Goal: Task Accomplishment & Management: Use online tool/utility

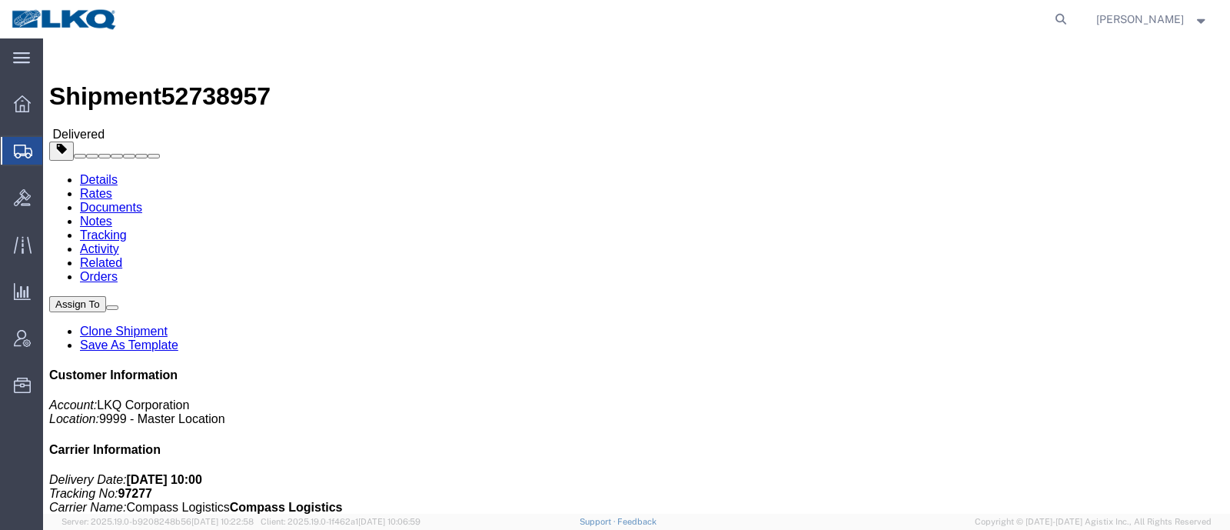
click at [28, 152] on icon at bounding box center [23, 152] width 18 height 14
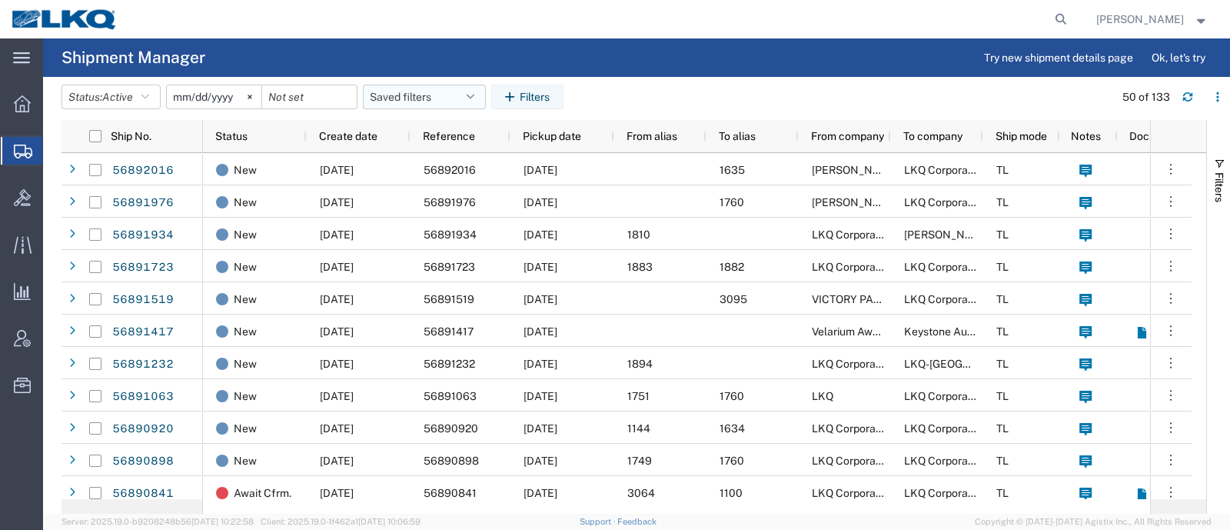
click at [425, 90] on button "Saved filters" at bounding box center [424, 97] width 123 height 25
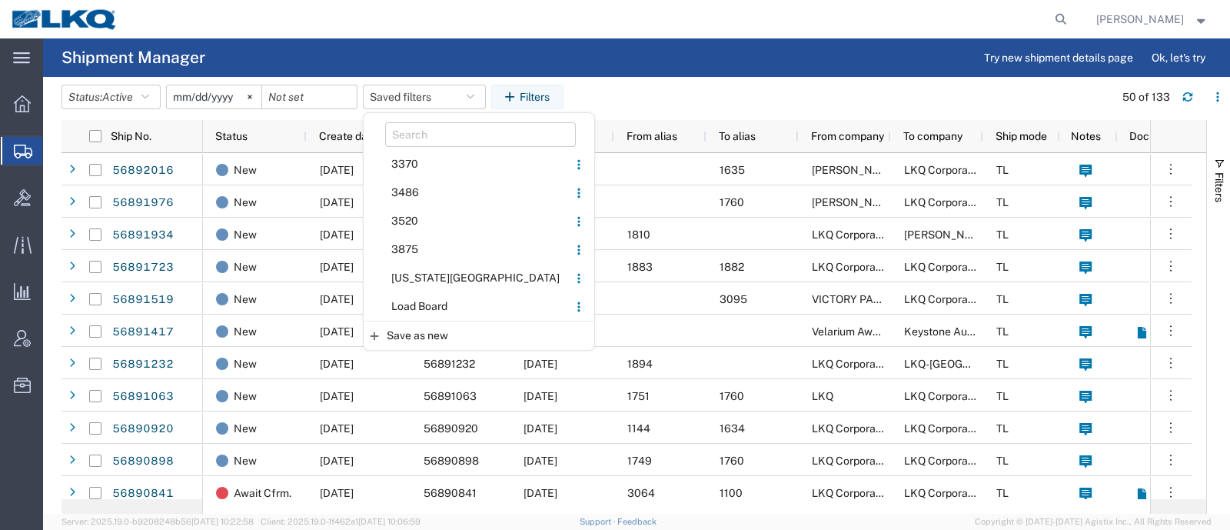
drag, startPoint x: 434, startPoint y: 313, endPoint x: 448, endPoint y: 303, distance: 17.1
click at [439, 312] on span "Load Board" at bounding box center [465, 306] width 201 height 28
type input "2024-12-01"
type input "2025-12-31"
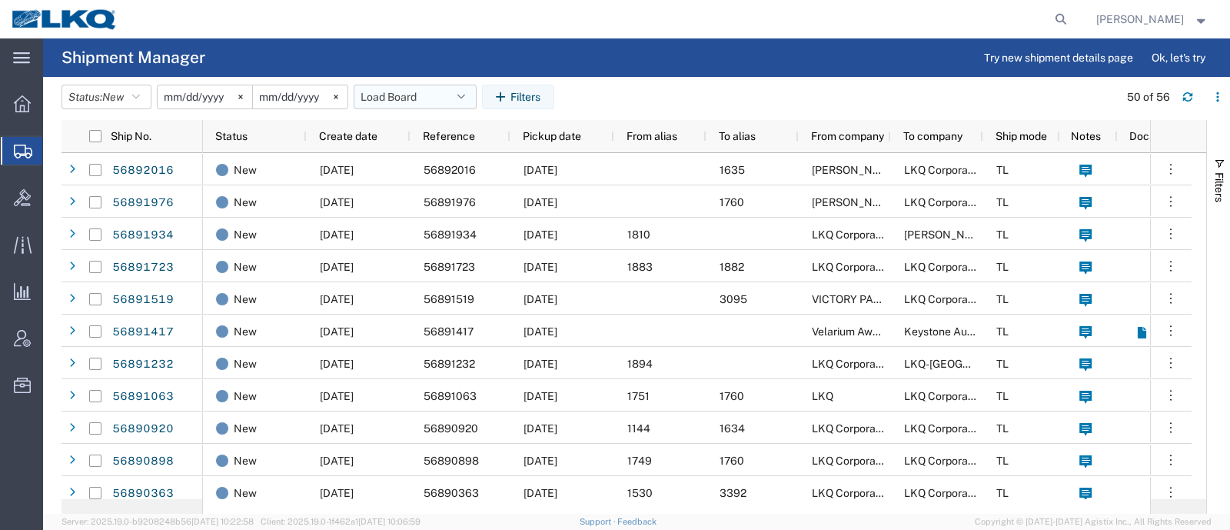
click at [399, 95] on button "Load Board" at bounding box center [415, 97] width 123 height 25
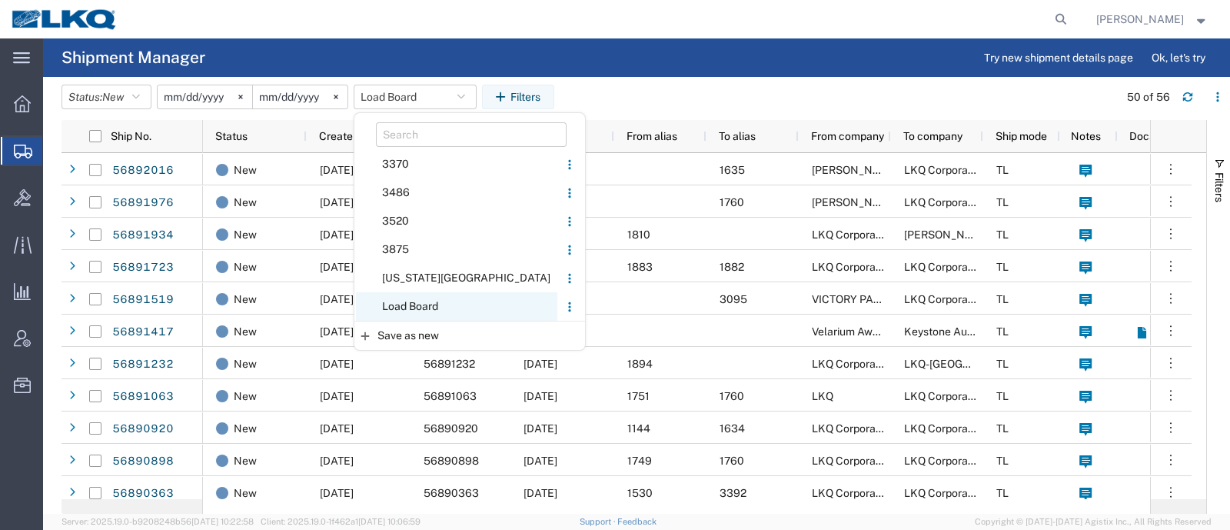
click at [446, 307] on span "Load Board" at bounding box center [456, 306] width 201 height 28
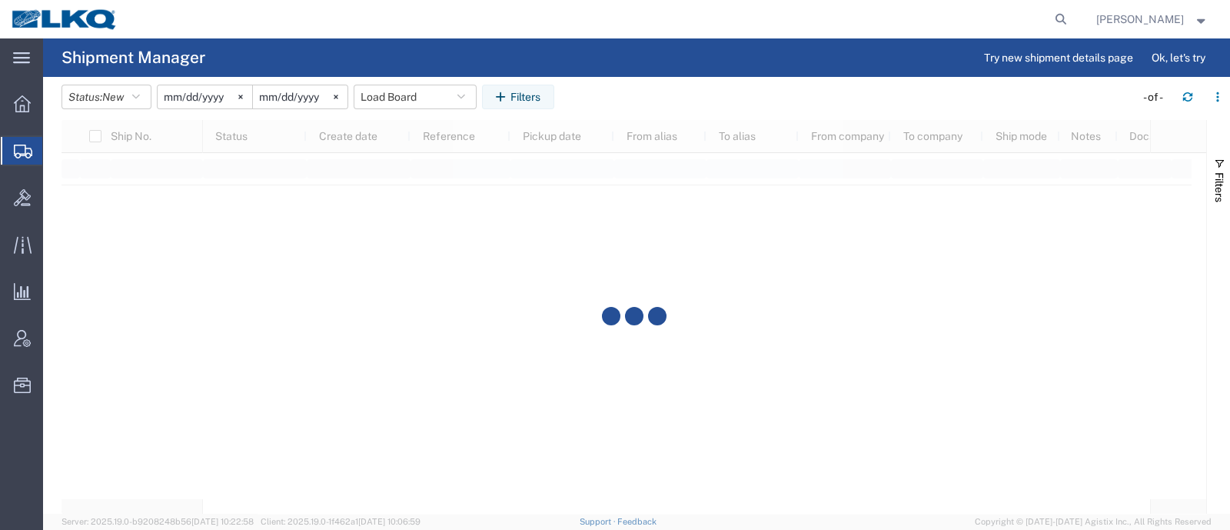
click at [628, 115] on agx-table-filter-chips "Status: New Active All Approved Booked Canceled Delivered Denied New On Hold Pe…" at bounding box center [595, 102] width 1066 height 35
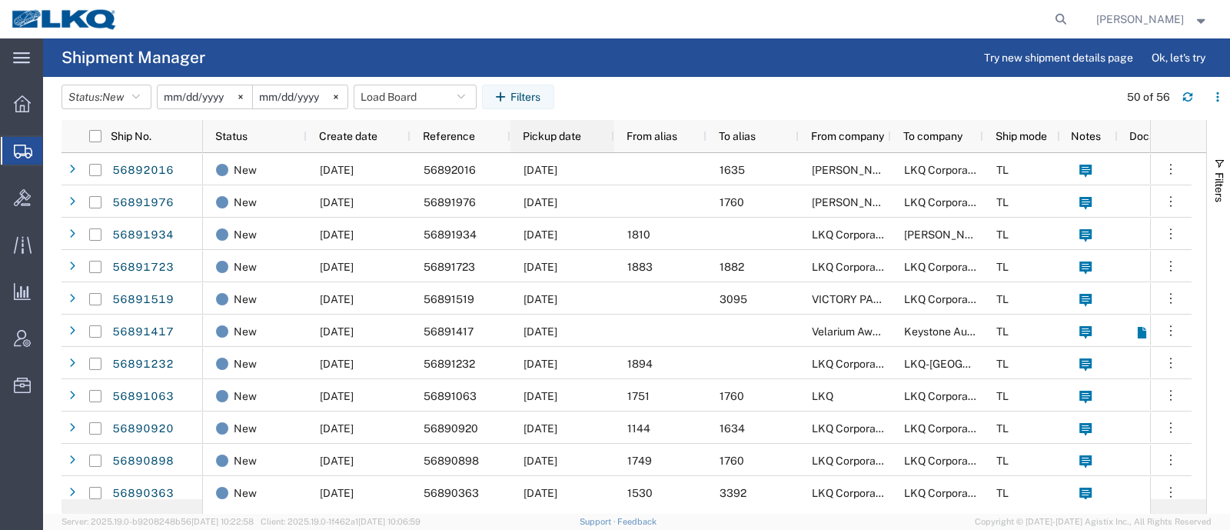
click at [530, 128] on div "Pickup date" at bounding box center [565, 136] width 85 height 25
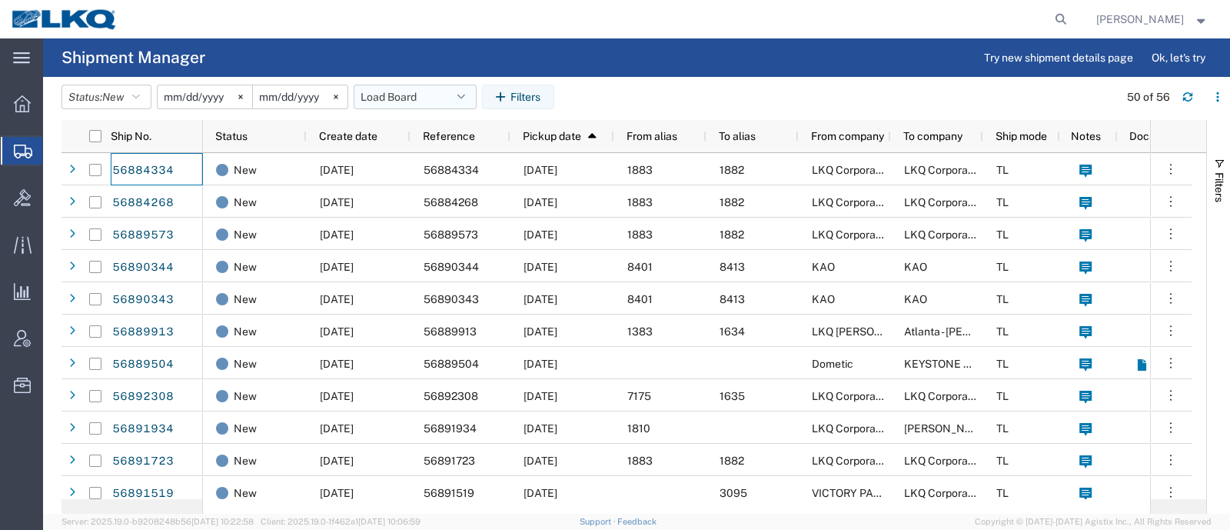
click at [403, 98] on button "Load Board" at bounding box center [415, 97] width 123 height 25
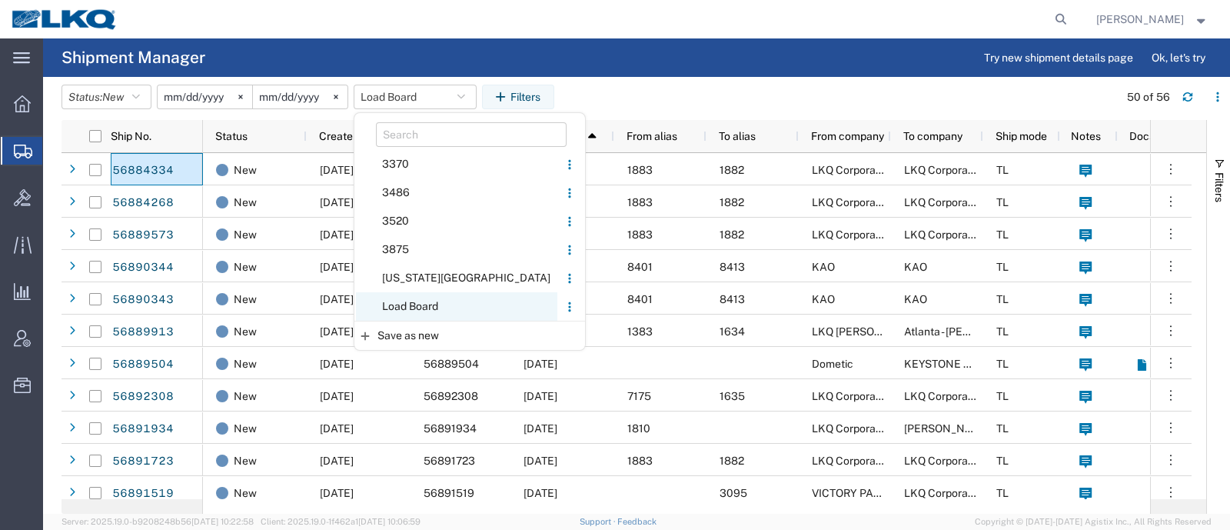
click at [449, 301] on span "Load Board" at bounding box center [456, 306] width 201 height 28
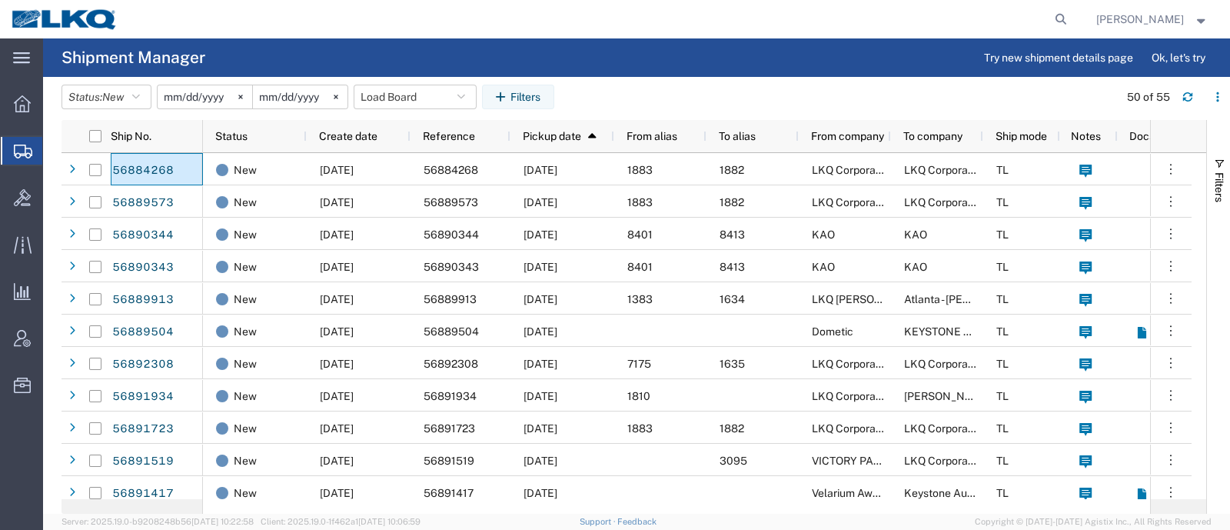
click at [411, 82] on header "Status: New Active All Approved Booked Canceled Delivered Denied New On Hold Pe…" at bounding box center [646, 98] width 1169 height 43
click at [403, 98] on button "Load Board" at bounding box center [415, 97] width 123 height 25
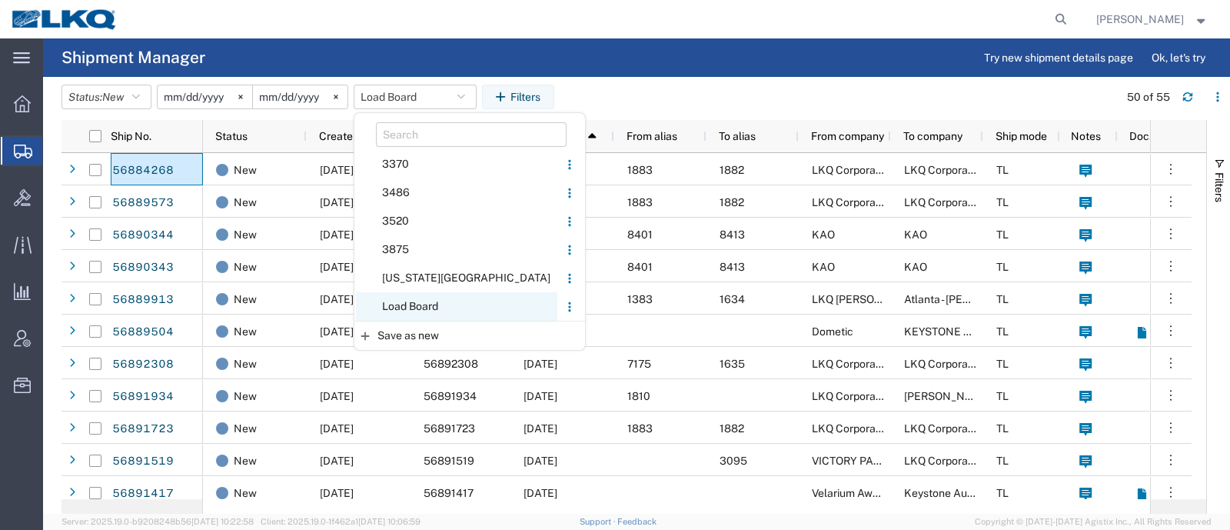
click at [438, 303] on span "Load Board" at bounding box center [456, 306] width 201 height 28
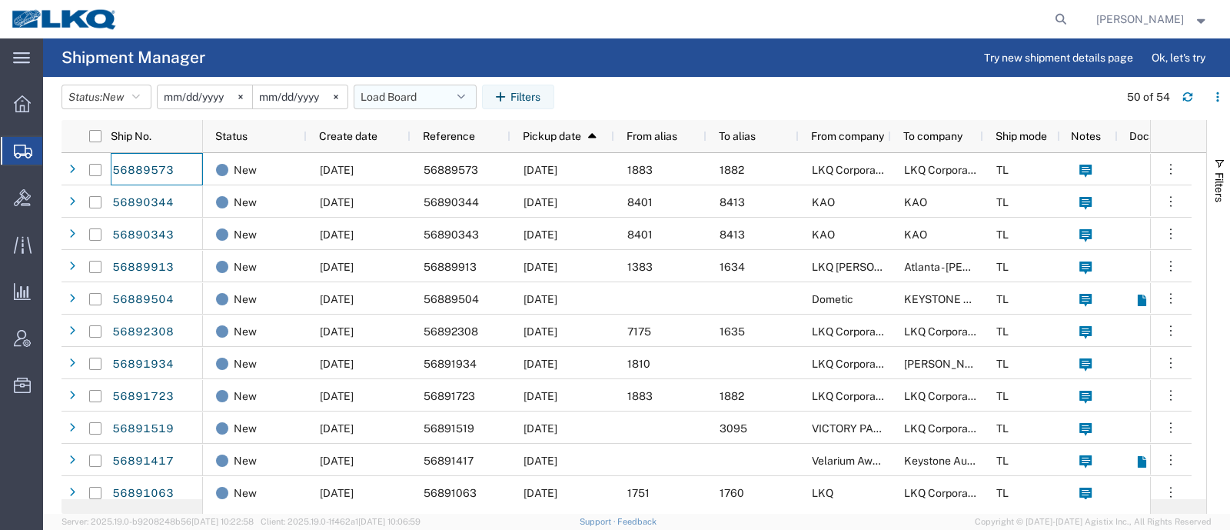
click at [410, 98] on button "Load Board" at bounding box center [415, 97] width 123 height 25
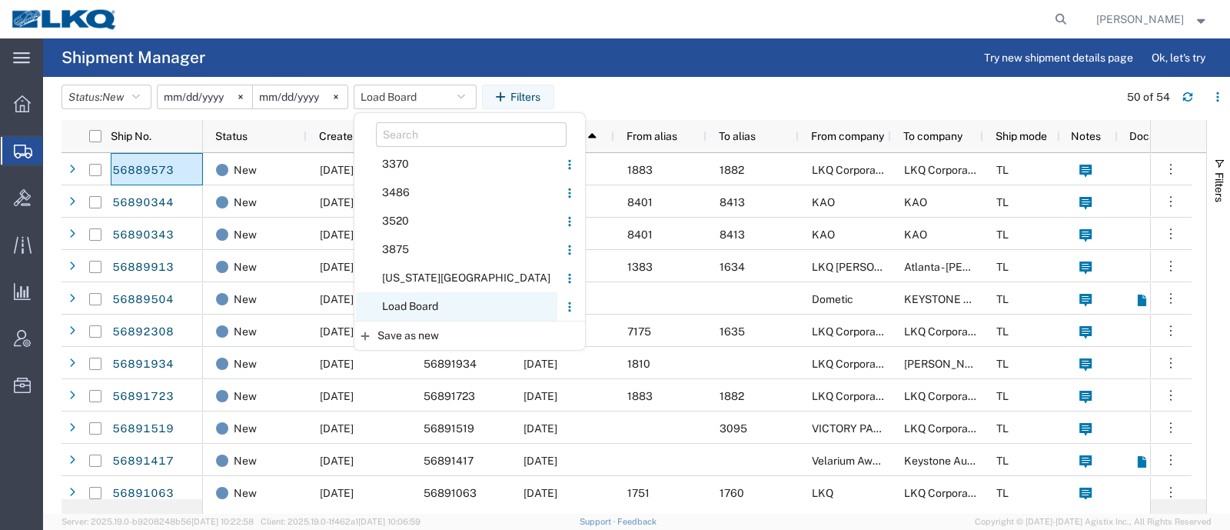
click at [434, 310] on span "Load Board" at bounding box center [456, 306] width 201 height 28
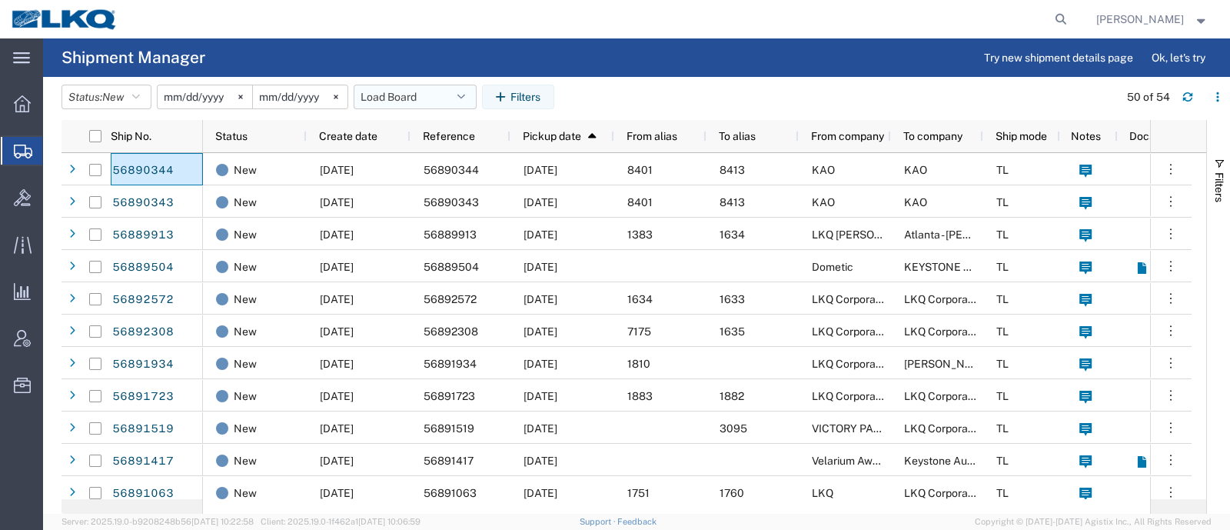
click at [407, 93] on button "Load Board" at bounding box center [415, 97] width 123 height 25
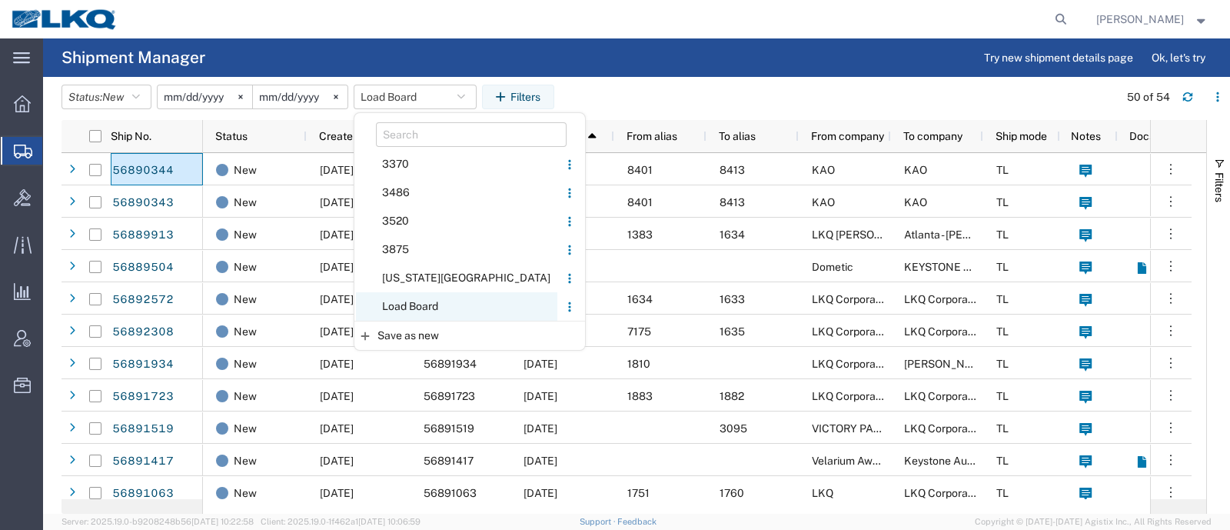
click at [444, 308] on span "Load Board" at bounding box center [456, 306] width 201 height 28
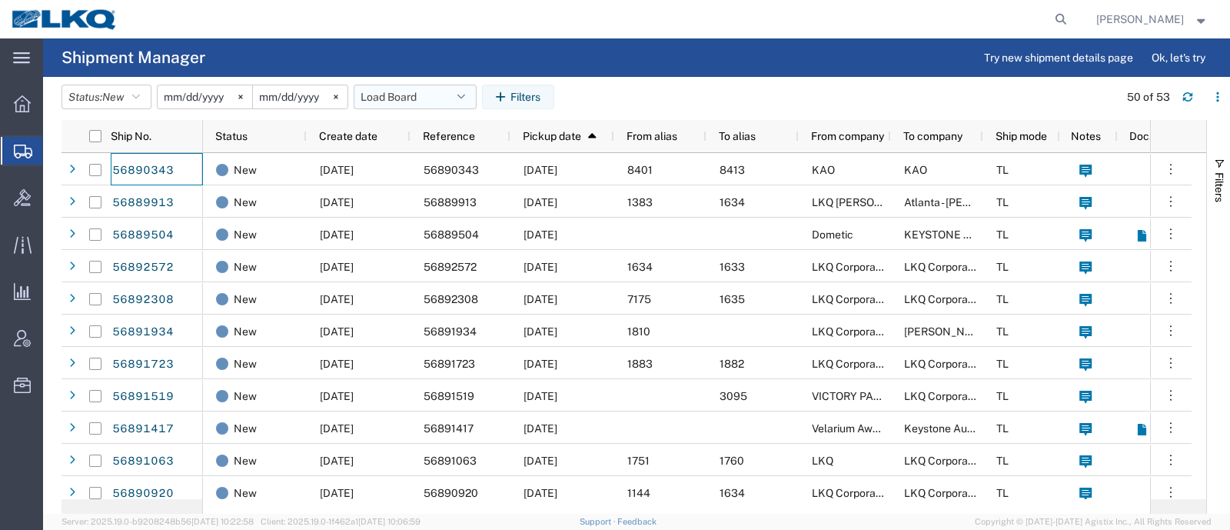
click at [399, 101] on button "Load Board" at bounding box center [415, 97] width 123 height 25
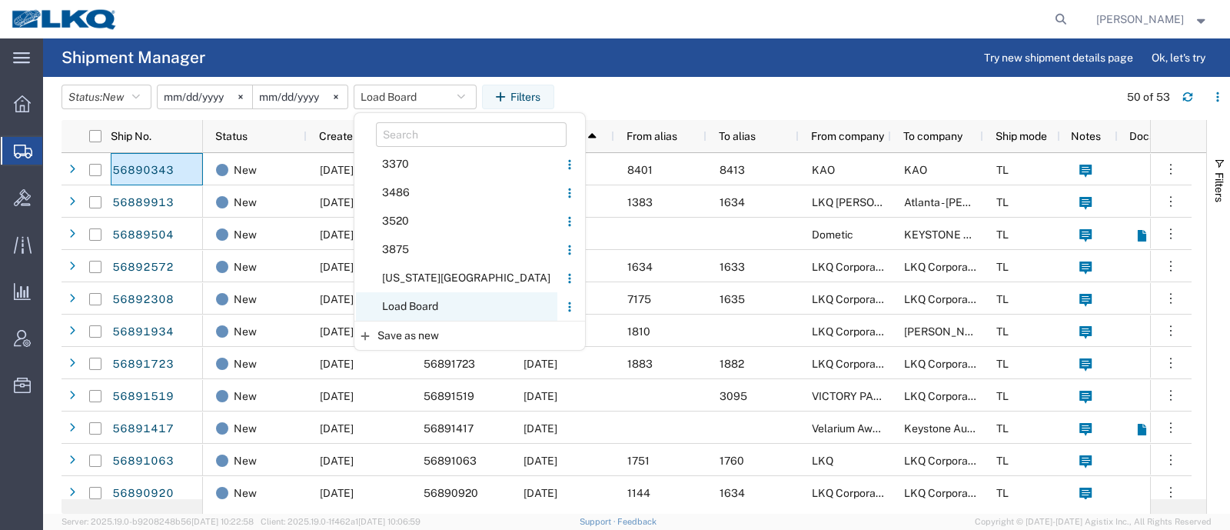
click at [447, 298] on span "Load Board" at bounding box center [456, 306] width 201 height 28
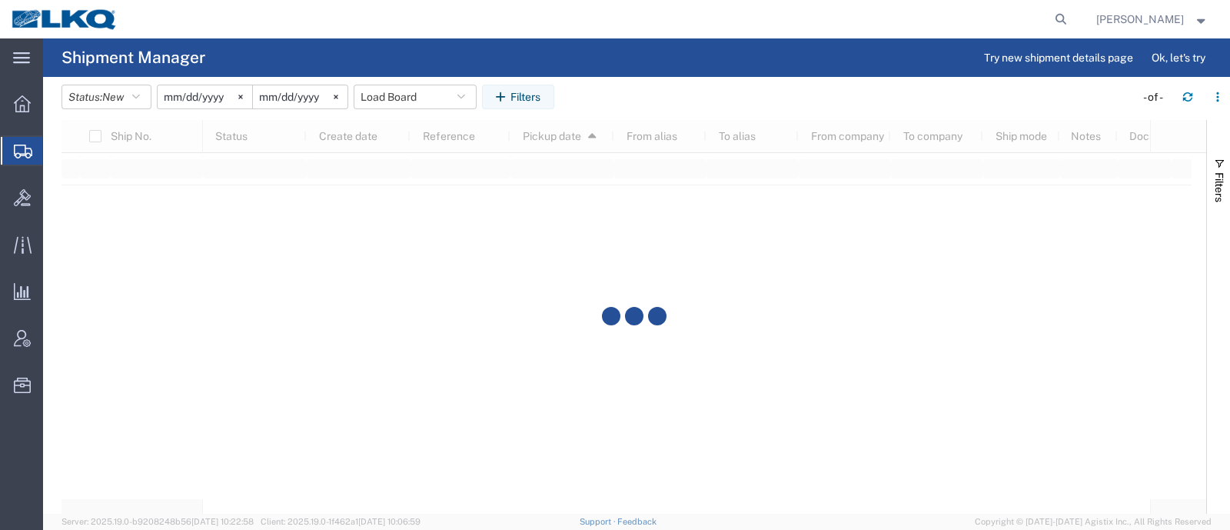
click at [650, 98] on agx-table-filter-chips "Status: New Active All Approved Booked Canceled Delivered Denied New On Hold Pe…" at bounding box center [595, 102] width 1066 height 35
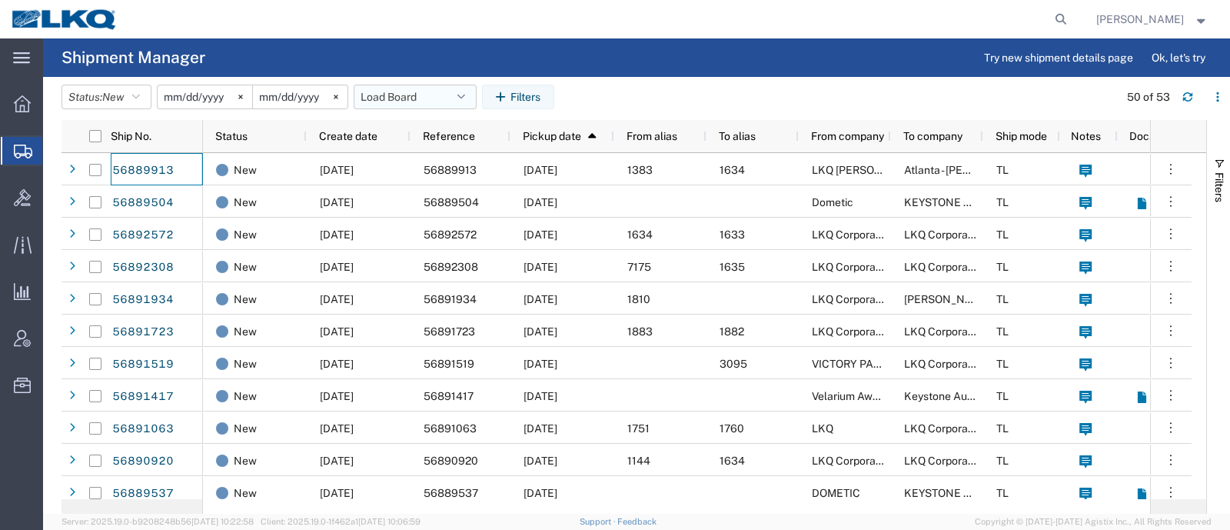
click at [412, 98] on button "Load Board" at bounding box center [415, 97] width 123 height 25
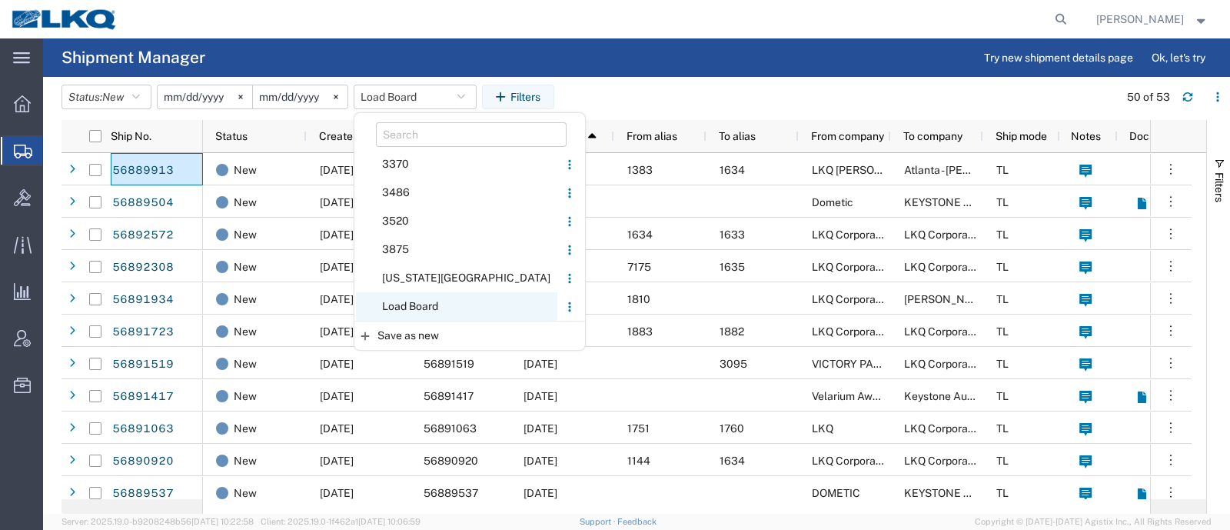
click at [439, 299] on span "Load Board" at bounding box center [456, 306] width 201 height 28
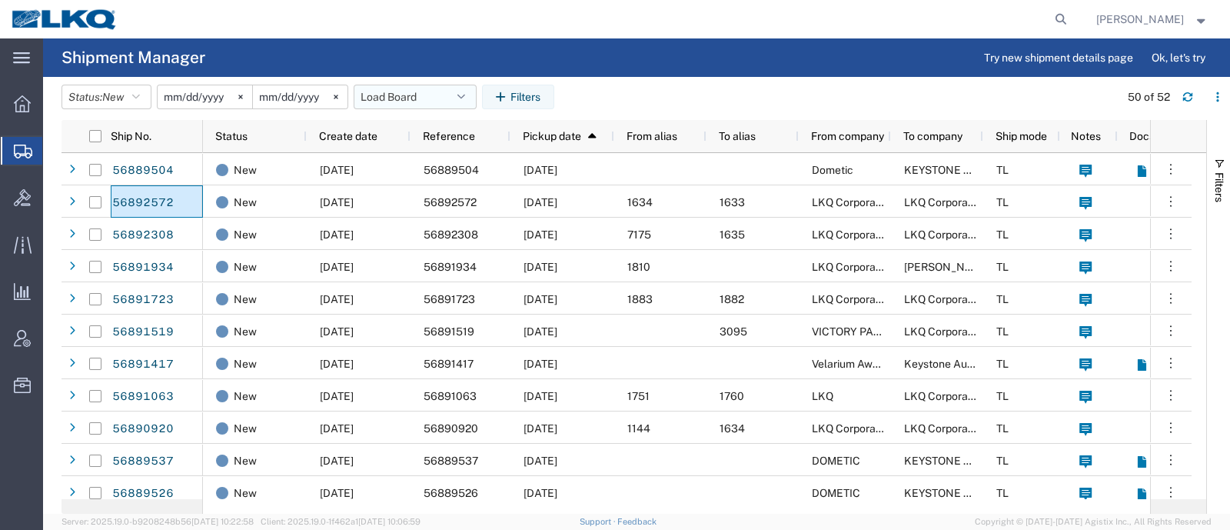
click at [405, 90] on button "Load Board" at bounding box center [415, 97] width 123 height 25
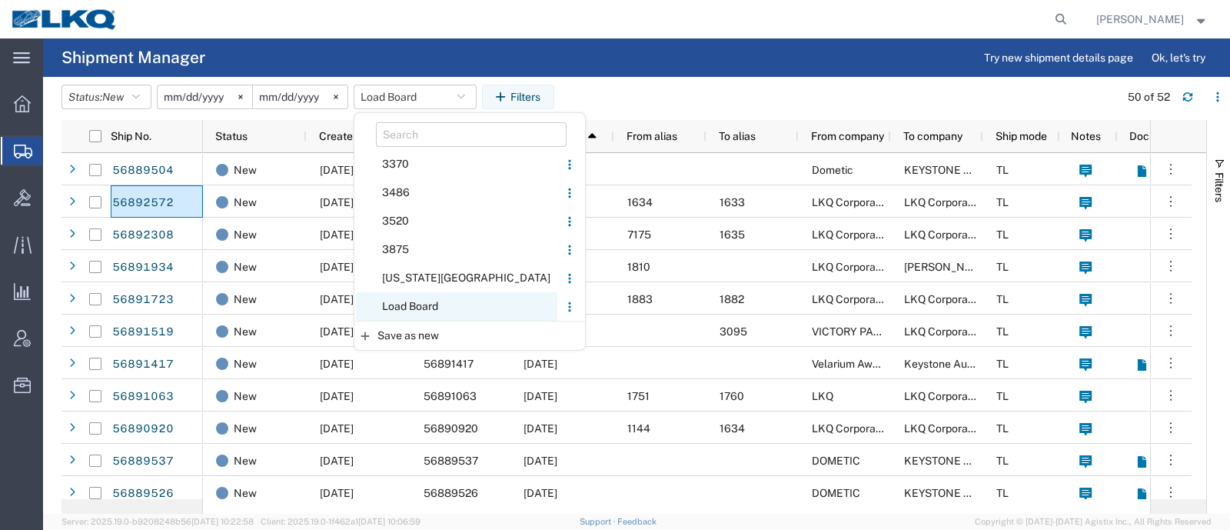
click at [434, 309] on span "Load Board" at bounding box center [456, 306] width 201 height 28
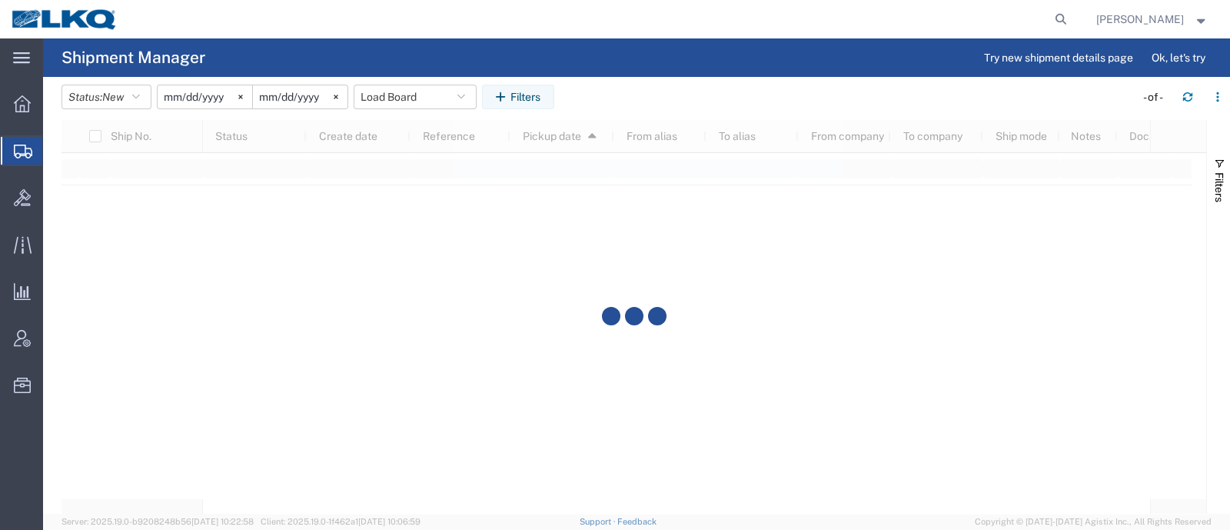
click at [760, 70] on agx-page-header "Shipment Manager Try new shipment details page Ok, let's try" at bounding box center [636, 57] width 1187 height 38
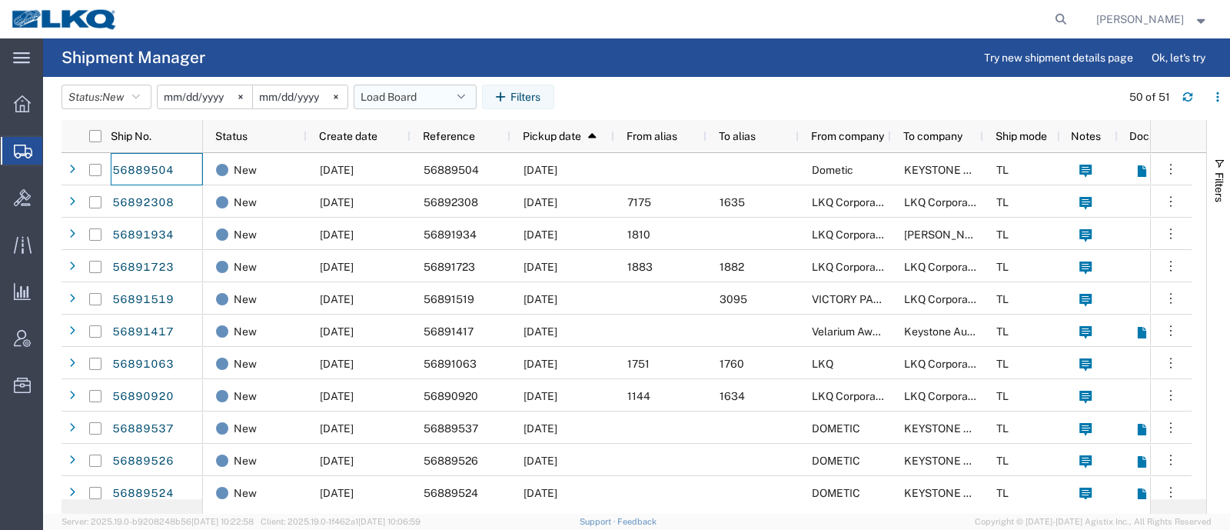
click at [432, 101] on button "Load Board" at bounding box center [415, 97] width 123 height 25
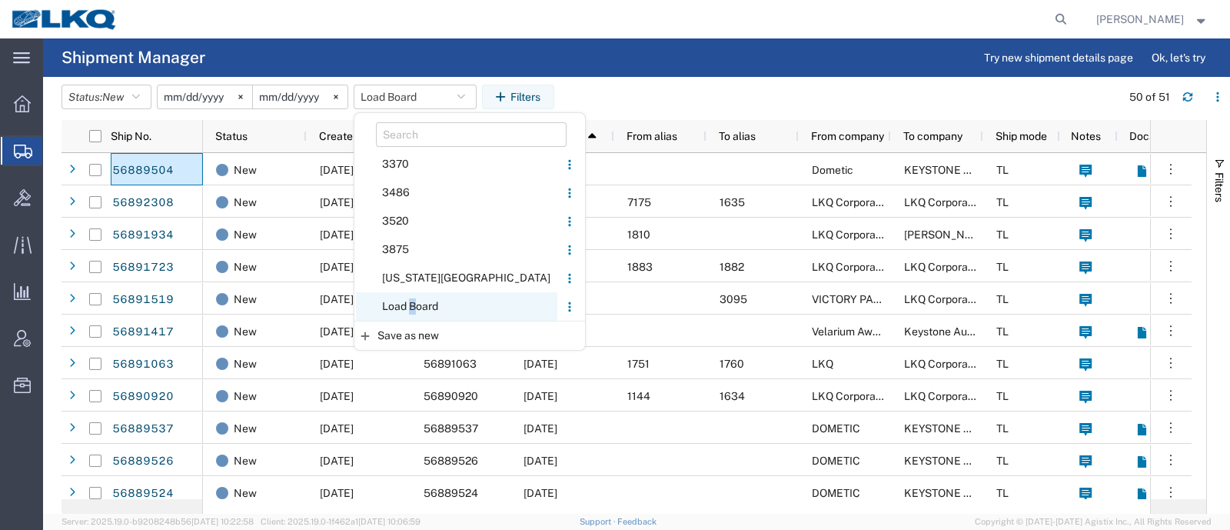
click at [419, 300] on span "Load Board" at bounding box center [456, 306] width 201 height 28
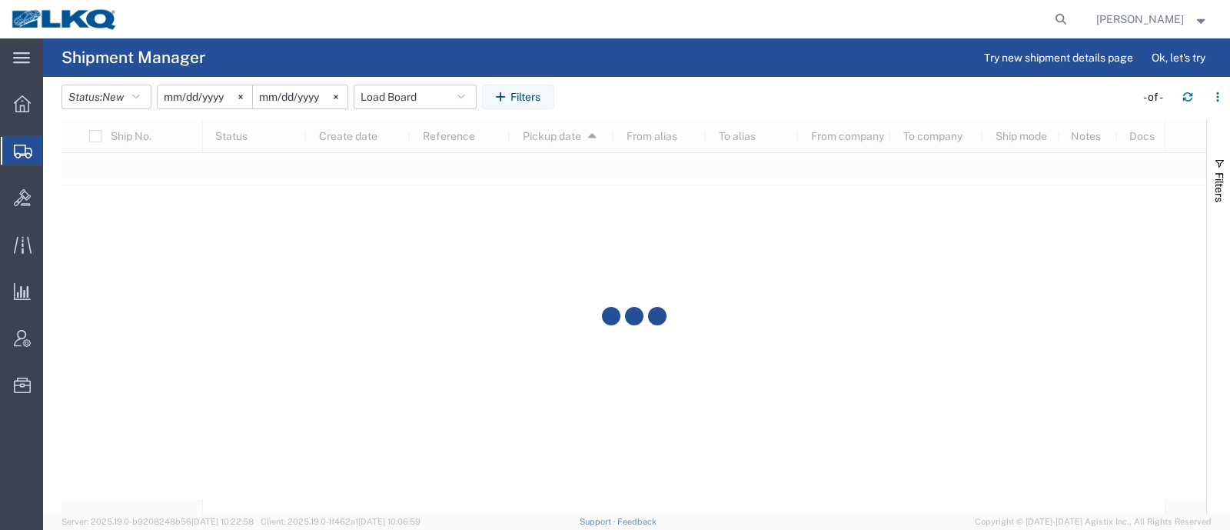
click at [617, 113] on agx-table-filter-chips "Status: New Active All Approved Booked Canceled Delivered Denied New On Hold Pe…" at bounding box center [595, 102] width 1066 height 35
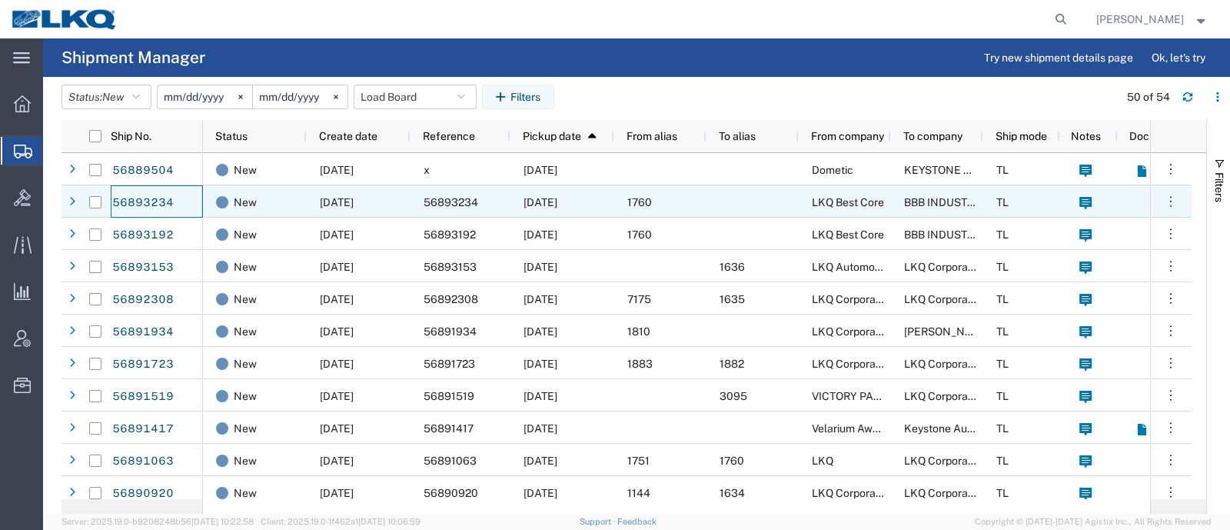
drag, startPoint x: 131, startPoint y: 201, endPoint x: 633, endPoint y: 88, distance: 514.0
click at [633, 88] on agx-table-filter-chips "Status: New Active All Approved Booked Canceled Delivered Denied New On Hold Pe…" at bounding box center [586, 102] width 1049 height 35
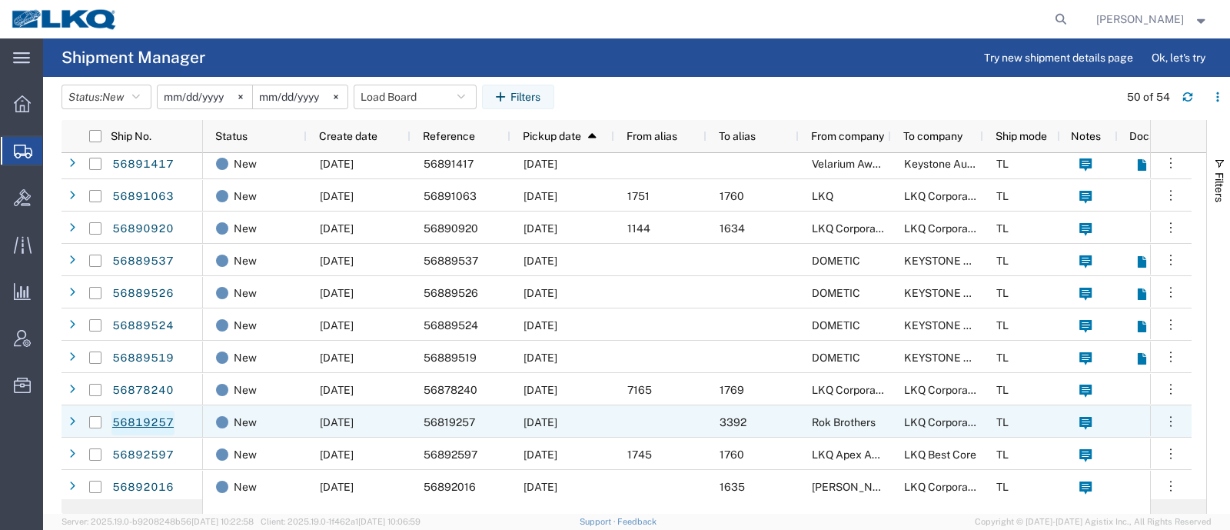
scroll to position [288, 0]
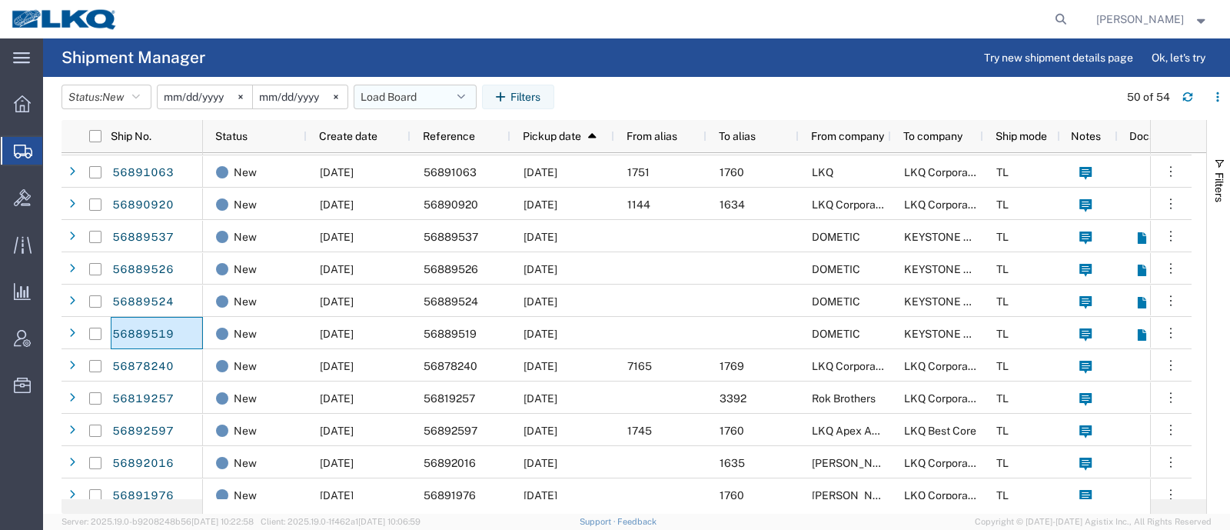
click at [413, 98] on button "Load Board" at bounding box center [415, 97] width 123 height 25
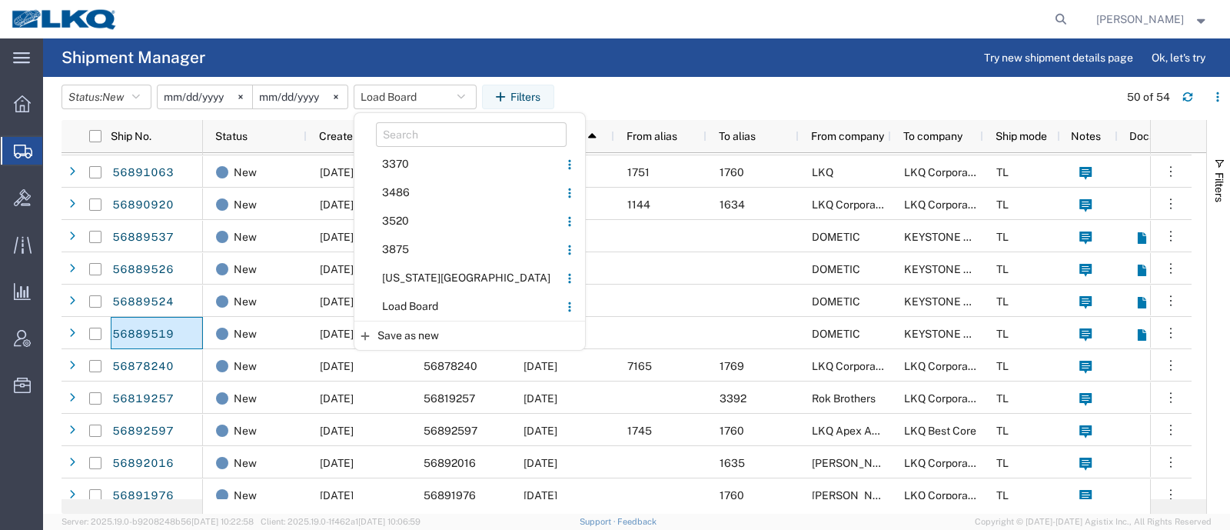
click at [464, 301] on span "Load Board" at bounding box center [456, 306] width 201 height 28
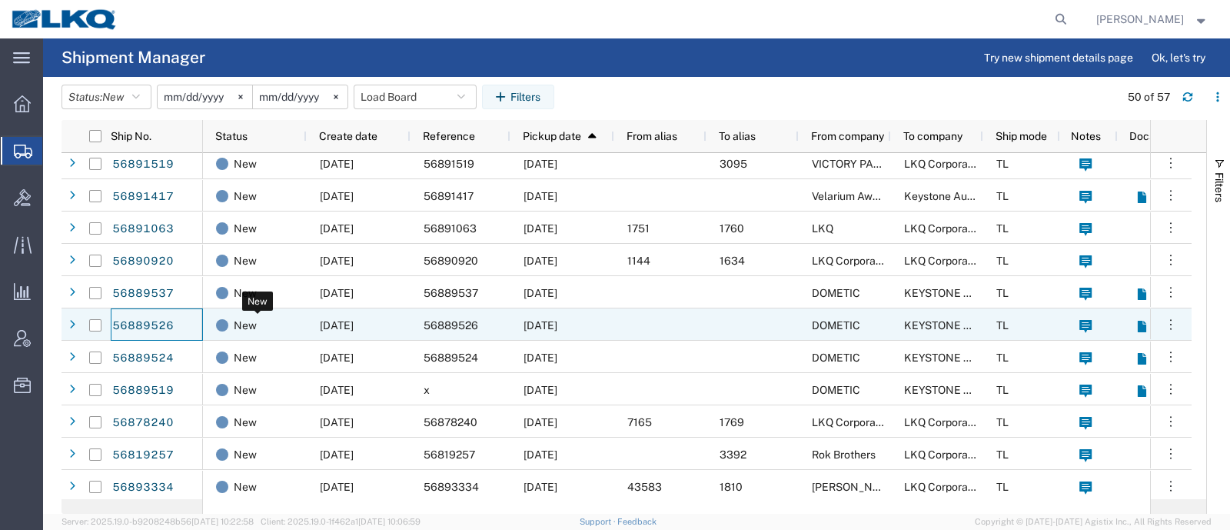
scroll to position [295, 0]
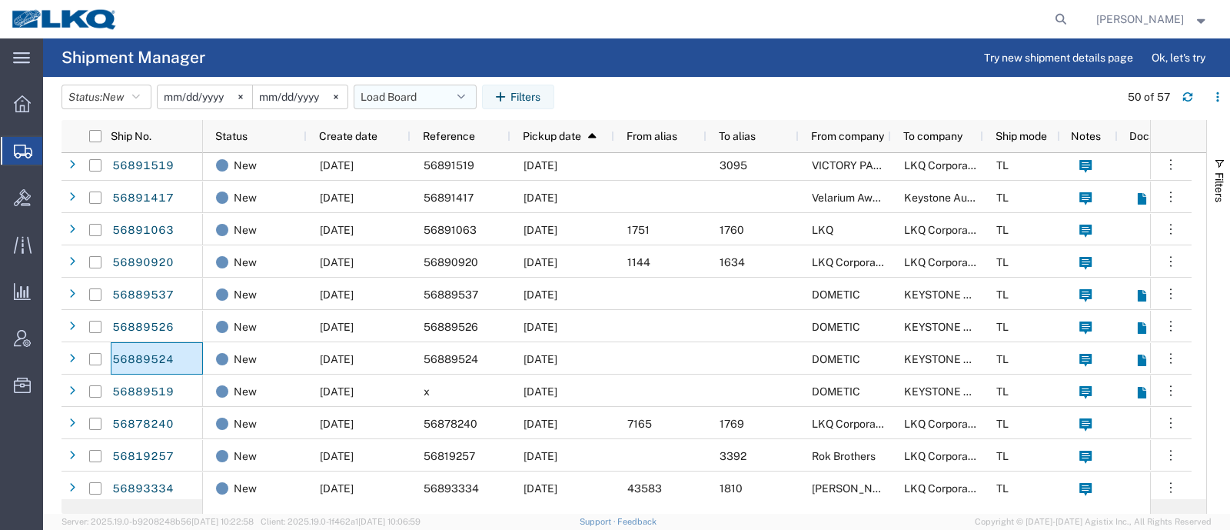
click at [384, 90] on button "Load Board" at bounding box center [415, 97] width 123 height 25
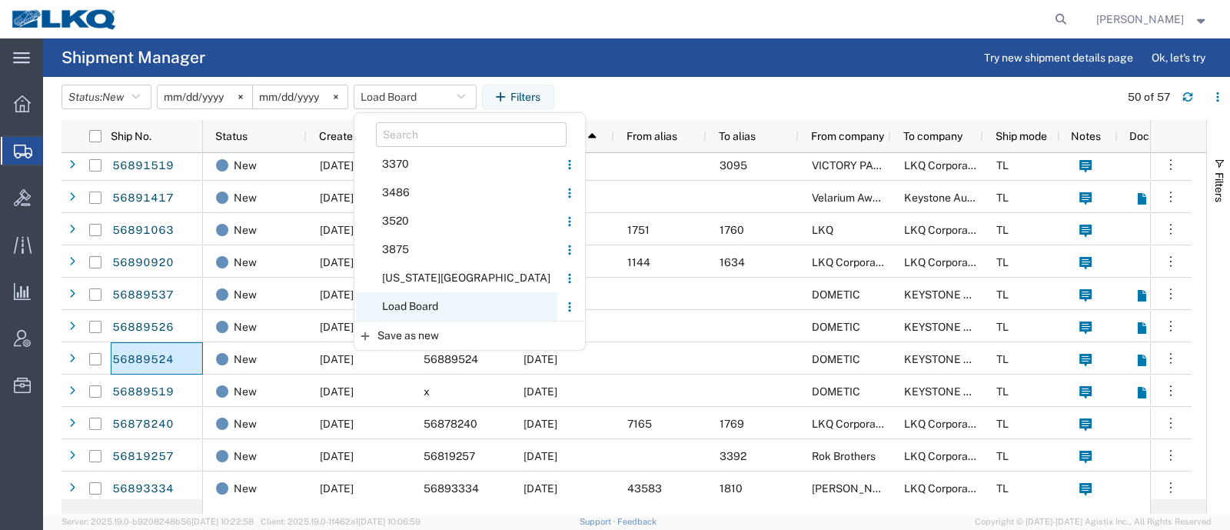
click at [421, 305] on span "Load Board" at bounding box center [456, 306] width 201 height 28
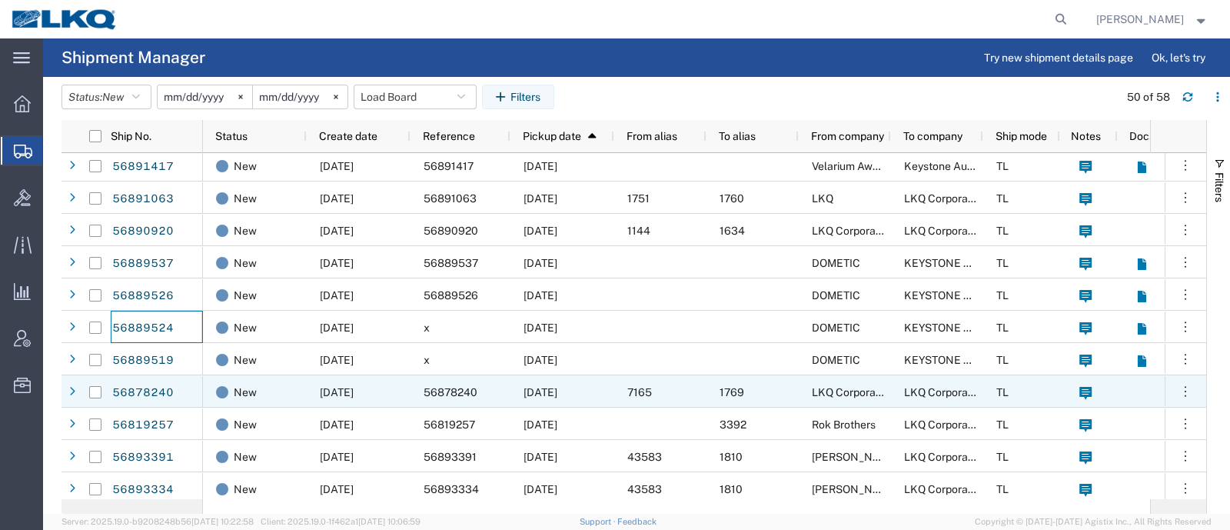
scroll to position [327, 0]
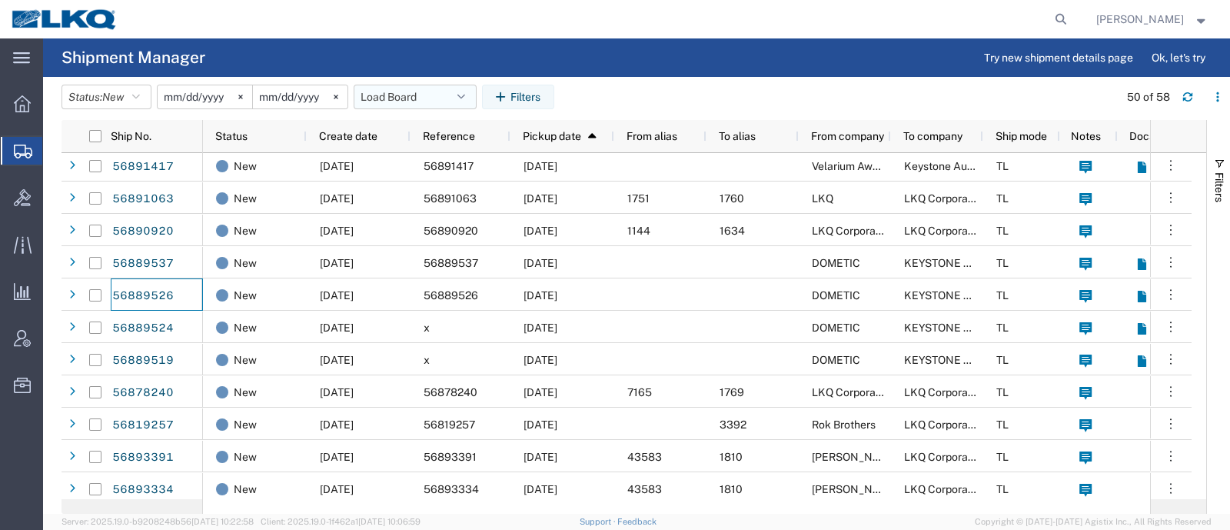
click at [407, 94] on button "Load Board" at bounding box center [415, 97] width 123 height 25
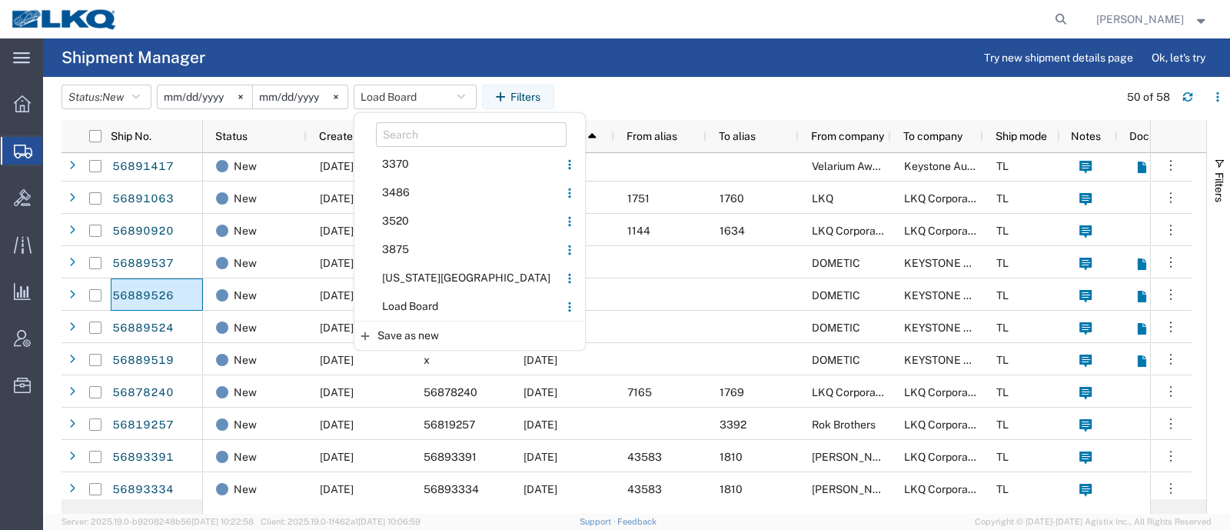
click at [435, 305] on span "Load Board" at bounding box center [456, 306] width 201 height 28
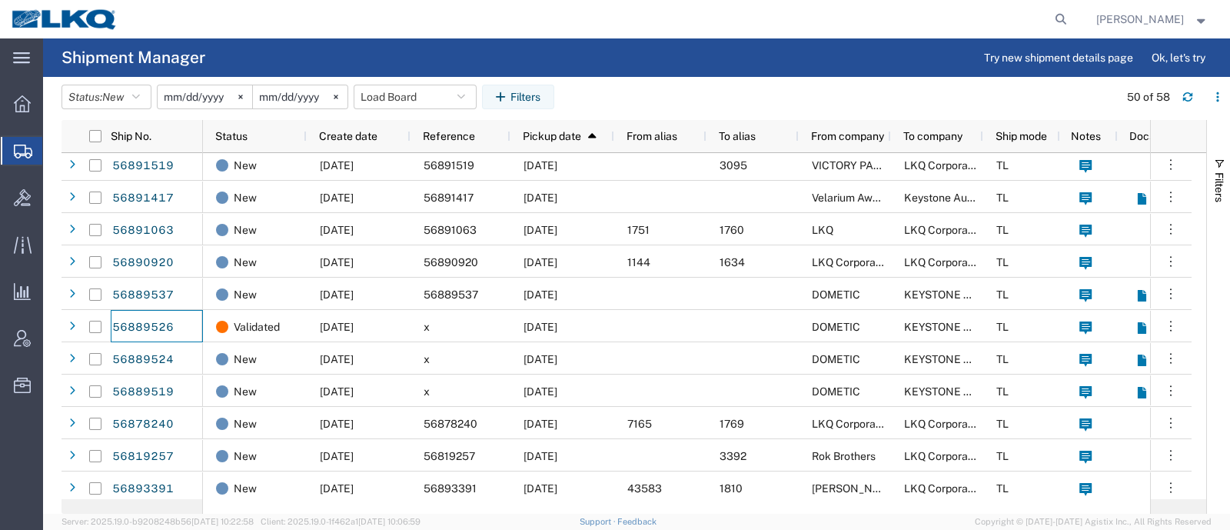
scroll to position [295, 0]
click at [402, 103] on button "Load Board" at bounding box center [415, 97] width 123 height 25
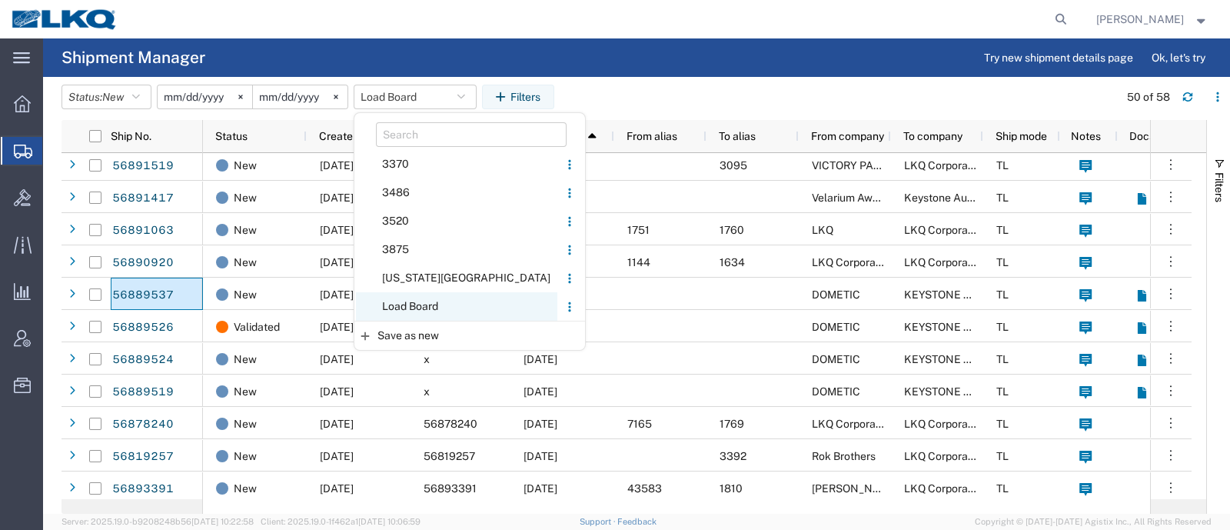
click at [445, 304] on span "Load Board" at bounding box center [456, 306] width 201 height 28
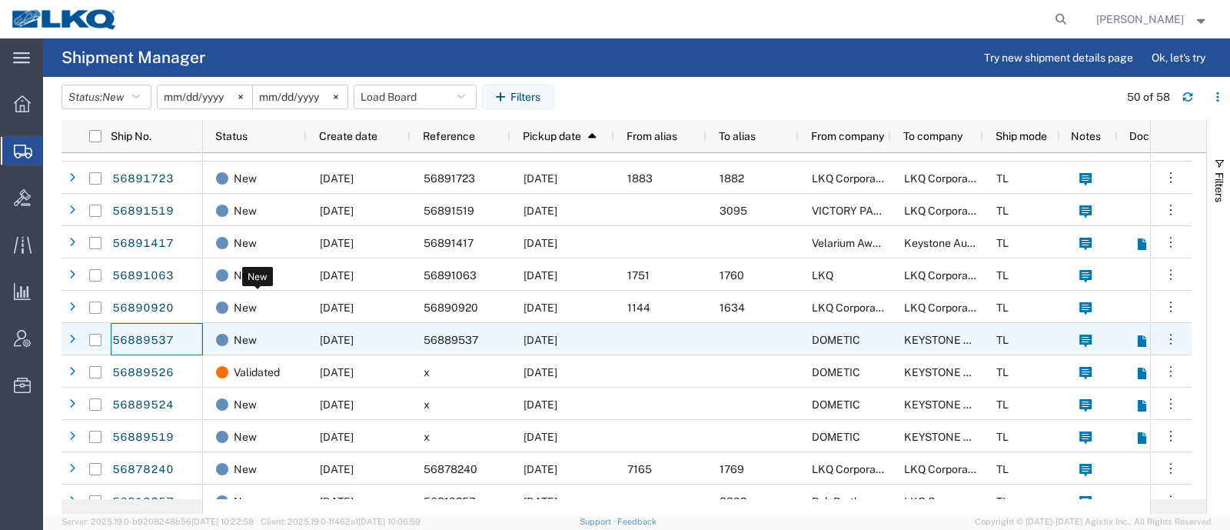
scroll to position [288, 0]
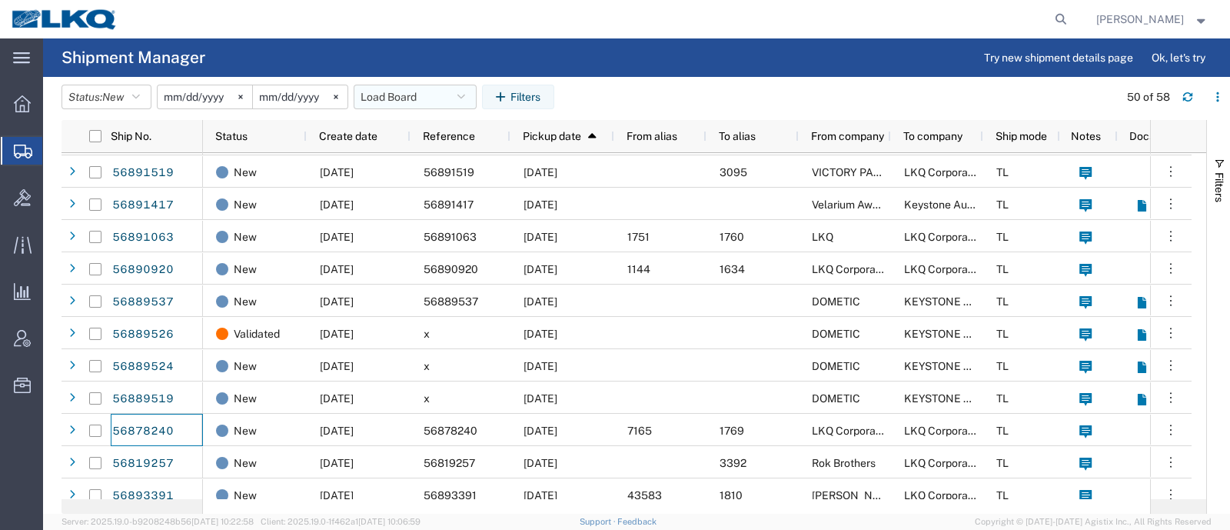
drag, startPoint x: 377, startPoint y: 94, endPoint x: 391, endPoint y: 111, distance: 22.5
click at [377, 94] on button "Load Board" at bounding box center [415, 97] width 123 height 25
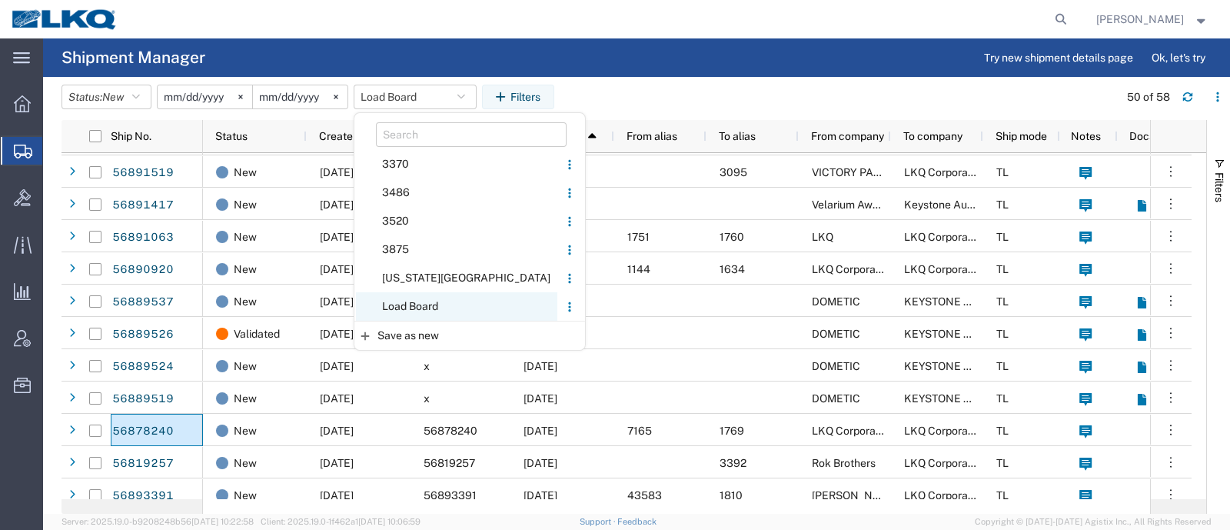
click at [441, 301] on span "Load Board" at bounding box center [456, 306] width 201 height 28
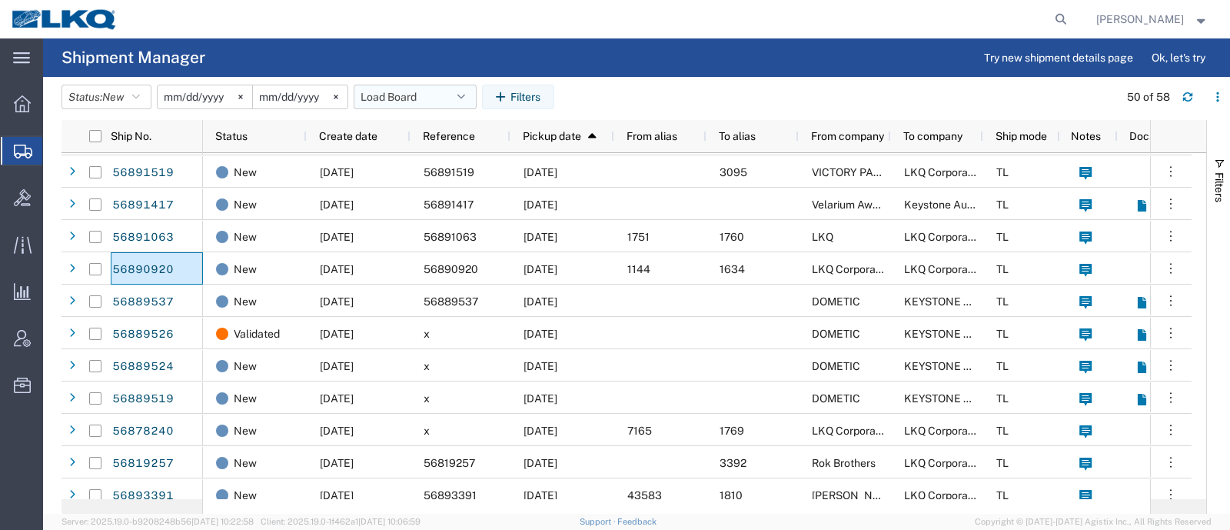
click at [387, 93] on button "Load Board" at bounding box center [415, 97] width 123 height 25
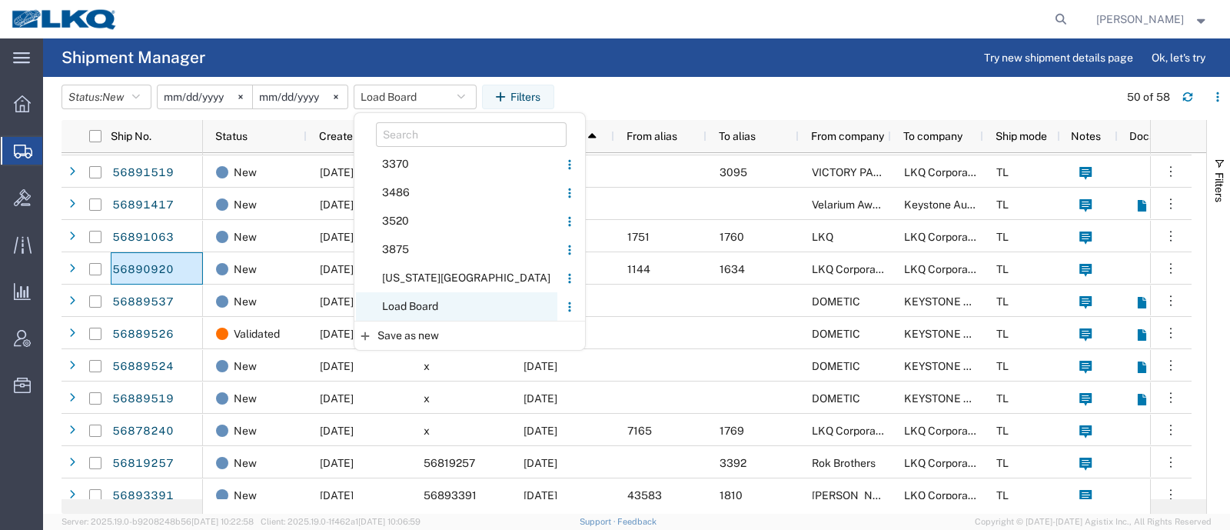
click at [424, 309] on span "Load Board" at bounding box center [456, 306] width 201 height 28
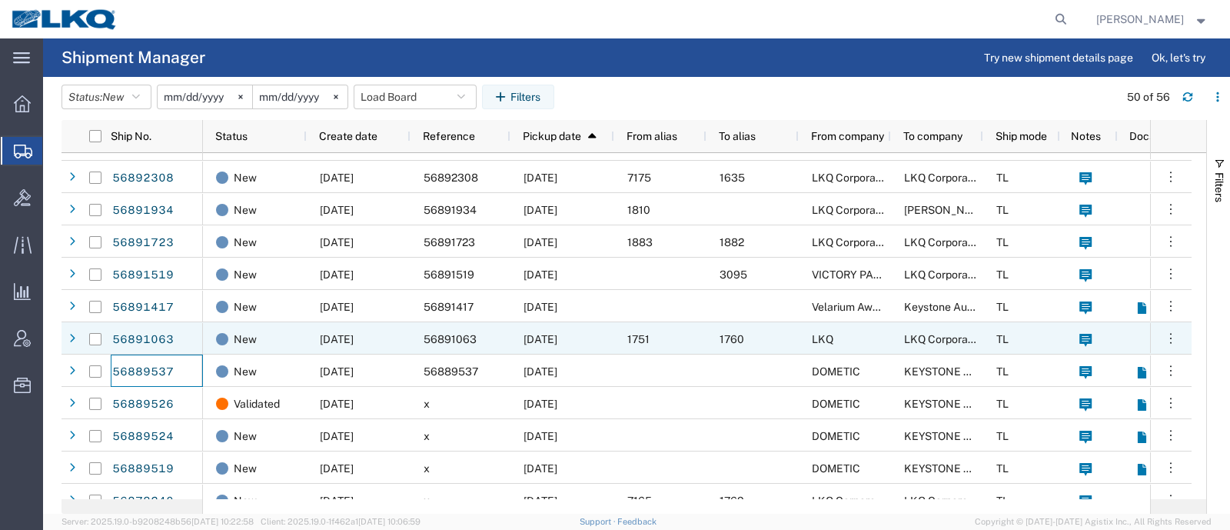
scroll to position [191, 0]
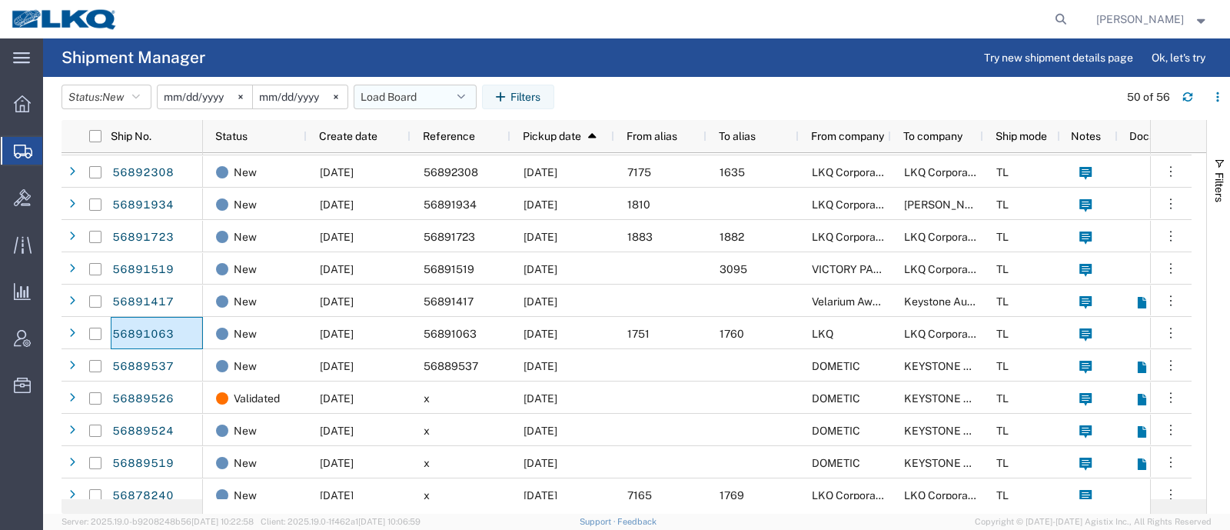
click at [394, 95] on button "Load Board" at bounding box center [415, 97] width 123 height 25
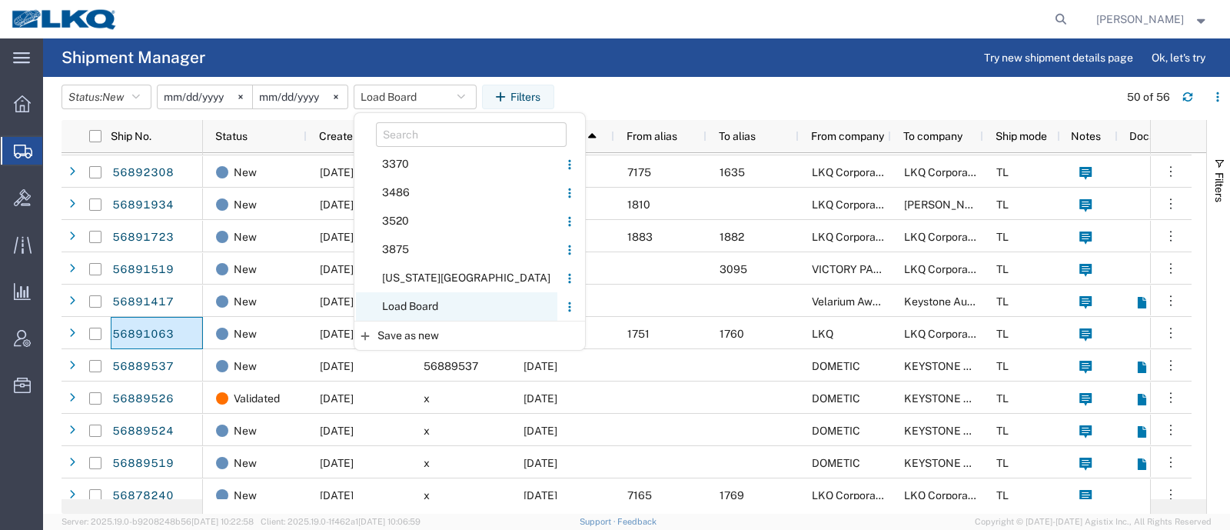
click at [450, 308] on span "Load Board" at bounding box center [456, 306] width 201 height 28
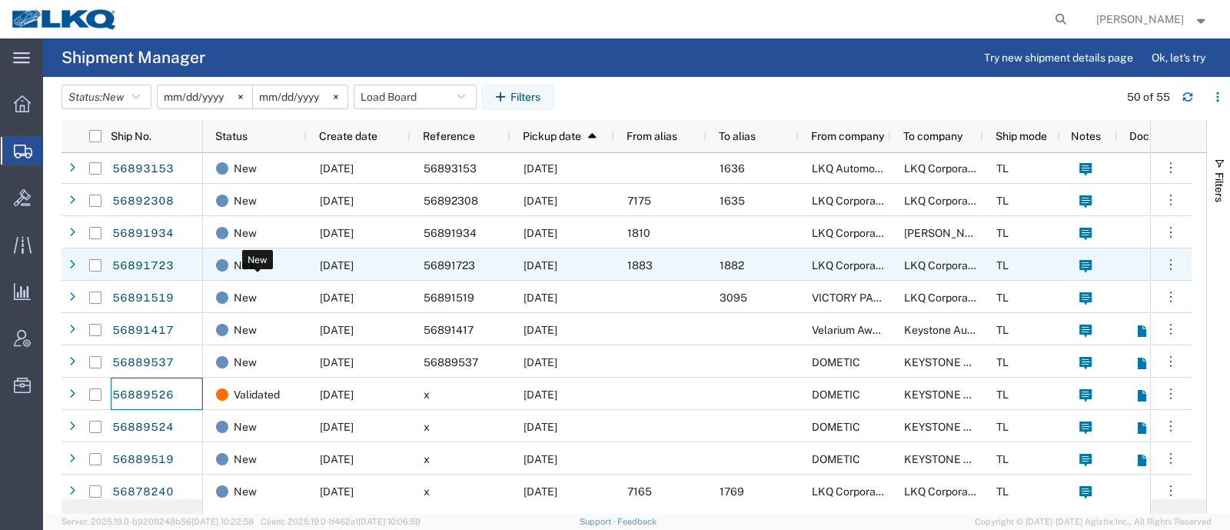
scroll to position [101, 0]
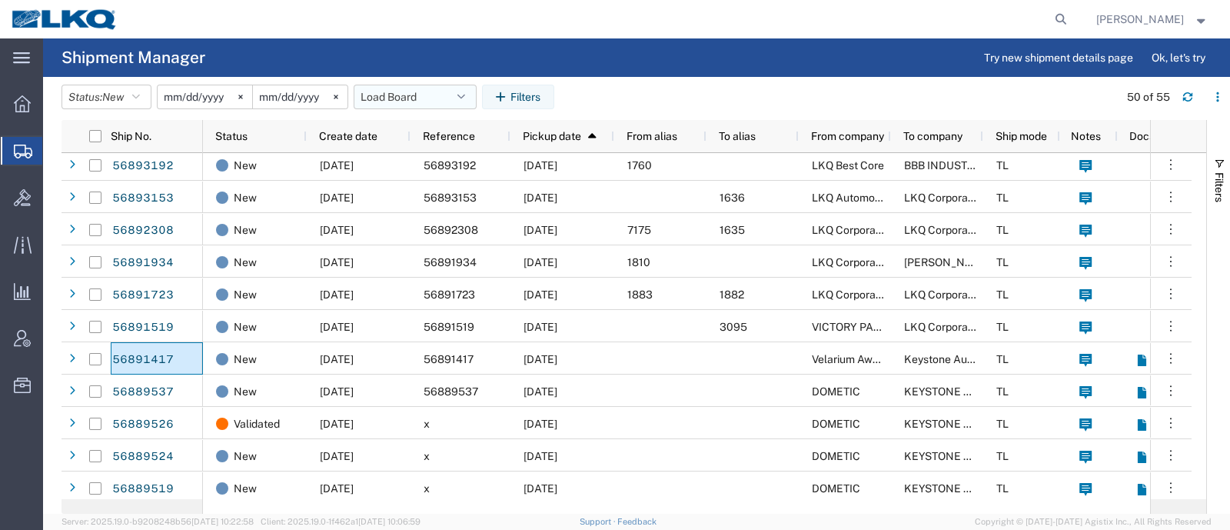
click at [388, 98] on button "Load Board" at bounding box center [415, 97] width 123 height 25
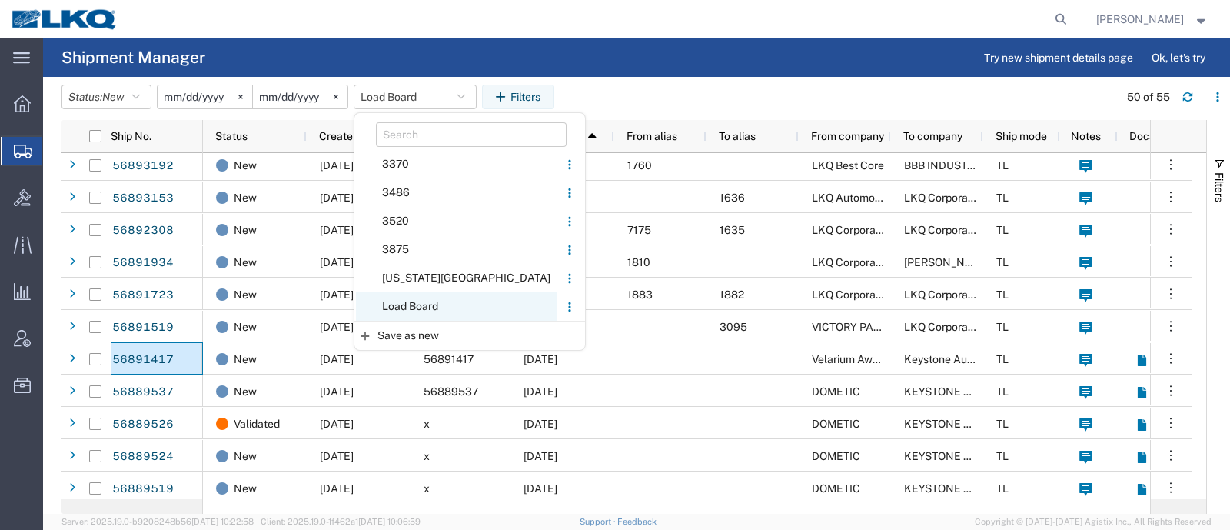
click at [418, 298] on span "Load Board" at bounding box center [456, 306] width 201 height 28
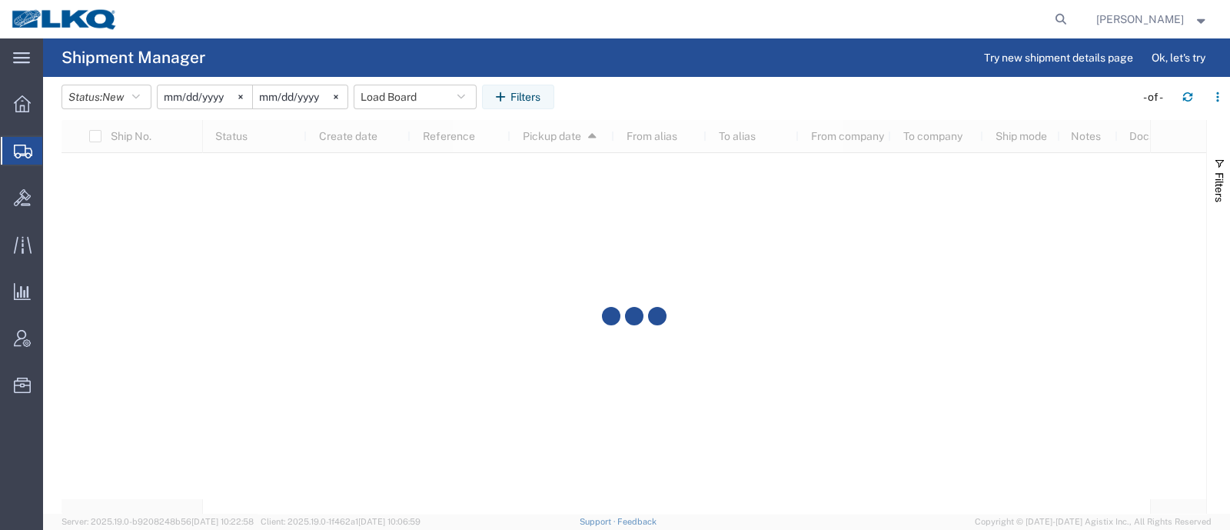
scroll to position [0, 0]
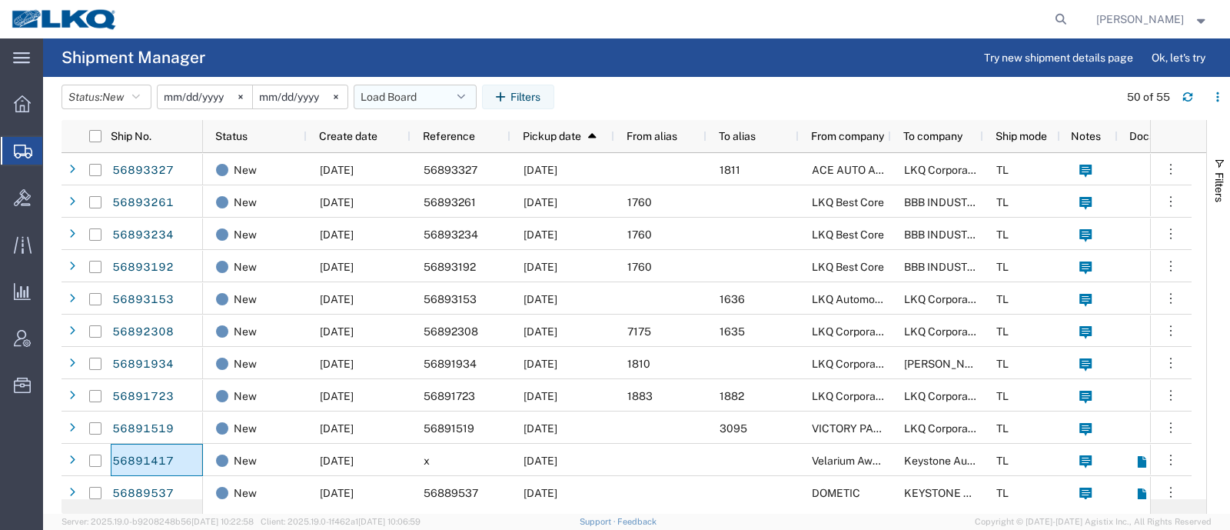
click at [407, 86] on button "Load Board" at bounding box center [415, 97] width 123 height 25
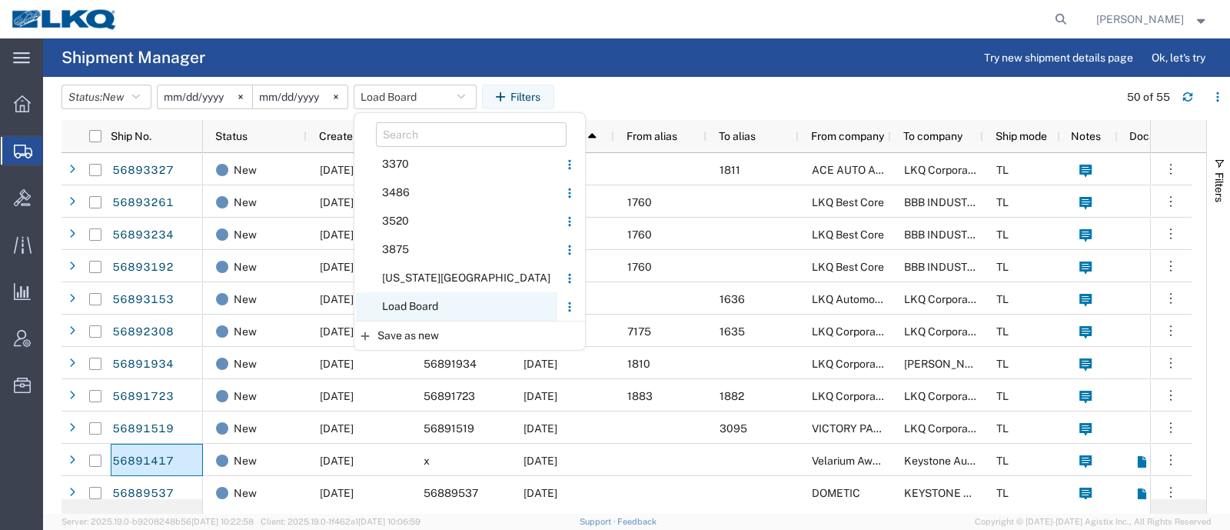
click at [425, 305] on span "Load Board" at bounding box center [456, 306] width 201 height 28
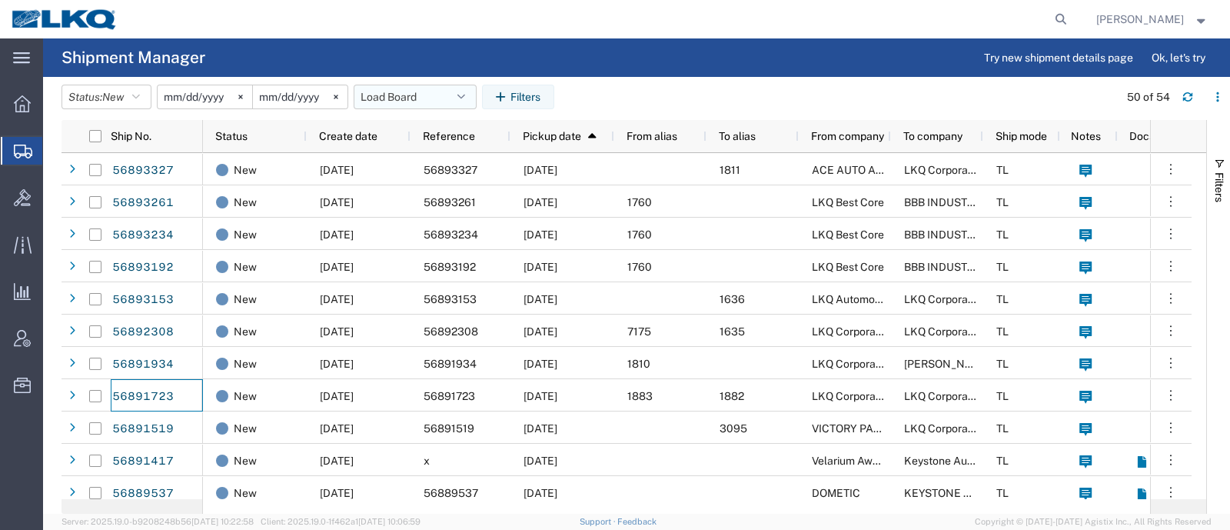
click at [411, 99] on button "Load Board" at bounding box center [415, 97] width 123 height 25
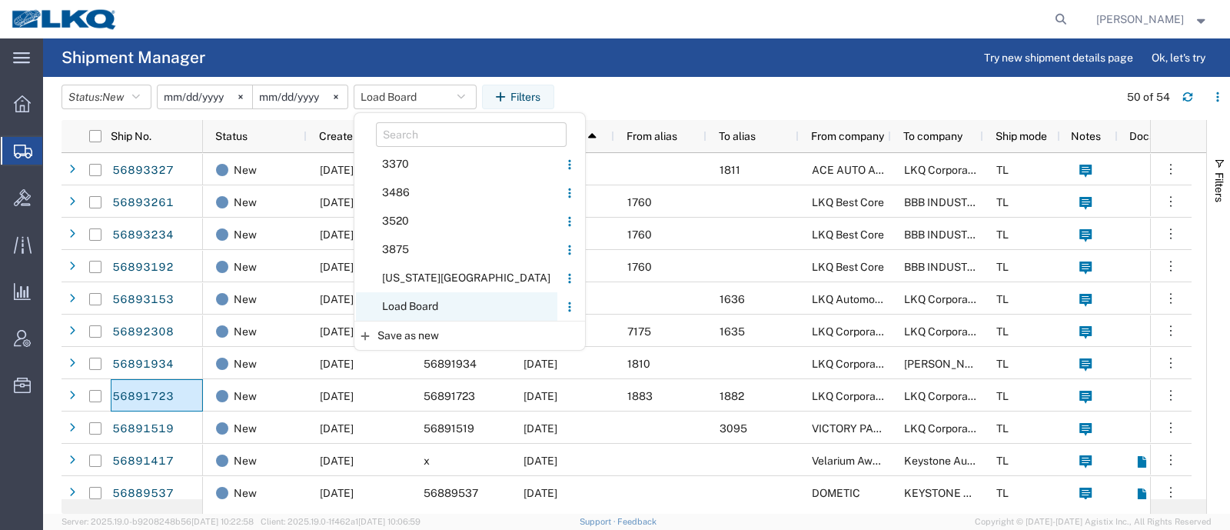
click at [449, 298] on span "Load Board" at bounding box center [456, 306] width 201 height 28
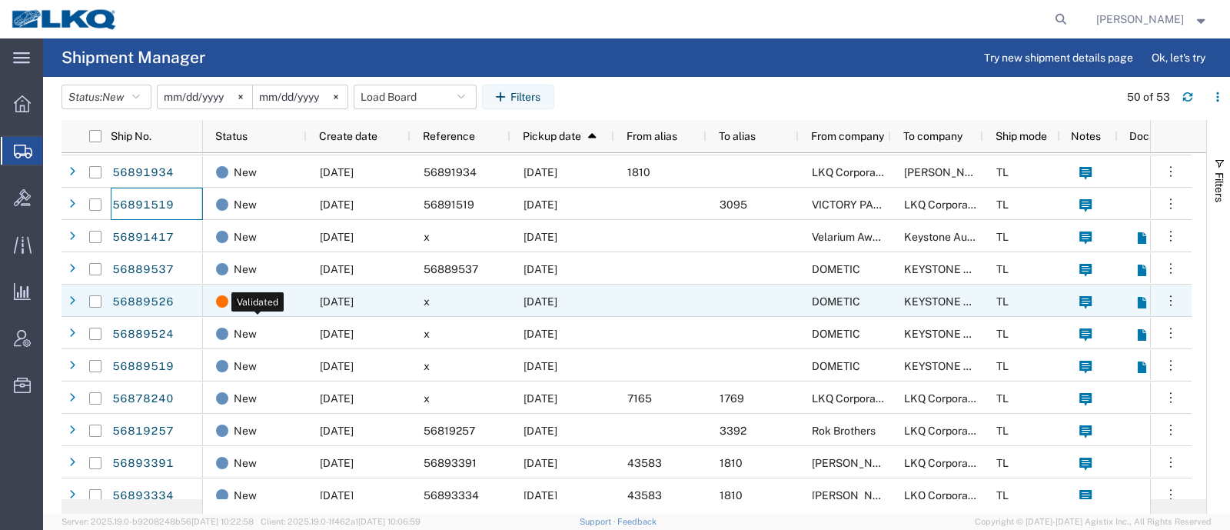
scroll to position [95, 0]
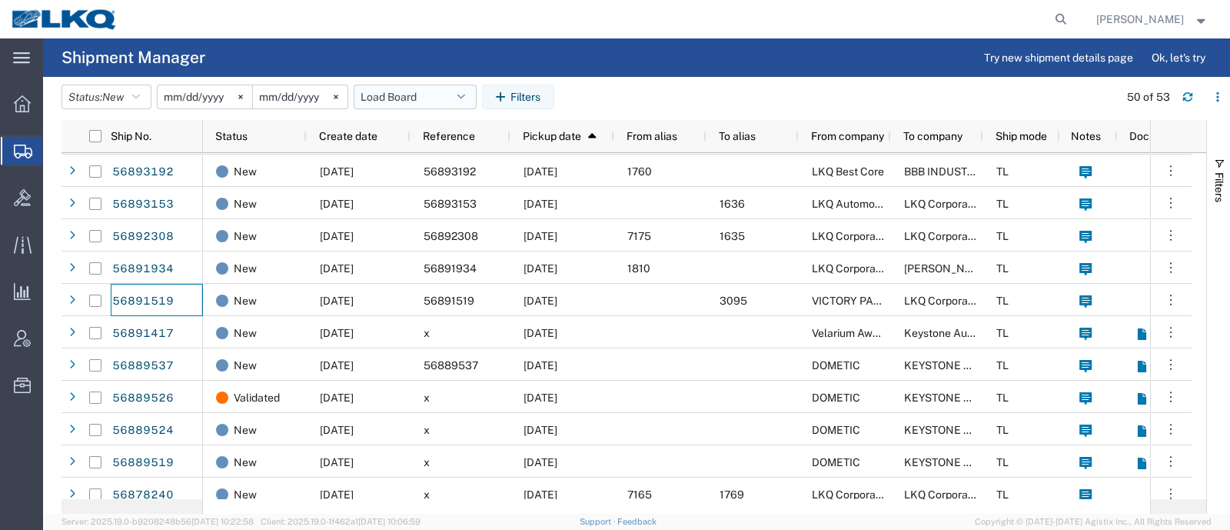
click at [416, 88] on button "Load Board" at bounding box center [415, 97] width 123 height 25
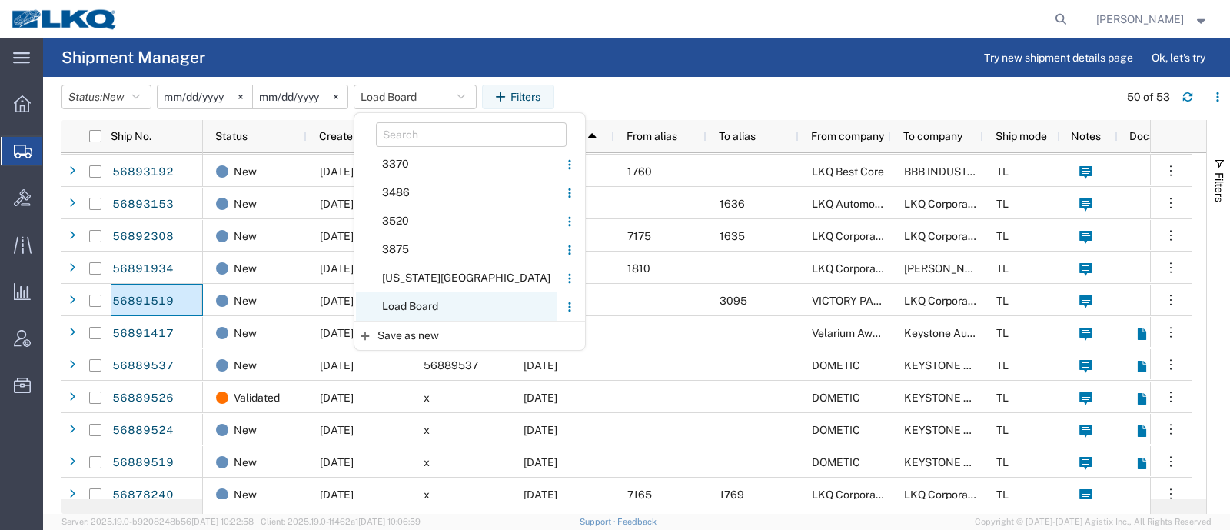
click at [437, 302] on span "Load Board" at bounding box center [456, 306] width 201 height 28
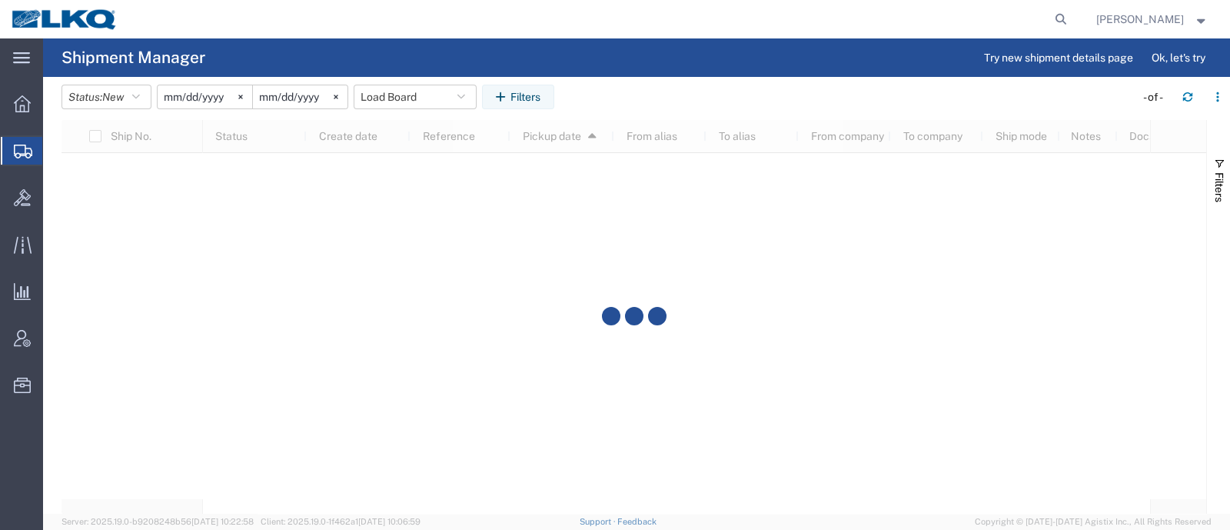
scroll to position [0, 0]
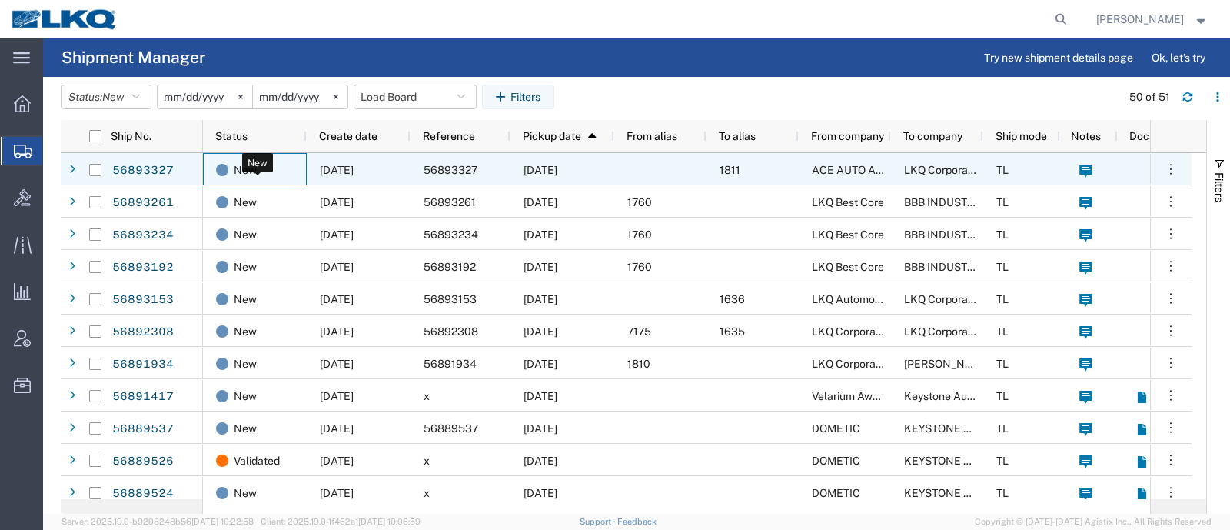
drag, startPoint x: 146, startPoint y: 364, endPoint x: 241, endPoint y: 158, distance: 227.7
click at [241, 158] on span "New" at bounding box center [245, 170] width 23 height 32
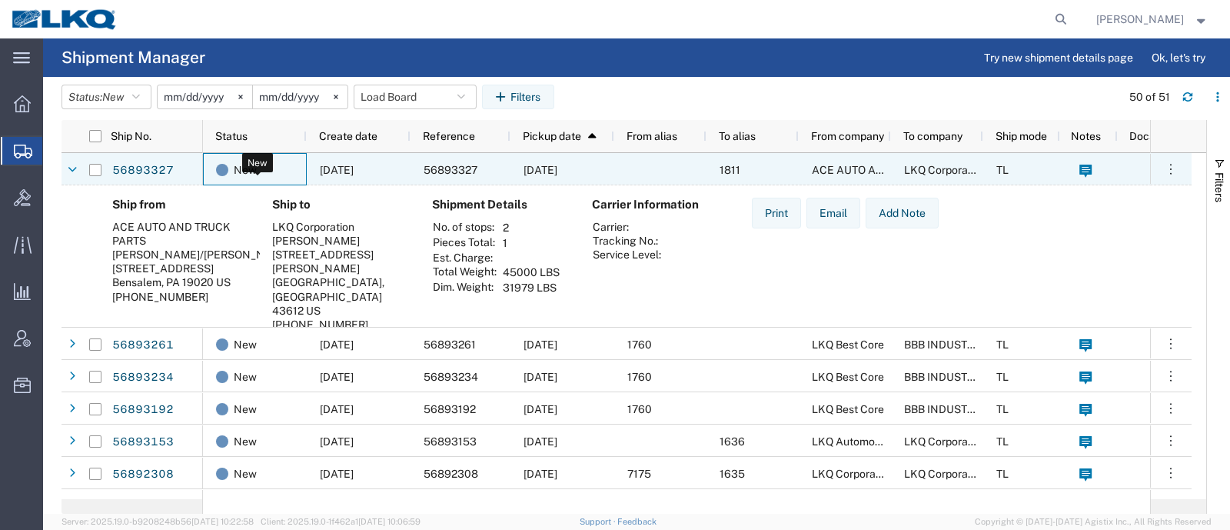
click at [242, 171] on span "New" at bounding box center [245, 170] width 23 height 32
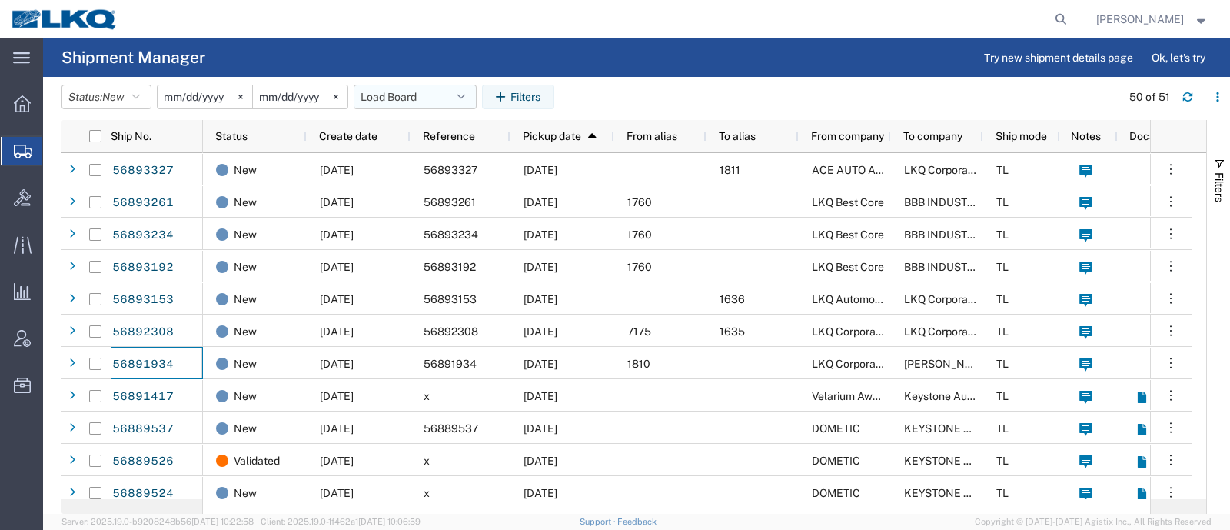
click at [431, 98] on button "Load Board" at bounding box center [415, 97] width 123 height 25
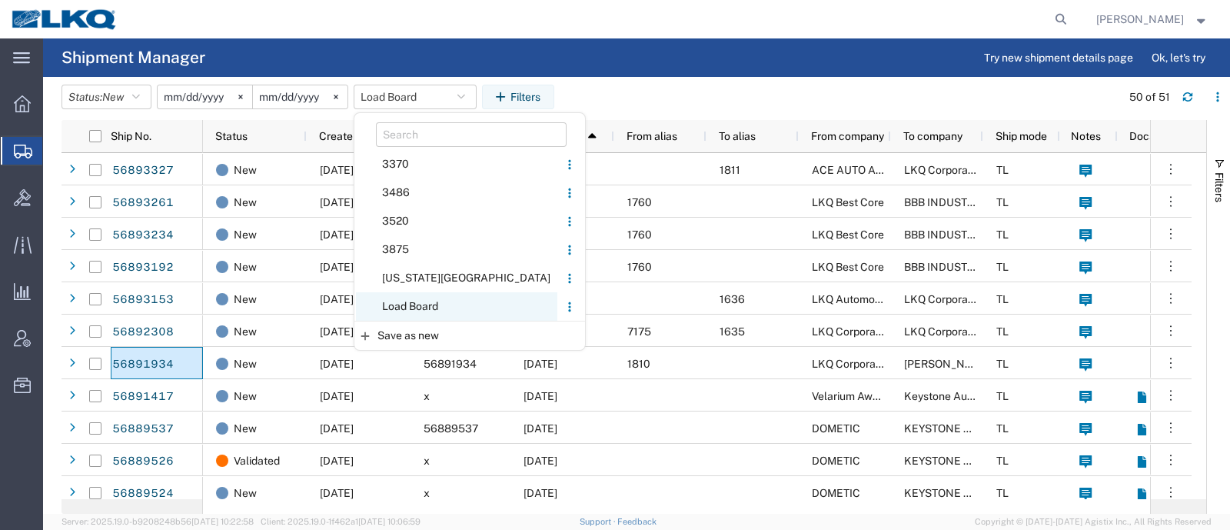
click at [442, 302] on span "Load Board" at bounding box center [456, 306] width 201 height 28
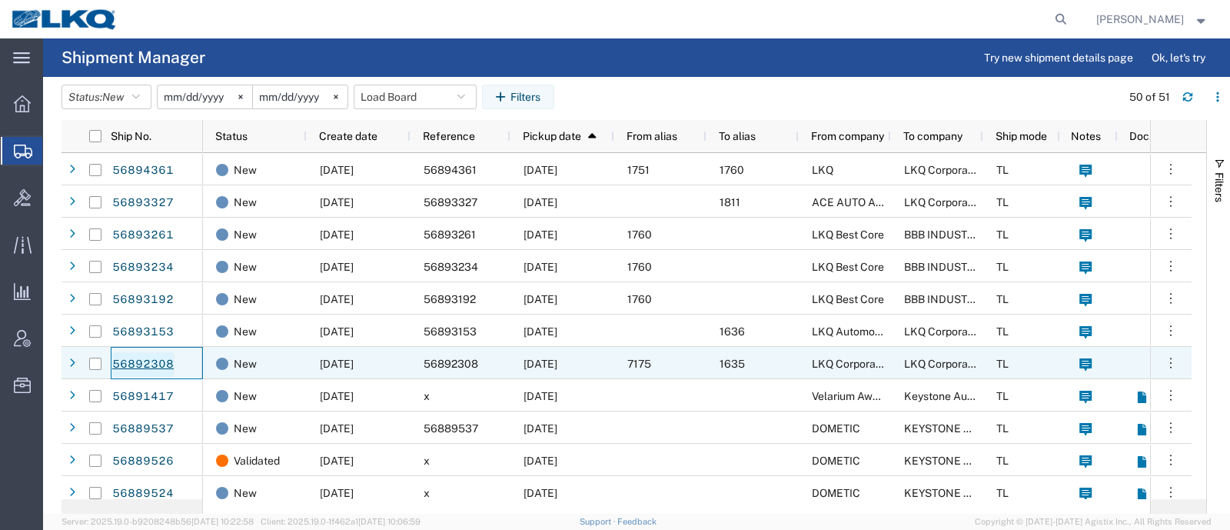
drag, startPoint x: 146, startPoint y: 326, endPoint x: 138, endPoint y: 360, distance: 34.7
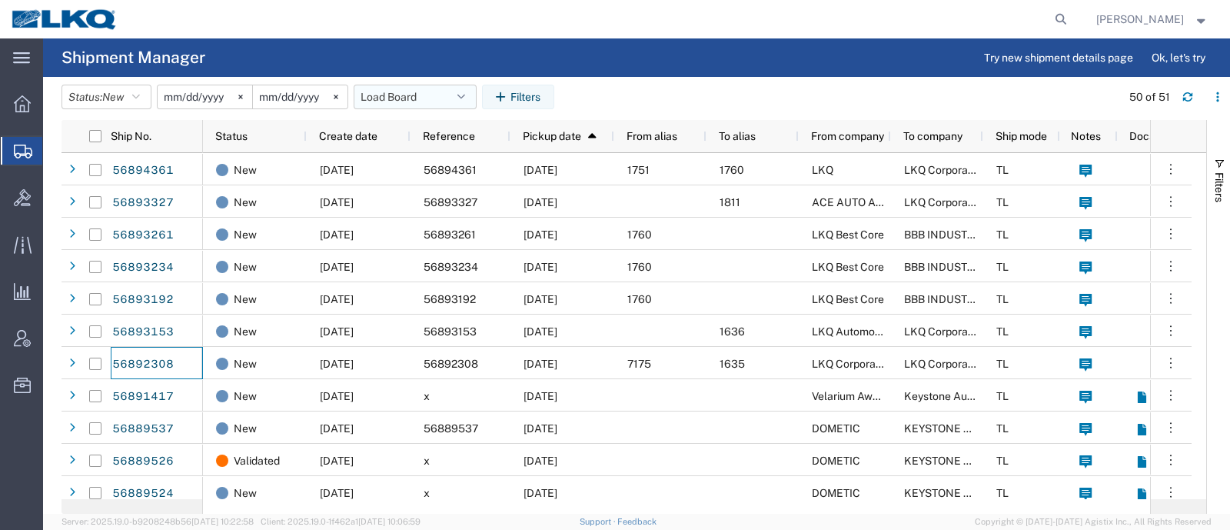
click at [438, 101] on button "Load Board" at bounding box center [415, 97] width 123 height 25
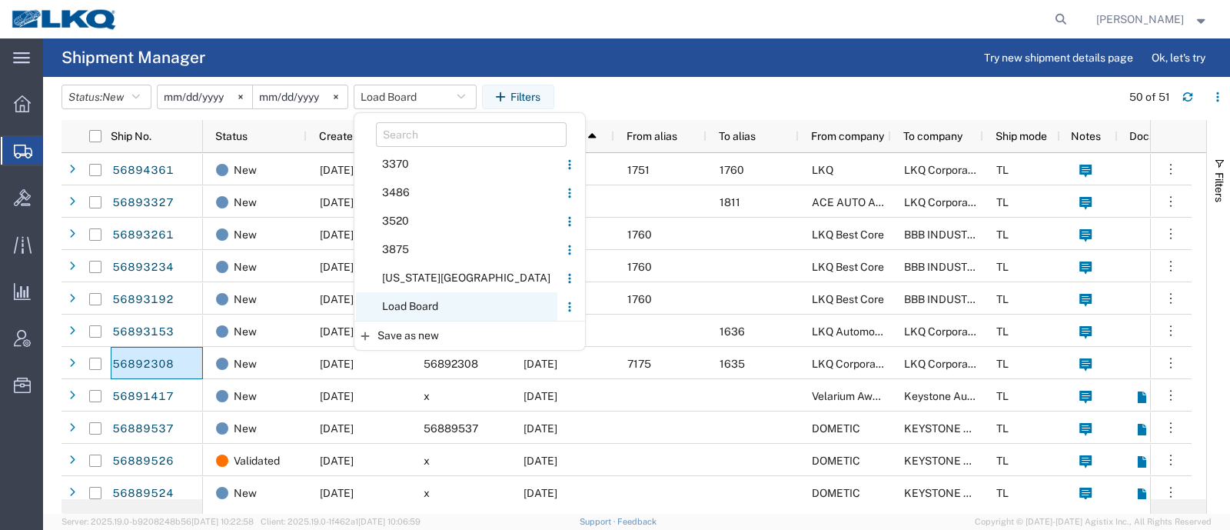
click at [417, 309] on span "Load Board" at bounding box center [456, 306] width 201 height 28
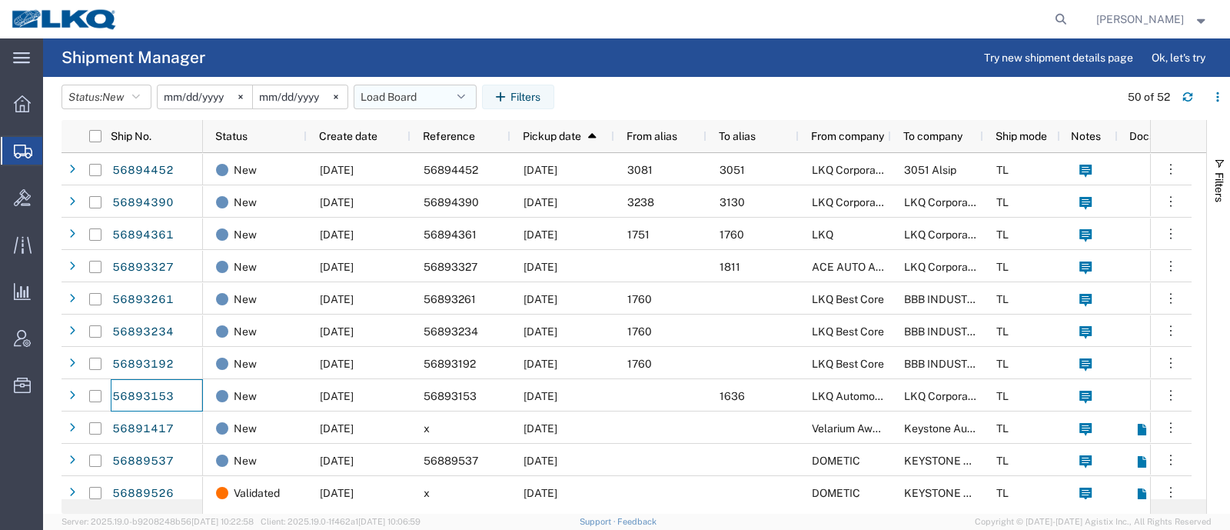
click at [384, 91] on button "Load Board" at bounding box center [415, 97] width 123 height 25
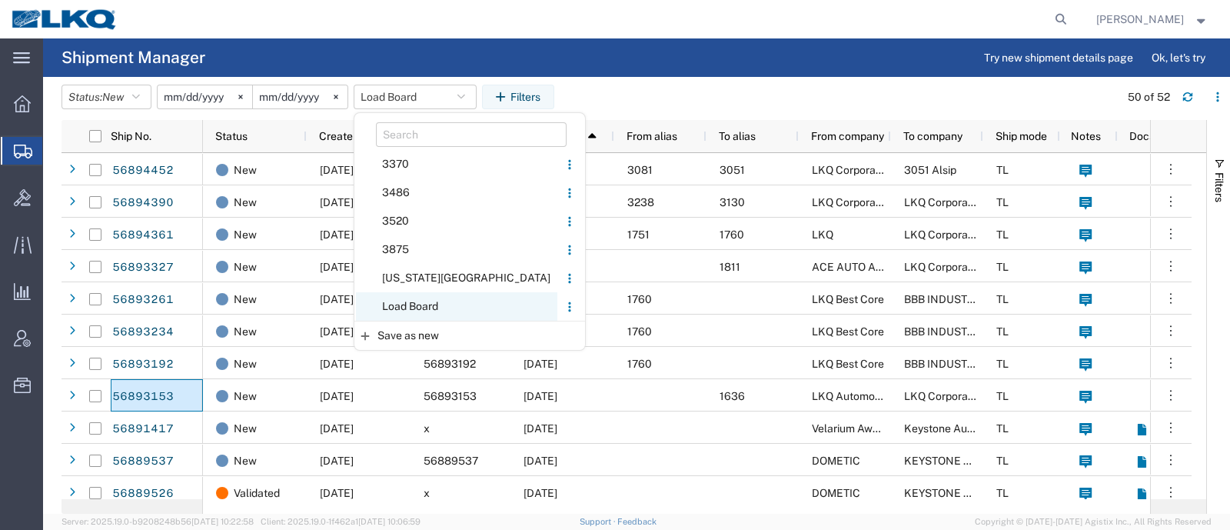
click at [434, 300] on span "Load Board" at bounding box center [456, 306] width 201 height 28
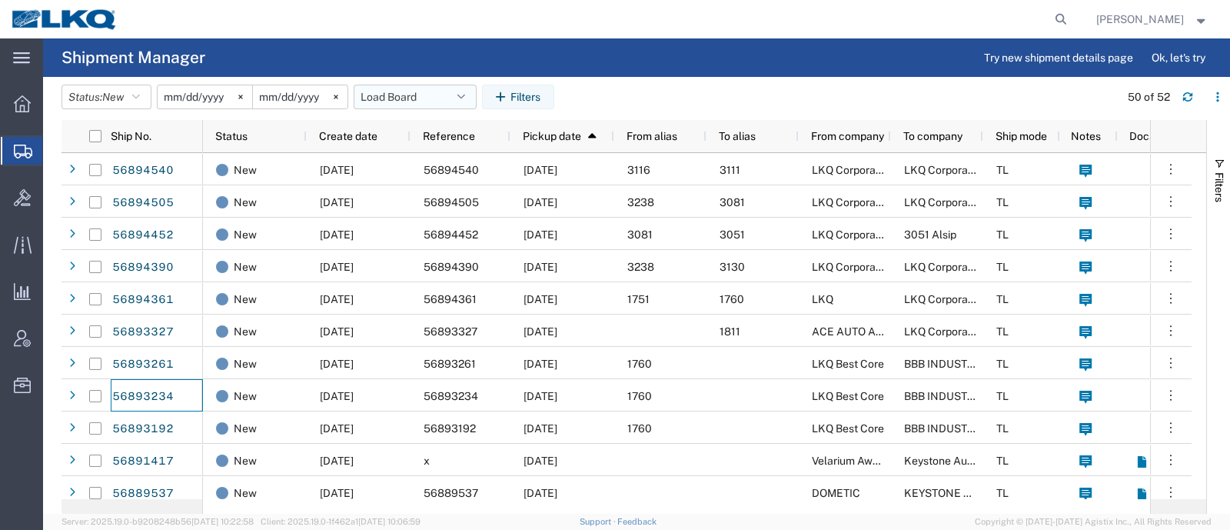
click at [397, 98] on button "Load Board" at bounding box center [415, 97] width 123 height 25
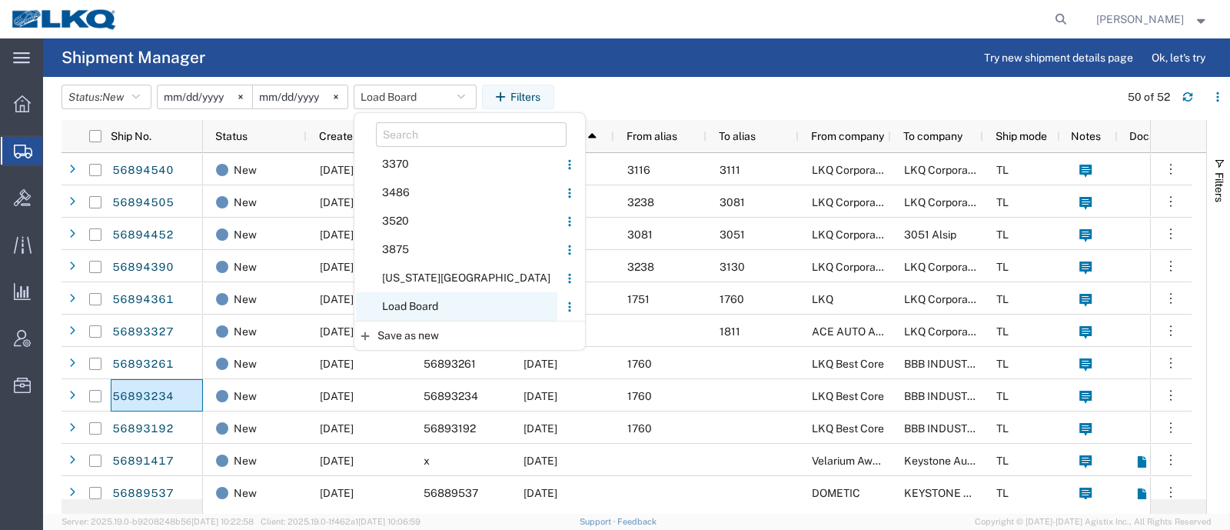
click at [421, 303] on span "Load Board" at bounding box center [456, 306] width 201 height 28
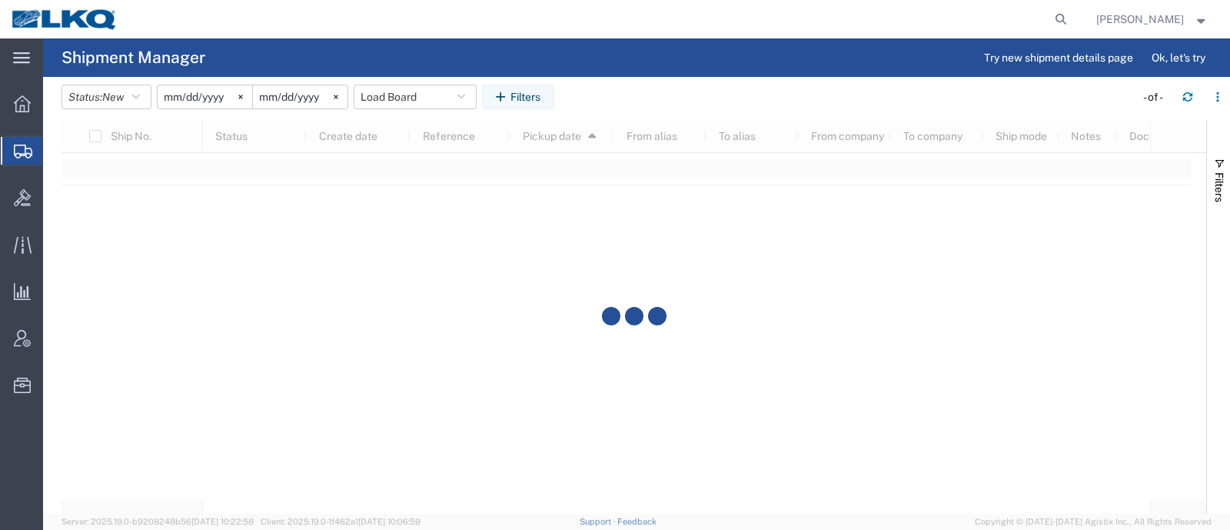
click at [649, 63] on agx-page-header "Shipment Manager Try new shipment details page Ok, let's try" at bounding box center [636, 57] width 1187 height 38
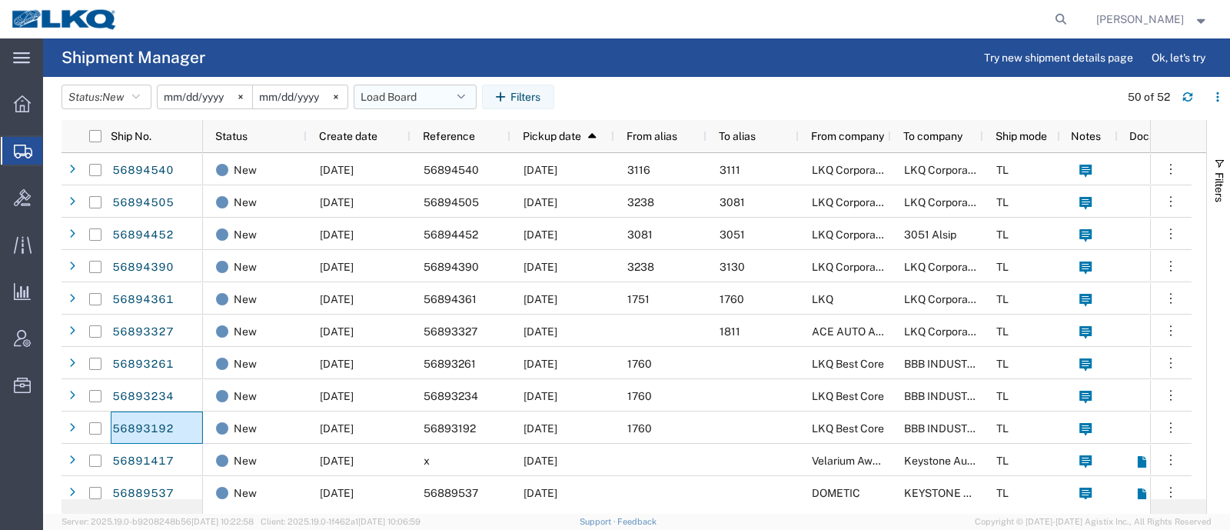
click at [366, 90] on button "Load Board" at bounding box center [415, 97] width 123 height 25
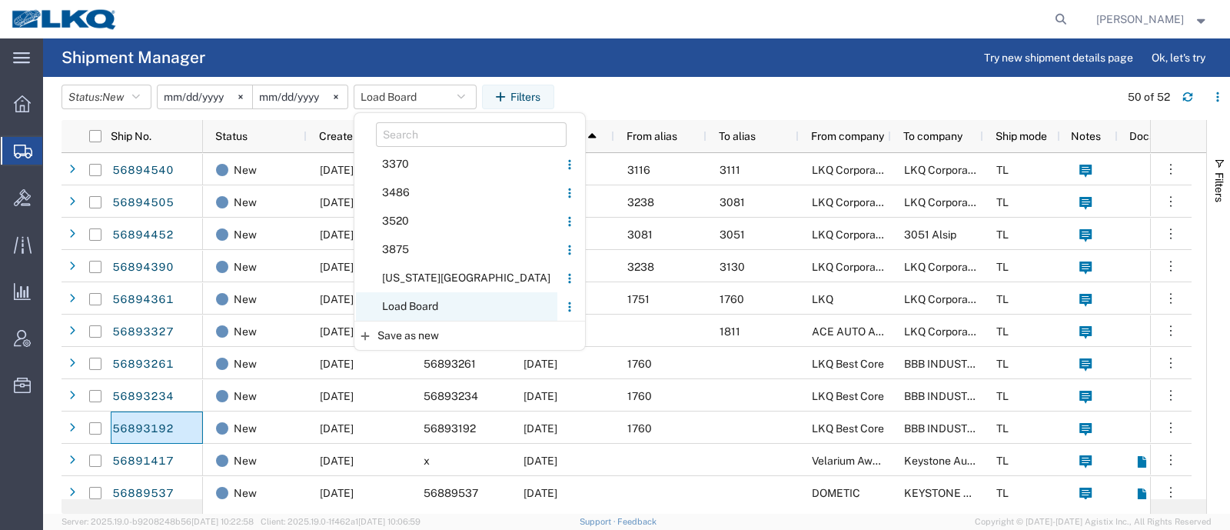
click at [424, 302] on span "Load Board" at bounding box center [456, 306] width 201 height 28
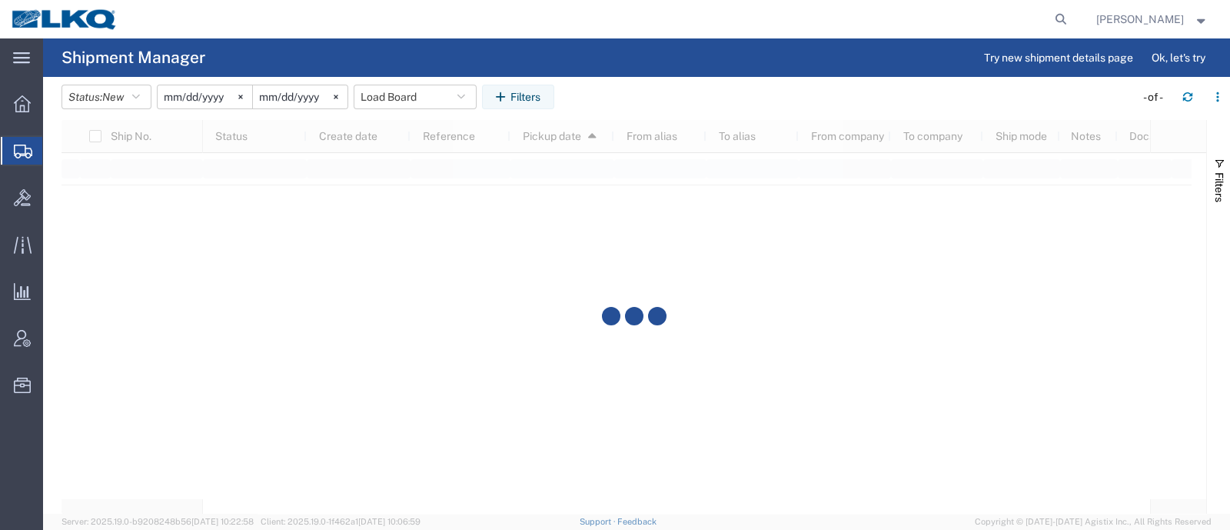
click at [667, 99] on agx-table-filter-chips "Status: New Active All Approved Booked Canceled Delivered Denied New On Hold Pe…" at bounding box center [595, 102] width 1066 height 35
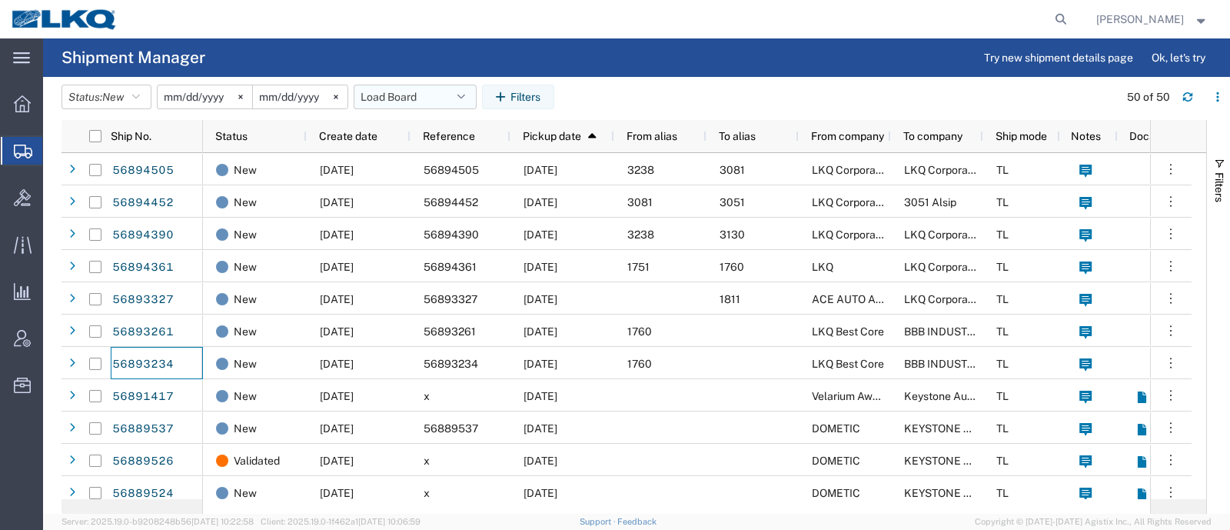
click at [381, 90] on button "Load Board" at bounding box center [415, 97] width 123 height 25
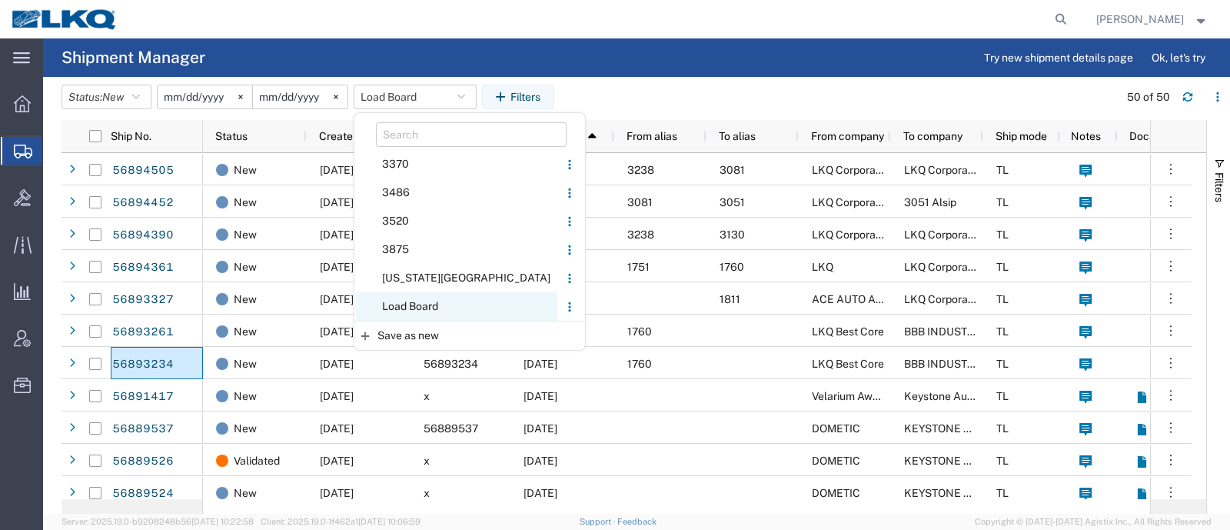
click at [437, 301] on span "Load Board" at bounding box center [456, 306] width 201 height 28
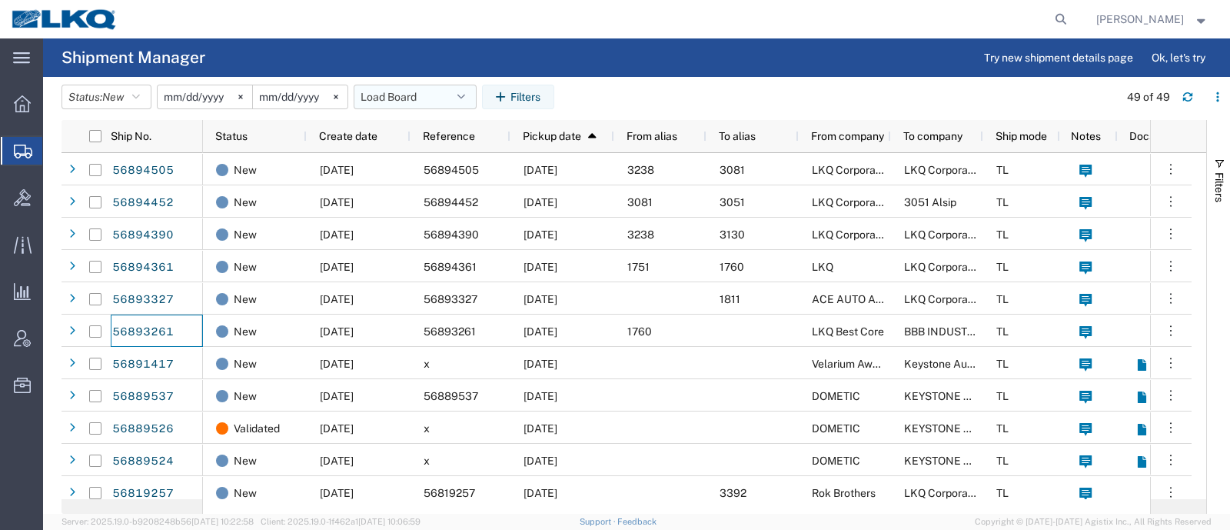
click at [394, 95] on button "Load Board" at bounding box center [415, 97] width 123 height 25
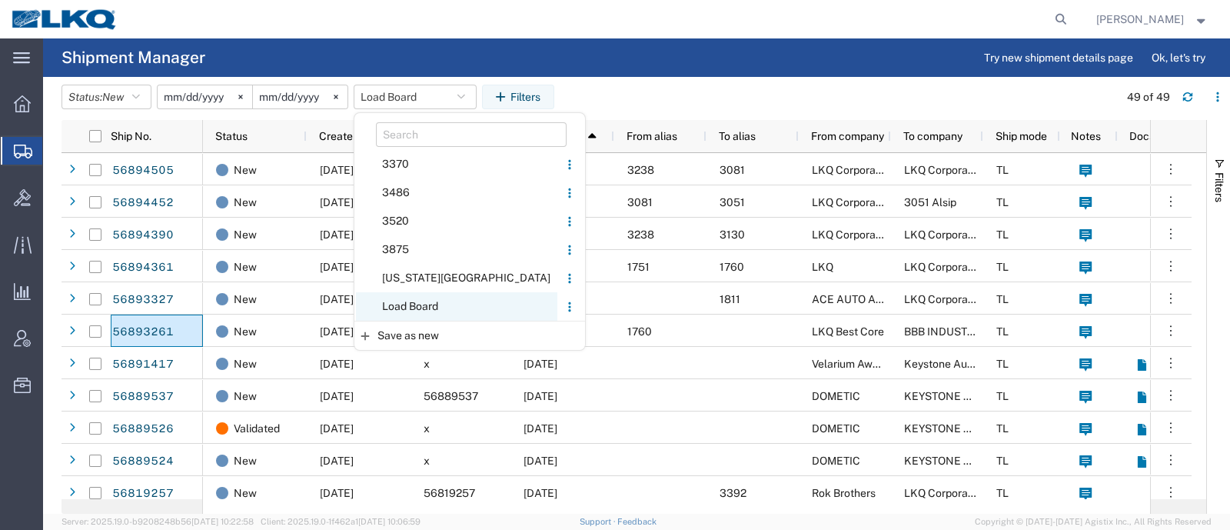
click at [429, 301] on span "Load Board" at bounding box center [456, 306] width 201 height 28
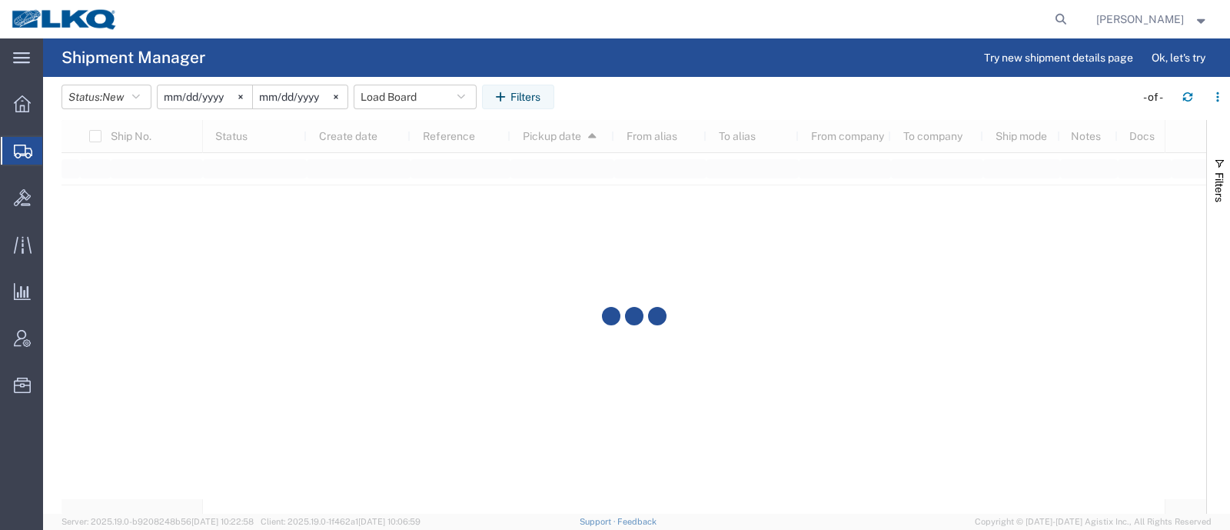
click at [658, 89] on agx-table-filter-chips "Status: New Active All Approved Booked Canceled Delivered Denied New On Hold Pe…" at bounding box center [595, 102] width 1066 height 35
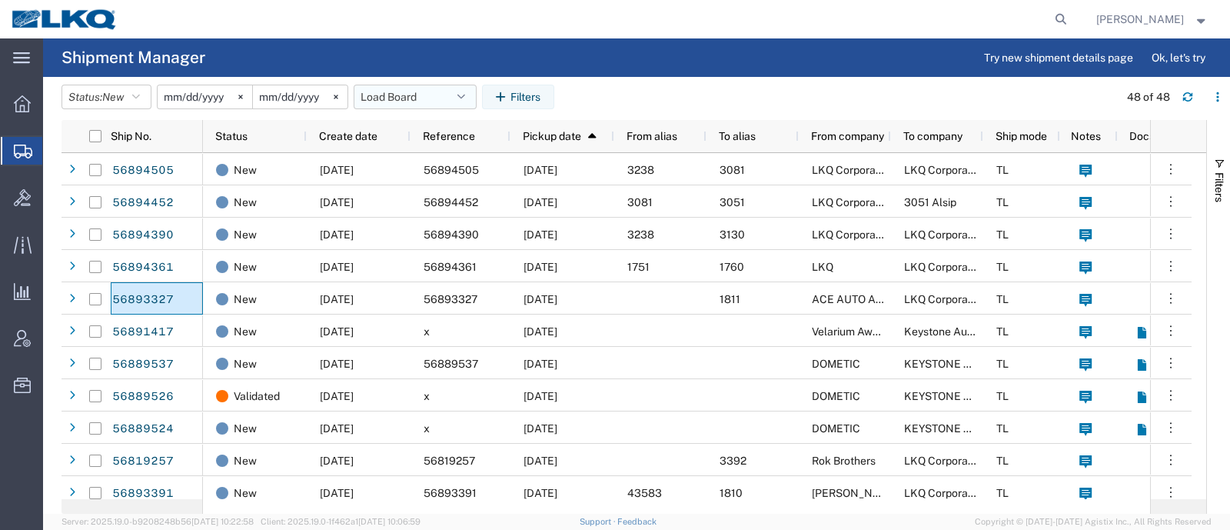
click at [394, 91] on button "Load Board" at bounding box center [415, 97] width 123 height 25
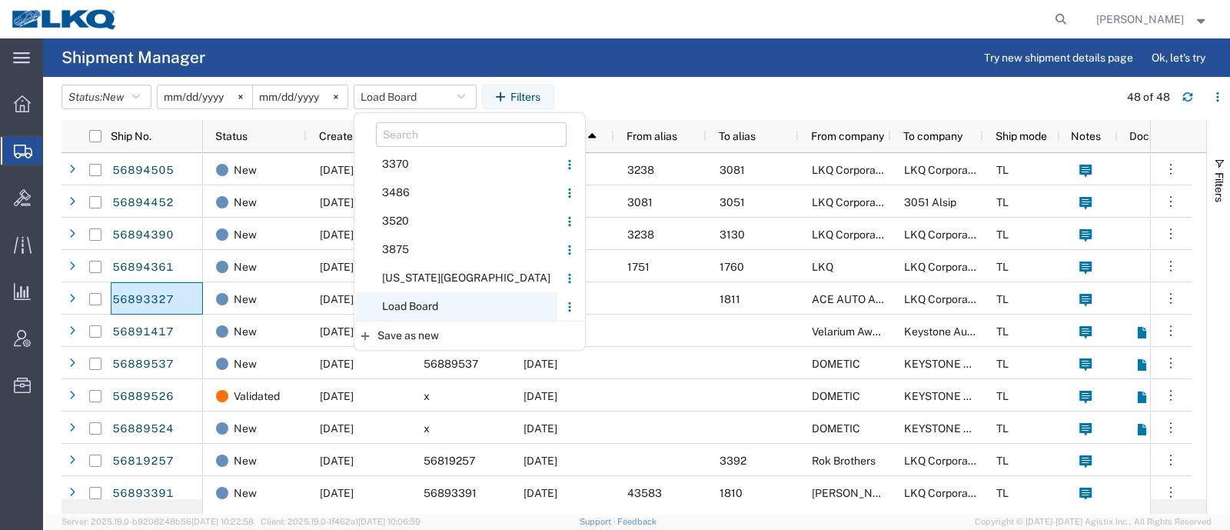
click at [437, 303] on span "Load Board" at bounding box center [456, 306] width 201 height 28
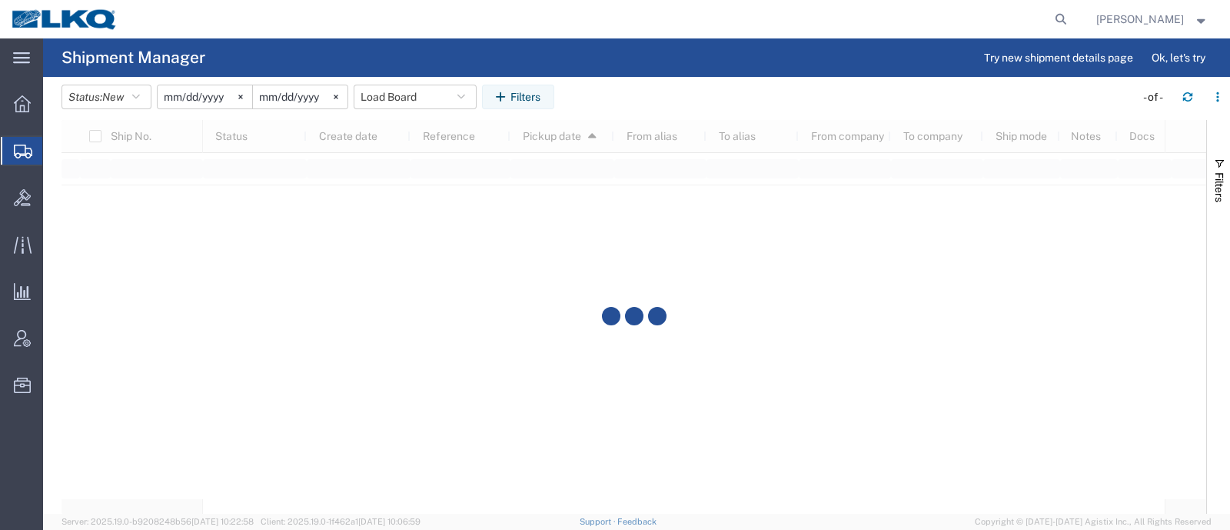
click at [644, 82] on header "Status: New Active All Approved Booked Canceled Delivered Denied New On Hold Pe…" at bounding box center [646, 98] width 1169 height 43
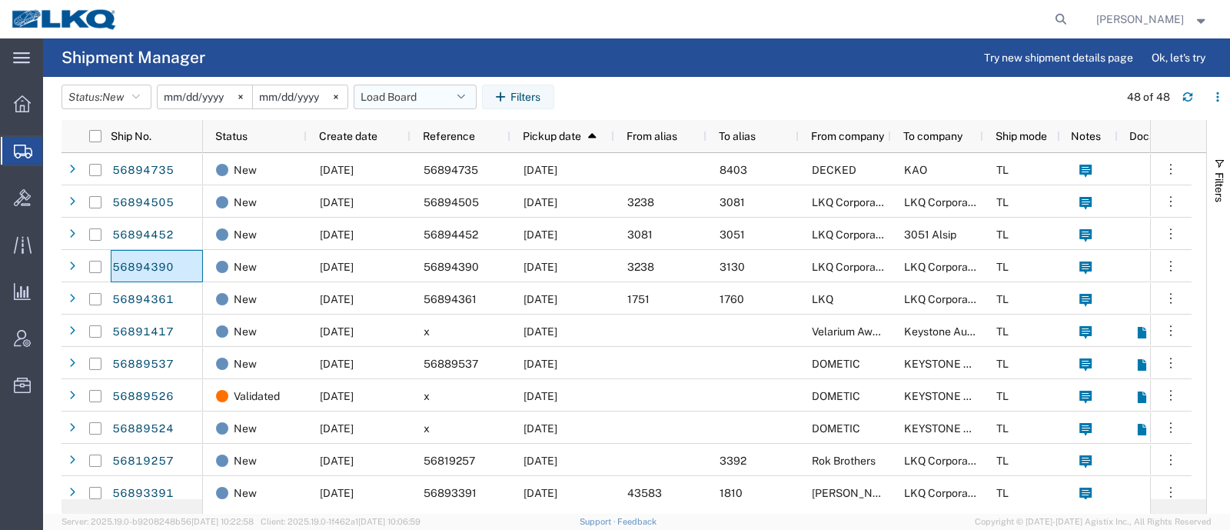
click at [400, 88] on button "Load Board" at bounding box center [415, 97] width 123 height 25
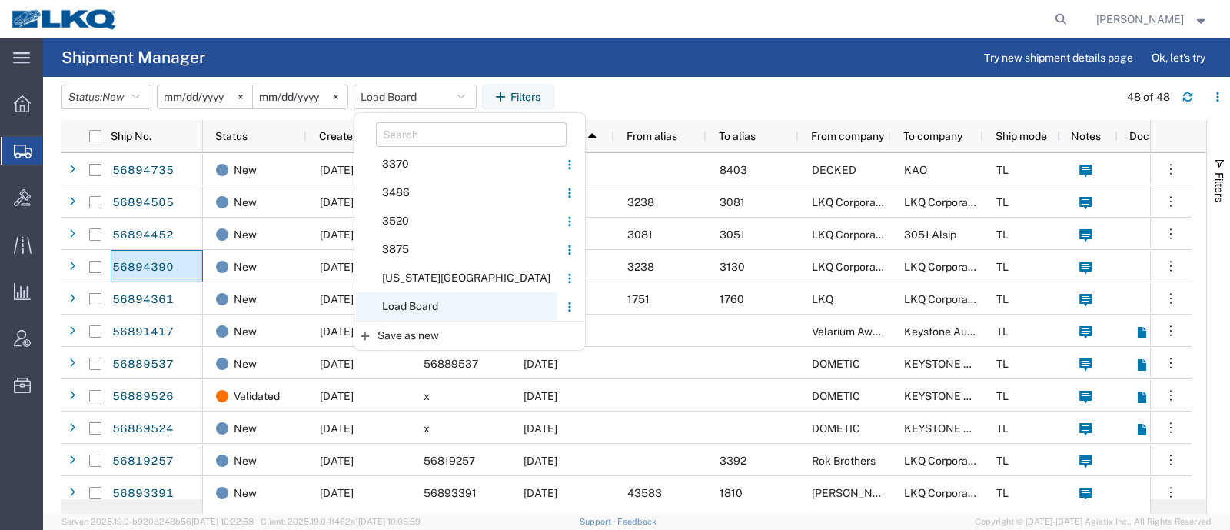
click at [441, 301] on span "Load Board" at bounding box center [456, 306] width 201 height 28
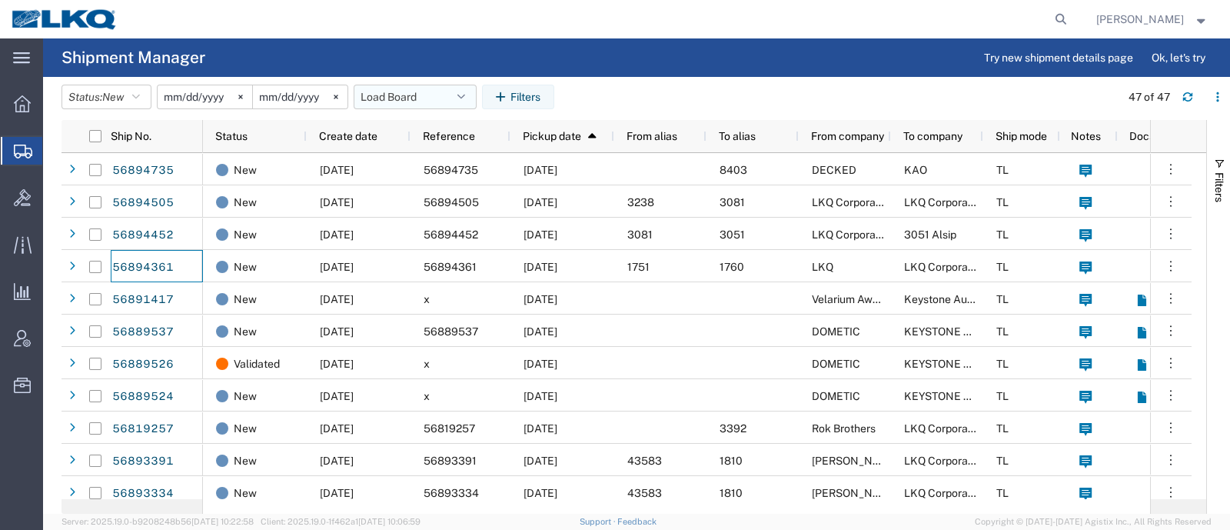
click at [404, 96] on button "Load Board" at bounding box center [415, 97] width 123 height 25
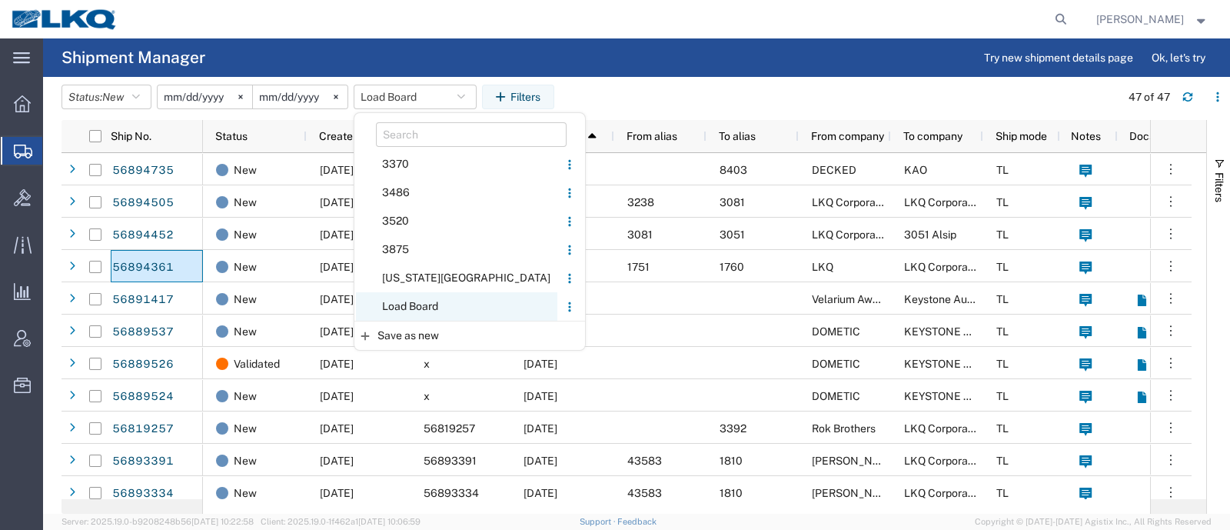
click at [423, 305] on span "Load Board" at bounding box center [456, 306] width 201 height 28
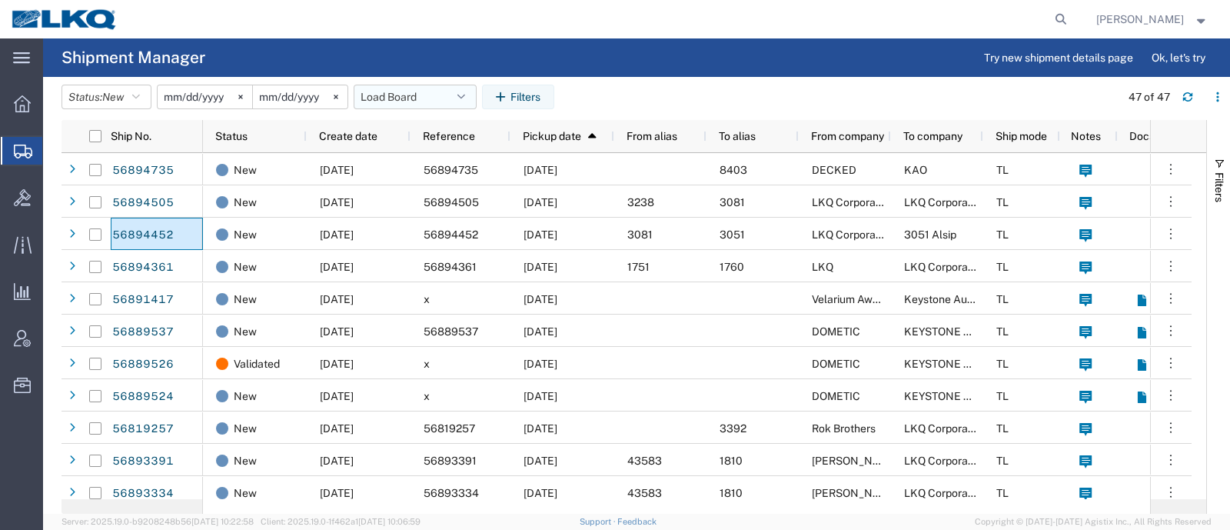
click at [398, 97] on button "Load Board" at bounding box center [415, 97] width 123 height 25
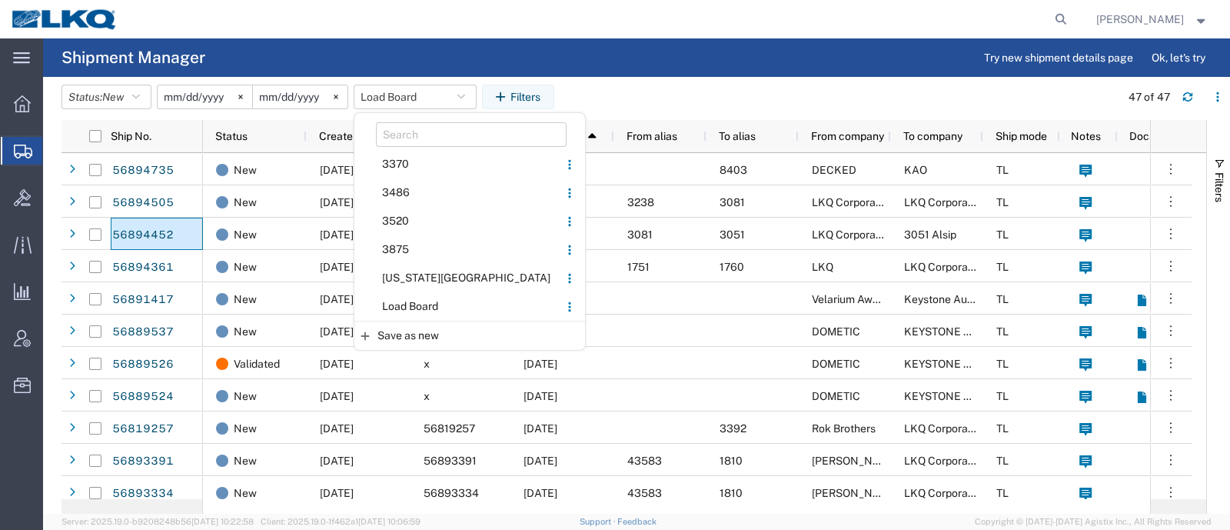
click at [427, 304] on span "Load Board" at bounding box center [456, 306] width 201 height 28
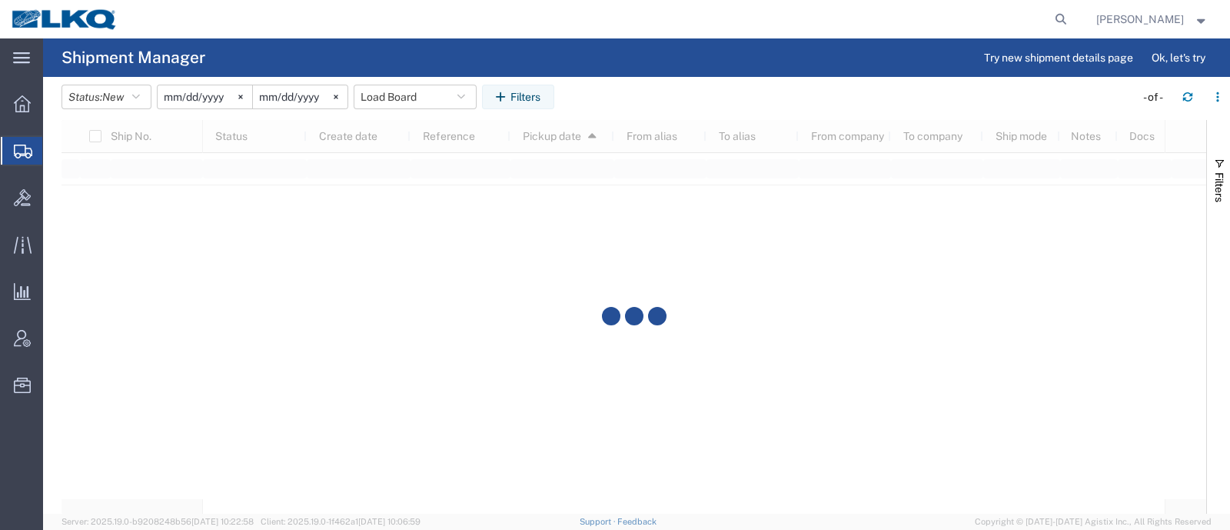
click at [650, 68] on agx-page-header "Shipment Manager Try new shipment details page Ok, let's try" at bounding box center [636, 57] width 1187 height 38
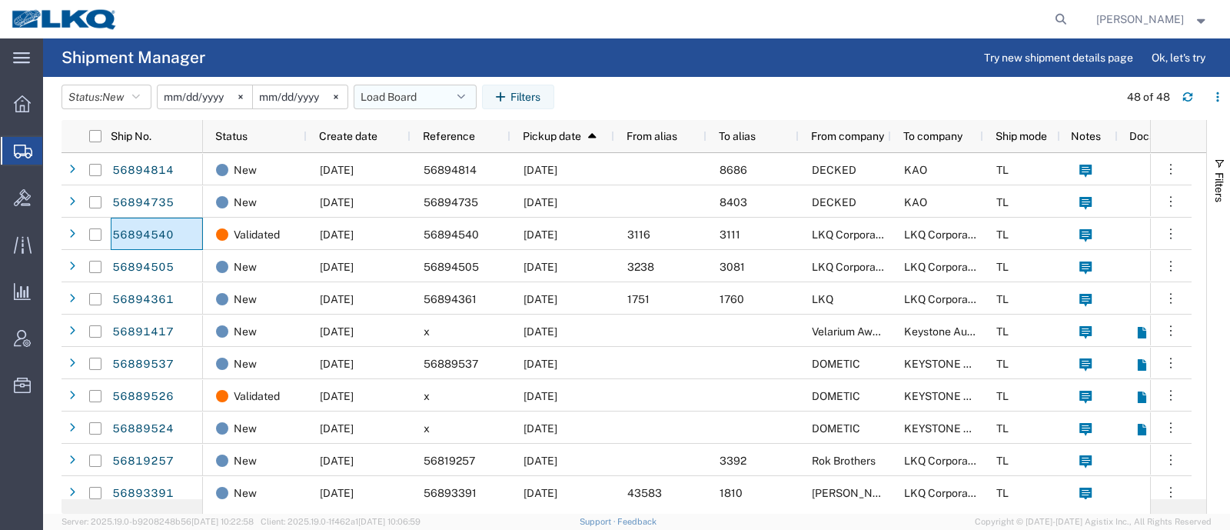
click at [386, 96] on button "Load Board" at bounding box center [415, 97] width 123 height 25
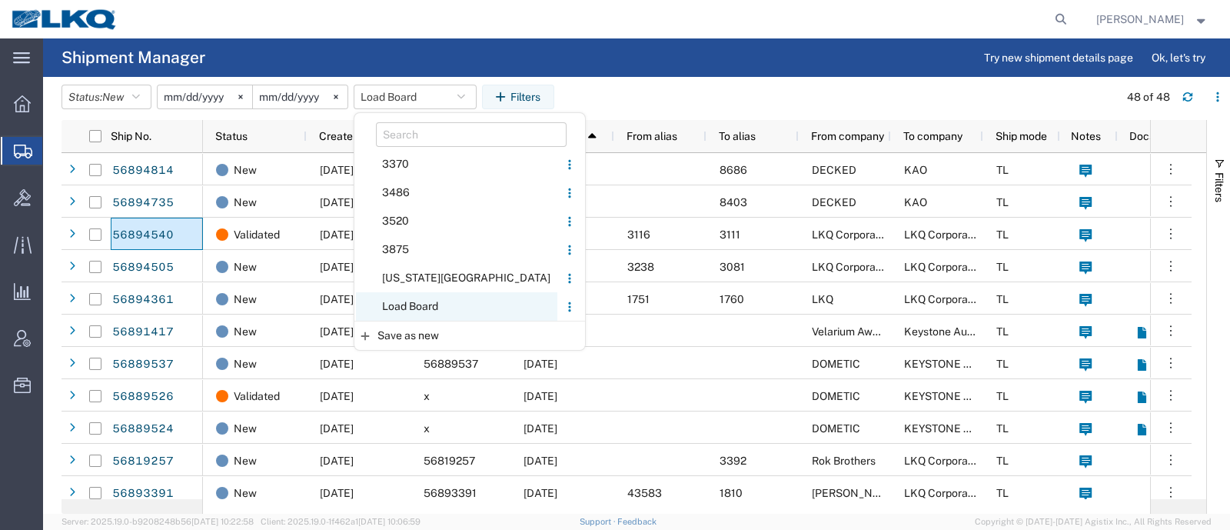
click at [438, 300] on span "Load Board" at bounding box center [456, 306] width 201 height 28
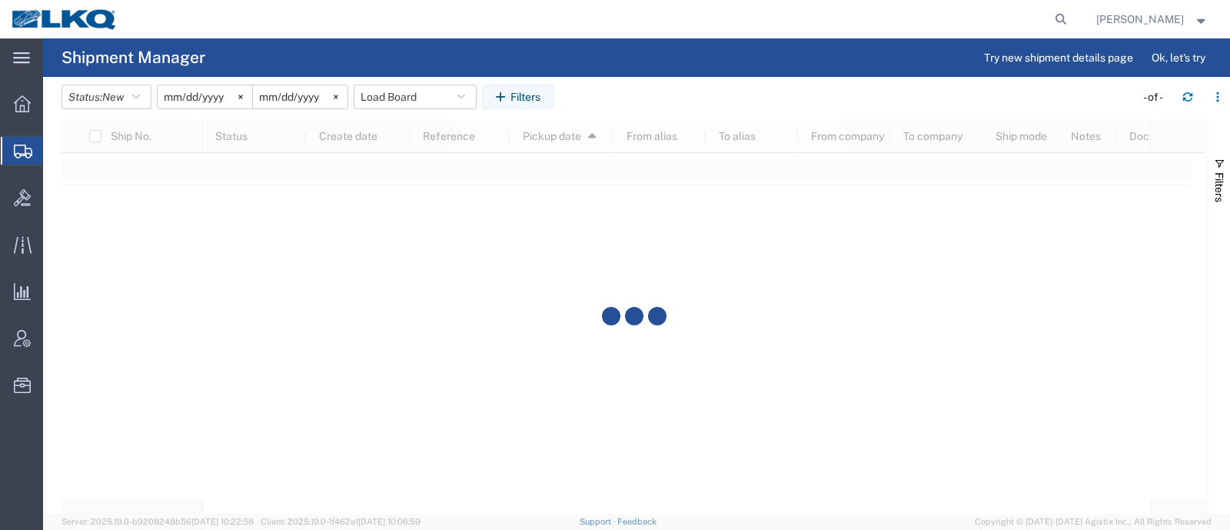
click at [650, 85] on agx-table-filter-chips "Status: New Active All Approved Booked Canceled Delivered Denied New On Hold Pe…" at bounding box center [595, 102] width 1066 height 35
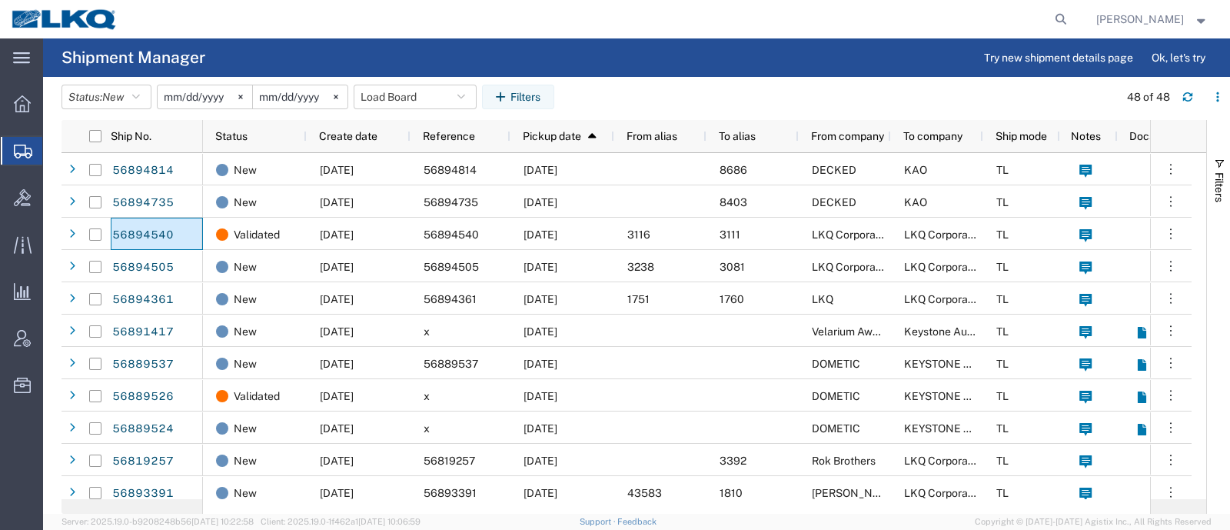
click at [657, 77] on header "Status: New Active All Approved Booked Canceled Delivered Denied New On Hold Pe…" at bounding box center [646, 98] width 1169 height 43
click at [668, 81] on header "Status: New Active All Approved Booked Canceled Delivered Denied New On Hold Pe…" at bounding box center [646, 98] width 1169 height 43
drag, startPoint x: 381, startPoint y: 95, endPoint x: 389, endPoint y: 108, distance: 15.6
click at [381, 95] on button "Load Board" at bounding box center [415, 97] width 123 height 25
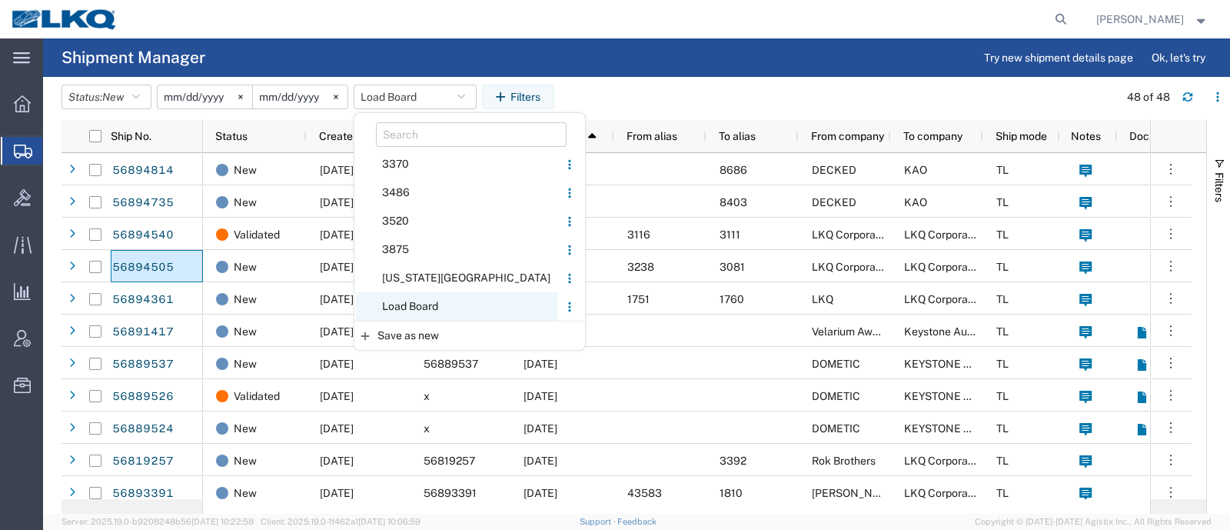
click at [426, 304] on span "Load Board" at bounding box center [456, 306] width 201 height 28
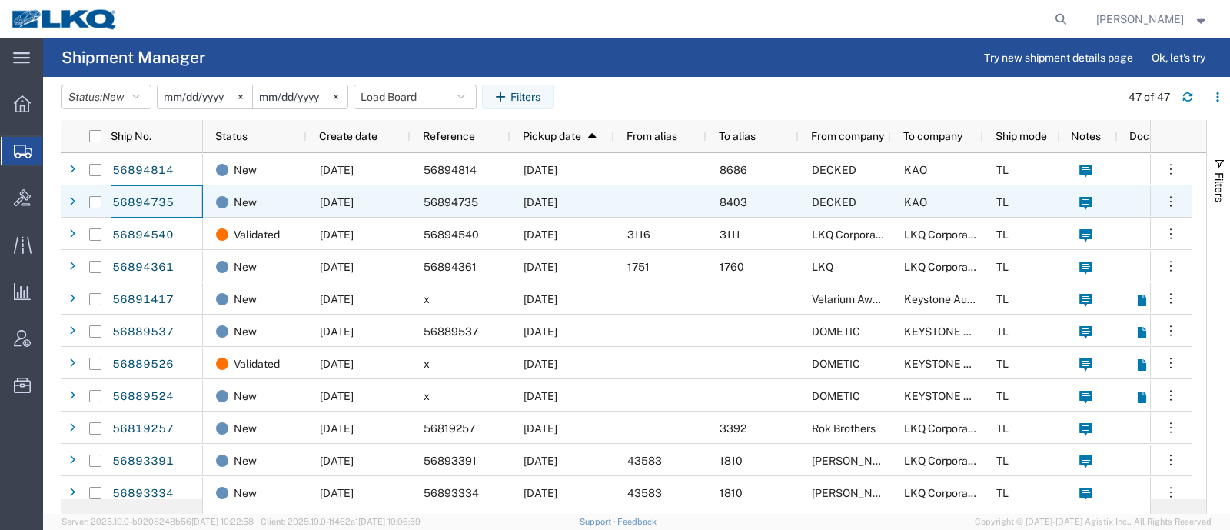
drag, startPoint x: 138, startPoint y: 200, endPoint x: 637, endPoint y: 77, distance: 513.9
click at [637, 77] on header "Status: New Active All Approved Booked Canceled Delivered Denied New On Hold Pe…" at bounding box center [646, 98] width 1169 height 43
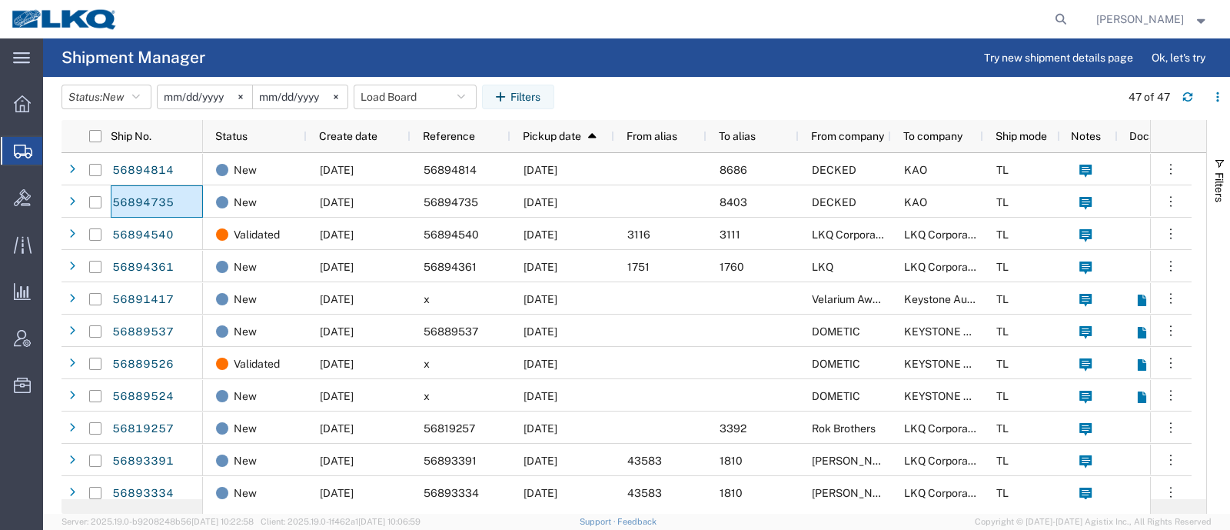
click at [649, 85] on agx-table-filter-chips "Status: New Active All Approved Booked Canceled Delivered Denied New On Hold Pe…" at bounding box center [587, 102] width 1051 height 35
click at [650, 88] on agx-table-filter-chips "Status: New Active All Approved Booked Canceled Delivered Denied New On Hold Pe…" at bounding box center [587, 102] width 1051 height 35
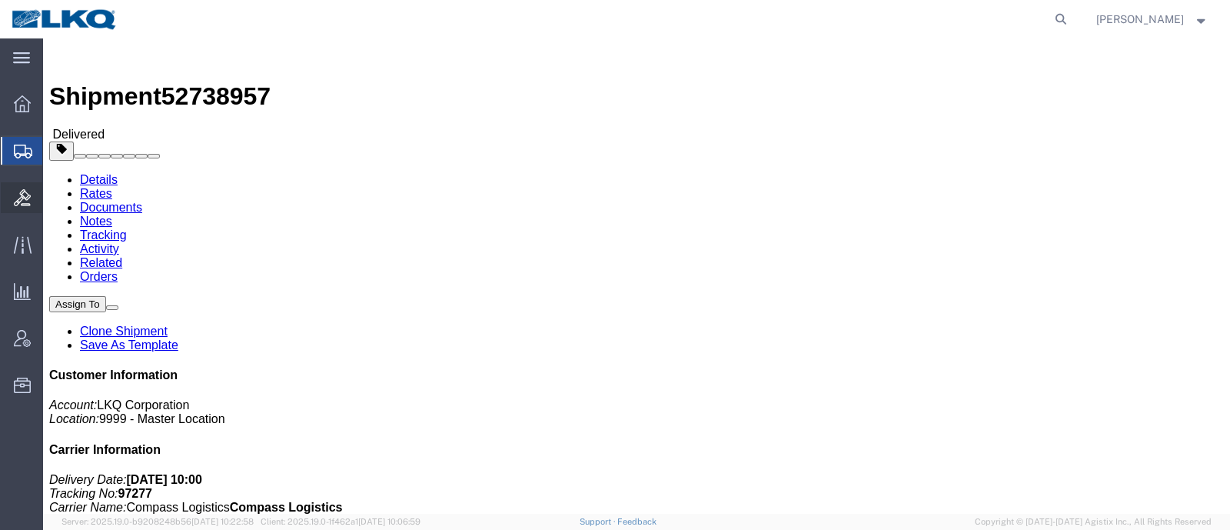
click at [27, 201] on icon at bounding box center [22, 197] width 17 height 17
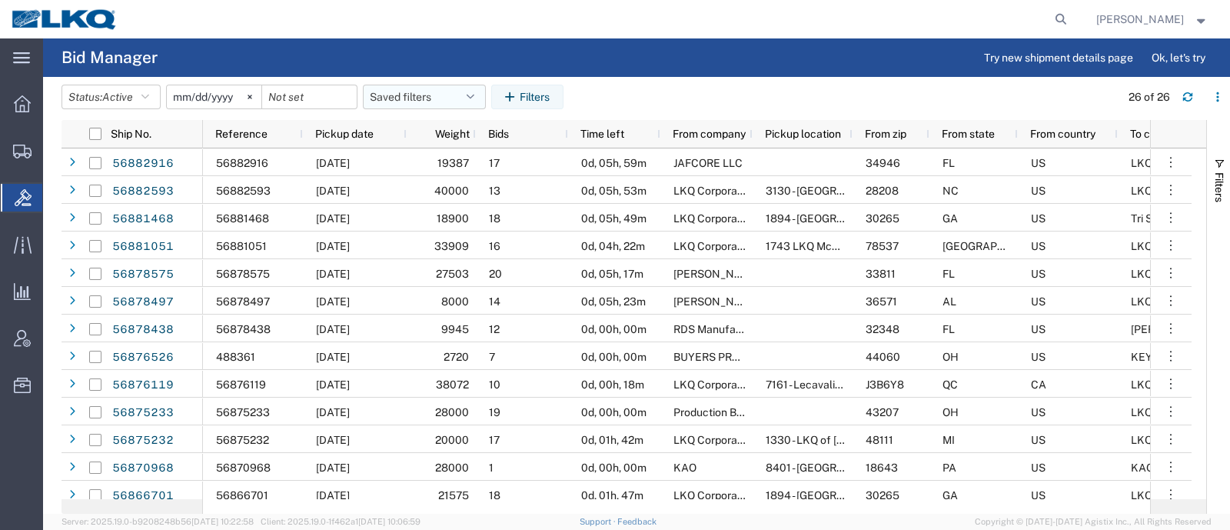
click at [401, 91] on button "Saved filters" at bounding box center [424, 97] width 123 height 25
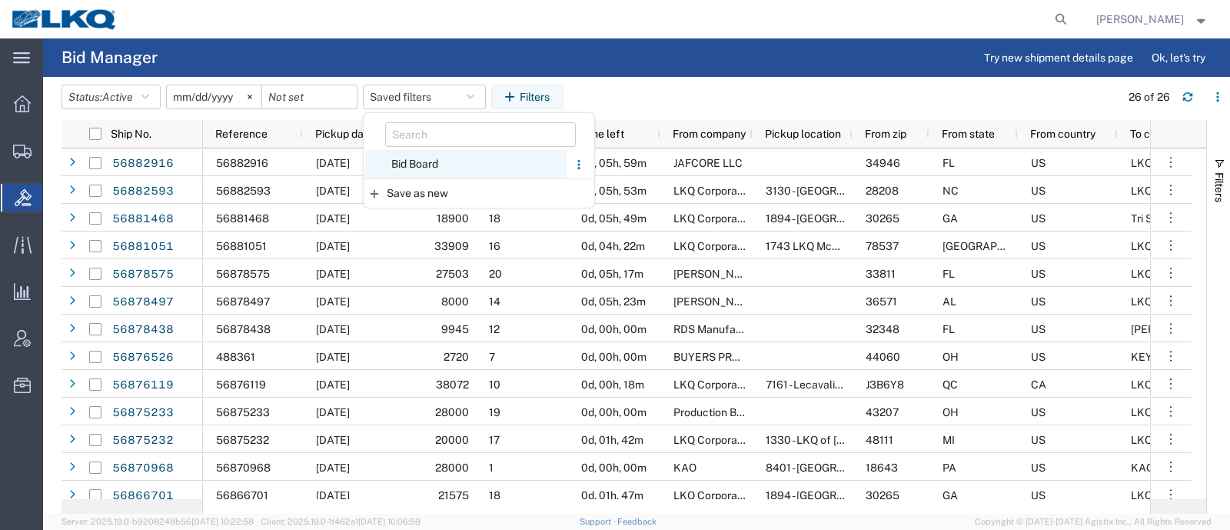
click at [425, 161] on span "Bid Board" at bounding box center [465, 164] width 201 height 28
type input "2024-12-01"
type input "2025-12-31"
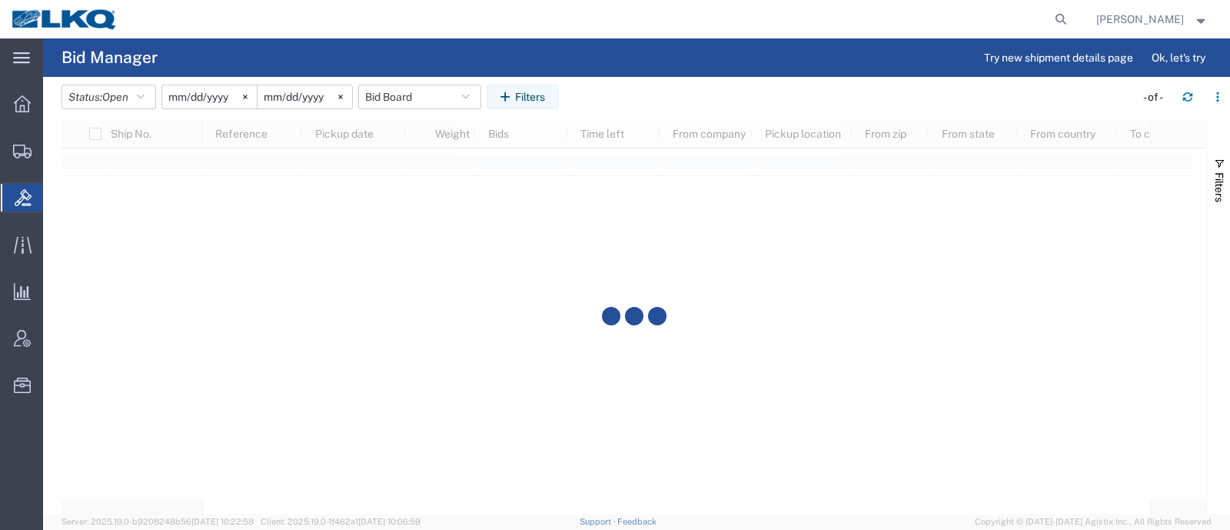
drag, startPoint x: 498, startPoint y: 40, endPoint x: 514, endPoint y: 3, distance: 40.0
click at [500, 38] on div "main_menu Created with Sketch. Collapse Menu Overview Shipments Shipment Manage…" at bounding box center [615, 283] width 1230 height 491
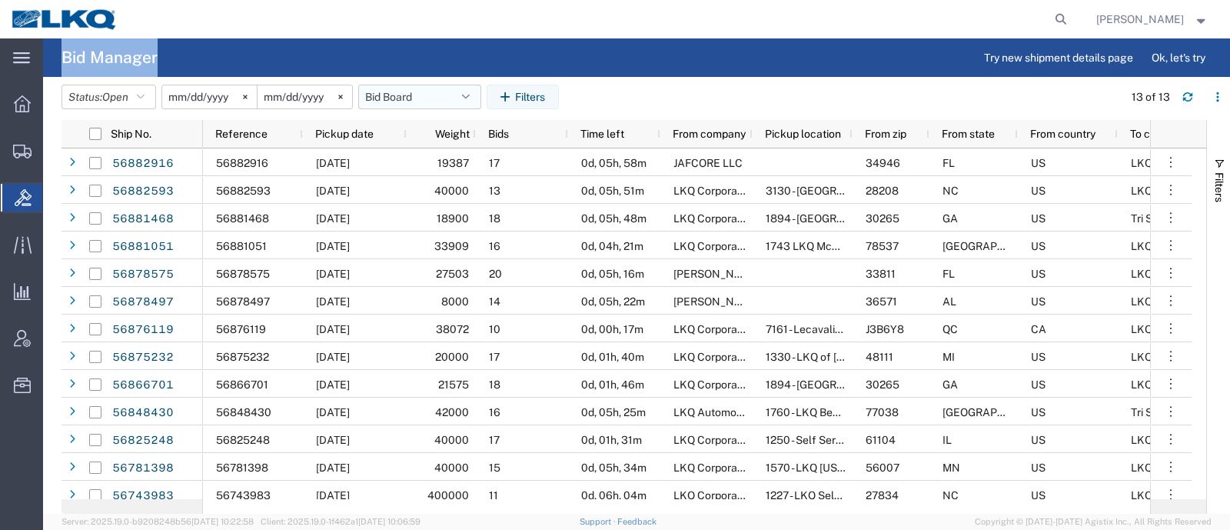
click at [419, 105] on button "Bid Board" at bounding box center [419, 97] width 123 height 25
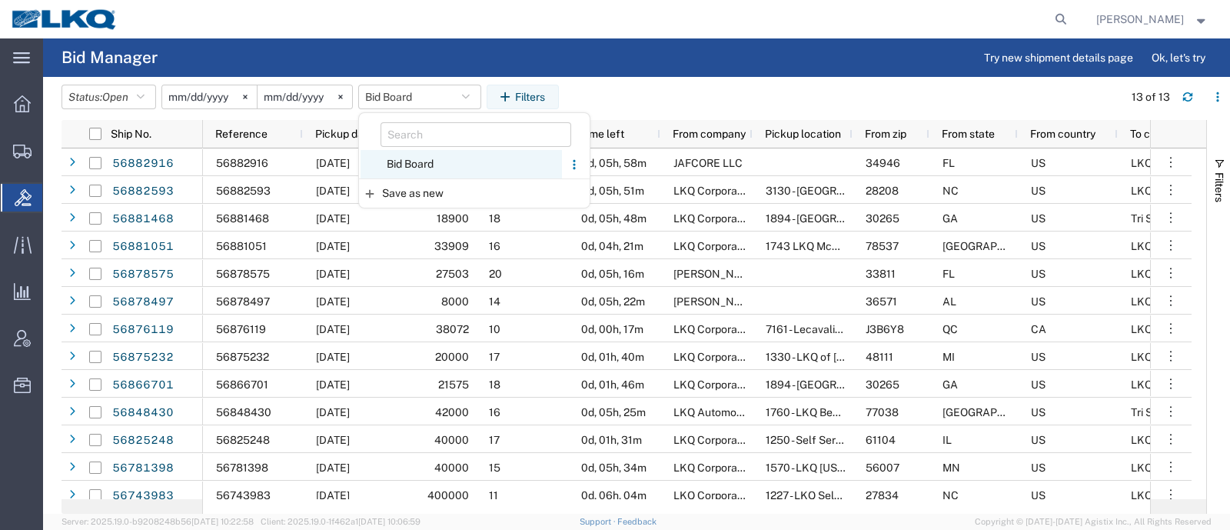
click at [437, 165] on span "Bid Board" at bounding box center [461, 164] width 201 height 28
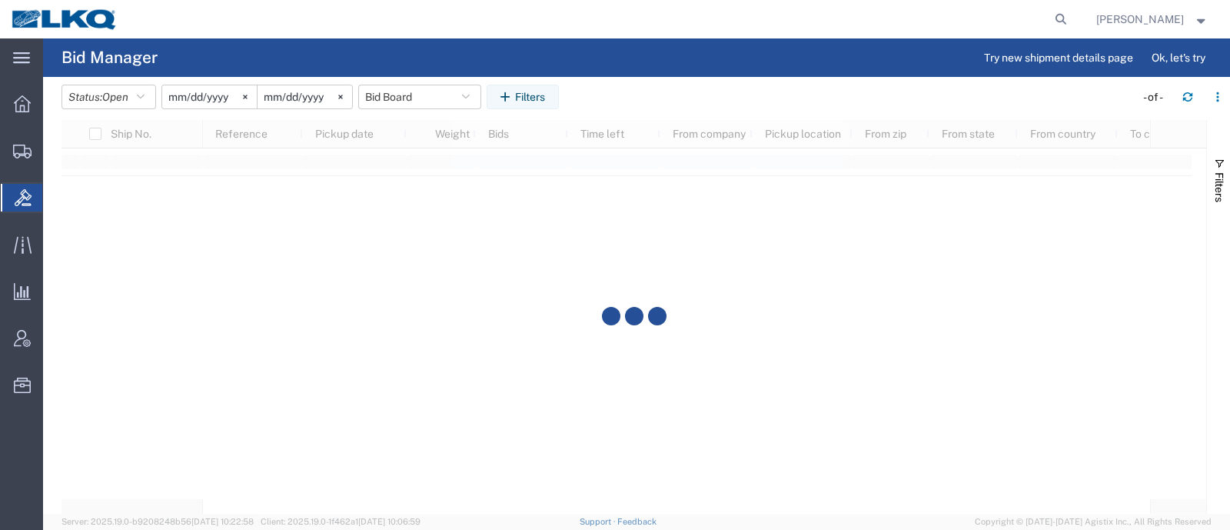
click at [647, 98] on agx-table-filter-chips "Status: Open Active All Awaiting Confirmation Awarded Closed Expired Open Withd…" at bounding box center [595, 102] width 1066 height 35
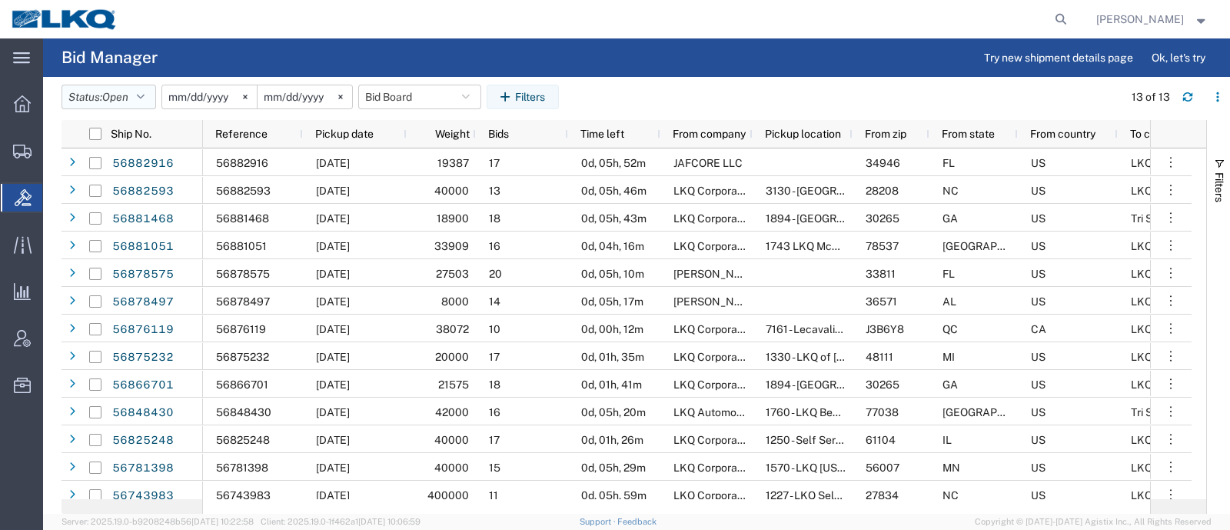
click at [97, 100] on button "Status: Open" at bounding box center [109, 97] width 95 height 25
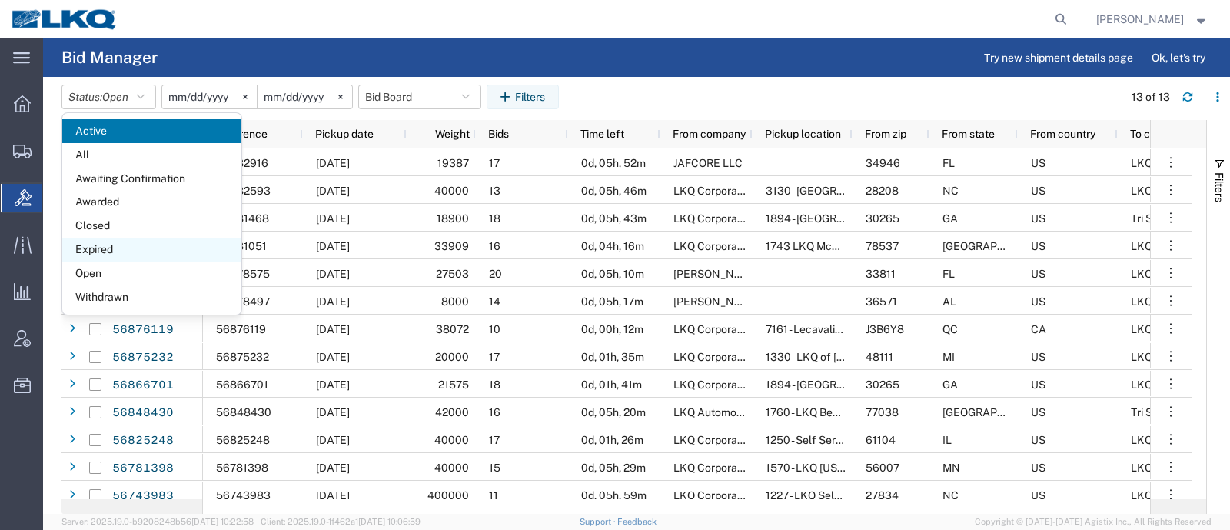
click at [99, 248] on span "Expired" at bounding box center [151, 250] width 179 height 24
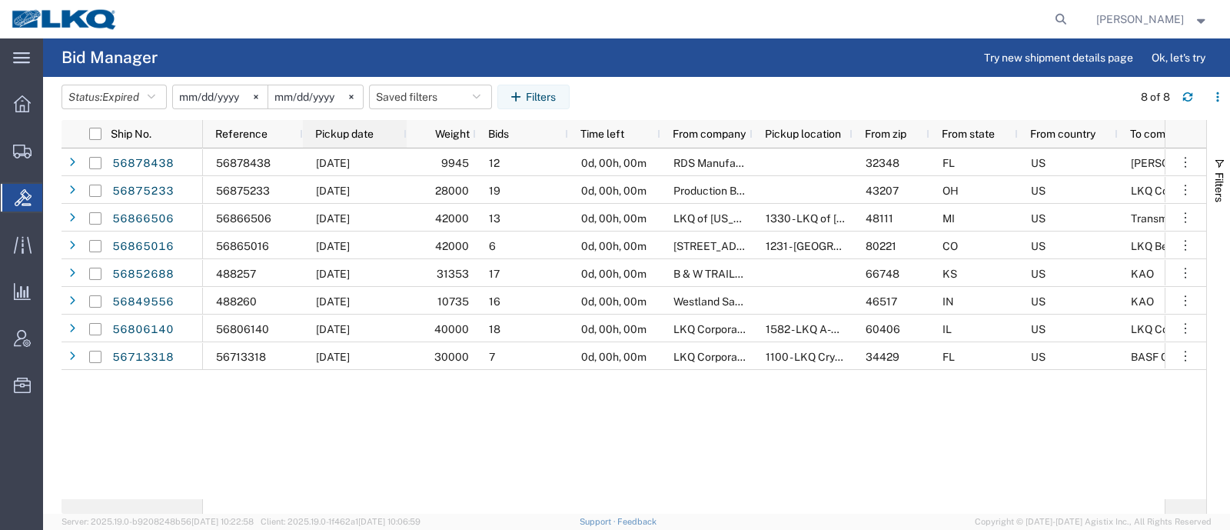
click at [339, 128] on span "Pickup date" at bounding box center [344, 134] width 58 height 12
click at [1215, 104] on button "button" at bounding box center [1217, 97] width 25 height 25
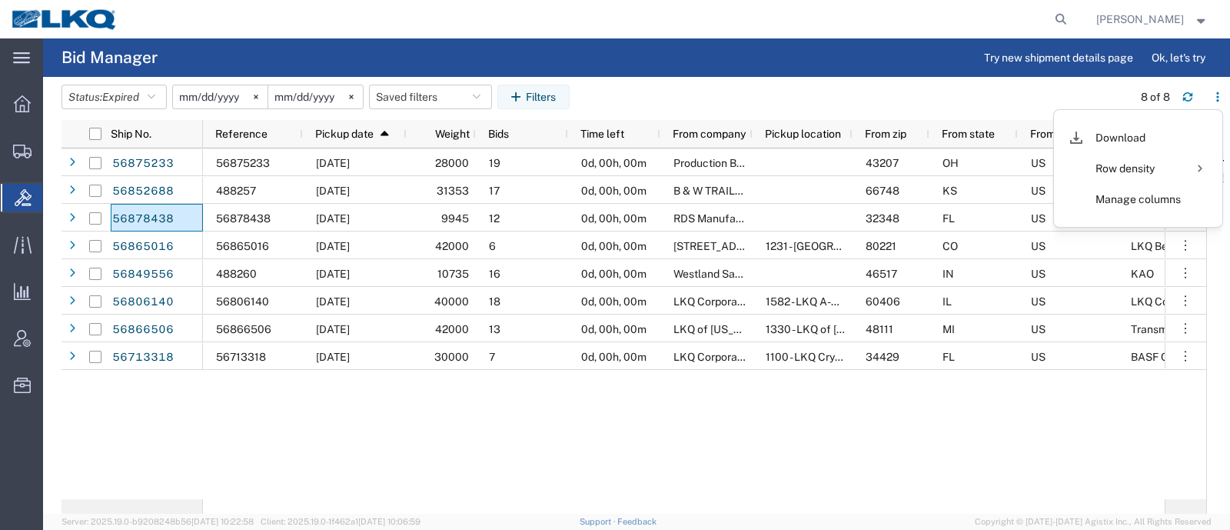
click at [1028, 85] on agx-table-filter-chips "Status: Expired Active All Awaiting Confirmation Awarded Closed Expired Open Wi…" at bounding box center [593, 102] width 1063 height 35
click at [1183, 95] on icon "button" at bounding box center [1187, 96] width 11 height 11
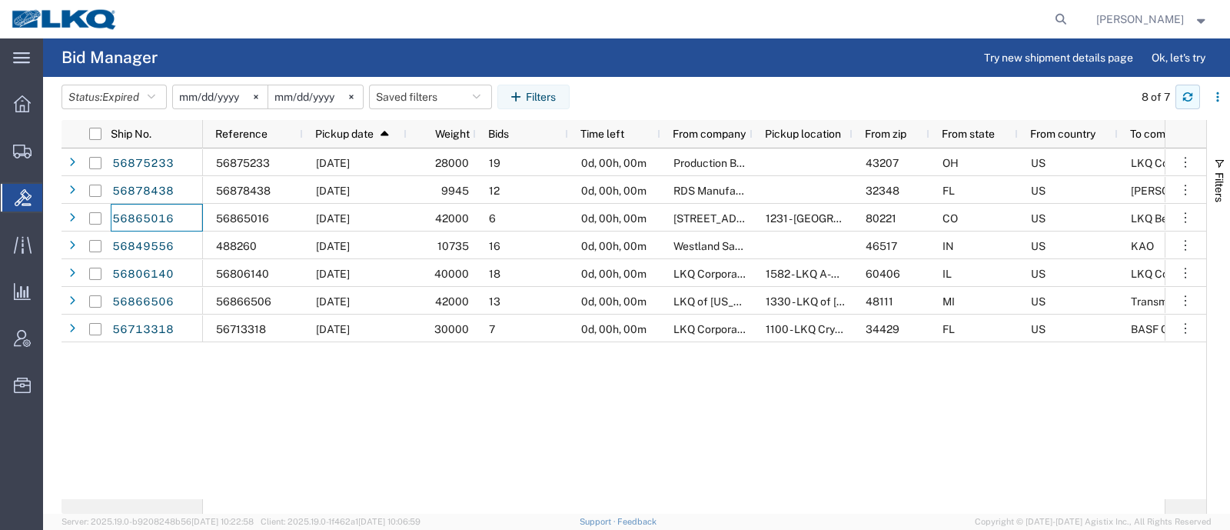
click at [1188, 105] on button "button" at bounding box center [1187, 97] width 25 height 25
click at [1195, 99] on button "button" at bounding box center [1187, 97] width 25 height 25
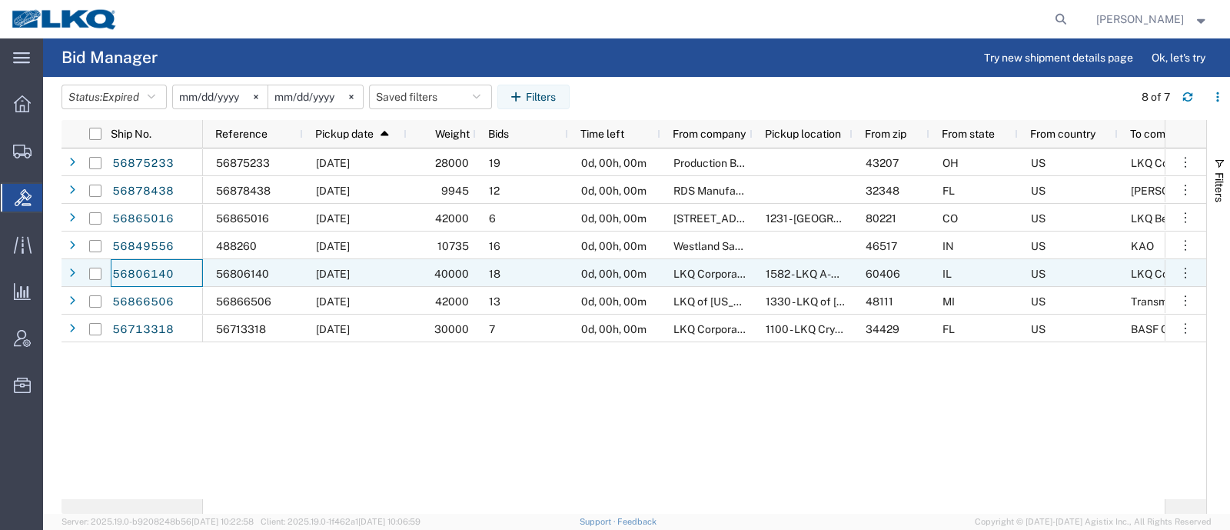
drag, startPoint x: 173, startPoint y: 274, endPoint x: 245, endPoint y: 61, distance: 225.6
click at [246, 61] on agx-page-header "Bid Manager Try new shipment details page Ok, let's try" at bounding box center [636, 57] width 1187 height 38
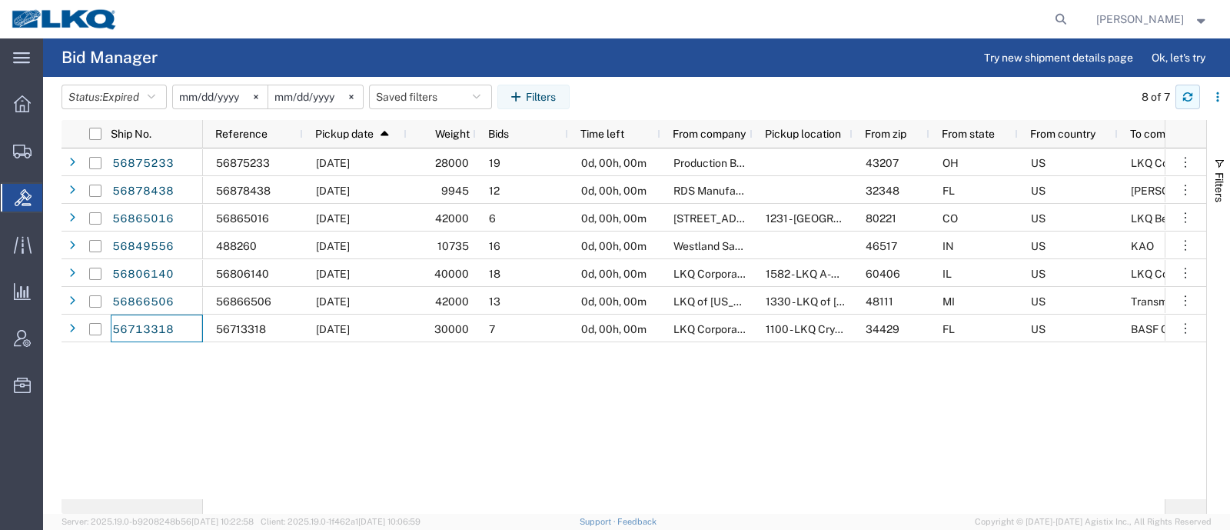
click at [1196, 105] on button "button" at bounding box center [1187, 97] width 25 height 25
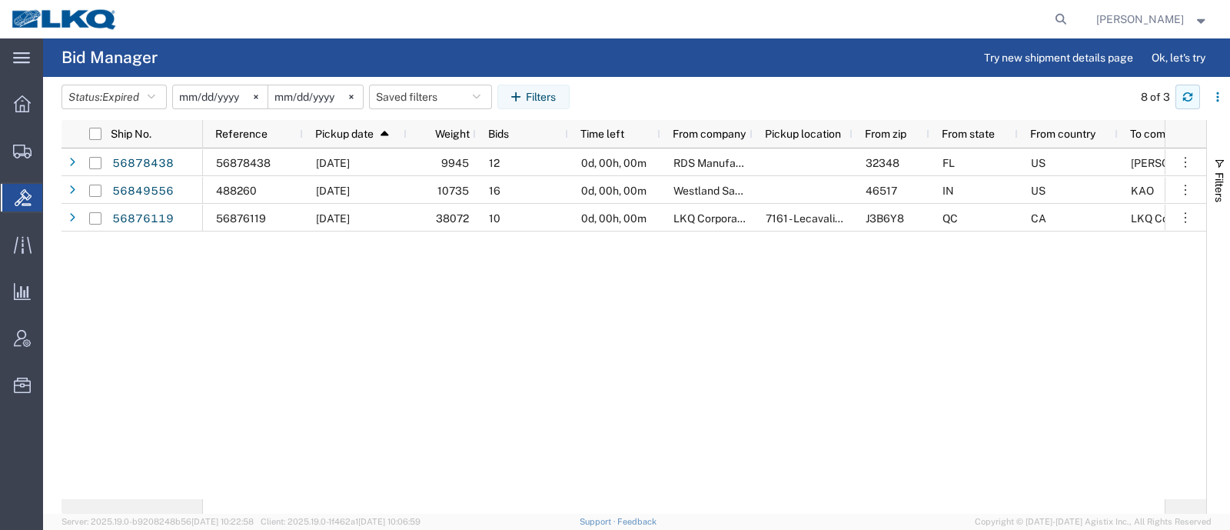
click at [1195, 100] on button "button" at bounding box center [1187, 97] width 25 height 25
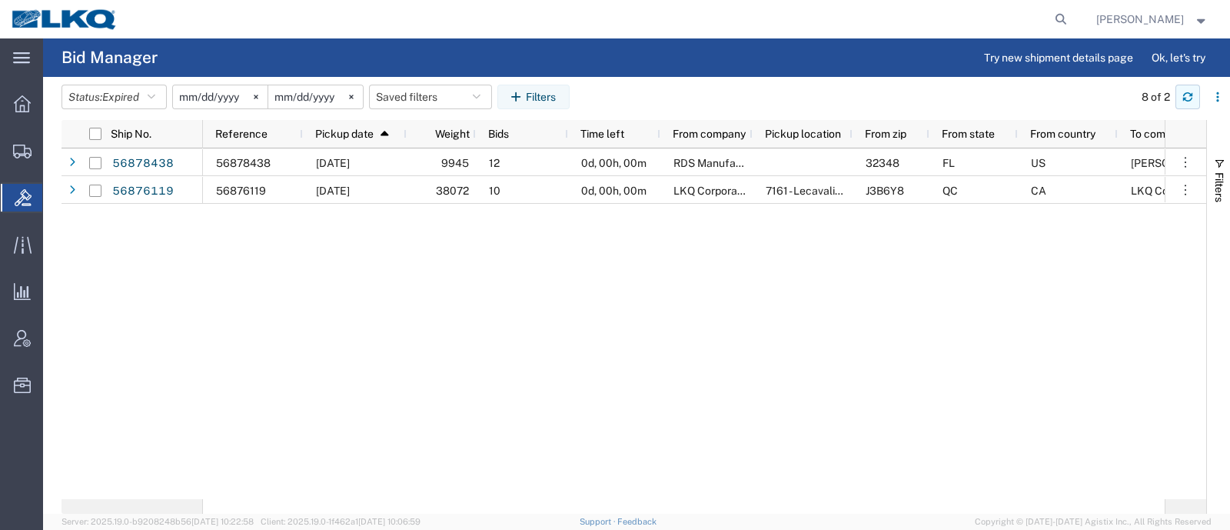
drag, startPoint x: 1181, startPoint y: 98, endPoint x: 672, endPoint y: 8, distance: 516.7
click at [1179, 97] on button "button" at bounding box center [1187, 97] width 25 height 25
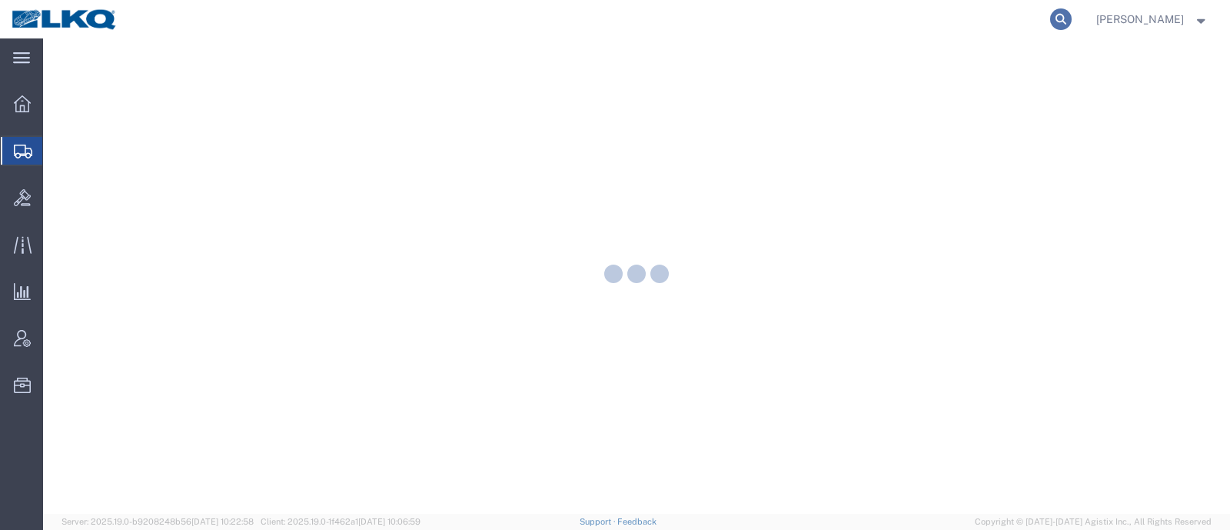
click at [1071, 14] on icon at bounding box center [1061, 19] width 22 height 22
paste input "56805480"
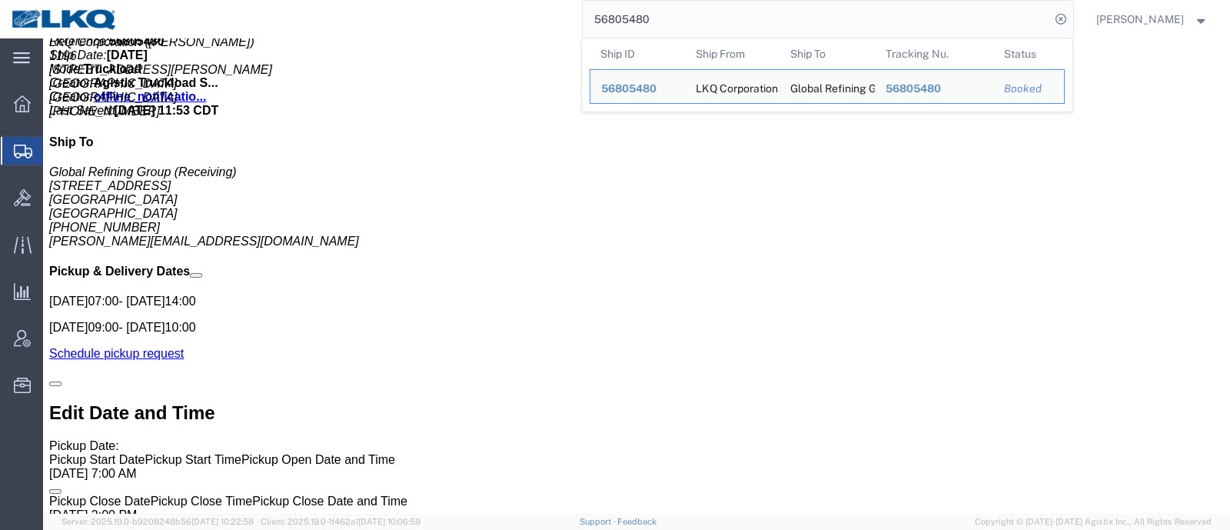
scroll to position [961, 0]
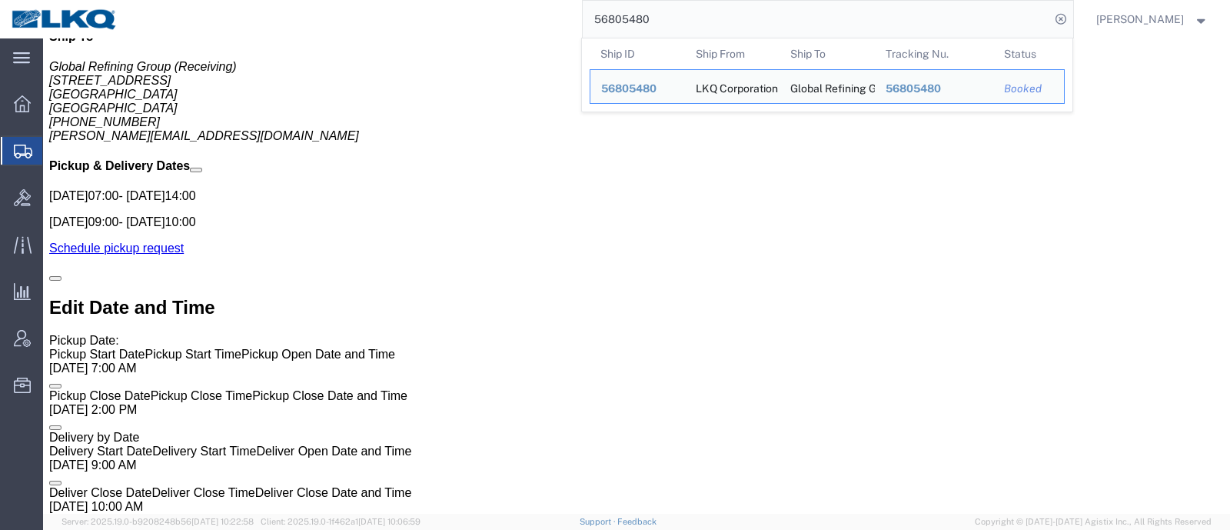
drag, startPoint x: 453, startPoint y: 314, endPoint x: 564, endPoint y: 314, distance: 110.7
click address "(Receiving) [PHONE_NUMBER] [EMAIL_ADDRESS][DOMAIN_NAME],[EMAIL_ADDRESS][DOMAIN_…"
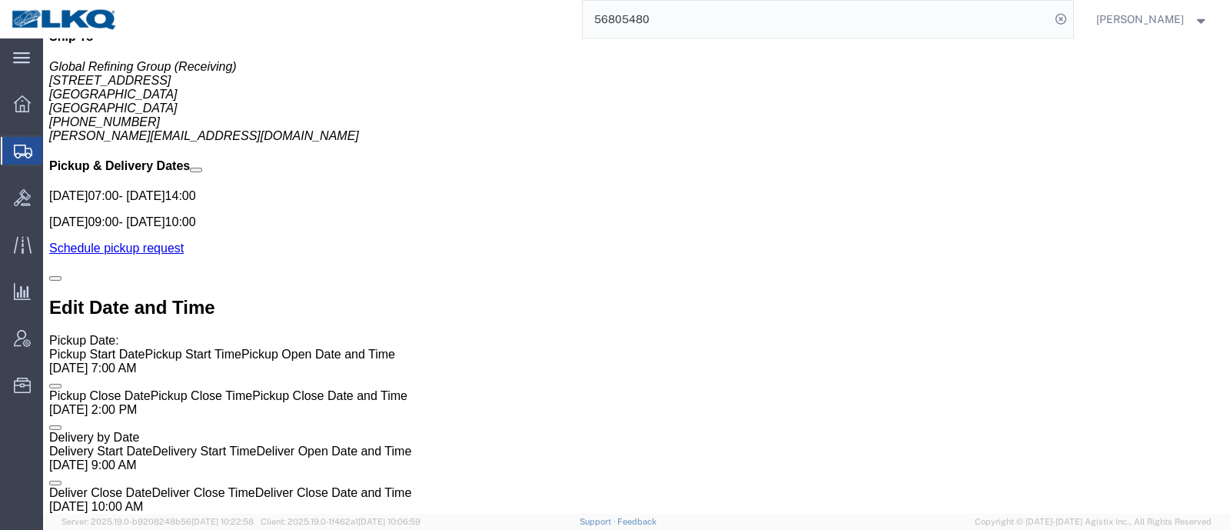
copy address "[EMAIL_ADDRESS][DOMAIN_NAME]"
click div "Handling Options Hold at Location Return Options Billing Cost Center: 1481 Frei…"
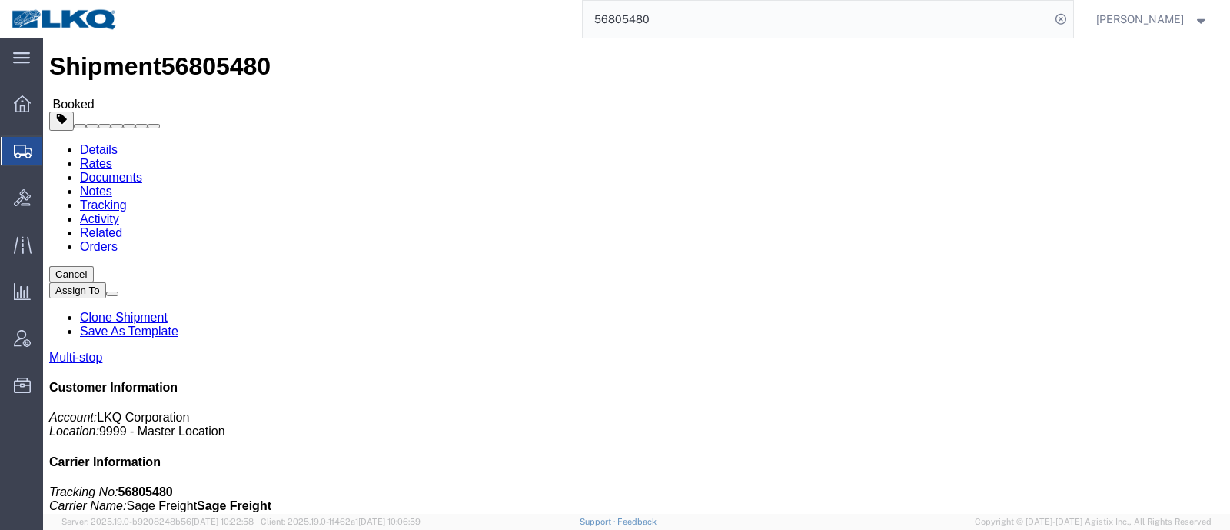
scroll to position [0, 0]
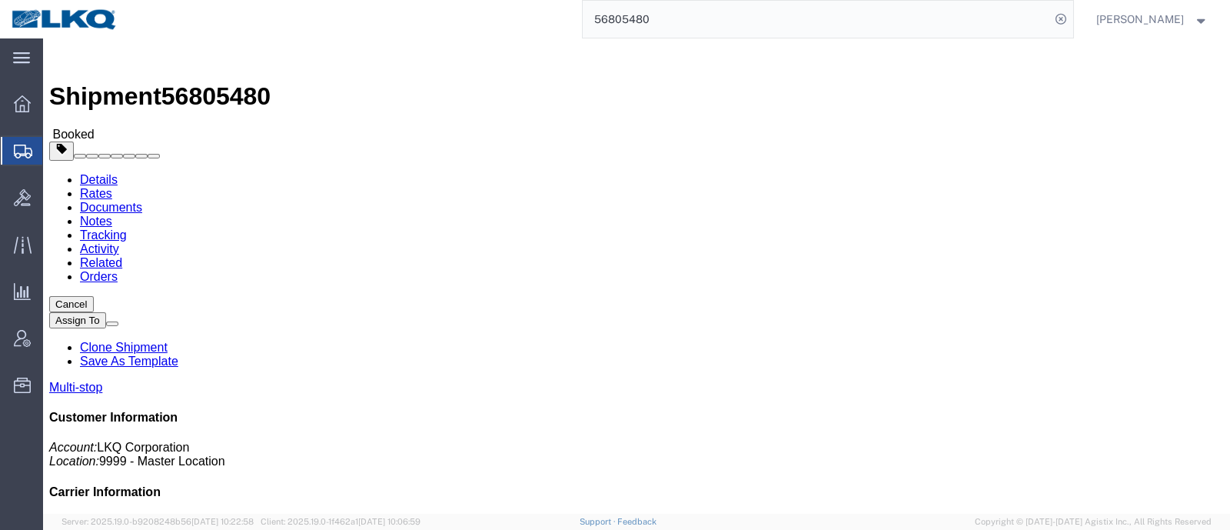
click div "Shipment Detail Multi-stop Ship From LKQ Corporation ([PERSON_NAME]) 1196 [STRE…"
click div "Shipment 56805480 Booked"
drag, startPoint x: 668, startPoint y: 21, endPoint x: 577, endPoint y: 19, distance: 91.5
click at [584, 22] on div "56805480" at bounding box center [601, 19] width 944 height 38
paste input "52688"
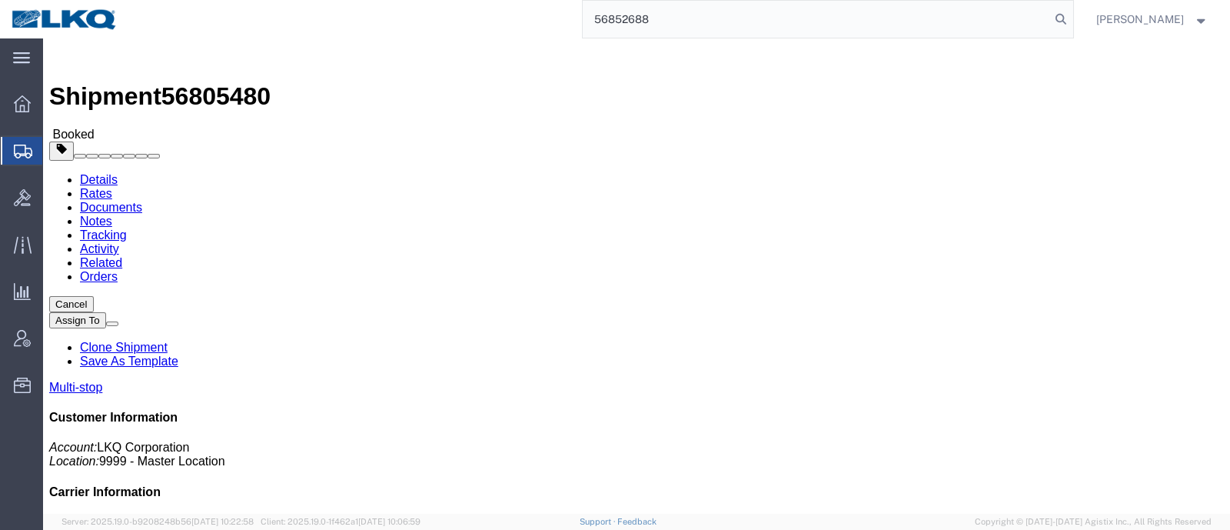
type input "56852688"
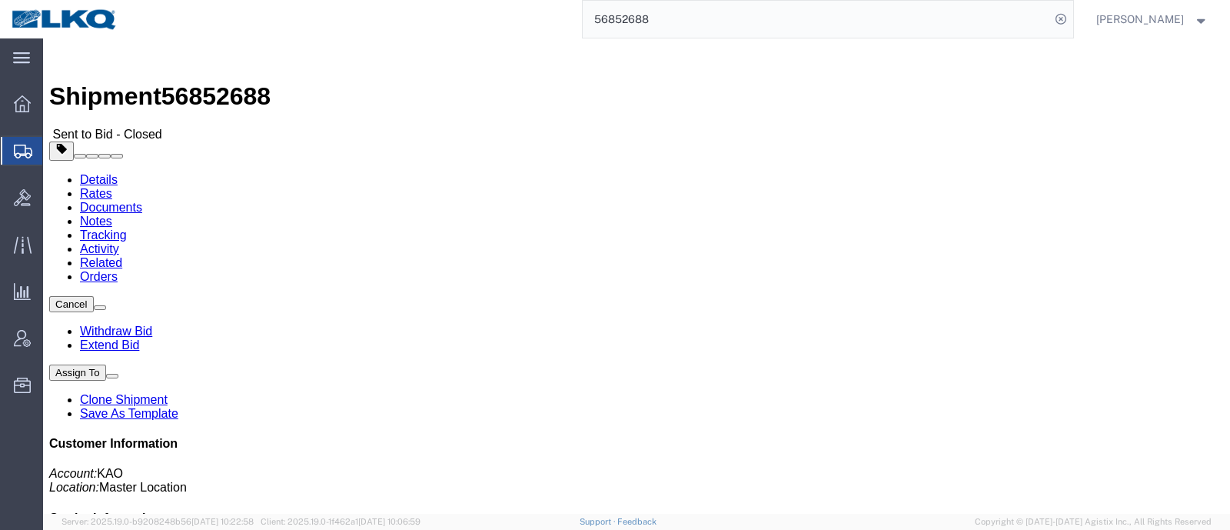
click link "Rates"
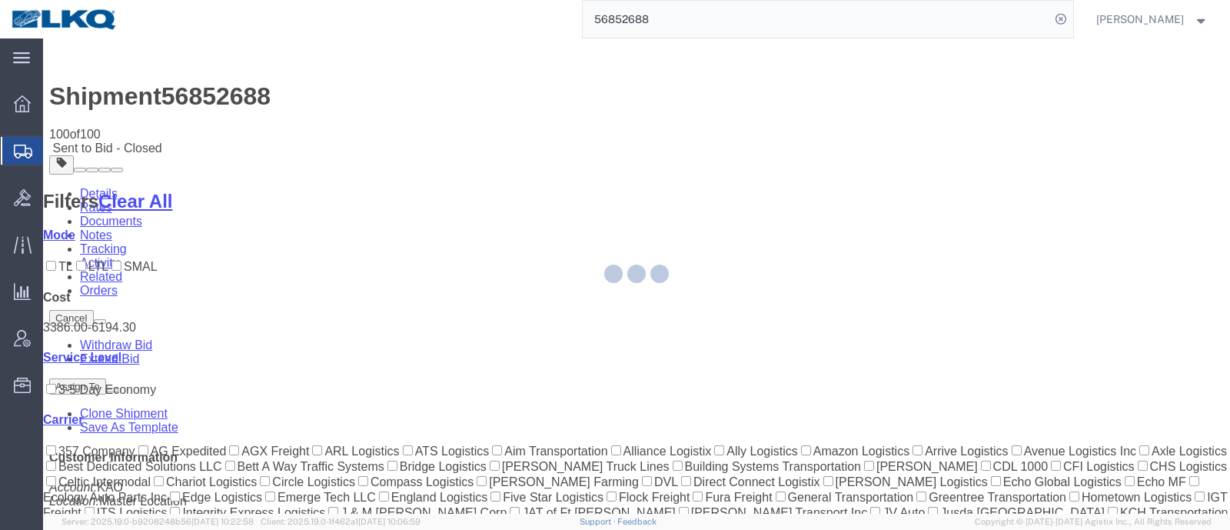
click at [658, 162] on div at bounding box center [636, 275] width 1187 height 475
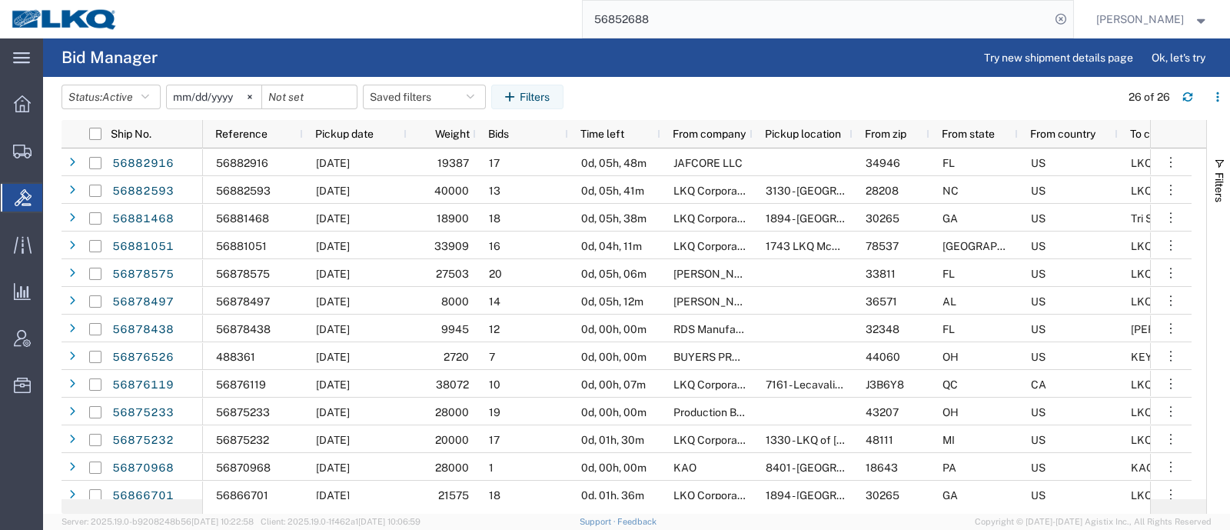
click at [700, 23] on input "56852688" at bounding box center [816, 19] width 467 height 37
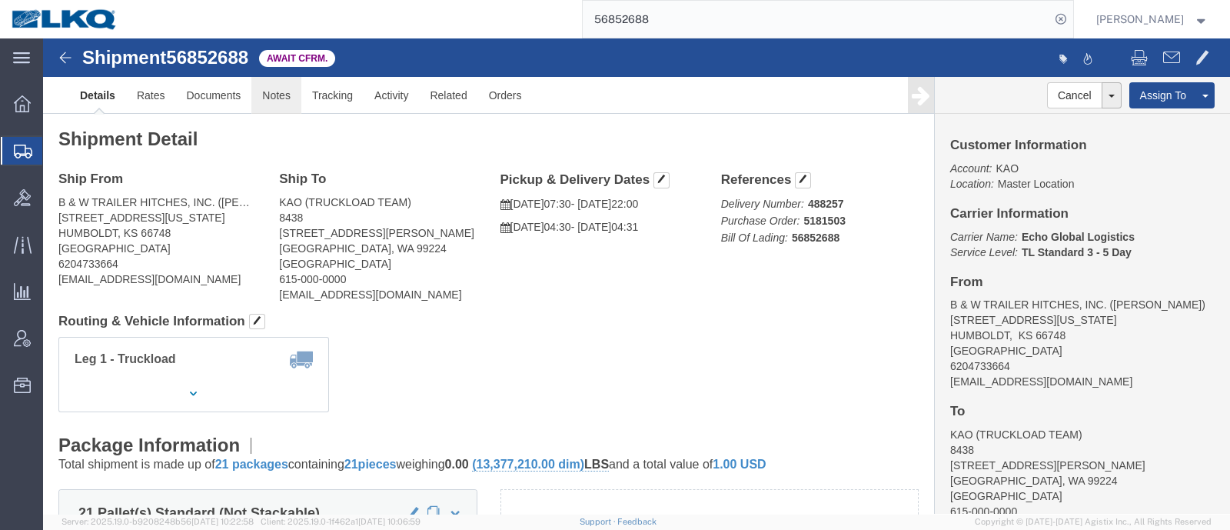
click link "Notes"
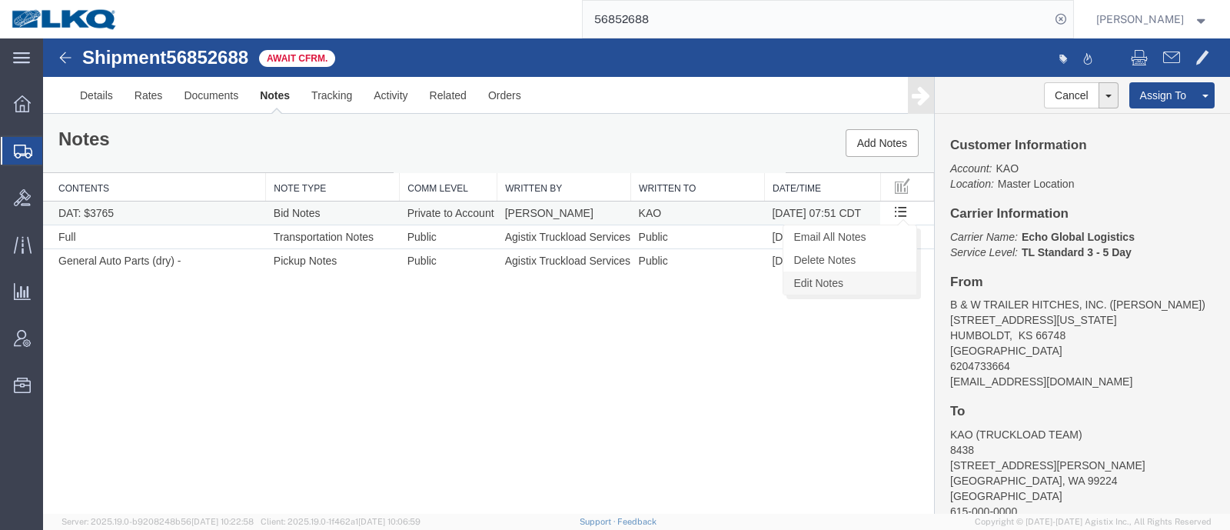
click at [858, 278] on link "Edit Notes" at bounding box center [849, 282] width 133 height 23
select select "BID_NOTES"
select select "PRIVATE_TO_ACCOUNT"
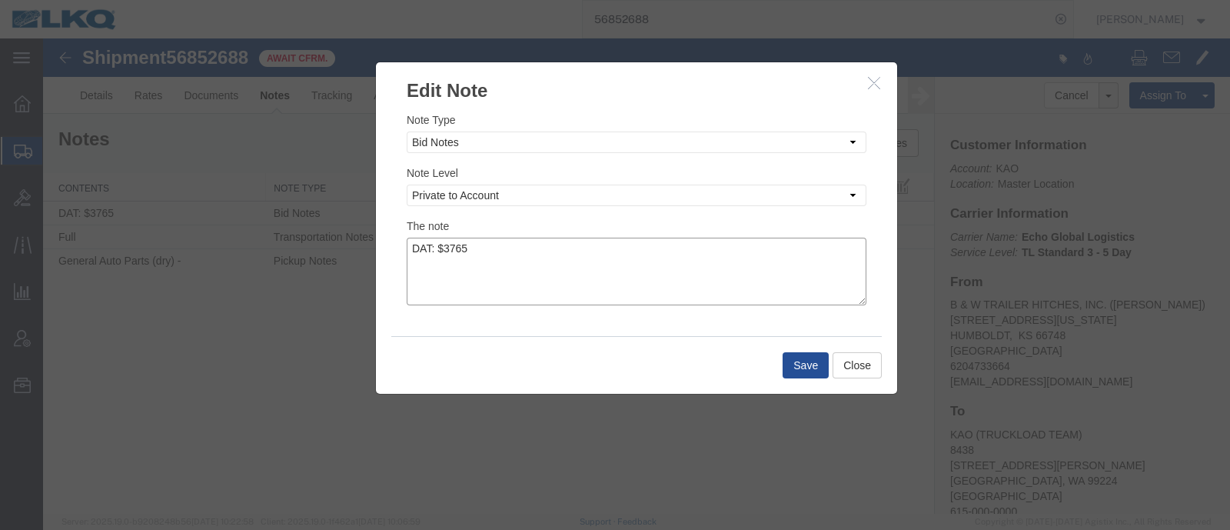
click at [641, 241] on textarea "DAT: $3765" at bounding box center [637, 272] width 460 height 68
type textarea "DAT: $3765, Original: $3545"
click at [796, 365] on button "Save" at bounding box center [806, 365] width 46 height 26
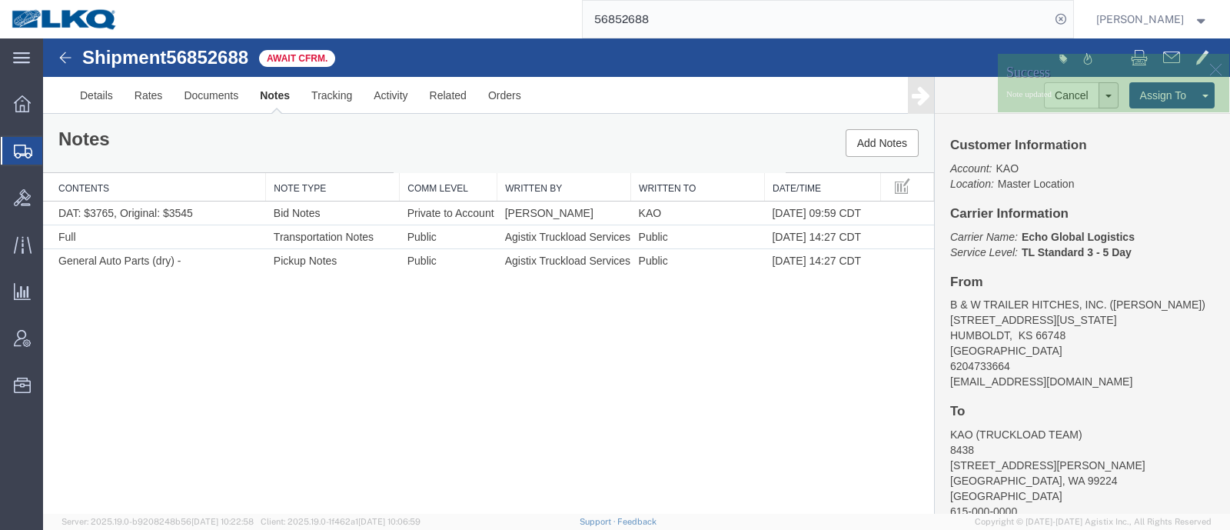
click at [301, 156] on div "Notes Add Notes" at bounding box center [488, 143] width 891 height 58
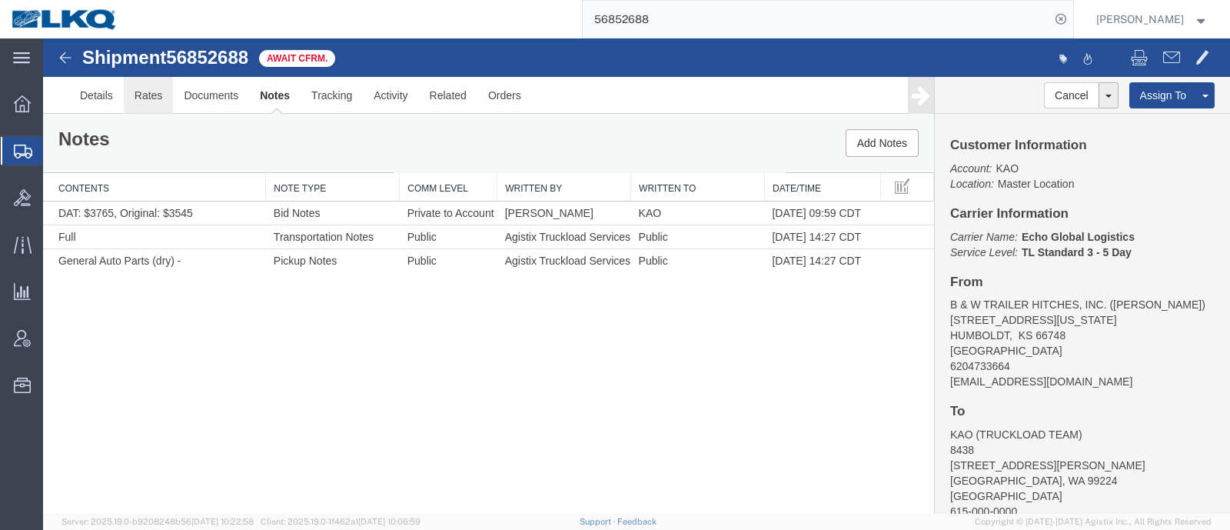
click at [147, 100] on link "Rates" at bounding box center [149, 95] width 50 height 37
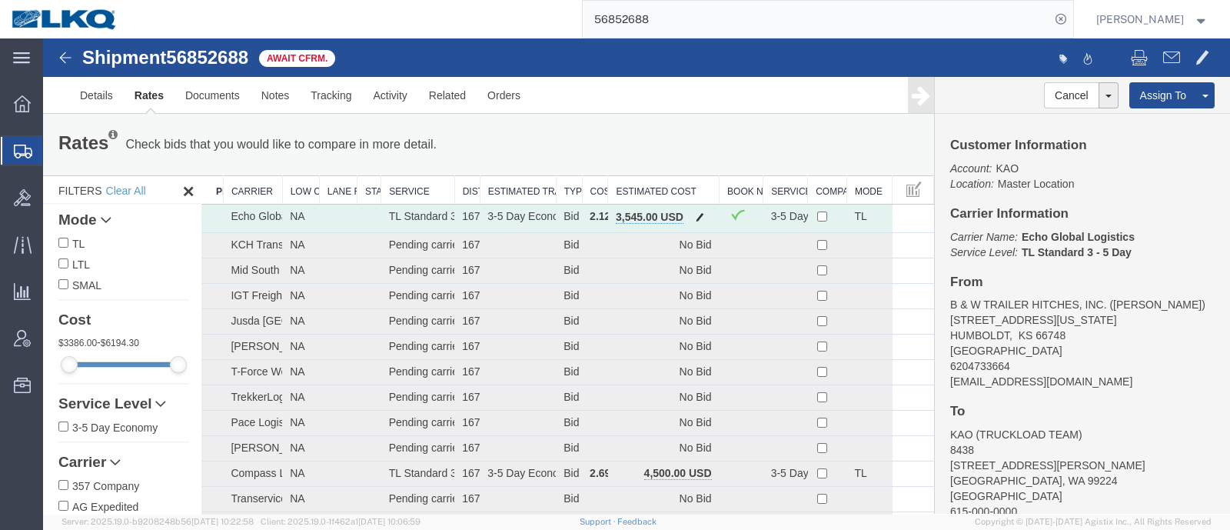
click at [690, 209] on button "button" at bounding box center [700, 218] width 21 height 20
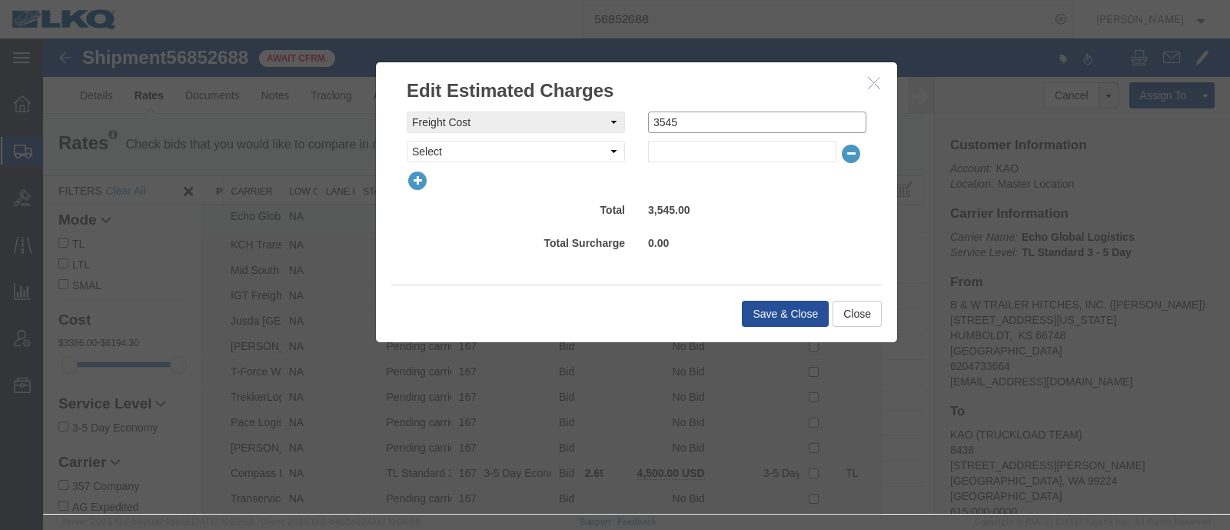
click at [710, 119] on input "3545" at bounding box center [757, 122] width 218 height 22
type input "3500"
click at [770, 306] on button "Save & Close" at bounding box center [785, 314] width 87 height 26
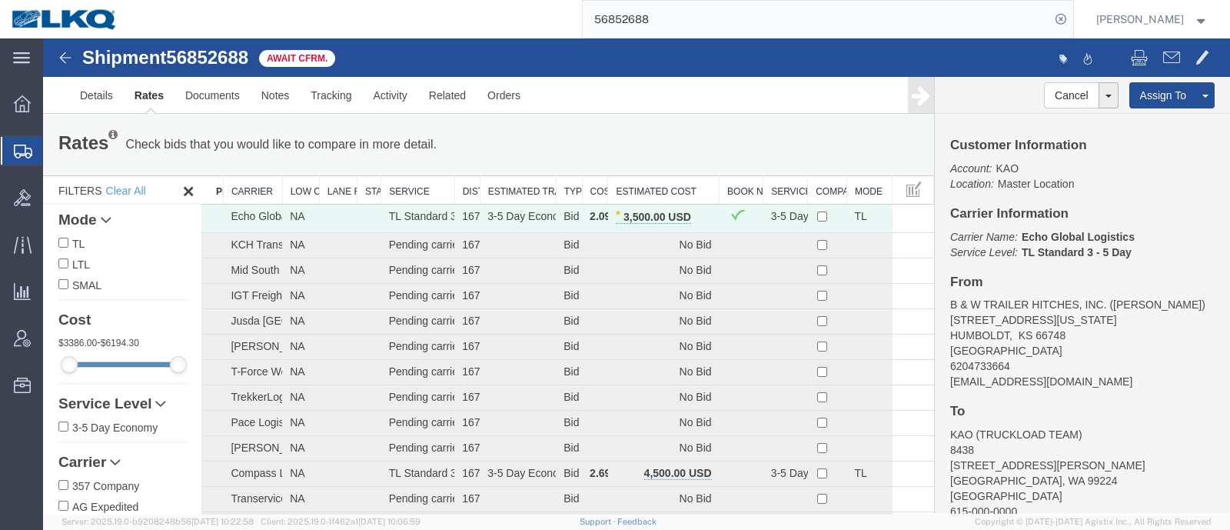
click at [670, 136] on div "Rates Check bids that you would like to compare in more detail. Compare Filter …" at bounding box center [488, 144] width 883 height 31
drag, startPoint x: 773, startPoint y: 25, endPoint x: 572, endPoint y: 20, distance: 200.7
click at [574, 20] on div "56852688" at bounding box center [601, 19] width 944 height 38
paste input "75233"
type input "56875233"
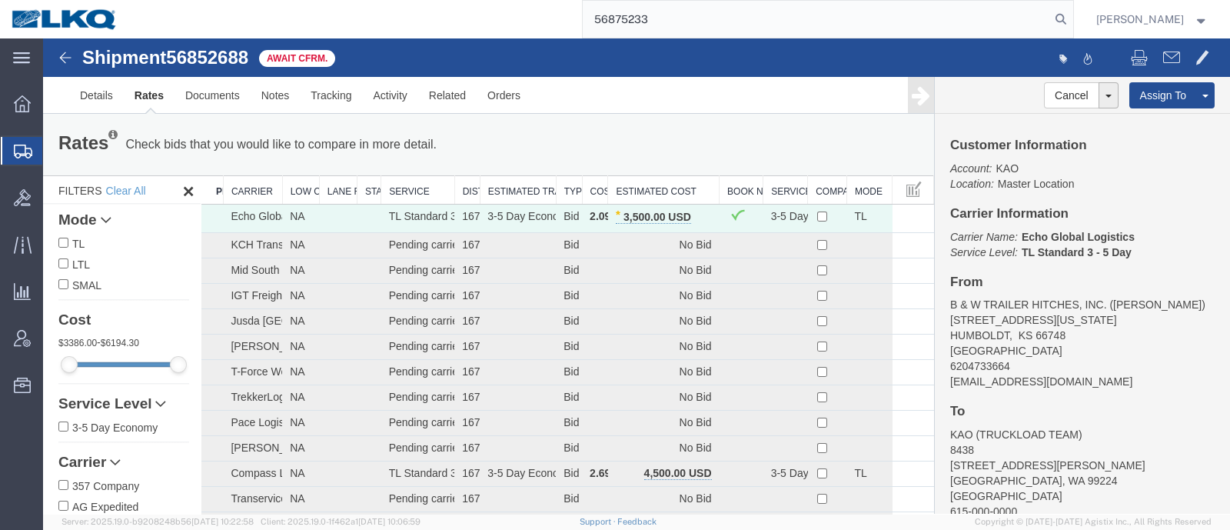
click at [619, 141] on div "Rates Check bids that you would like to compare in more detail. Compare Filter …" at bounding box center [488, 144] width 883 height 31
click at [787, 19] on input "56875233" at bounding box center [816, 19] width 467 height 37
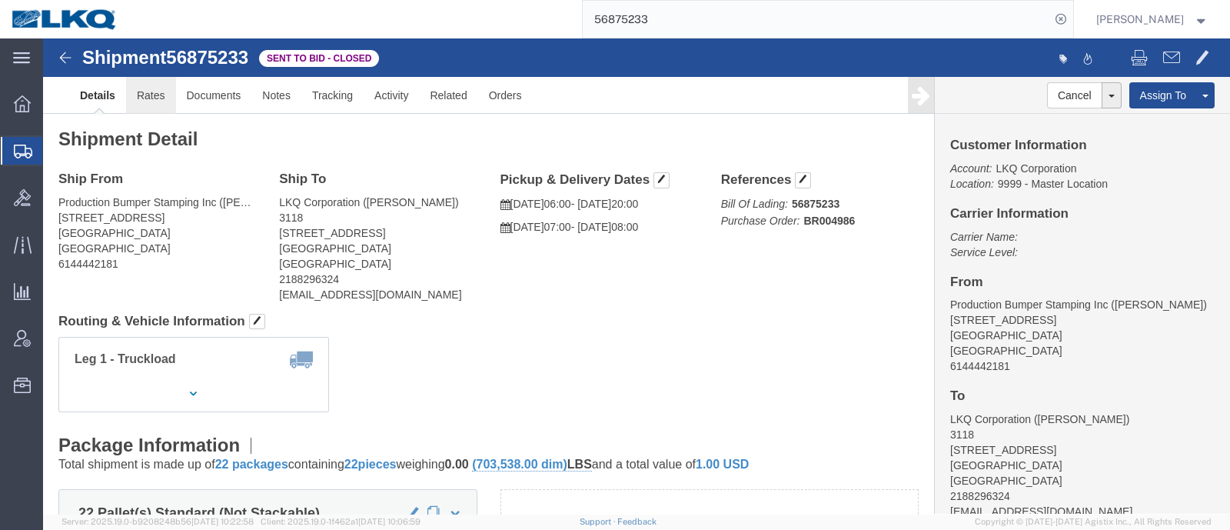
click link "Rates"
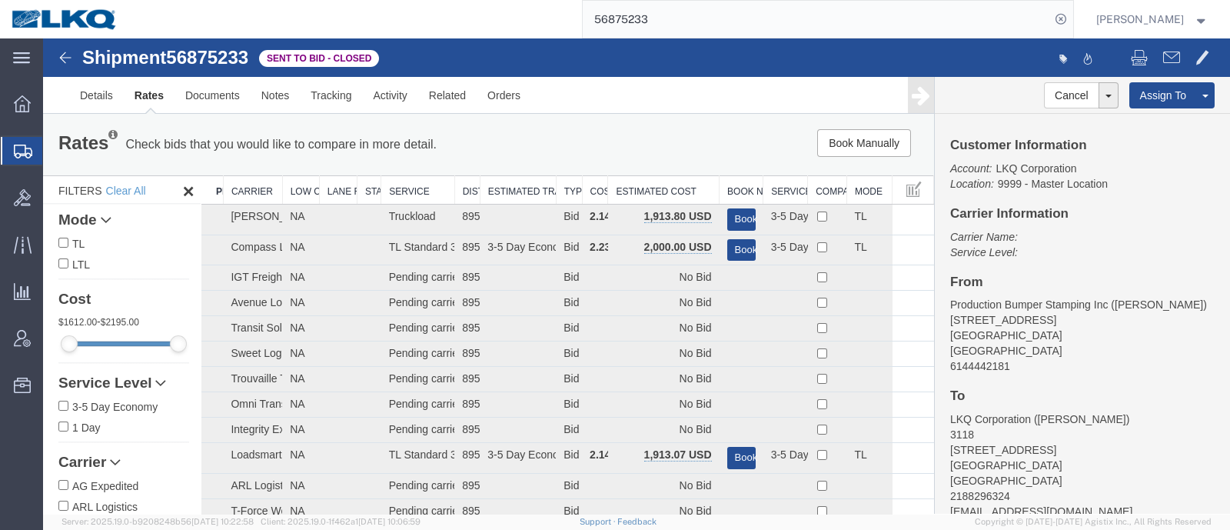
click at [625, 192] on th "Estimated Cost" at bounding box center [663, 190] width 111 height 28
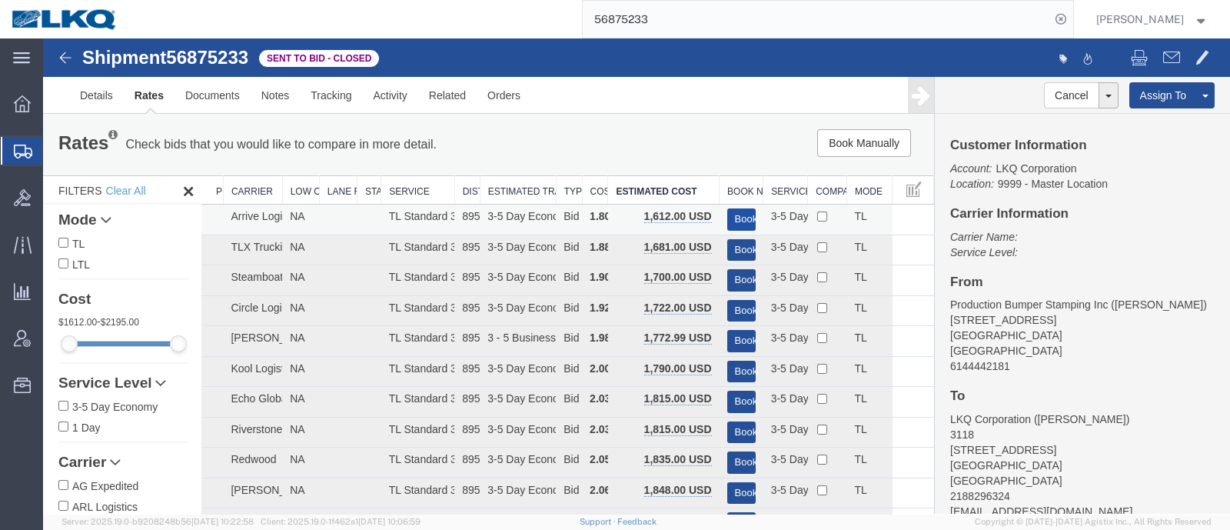
click at [735, 215] on button "Book" at bounding box center [741, 219] width 28 height 22
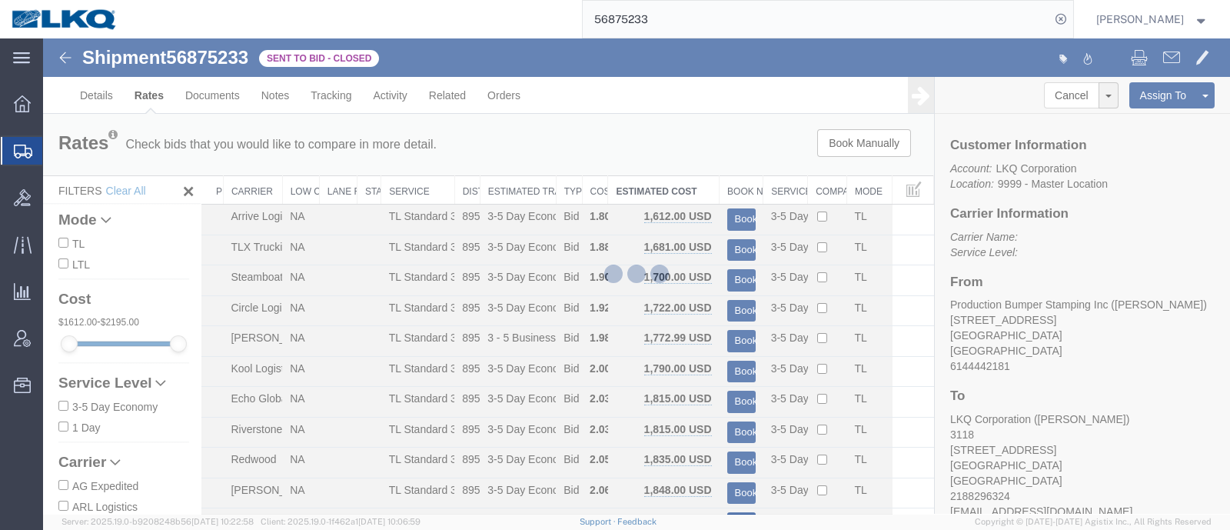
click at [707, 167] on div at bounding box center [636, 275] width 1187 height 475
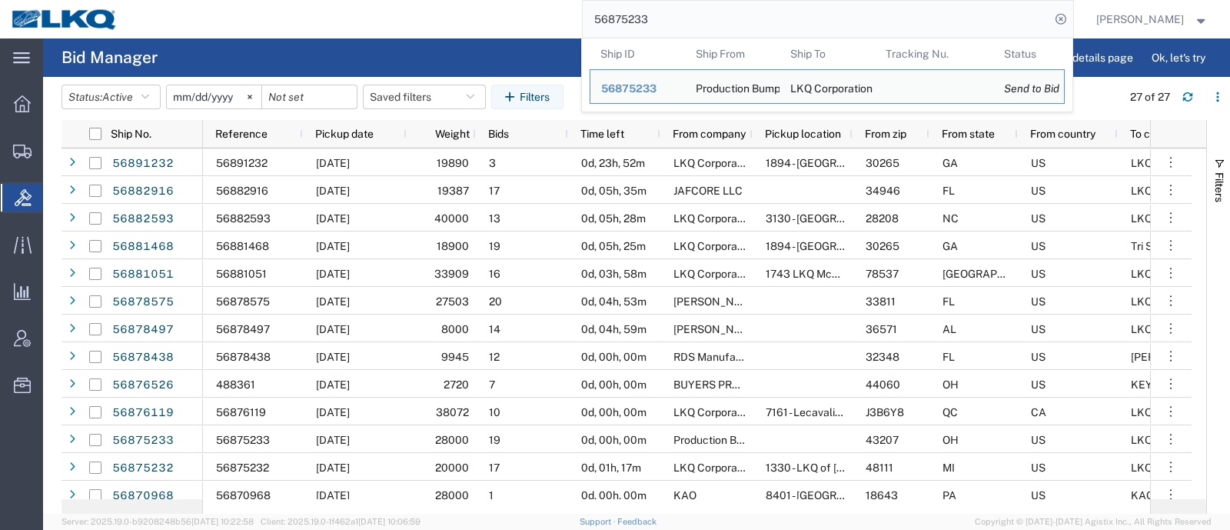
click at [773, 18] on input "56875233" at bounding box center [816, 19] width 467 height 37
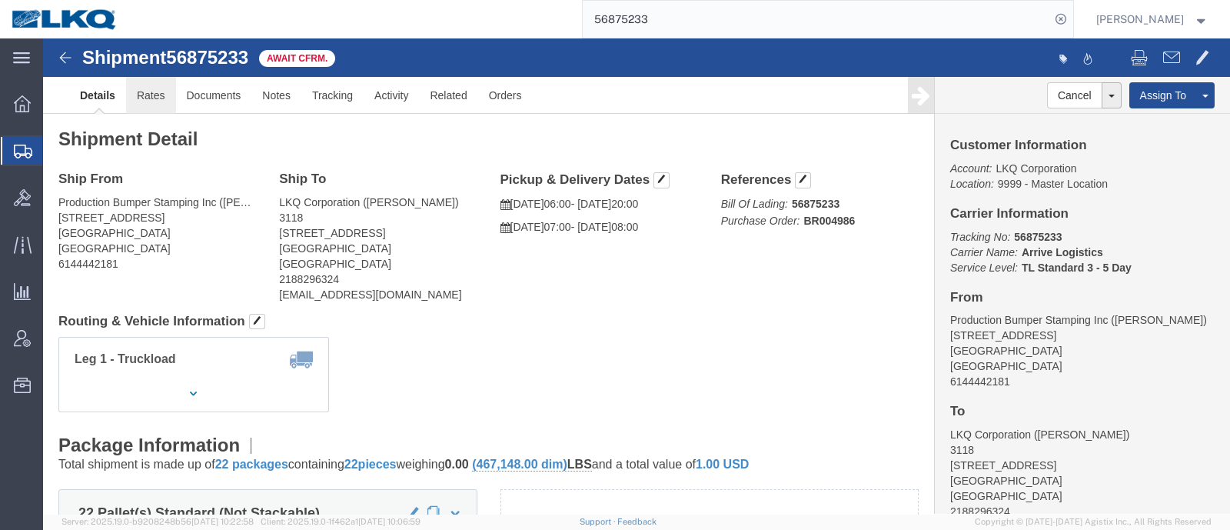
click link "Rates"
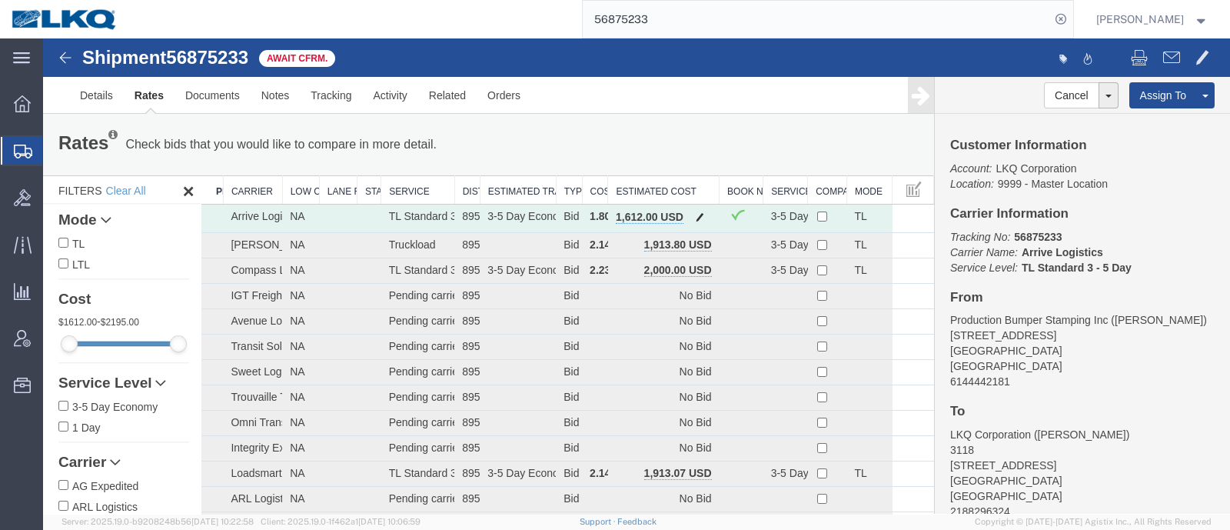
click at [697, 218] on span "button" at bounding box center [700, 216] width 8 height 11
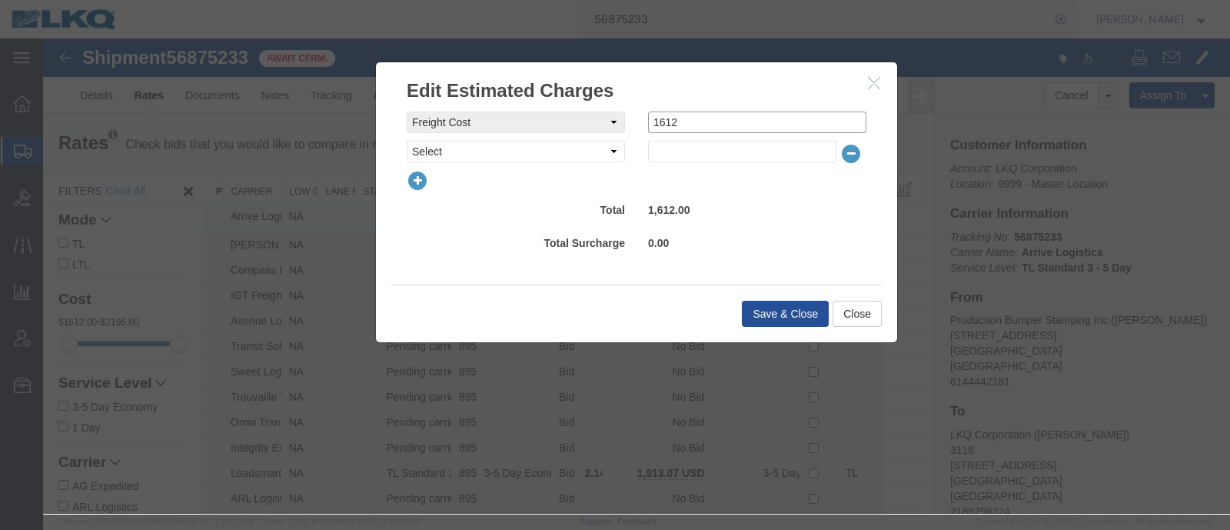
click at [716, 120] on input "1612" at bounding box center [757, 122] width 218 height 22
type input "1600"
click at [788, 298] on div "Save & Close Close" at bounding box center [636, 313] width 490 height 58
click at [776, 305] on button "Save & Close" at bounding box center [785, 314] width 87 height 26
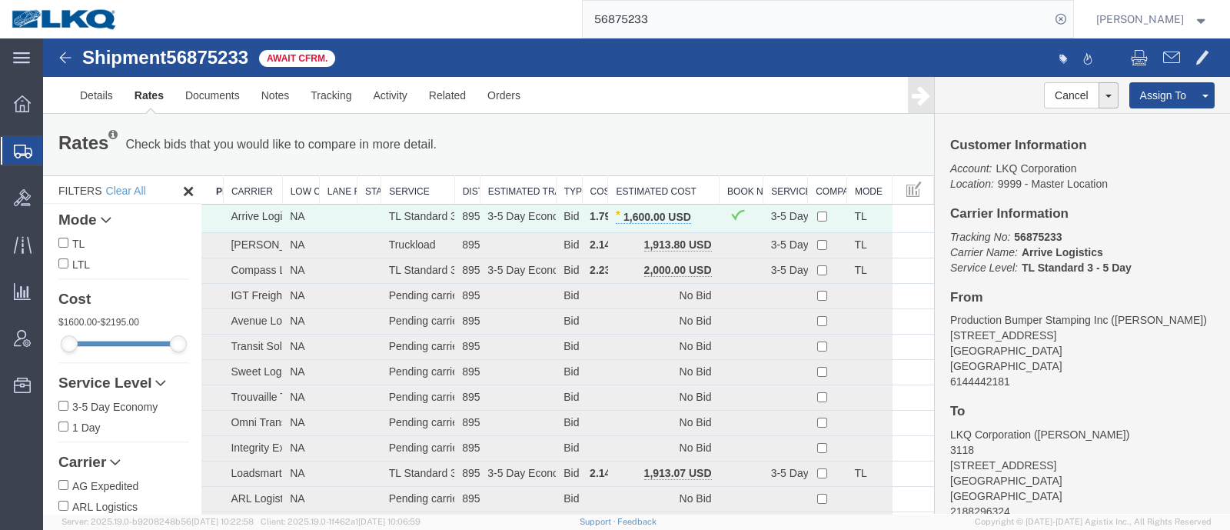
click at [573, 133] on div "Rates Check bids that you would like to compare in more detail. Compare Filter …" at bounding box center [488, 144] width 883 height 31
click at [281, 83] on link "Notes" at bounding box center [276, 95] width 50 height 37
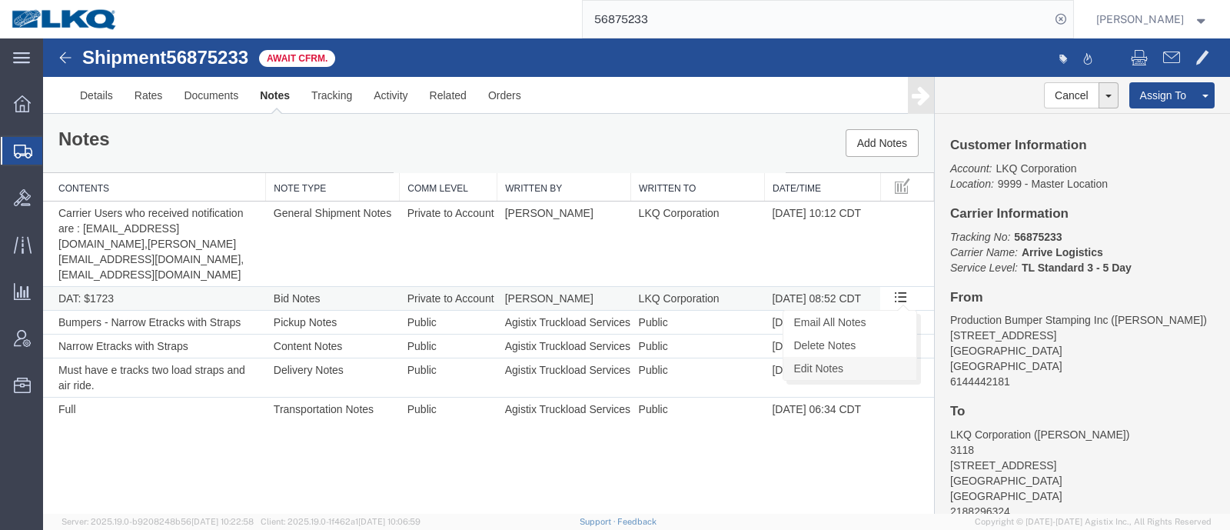
click at [863, 357] on link "Edit Notes" at bounding box center [849, 368] width 133 height 23
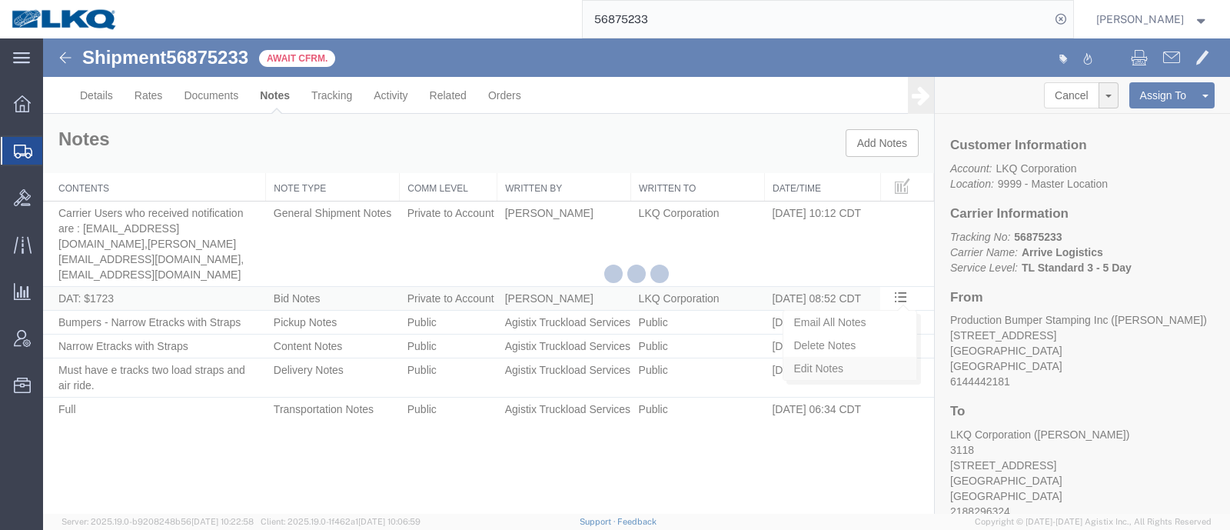
select select "BID_NOTES"
select select "PRIVATE_TO_ACCOUNT"
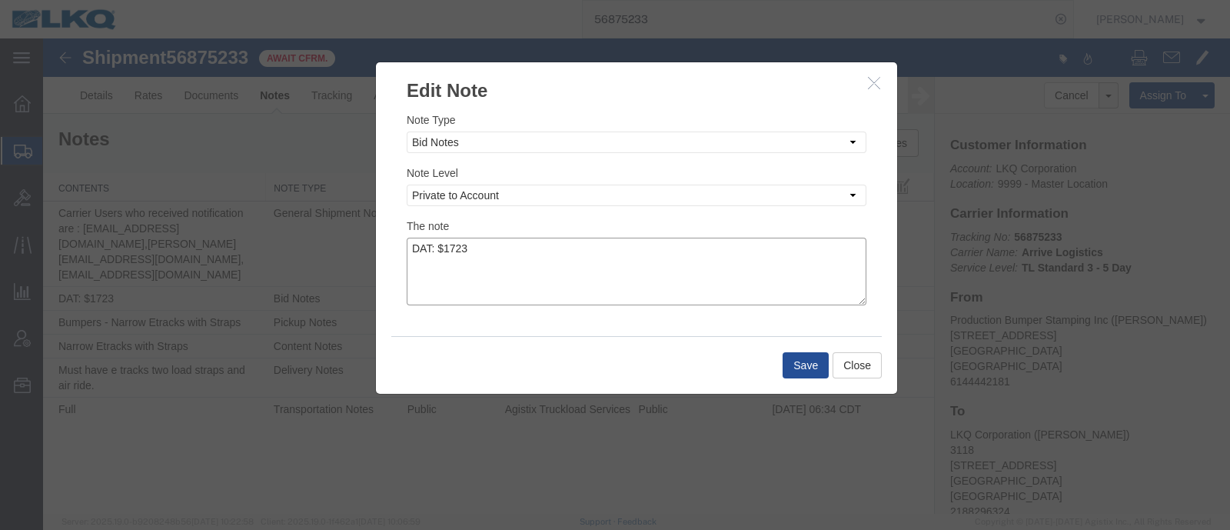
click at [578, 256] on textarea "DAT: $1723" at bounding box center [637, 272] width 460 height 68
type textarea "DAT: $1723, Original: $1612"
drag, startPoint x: 781, startPoint y: 358, endPoint x: 791, endPoint y: 359, distance: 10.0
click at [790, 359] on div "Save Close" at bounding box center [636, 365] width 490 height 58
click at [803, 361] on button "Save" at bounding box center [806, 365] width 46 height 26
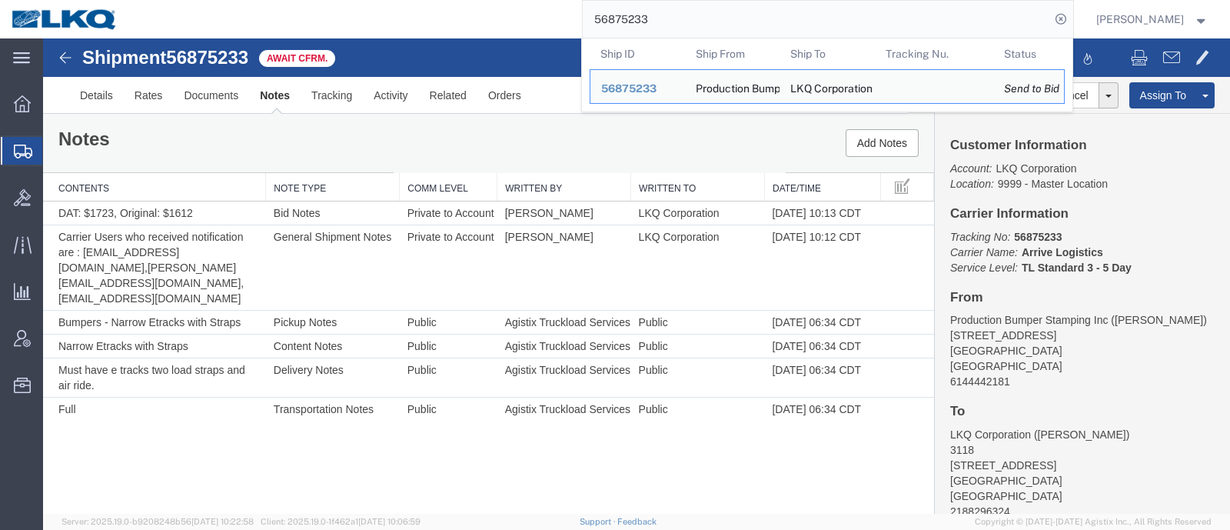
drag, startPoint x: 551, startPoint y: 22, endPoint x: 500, endPoint y: 21, distance: 51.5
click at [507, 21] on div "56875233 Ship ID Ship From Ship To Tracking Nu. Status Ship ID 56875233 Ship Fr…" at bounding box center [601, 19] width 944 height 38
paste input "49556"
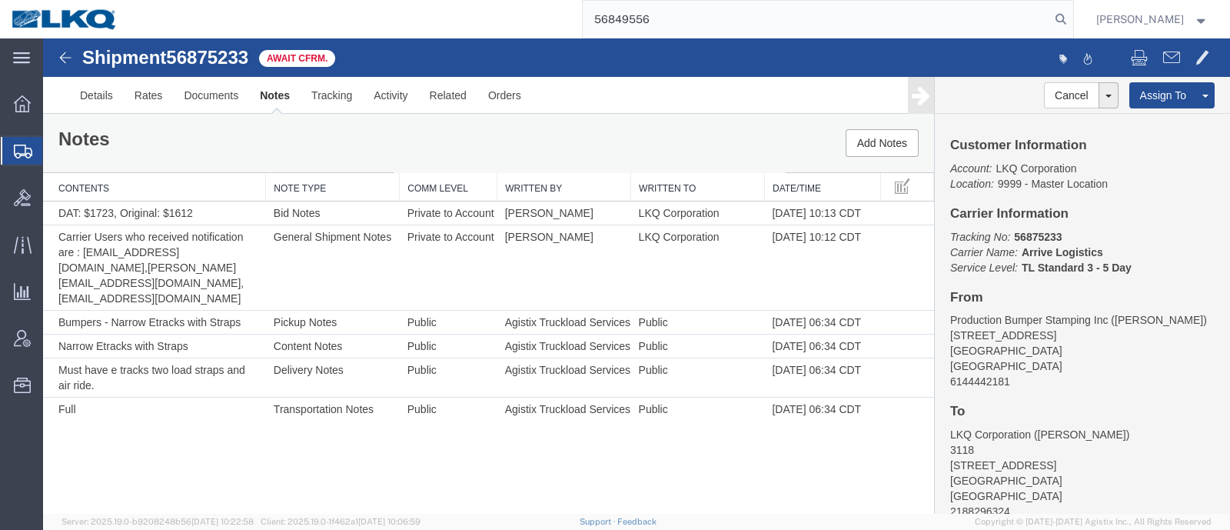
type input "56849556"
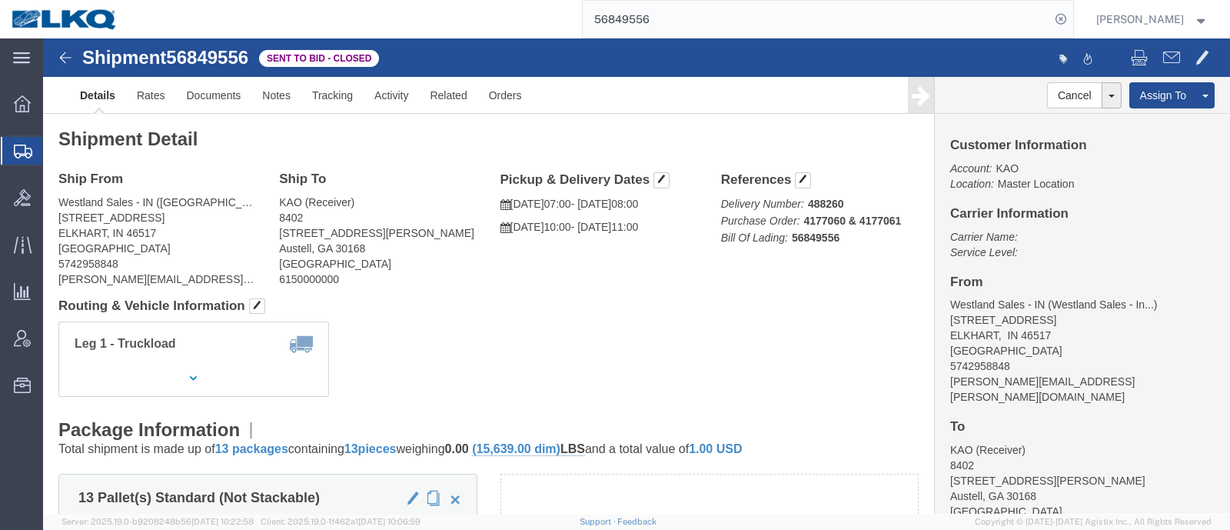
click address "KAO (Receiver) 8402 600 Hartman Industrial Ct. Austell, GA 30168 United States …"
click div "Ship From Westland Sales - IN (Westland Sales - Indiana) 2421 South Nappanee St…"
click div "Leg 1 - Truckload Vehicle 1: Standard Dry Van (53 Feet) Number of trucks: 1"
click address "KAO (Receiver) 8402 600 Hartman Industrial Ct. Austell, GA 30168 United States …"
click link "Rates"
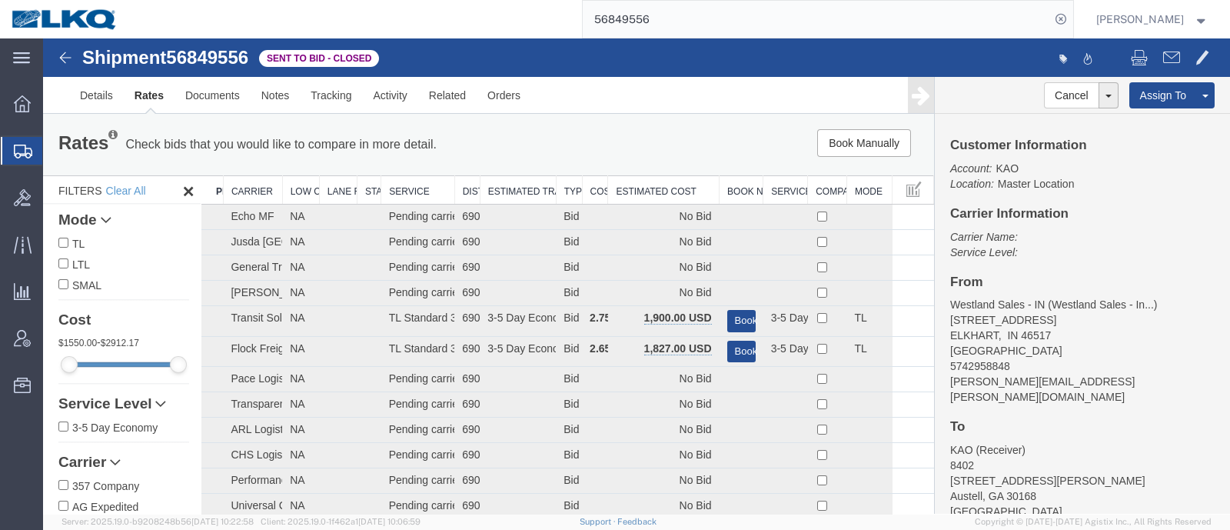
drag, startPoint x: 584, startPoint y: 142, endPoint x: 592, endPoint y: 141, distance: 7.8
click at [585, 142] on div "Book Manually Pause Continue" at bounding box center [746, 143] width 368 height 28
click at [651, 184] on th "Estimated Cost" at bounding box center [663, 190] width 111 height 28
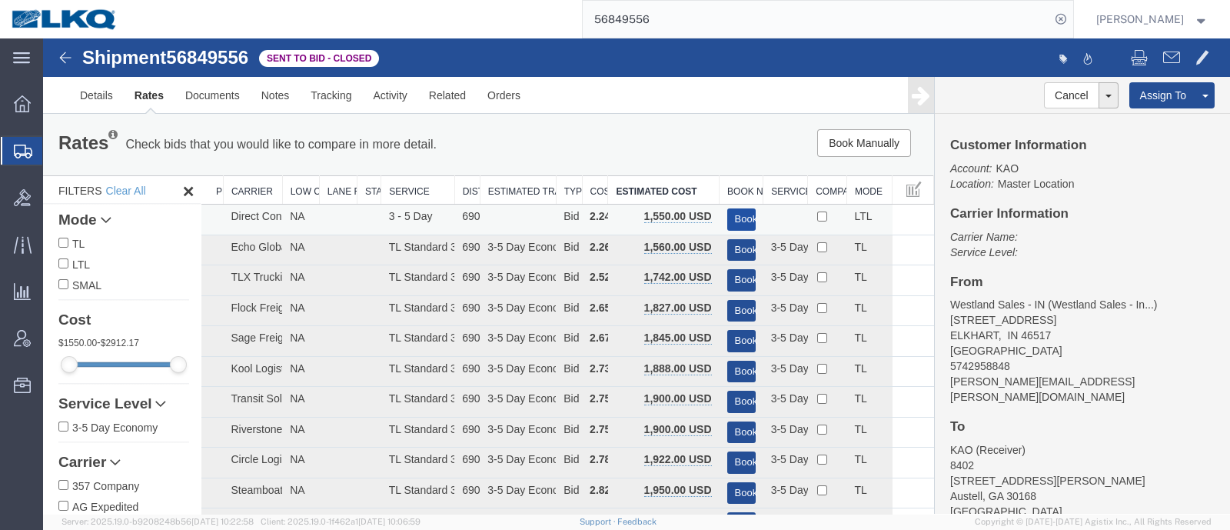
click at [730, 211] on button "Book" at bounding box center [741, 219] width 28 height 22
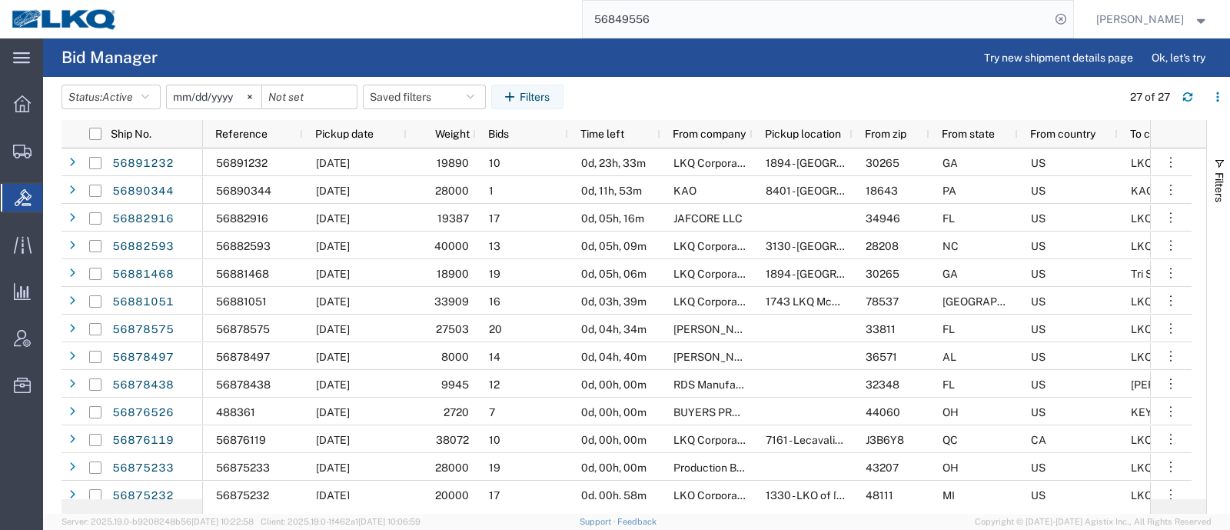
click at [761, 32] on input "56849556" at bounding box center [816, 19] width 467 height 37
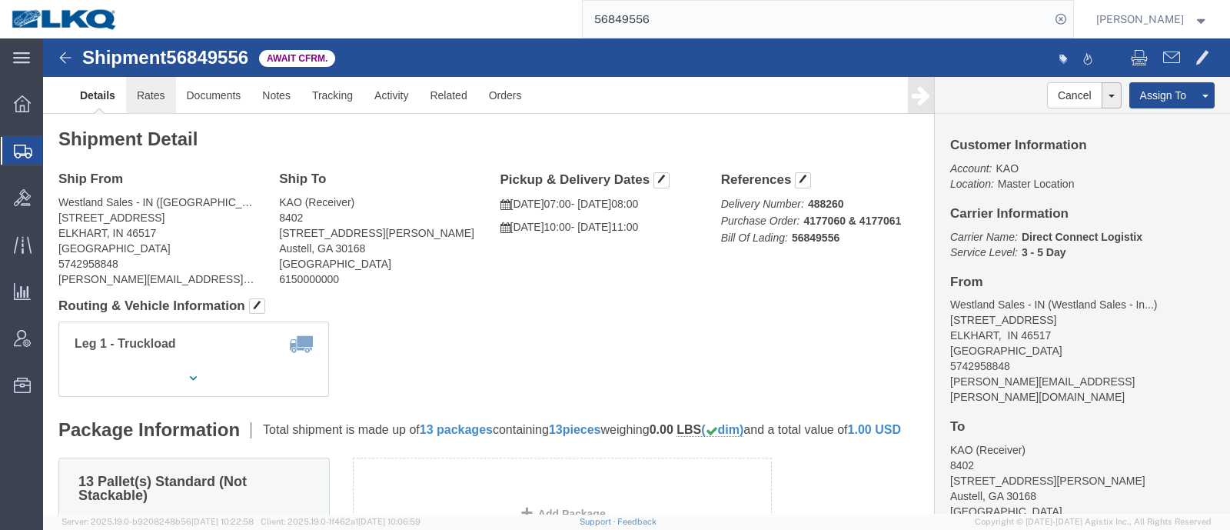
click link "Rates"
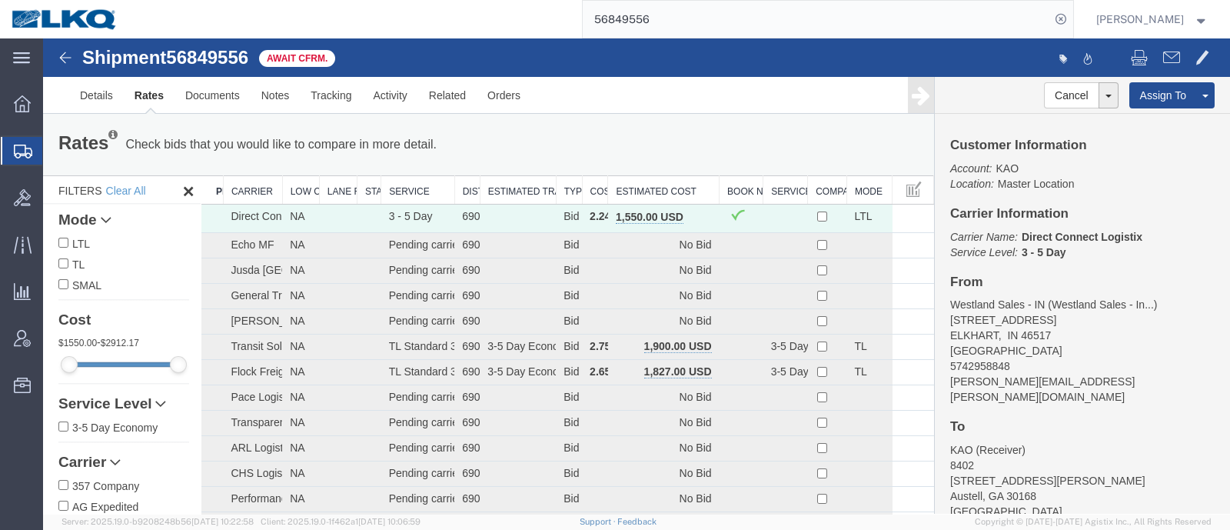
click at [668, 182] on th "Estimated Cost" at bounding box center [663, 190] width 111 height 28
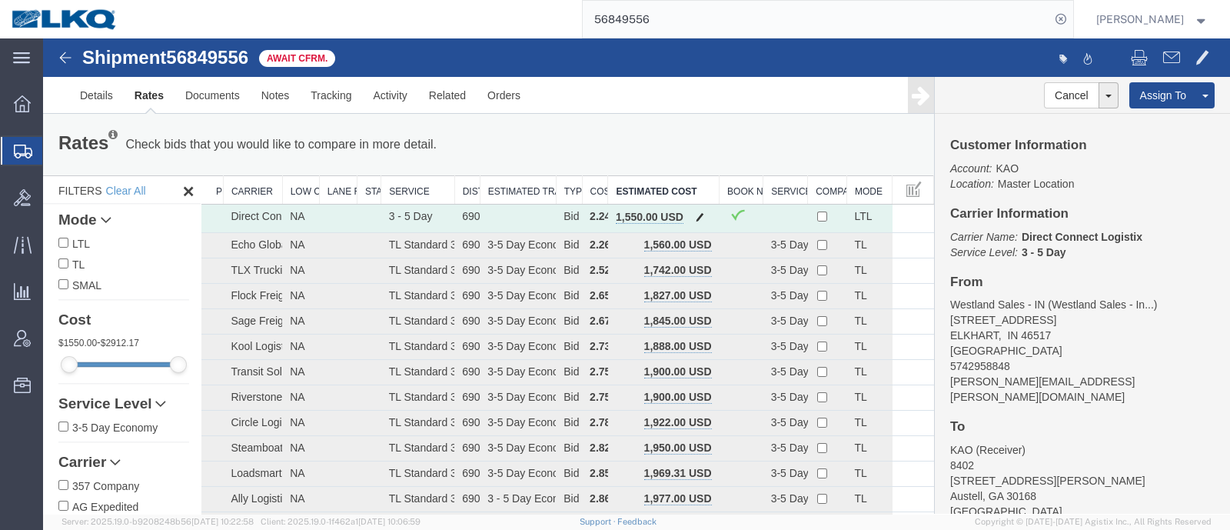
click at [690, 211] on button "button" at bounding box center [700, 218] width 21 height 20
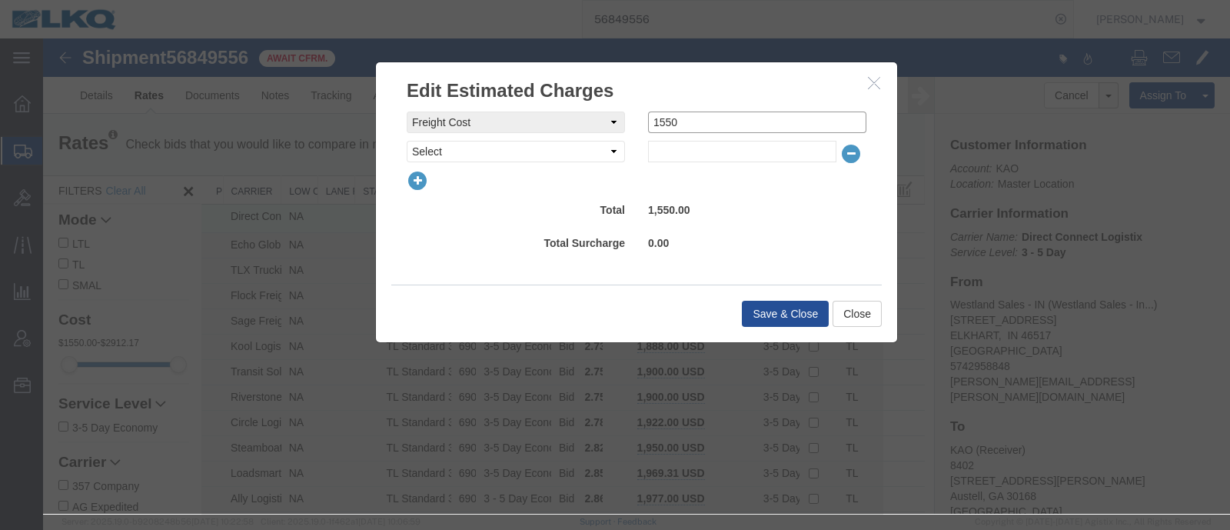
click at [700, 127] on input "1550" at bounding box center [757, 122] width 218 height 22
type input "1525"
click at [770, 306] on button "Save & Close" at bounding box center [785, 314] width 87 height 26
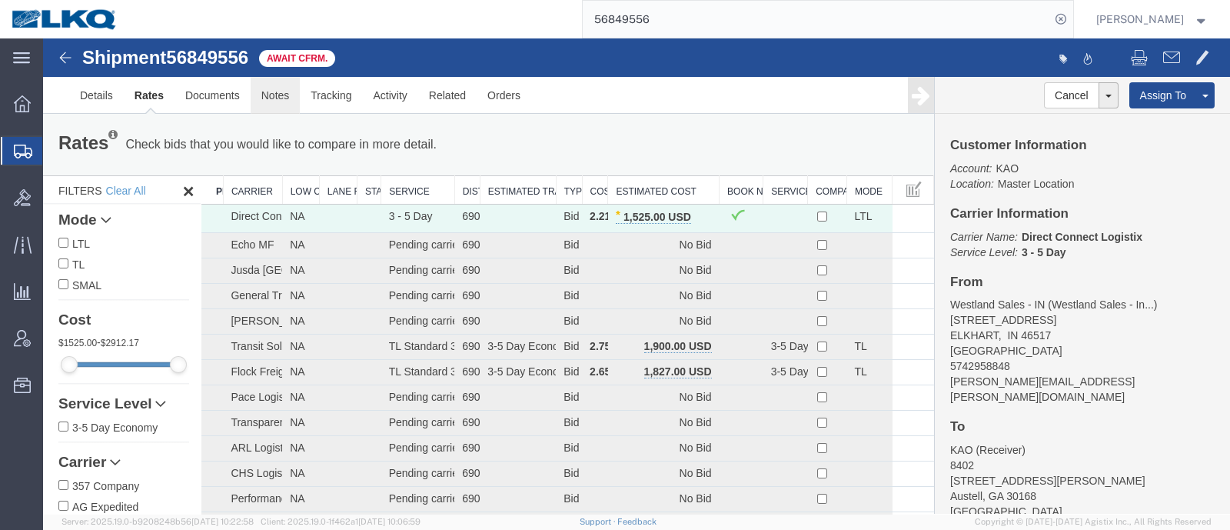
click at [278, 100] on link "Notes" at bounding box center [276, 95] width 50 height 37
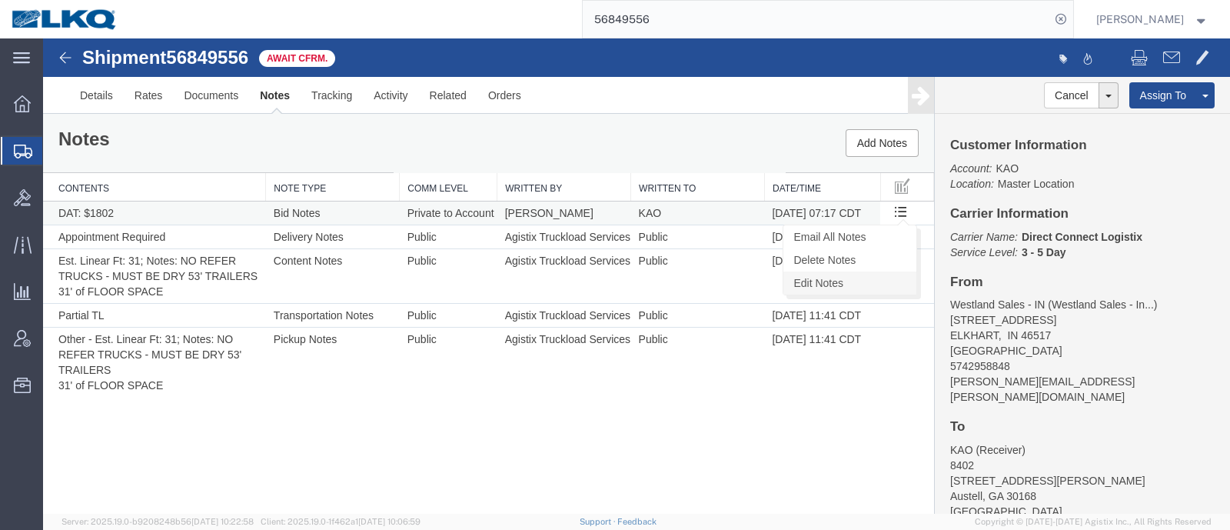
click at [884, 278] on link "Edit Notes" at bounding box center [849, 282] width 133 height 23
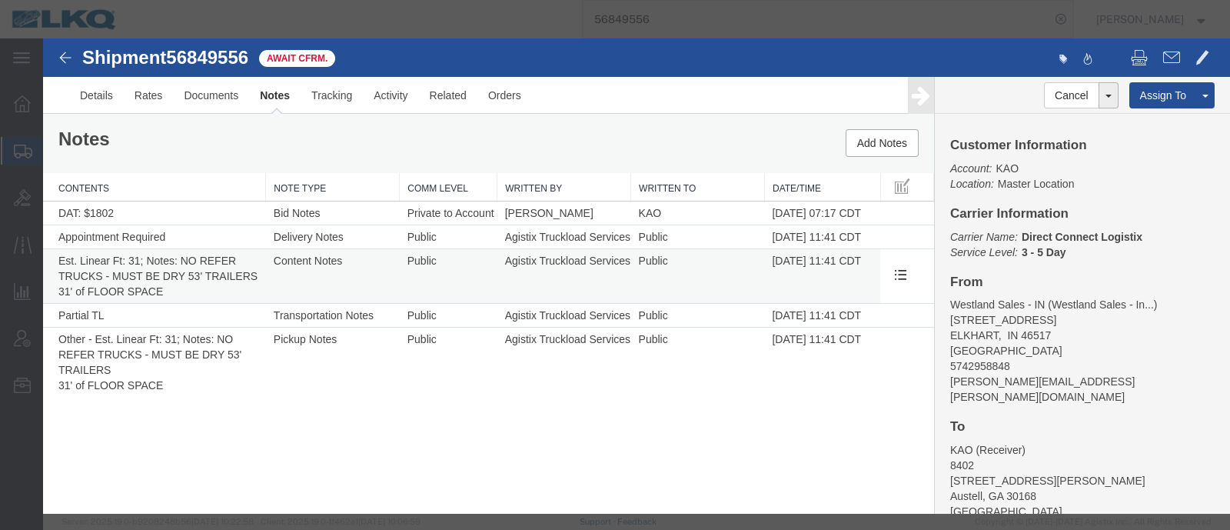
select select "BID_NOTES"
select select "PRIVATE_TO_ACCOUNT"
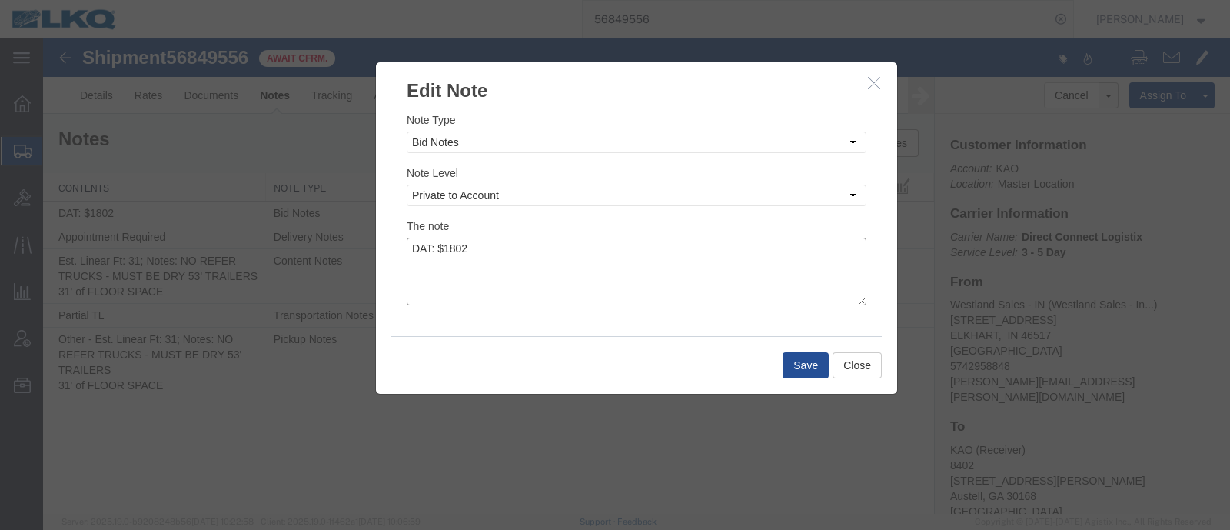
click at [588, 244] on textarea "DAT: $1802" at bounding box center [637, 272] width 460 height 68
type textarea "DAT: $1802, Original: $1550"
click at [822, 363] on button "Save" at bounding box center [806, 365] width 46 height 26
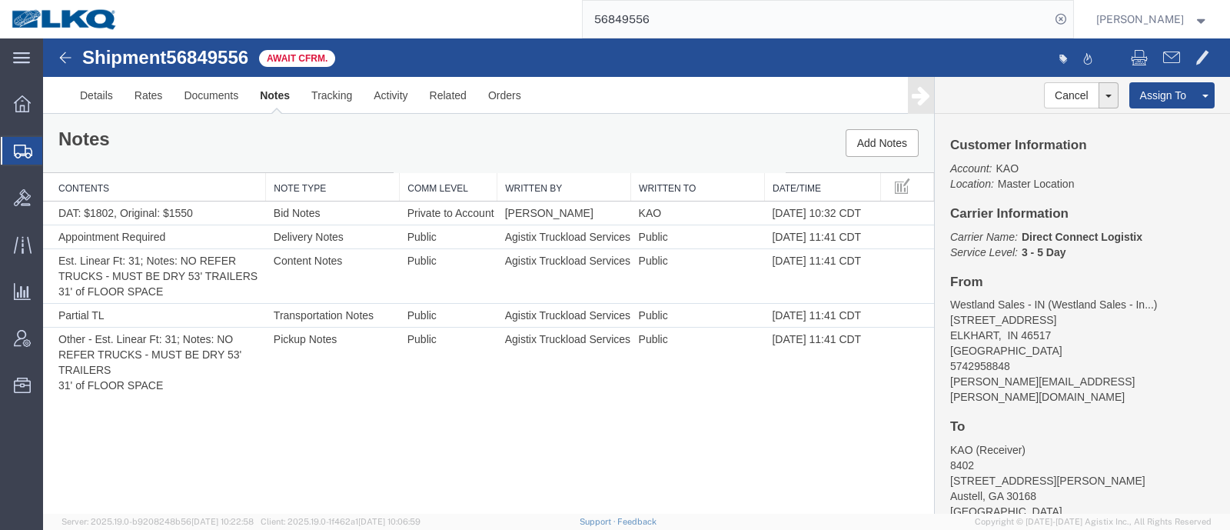
drag, startPoint x: 288, startPoint y: 151, endPoint x: 289, endPoint y: 139, distance: 11.6
click at [288, 151] on div "Notes Add Notes" at bounding box center [488, 143] width 891 height 58
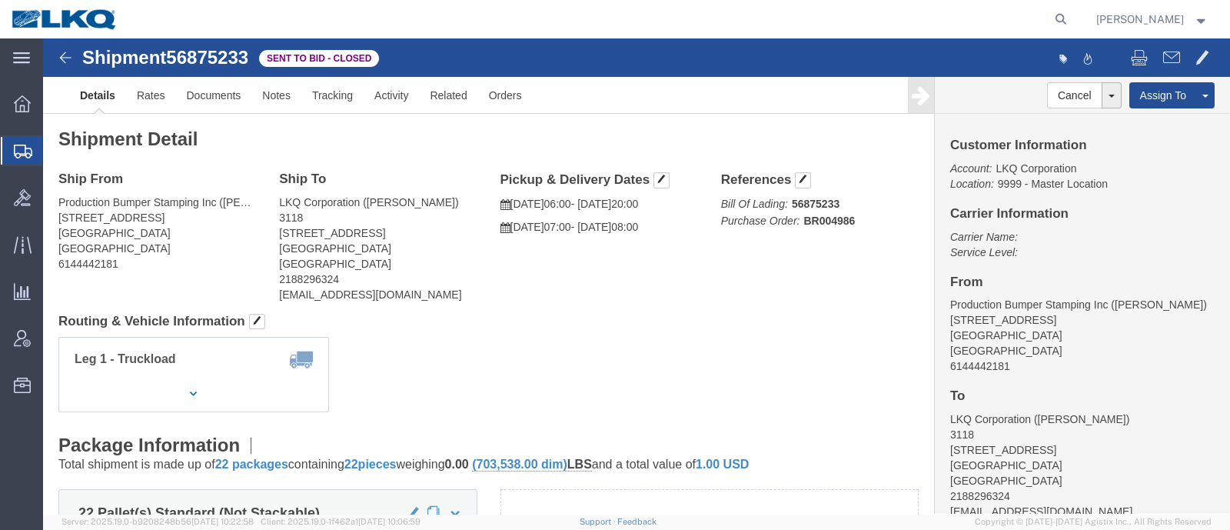
click div "Leg 1 - Truckload Vehicle 1: Standard Dry Van (53 Feet) Number of trucks: 1"
click span "56875233"
copy span "56875233"
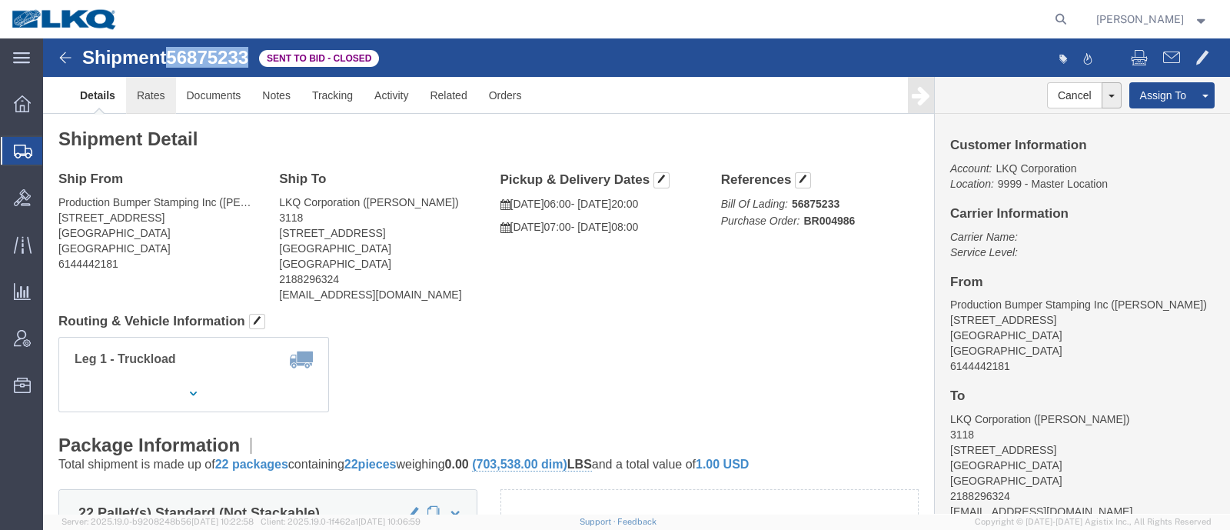
click link "Rates"
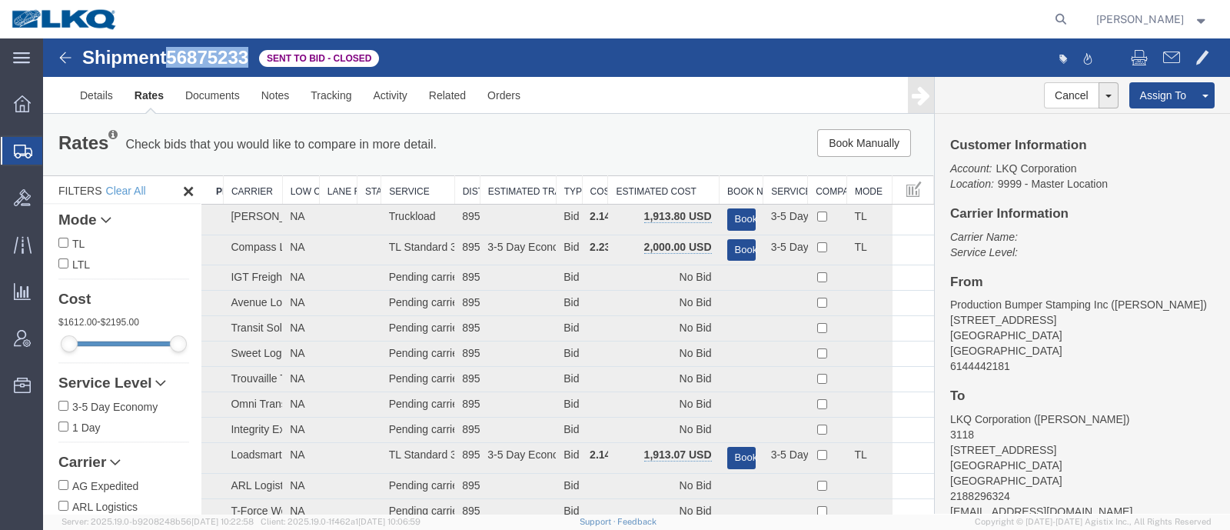
click at [681, 188] on th "Estimated Cost" at bounding box center [663, 190] width 111 height 28
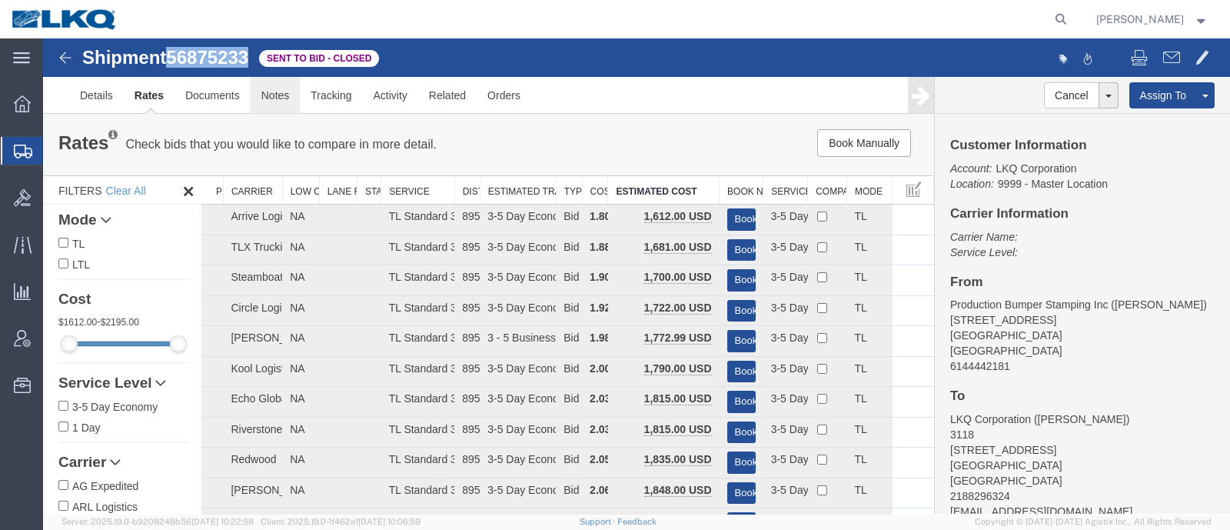
click at [278, 111] on link "Notes" at bounding box center [276, 95] width 50 height 37
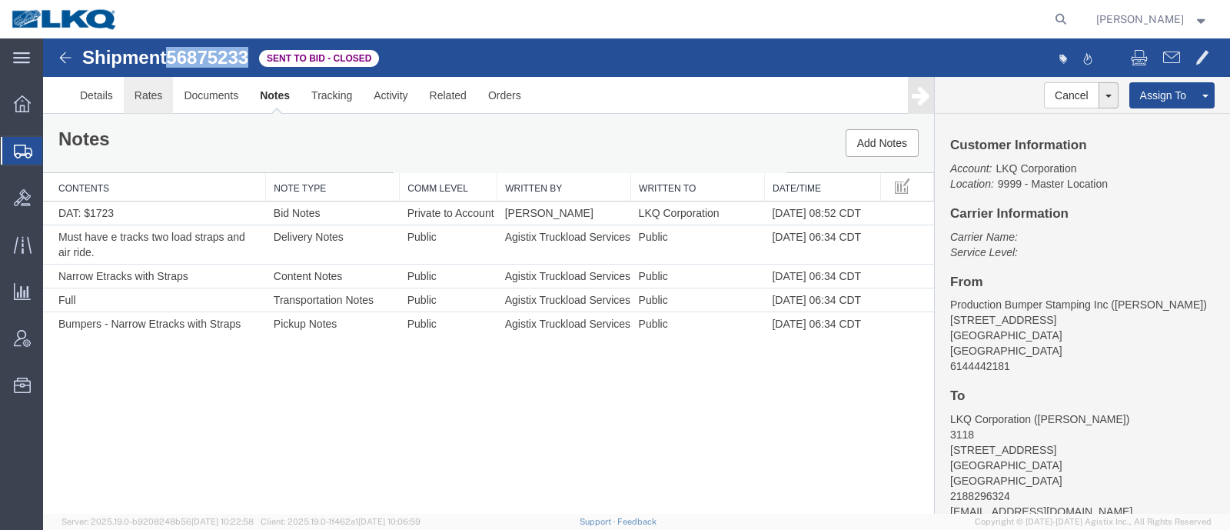
click at [167, 86] on link "Rates" at bounding box center [149, 95] width 50 height 37
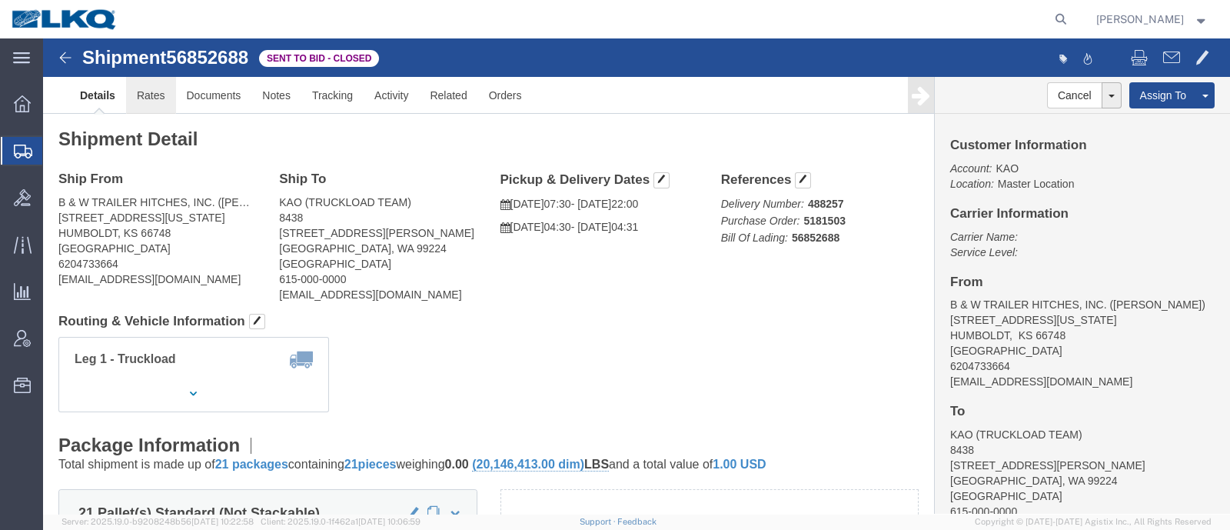
click link "Rates"
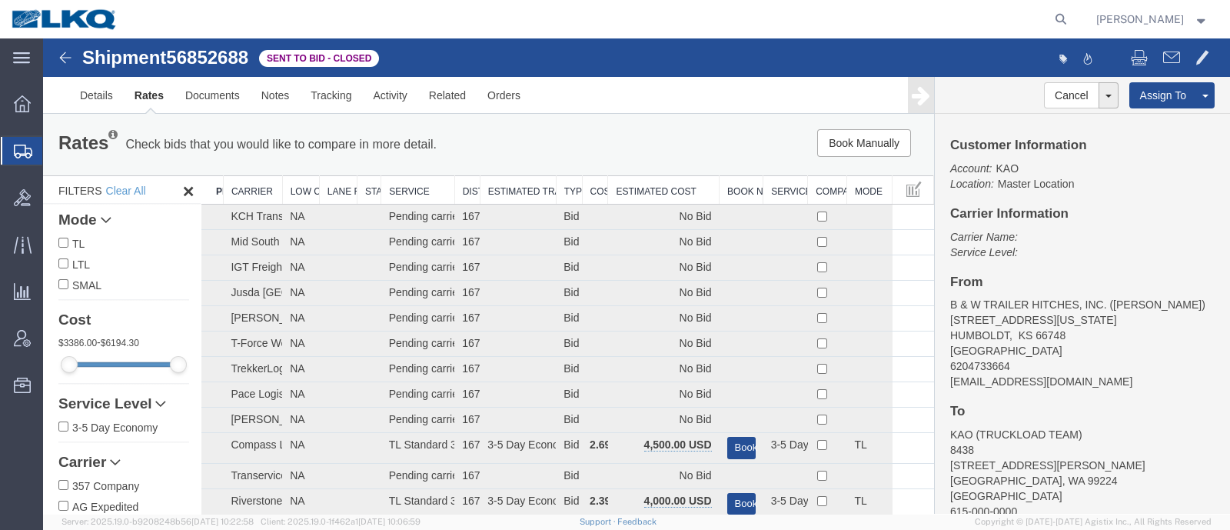
click at [639, 159] on div "Rates Check bids that you would like to compare in more detail. Compare Filter …" at bounding box center [488, 144] width 883 height 31
click at [644, 191] on th "Estimated Cost" at bounding box center [663, 190] width 111 height 28
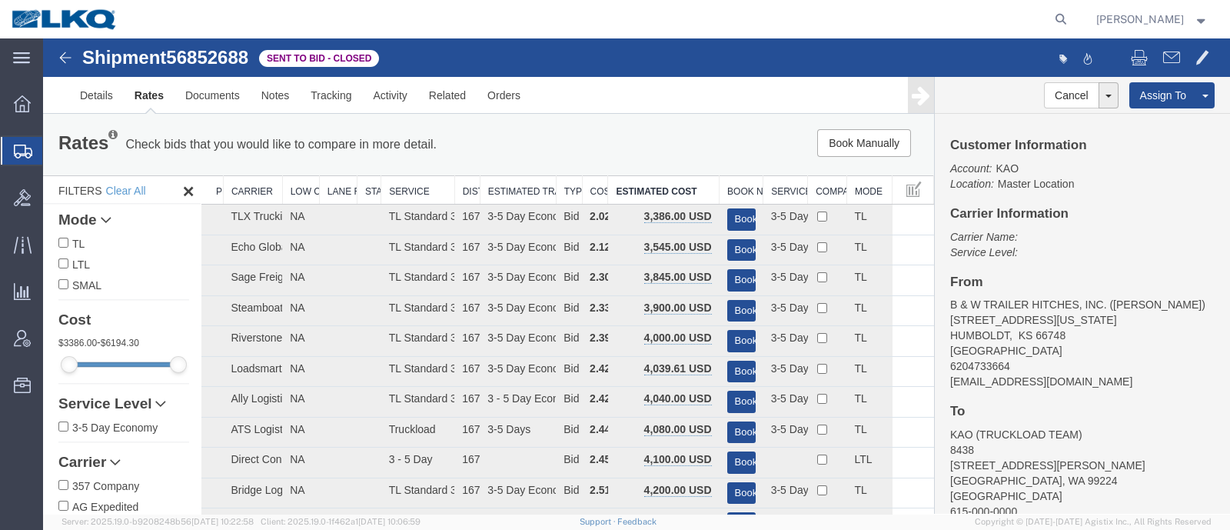
click at [634, 161] on div "Rates Check bids that you would like to compare in more detail. Compare Filter …" at bounding box center [488, 145] width 891 height 62
click at [268, 92] on link "Notes" at bounding box center [276, 95] width 50 height 37
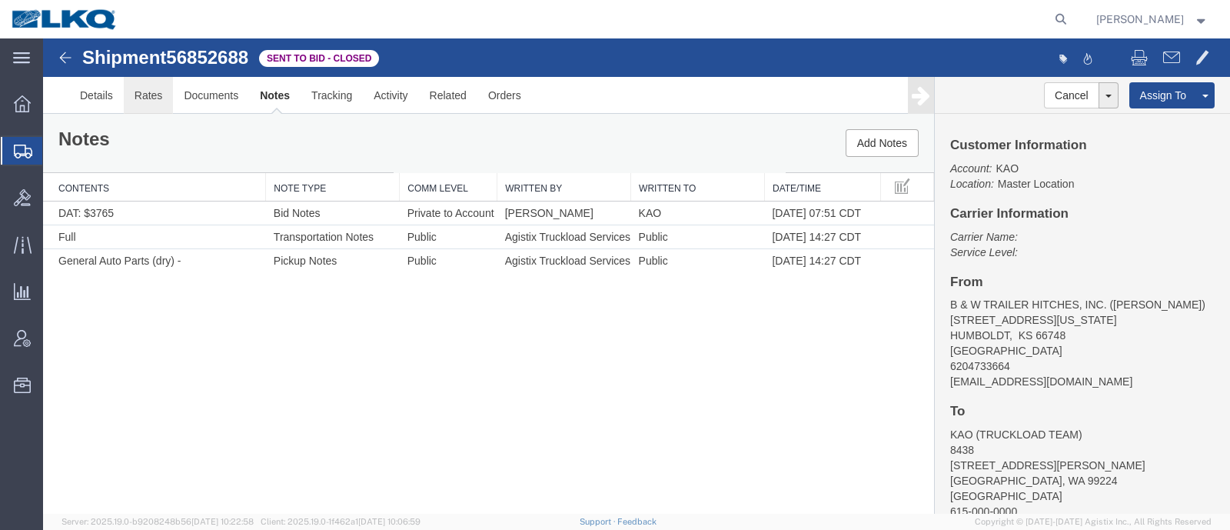
click at [149, 101] on link "Rates" at bounding box center [149, 95] width 50 height 37
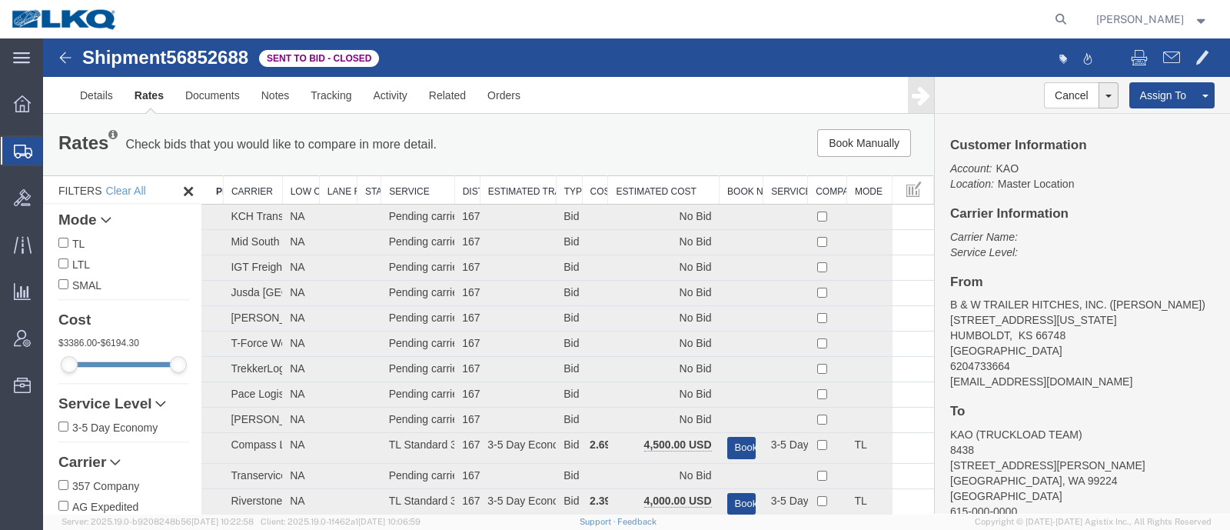
click at [650, 185] on th "Estimated Cost" at bounding box center [663, 190] width 111 height 28
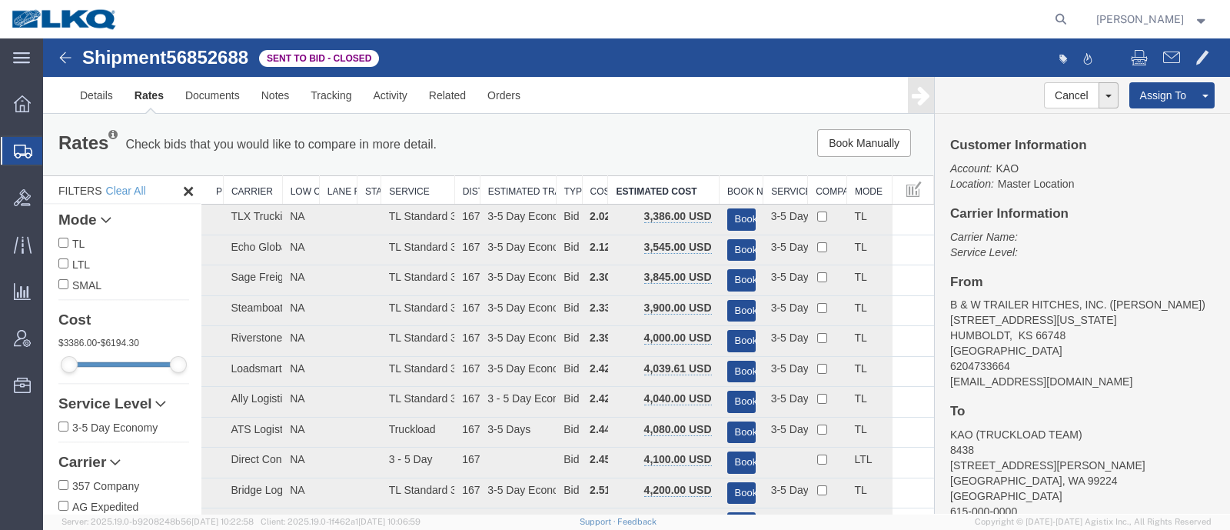
click at [191, 59] on span "56852688" at bounding box center [207, 57] width 82 height 21
copy span "56852688"
click at [587, 148] on div "Book Manually Pause Continue" at bounding box center [746, 143] width 368 height 28
click at [1130, 193] on div "Customer Information Account: KAO Location: Master Location Carrier Information…" at bounding box center [1082, 314] width 295 height 400
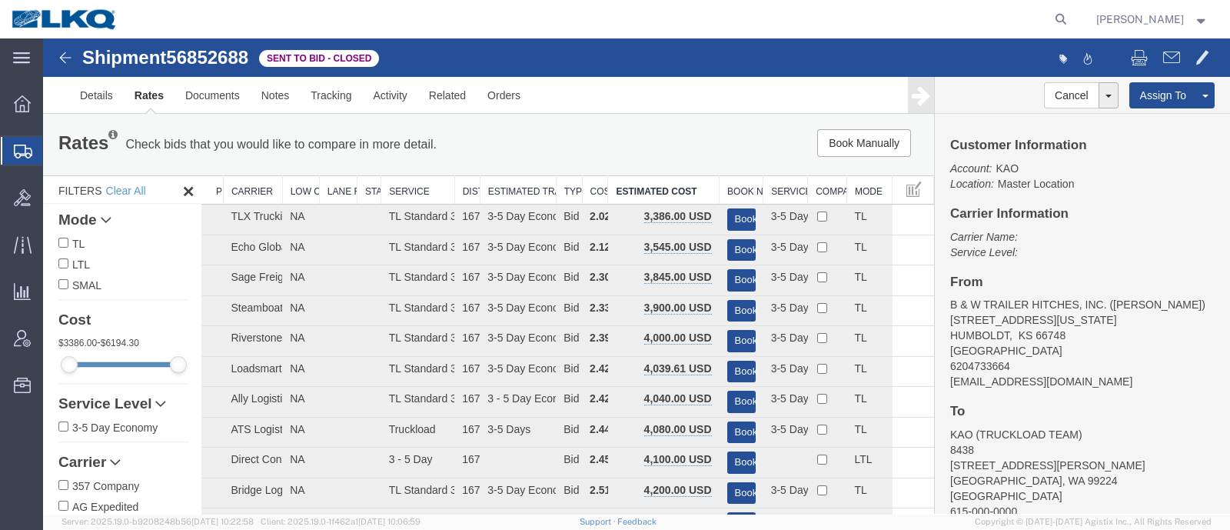
click at [650, 101] on ul "Details Rates Documents Notes Tracking Activity Related Orders" at bounding box center [636, 95] width 1135 height 36
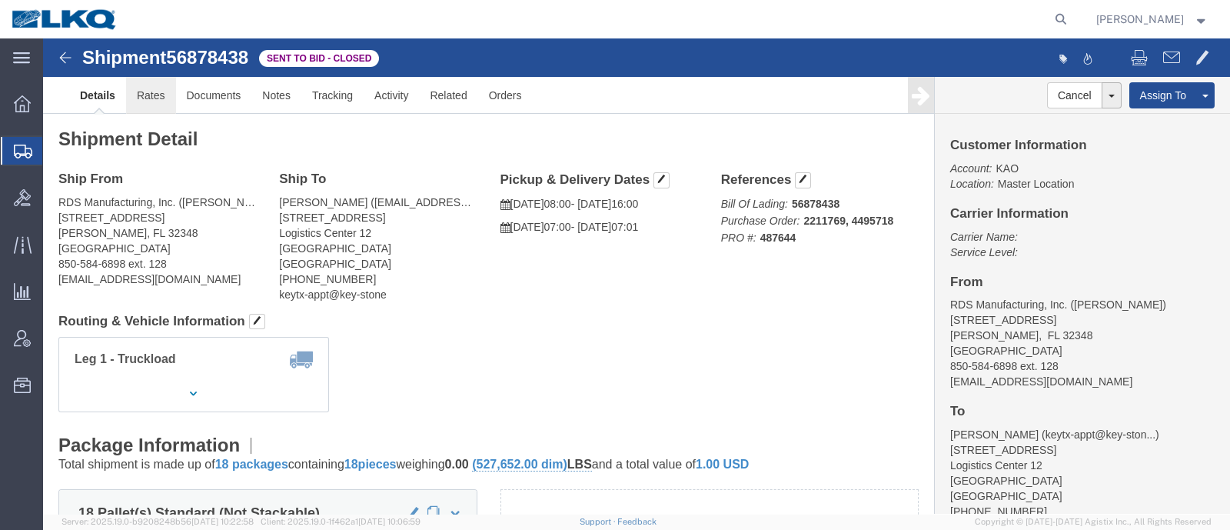
click link "Rates"
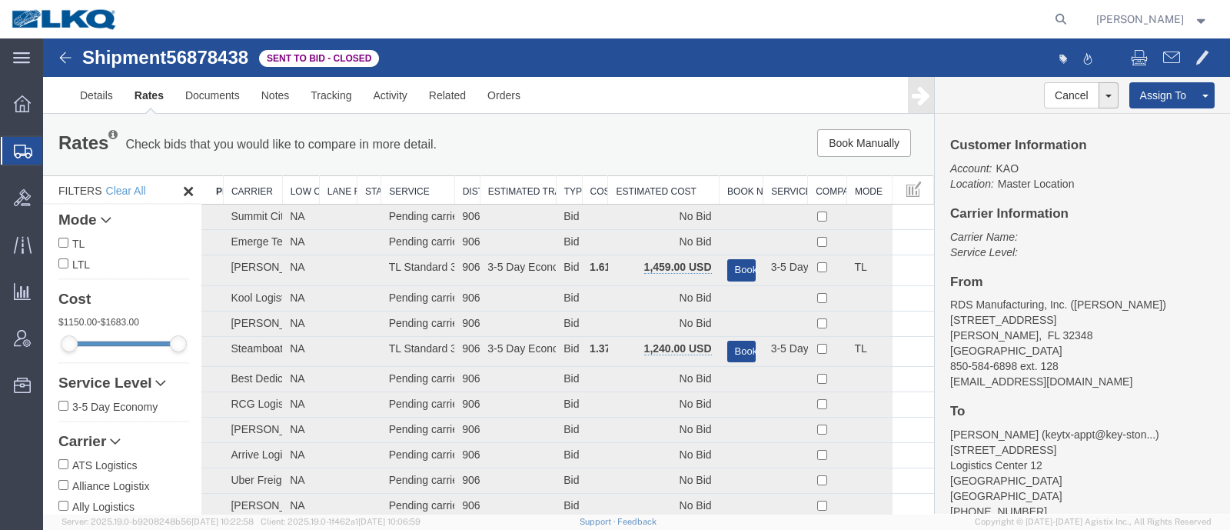
click at [526, 139] on div "Rates Check bids that you would like to compare in more detail. Compare Filter" at bounding box center [304, 144] width 515 height 31
click at [633, 181] on th "Estimated Cost" at bounding box center [663, 190] width 111 height 28
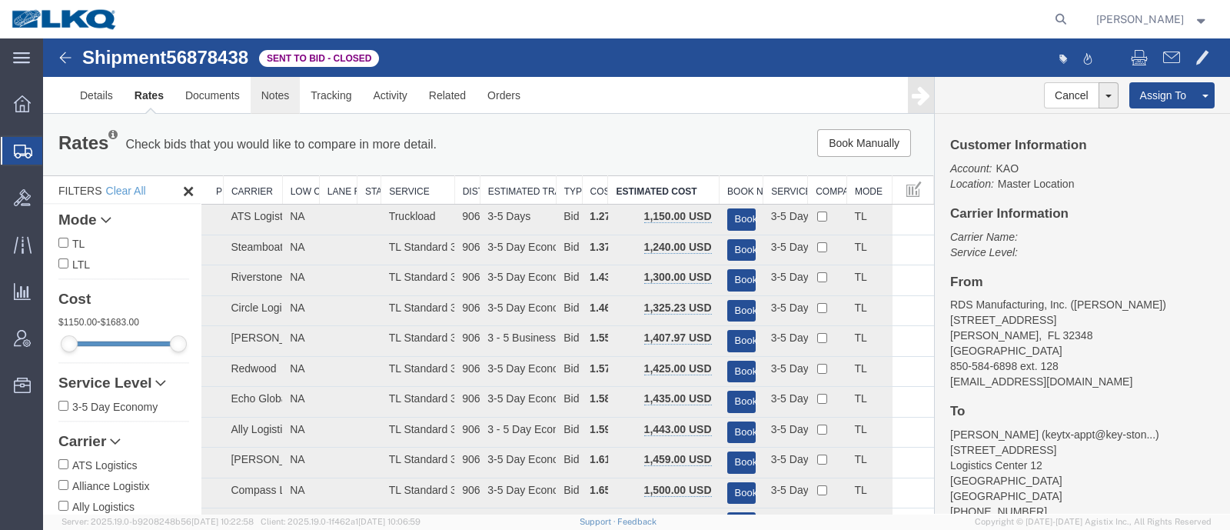
click at [279, 101] on link "Notes" at bounding box center [276, 95] width 50 height 37
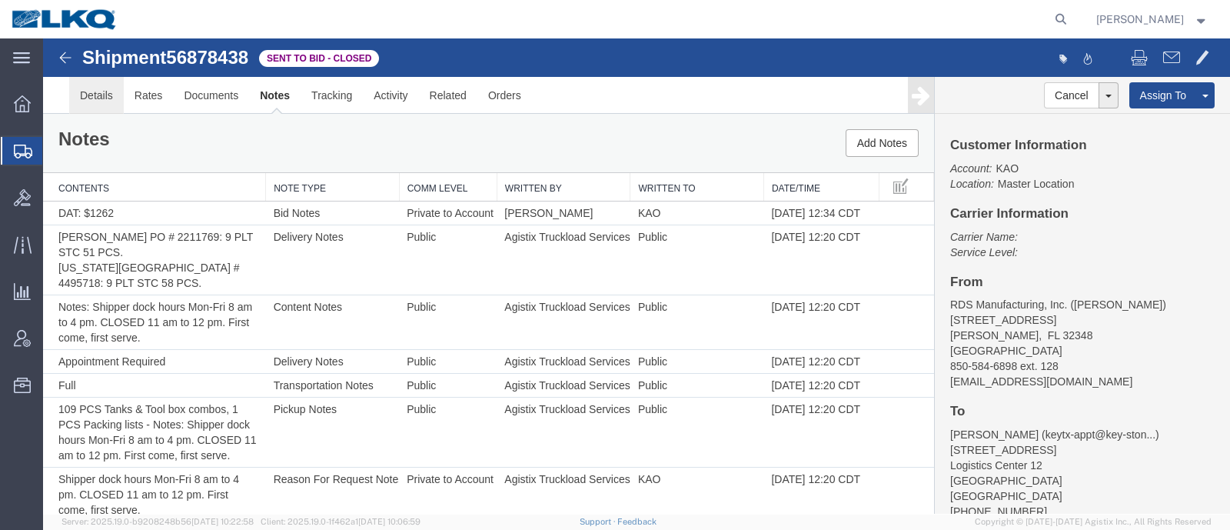
click at [112, 102] on link "Details" at bounding box center [96, 95] width 55 height 37
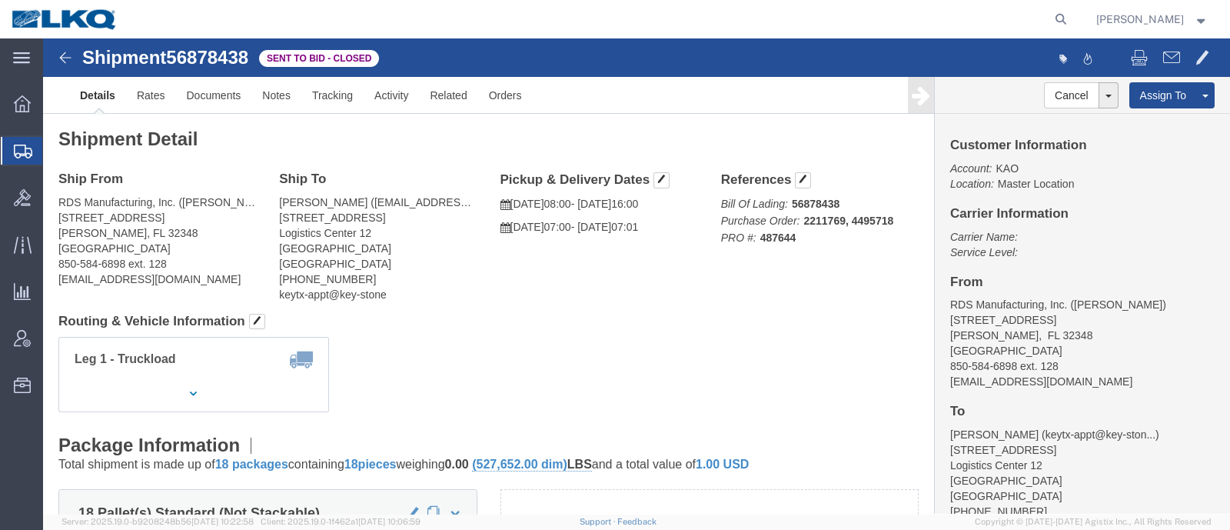
click span "56878438"
copy span "56878438"
click h4 "Routing & Vehicle Information"
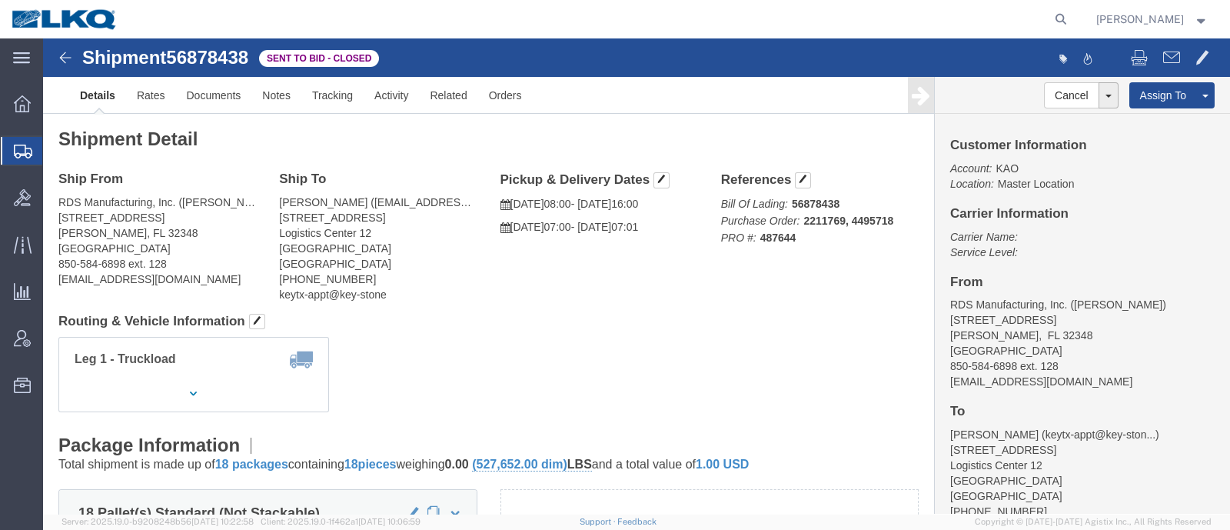
click h4 "Carrier Information"
click link "Rates"
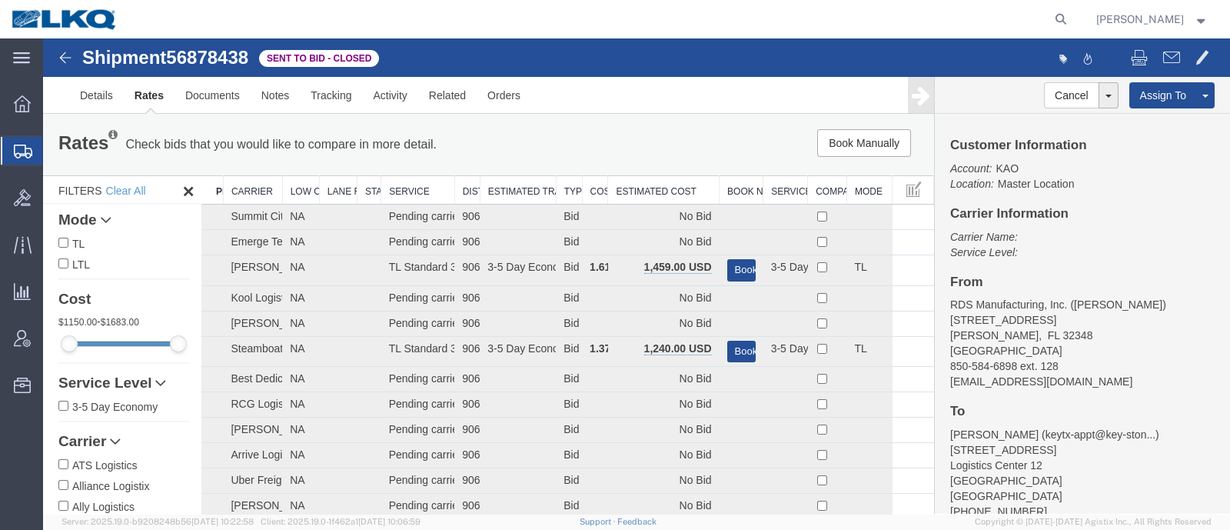
click at [668, 155] on div "Book Manually Pause Continue" at bounding box center [746, 143] width 368 height 28
click at [660, 185] on th "Estimated Cost" at bounding box center [663, 190] width 111 height 28
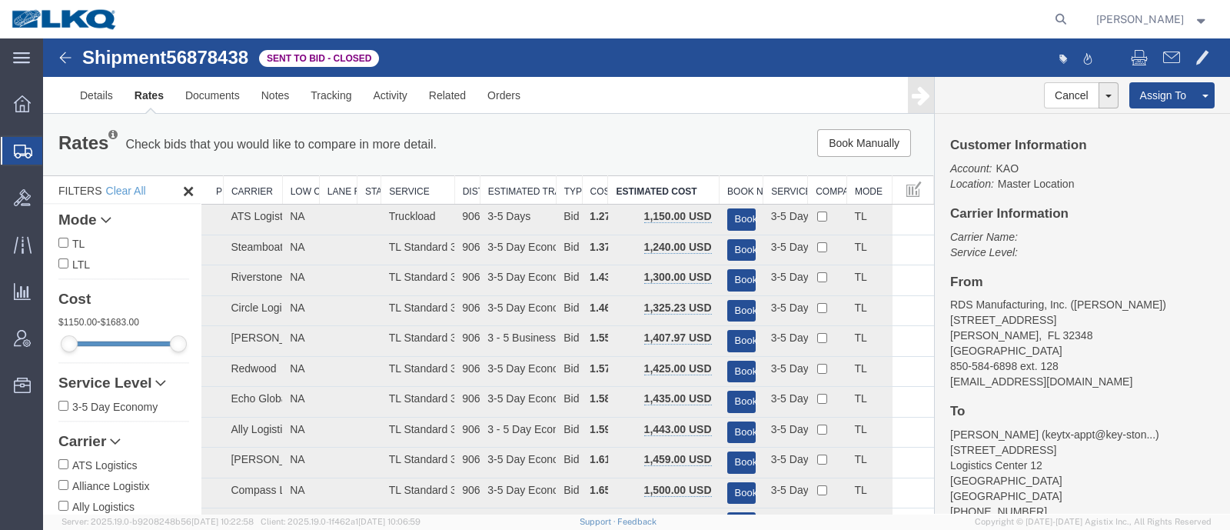
click at [227, 65] on span "56878438" at bounding box center [207, 57] width 82 height 21
copy span "56878438"
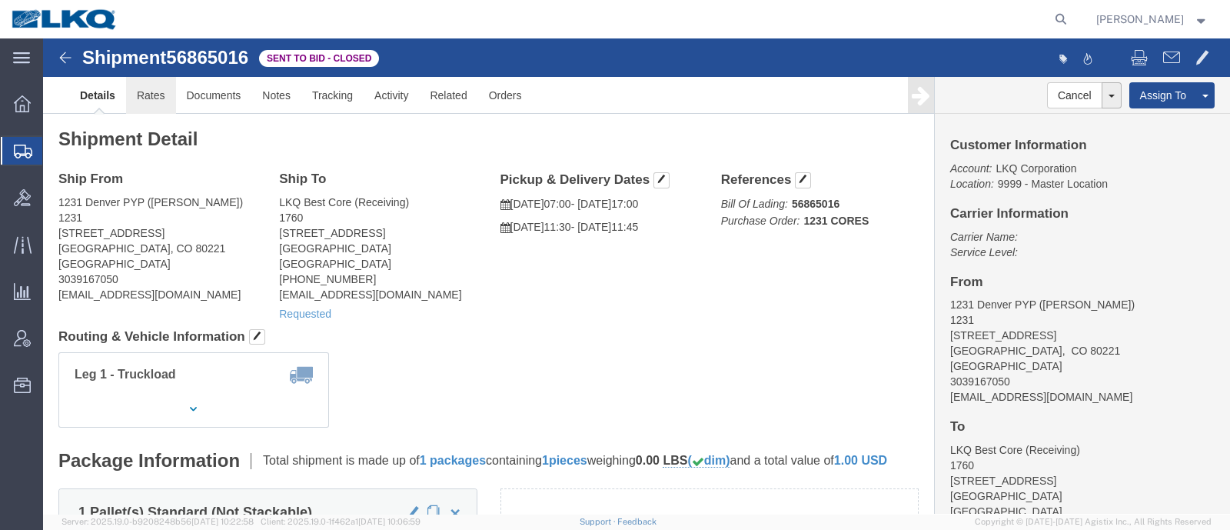
click link "Rates"
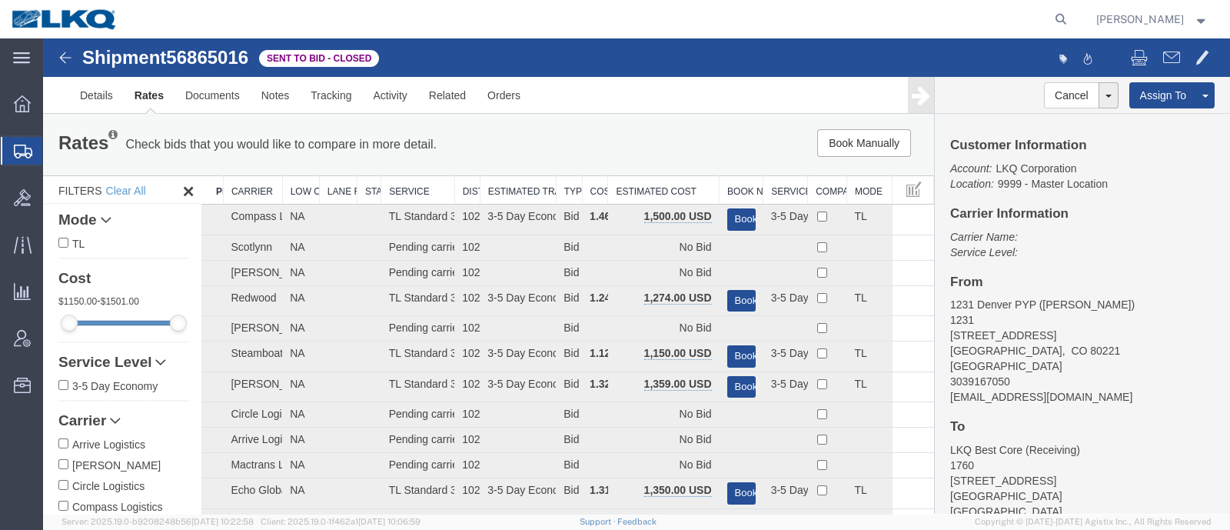
click at [693, 142] on div "Book Manually Pause Continue" at bounding box center [746, 143] width 368 height 28
click at [650, 190] on th "Estimated Cost" at bounding box center [663, 190] width 111 height 28
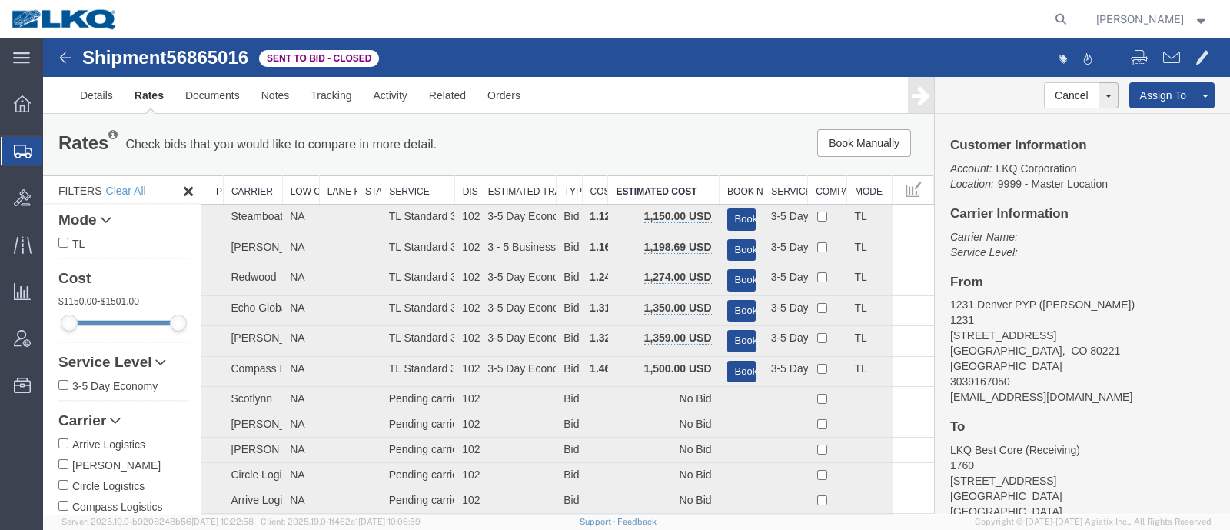
click at [639, 159] on div "Rates Check bids that you would like to compare in more detail. Compare Filter …" at bounding box center [488, 144] width 883 height 31
click at [214, 59] on span "56865016" at bounding box center [207, 57] width 82 height 21
copy span "56865016"
click at [611, 139] on div "Book Manually Pause Continue" at bounding box center [746, 143] width 368 height 28
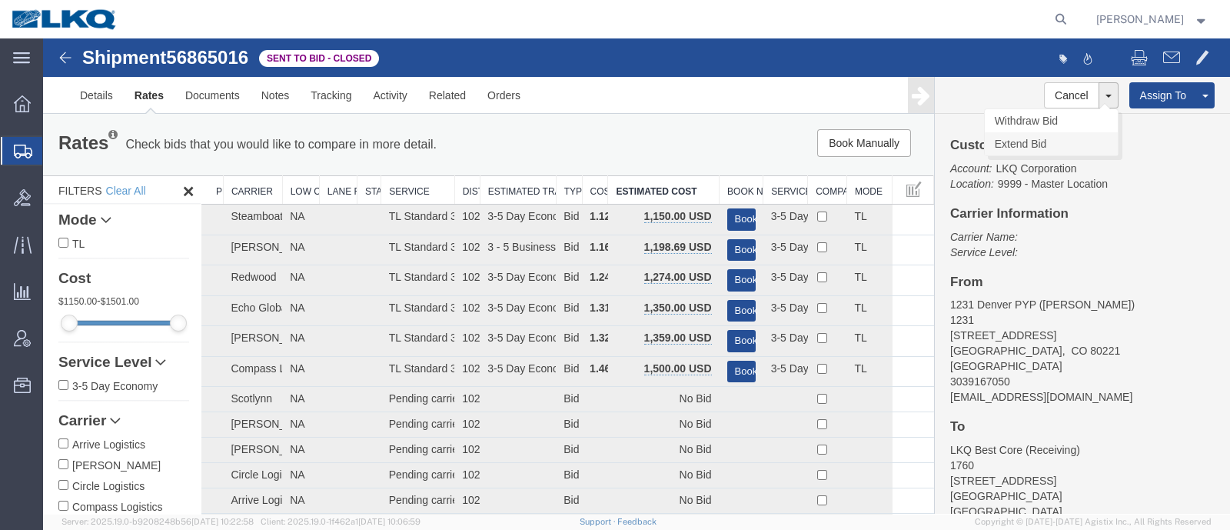
click at [1030, 144] on link "Extend Bid" at bounding box center [1051, 143] width 133 height 23
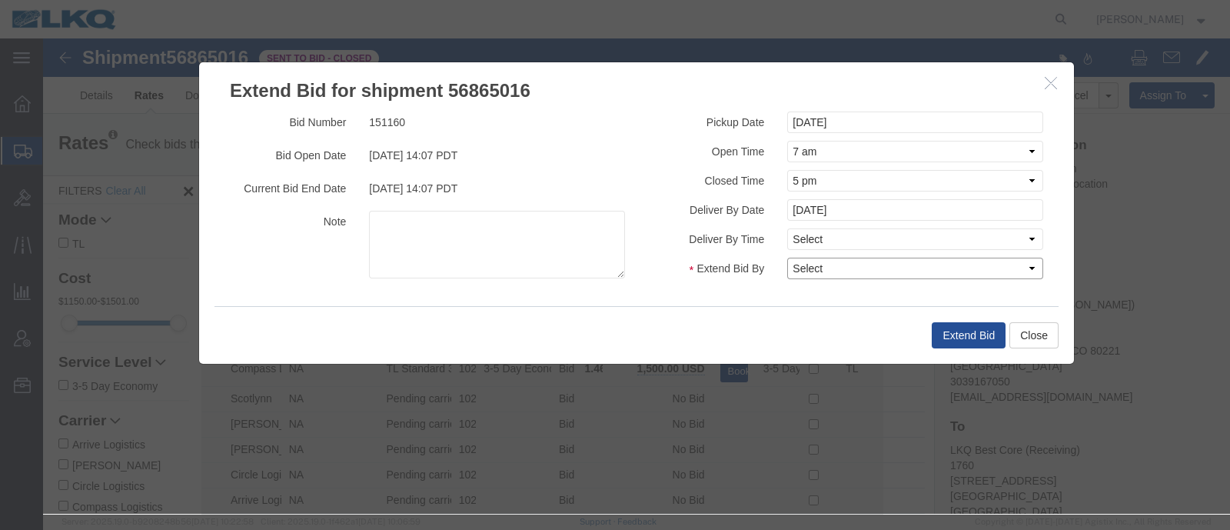
click at [840, 263] on select "Select 30 Min (Rush) 1 Hour (Rush) 2 Hours (Rush) 4 Hours (Rush) 8 Hours (Rush)…" at bounding box center [915, 269] width 256 height 22
select select "24"
click at [787, 258] on select "Select 30 Min (Rush) 1 Hour (Rush) 2 Hours (Rush) 4 Hours (Rush) 8 Hours (Rush)…" at bounding box center [915, 269] width 256 height 22
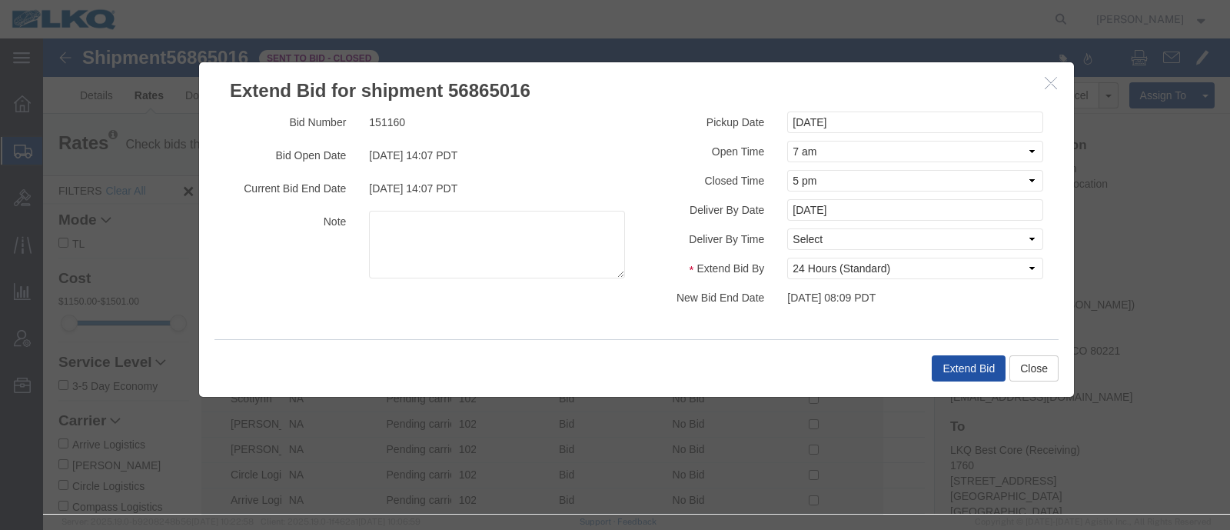
click at [965, 354] on div "Extend Bid Close" at bounding box center [636, 368] width 844 height 58
click at [965, 367] on button "Extend Bid" at bounding box center [969, 368] width 74 height 26
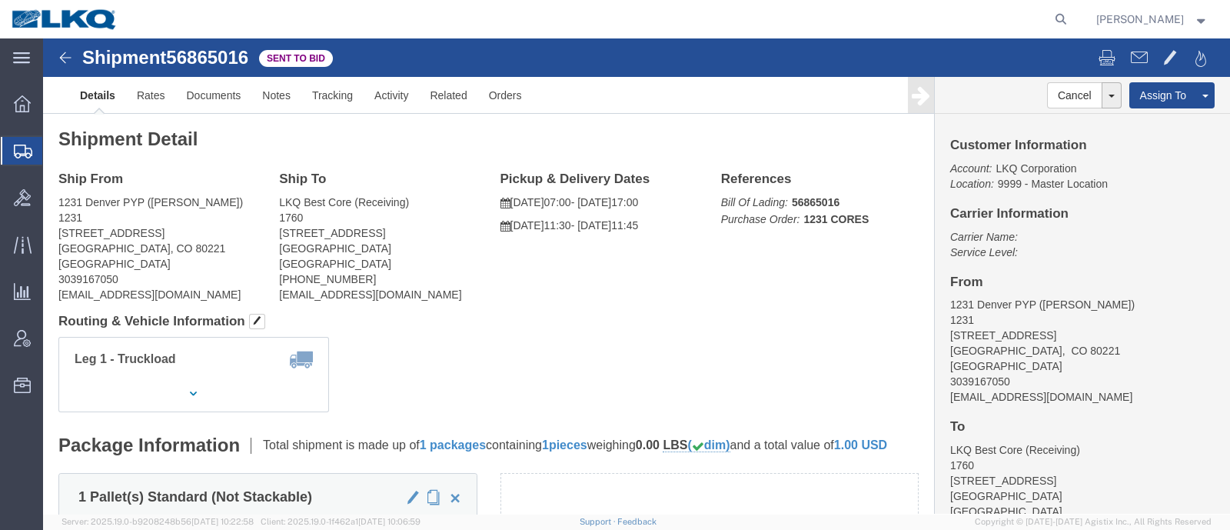
click div "Leg 1 - Truckload Vehicle 1: Standard Dry Van (53 Feet) Number of trucks: 1"
drag, startPoint x: 442, startPoint y: 249, endPoint x: 434, endPoint y: 252, distance: 9.0
click div "Ship From 1231 [GEOGRAPHIC_DATA] PYP ([PERSON_NAME]) 1231 [STREET_ADDRESS] 3039…"
click h4 "Ship To"
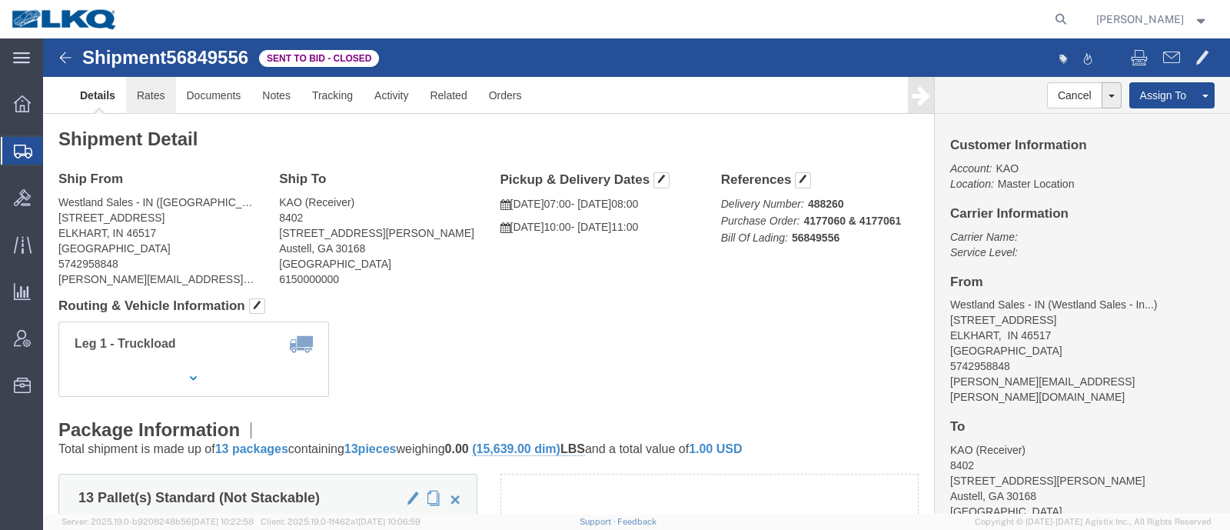
click link "Rates"
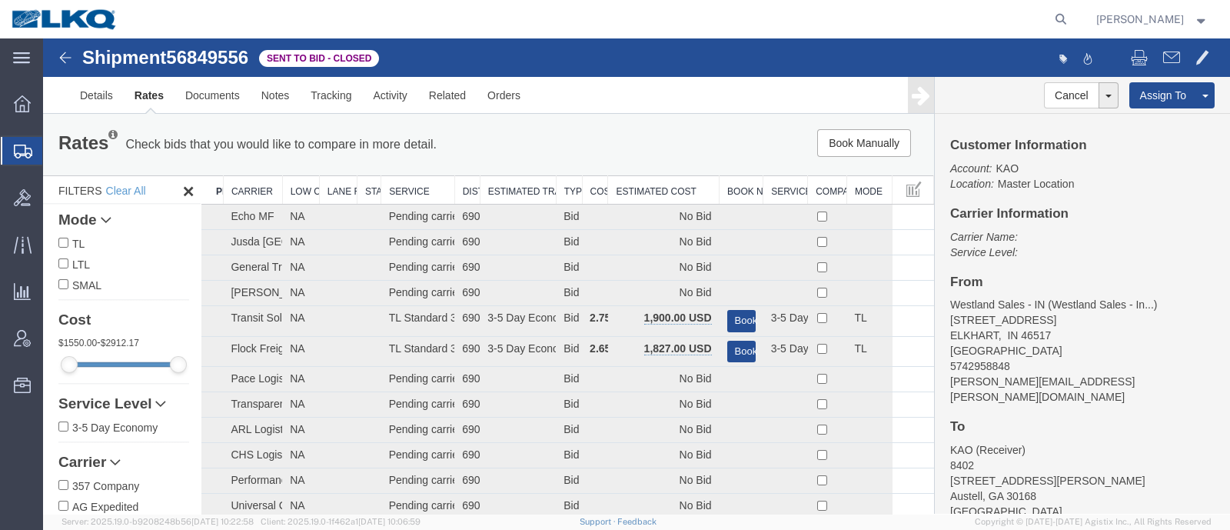
click at [670, 185] on th "Estimated Cost" at bounding box center [663, 190] width 111 height 28
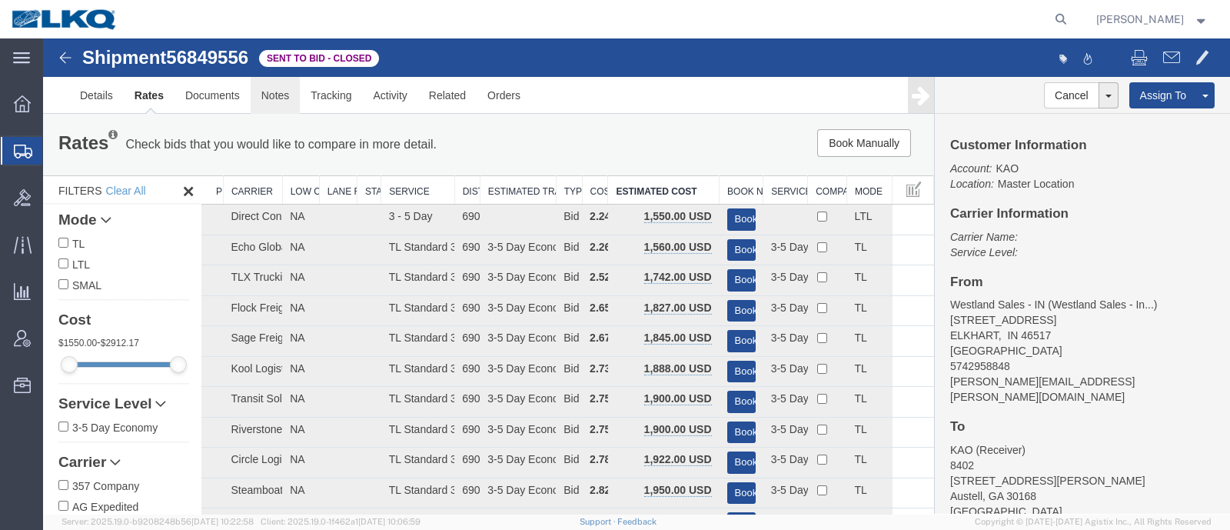
click at [258, 94] on link "Notes" at bounding box center [276, 95] width 50 height 37
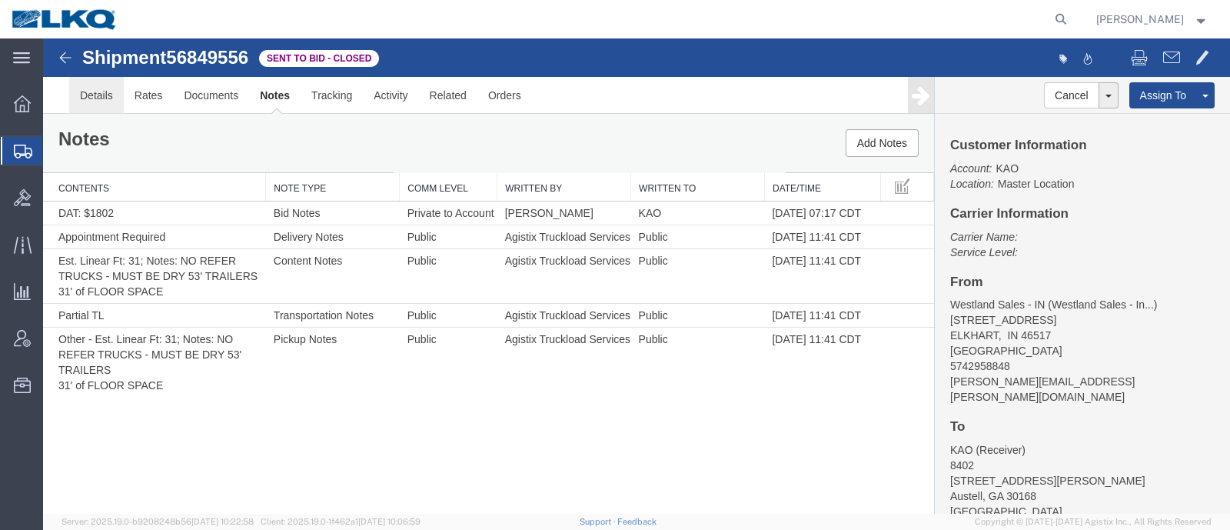
click at [112, 101] on link "Details" at bounding box center [96, 95] width 55 height 37
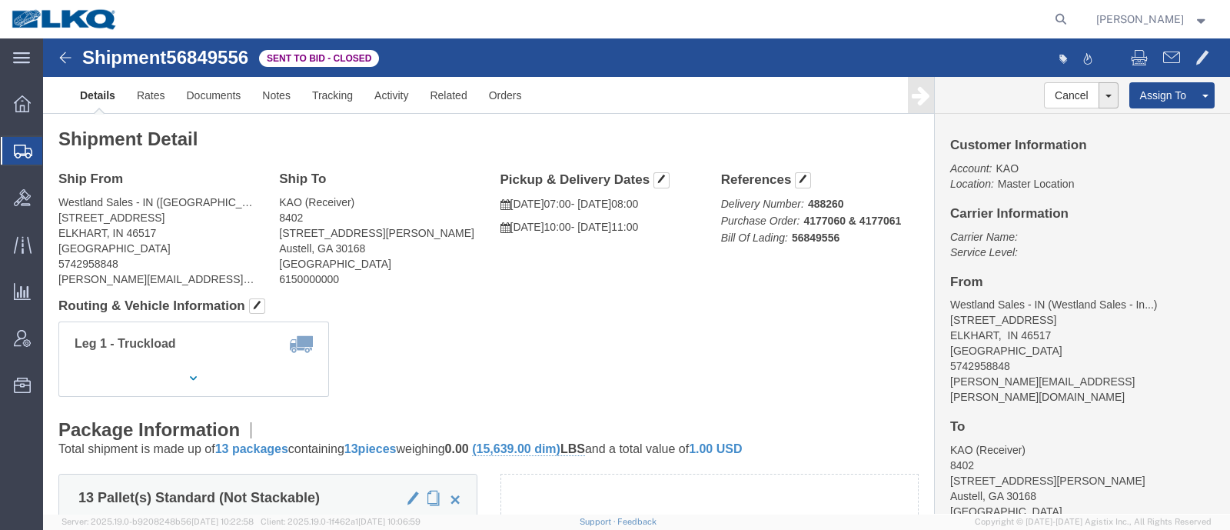
click span "56849556"
copy span "56849556"
click div "Leg 1 - Truckload Vehicle 1: Standard Dry Van (53 Feet) Number of trucks: 1"
click link "Rates"
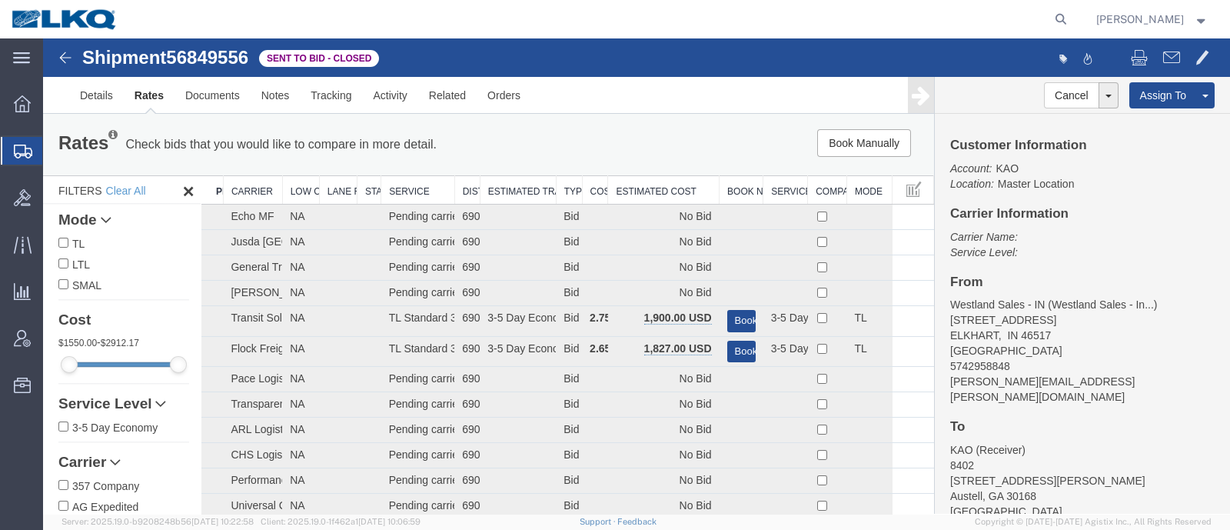
click at [637, 184] on th "Estimated Cost" at bounding box center [663, 190] width 111 height 28
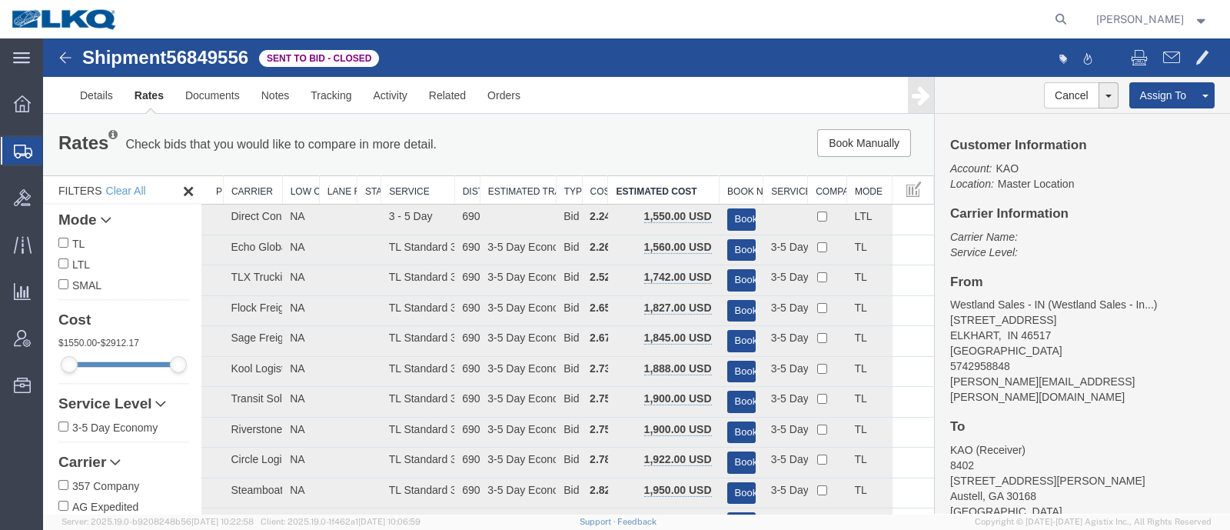
click at [498, 140] on div "Rates Check bids that you would like to compare in more detail. Compare Filter" at bounding box center [304, 144] width 515 height 31
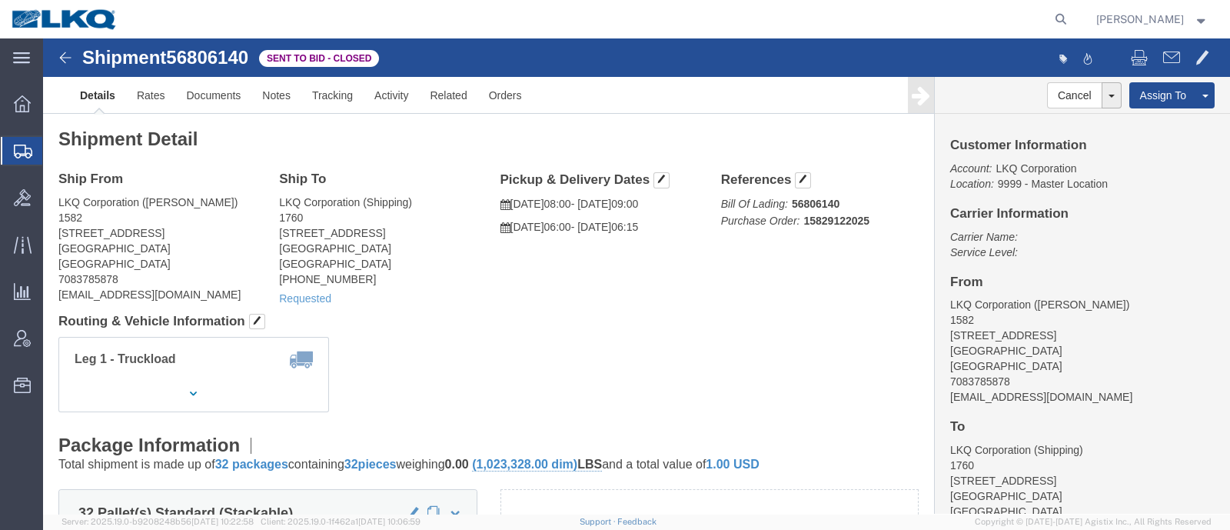
click at [264, 28] on div at bounding box center [601, 19] width 944 height 38
click address "LKQ Corporation (Shipping) 1760 1710 W Mount Houston Rd Houston, TX 77038 Unite…"
click div "Shipment Detail Ship From LKQ Corporation (Rich Aichele) 1582 2247 141st St Blu…"
click h4 "Routing & Vehicle Information"
drag, startPoint x: 404, startPoint y: 253, endPoint x: 387, endPoint y: 280, distance: 31.4
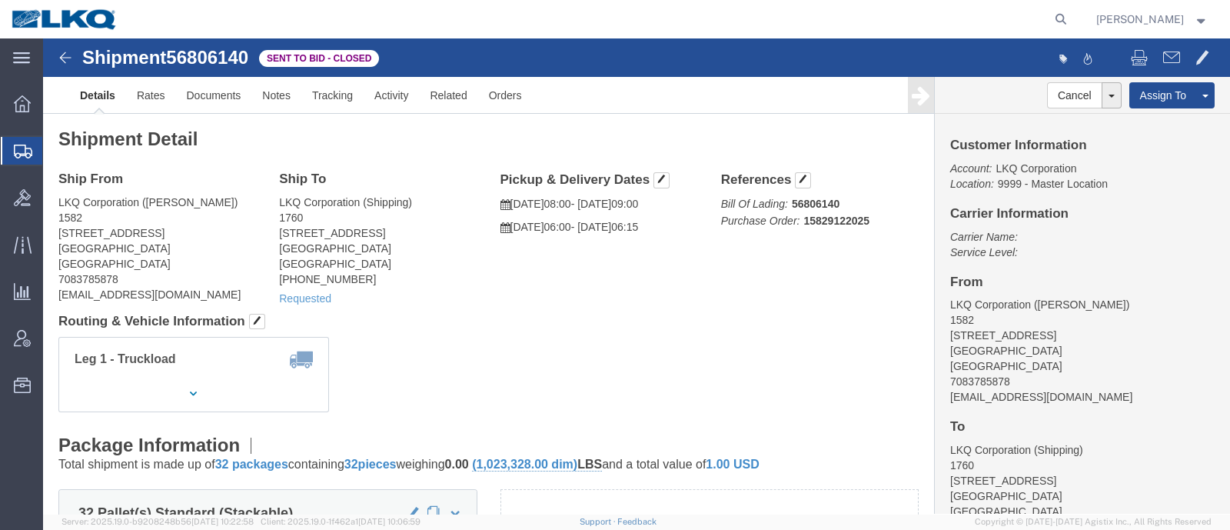
click div "Shipment Detail Ship From LKQ Corporation (Rich Aichele) 1582 2247 141st St Blu…"
click address "LKQ Corporation (Shipping) 1760 1710 W Mount Houston Rd Houston, TX 77038 Unite…"
click div "Ship From LKQ Corporation (Rich Aichele) 1582 2247 141st St Blue Island, IL 604…"
click link "Rates"
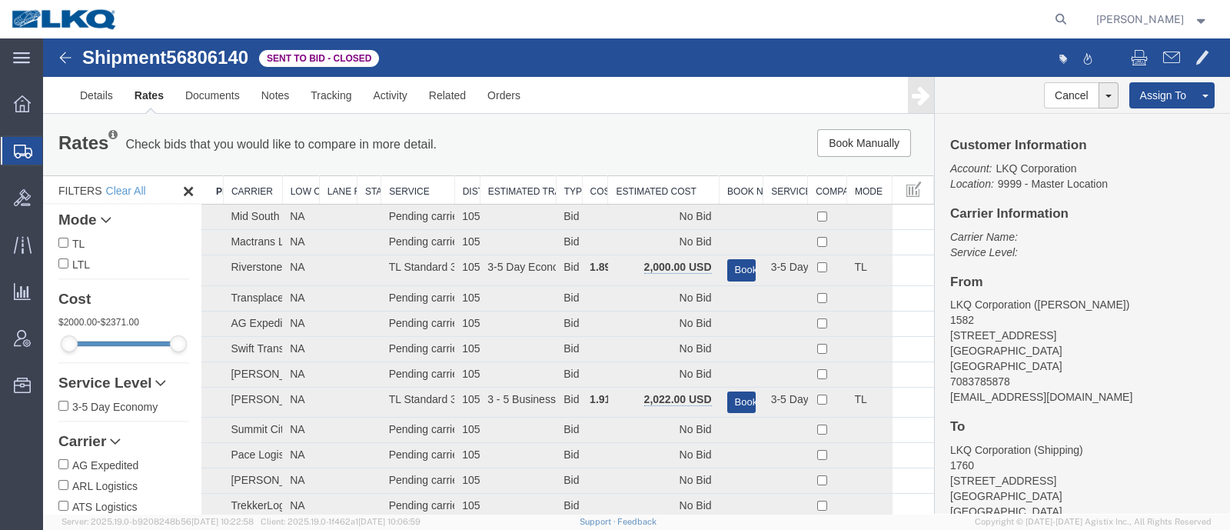
click at [629, 178] on th "Estimated Cost" at bounding box center [663, 190] width 111 height 28
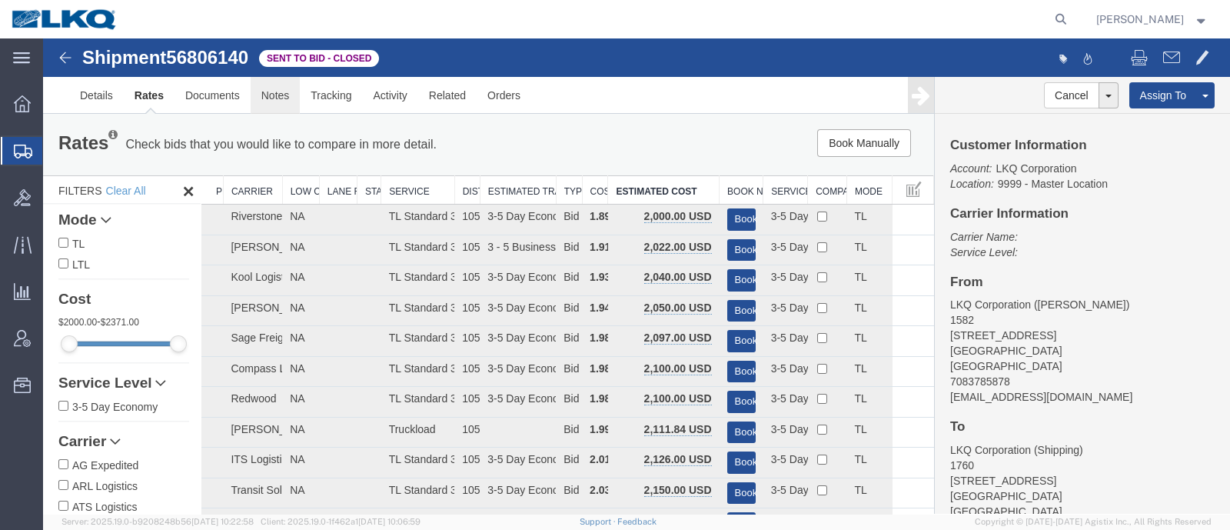
click at [269, 98] on link "Notes" at bounding box center [276, 95] width 50 height 37
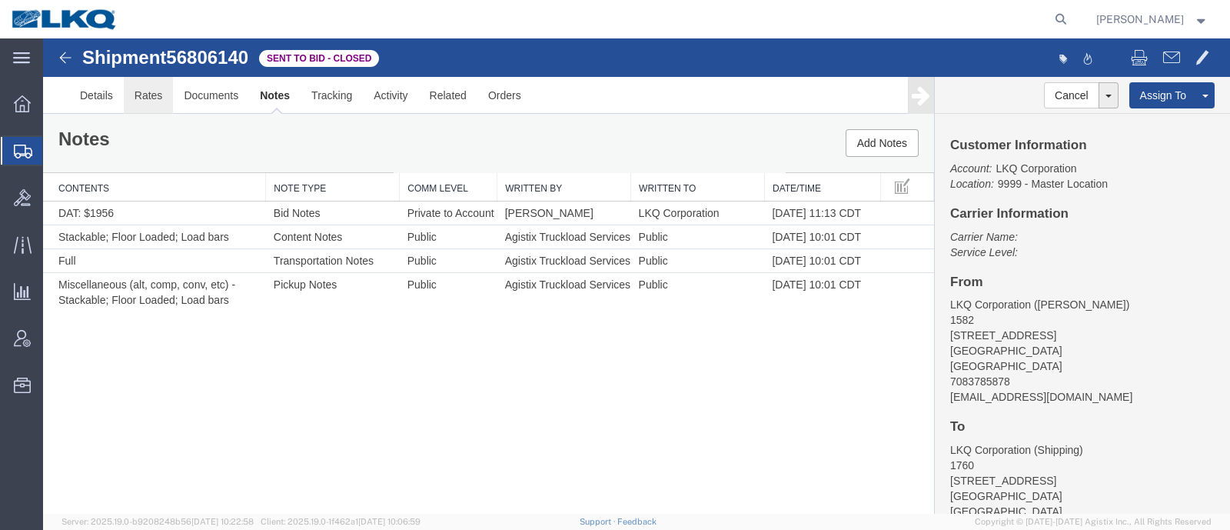
click at [142, 98] on link "Rates" at bounding box center [149, 95] width 50 height 37
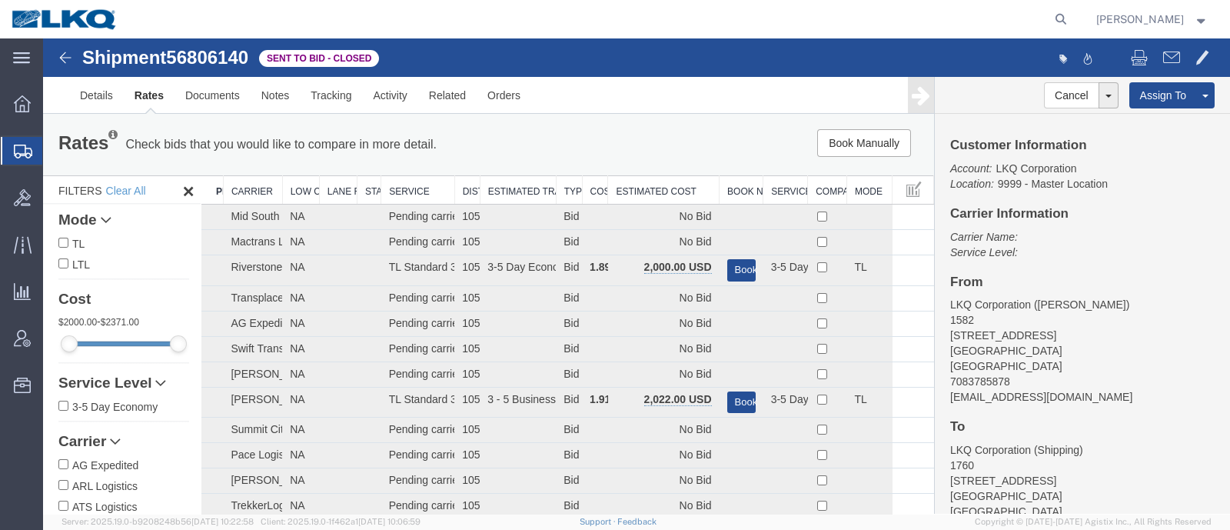
click at [646, 187] on th "Estimated Cost" at bounding box center [663, 190] width 111 height 28
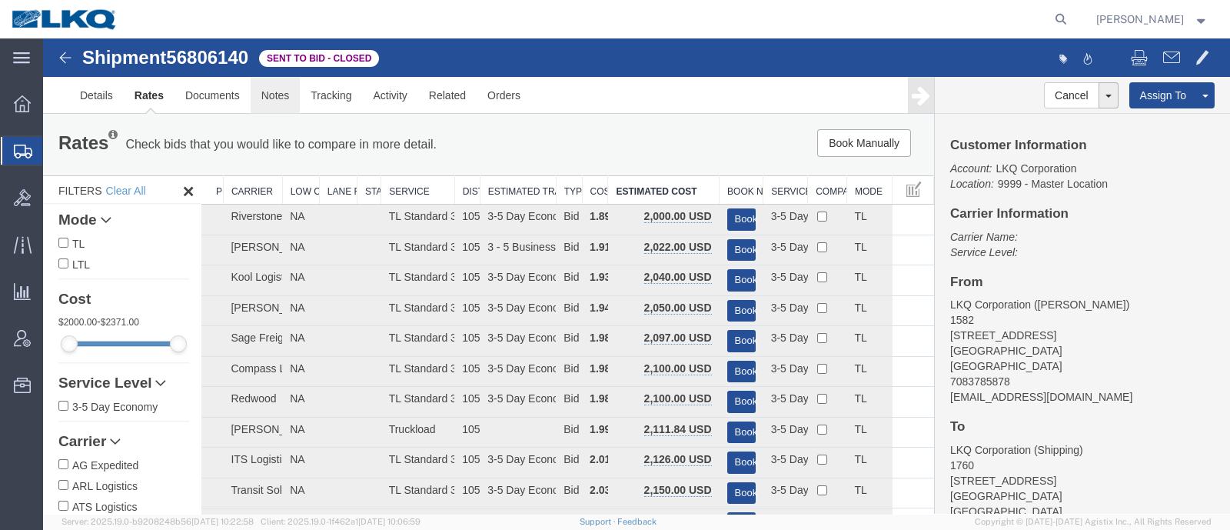
click at [273, 100] on link "Notes" at bounding box center [276, 95] width 50 height 37
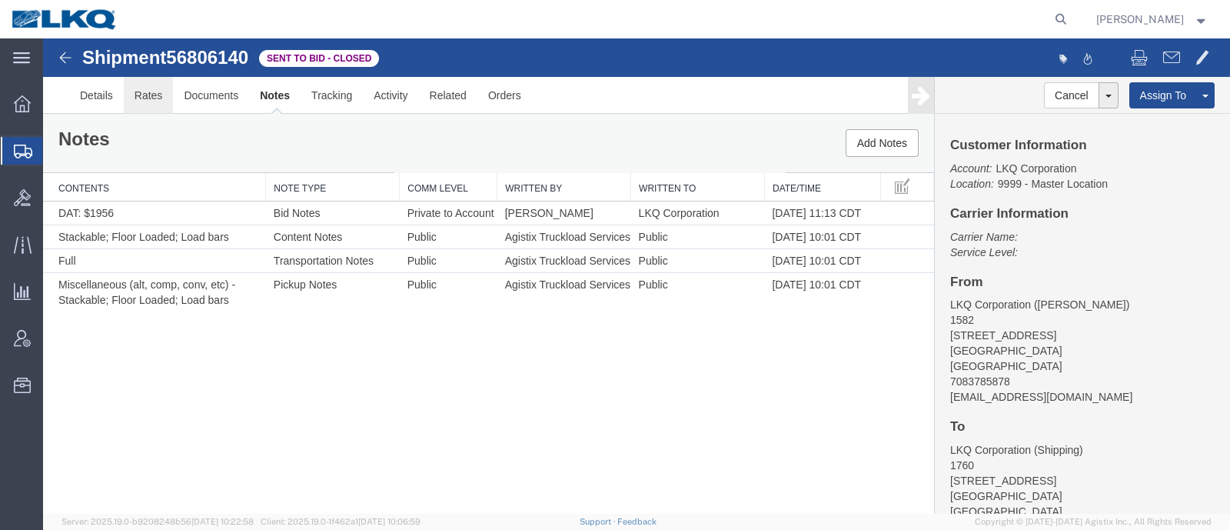
click at [131, 91] on link "Rates" at bounding box center [149, 95] width 50 height 37
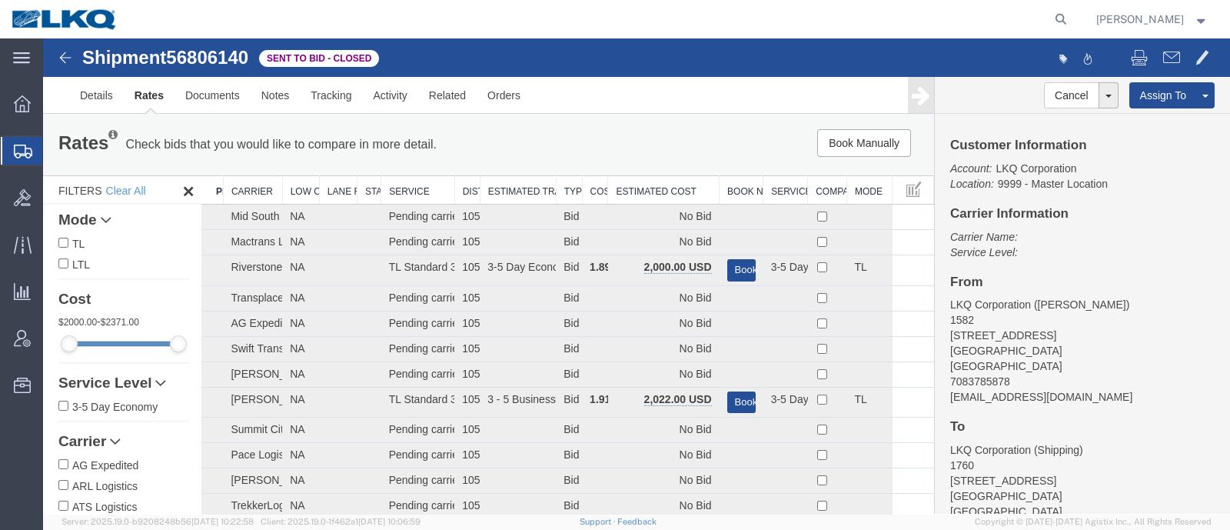
click at [634, 185] on th "Estimated Cost" at bounding box center [663, 190] width 111 height 28
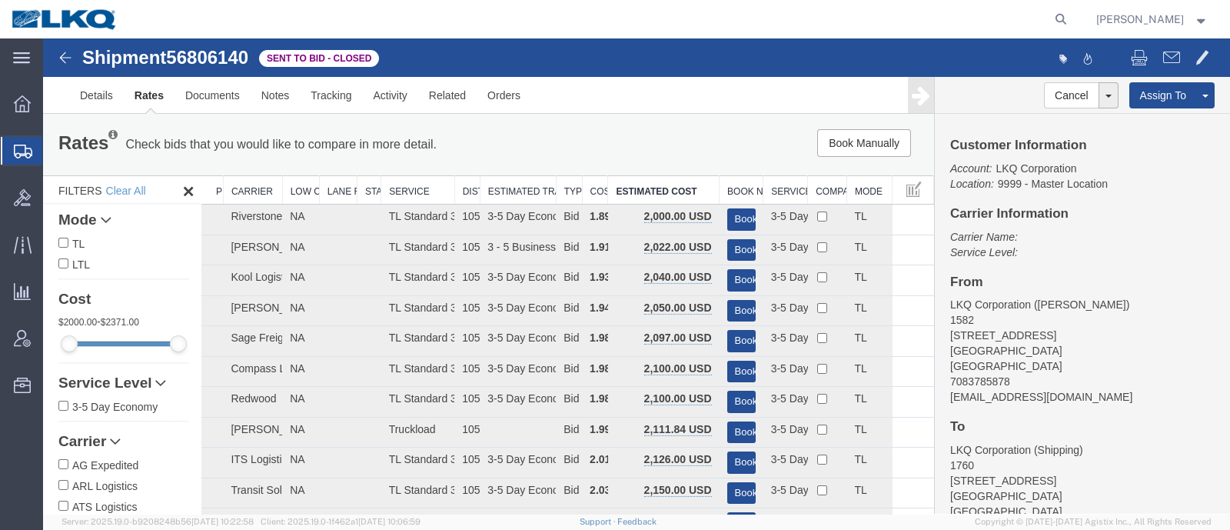
click at [198, 55] on span "56806140" at bounding box center [207, 57] width 82 height 21
copy span "56806140"
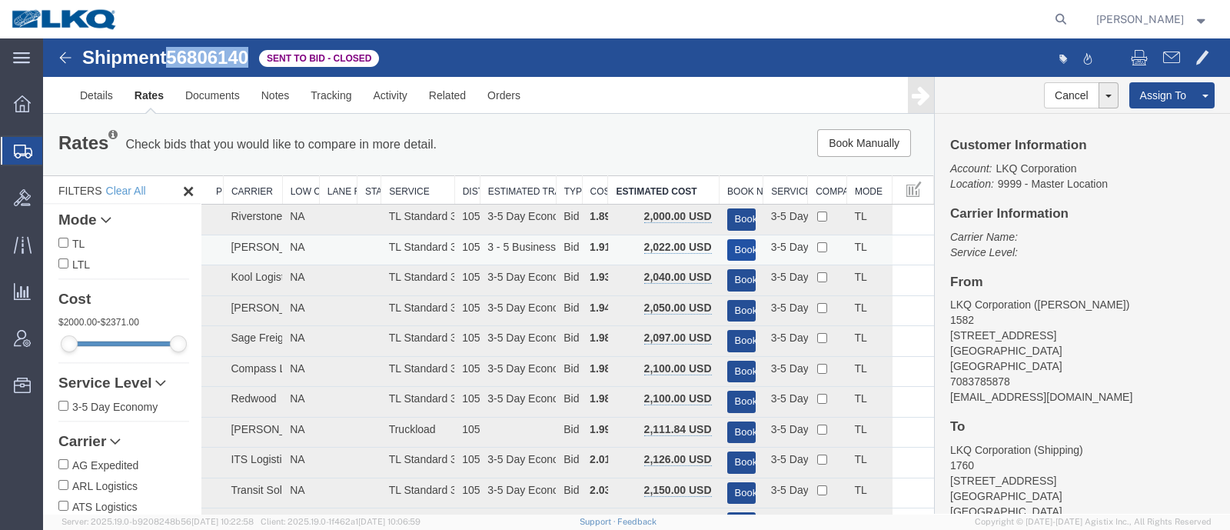
click at [737, 248] on button "Book" at bounding box center [741, 250] width 28 height 22
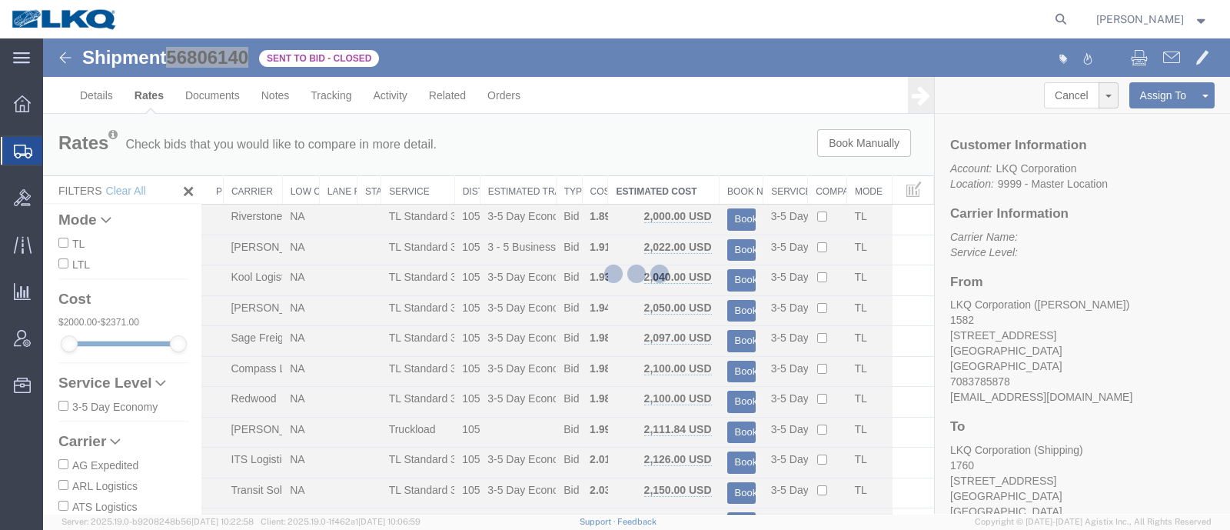
click at [703, 140] on div at bounding box center [636, 275] width 1187 height 475
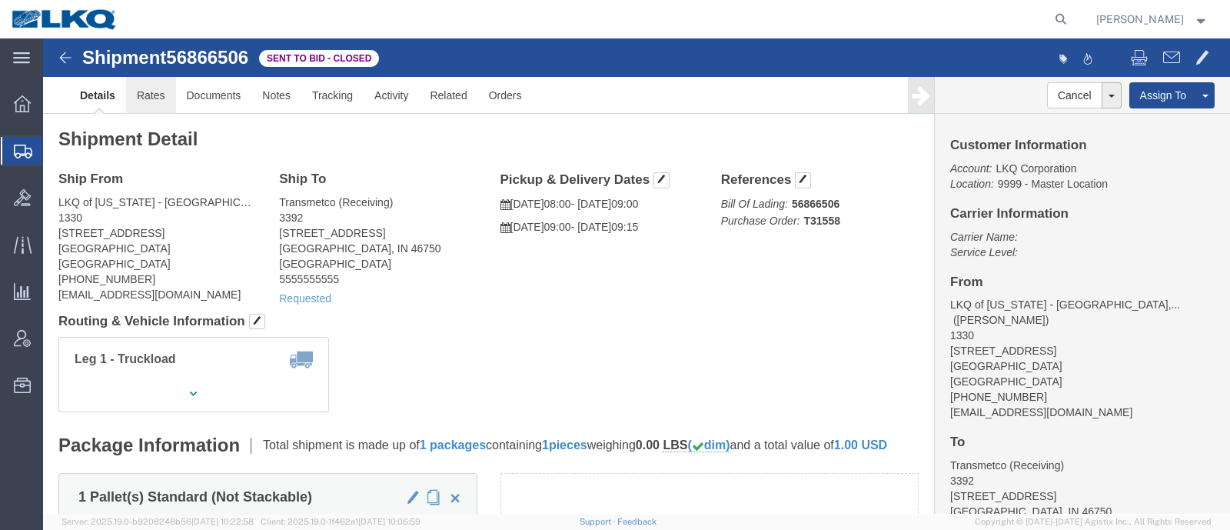
click link "Rates"
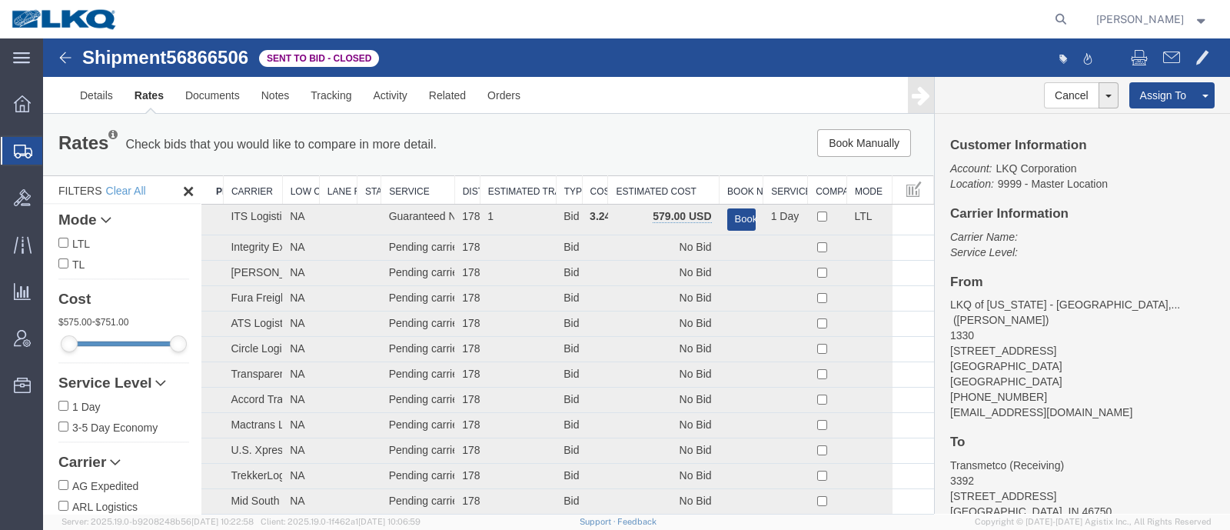
click at [628, 166] on div "Rates Check bids that you would like to compare in more detail. Compare Filter …" at bounding box center [488, 145] width 891 height 62
click at [641, 184] on th "Estimated Cost" at bounding box center [663, 190] width 111 height 28
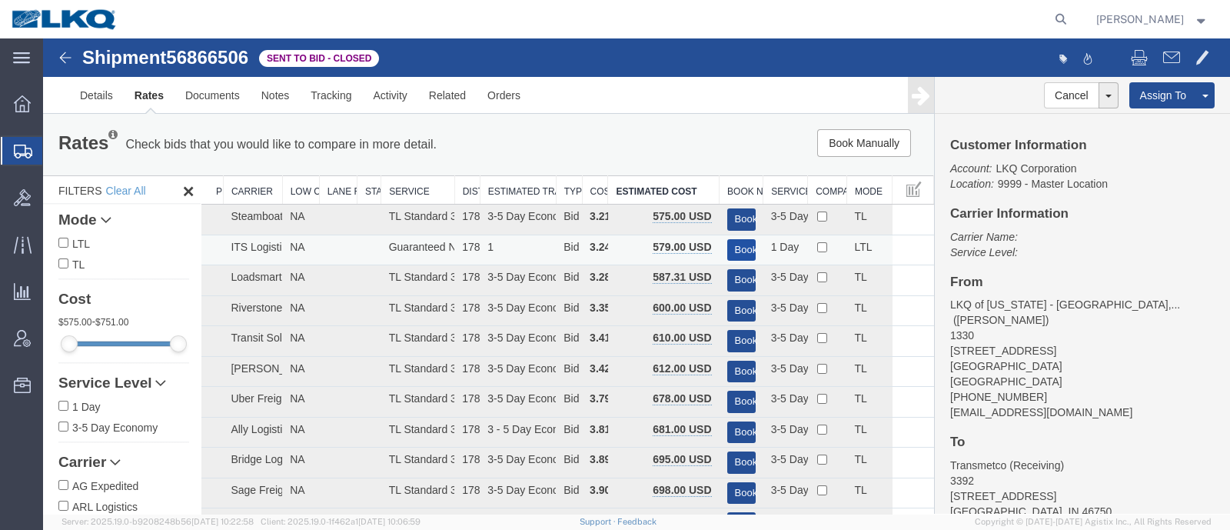
click at [735, 243] on button "Book" at bounding box center [741, 250] width 28 height 22
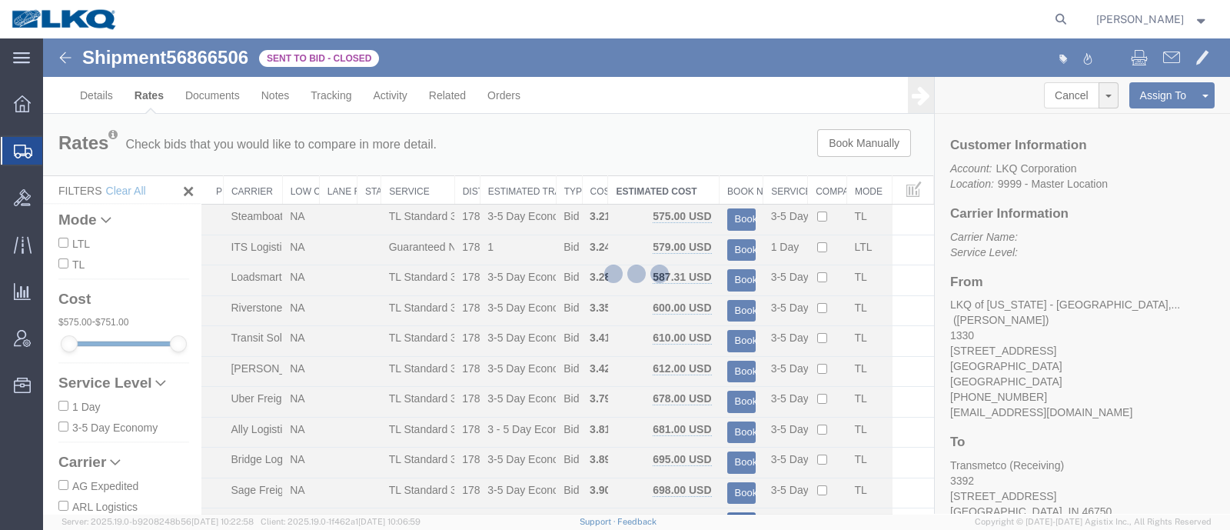
click at [695, 166] on div at bounding box center [636, 275] width 1187 height 475
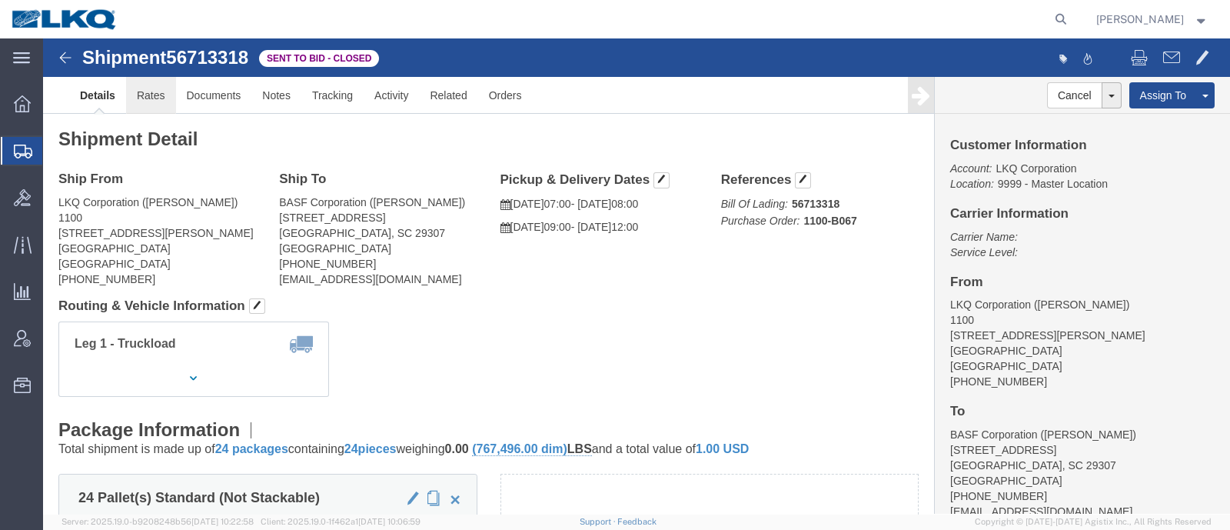
click link "Rates"
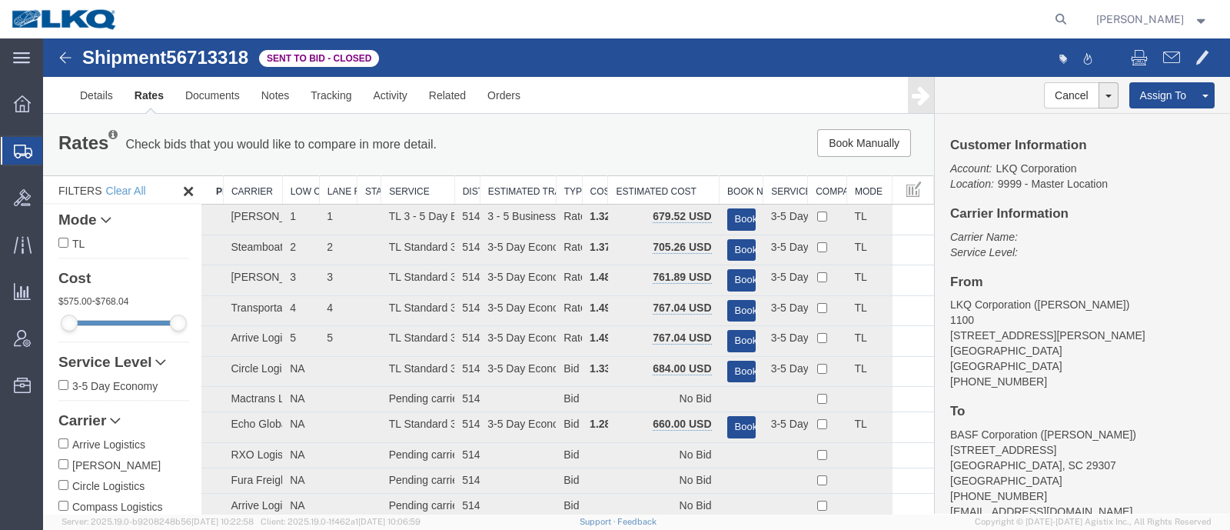
click at [653, 138] on div "Book Manually Pause Continue" at bounding box center [746, 143] width 368 height 28
click at [688, 187] on th "Estimated Cost" at bounding box center [663, 190] width 111 height 28
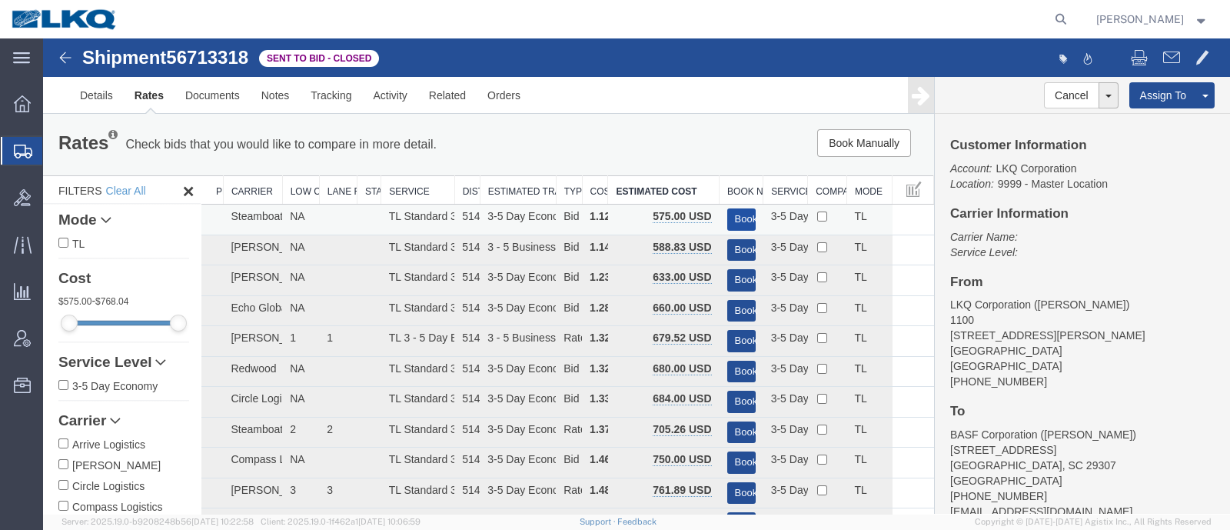
click at [729, 213] on button "Book" at bounding box center [741, 219] width 28 height 22
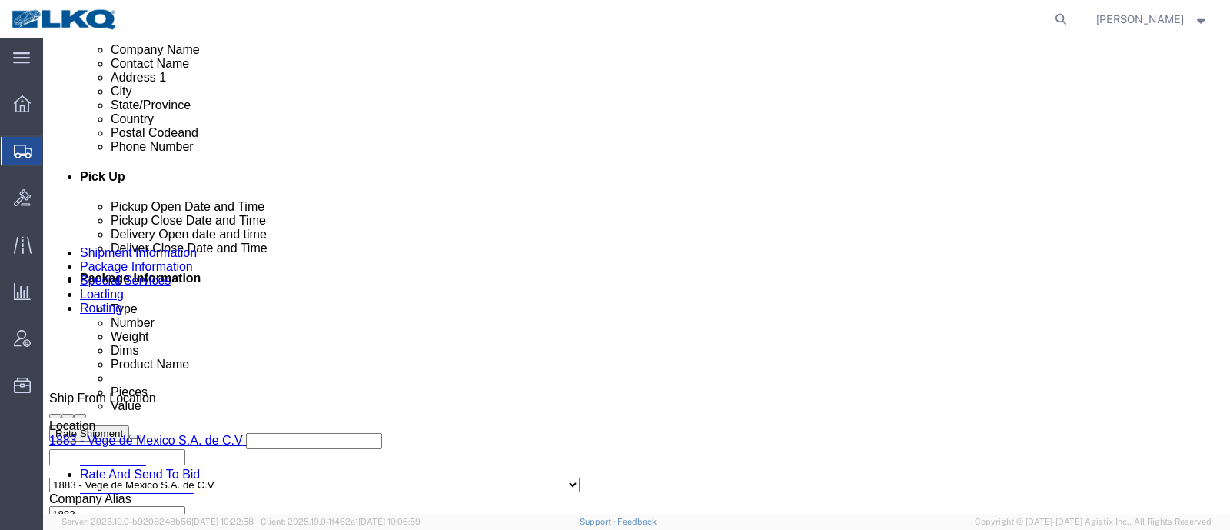
select select "27710"
select select "27708"
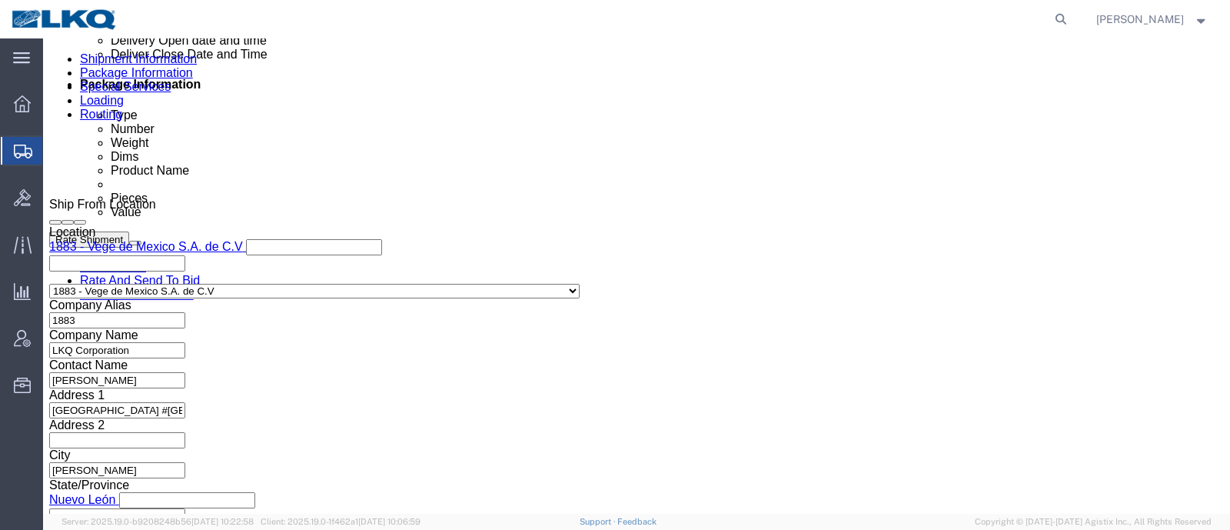
click div
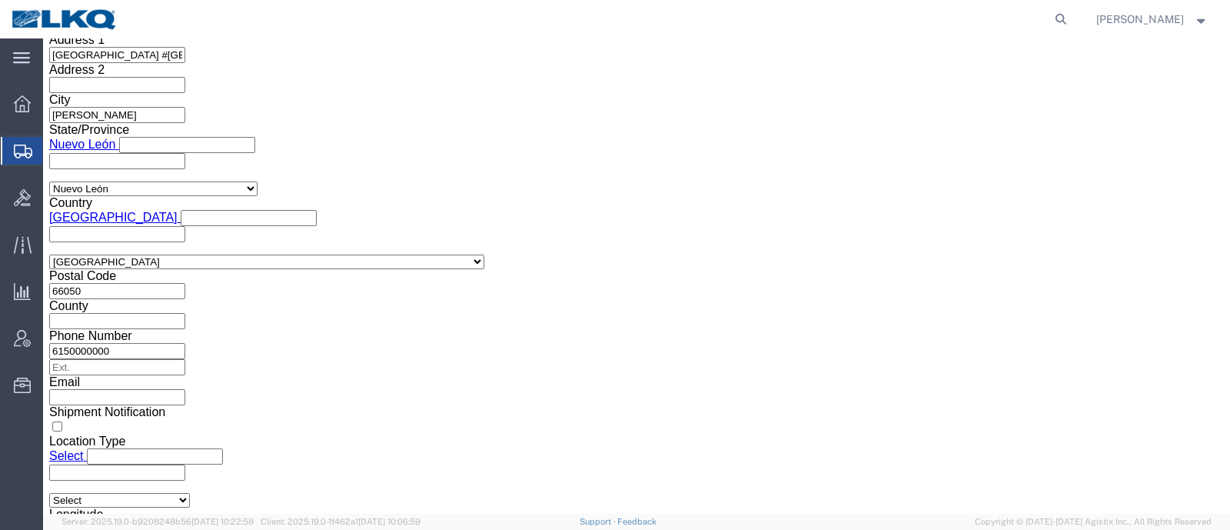
click button "Apply"
click div "Leg 1 Mode Select Air Less than Truckload Multi-Leg Ocean Freight Rail Small Pa…"
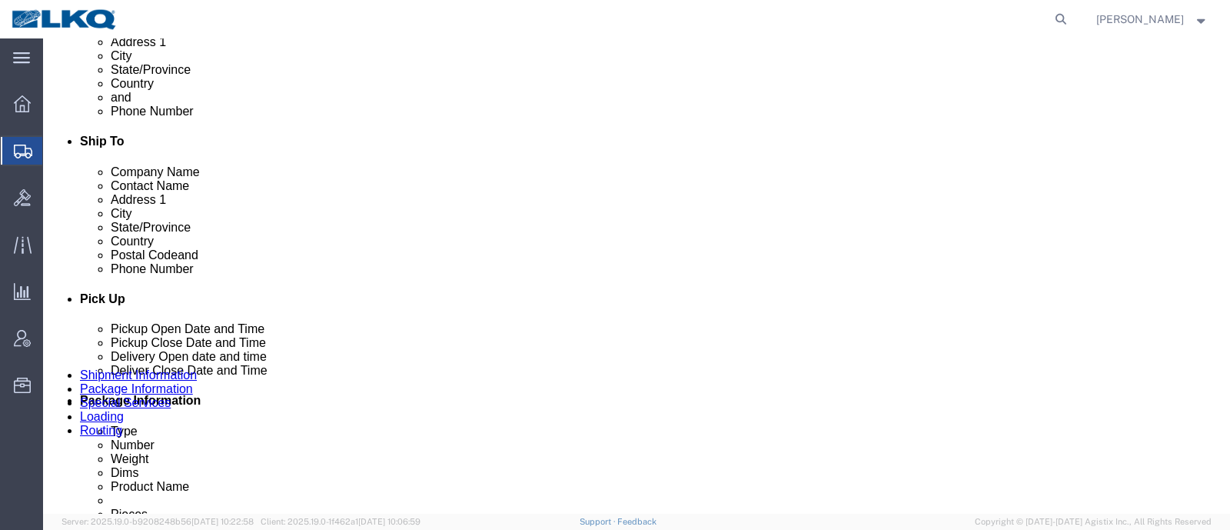
scroll to position [451, 0]
click button "Rate Shipment"
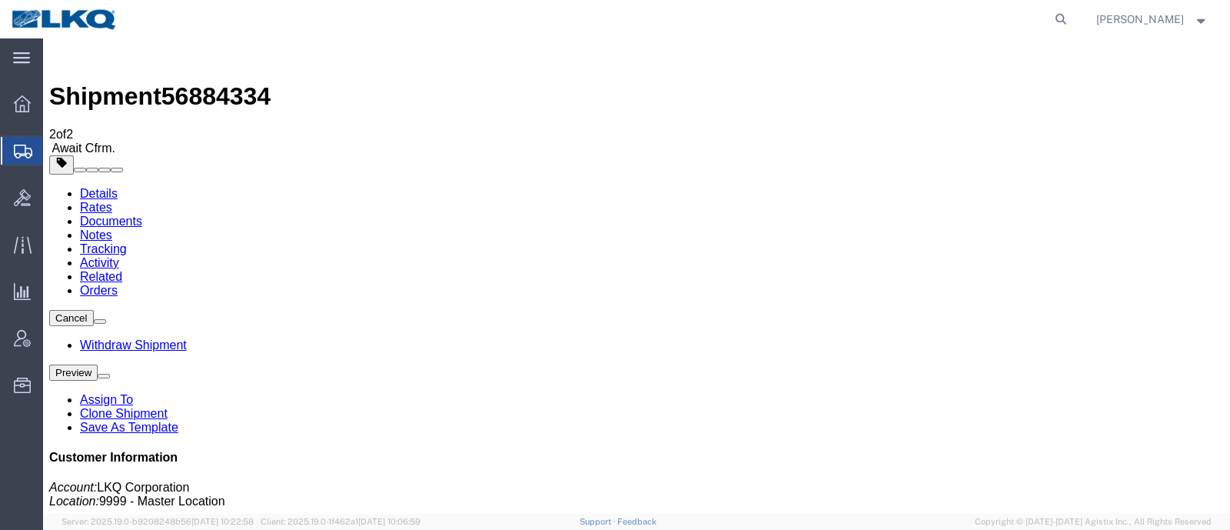
click at [391, 22] on div at bounding box center [601, 19] width 944 height 38
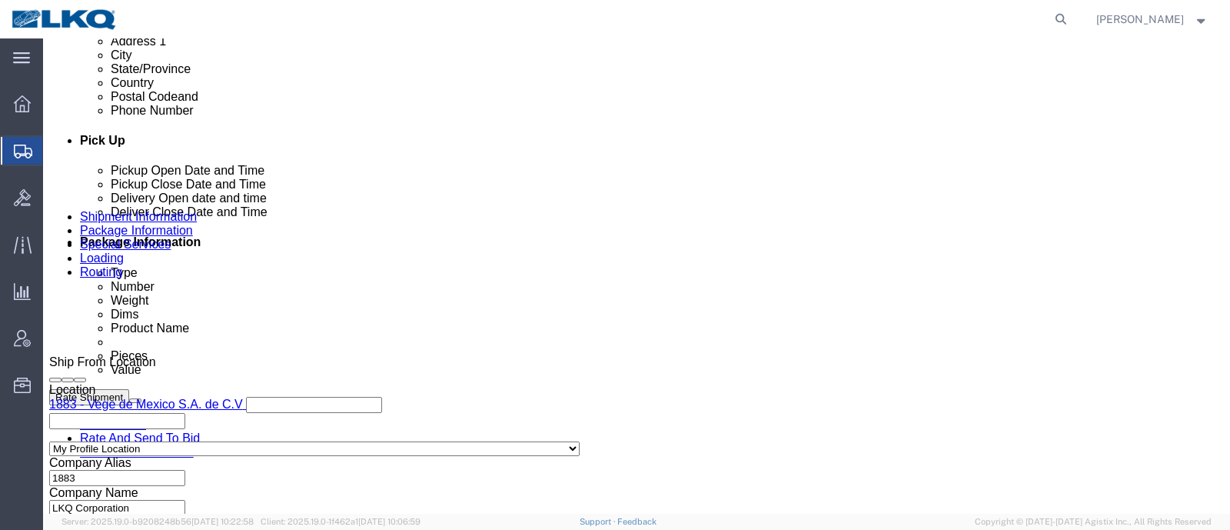
select select "27710"
select select "27708"
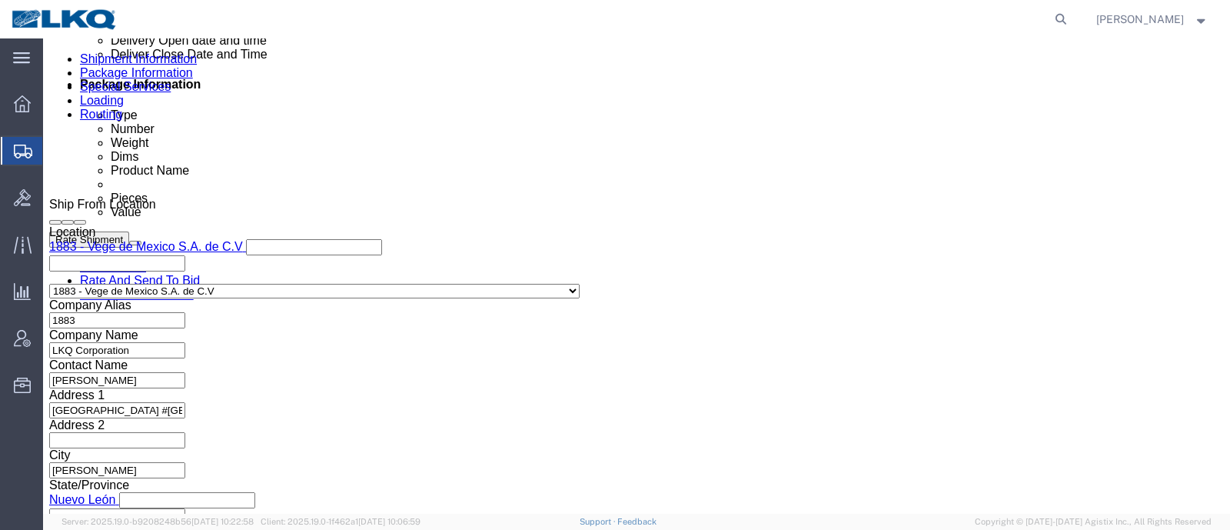
click div
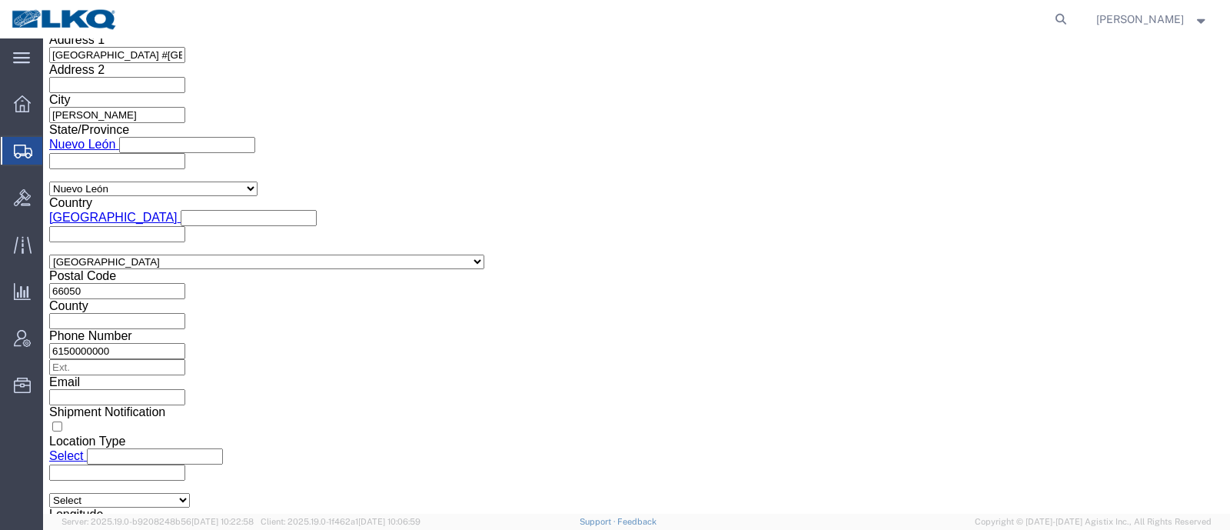
click button "Apply"
click button "Rate Shipment"
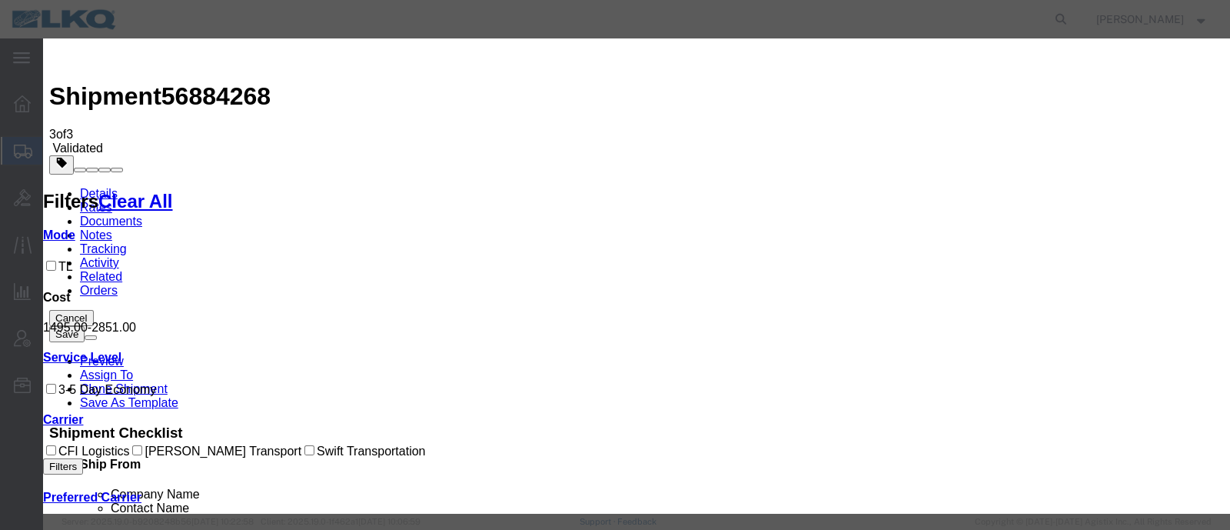
drag, startPoint x: 416, startPoint y: 199, endPoint x: 415, endPoint y: 191, distance: 7.7
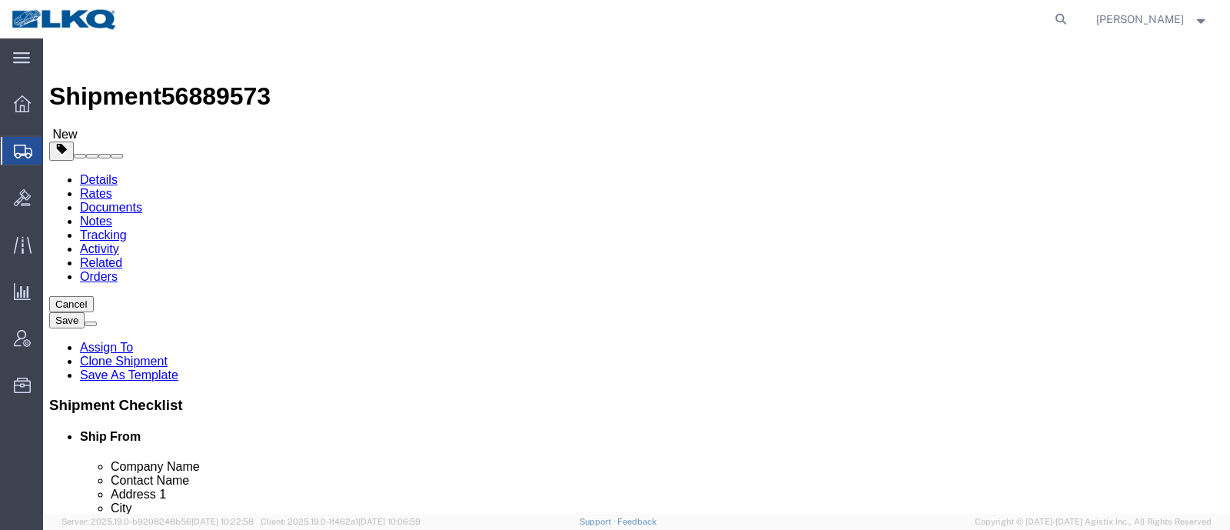
select select "27710"
select select "27708"
click div "Shipment Information Package Information Special Services Loading Routing"
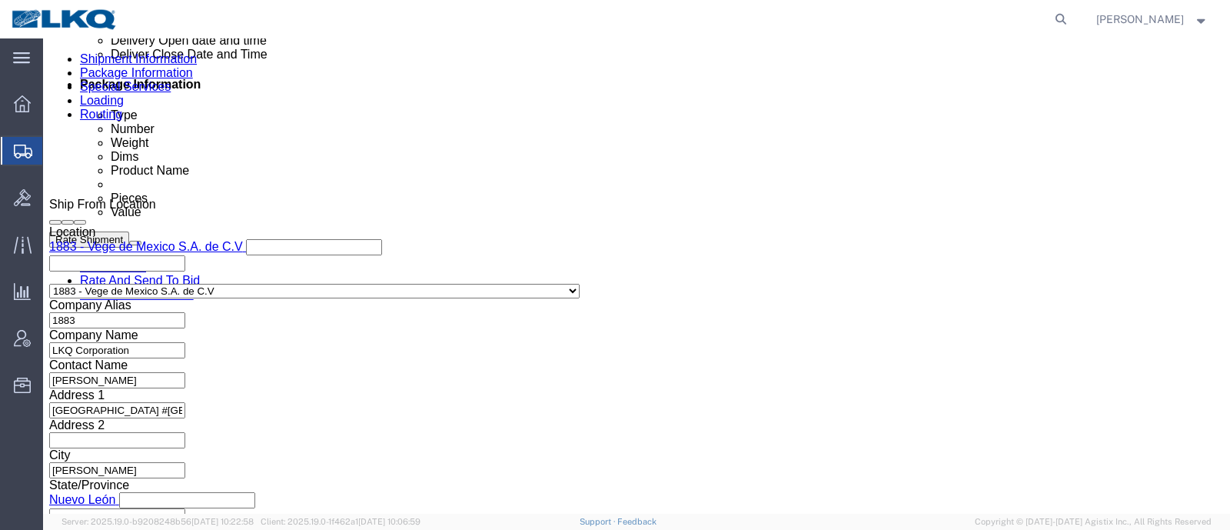
click div
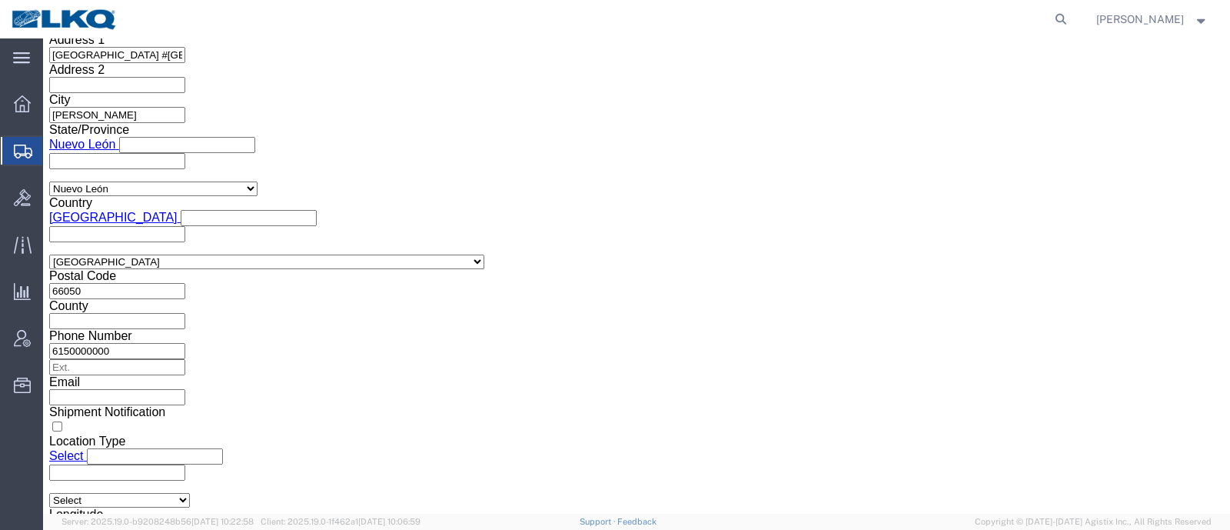
click button "Apply"
click button "Rate Shipment"
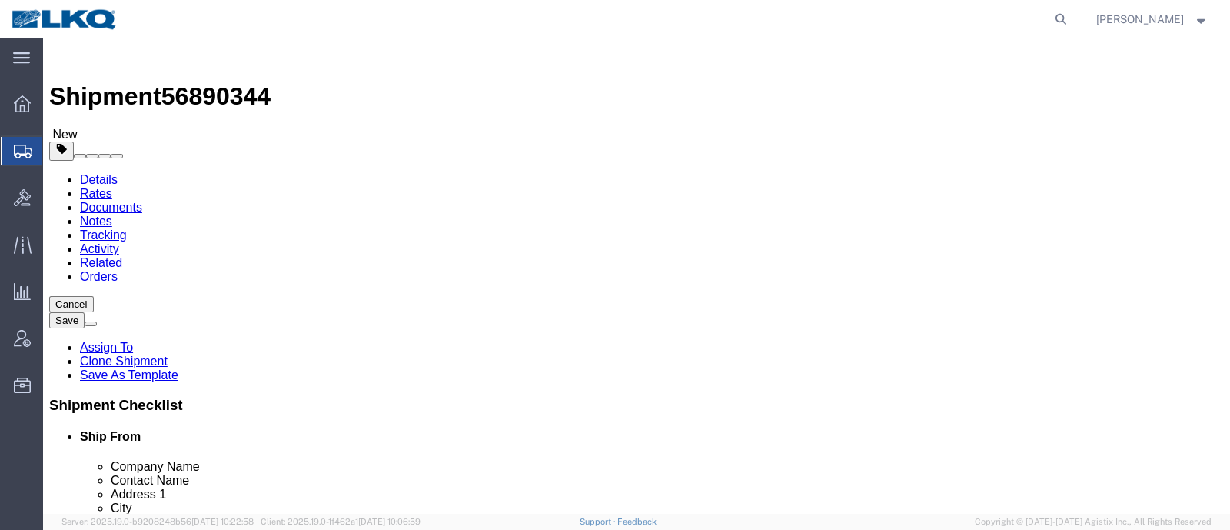
click link "Notes"
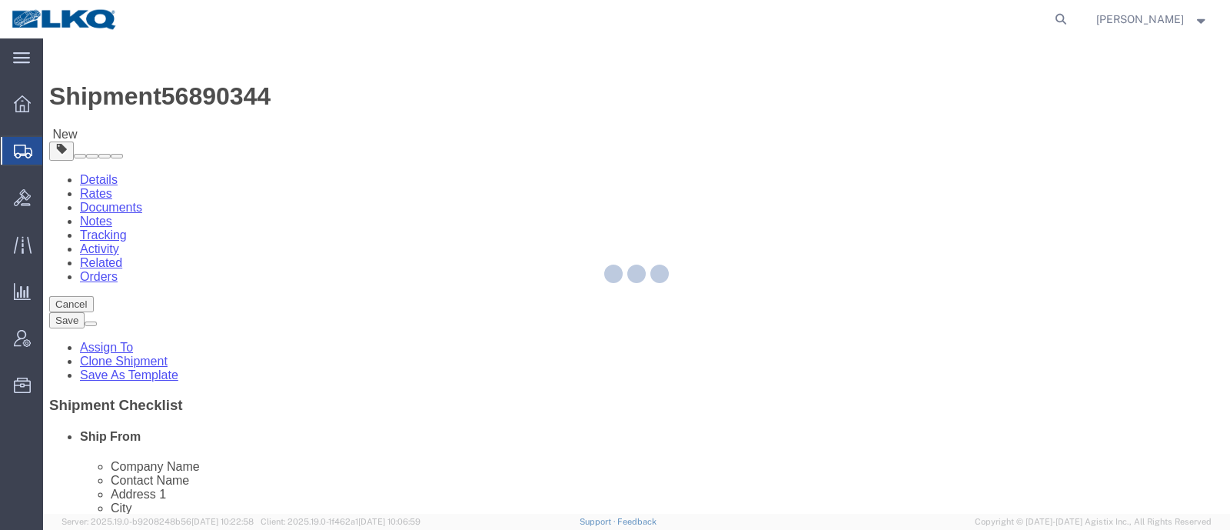
select select "30522"
select select "30530"
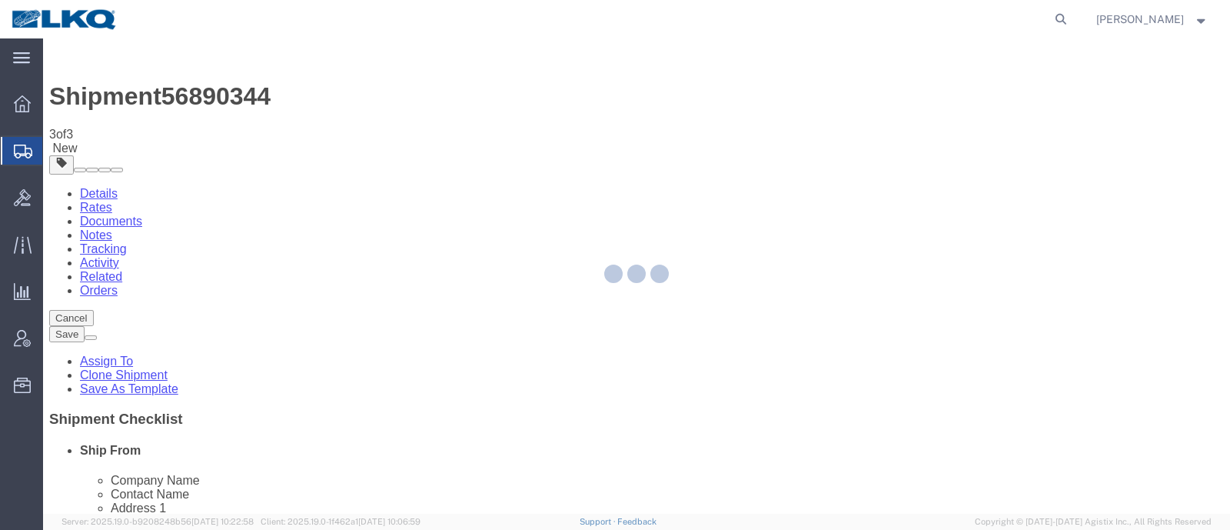
select select "30522"
select select "30530"
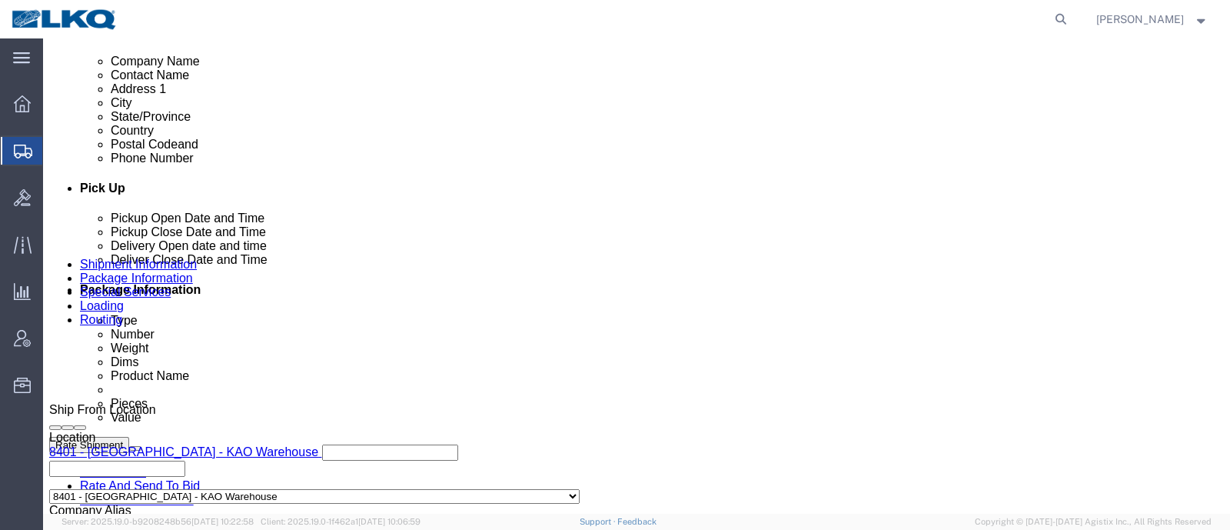
scroll to position [865, 0]
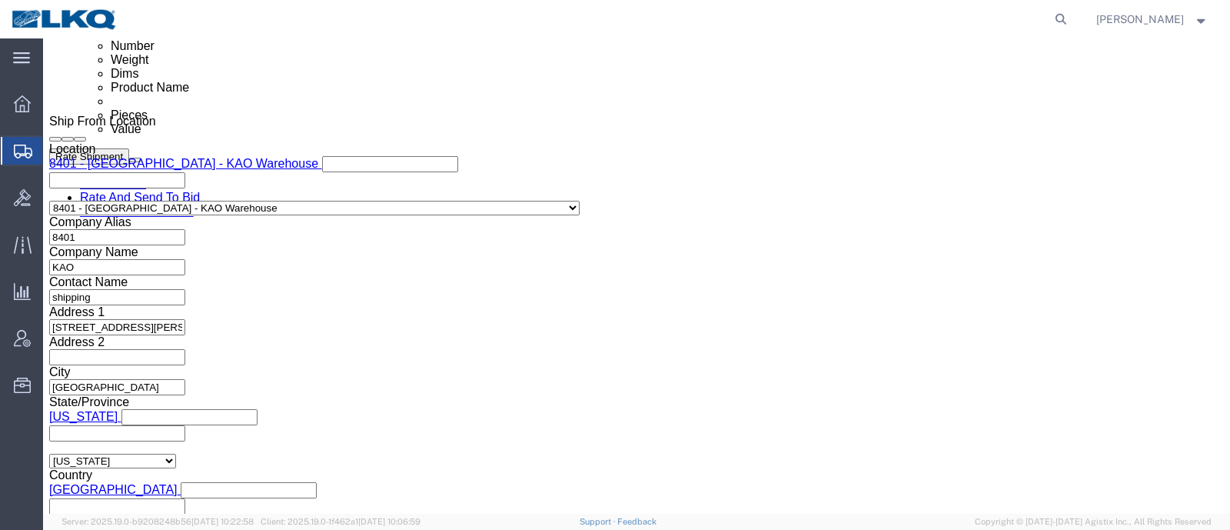
click div
click button "Apply"
click button "Rate Shipment"
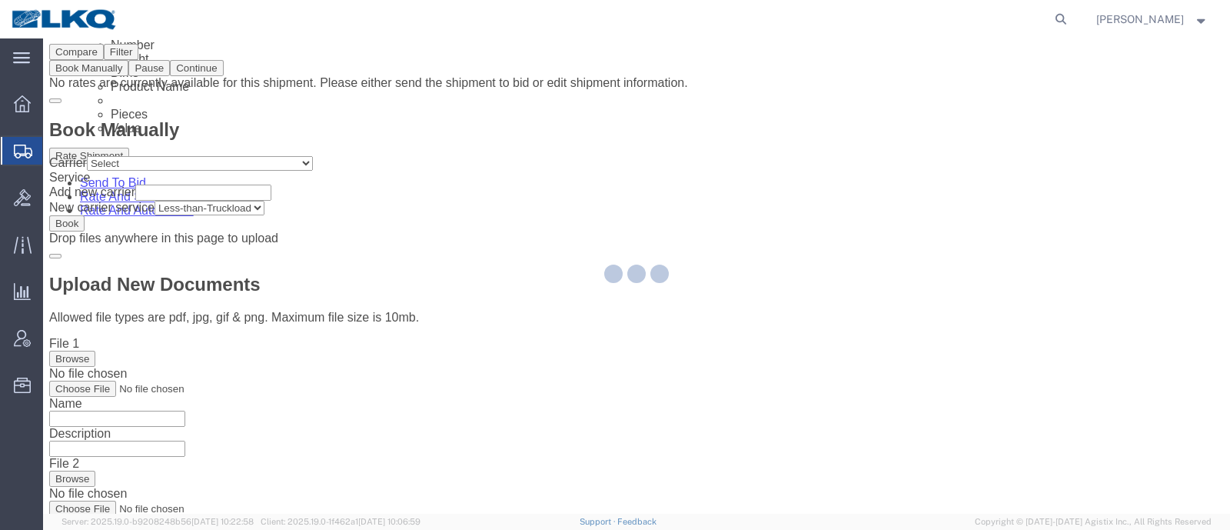
scroll to position [0, 0]
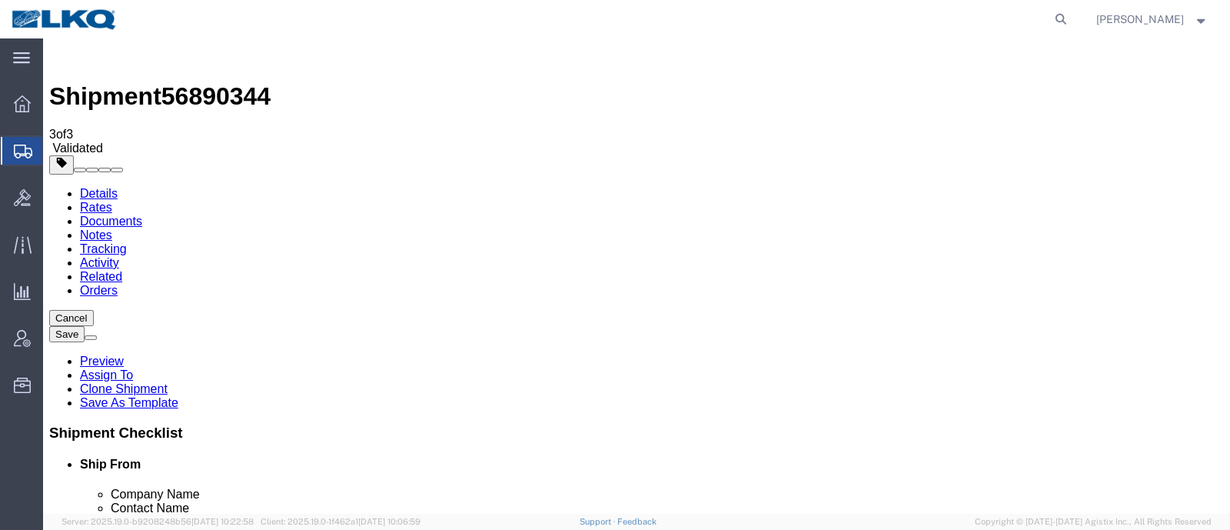
click at [87, 187] on link "Details" at bounding box center [99, 193] width 38 height 13
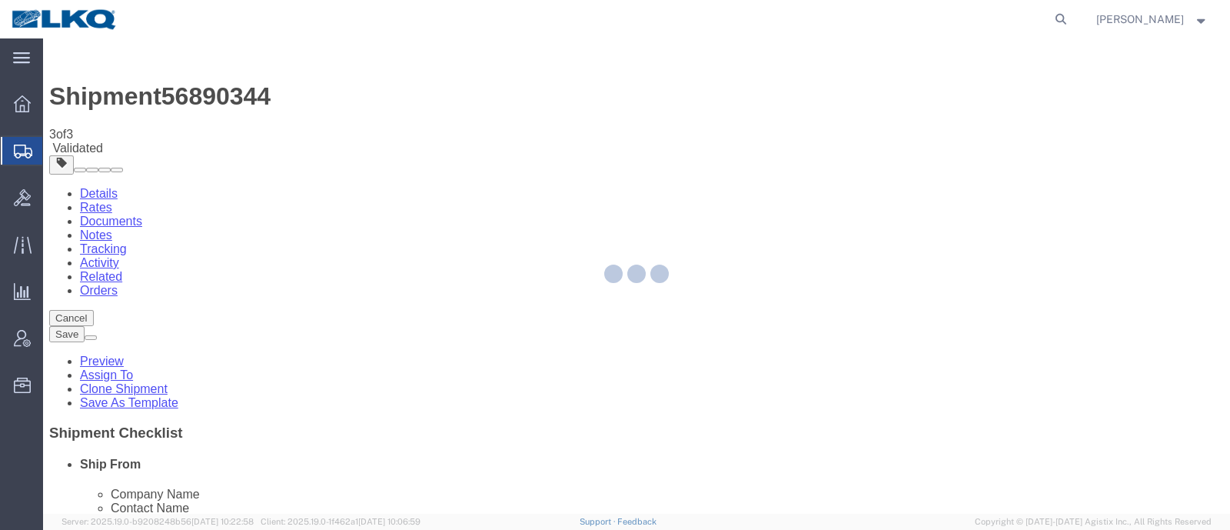
select select "30522"
select select "30530"
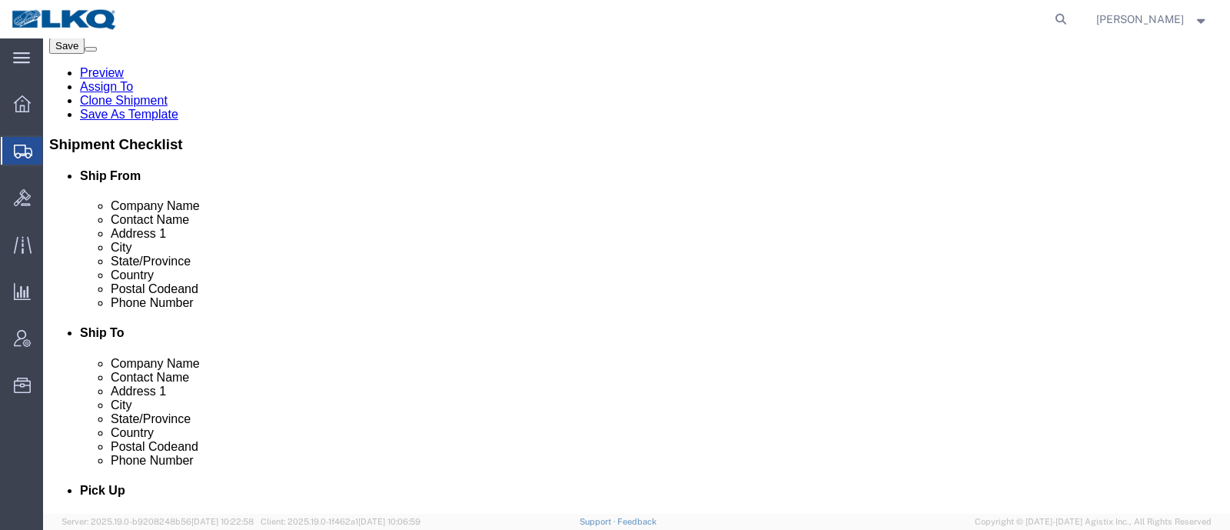
scroll to position [191, 0]
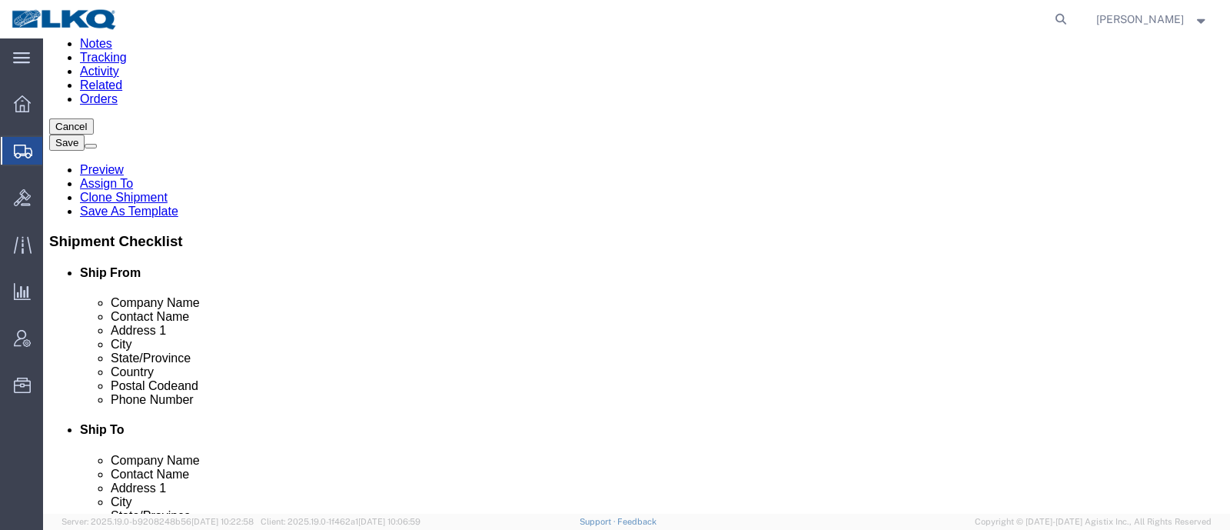
click span "56890344"
copy span "56890344"
click icon
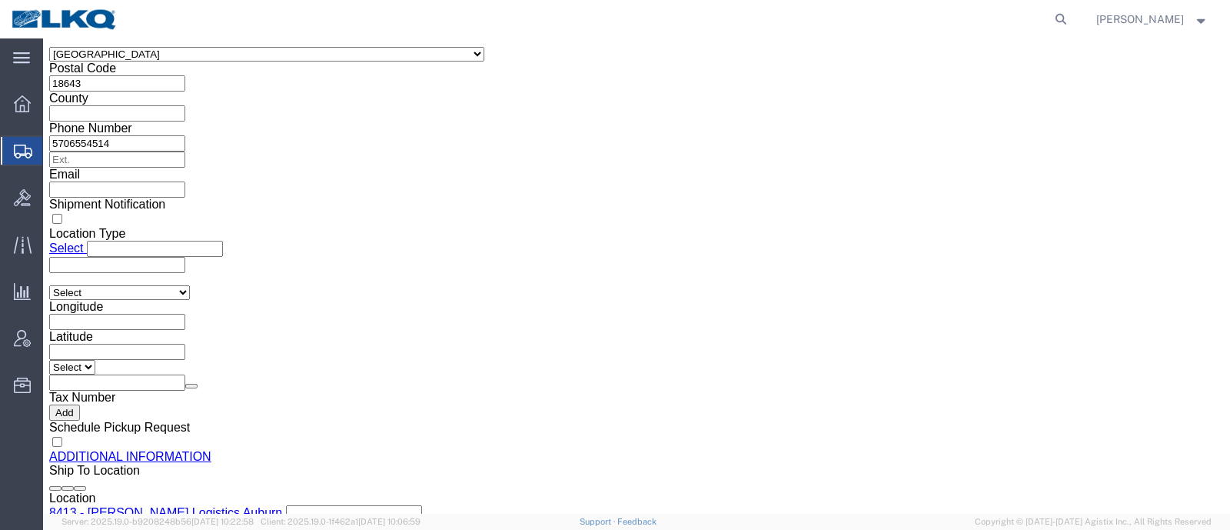
scroll to position [1537, 0]
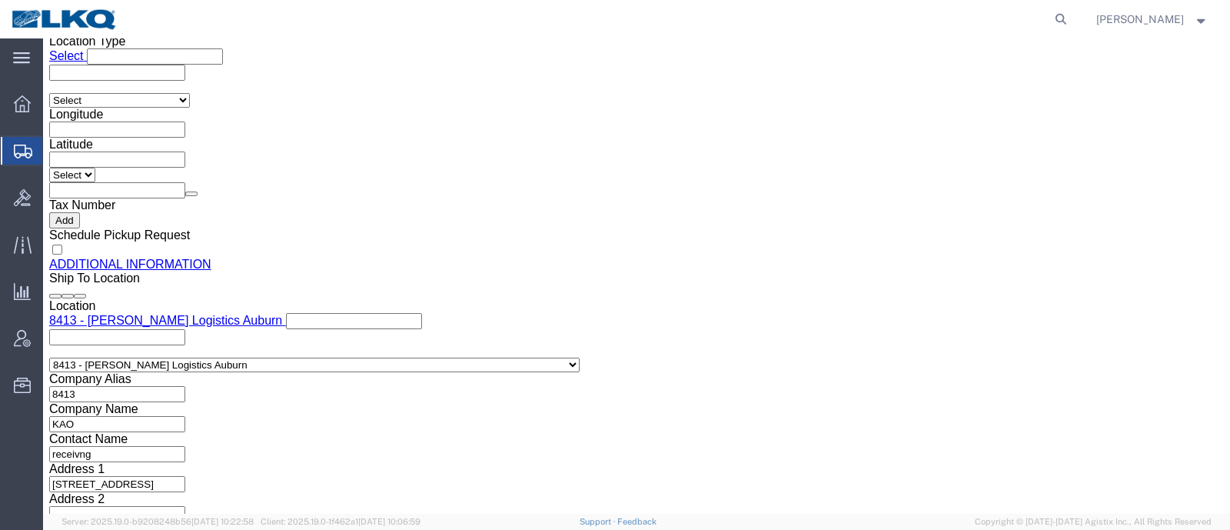
click link "Send To Bid"
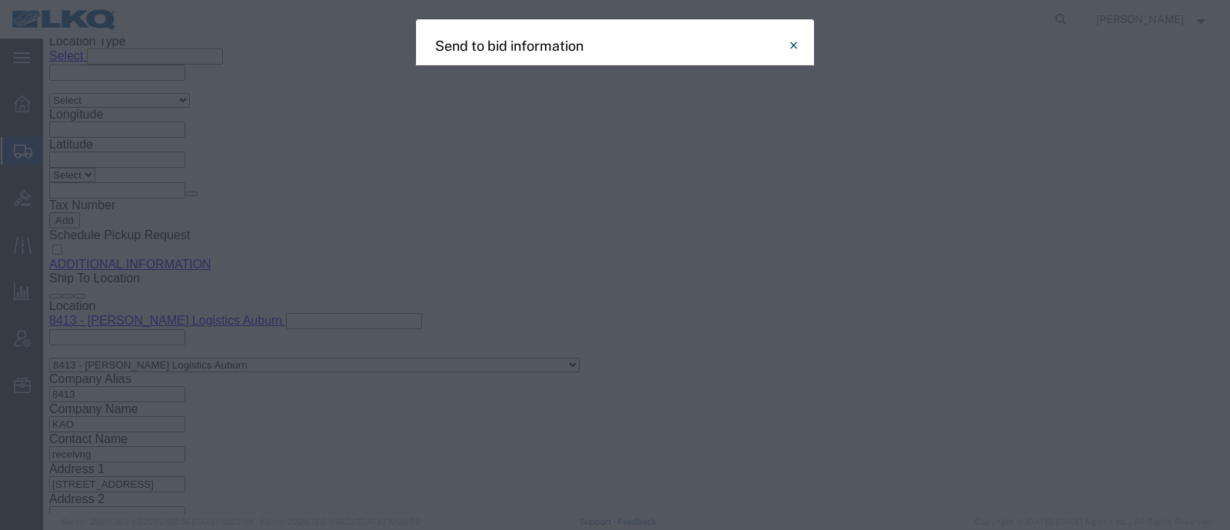
select select "TL"
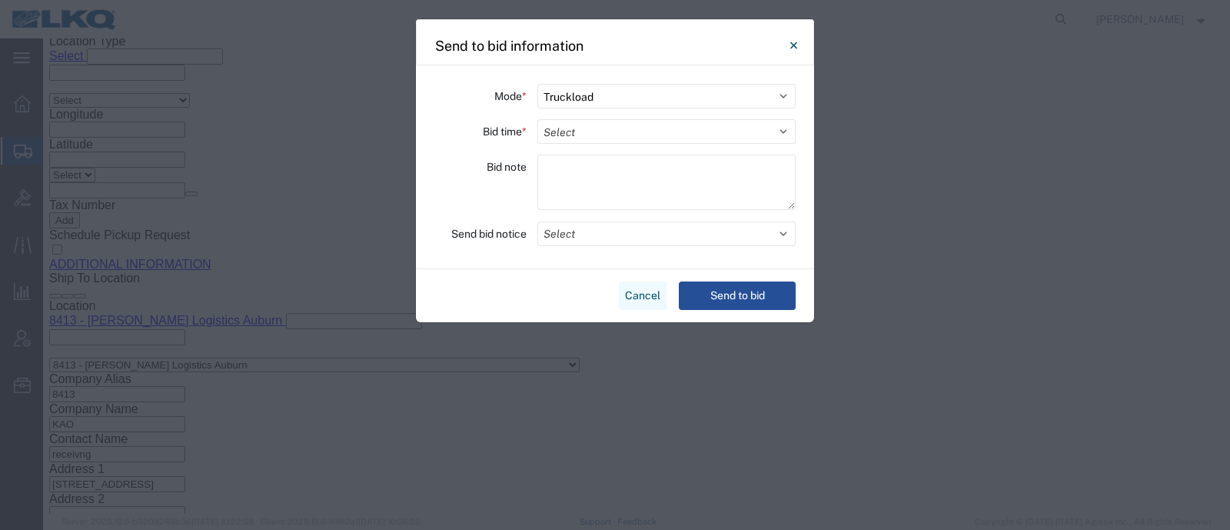
click at [638, 303] on button "Cancel" at bounding box center [643, 295] width 48 height 28
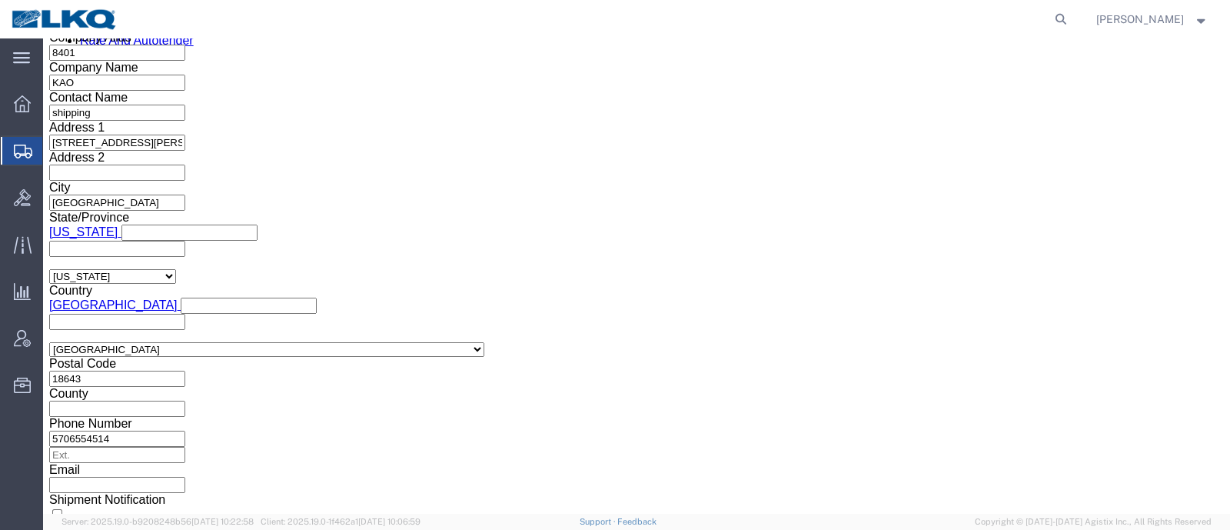
scroll to position [961, 0]
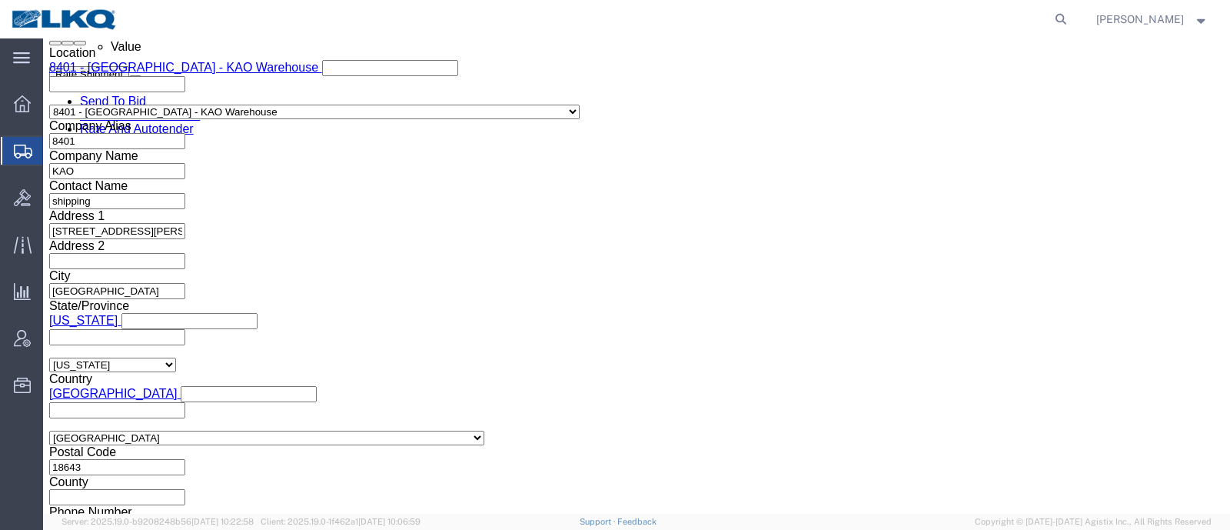
click link "Send To Bid"
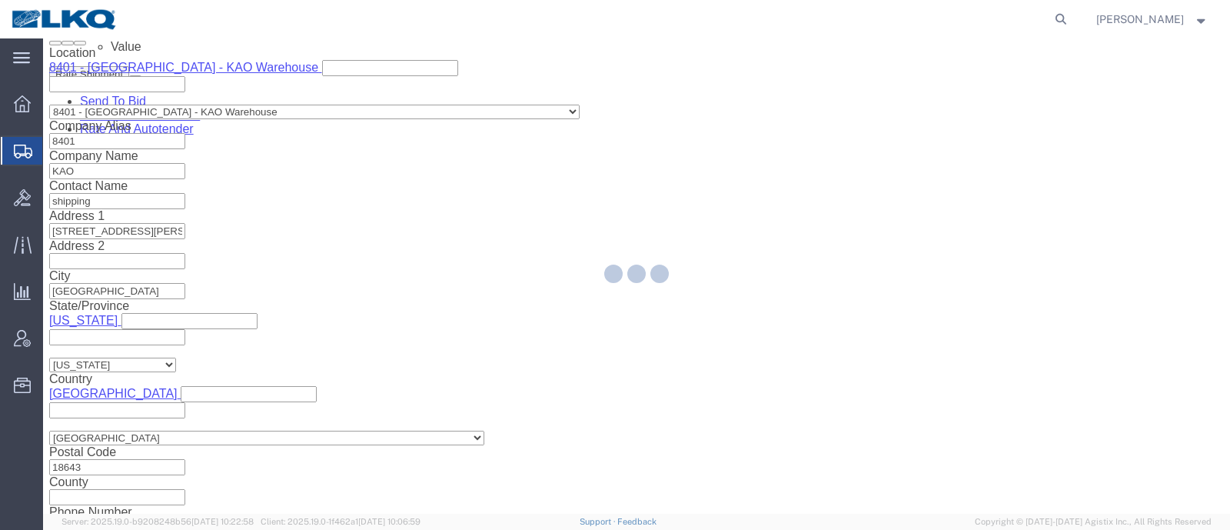
select select "TL"
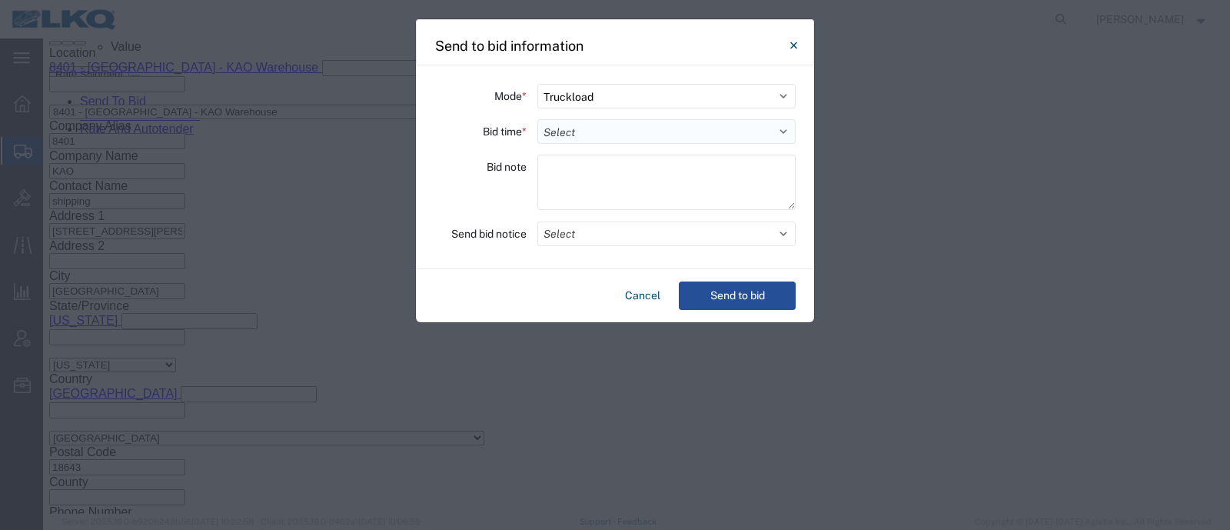
click at [641, 125] on select "Select 30 Min (Rush) 1 Hour (Rush) 2 Hours (Rush) 4 Hours (Rush) 8 Hours (Rush)…" at bounding box center [666, 131] width 258 height 25
select select "8"
click at [537, 119] on select "Select 30 Min (Rush) 1 Hour (Rush) 2 Hours (Rush) 4 Hours (Rush) 8 Hours (Rush)…" at bounding box center [666, 131] width 258 height 25
click at [516, 201] on div "Bid note" at bounding box center [480, 185] width 92 height 60
click at [610, 228] on button "Select" at bounding box center [666, 233] width 258 height 25
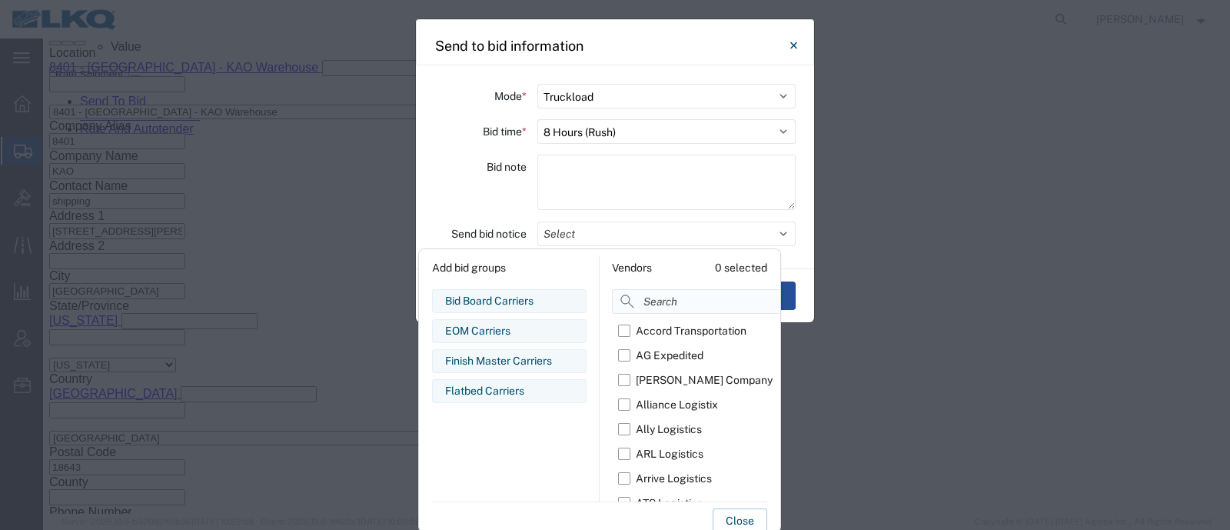
click at [680, 301] on input at bounding box center [733, 301] width 243 height 25
type input "r"
click at [680, 356] on div "R & L Carriers" at bounding box center [669, 355] width 67 height 16
click at [0, 0] on input "R & L Carriers" at bounding box center [0, 0] width 0 height 0
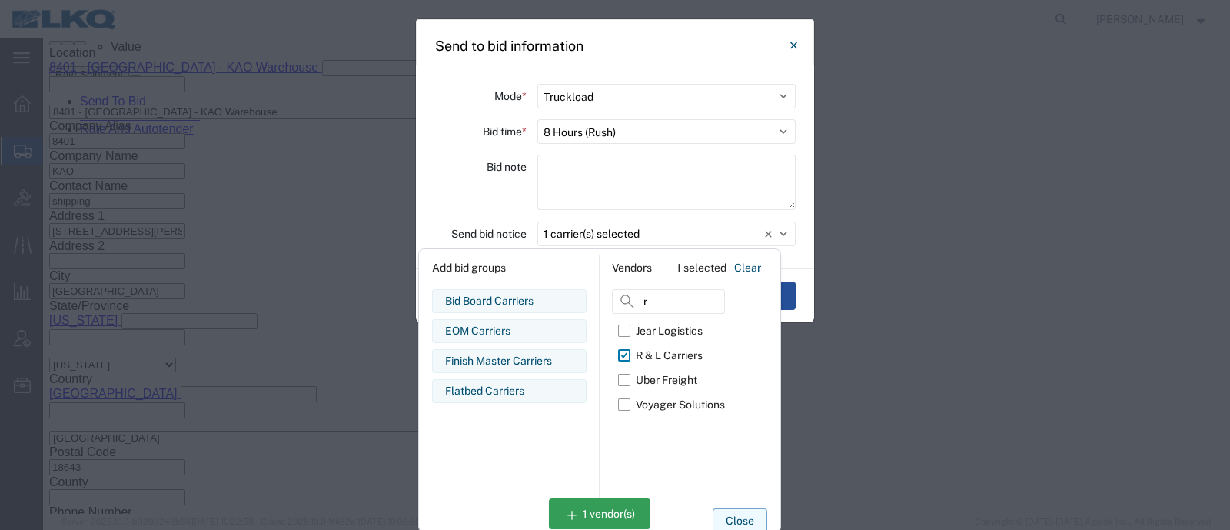
click at [742, 513] on button "Close" at bounding box center [740, 520] width 55 height 25
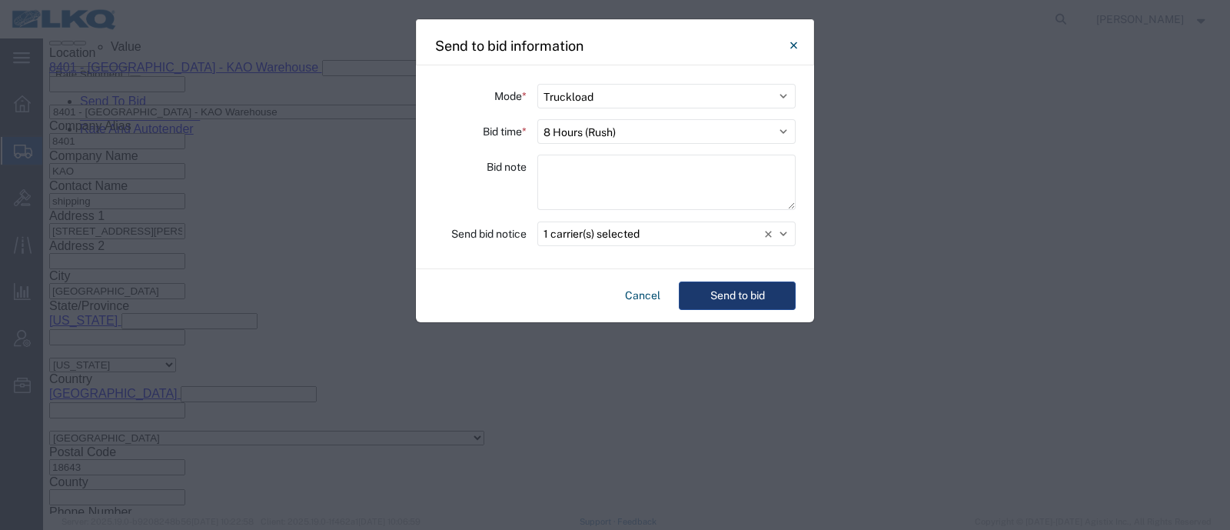
click at [742, 304] on button "Send to bid" at bounding box center [737, 295] width 117 height 28
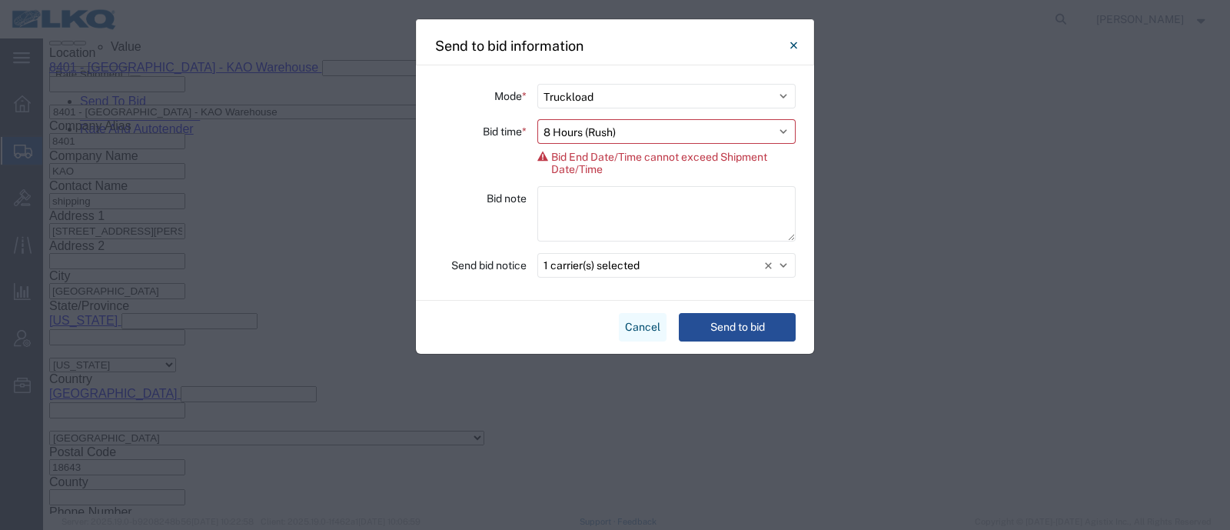
click at [643, 317] on button "Cancel" at bounding box center [643, 327] width 48 height 28
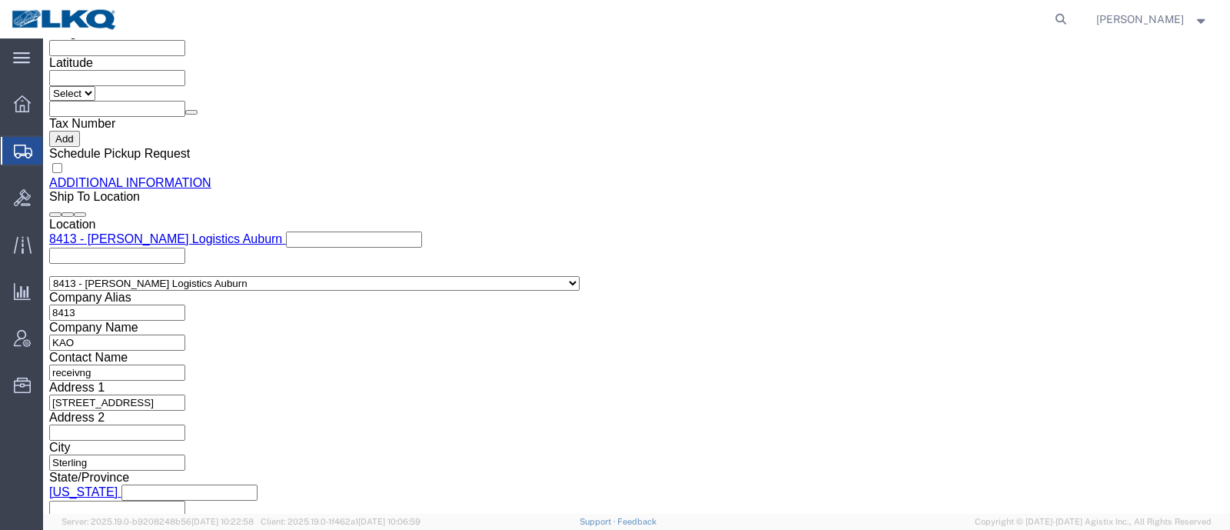
click link "Shipment Information"
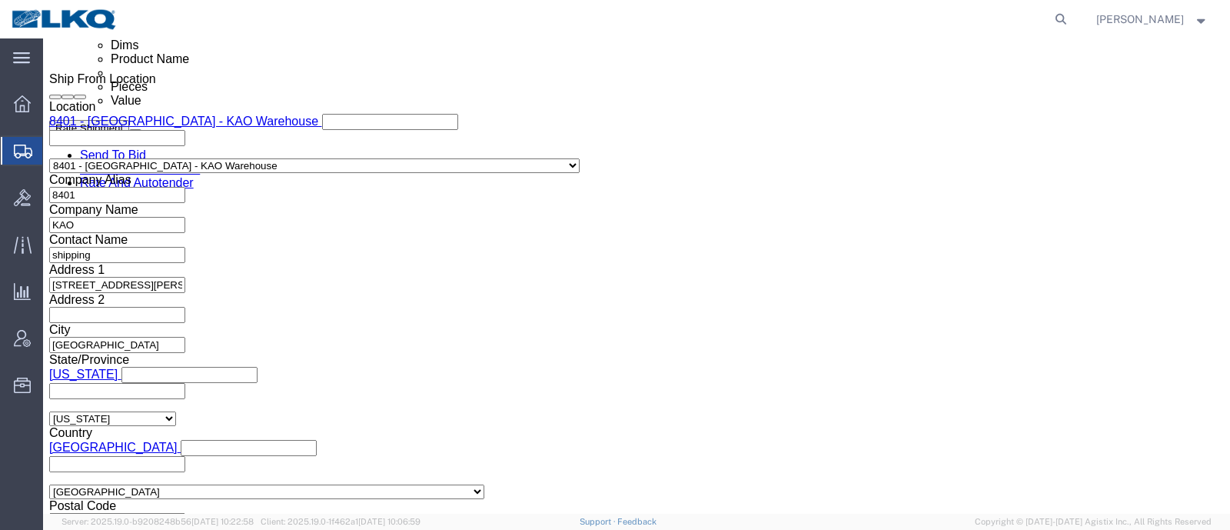
scroll to position [811, 0]
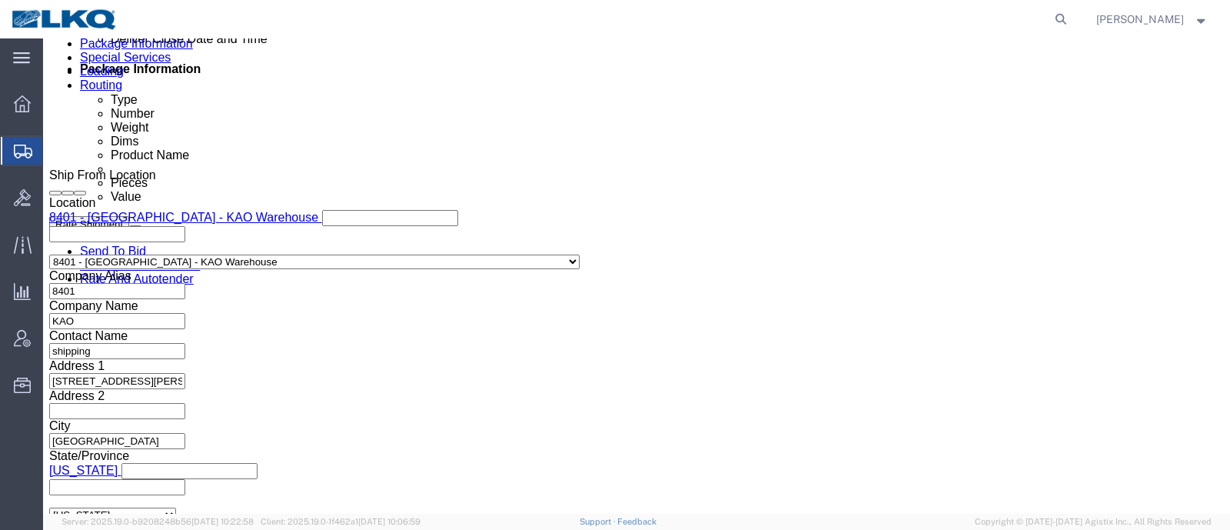
click div "Sep 22 2025 11:22 AM"
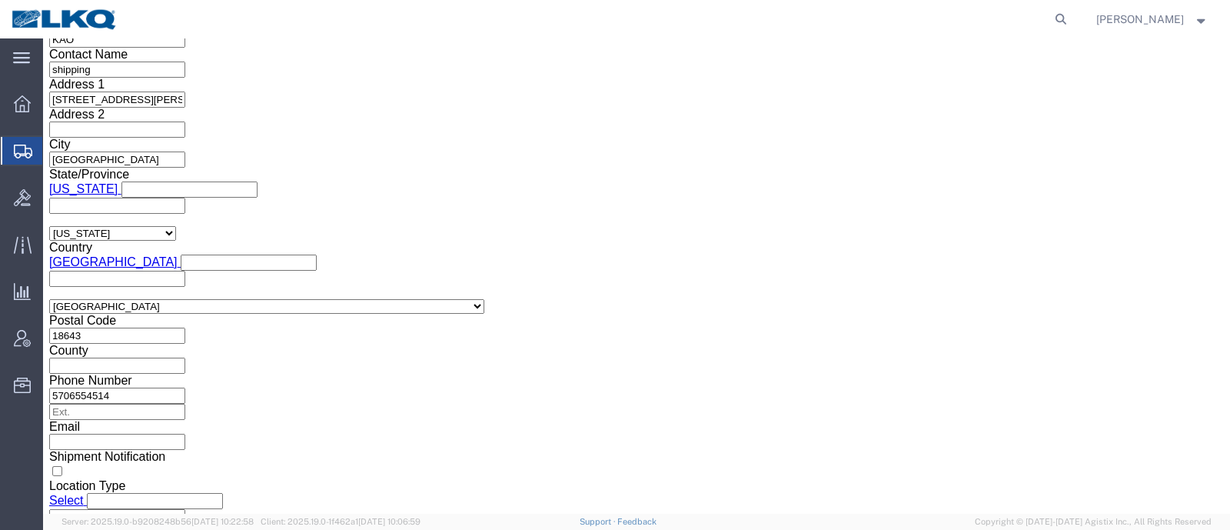
type input "11:30 PM"
click div "Open Time 11:30 PM Sep 22 2025 11:22 AM - Sep 22 2025 11:22 AM Cancel Apply"
click button "Apply"
click div "Leg 1 Mode Select Air Less than Truckload Multi-Leg Ocean Freight Rail Small Pa…"
click link "Send To Bid"
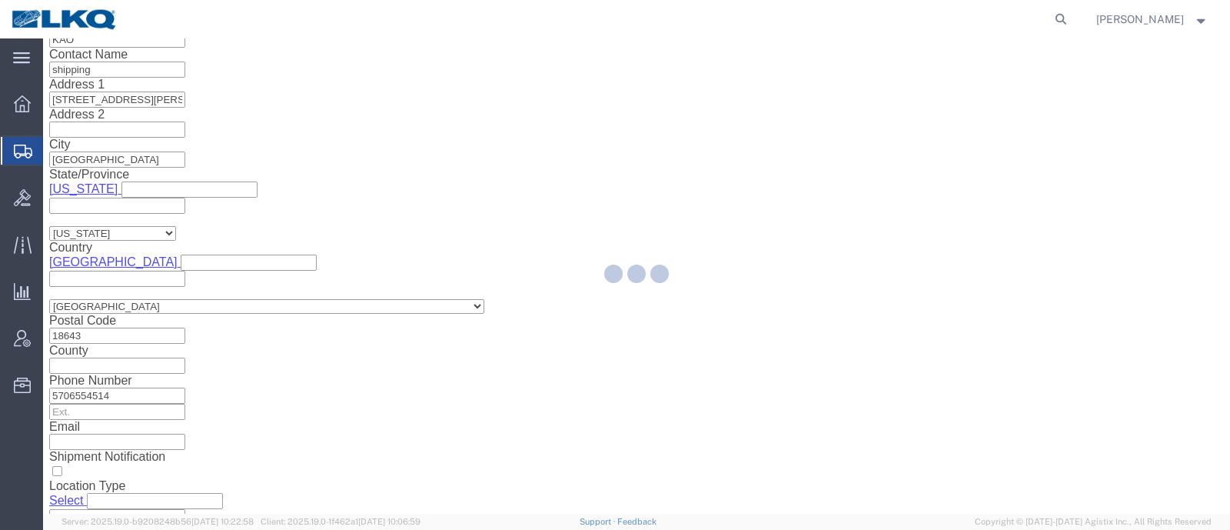
select select "TL"
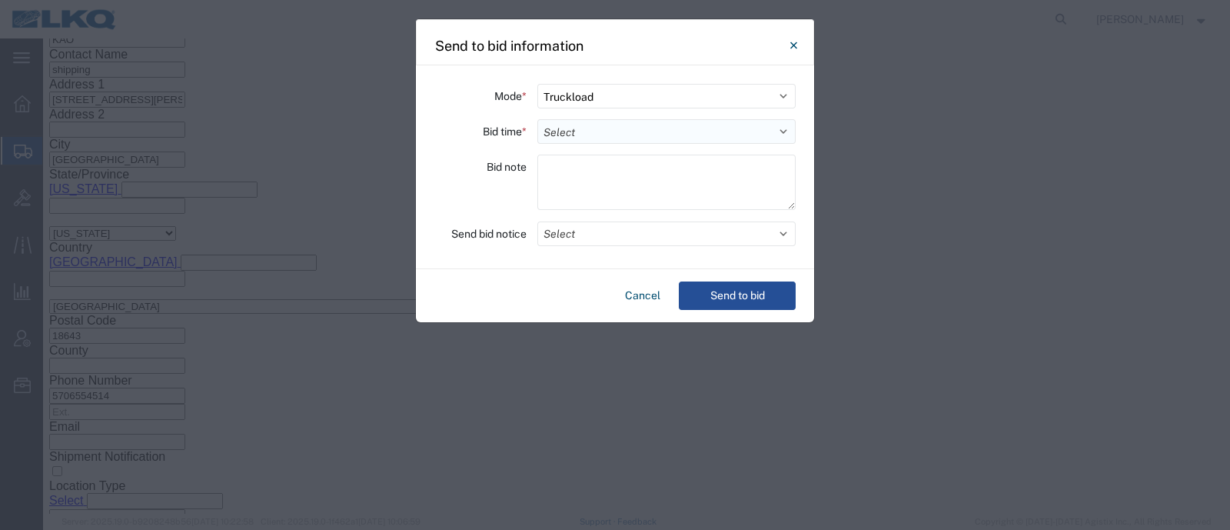
click at [635, 132] on select "Select 30 Min (Rush) 1 Hour (Rush) 2 Hours (Rush) 4 Hours (Rush) 8 Hours (Rush)…" at bounding box center [666, 131] width 258 height 25
select select "12"
click at [537, 119] on select "Select 30 Min (Rush) 1 Hour (Rush) 2 Hours (Rush) 4 Hours (Rush) 8 Hours (Rush)…" at bounding box center [666, 131] width 258 height 25
click at [712, 241] on button "Select" at bounding box center [666, 233] width 258 height 25
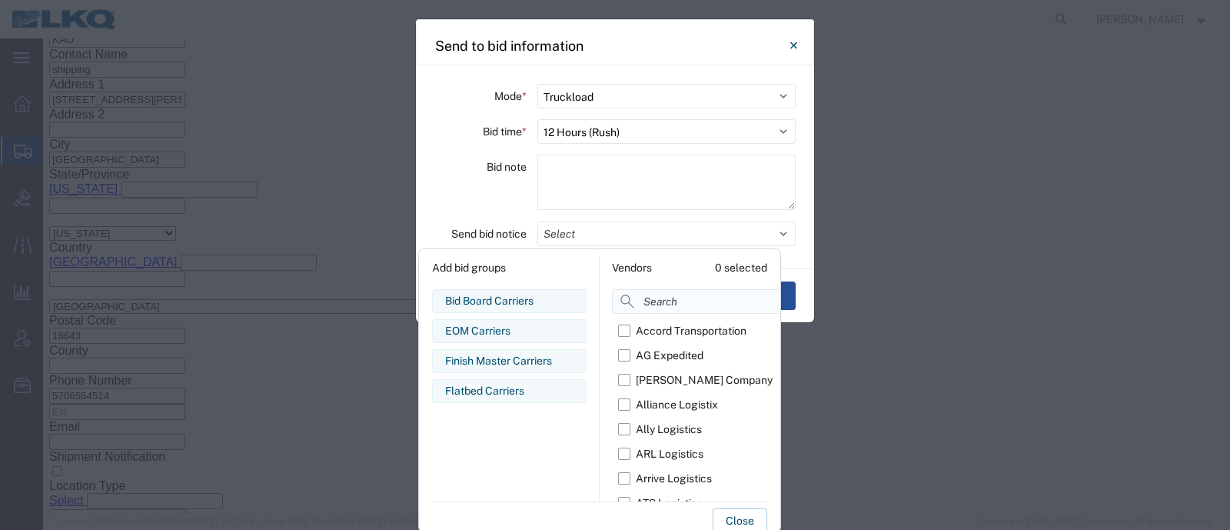
click at [679, 305] on input at bounding box center [733, 301] width 243 height 25
type input "r"
click at [666, 351] on div "R & L Carriers" at bounding box center [669, 355] width 67 height 16
click at [0, 0] on input "R & L Carriers" at bounding box center [0, 0] width 0 height 0
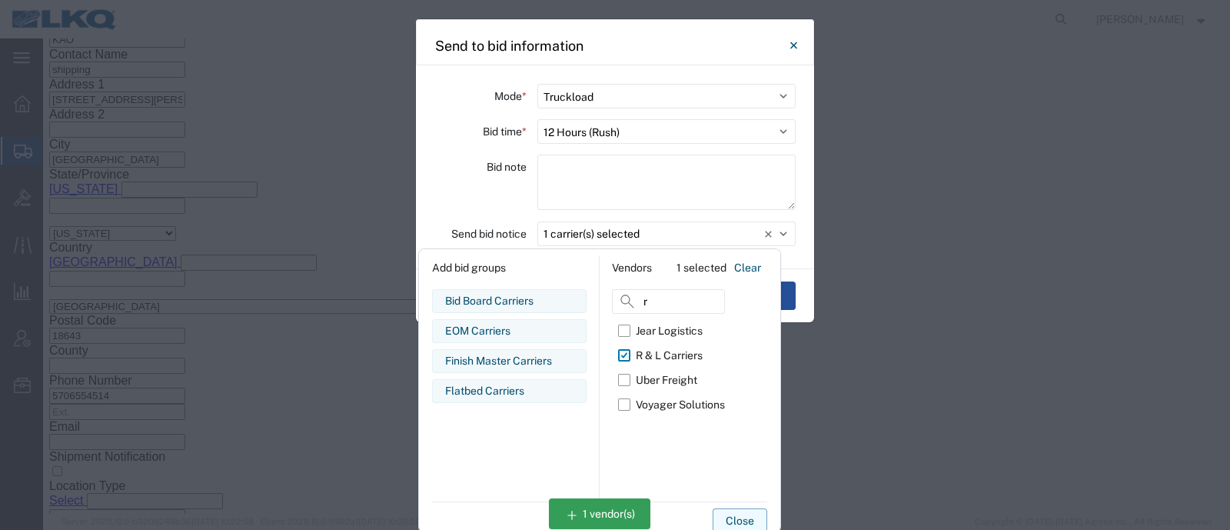
click at [744, 513] on button "Close" at bounding box center [740, 520] width 55 height 25
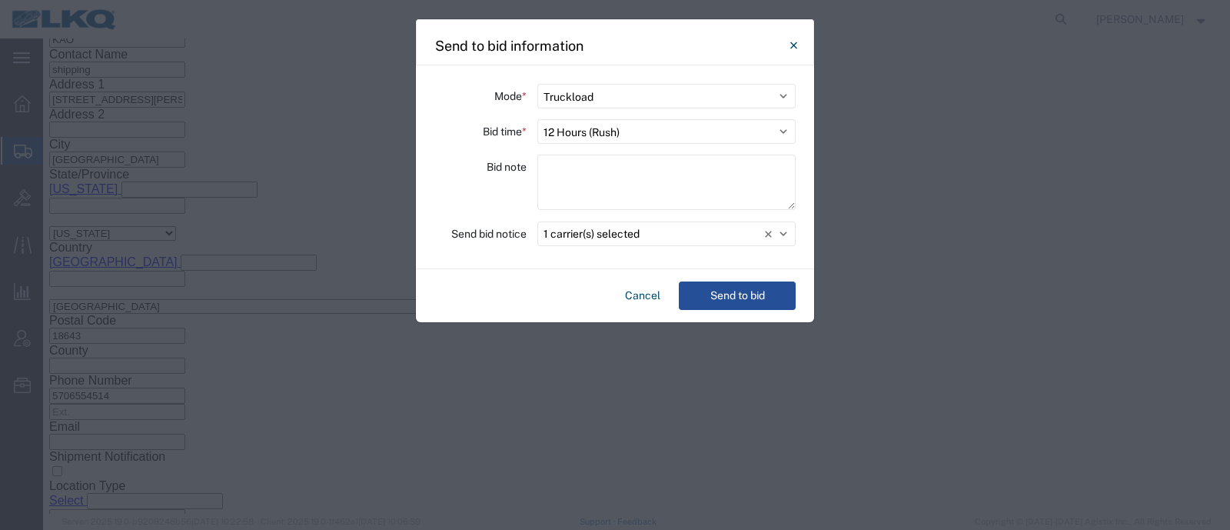
click at [730, 314] on div "Cancel Send to bid" at bounding box center [615, 295] width 398 height 53
click at [734, 301] on button "Send to bid" at bounding box center [737, 295] width 117 height 28
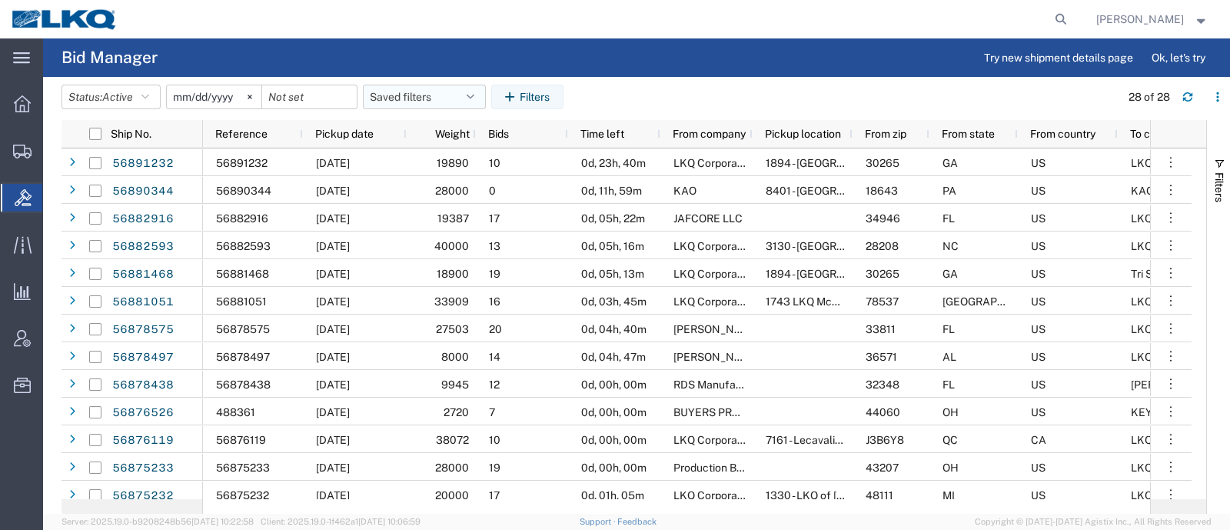
click at [427, 93] on button "Saved filters" at bounding box center [424, 97] width 123 height 25
drag, startPoint x: 418, startPoint y: 163, endPoint x: 464, endPoint y: 150, distance: 47.2
click at [418, 163] on span "Bid Board" at bounding box center [465, 164] width 201 height 28
type input "2024-12-01"
type input "2025-12-31"
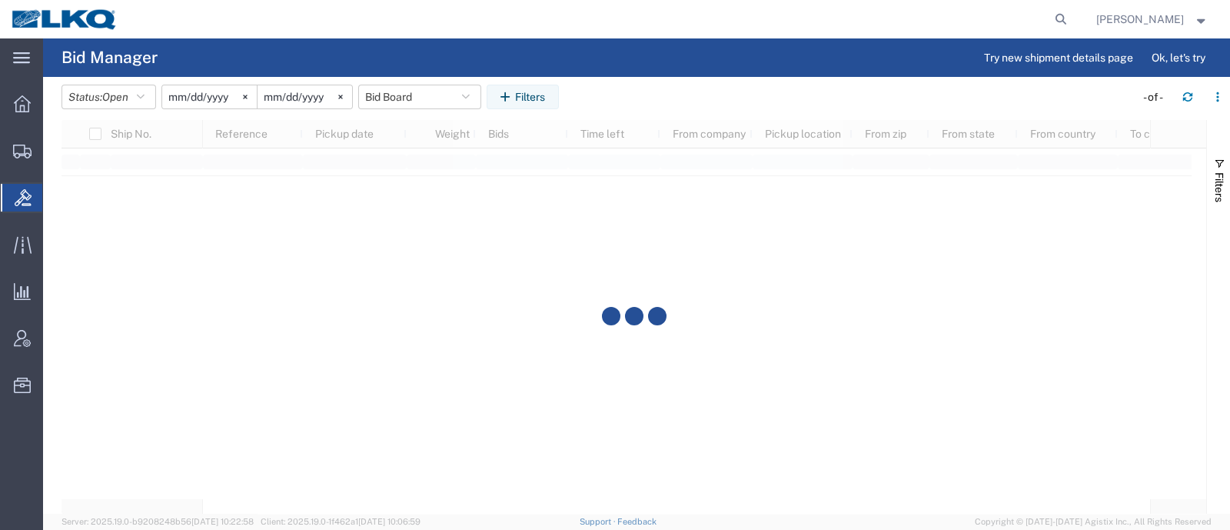
click at [634, 85] on agx-table-filter-chips "Status: Open Active All Awaiting Confirmation Awarded Closed Expired Open Withd…" at bounding box center [595, 102] width 1066 height 35
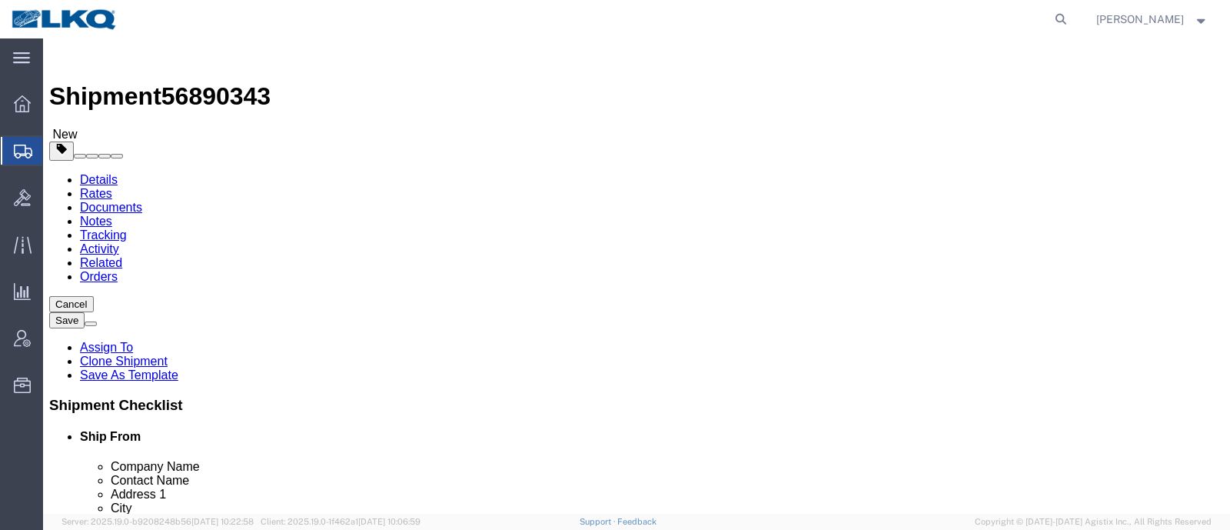
select select "30522"
select select "30530"
click div "Shipment Information Package Information Special Services Loading Routing"
click link "Documents"
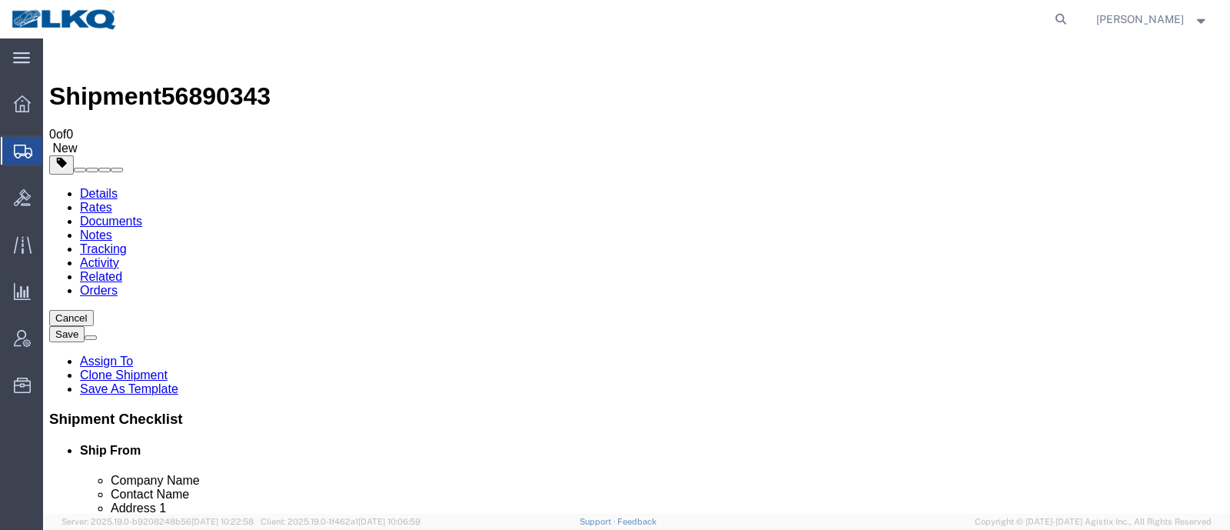
click at [112, 228] on link "Notes" at bounding box center [96, 234] width 32 height 13
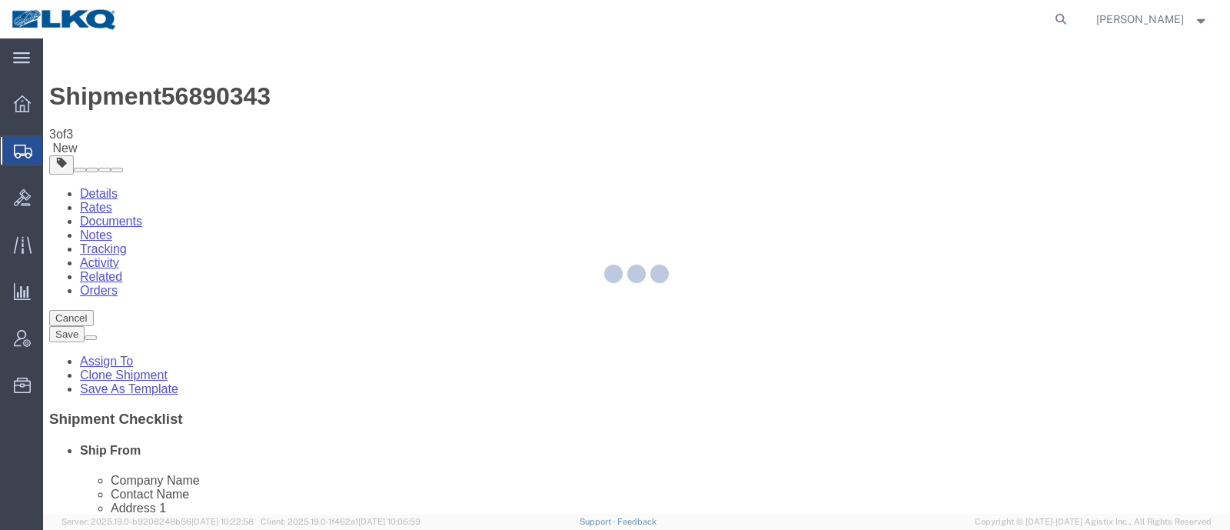
select select "30522"
select select "30530"
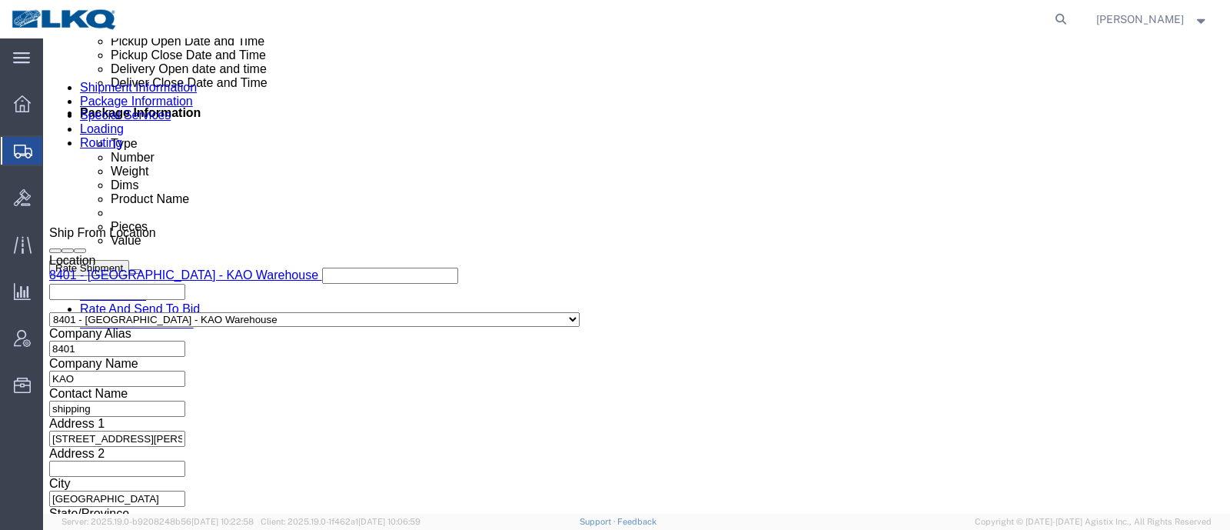
scroll to position [768, 0]
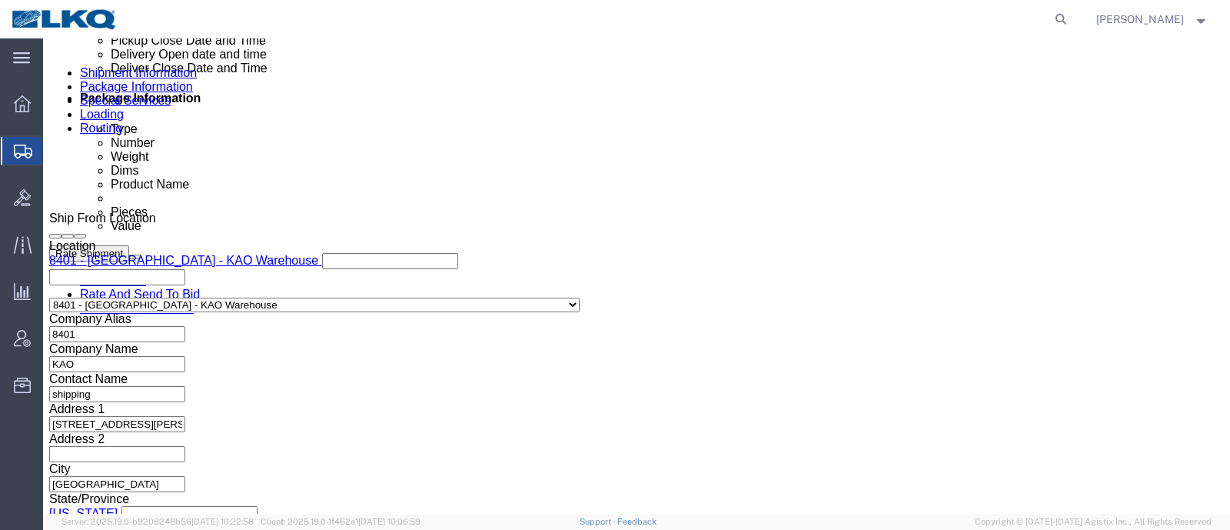
click div
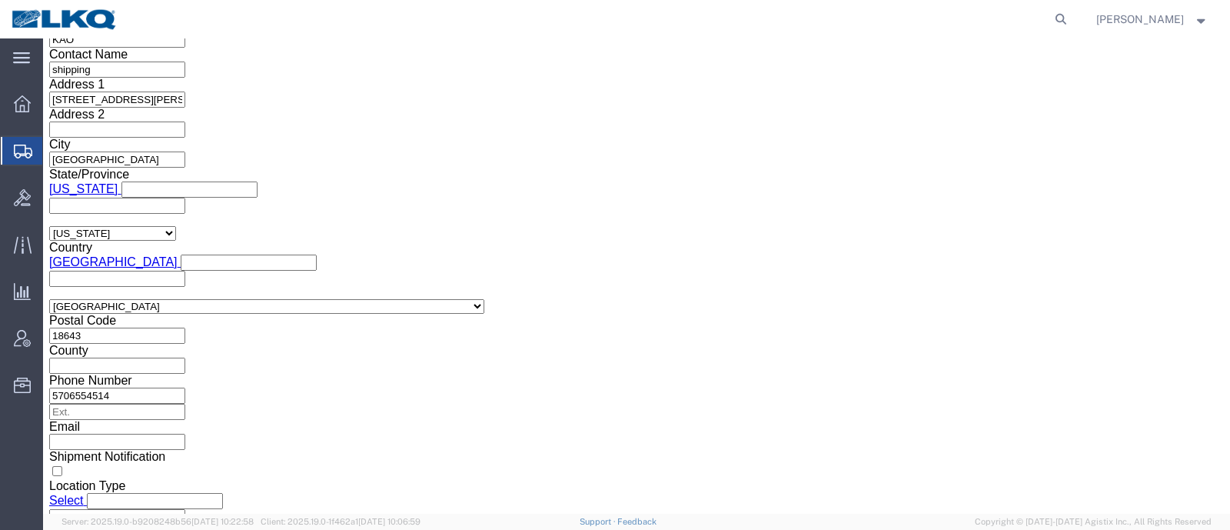
click button "Apply"
click button "Rate Shipment"
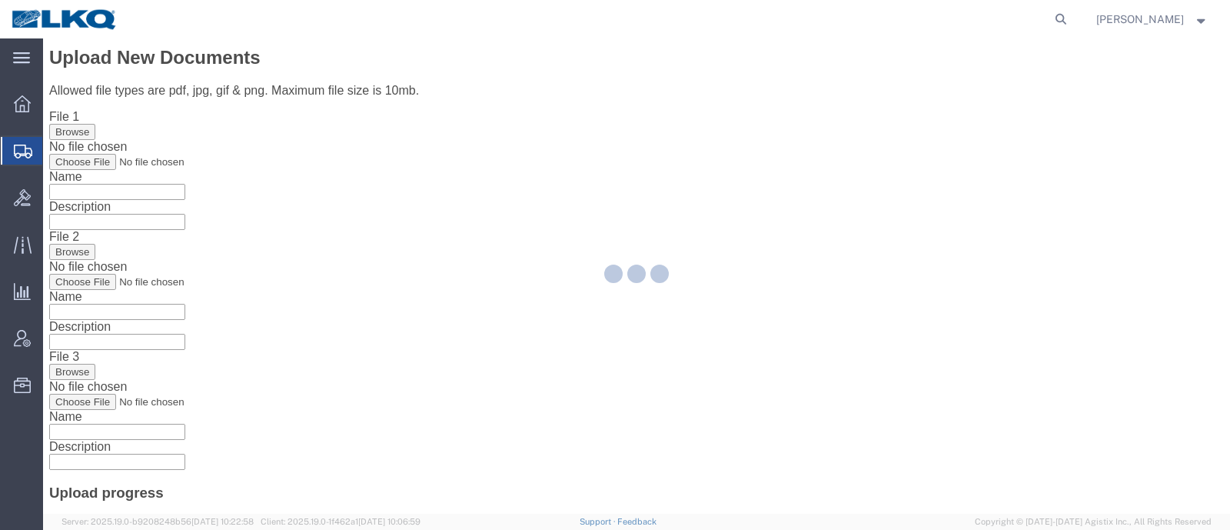
scroll to position [0, 0]
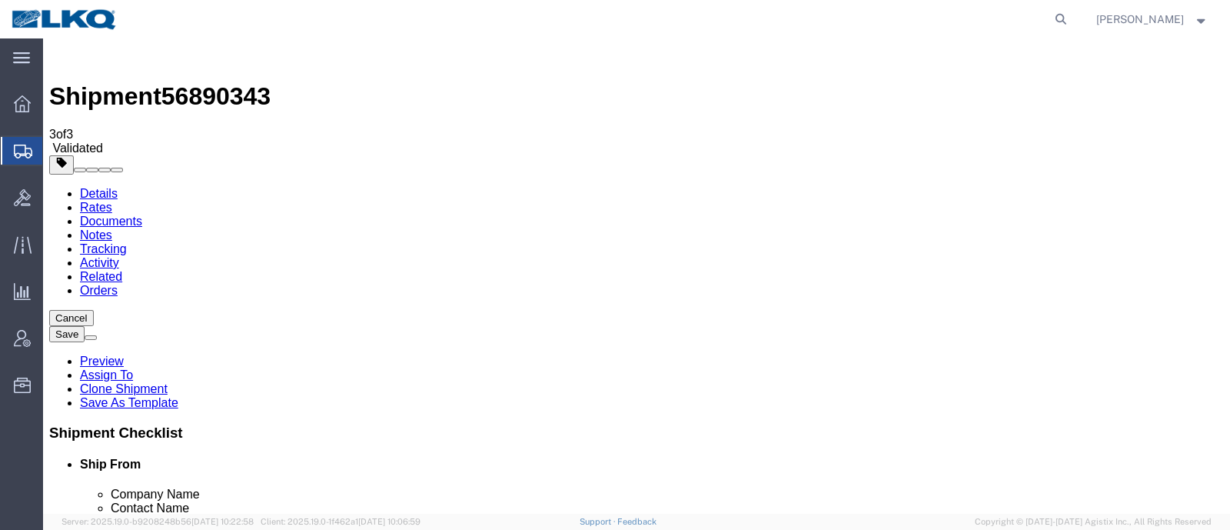
click at [81, 187] on link "Details" at bounding box center [99, 193] width 38 height 13
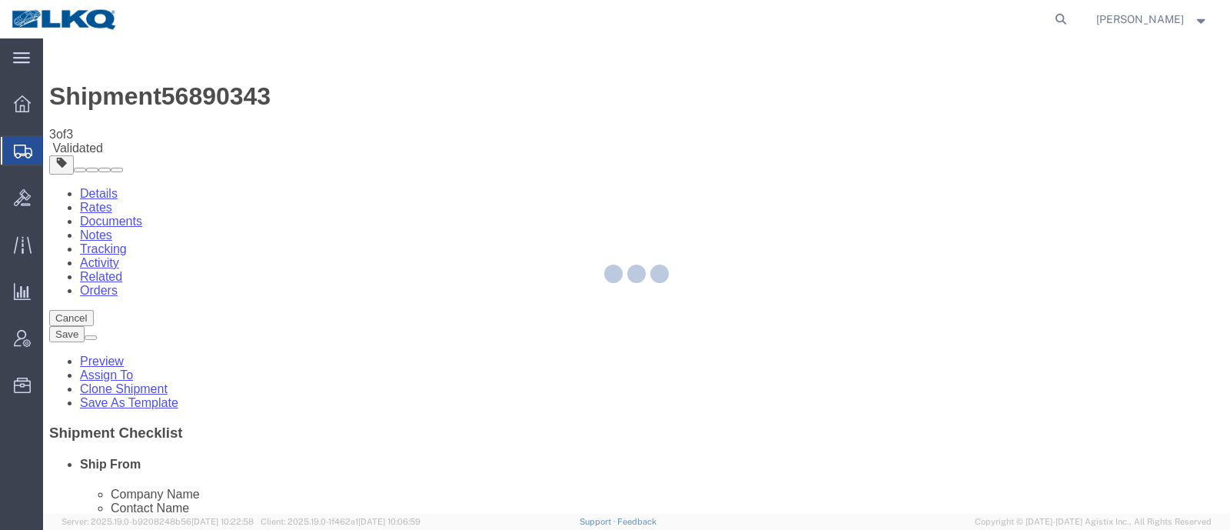
select select "30522"
select select "30530"
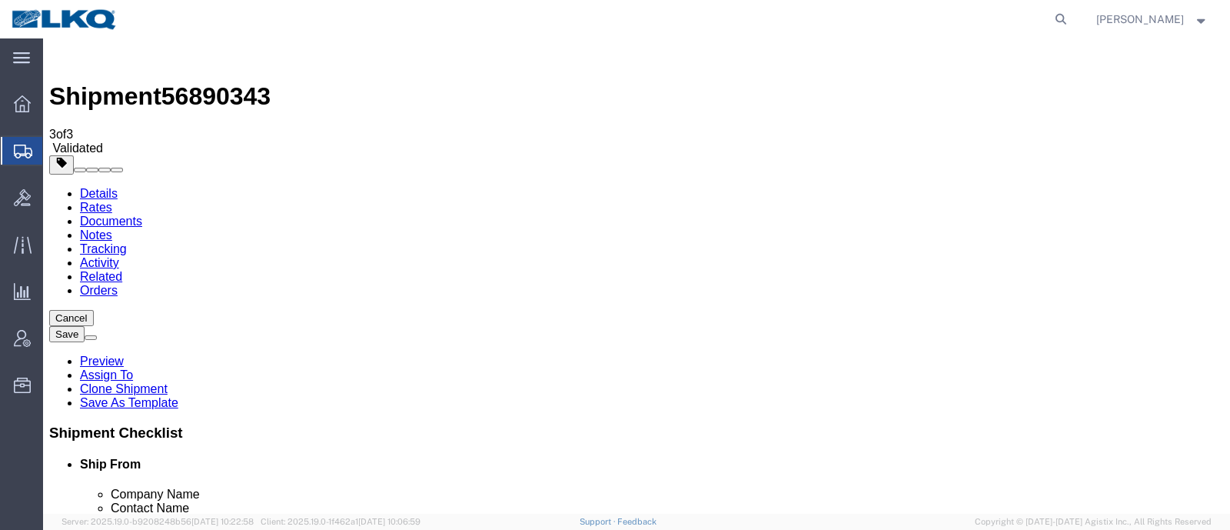
click span "56890343"
copy span "56890343"
click div "Shipment Information Package Information Special Services Loading Routing"
click button "Rate Shipment"
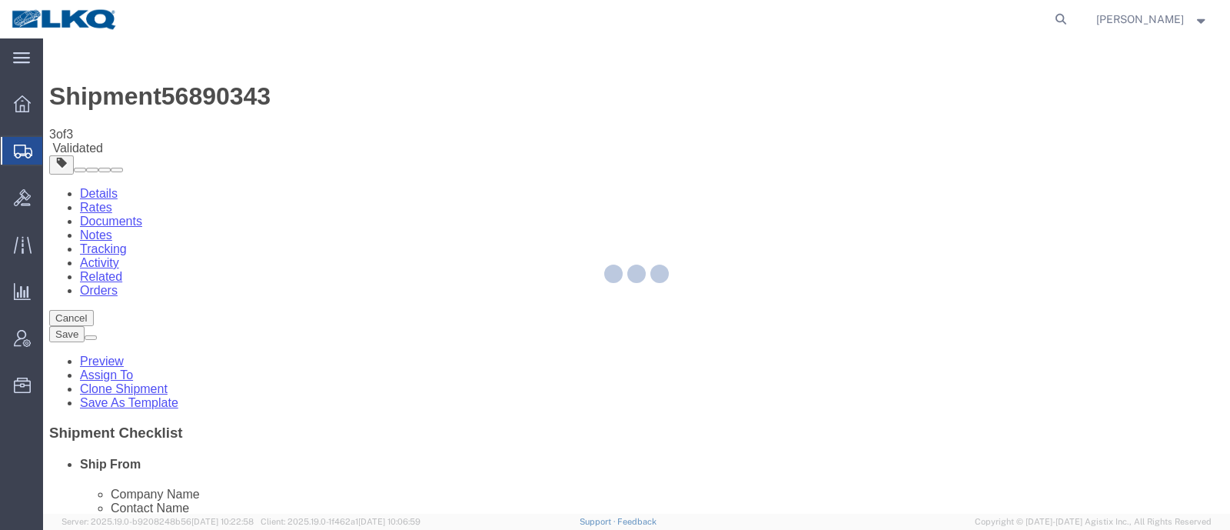
select select "30522"
select select "30530"
select select "TL"
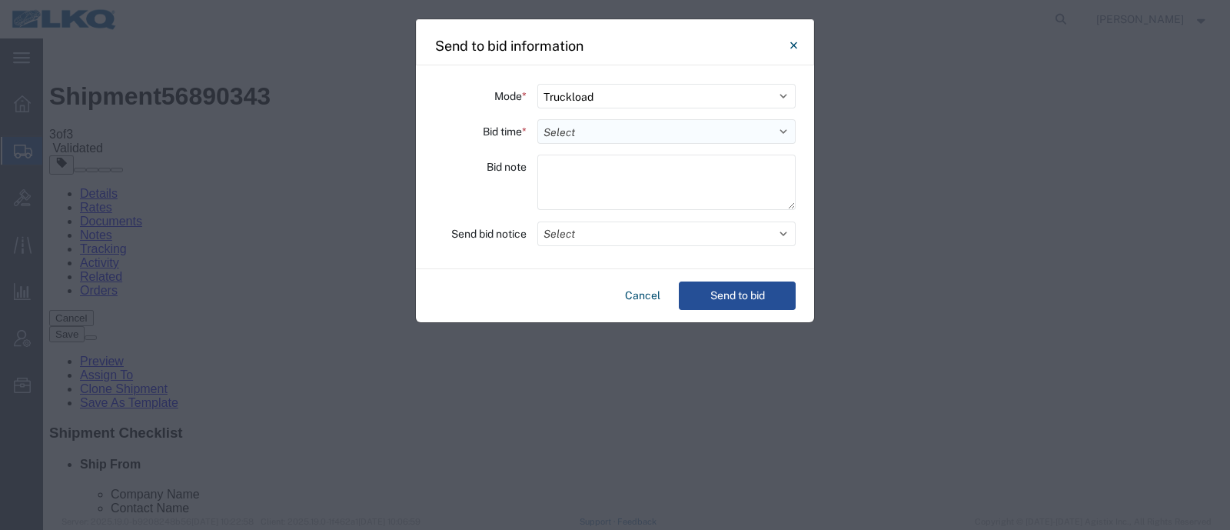
click at [580, 131] on select "Select 30 Min (Rush) 1 Hour (Rush) 2 Hours (Rush) 4 Hours (Rush) 8 Hours (Rush)…" at bounding box center [666, 131] width 258 height 25
select select "12"
click at [537, 119] on select "Select 30 Min (Rush) 1 Hour (Rush) 2 Hours (Rush) 4 Hours (Rush) 8 Hours (Rush)…" at bounding box center [666, 131] width 258 height 25
click at [585, 228] on button "Select" at bounding box center [666, 233] width 258 height 25
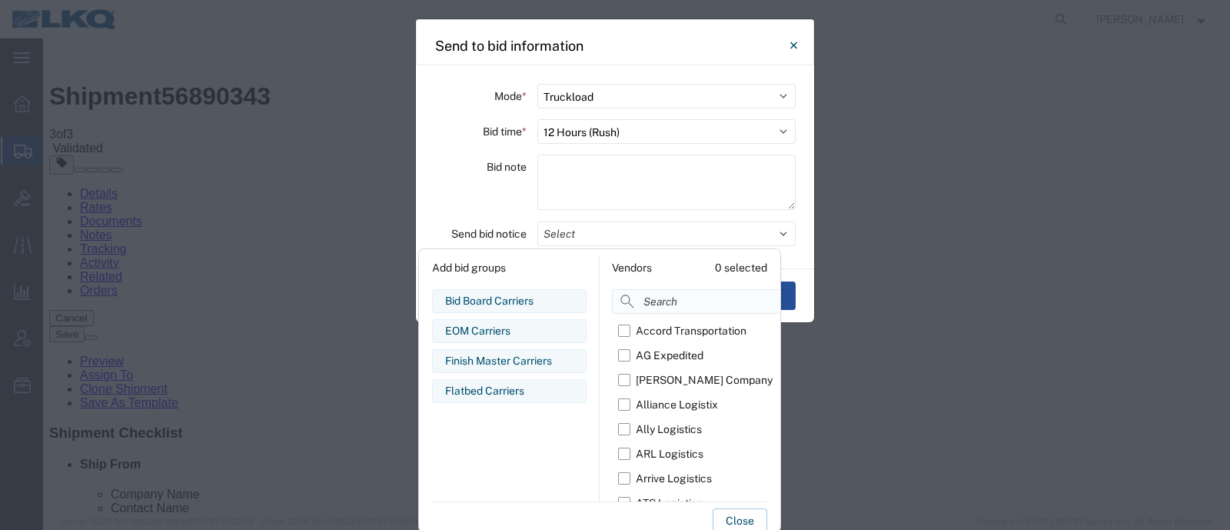
click at [664, 308] on input at bounding box center [733, 301] width 243 height 25
type input "r"
click at [669, 351] on div "R & L Carriers" at bounding box center [669, 355] width 67 height 16
click at [0, 0] on input "R & L Carriers" at bounding box center [0, 0] width 0 height 0
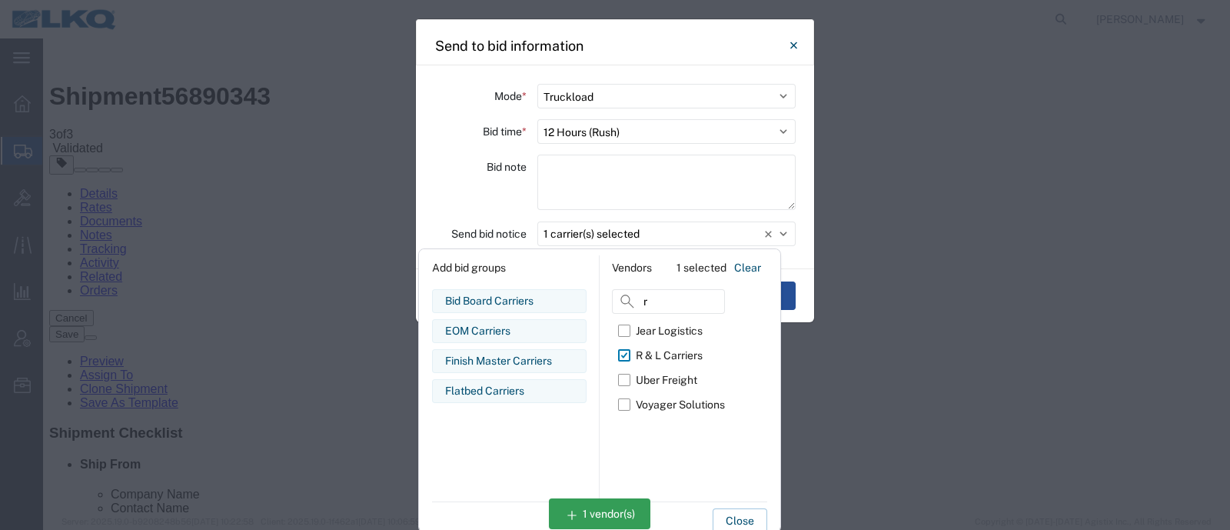
click at [749, 515] on button "Close" at bounding box center [740, 520] width 55 height 25
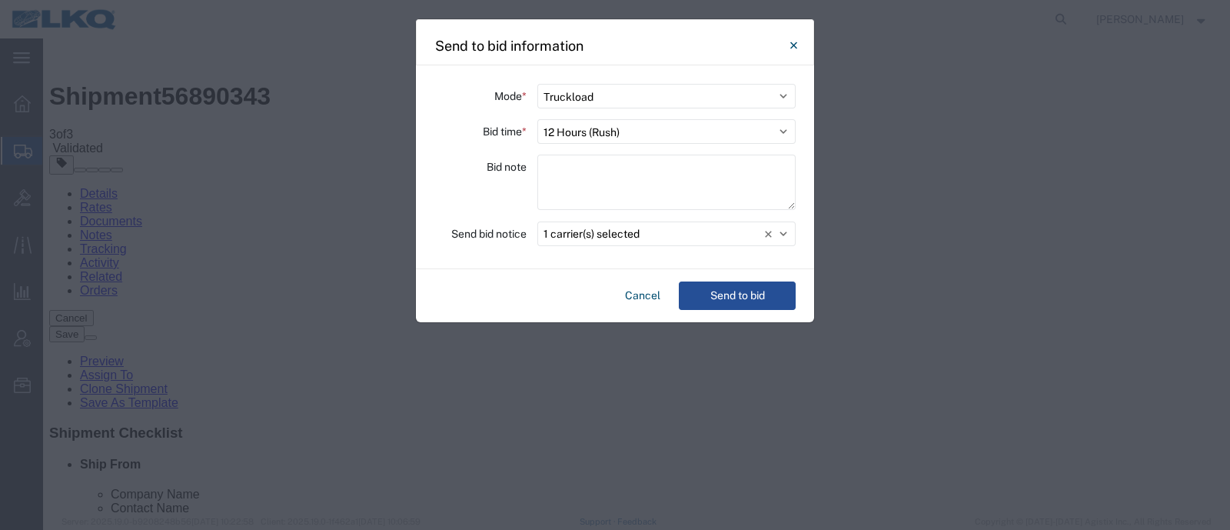
click at [744, 279] on div "Cancel Send to bid" at bounding box center [615, 295] width 398 height 53
click at [737, 293] on button "Send to bid" at bounding box center [737, 295] width 117 height 28
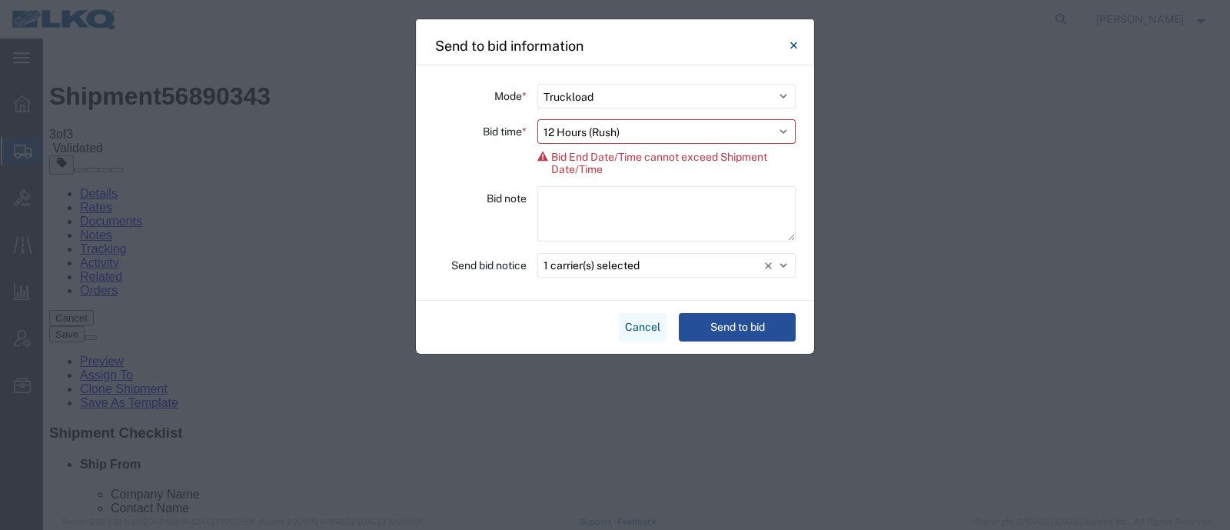
click at [637, 315] on button "Cancel" at bounding box center [643, 327] width 48 height 28
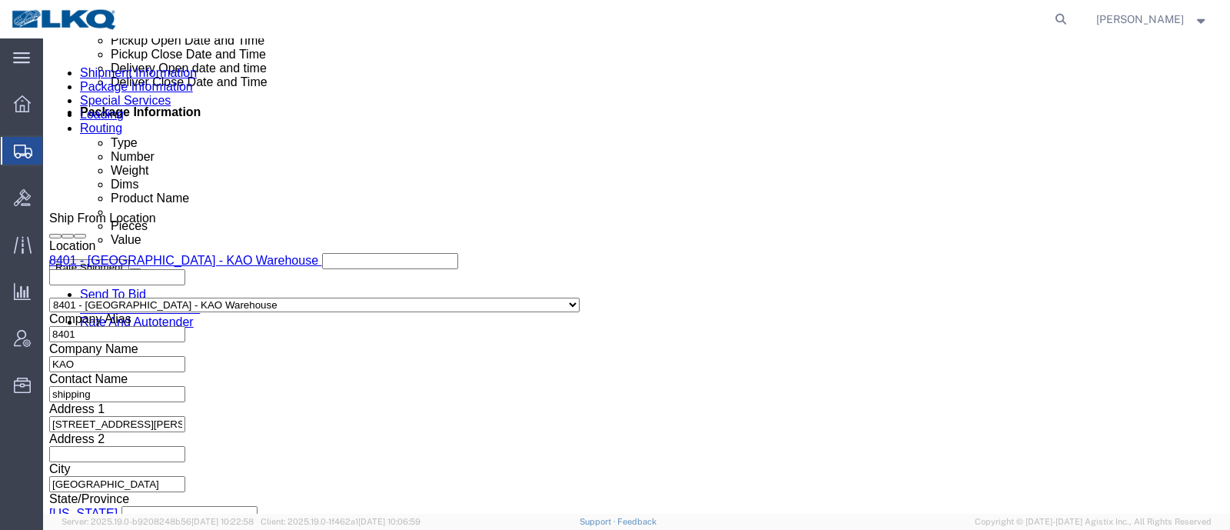
click div "Sep 22 2025 11:32 AM"
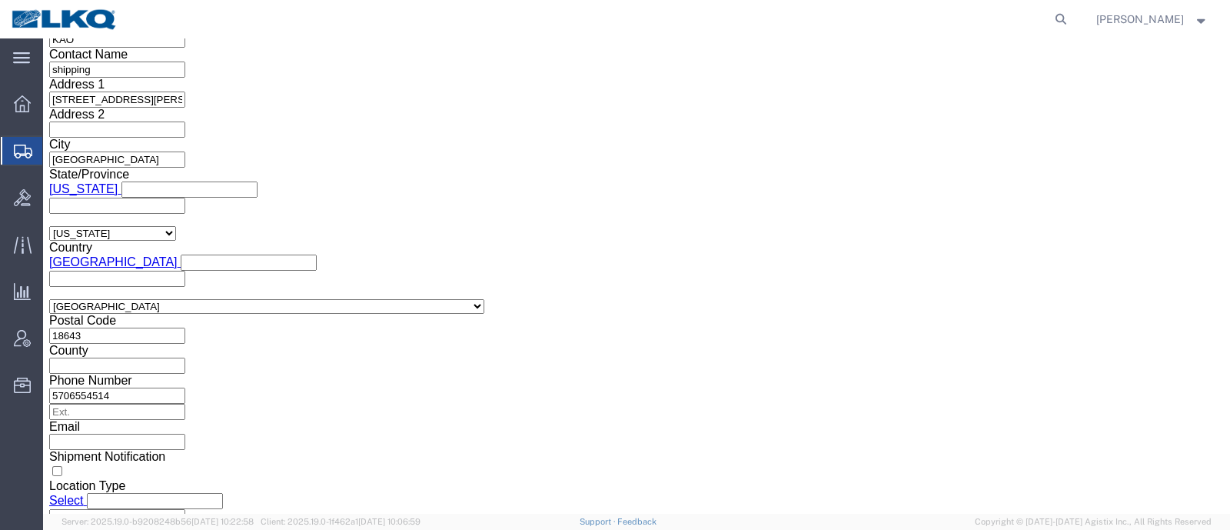
type input "11:30 PM"
click button "Apply"
click button "Rate Shipment"
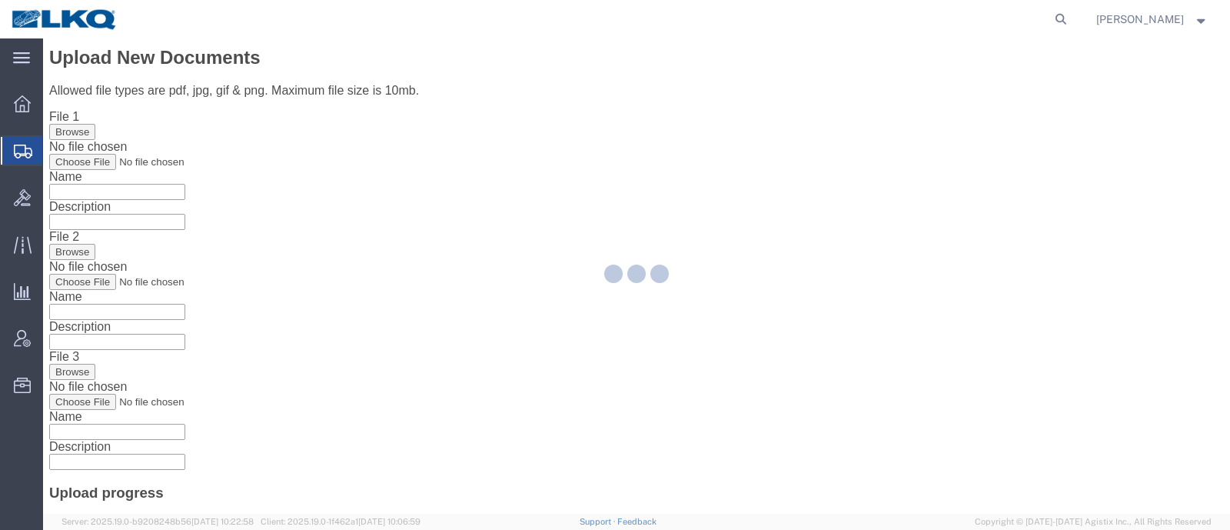
scroll to position [0, 0]
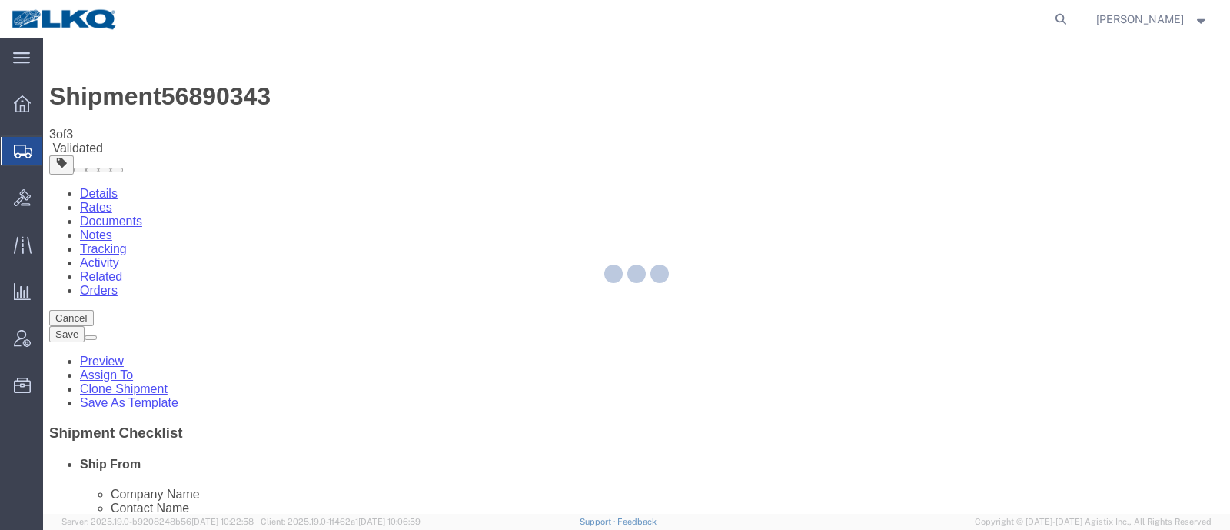
select select "30522"
select select "30530"
select select "TL"
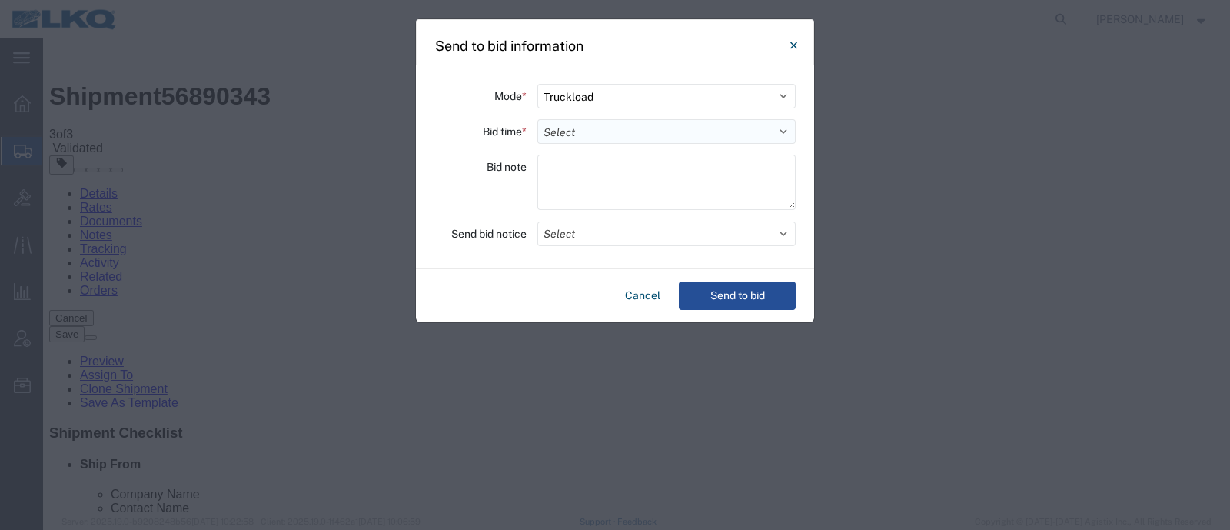
click at [577, 125] on select "Select 30 Min (Rush) 1 Hour (Rush) 2 Hours (Rush) 4 Hours (Rush) 8 Hours (Rush)…" at bounding box center [666, 131] width 258 height 25
select select "12"
click at [537, 119] on select "Select 30 Min (Rush) 1 Hour (Rush) 2 Hours (Rush) 4 Hours (Rush) 8 Hours (Rush)…" at bounding box center [666, 131] width 258 height 25
click at [657, 234] on button "Select" at bounding box center [666, 233] width 258 height 25
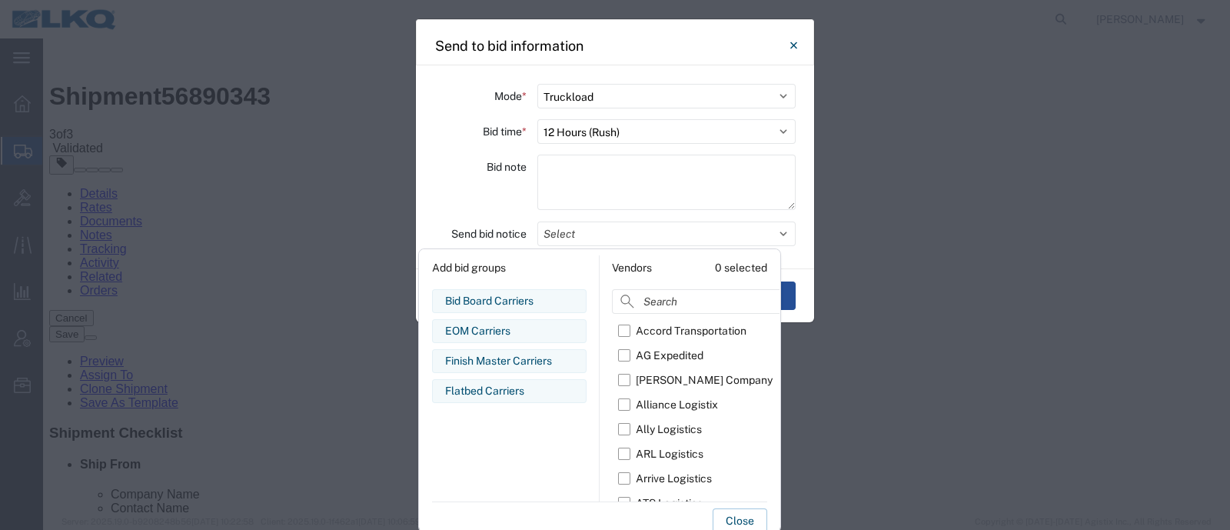
click at [669, 301] on input at bounding box center [733, 301] width 243 height 25
type input "r"
click at [664, 356] on div "R & L Carriers" at bounding box center [669, 355] width 67 height 16
click at [0, 0] on input "R & L Carriers" at bounding box center [0, 0] width 0 height 0
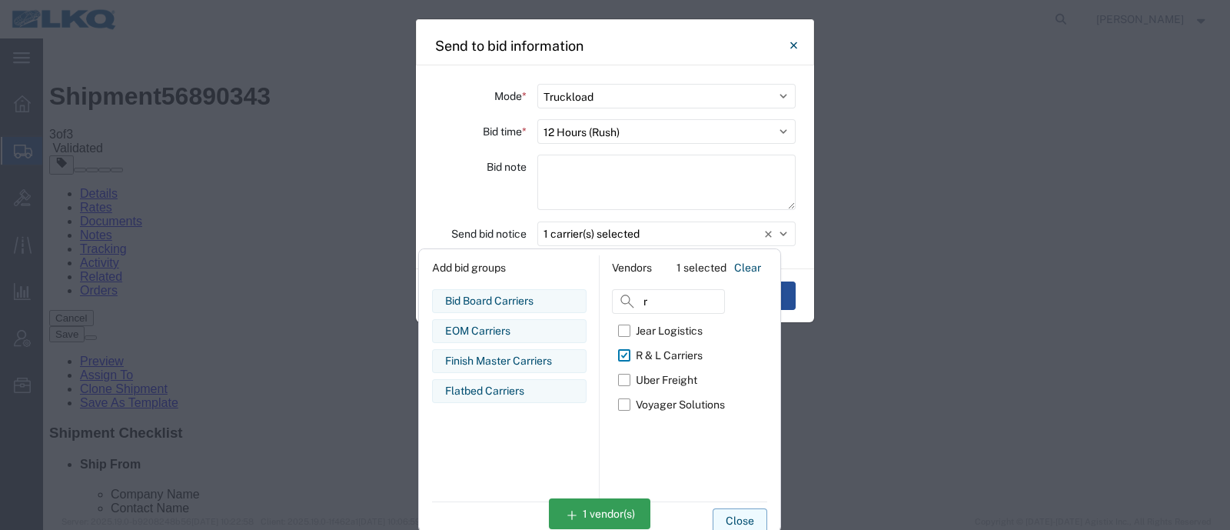
click at [730, 512] on button "Close" at bounding box center [740, 520] width 55 height 25
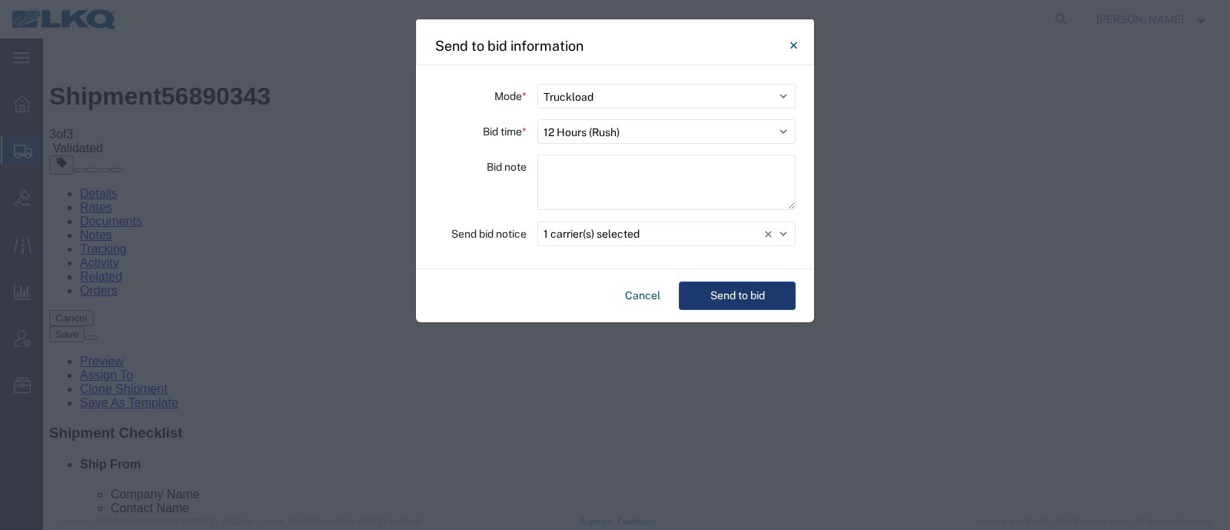
click at [729, 294] on button "Send to bid" at bounding box center [737, 295] width 117 height 28
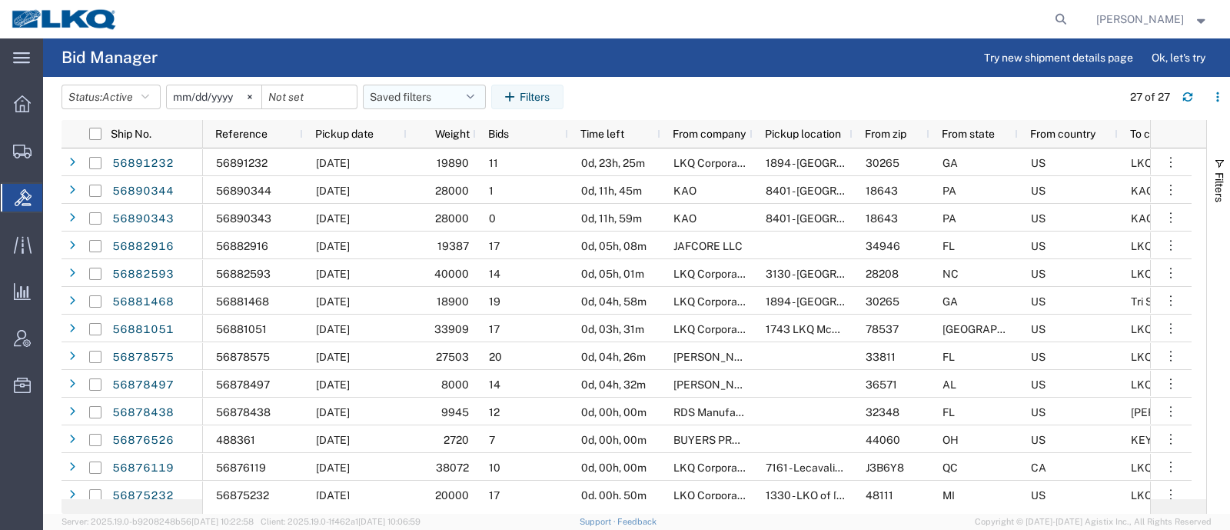
click at [381, 94] on button "Saved filters" at bounding box center [424, 97] width 123 height 25
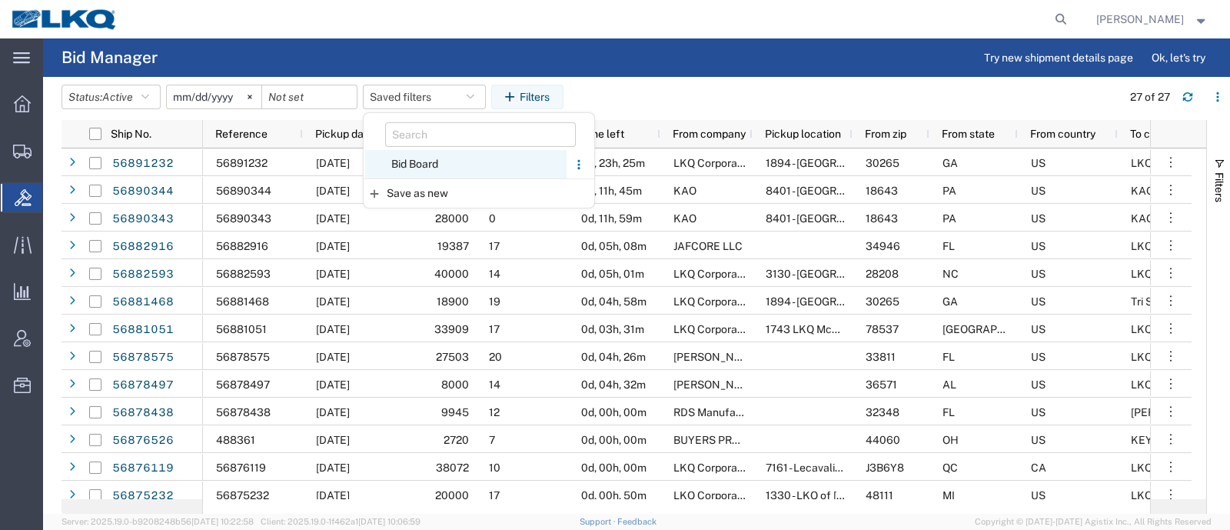
click at [434, 164] on span "Bid Board" at bounding box center [465, 164] width 201 height 28
type input "2024-12-01"
type input "2025-12-31"
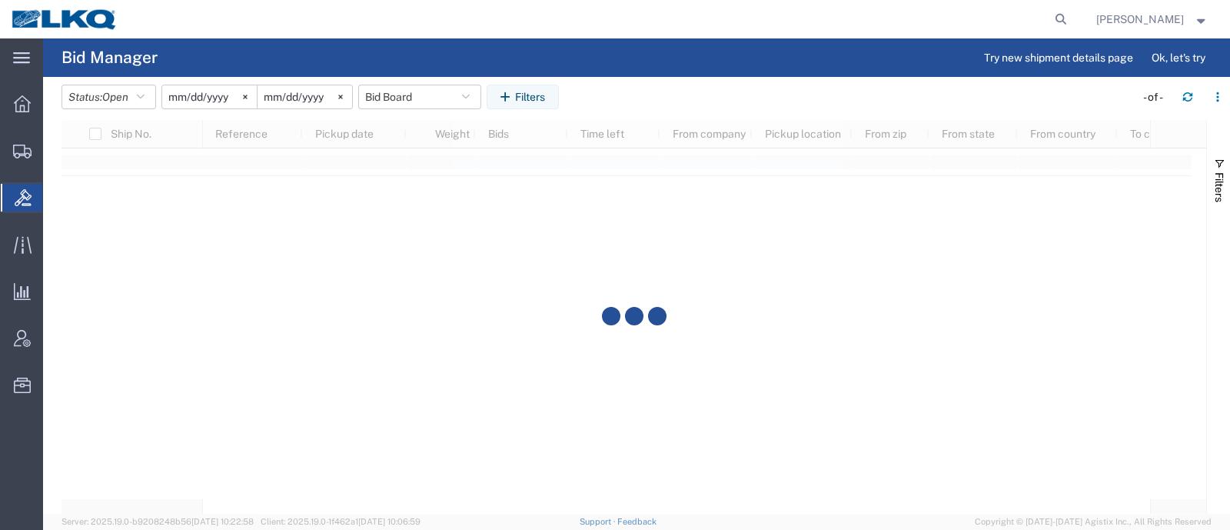
click at [597, 114] on agx-table-filter-chips "Status: Open Active All Awaiting Confirmation Awarded Closed Expired Open Withd…" at bounding box center [595, 102] width 1066 height 35
click at [625, 98] on agx-table-filter-chips "Status: Open Active All Awaiting Confirmation Awarded Closed Expired Open Withd…" at bounding box center [595, 102] width 1066 height 35
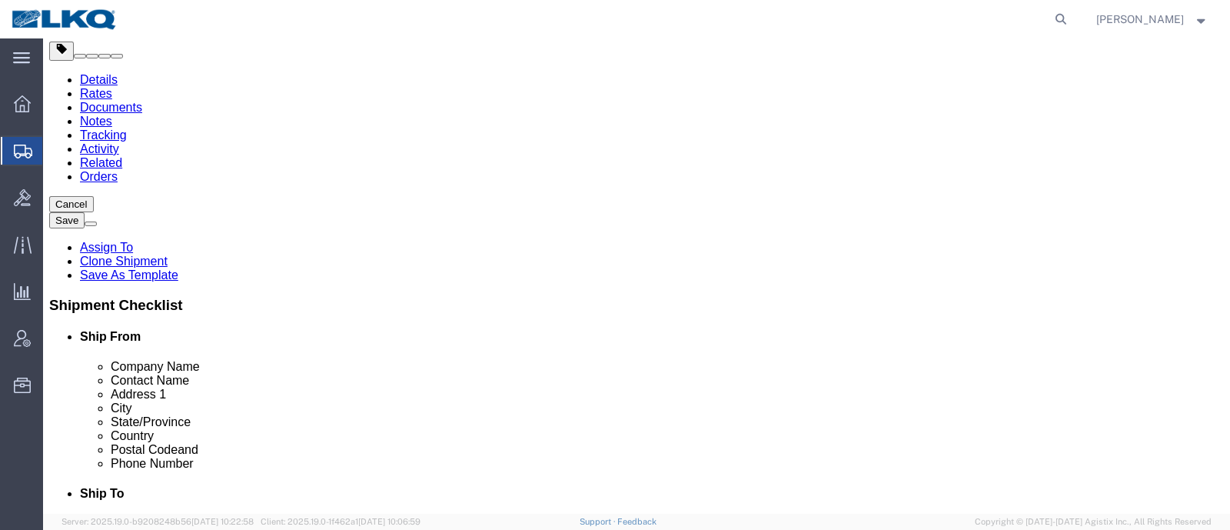
select select "27546"
select select "28712"
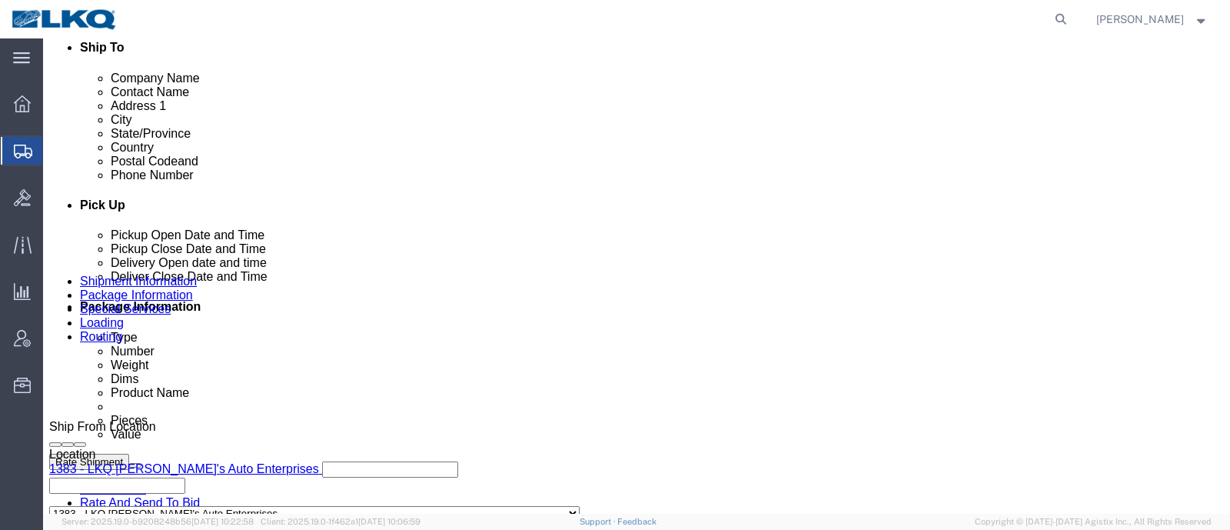
scroll to position [577, 0]
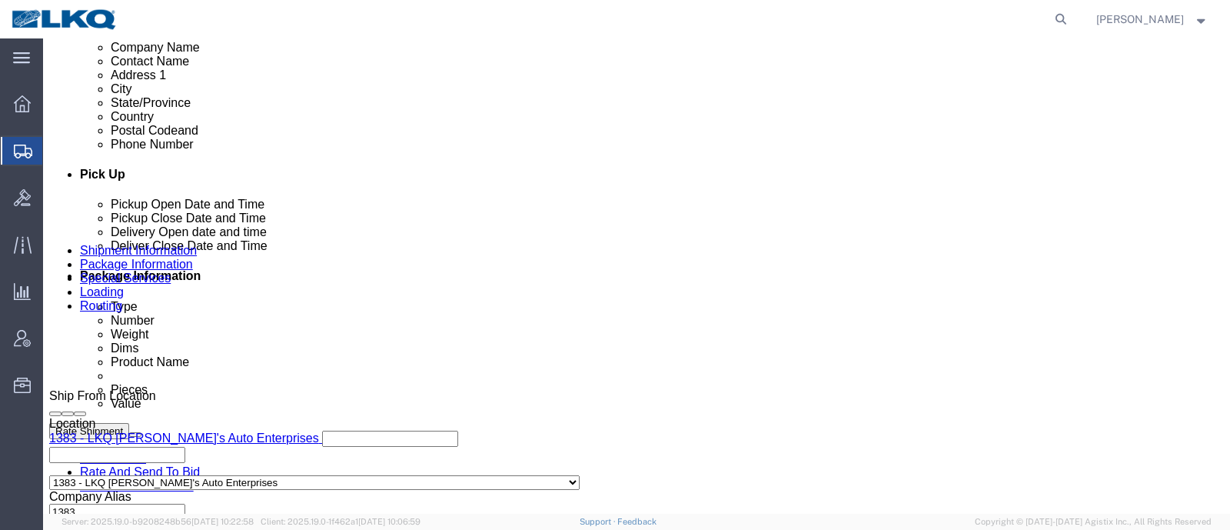
click link "Schedule appointment"
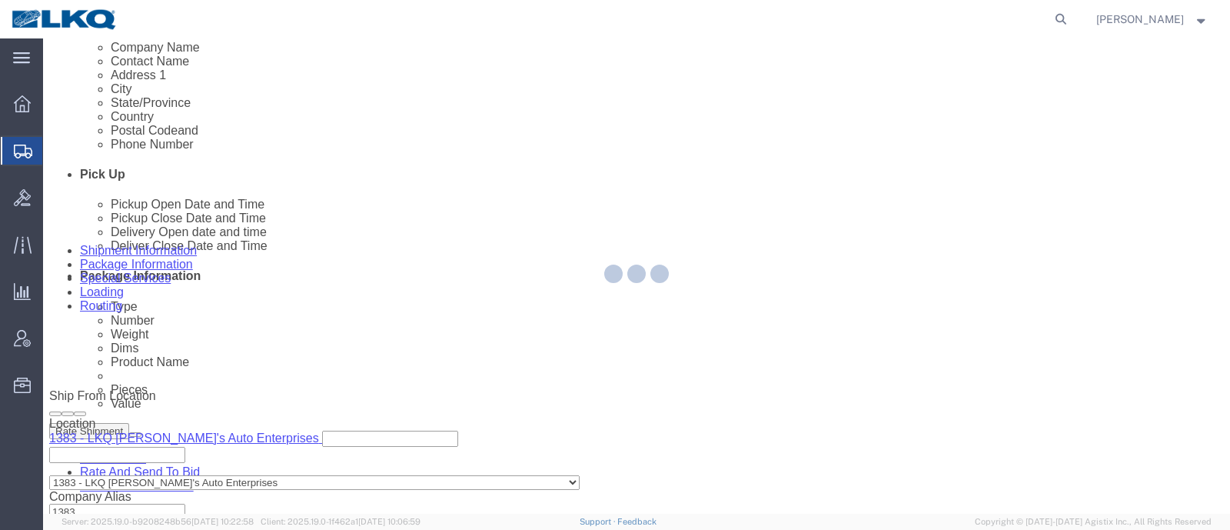
select select
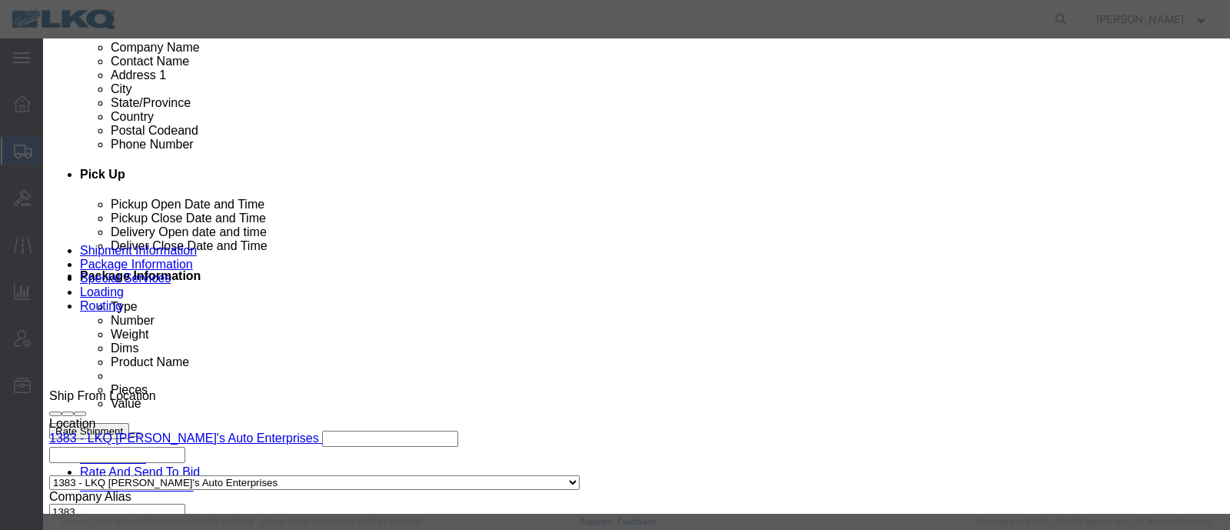
click icon "button"
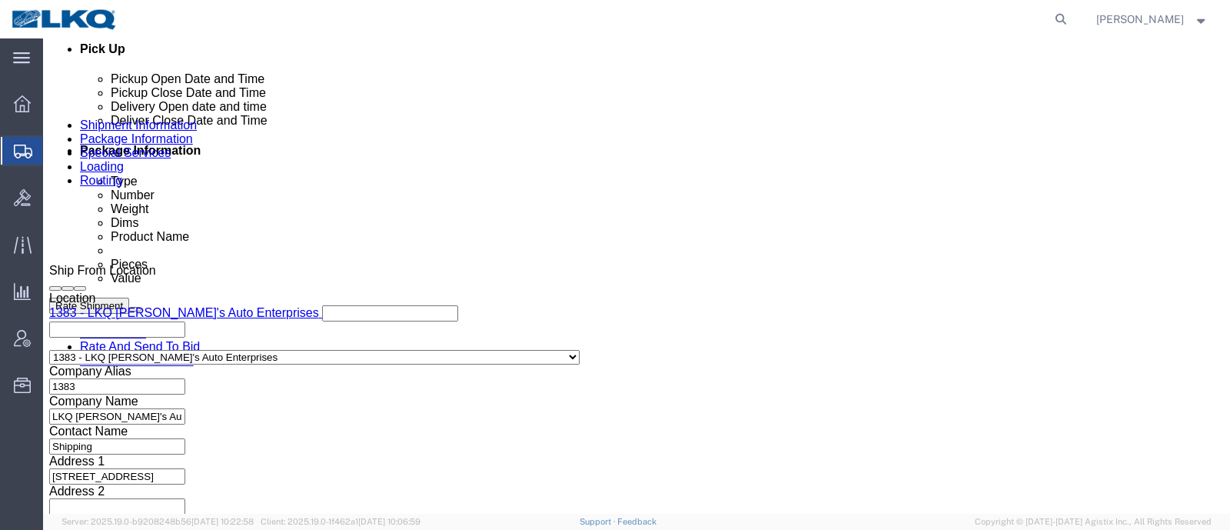
scroll to position [768, 0]
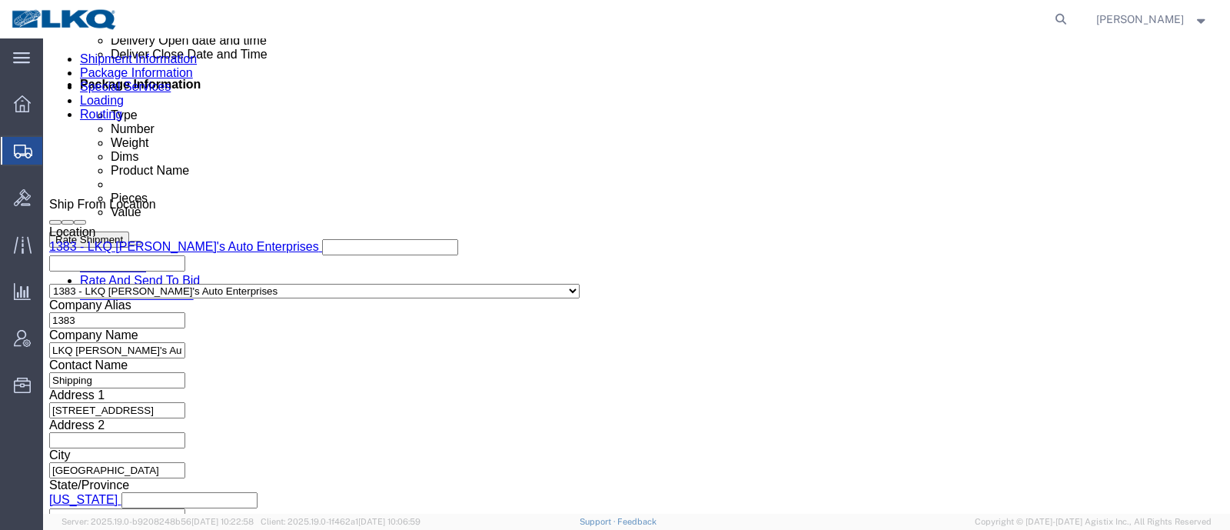
click div "Sep 24 2025 2:00 PM"
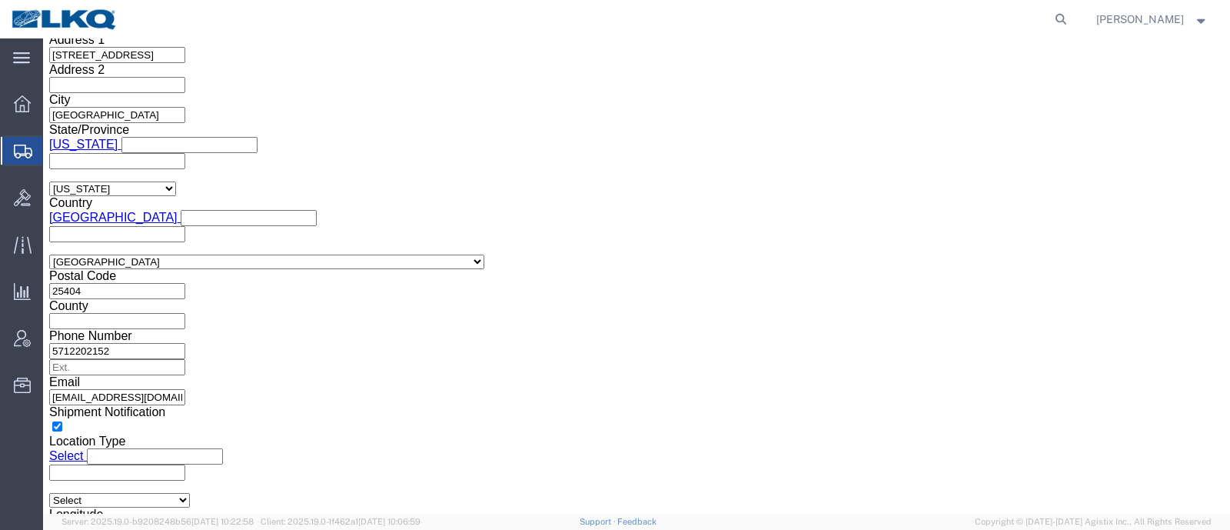
click button "Apply"
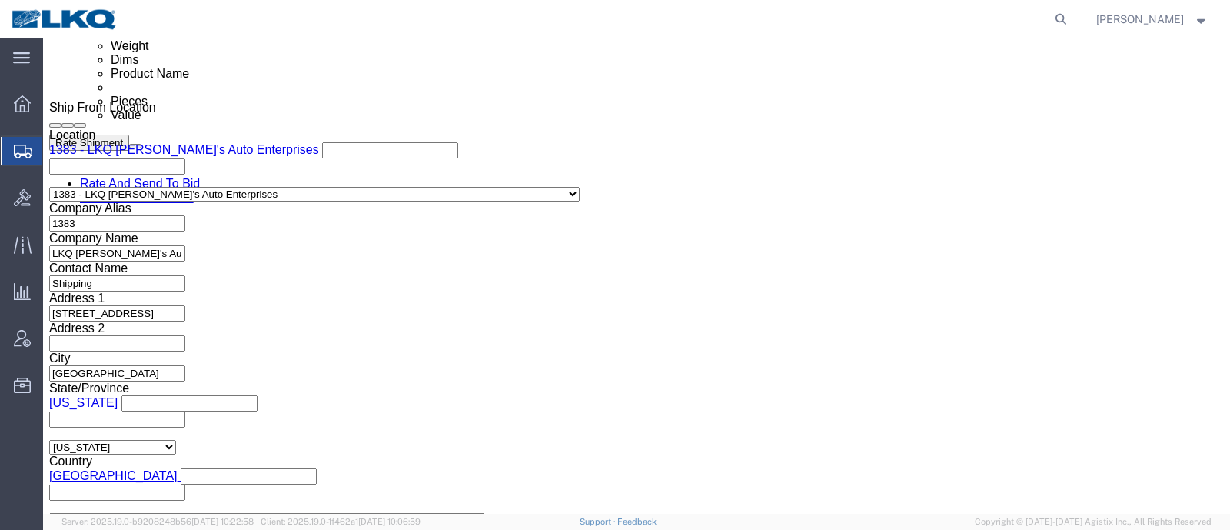
scroll to position [835, 0]
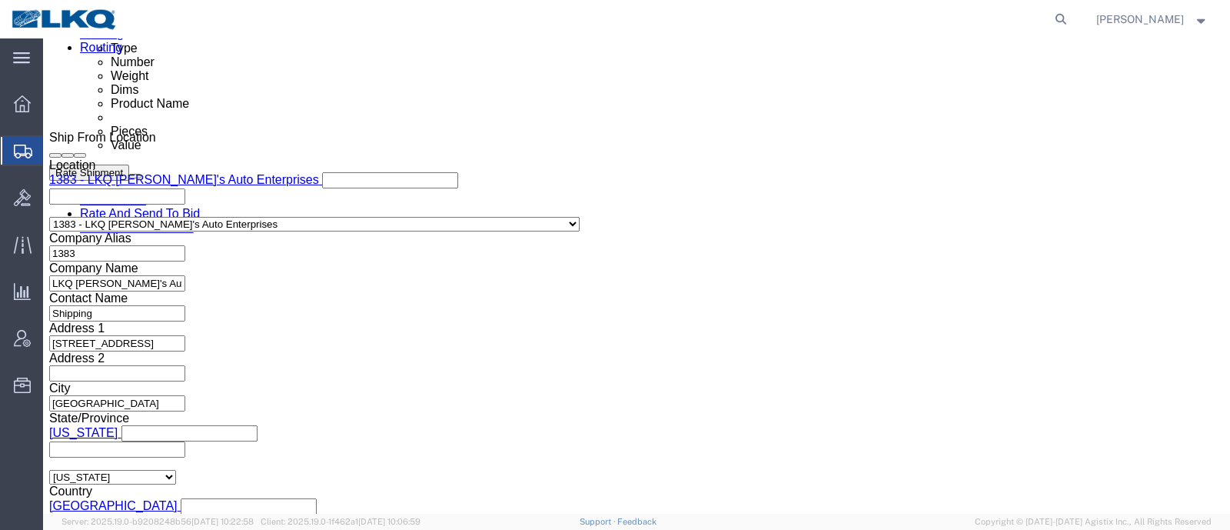
click div "Sep 22 2025 11:40 AM"
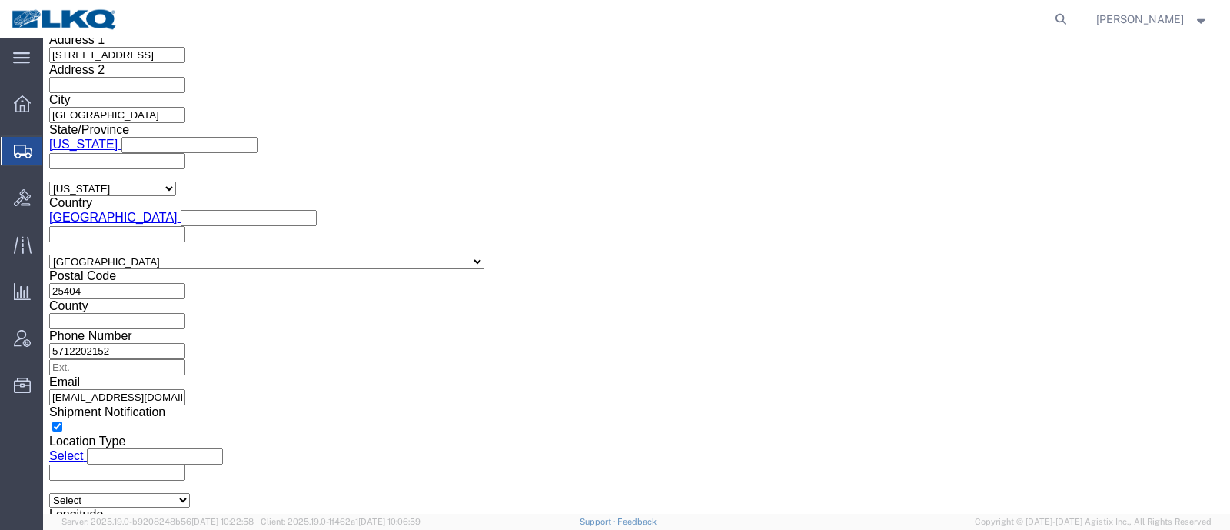
drag, startPoint x: 217, startPoint y: 239, endPoint x: 267, endPoint y: 236, distance: 50.1
click button "Apply"
click h3 "Leg 1"
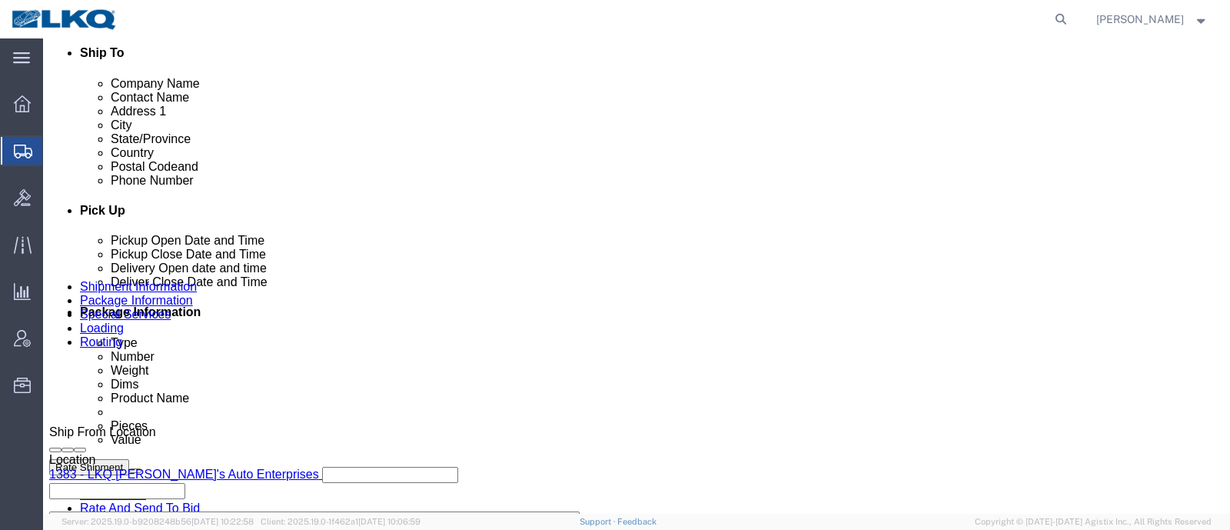
scroll to position [739, 0]
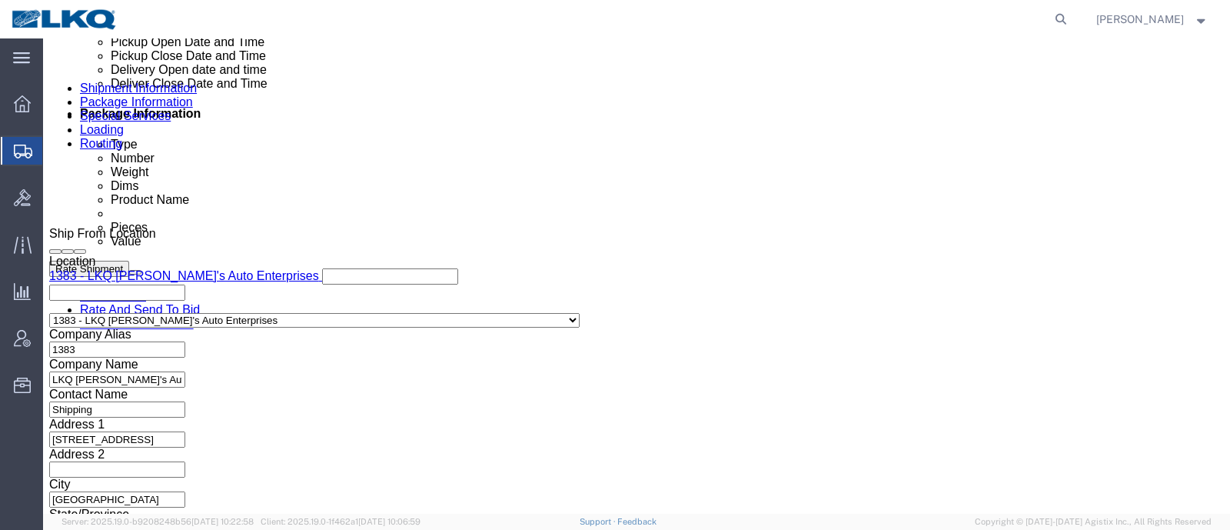
click div "Sep 23 2025 11:40 AM"
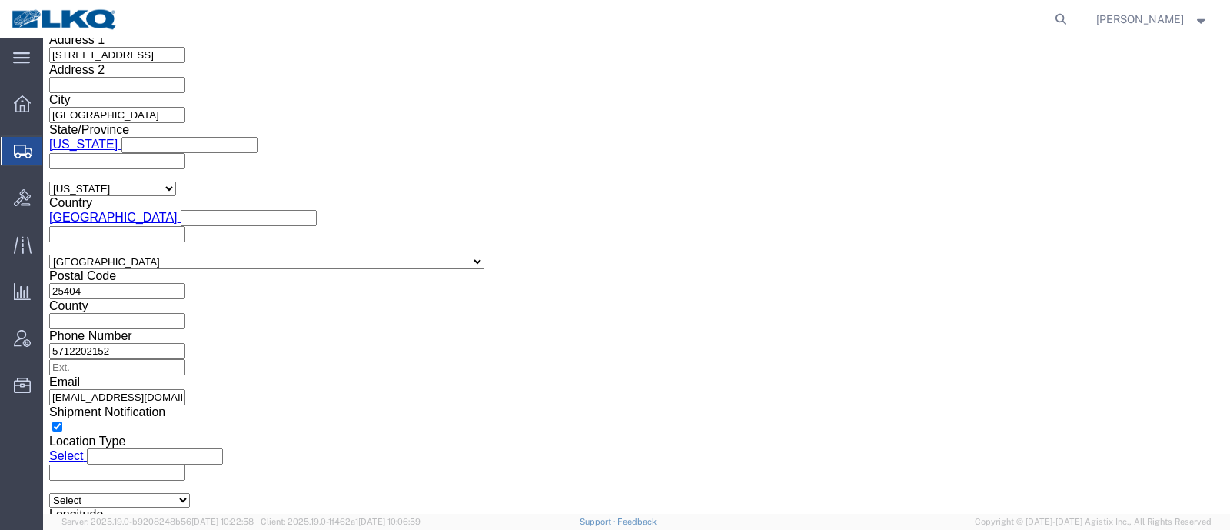
type input "9:00 AM"
click div "Open Time 9:00 AM Sep 23 2025 11:40 AM - Sep 23 2025 11:40 AM Cancel Apply"
click button "Apply"
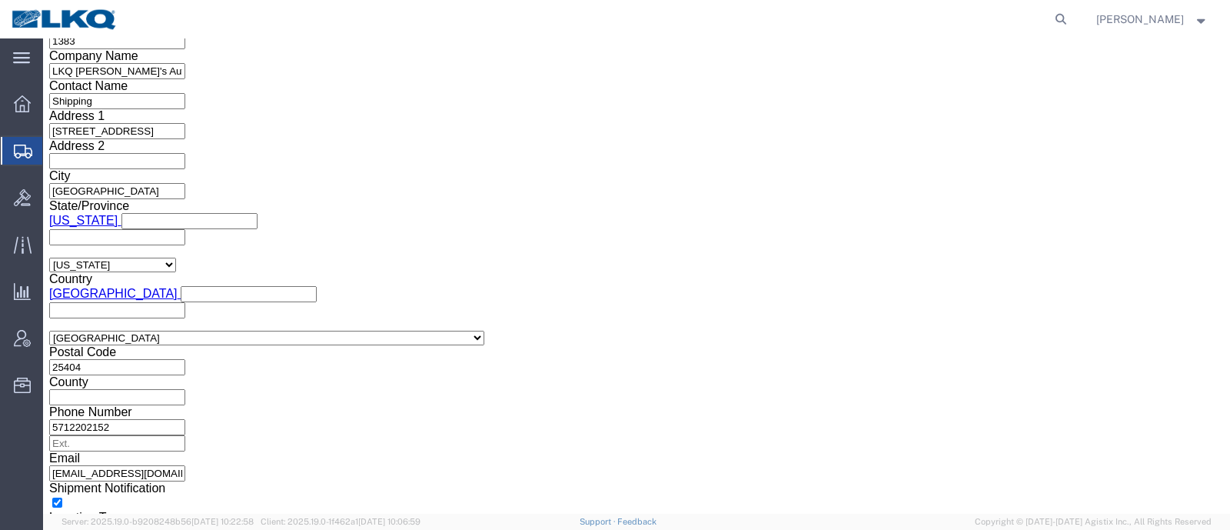
scroll to position [835, 0]
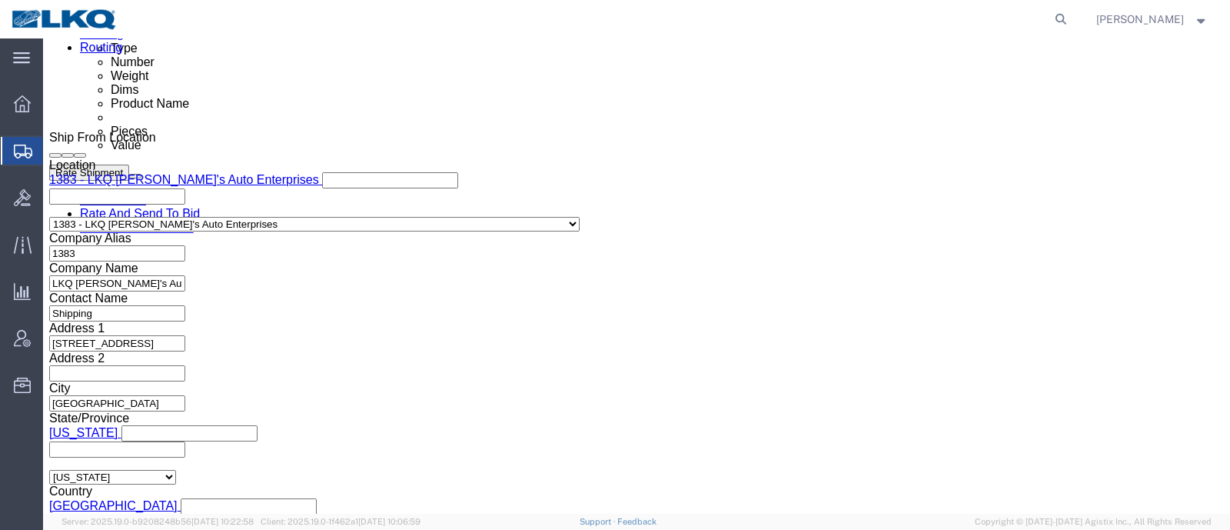
click div "Sep 23 2025 2:00 PM"
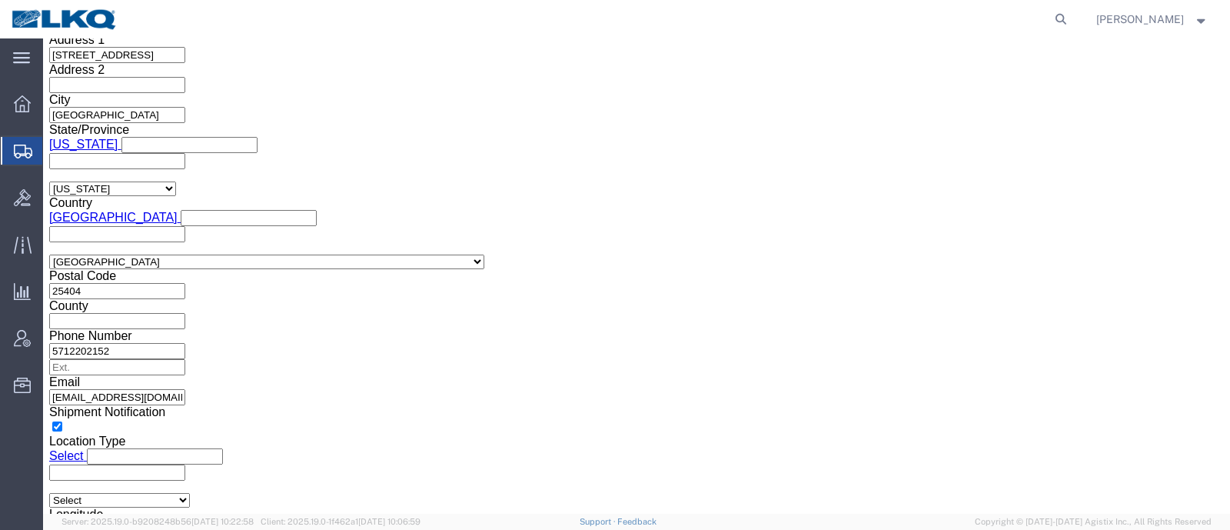
type input "11:00 AM"
drag, startPoint x: 411, startPoint y: 238, endPoint x: 412, endPoint y: 226, distance: 12.3
click button "Apply"
click div "Leg 1 Mode Select Air Less than Truckload Multi-Leg Ocean Freight Rail Small Pa…"
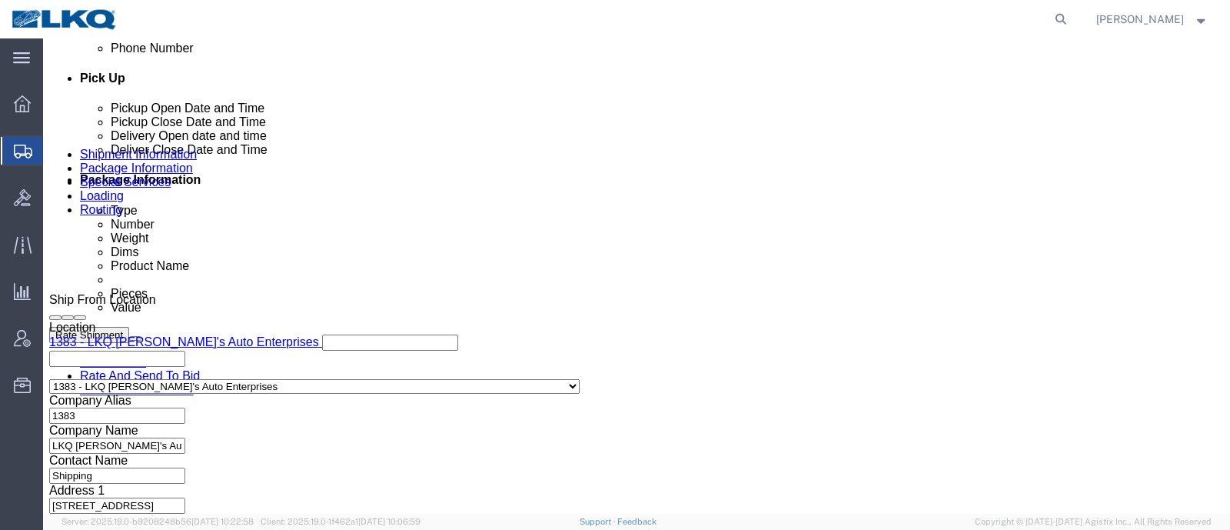
scroll to position [643, 0]
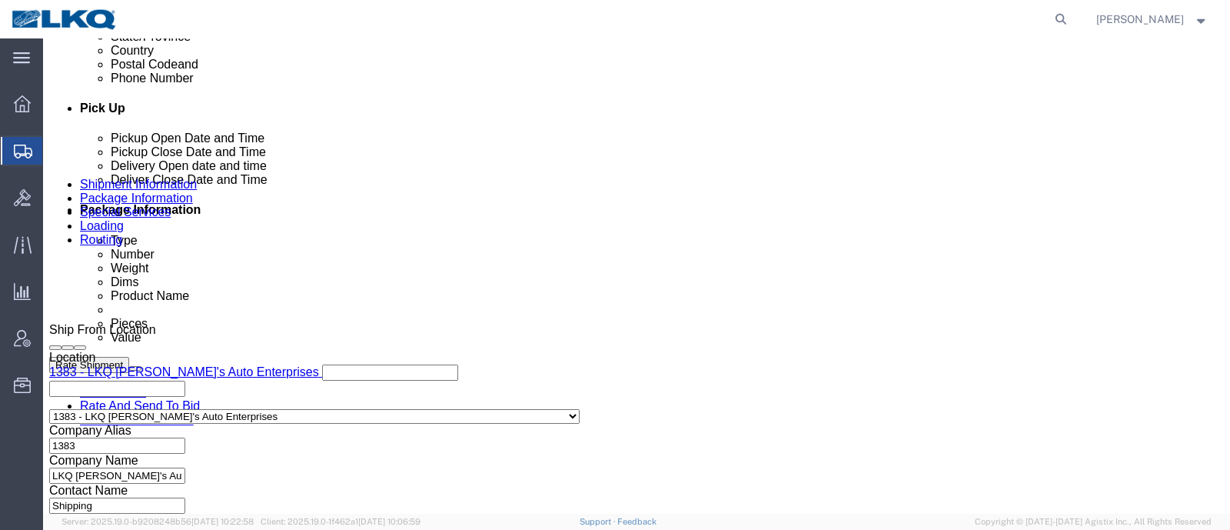
click link "Schedule appointment"
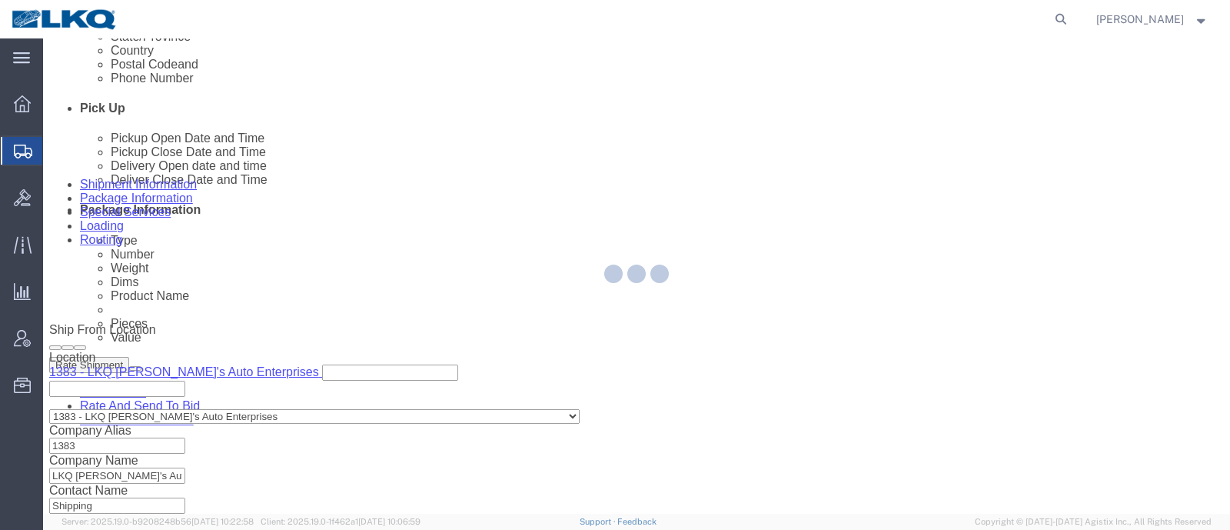
select select
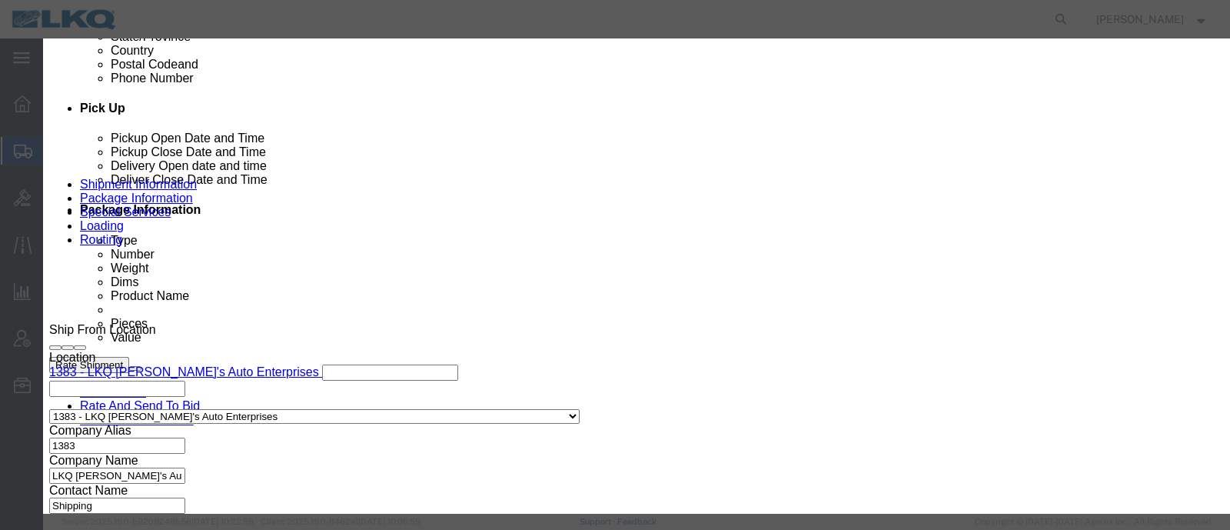
click input "[DATE]"
click td "24"
click link "Availability"
click button "Close"
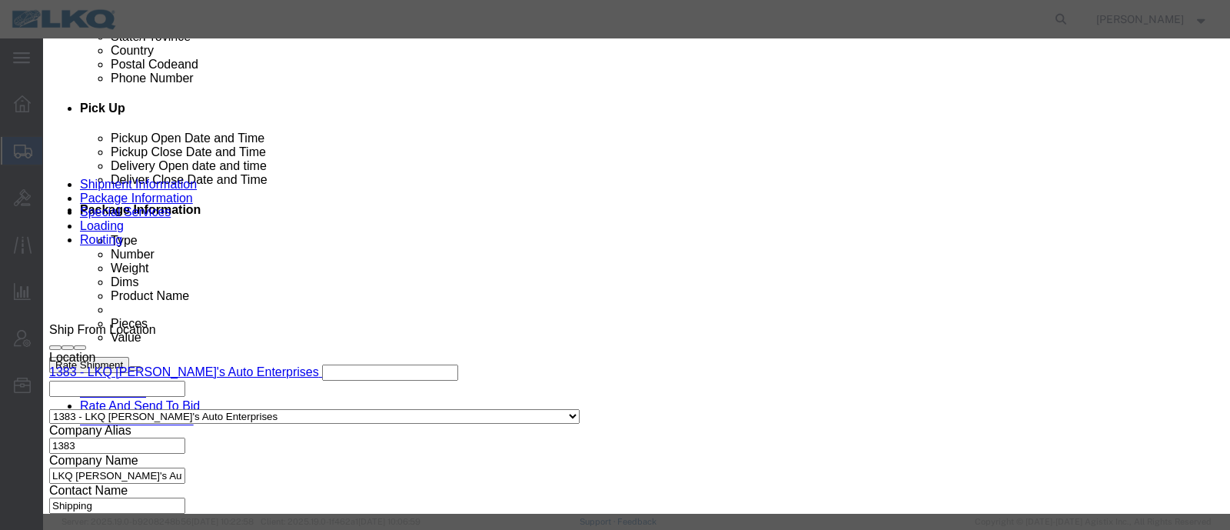
scroll to position [0, 0]
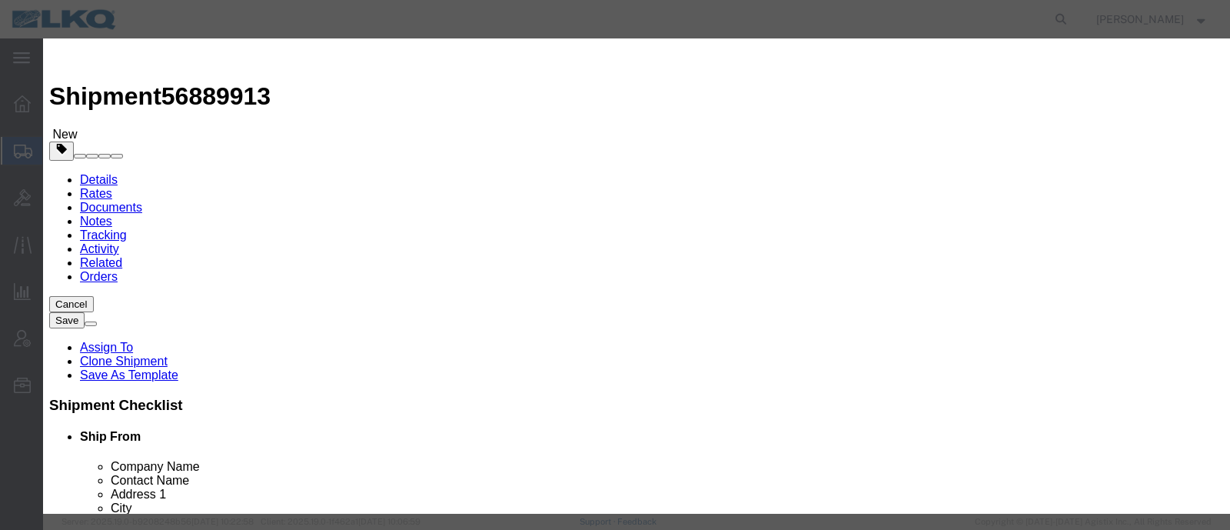
click select "Select 15 min 30 min 45 min 1 hr 2 hr 3 hr 4 hr"
select select "15"
click select "Select 15 min 30 min 45 min 1 hr 2 hr 3 hr 4 hr"
click button "Save"
click button "Ok"
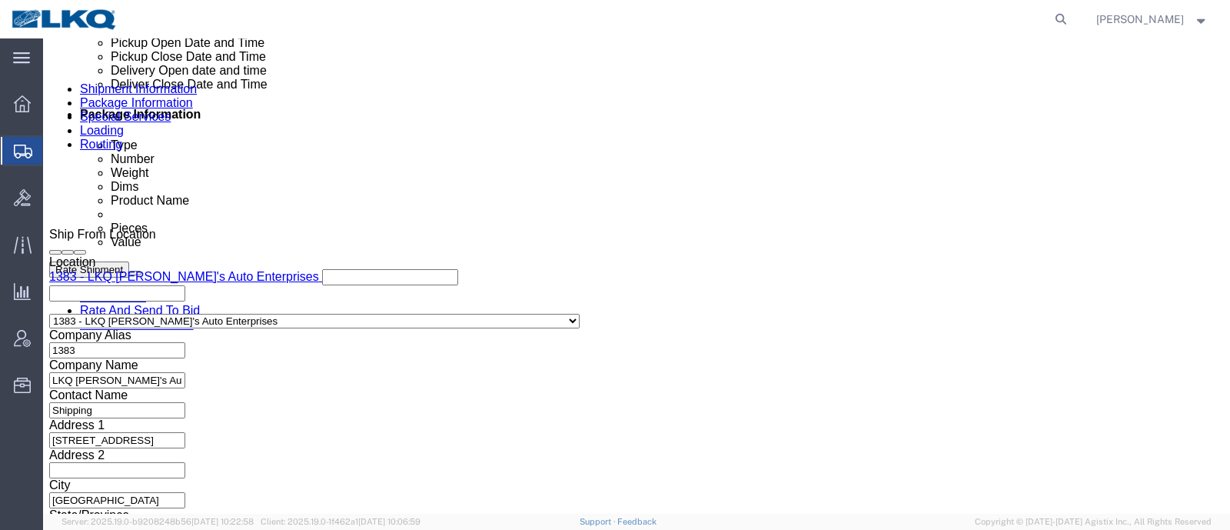
scroll to position [768, 0]
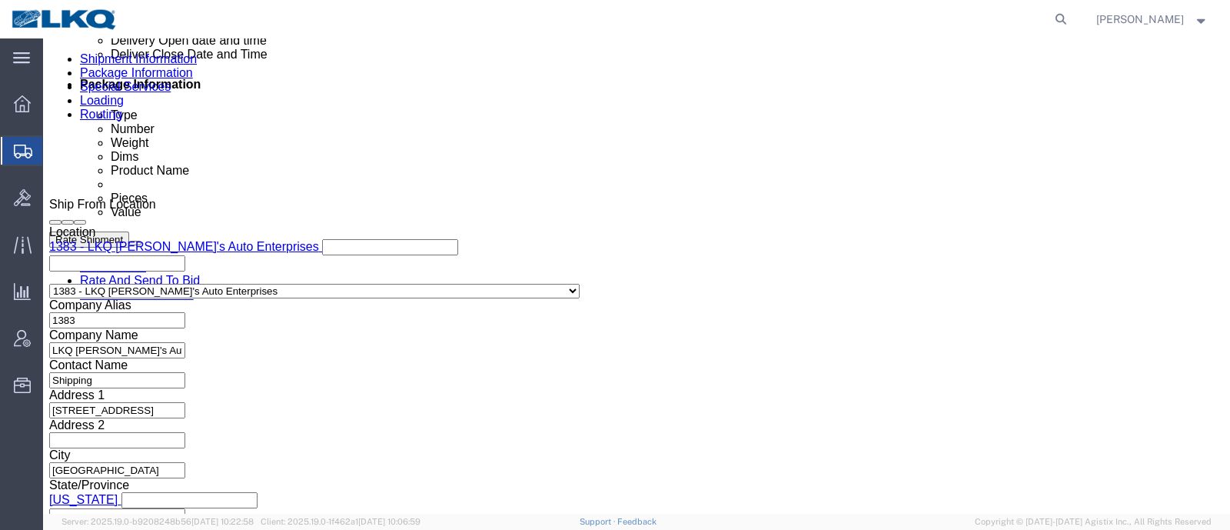
click span "56889913"
copy span "56889913"
drag, startPoint x: 401, startPoint y: 192, endPoint x: 392, endPoint y: 194, distance: 9.4
click div "Pickup Date and Time"
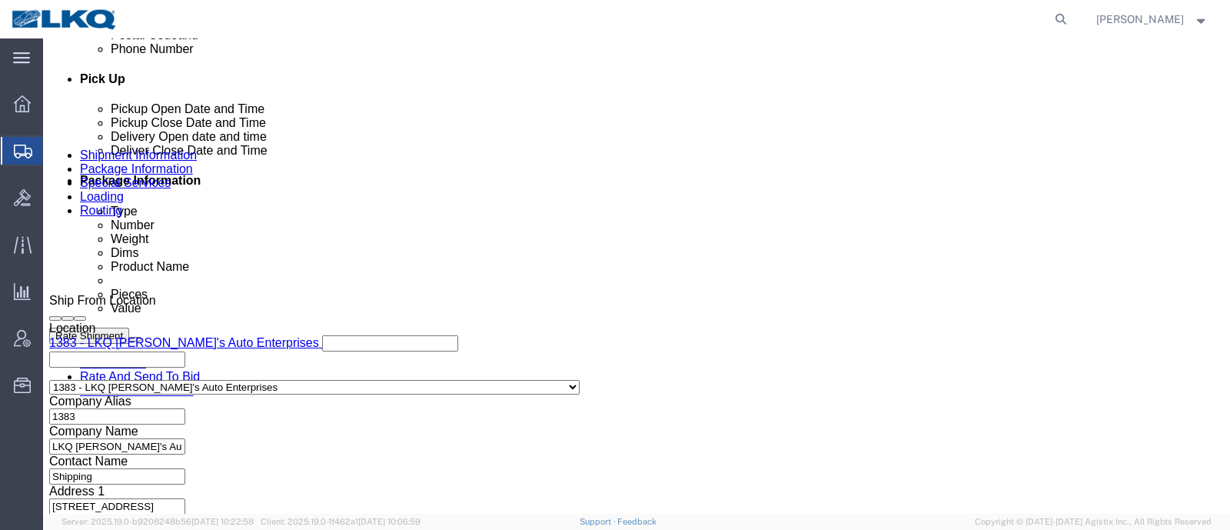
scroll to position [577, 0]
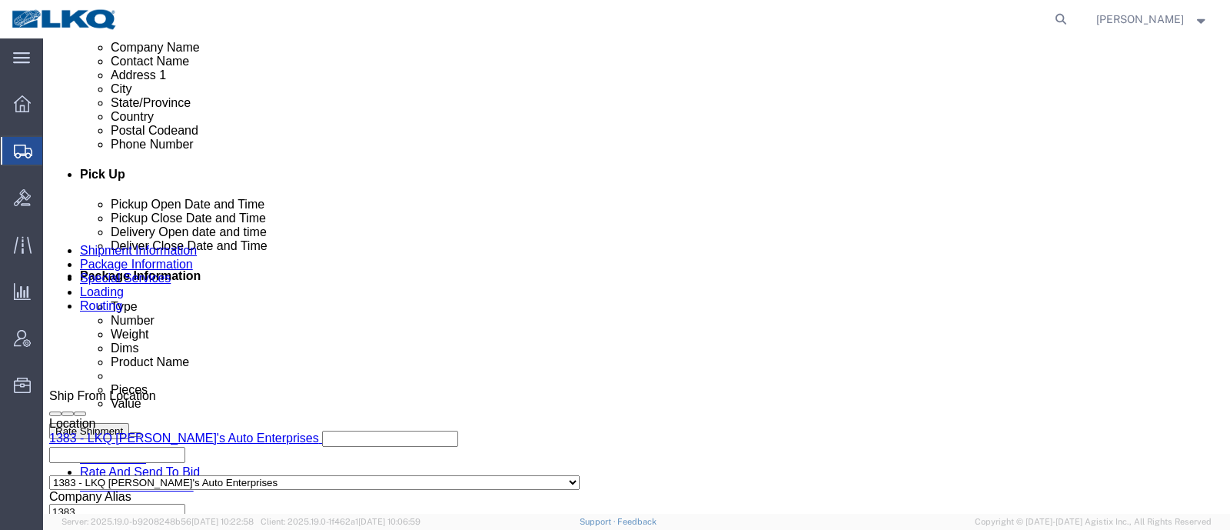
click div "Shipment Information Package Information Special Services Loading Routing"
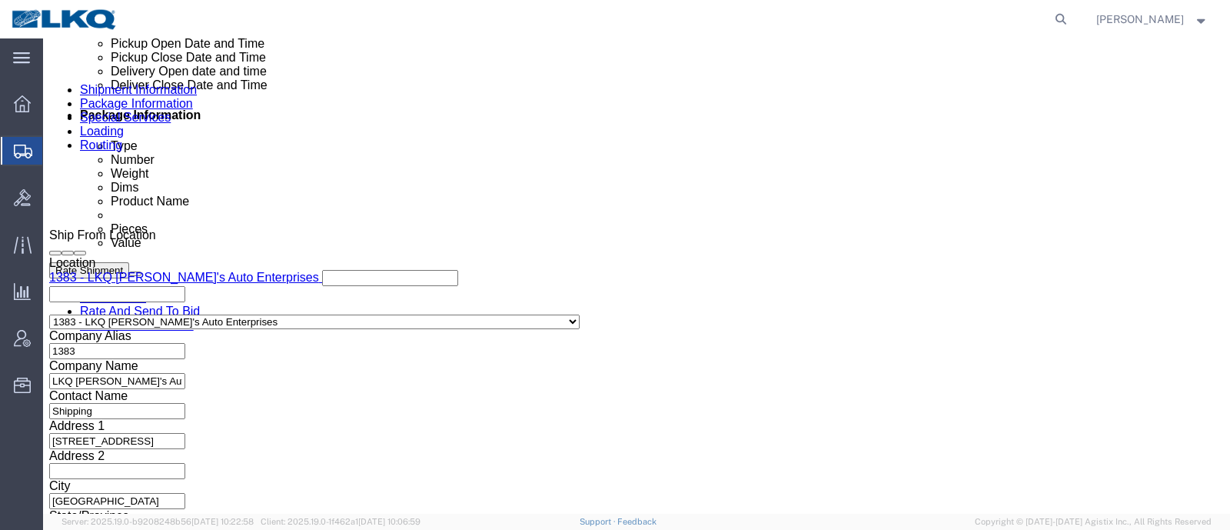
scroll to position [768, 0]
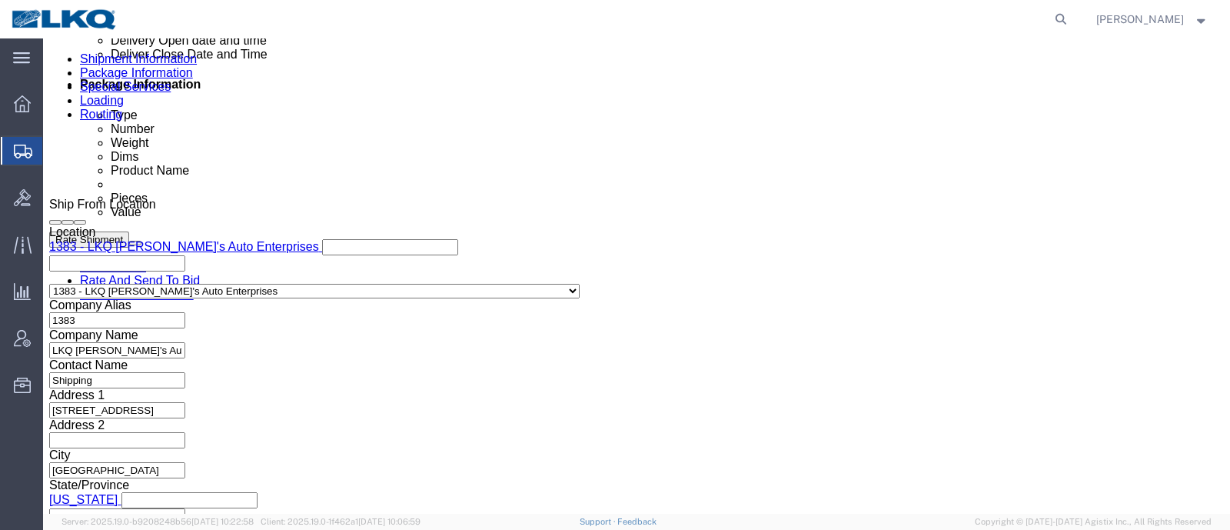
click span "56889913"
copy span "56889913"
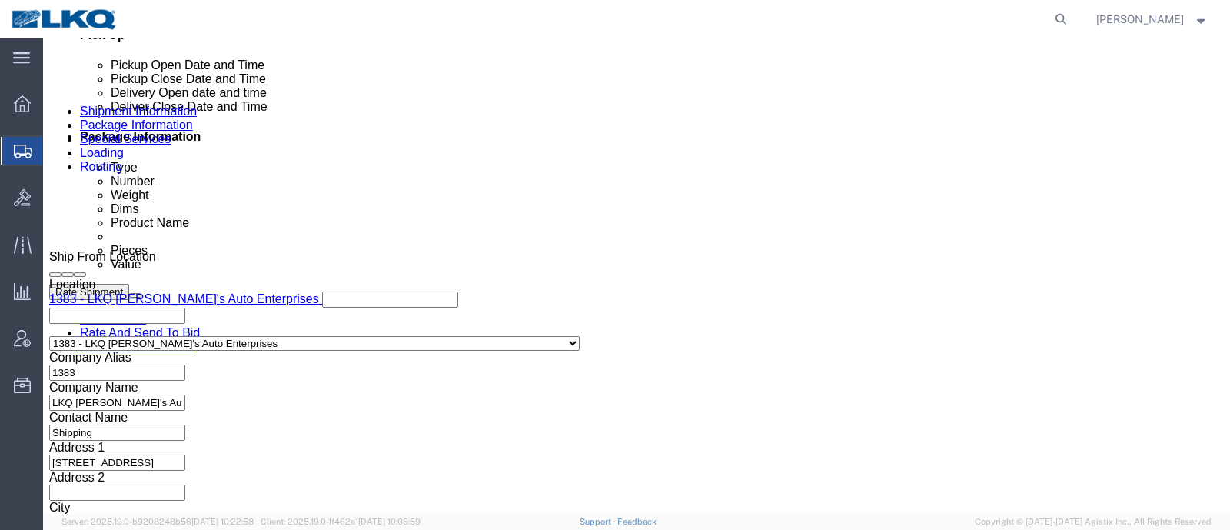
scroll to position [672, 0]
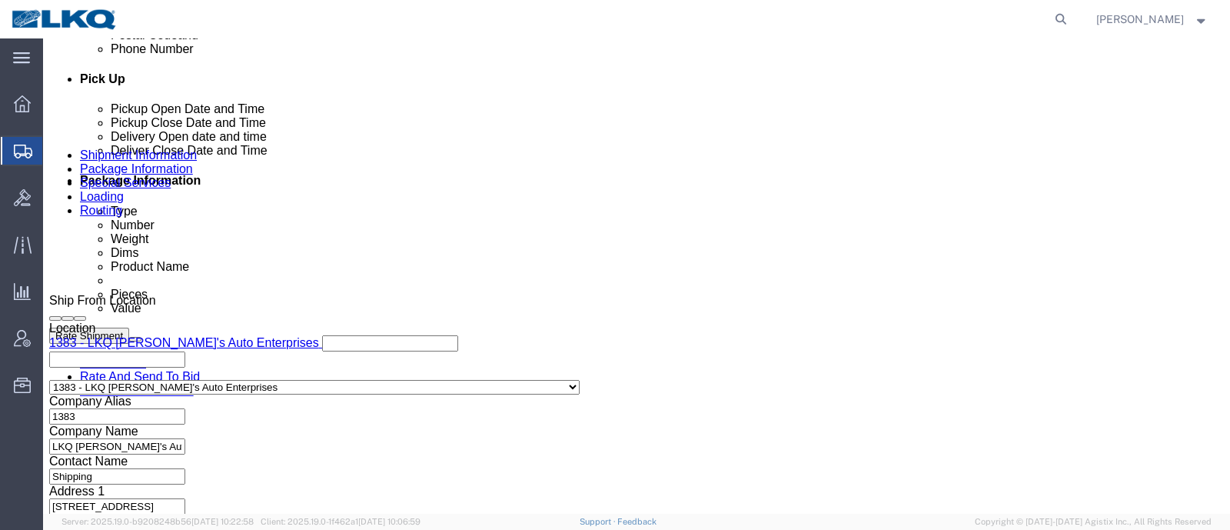
click link "Special Services"
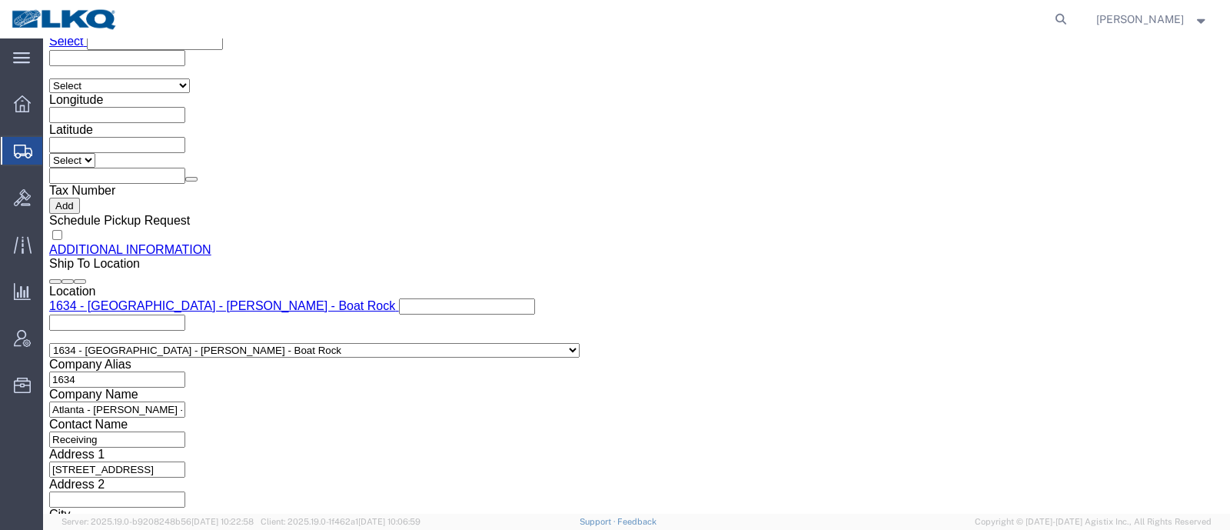
scroll to position [1537, 0]
click input "cbulloc4@lkqcorp.com"
click icon
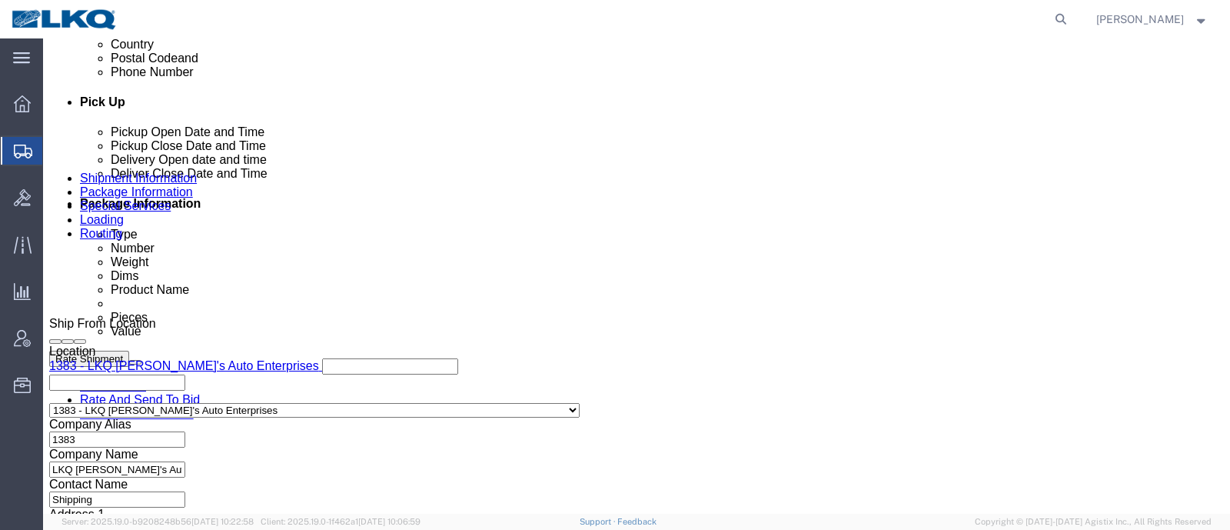
scroll to position [457, 0]
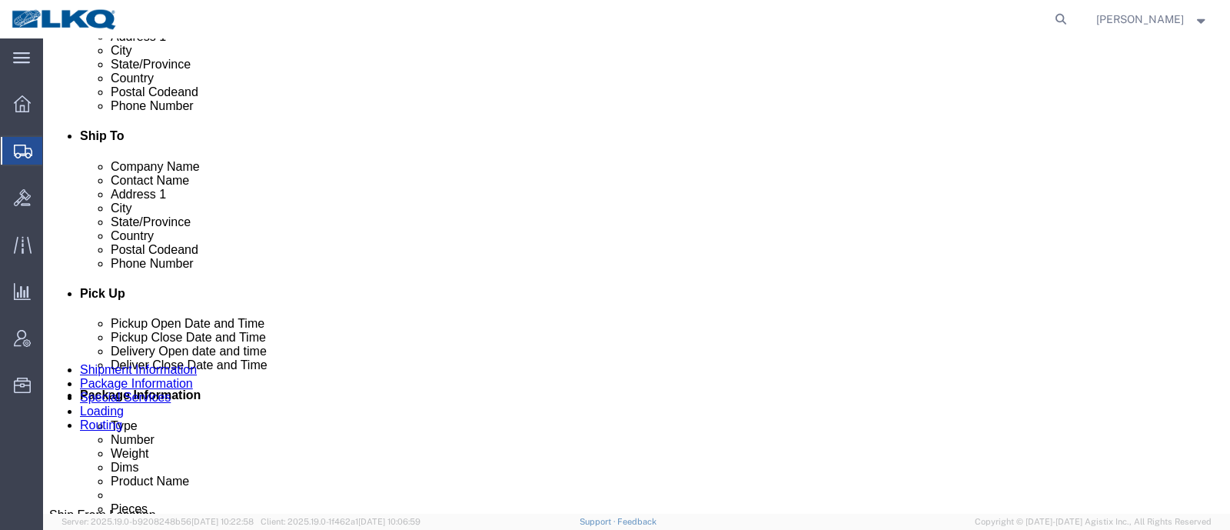
drag, startPoint x: 509, startPoint y: 231, endPoint x: 478, endPoint y: 241, distance: 32.1
click div "Route Details (Approximate route mileage 644.32 miles) Add Stop"
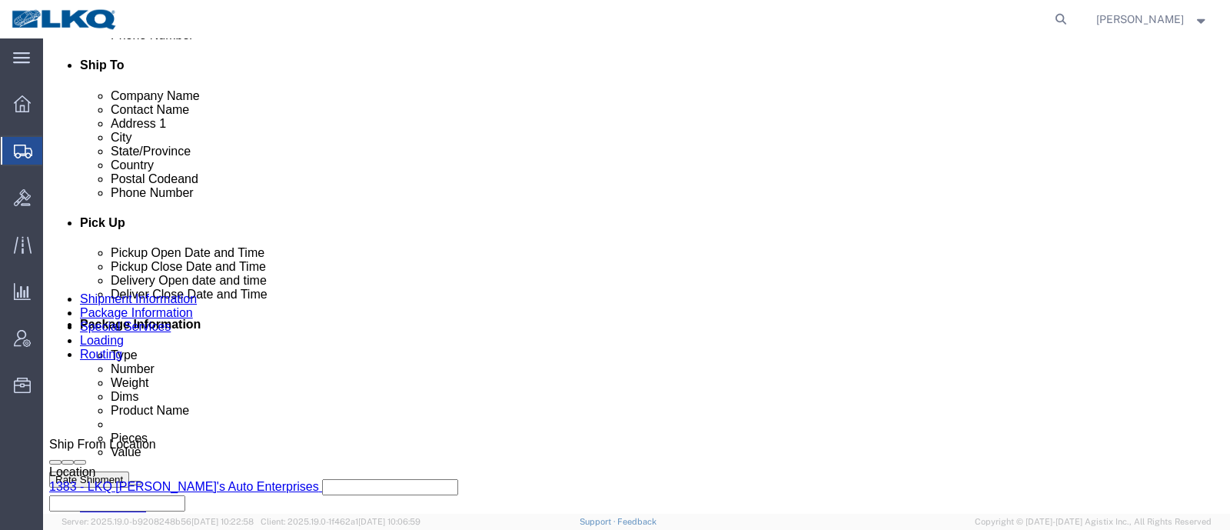
scroll to position [745, 0]
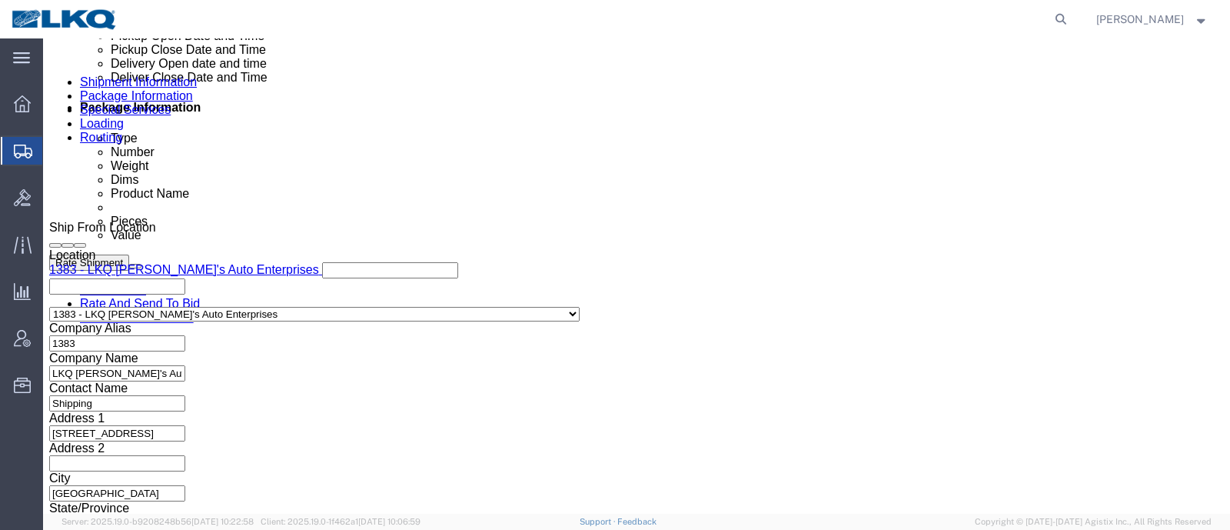
click button "Rate Shipment"
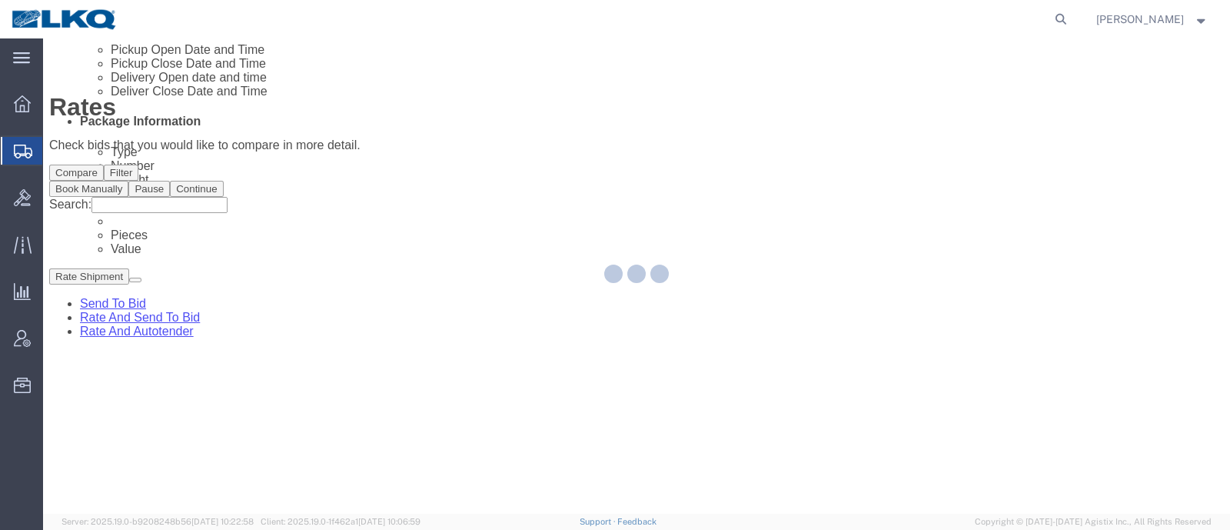
scroll to position [0, 0]
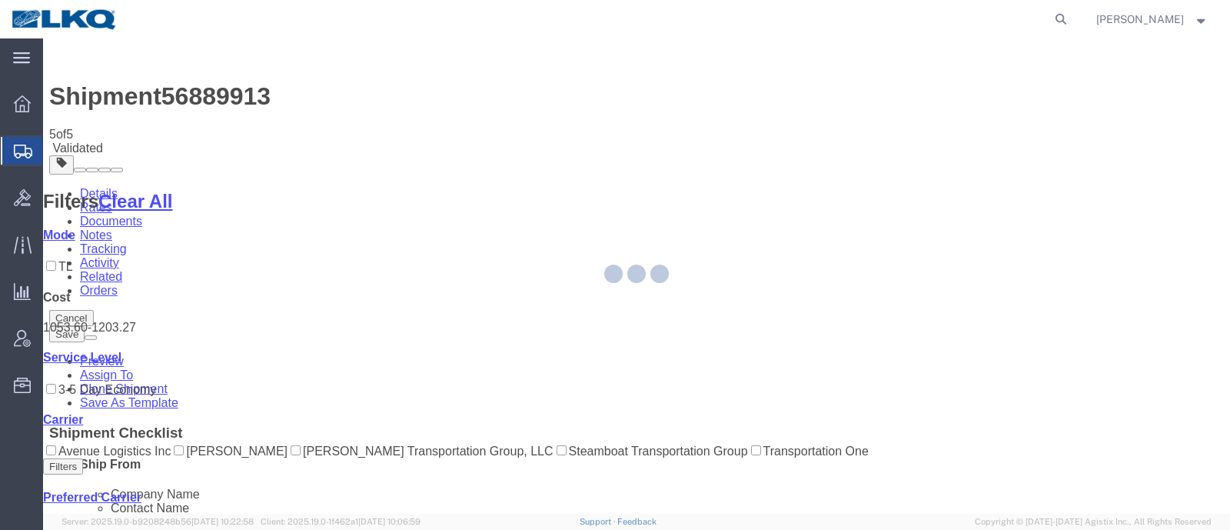
select select "27546"
select select "28712"
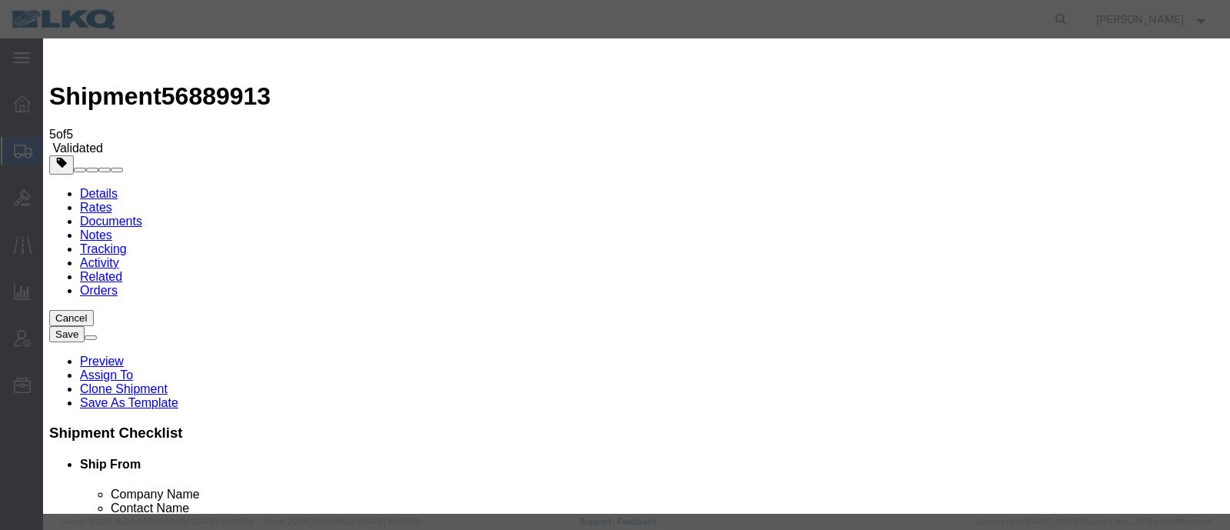
click input "3"
click input "2"
type input "1"
click input "1"
click select "Price Carrier Rank"
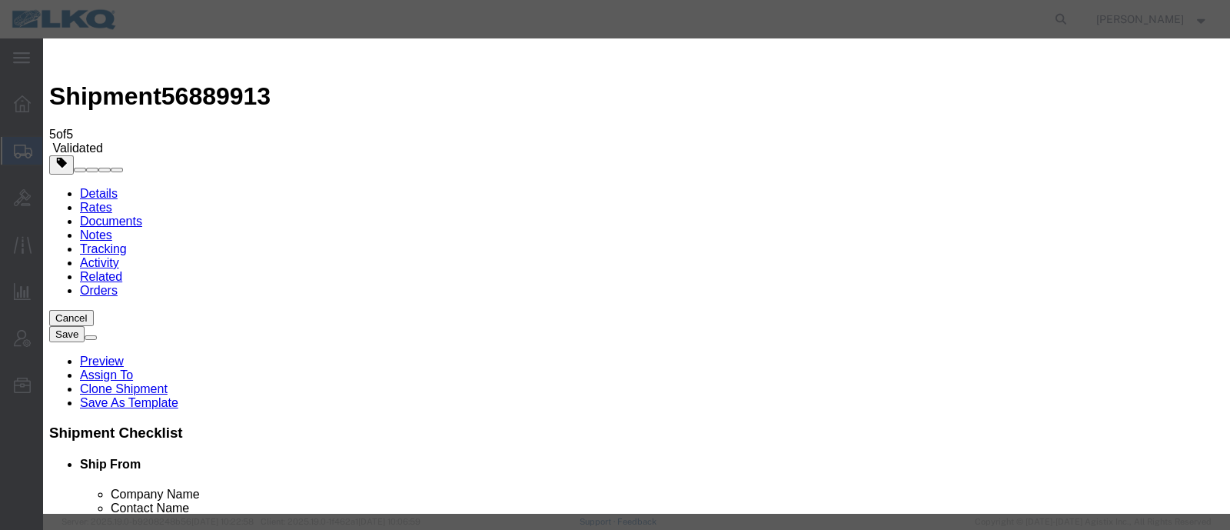
select select "LANE_RANK"
click select "Price Carrier Rank"
click input "8:00 AM"
type input "7:00 AM"
click button "Save Auto-Tender"
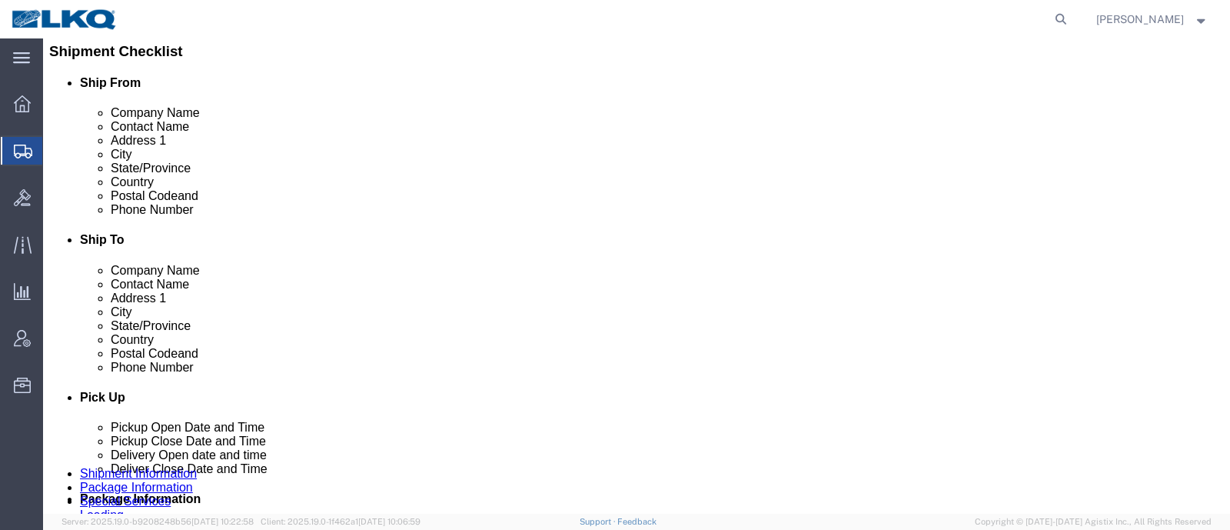
select select "28712"
select select "28711"
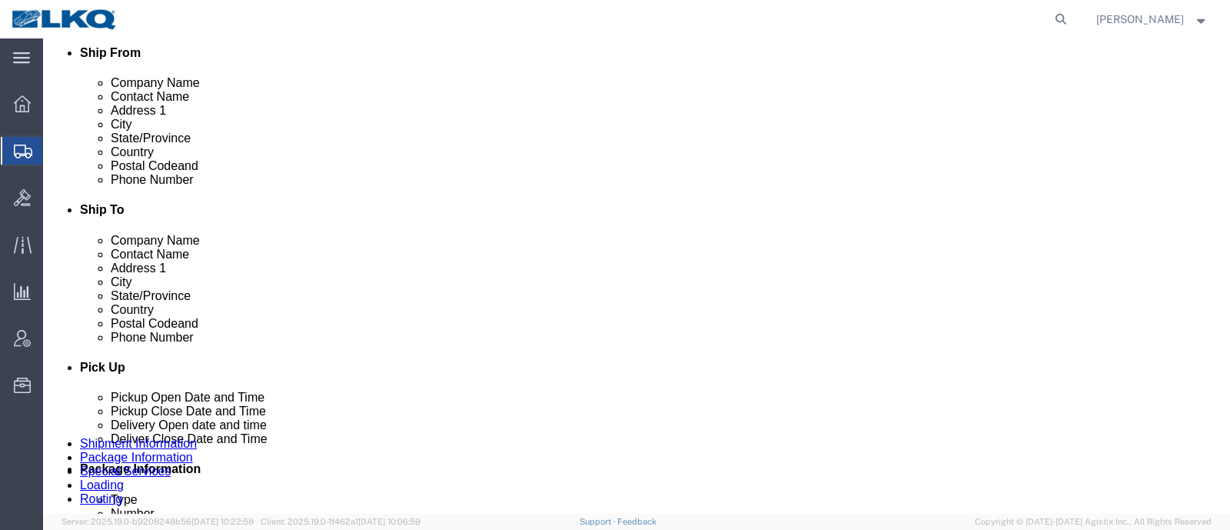
click span "56892572"
copy span "56892572"
click icon
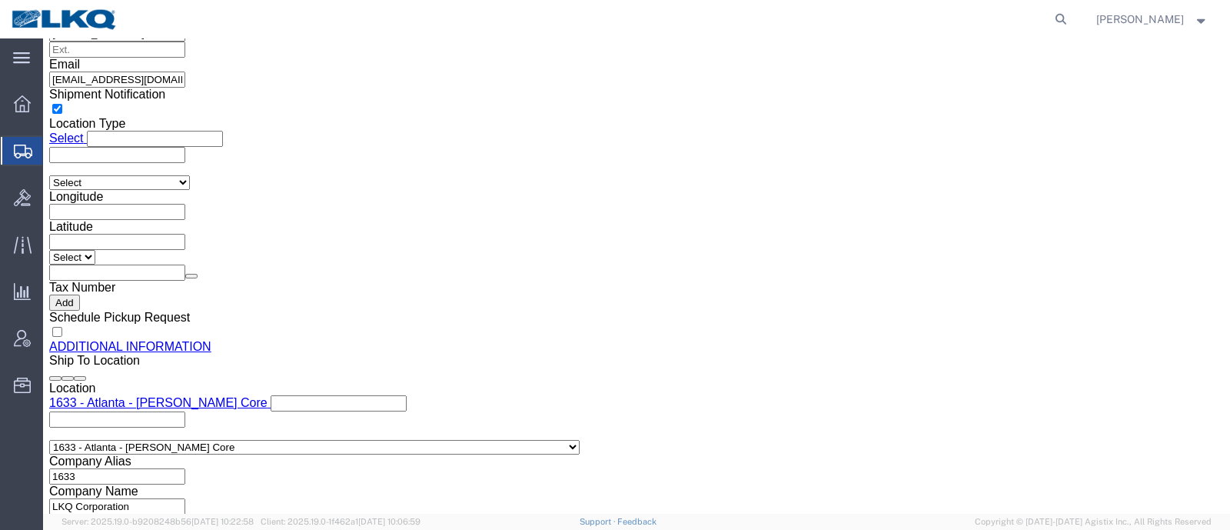
scroll to position [1537, 0]
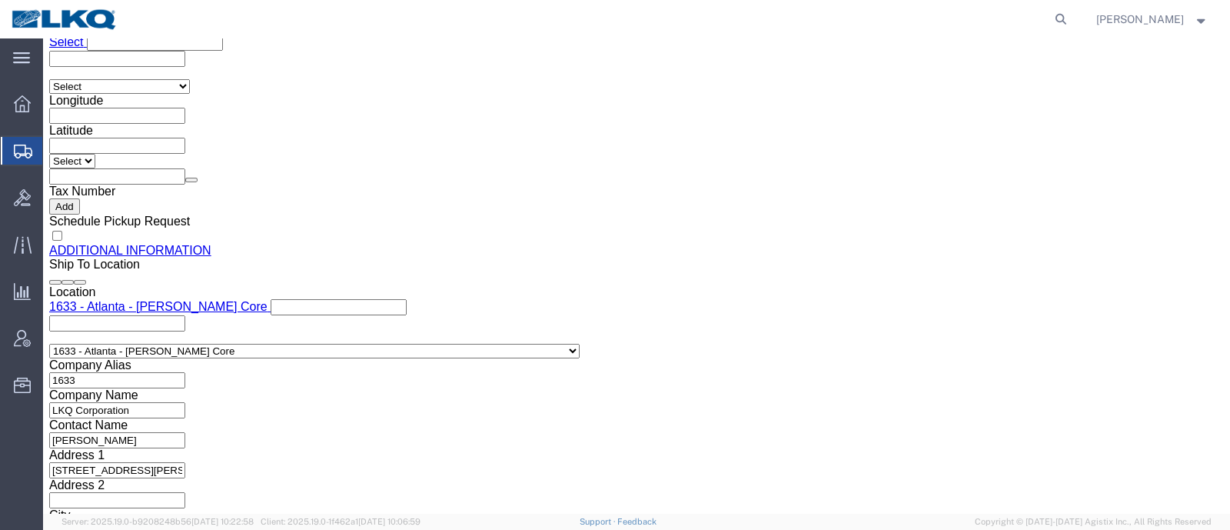
click input "mjvoyles@lkqcorp.com"
click icon
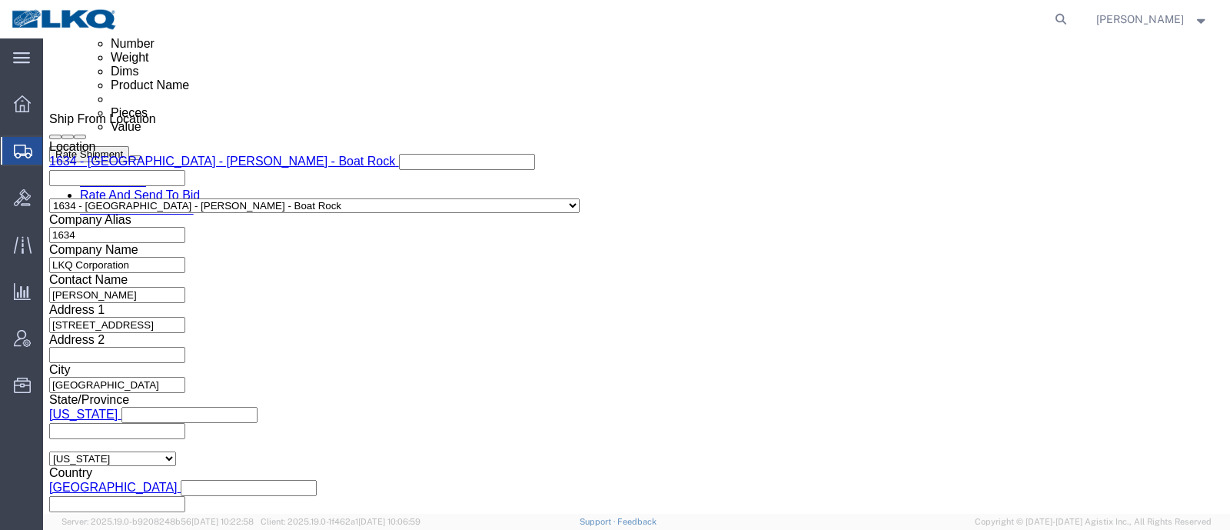
scroll to position [923, 0]
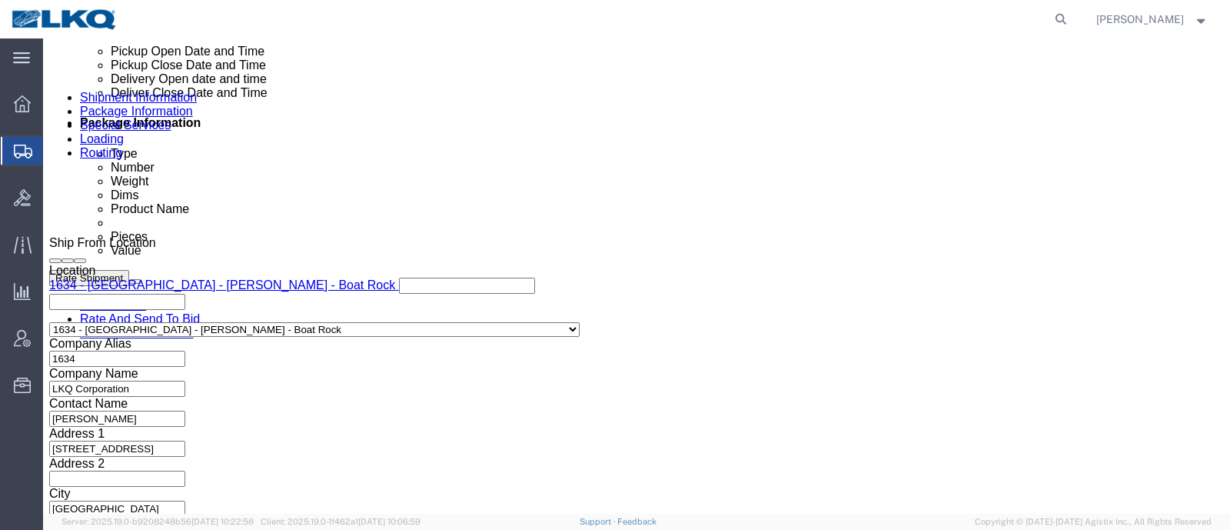
click div
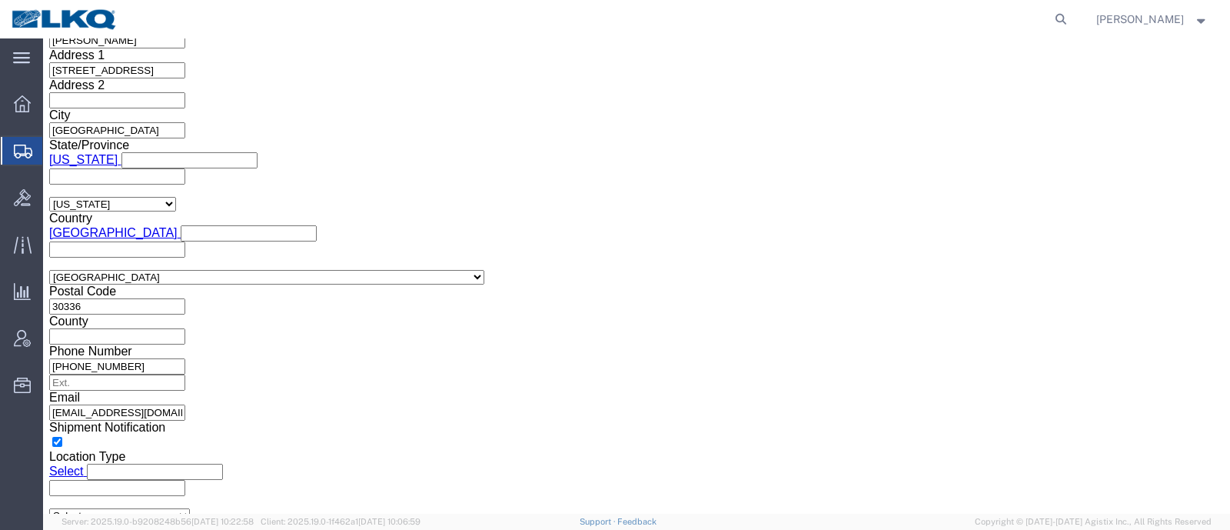
click button "Apply"
click button "Rate Shipment"
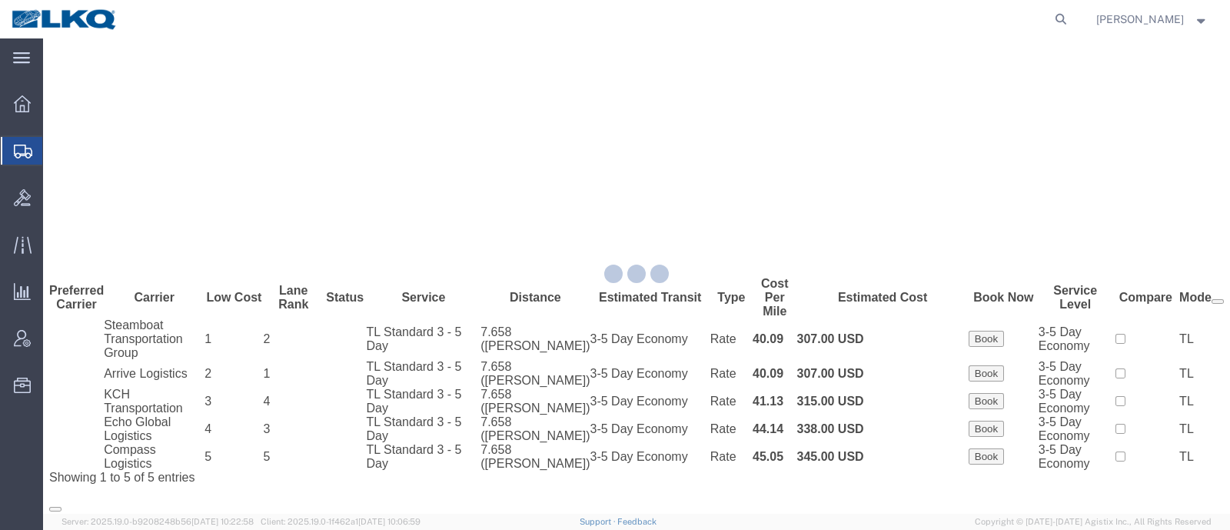
scroll to position [0, 0]
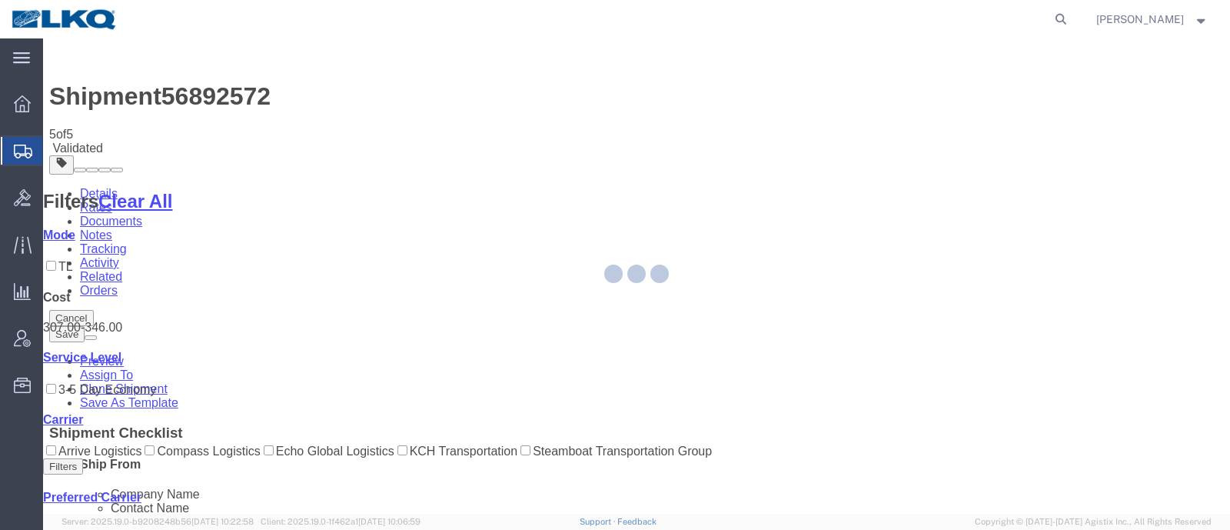
select select "28712"
select select "28711"
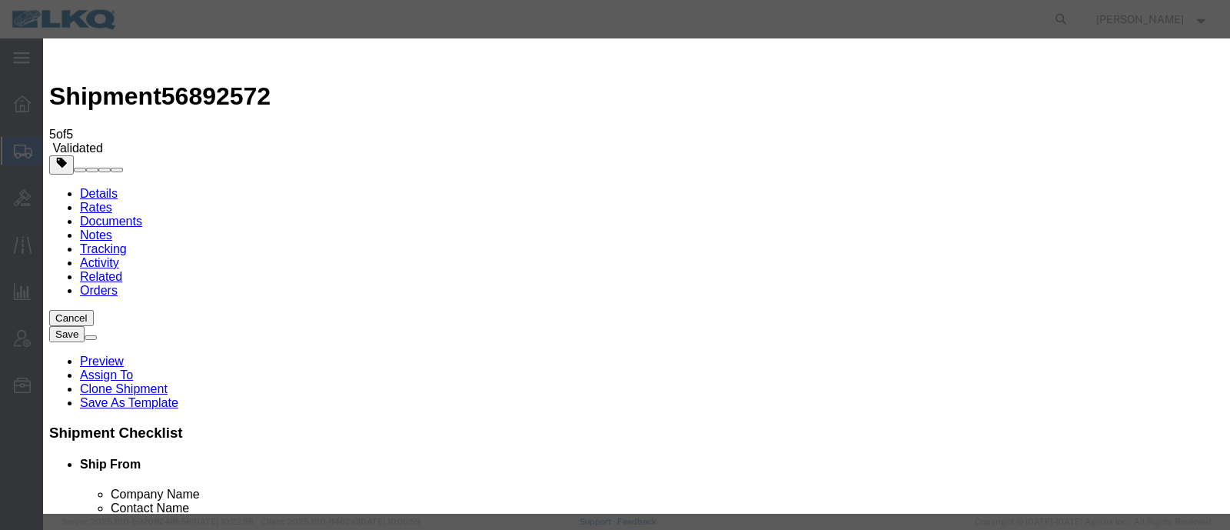
click input "2"
type input "1"
click input "1"
click select "Price Carrier Rank"
select select "LANE_RANK"
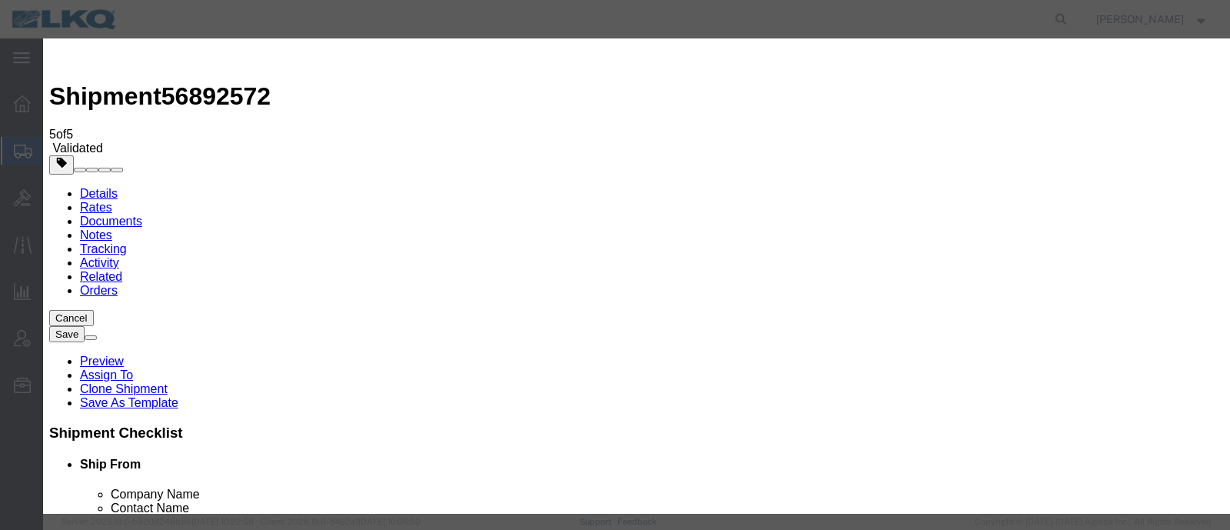
click select "Price Carrier Rank"
click input "8:00 AM"
type input "7:00 AM"
click button "Save Auto-Tender"
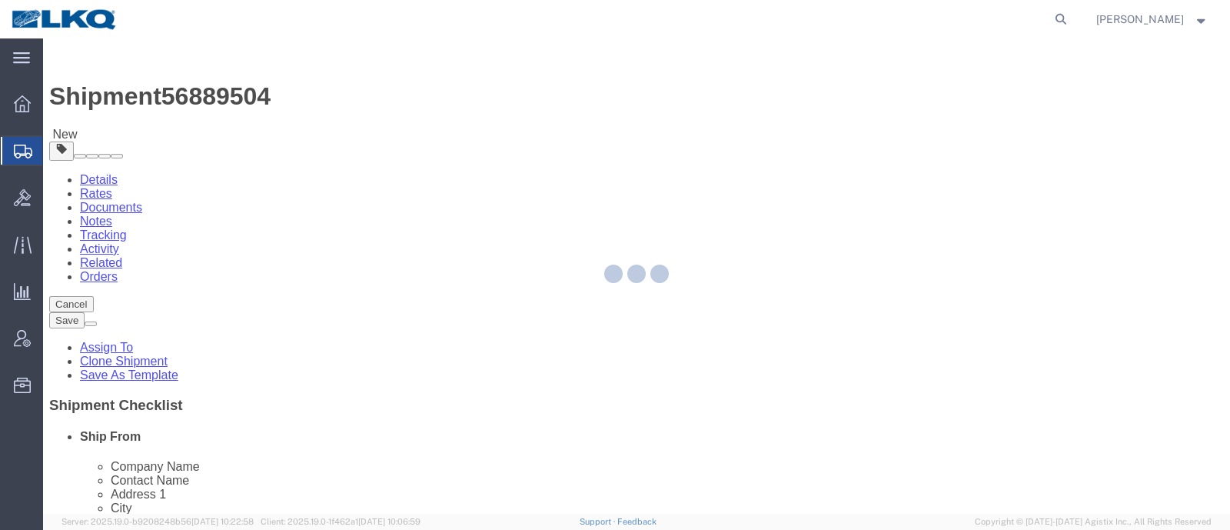
select select
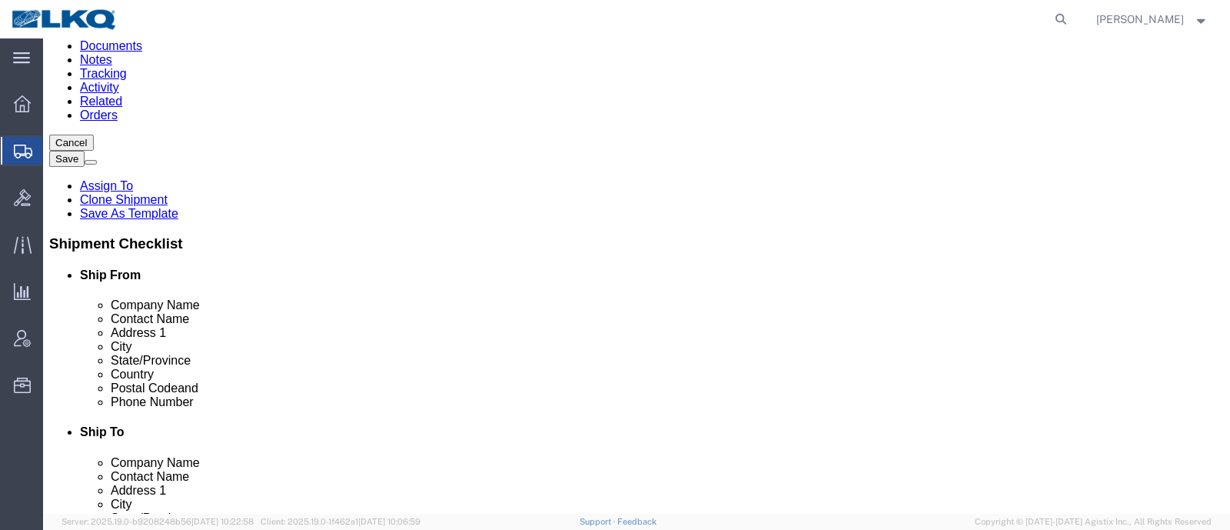
scroll to position [191, 0]
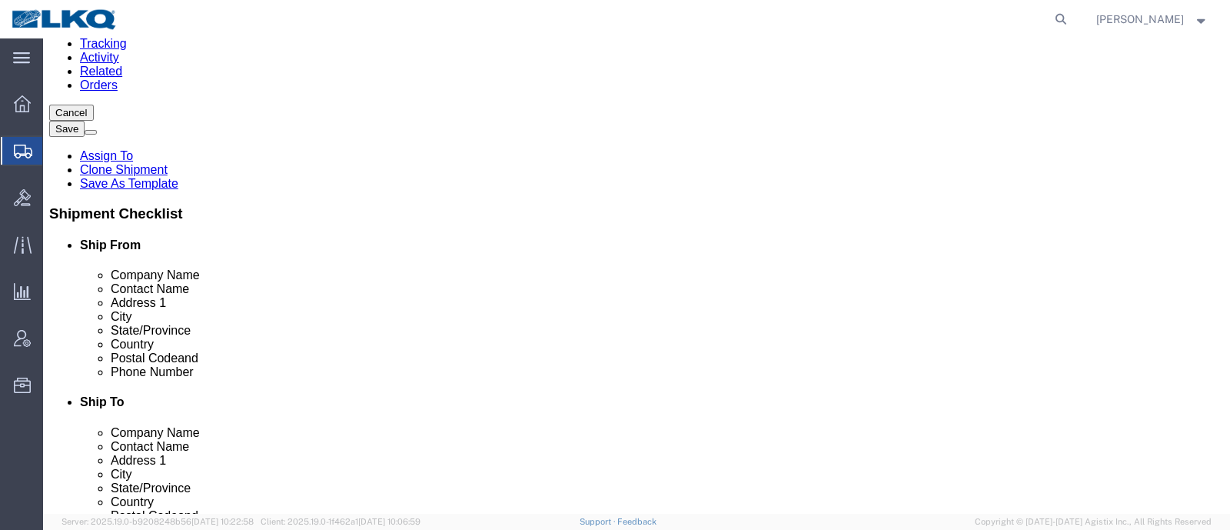
click span "56889504"
copy span "56889504"
click div "Ship To Location Location My Profile Location 1100 - LKQ [GEOGRAPHIC_DATA] 1103…"
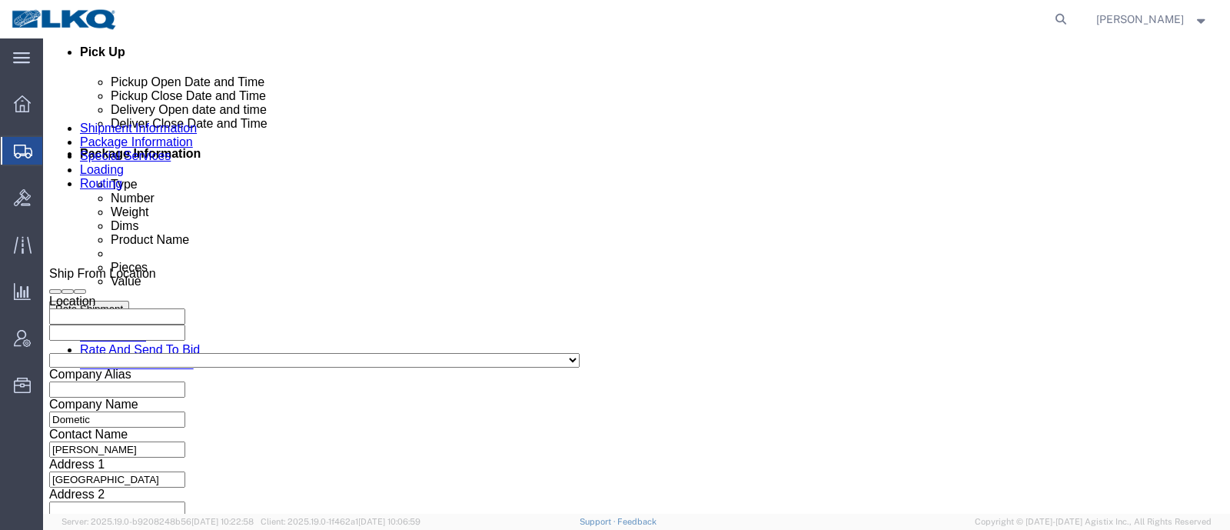
scroll to position [672, 0]
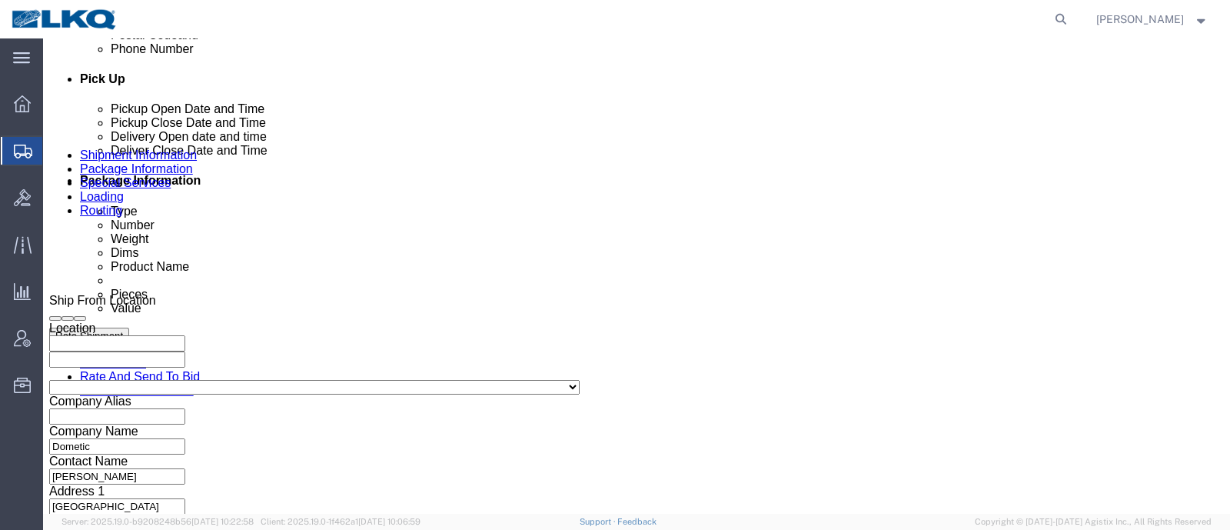
click div "Shipment 56889504 New Details Rates Documents Notes Tracking Activity Related O…"
click span "56889504"
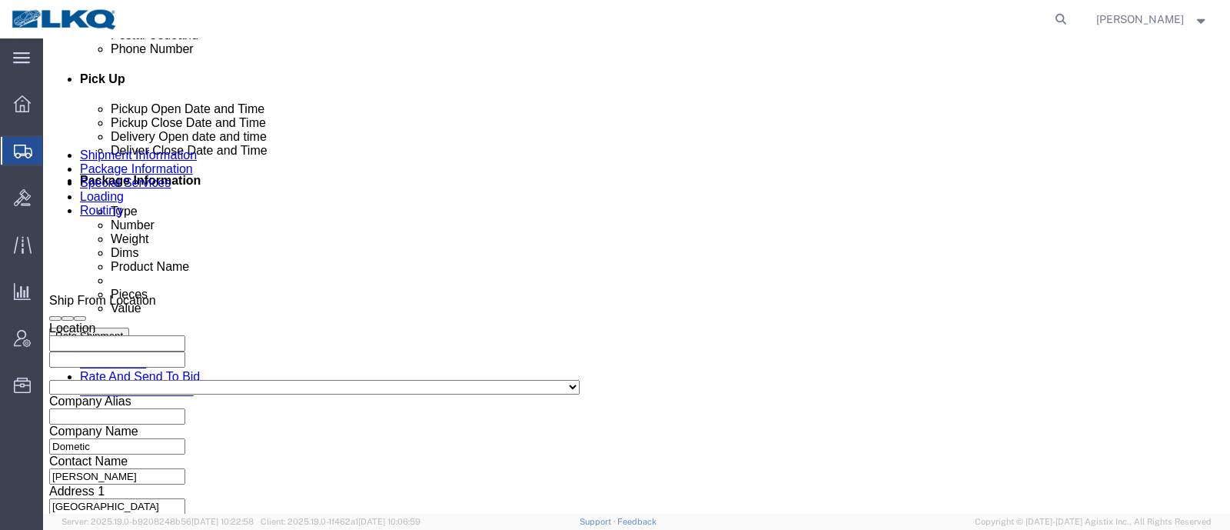
click span "56889504"
copy span "56889504"
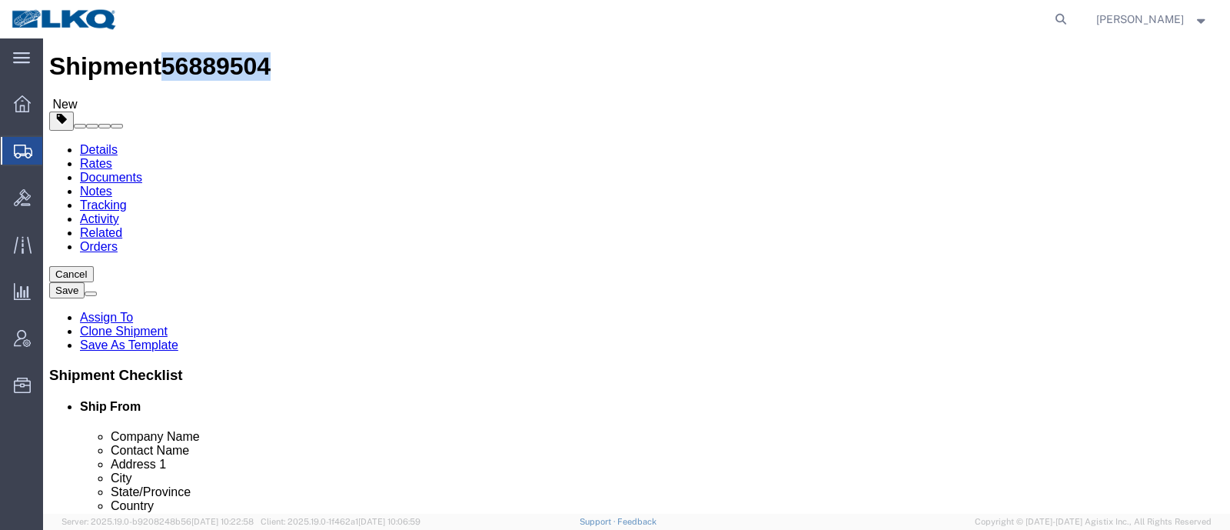
scroll to position [0, 0]
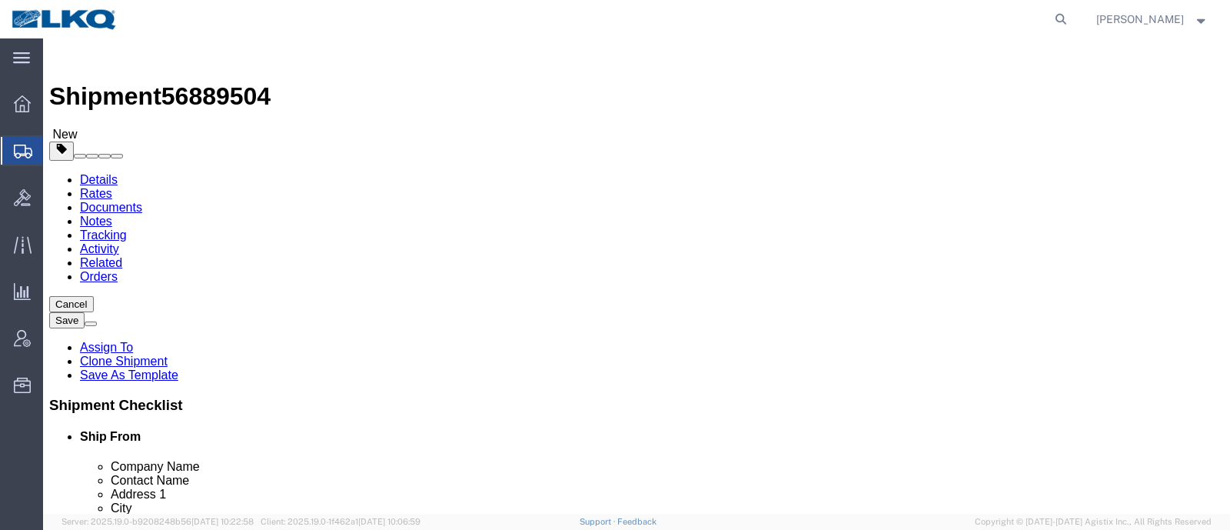
click input "Dometic"
click icon
click div "Shipment Information Package Information Special Services Loading Routing"
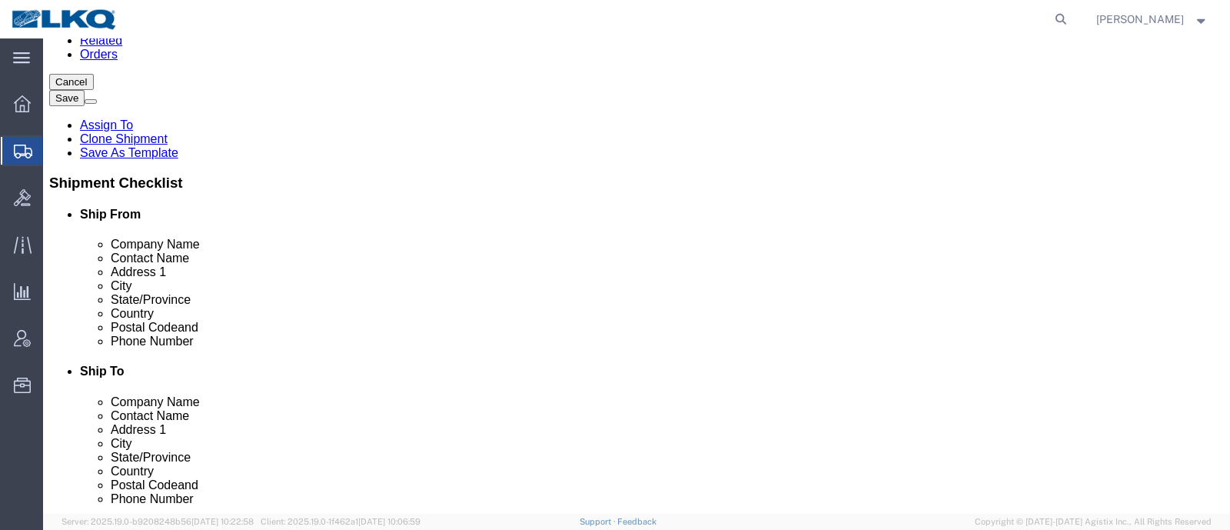
scroll to position [191, 0]
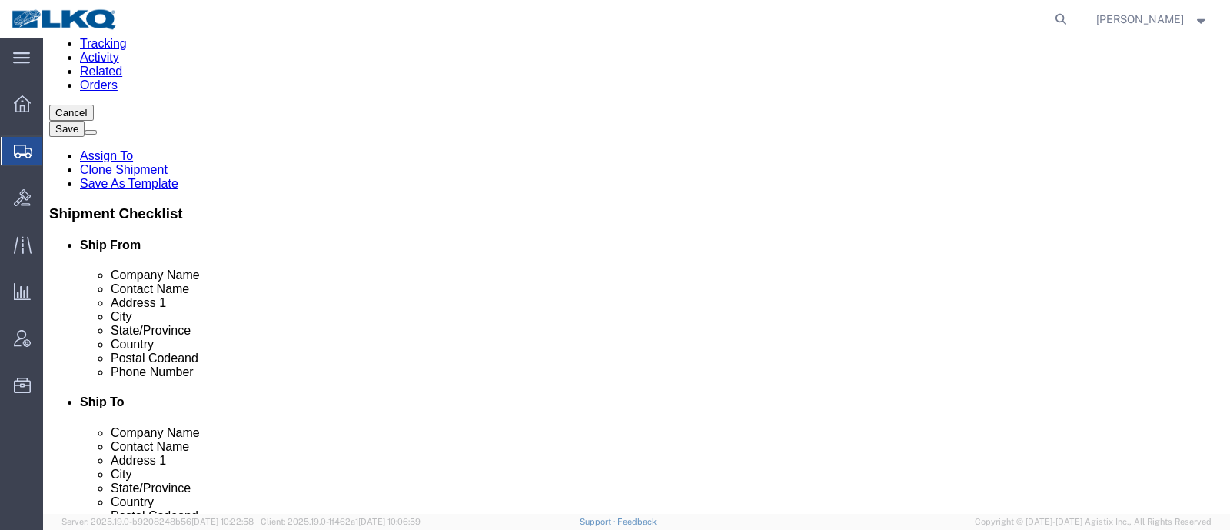
click div "Ship To Location Location My Profile Location 1100 - LKQ [GEOGRAPHIC_DATA] 1103…"
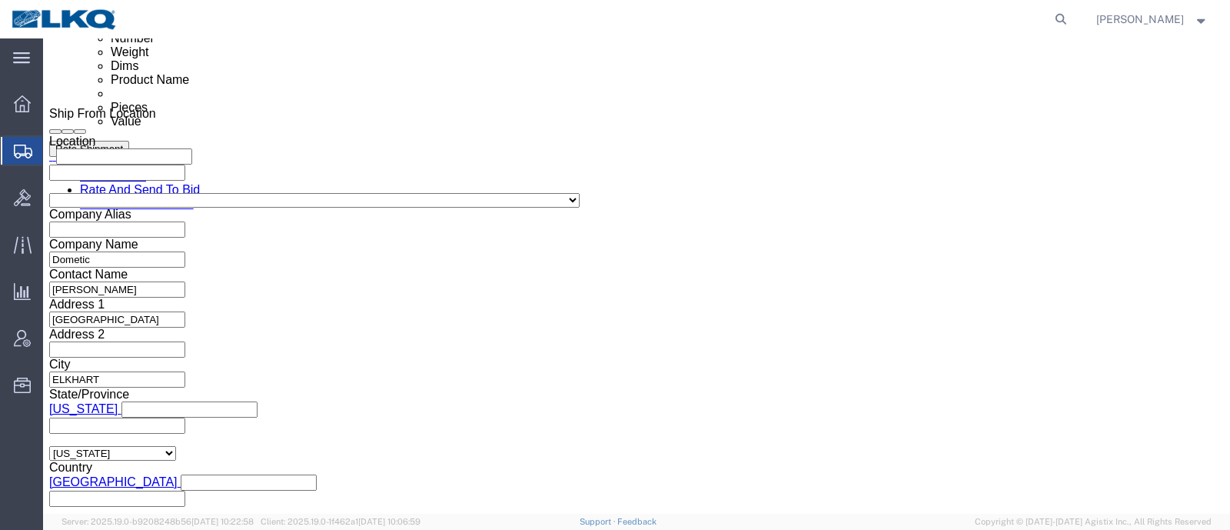
scroll to position [865, 0]
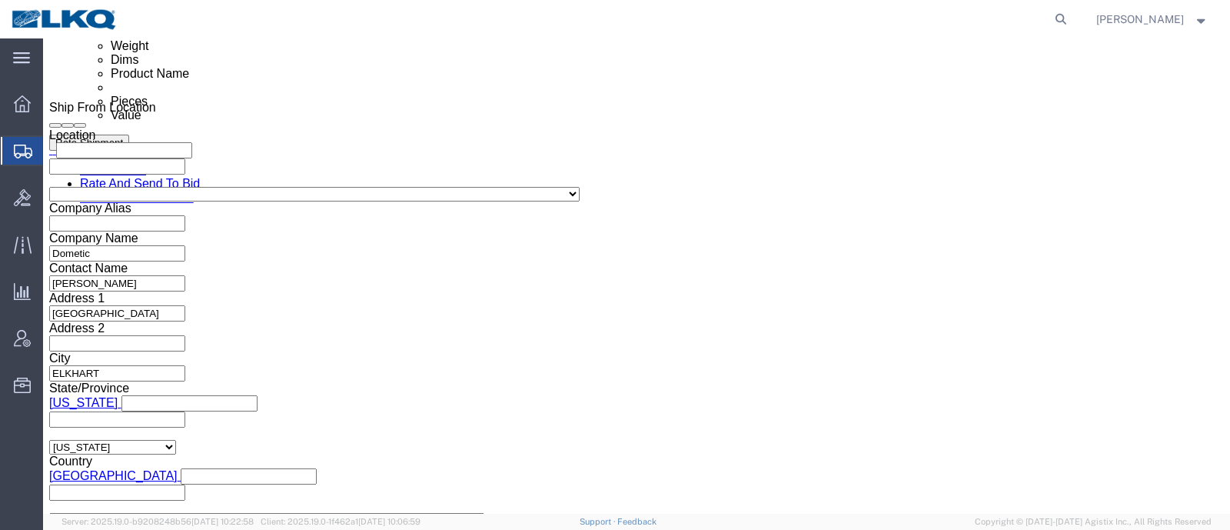
click icon
click input "4370617"
click button "Save"
type button "Save"
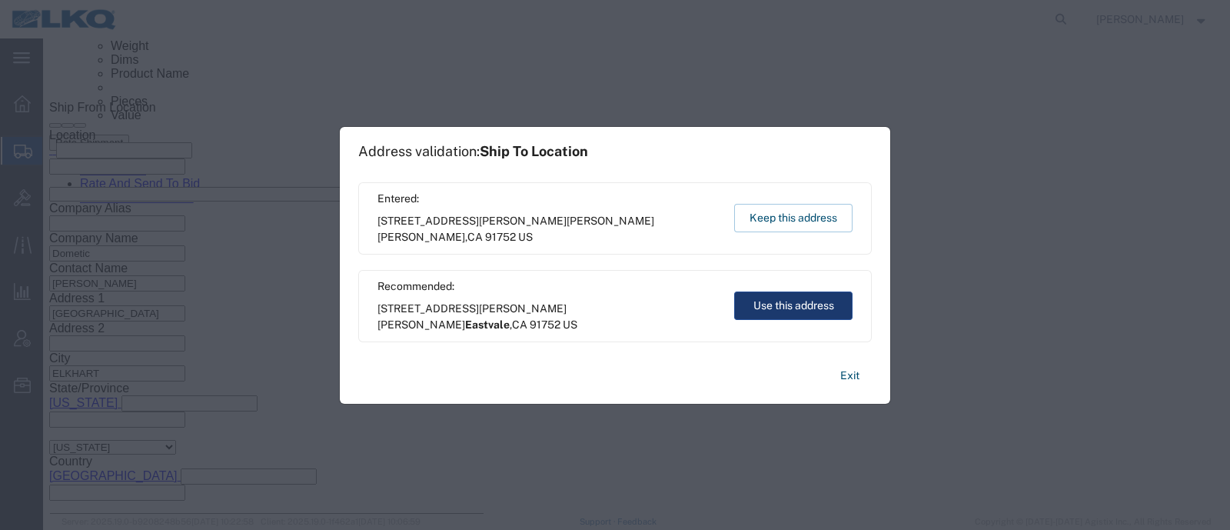
click at [822, 311] on button "Use this address" at bounding box center [793, 305] width 118 height 28
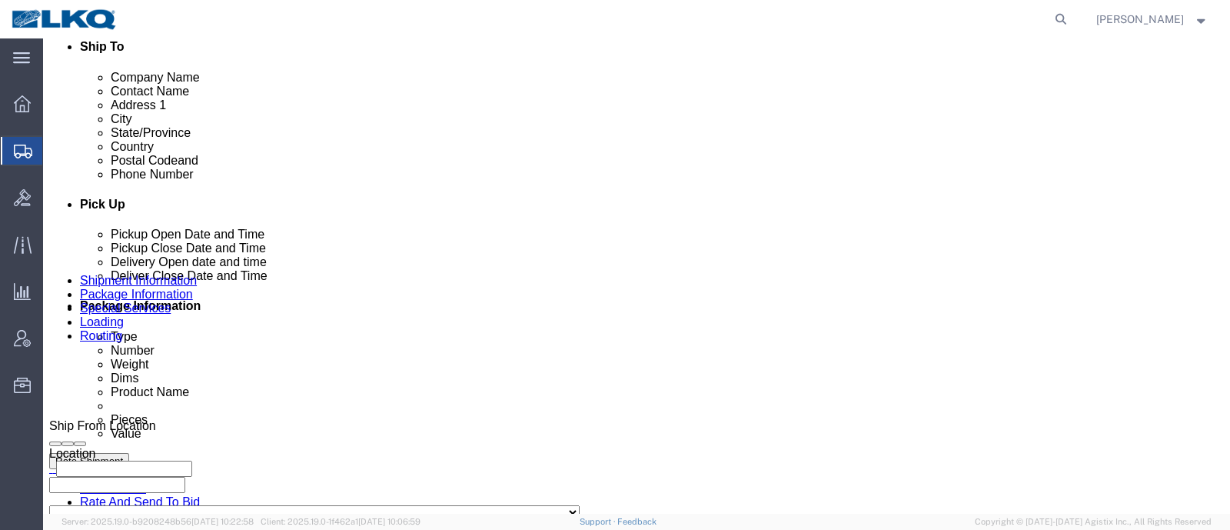
scroll to position [577, 0]
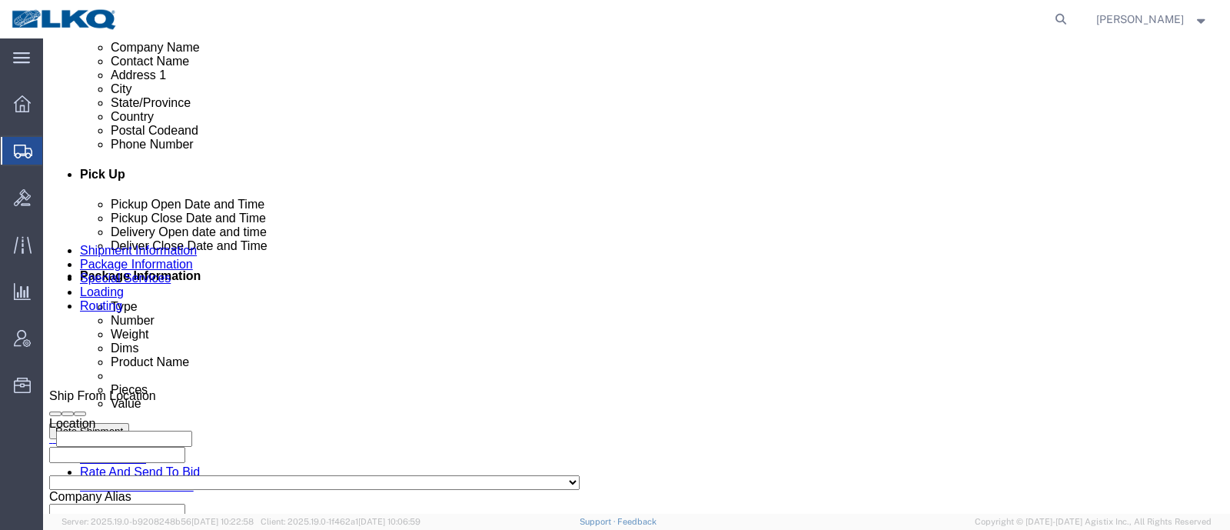
click li "Dometic [DATE] 06:00 AM - [DATE] 03:00 PM [STREET_ADDRESS] Pickup Delivery Edit…"
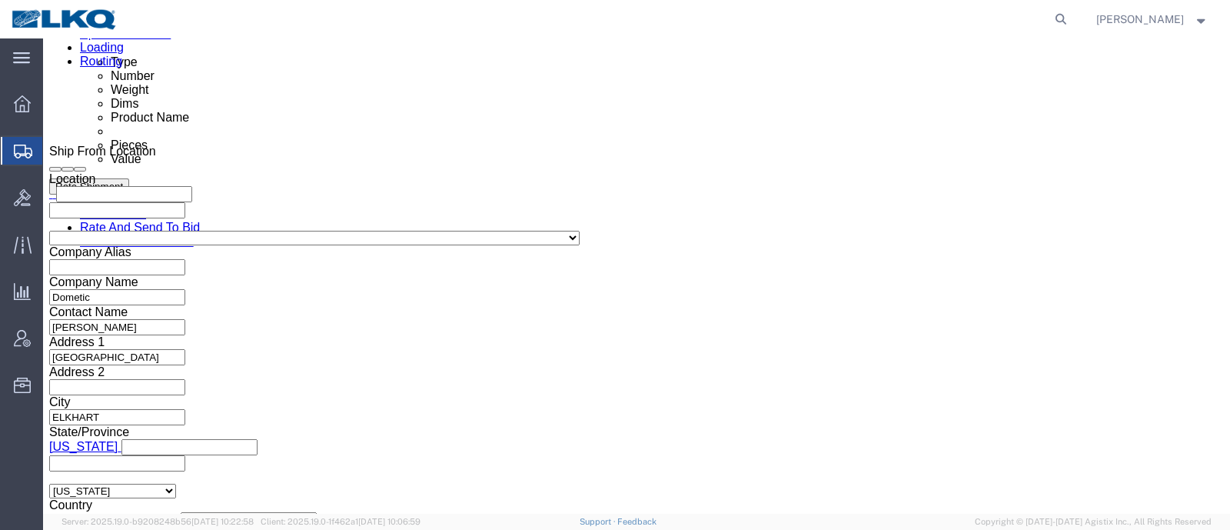
scroll to position [865, 0]
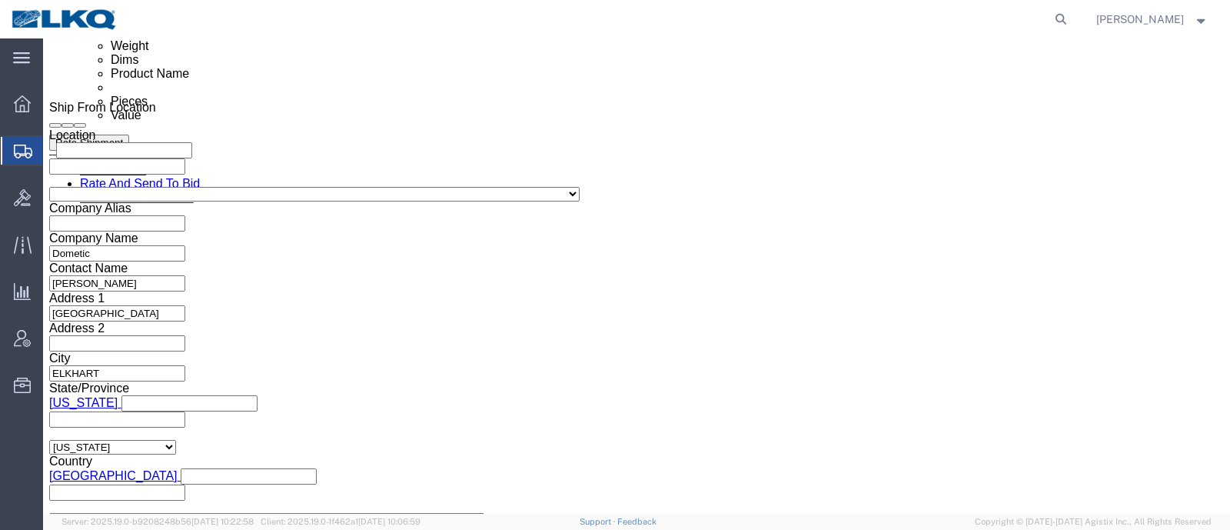
click input "56889504"
click input "text"
paste input "56889504"
type input "56889504"
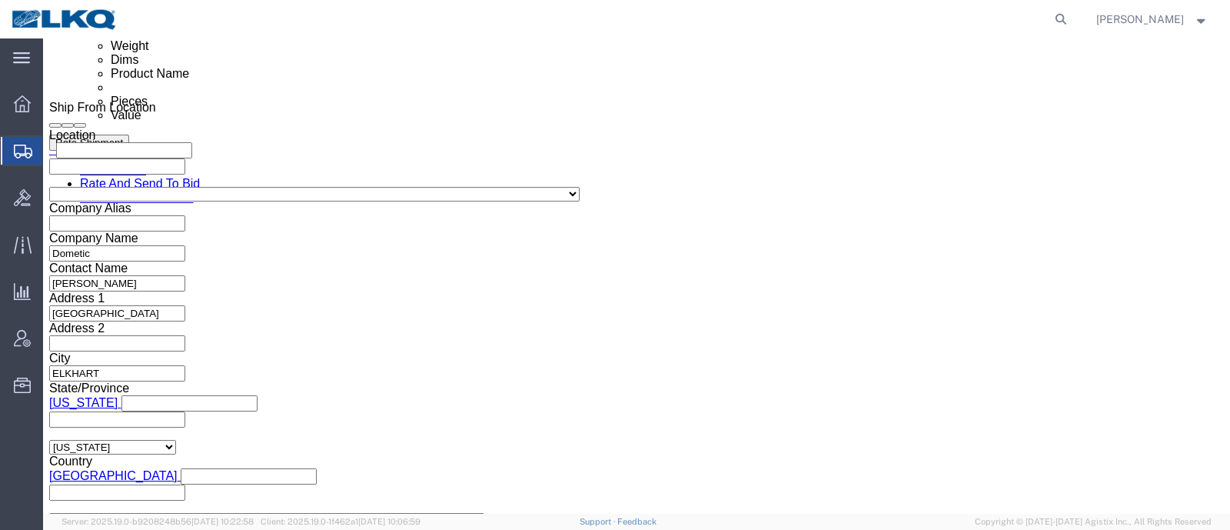
click input "56889504"
type input "x"
click button "Save"
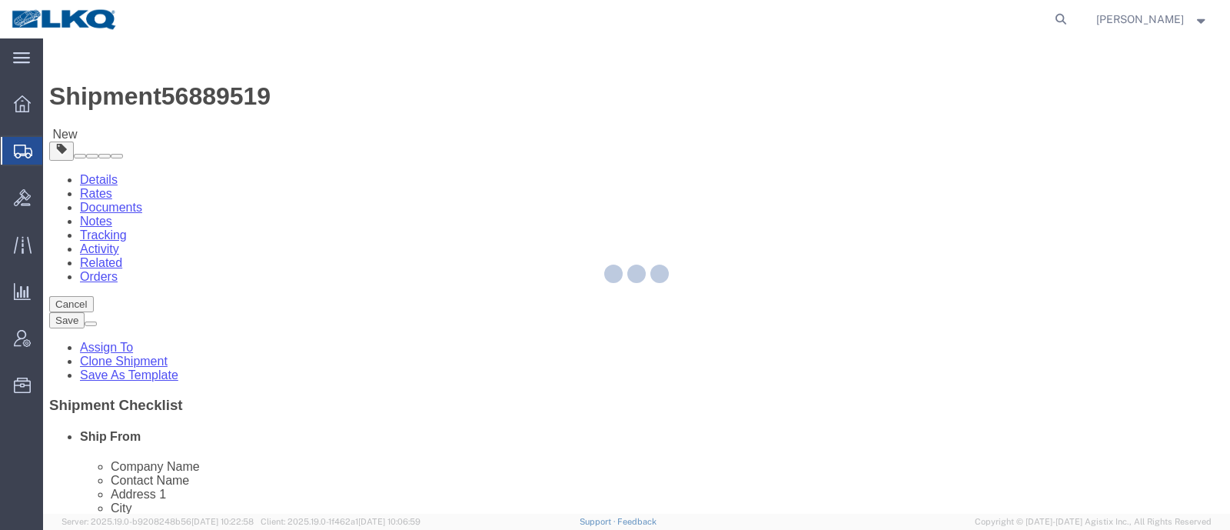
select select
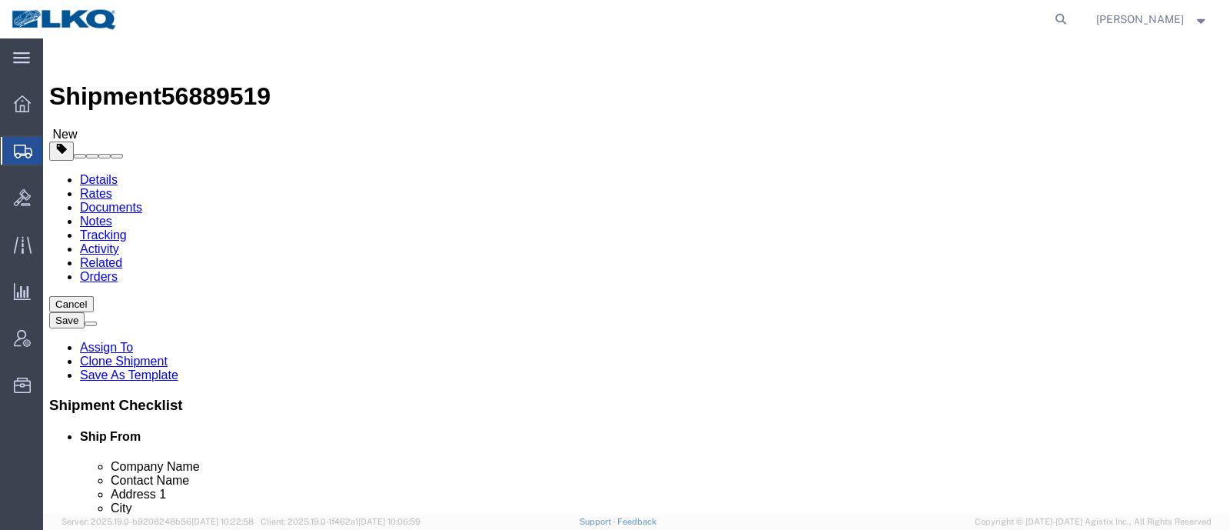
click span "56889519"
copy span "56889519"
click icon
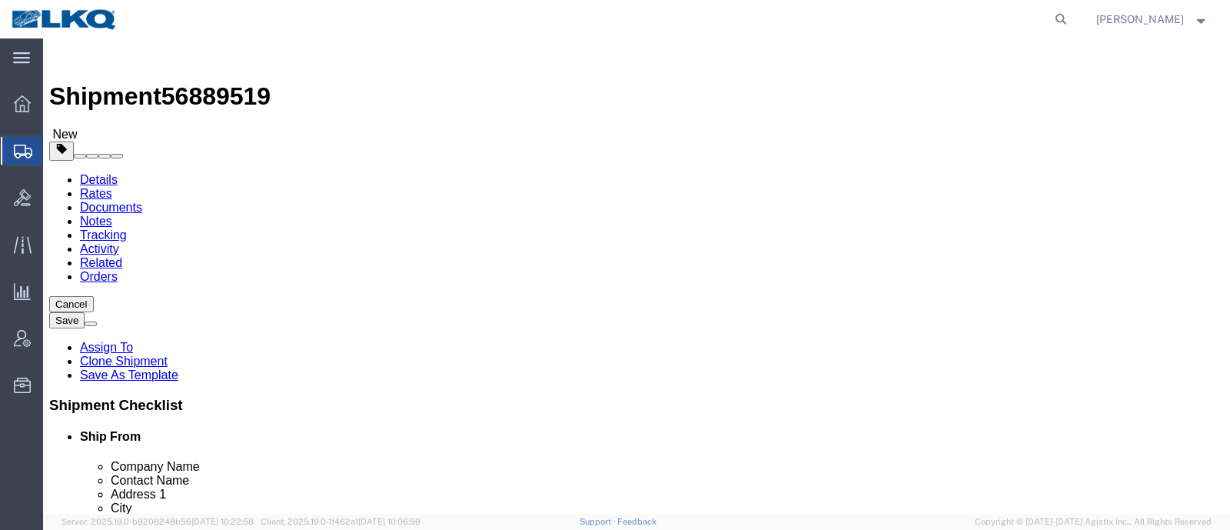
click input "DOMETIC"
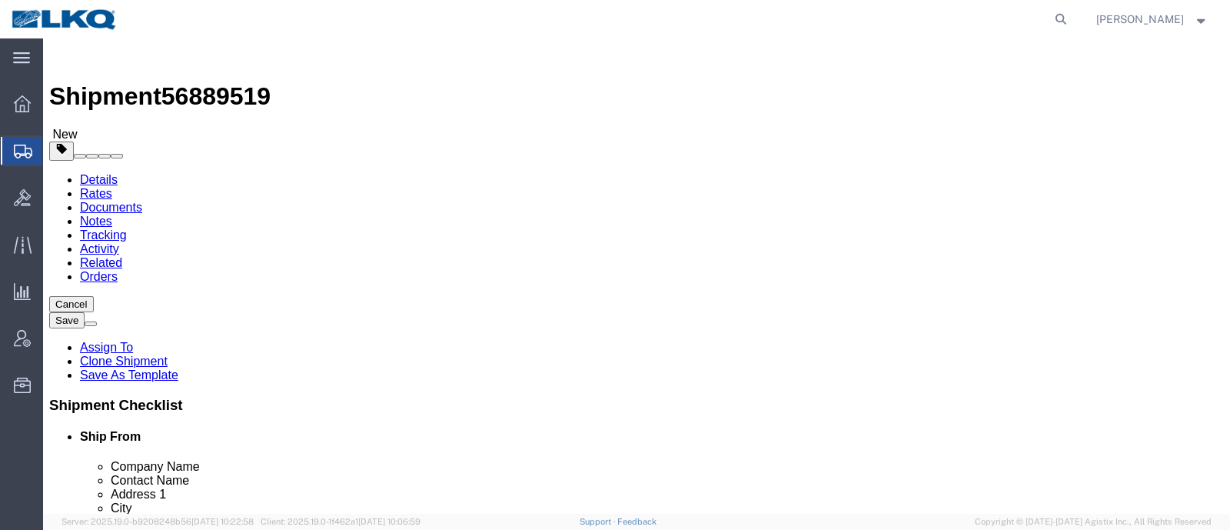
click link "Package Information"
click icon
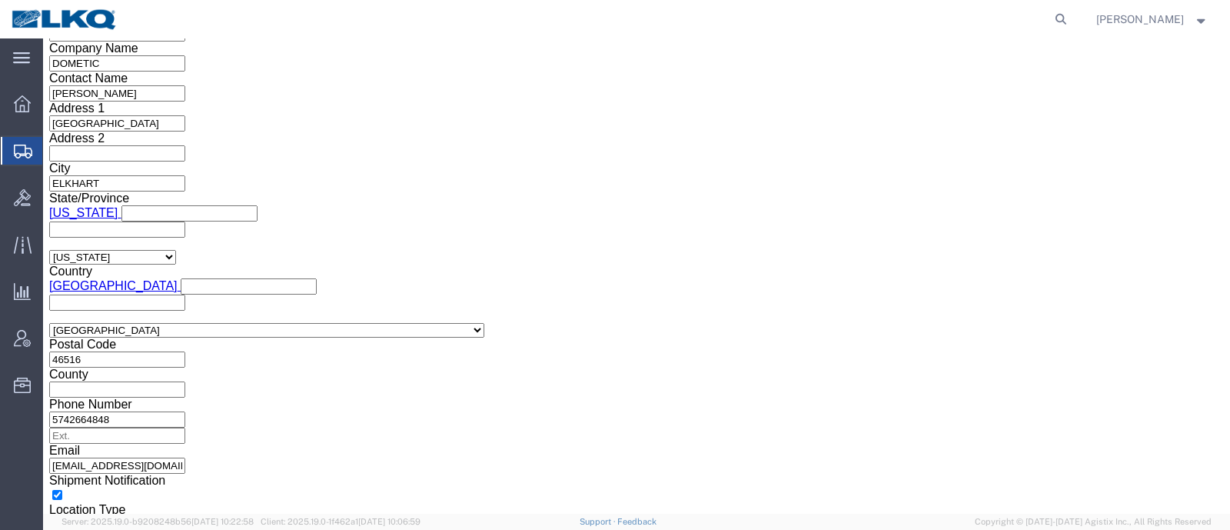
scroll to position [953, 0]
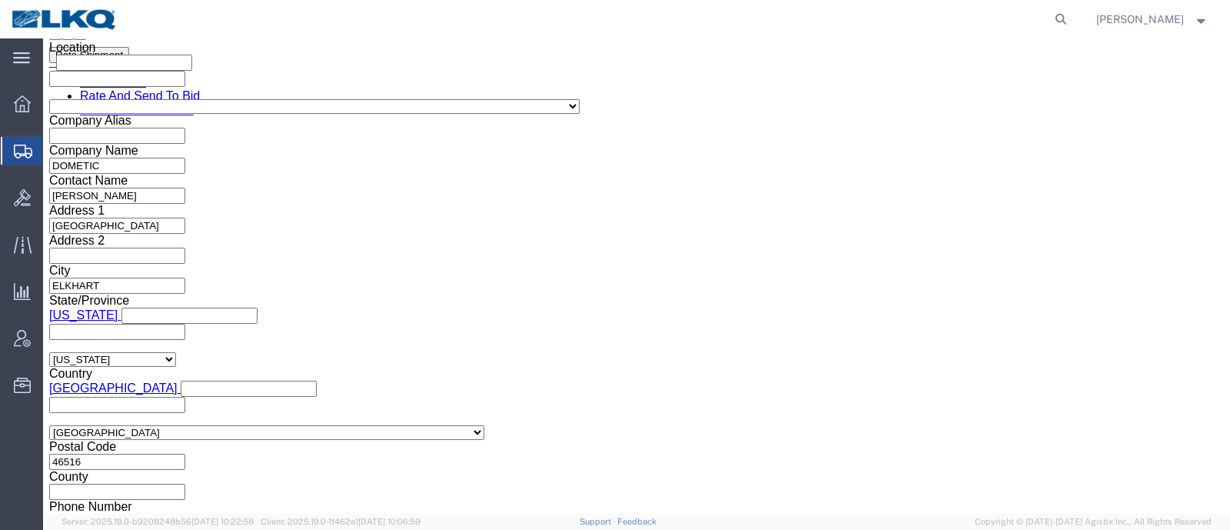
click input "2820965"
click input "56889519"
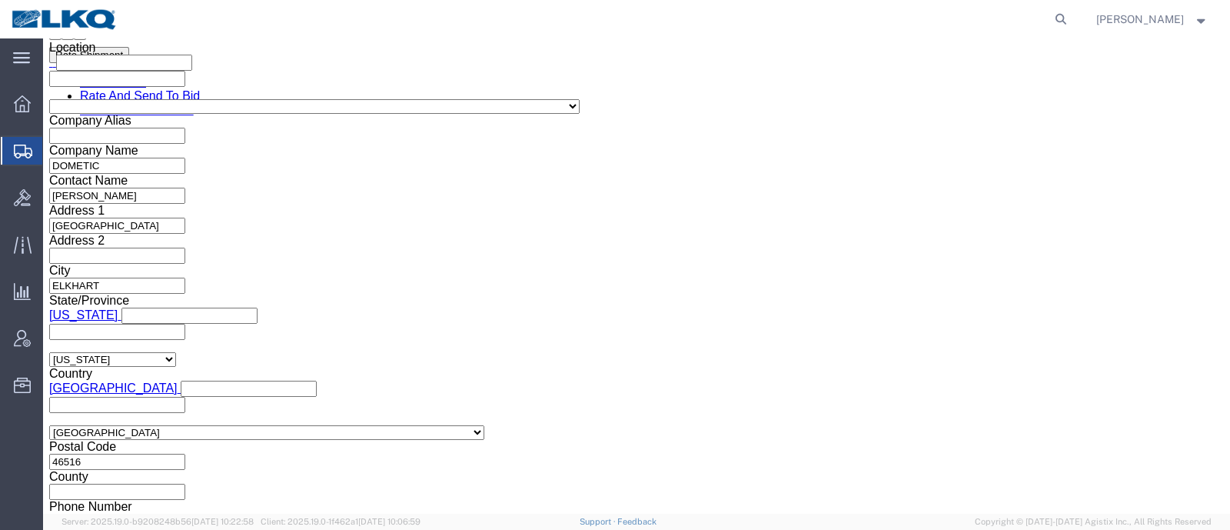
click input "56889519"
click input "text"
paste input "56889519"
drag, startPoint x: 747, startPoint y: 291, endPoint x: 471, endPoint y: 291, distance: 275.2
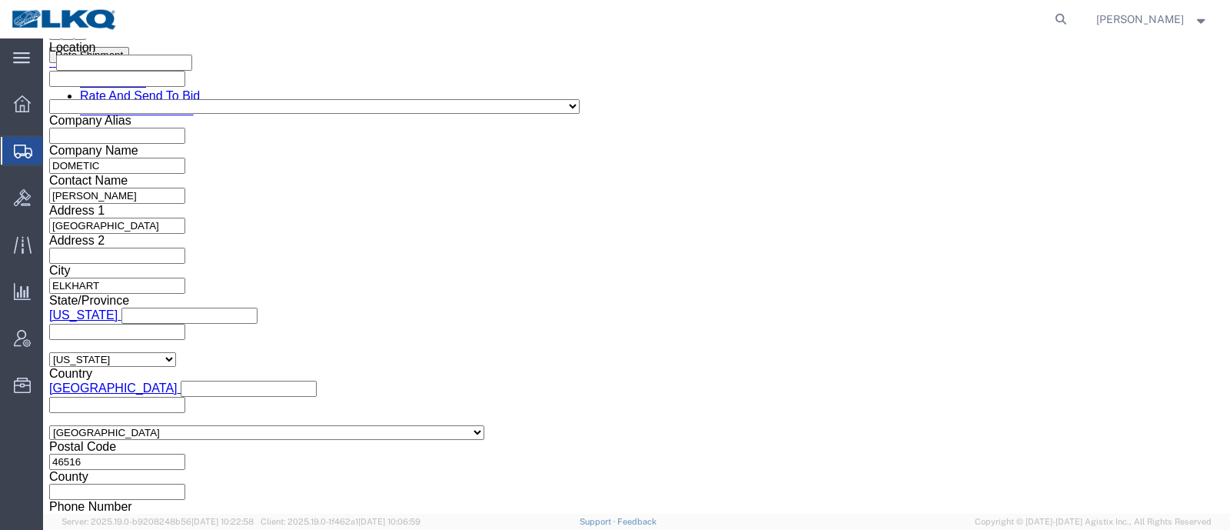
click div "Select Account Type Activity ID Airline Appointment Number ASN Batch Request # …"
type input "56889519"
click input "56889519"
type input "x"
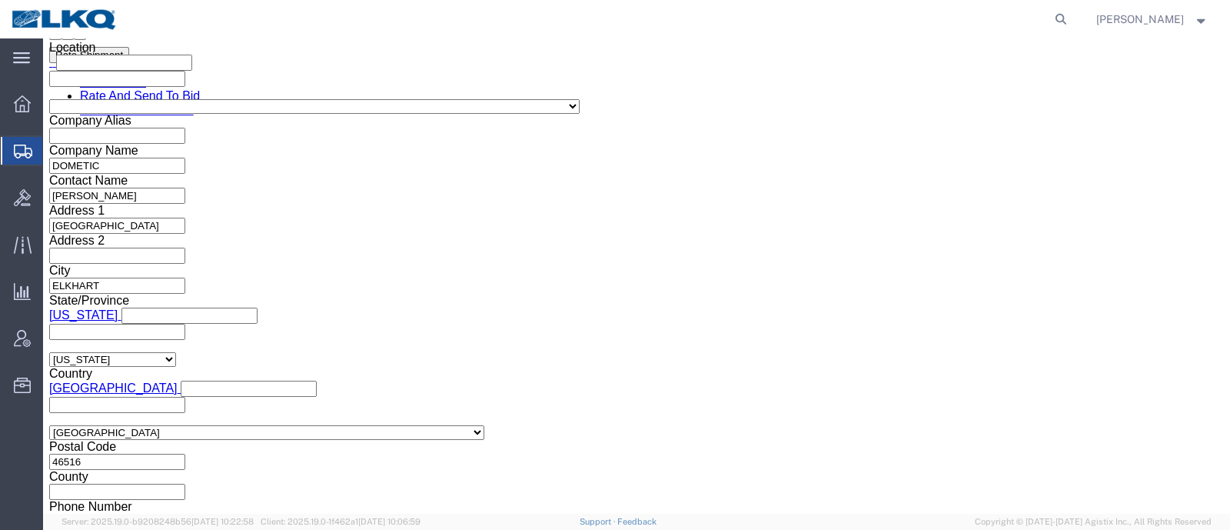
click button "Save"
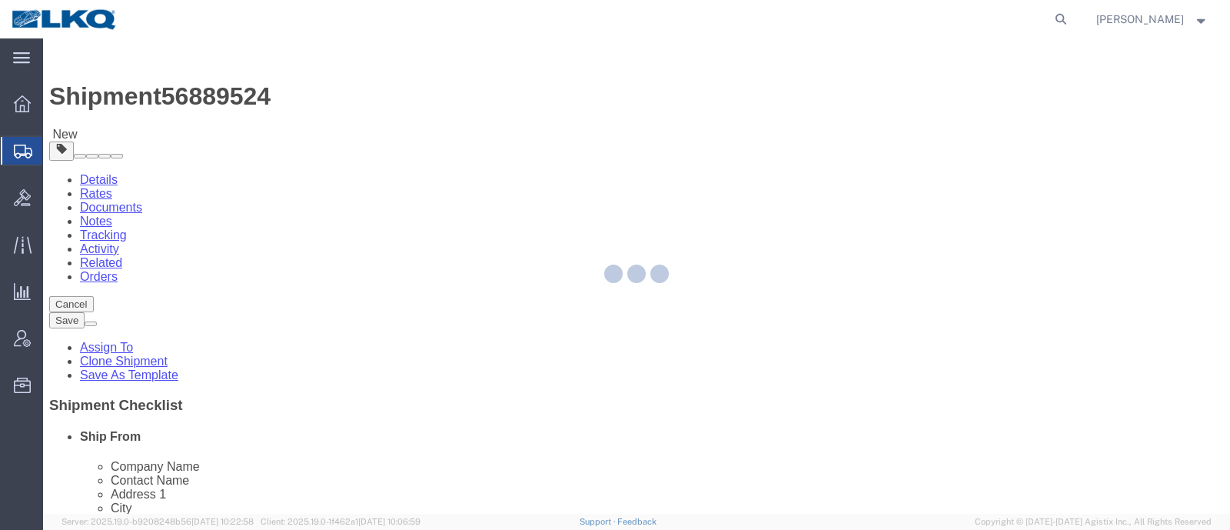
select select
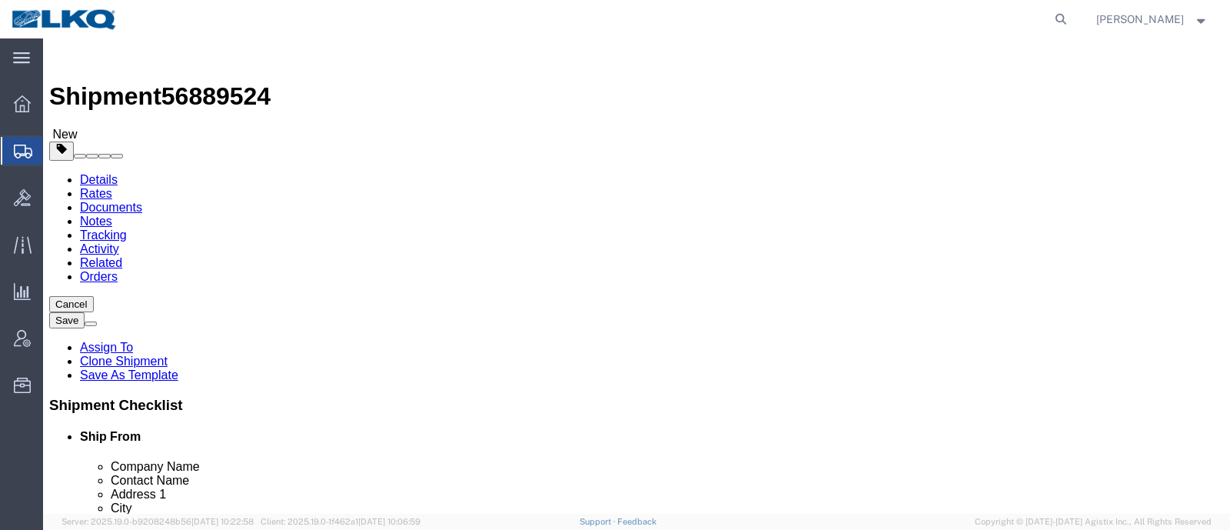
click span "56889524"
copy span "56889524"
click link "Special Services"
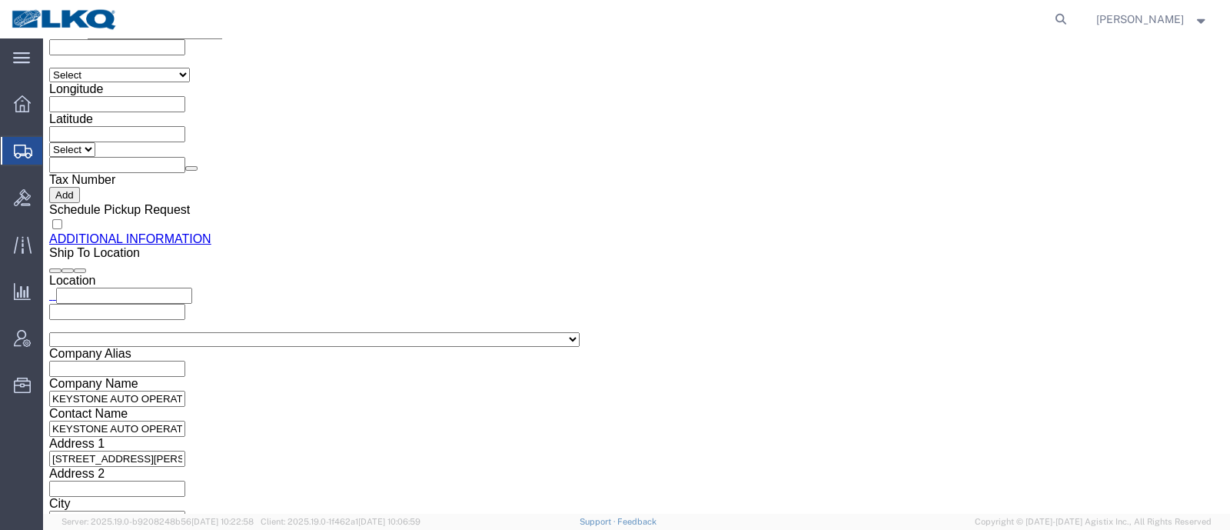
scroll to position [1634, 0]
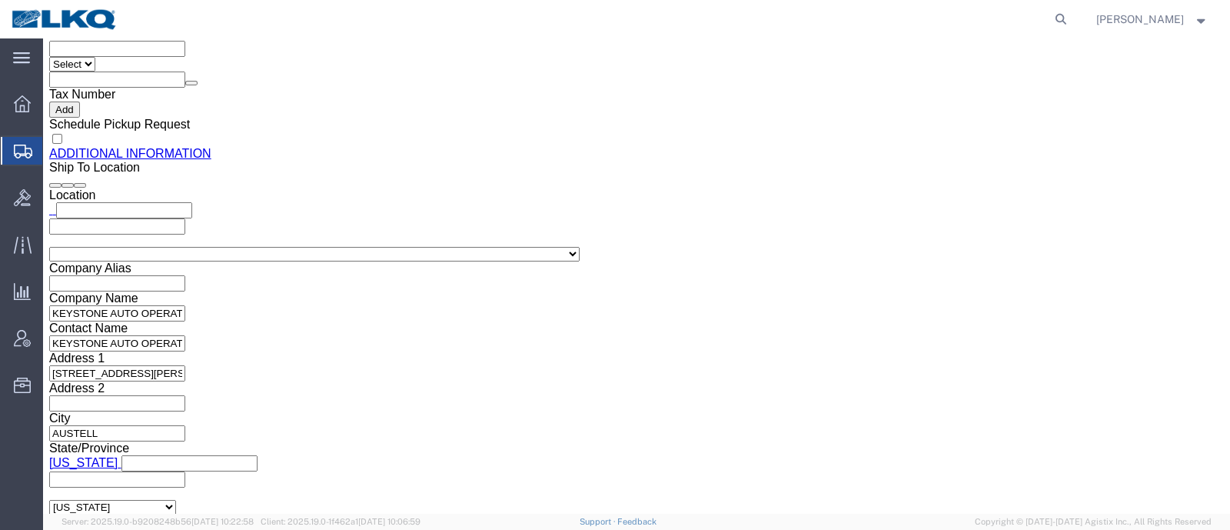
click input "[EMAIL_ADDRESS][DOMAIN_NAME]"
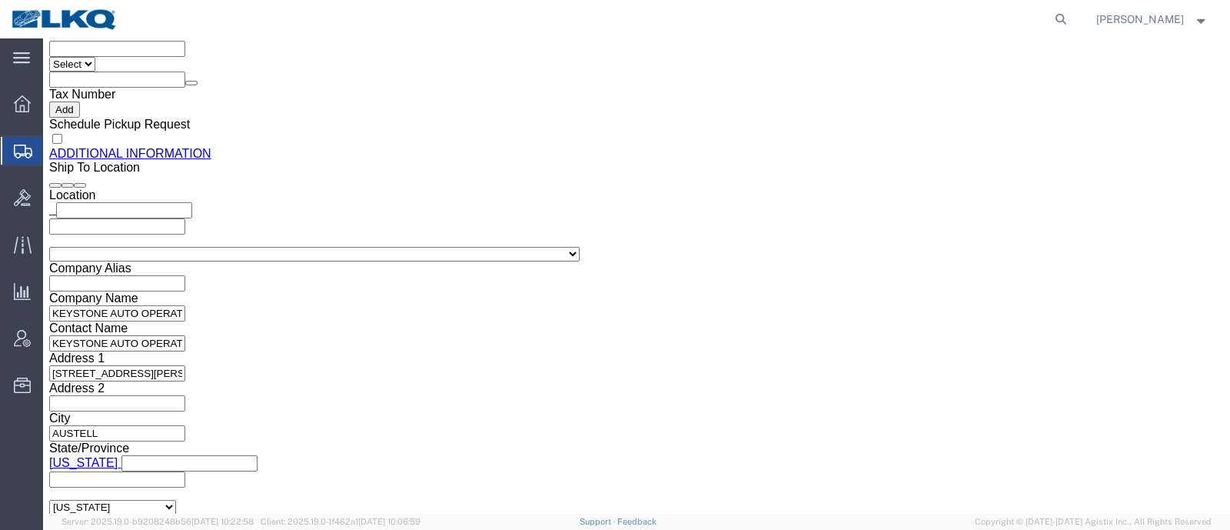
click input "[EMAIL_ADDRESS][DOMAIN_NAME]"
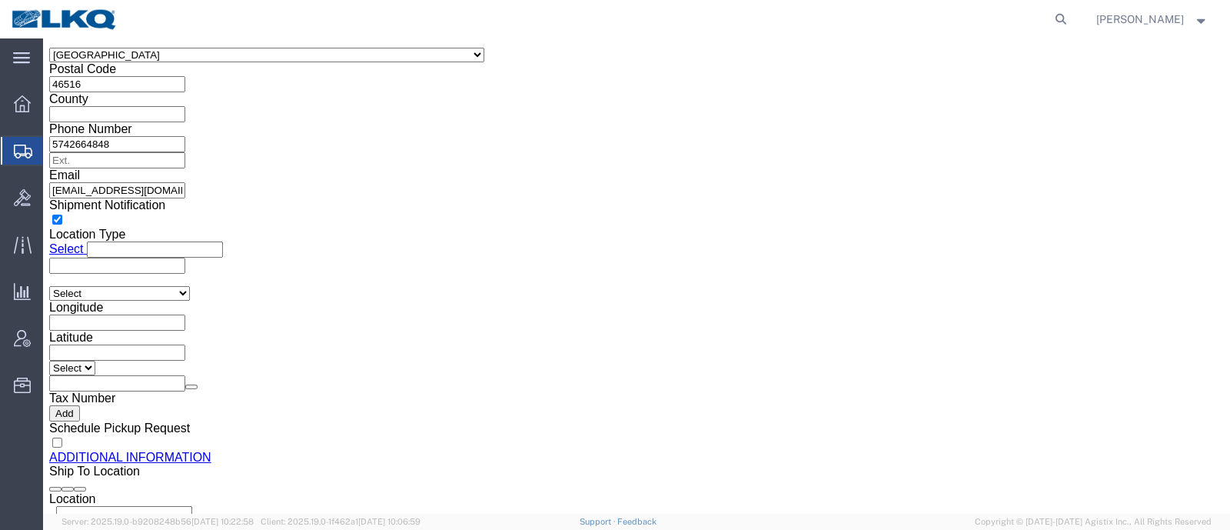
click icon
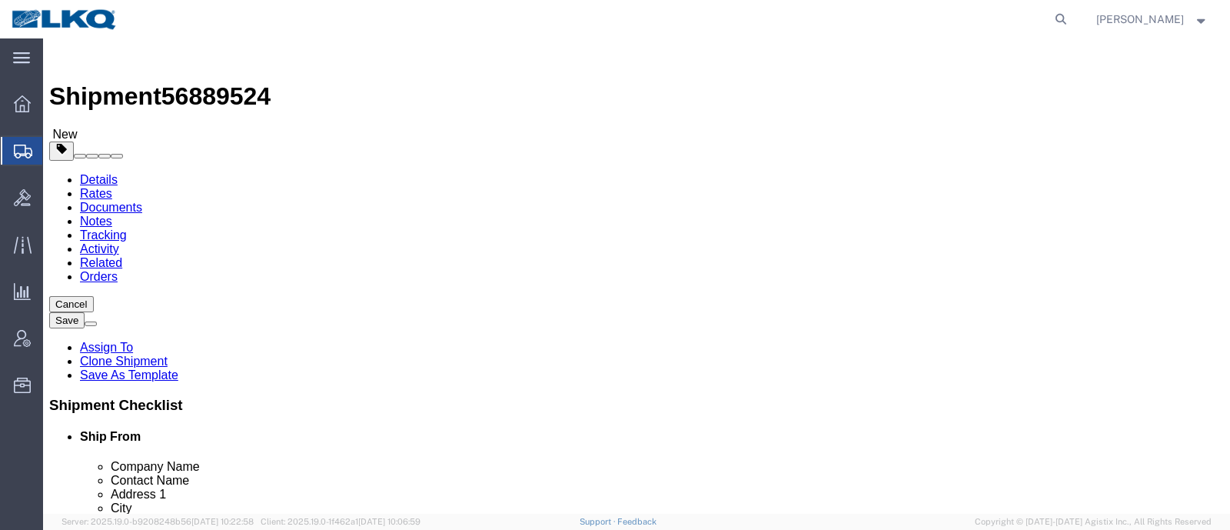
click input "DOMETIC"
click icon
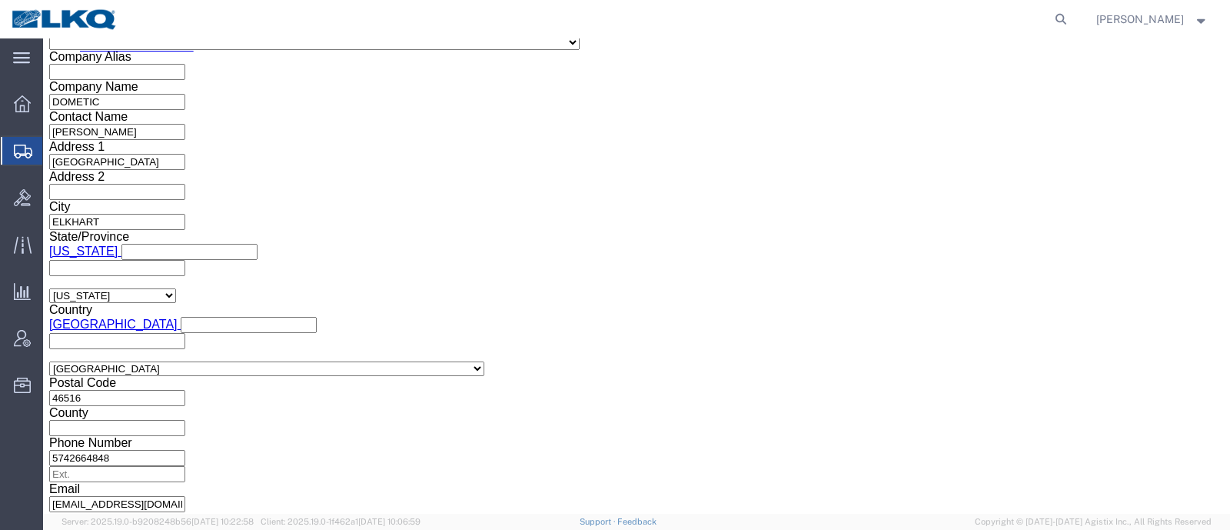
scroll to position [1057, 0]
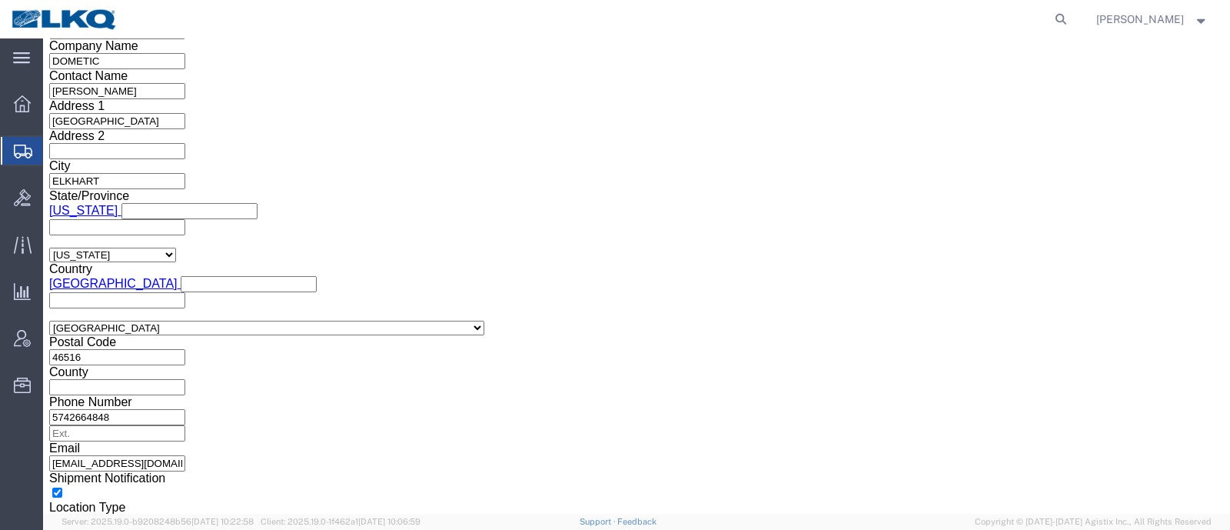
click input "4176854"
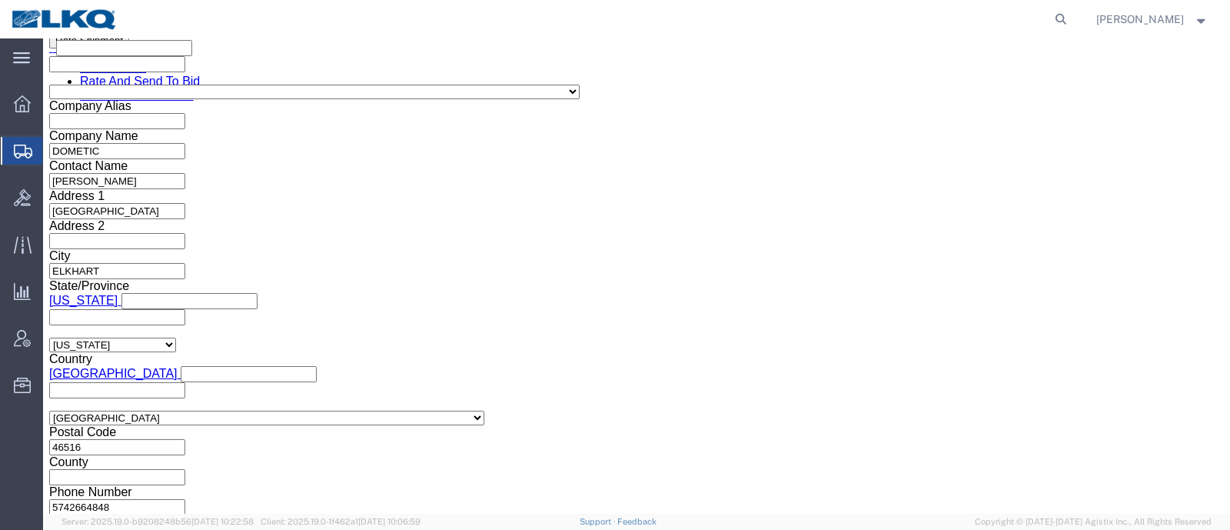
scroll to position [938, 0]
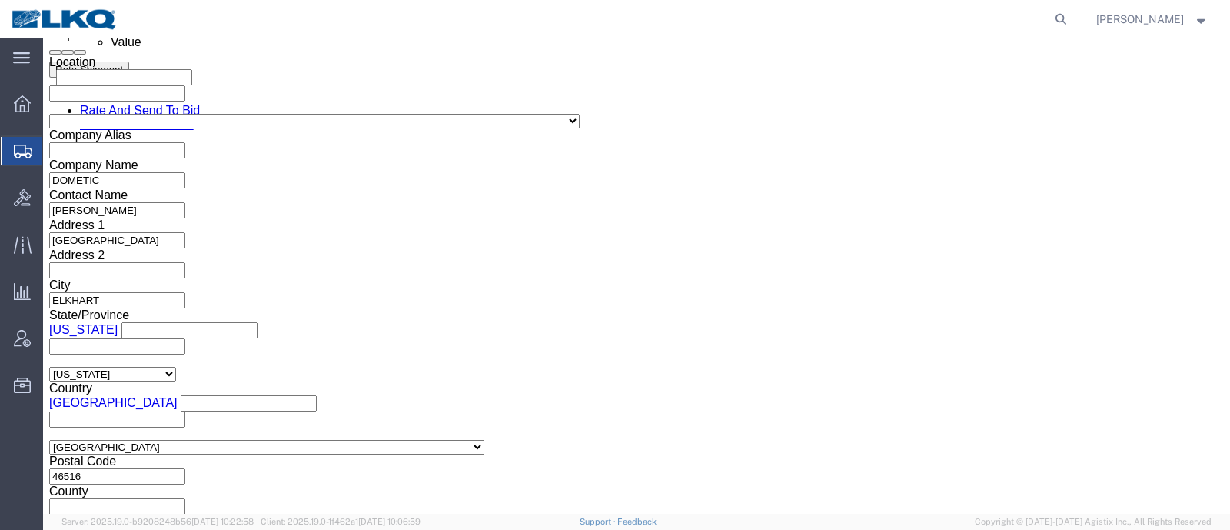
click input "56889524"
click input "text"
paste input "56889524"
type input "56889524"
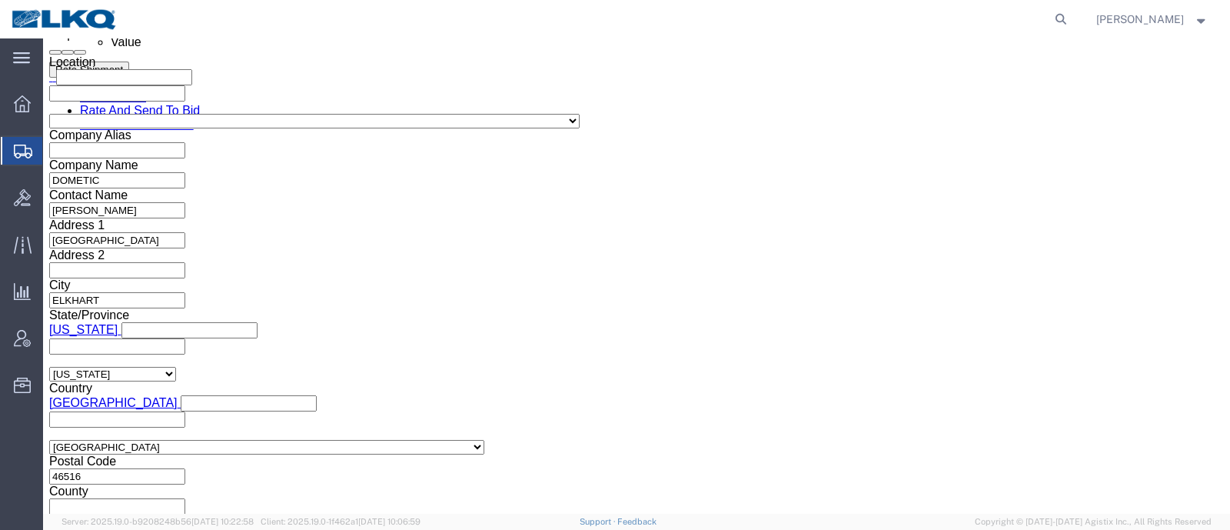
click input "56889524"
type input "x"
click button "Save"
click div "Ship From Location Location My Profile Location 1100 - LKQ Crystal River 1103 -…"
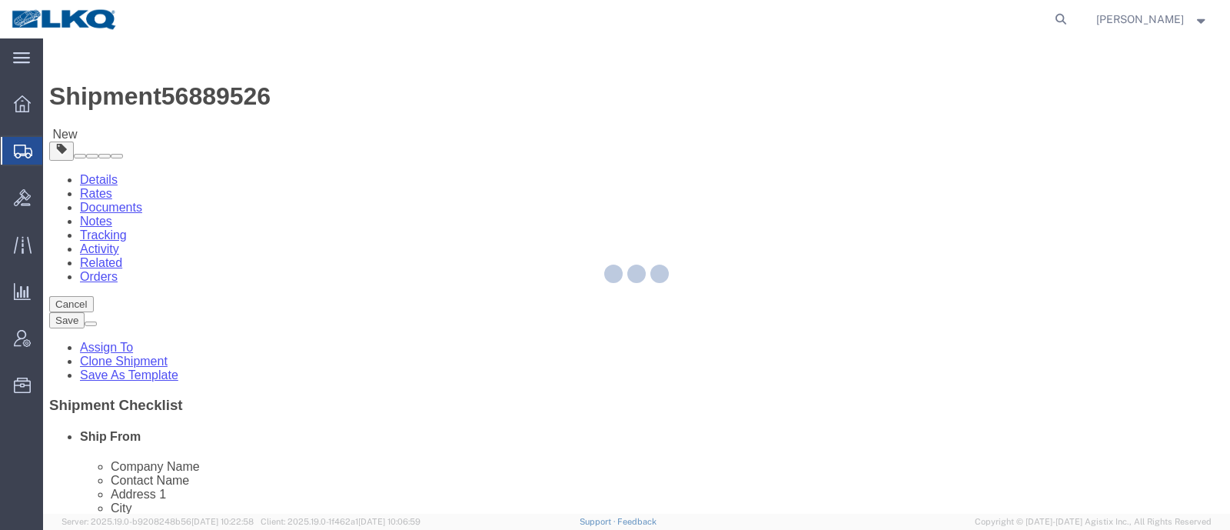
select select
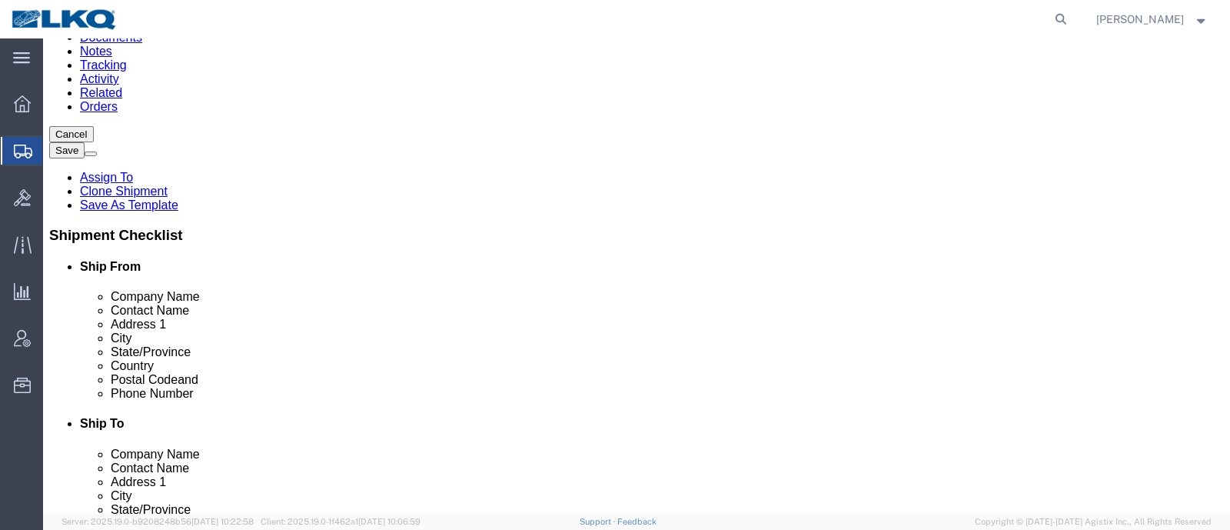
scroll to position [288, 0]
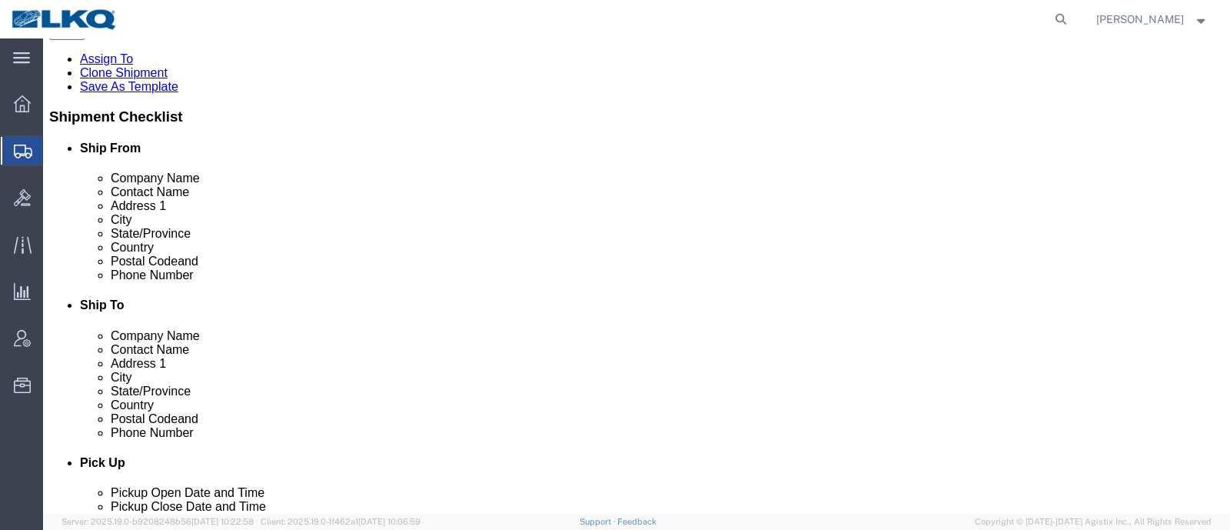
click span "56889526"
copy span "56889526"
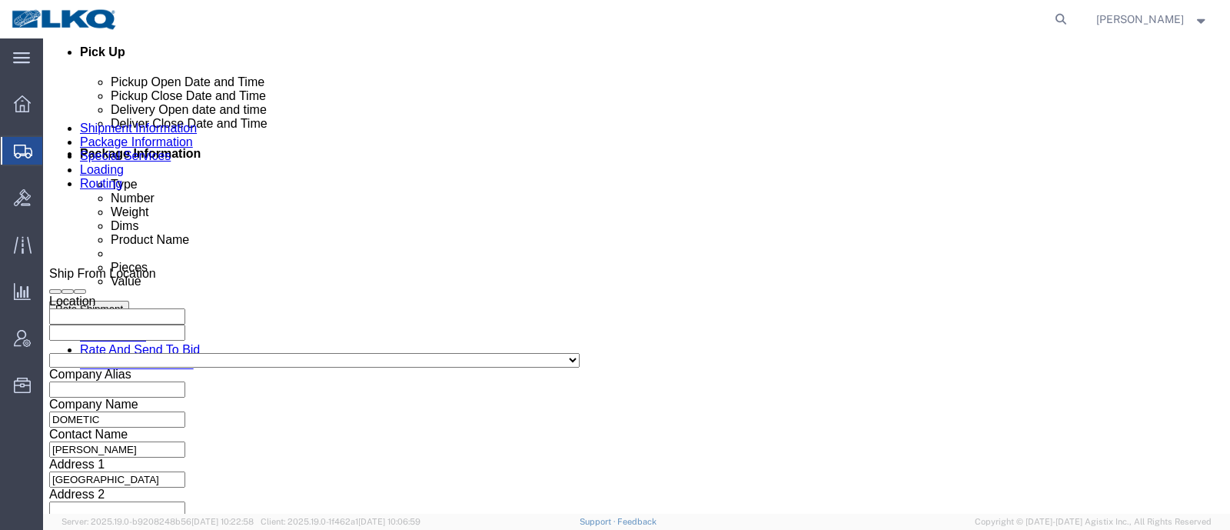
scroll to position [768, 0]
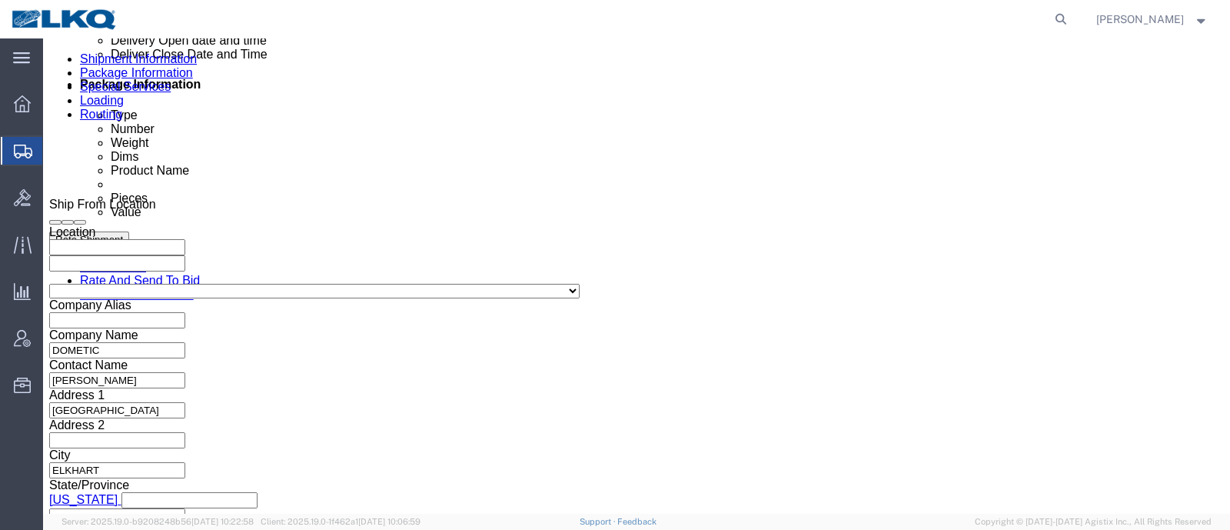
click div
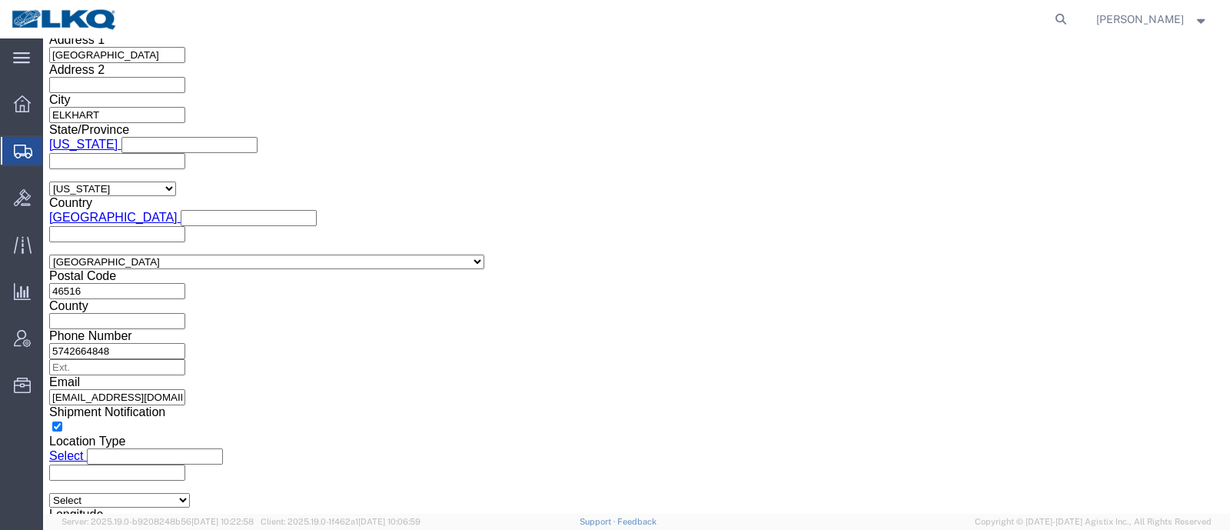
click button "Apply"
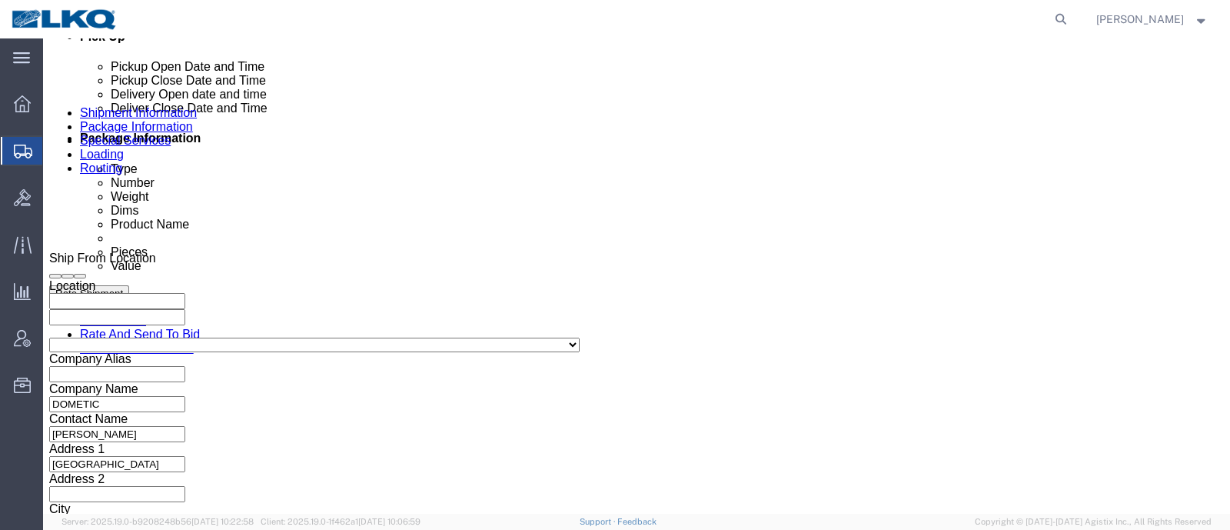
scroll to position [739, 0]
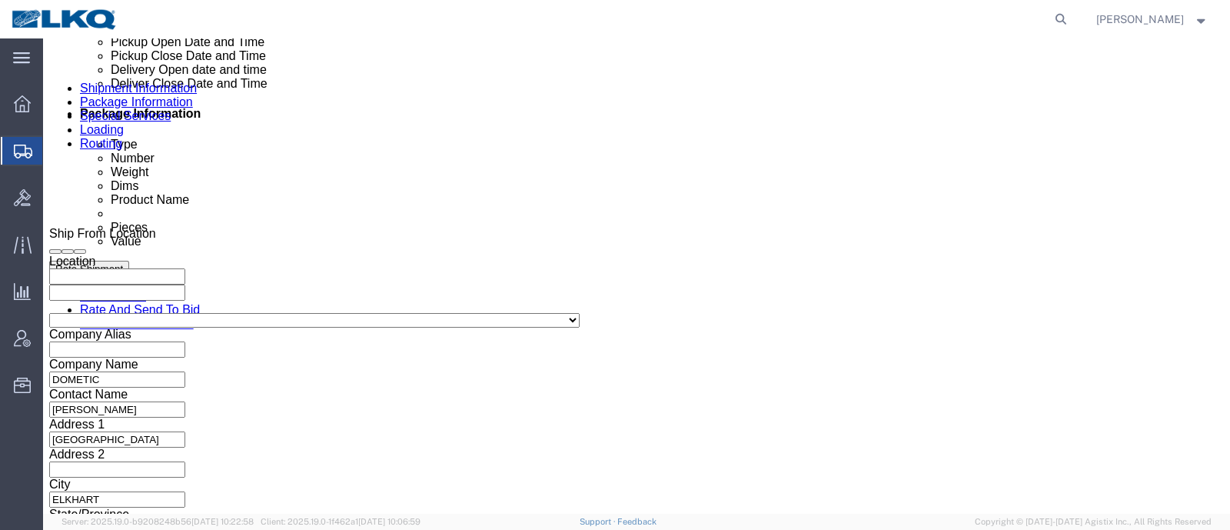
click div "Sep 29 2025 12:00 PM"
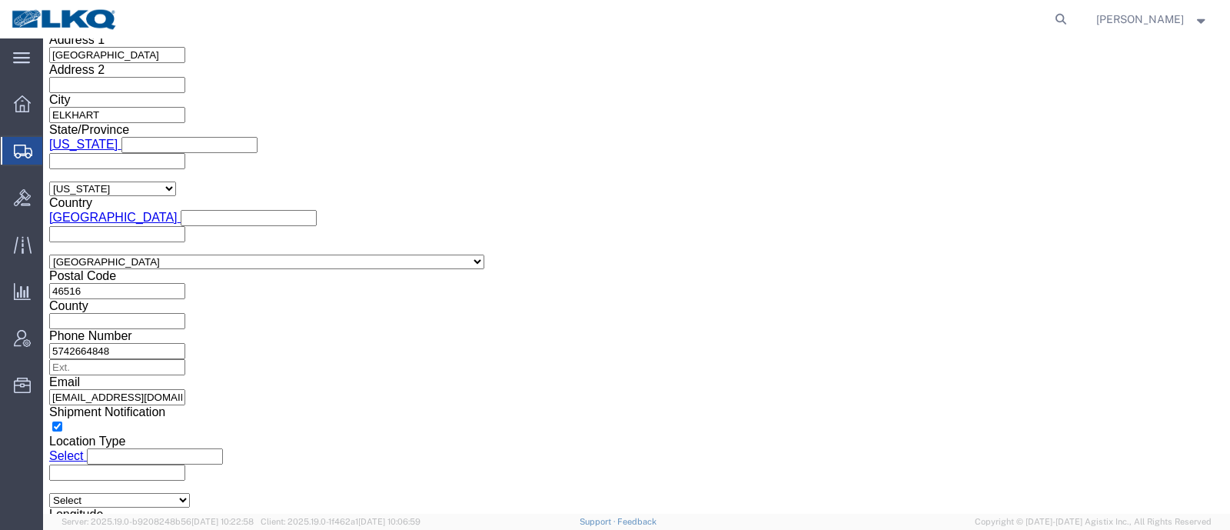
drag, startPoint x: 640, startPoint y: 234, endPoint x: 572, endPoint y: 223, distance: 69.3
click button "Apply"
click div "Shipping Mode (Optional) Add another leg"
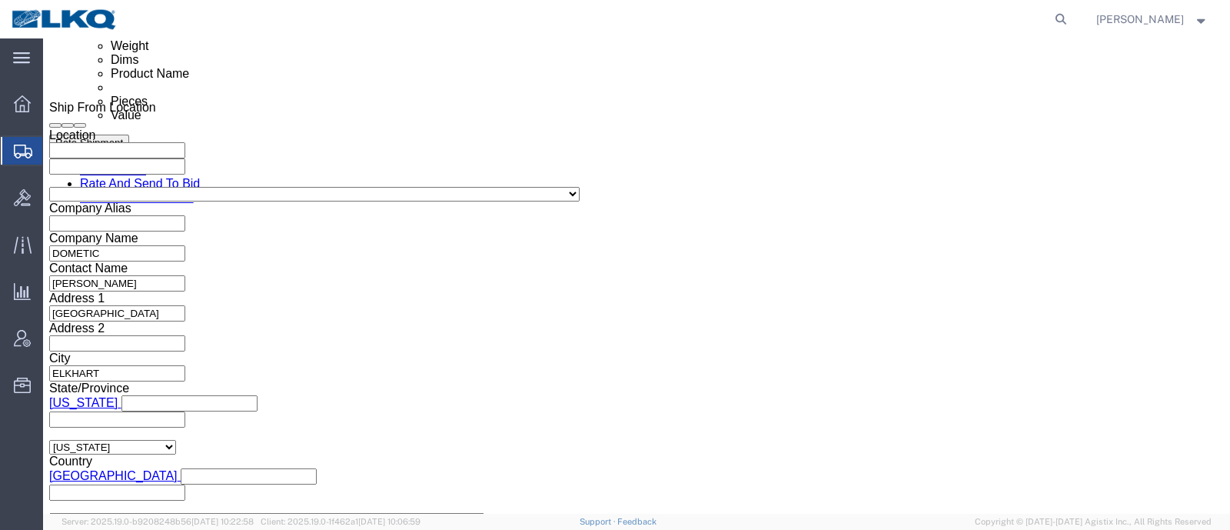
scroll to position [835, 0]
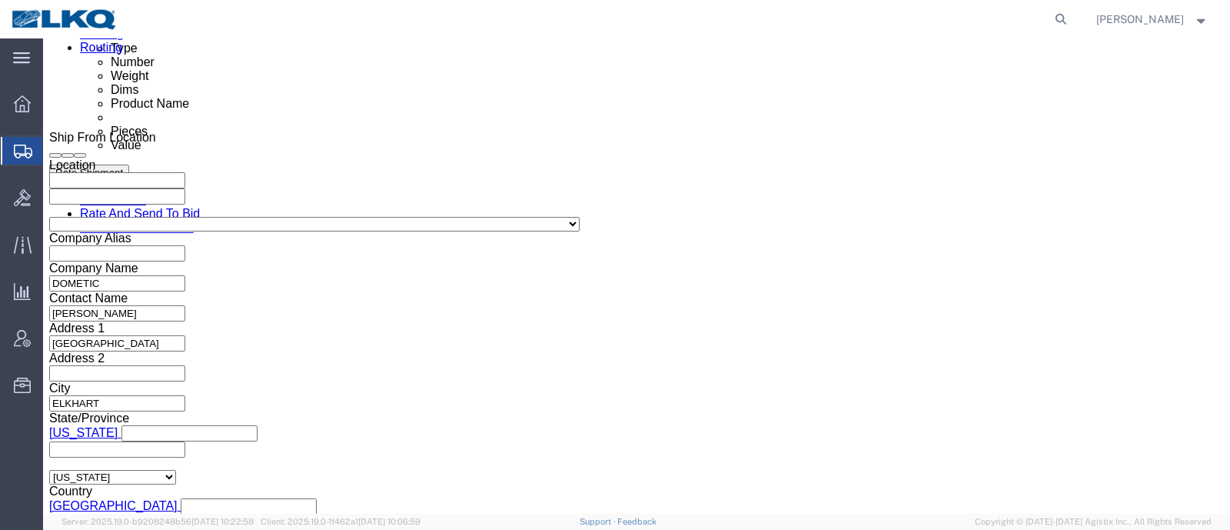
drag, startPoint x: 627, startPoint y: 244, endPoint x: 567, endPoint y: 262, distance: 62.5
click button
click icon
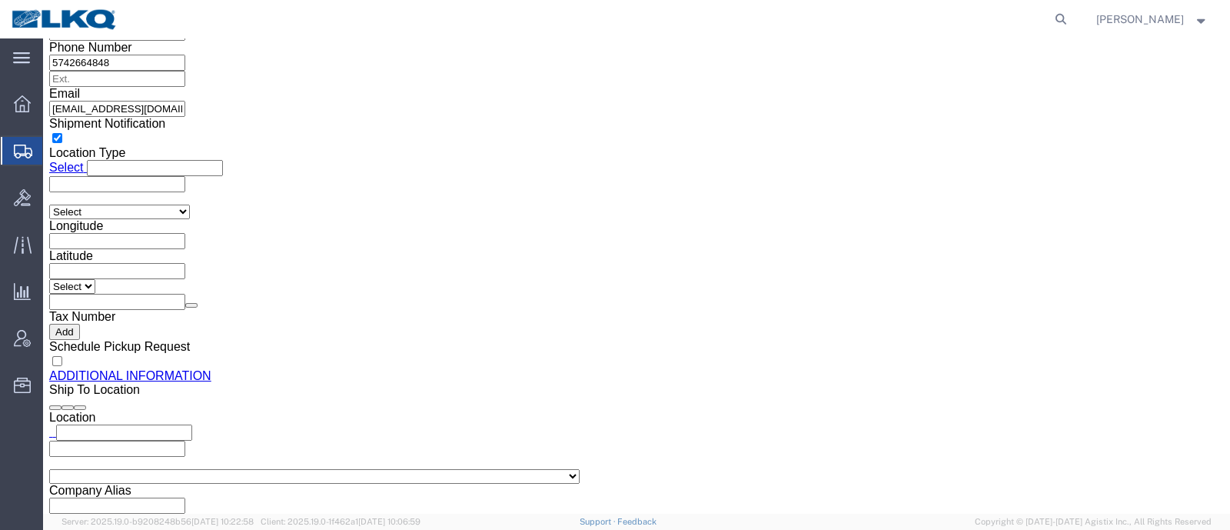
scroll to position [1604, 0]
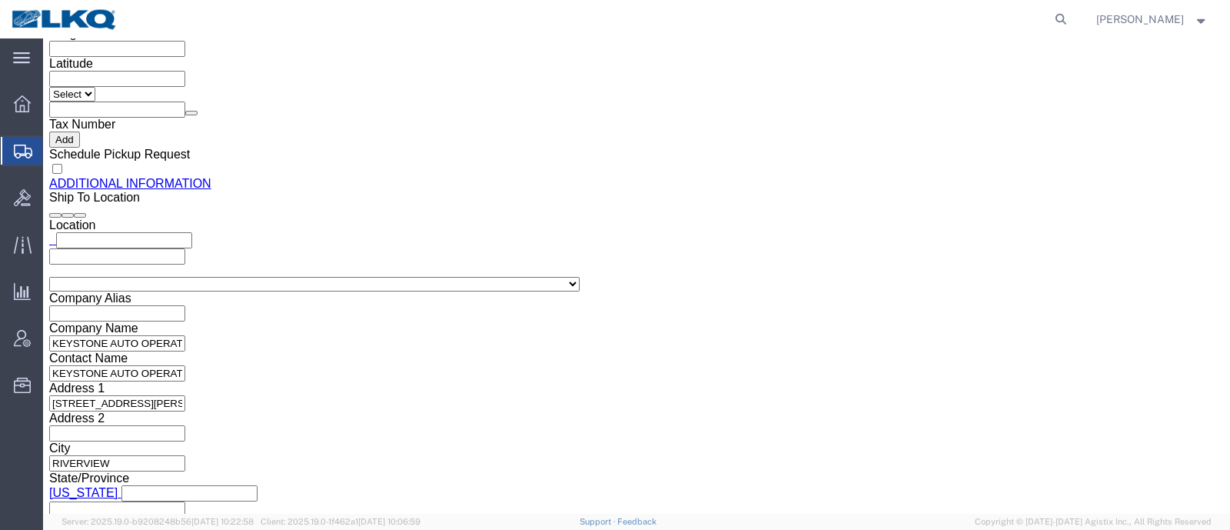
click input "leigh.noble@dometic.com"
click icon
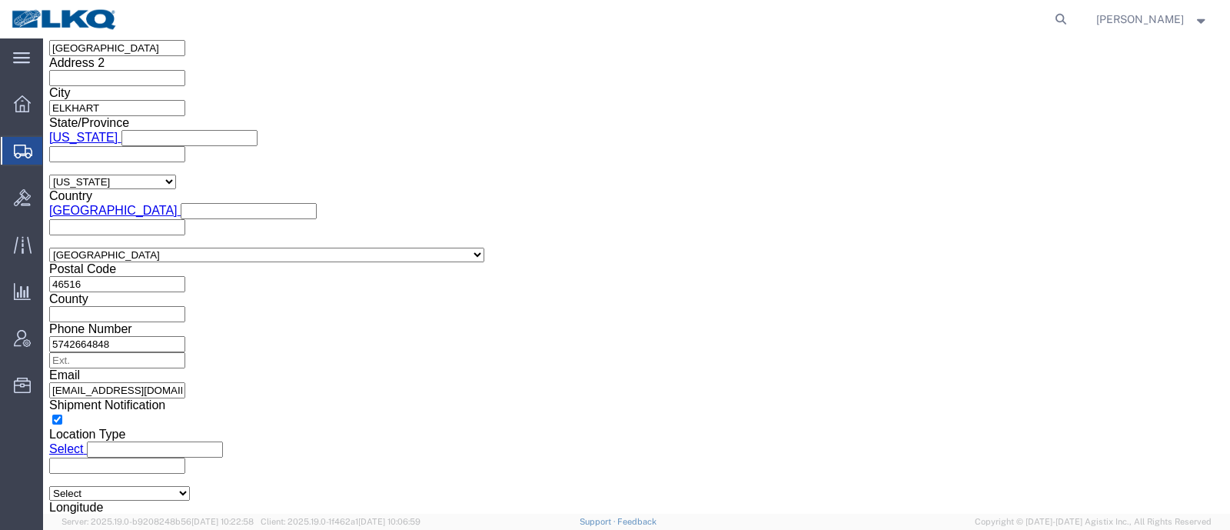
click icon
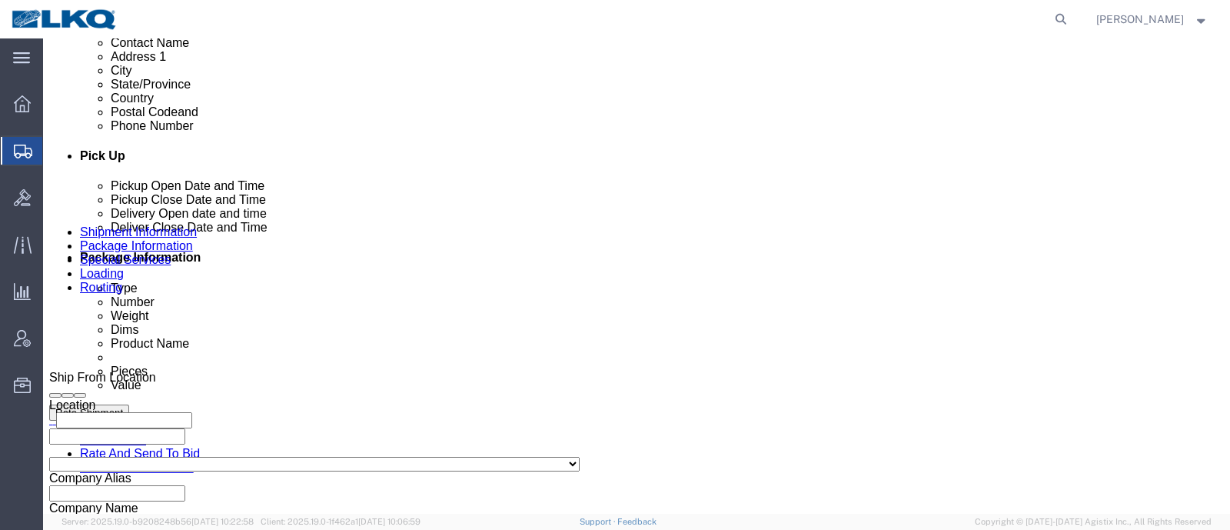
scroll to position [554, 0]
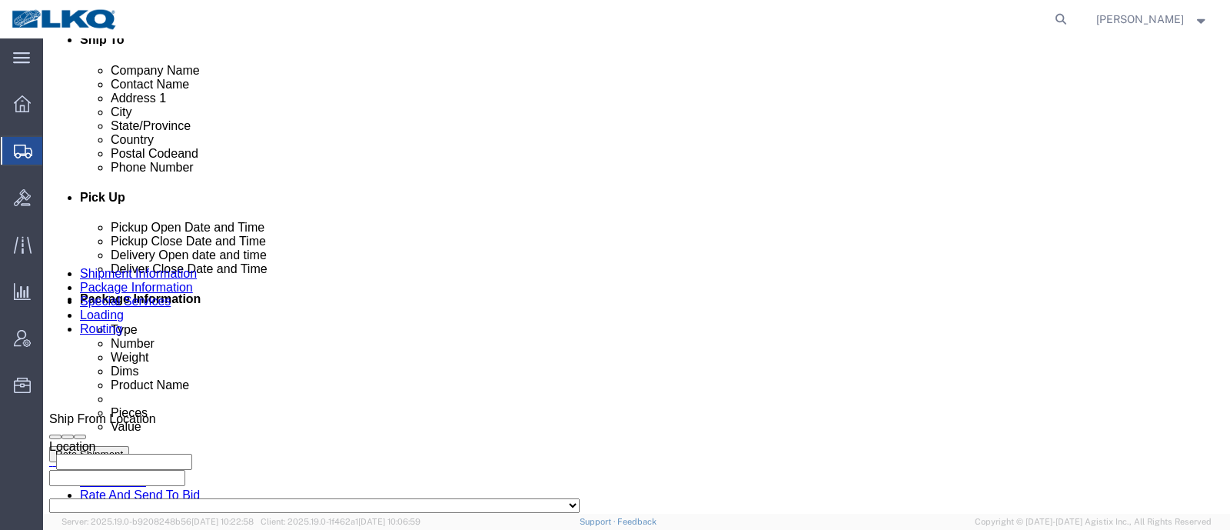
click link "Notes"
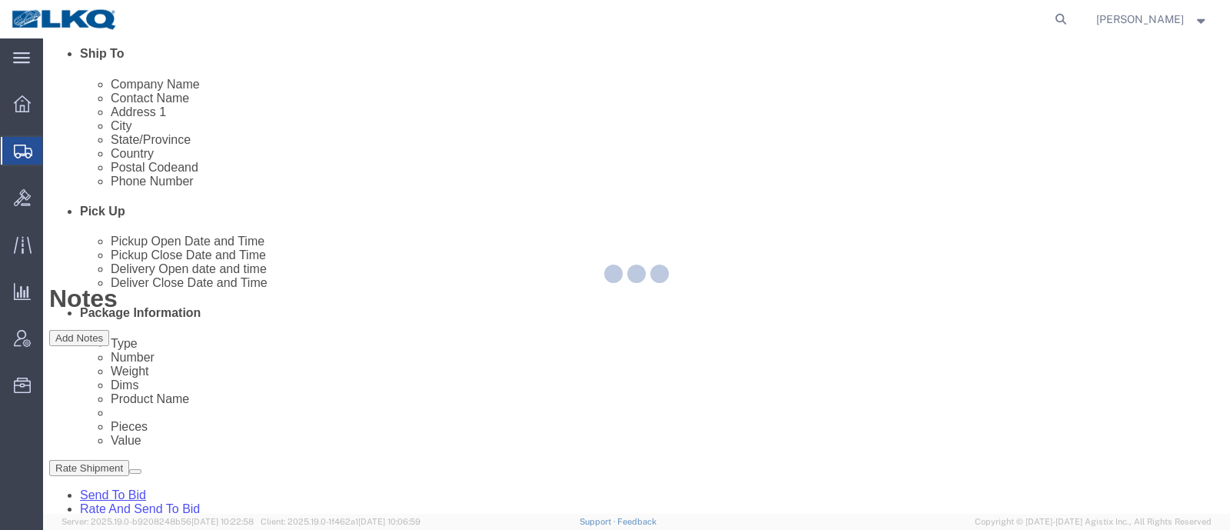
scroll to position [27, 0]
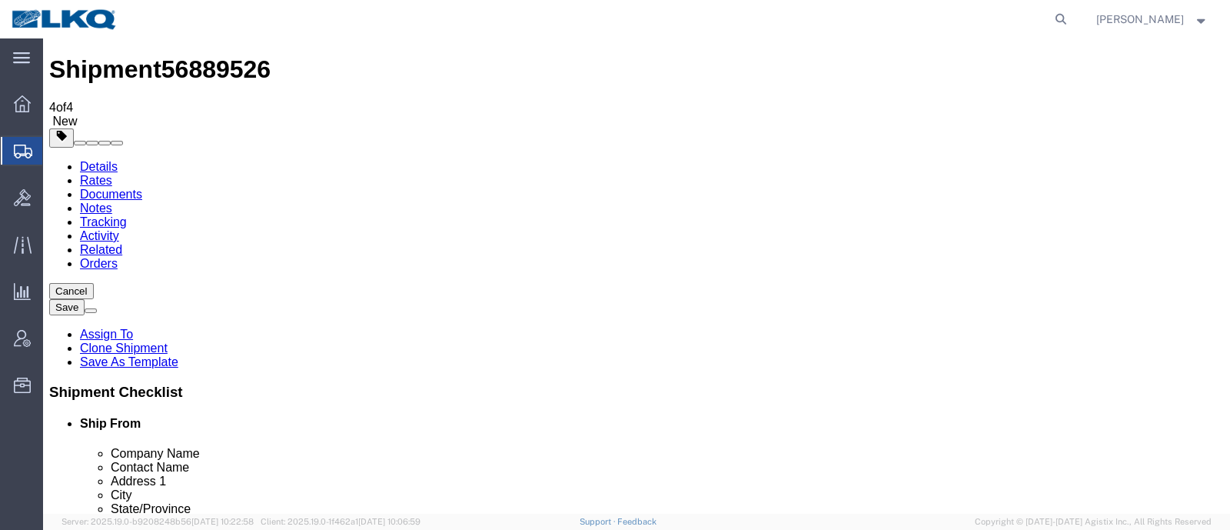
click at [85, 160] on link "Details" at bounding box center [99, 166] width 38 height 13
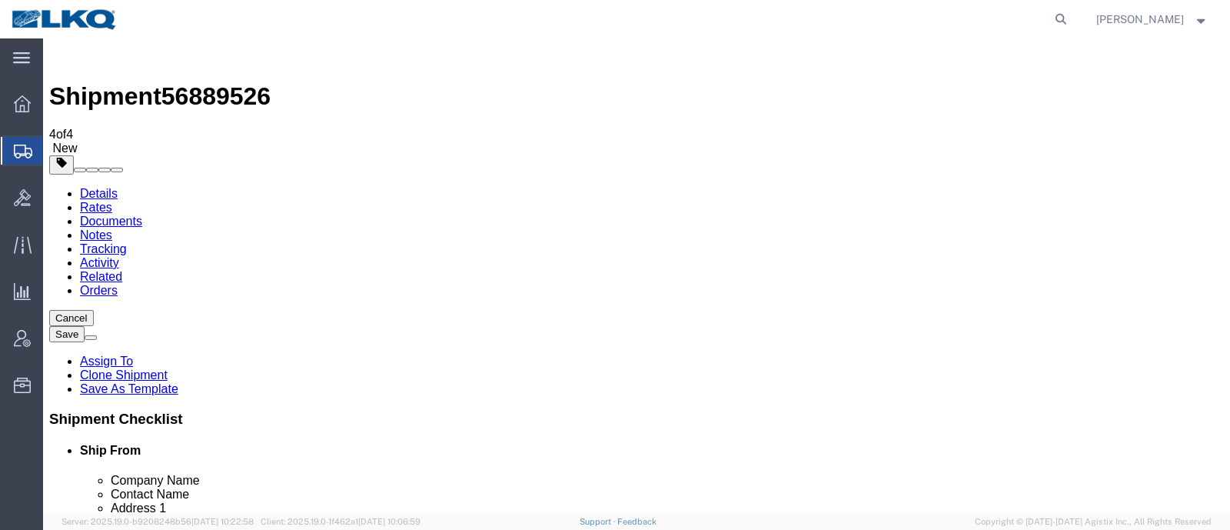
click input "DOMETIC"
click icon
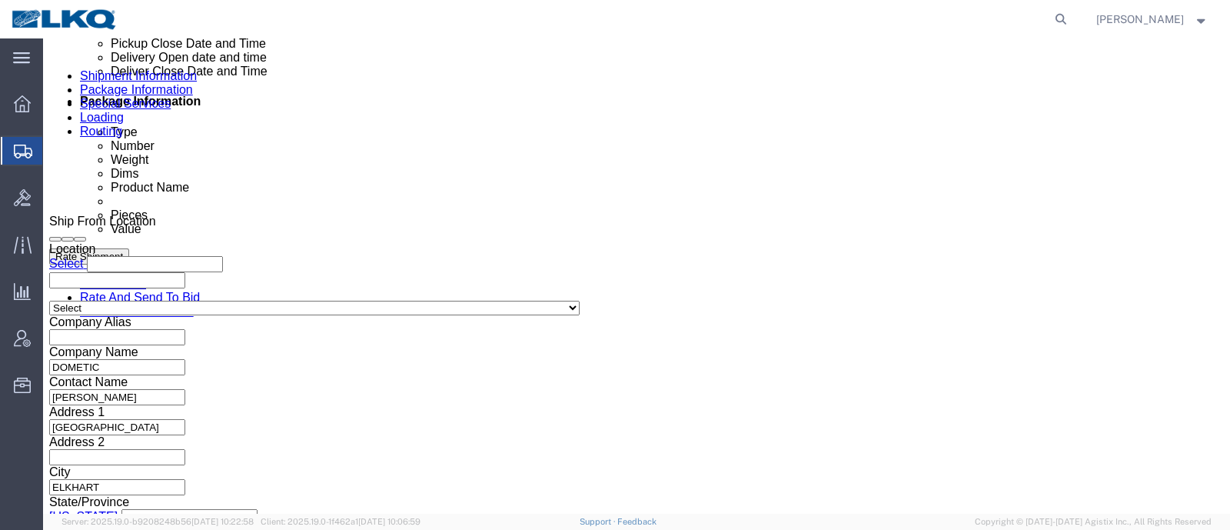
scroll to position [865, 0]
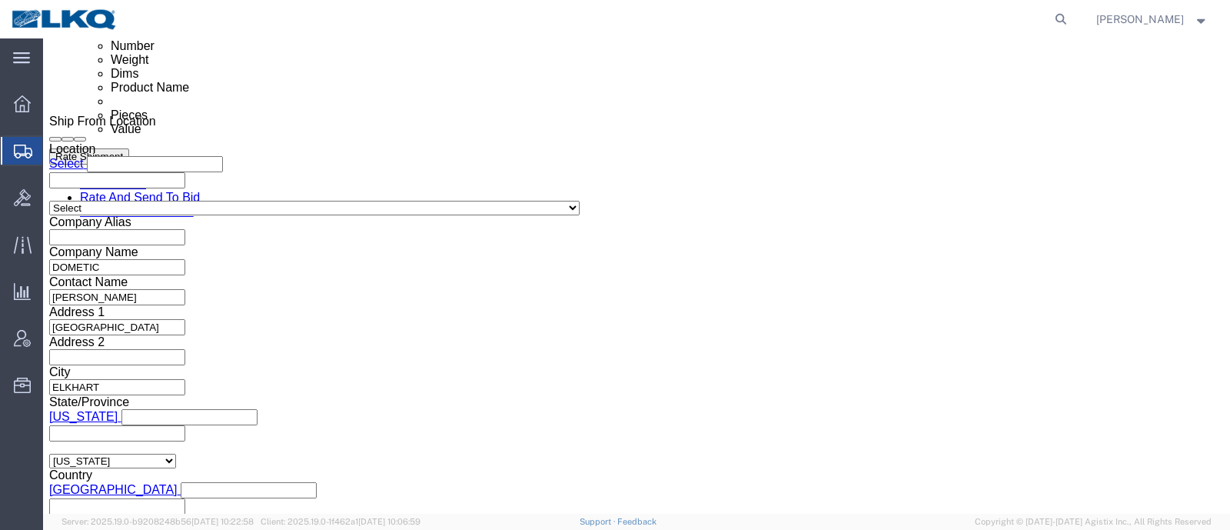
click input "5099751"
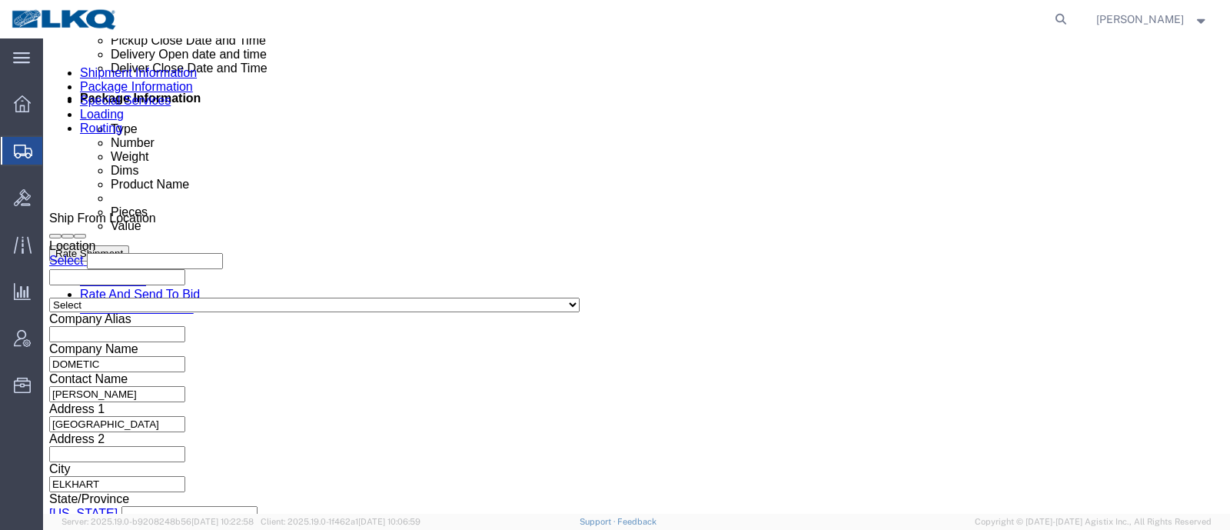
click div
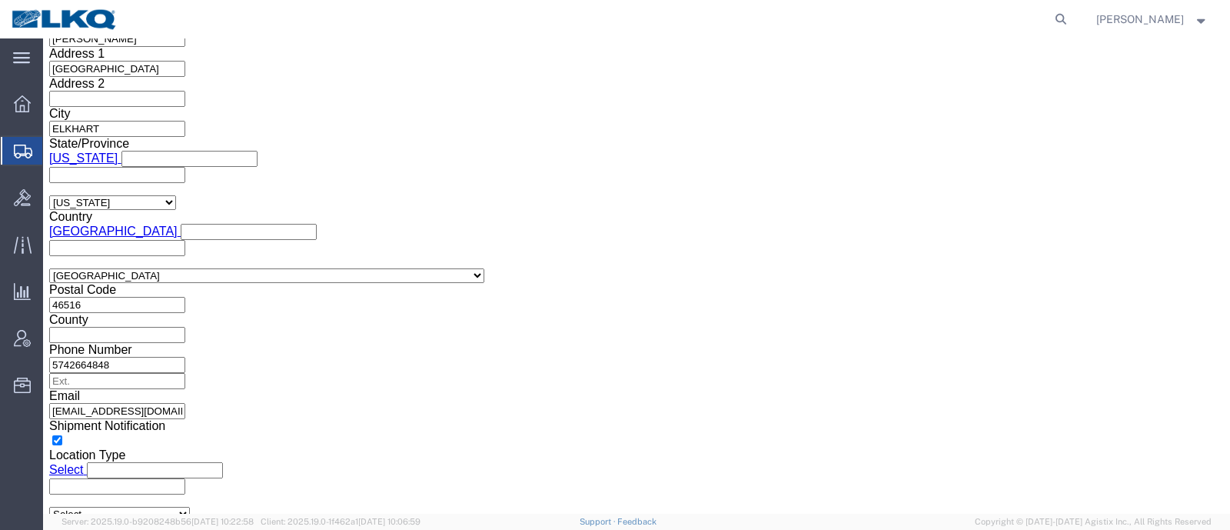
click button "Apply"
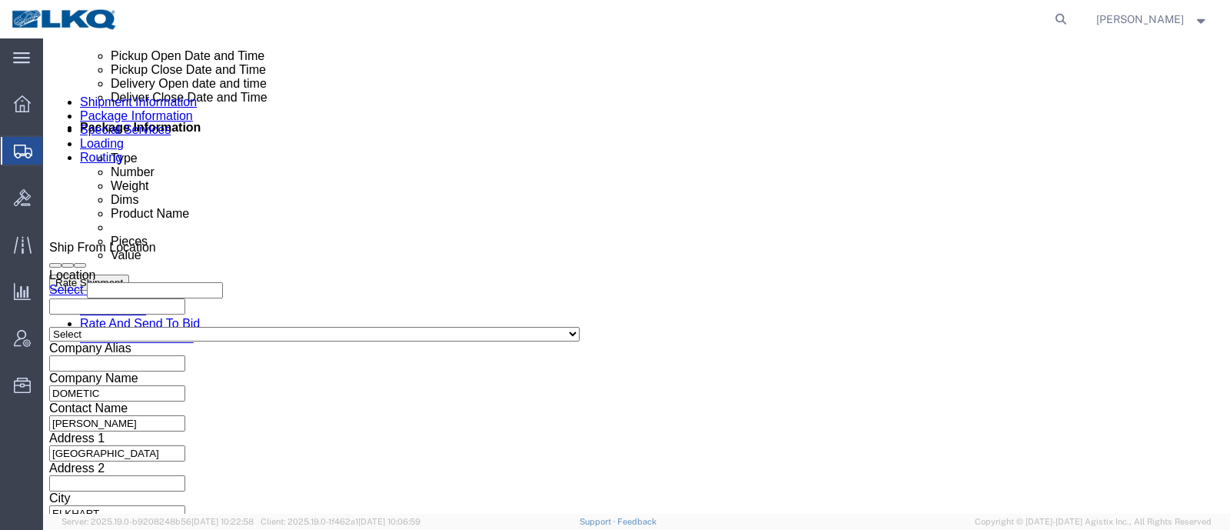
click div "Sep 29 2025 1:00 PM"
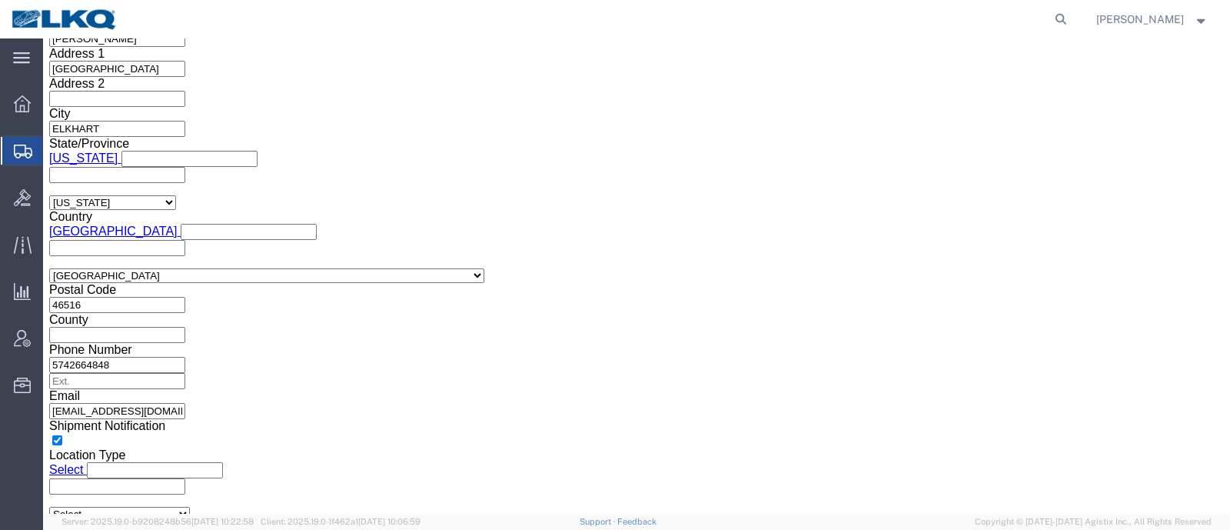
click button "Apply"
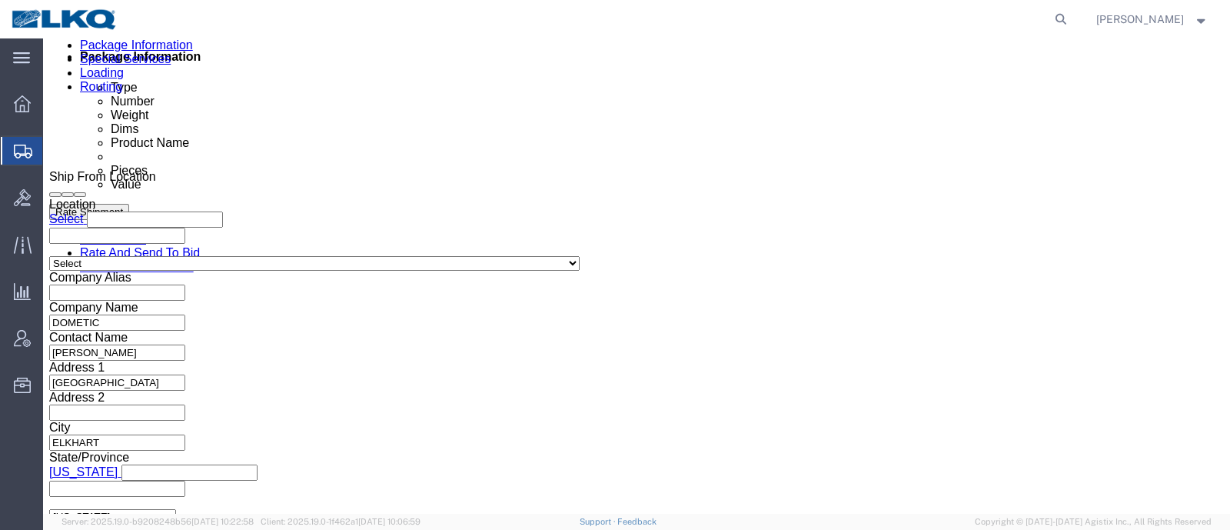
scroll to position [739, 0]
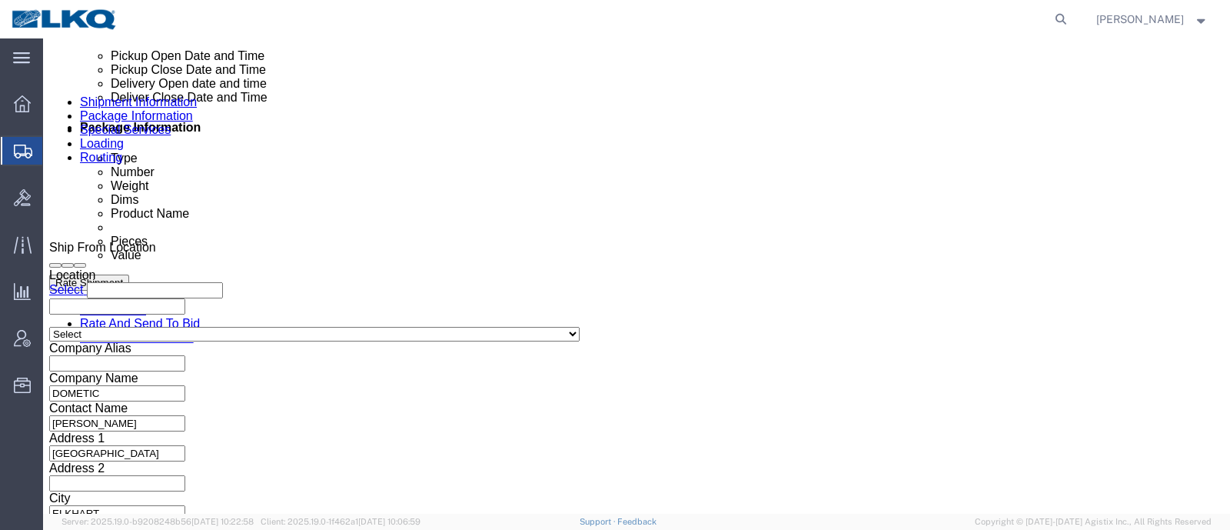
click button "Rate Shipment"
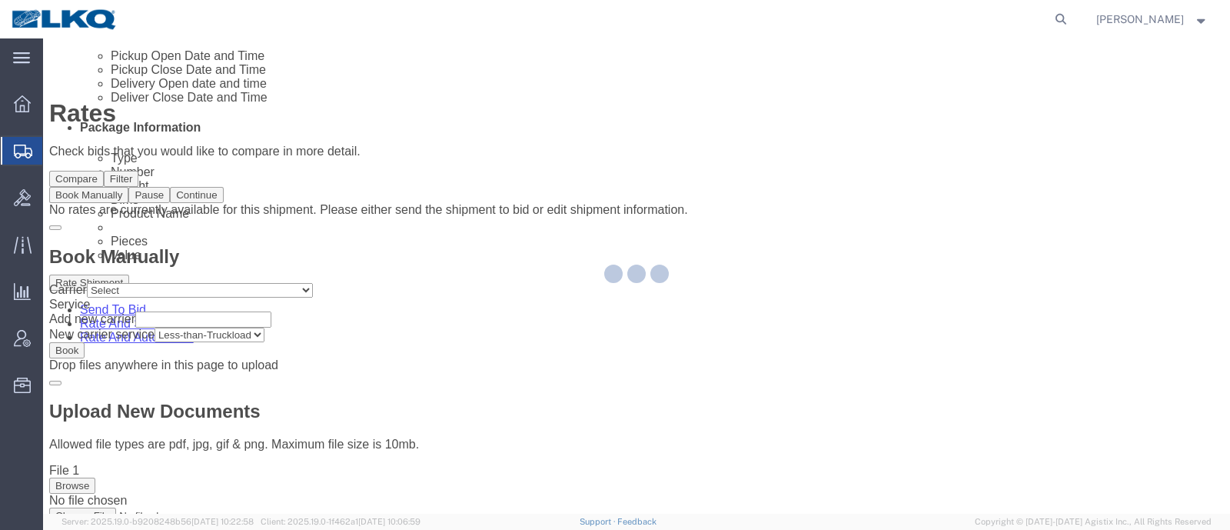
scroll to position [0, 0]
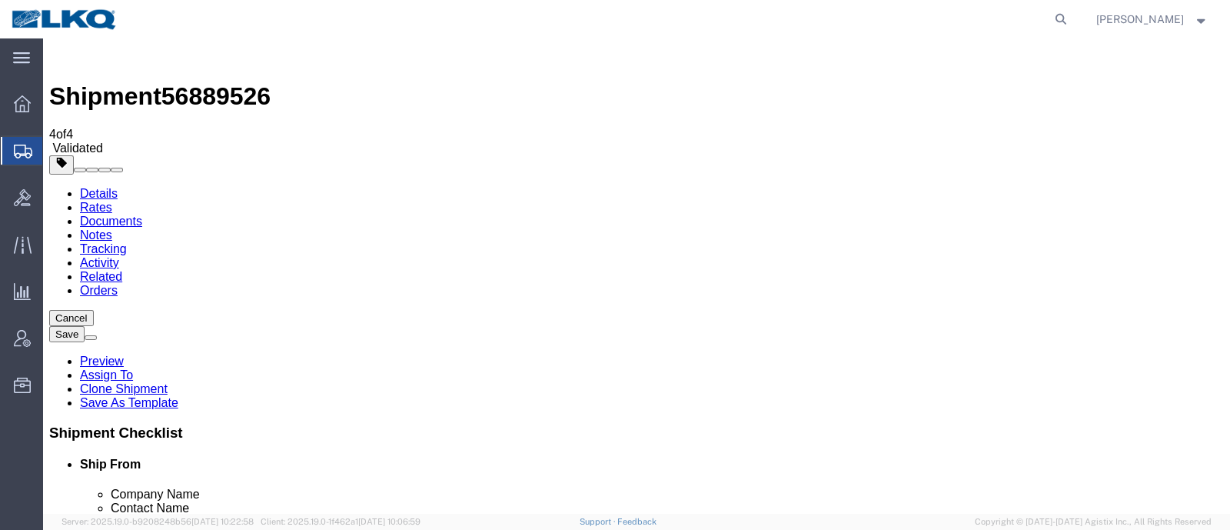
click at [85, 187] on link "Details" at bounding box center [99, 193] width 38 height 13
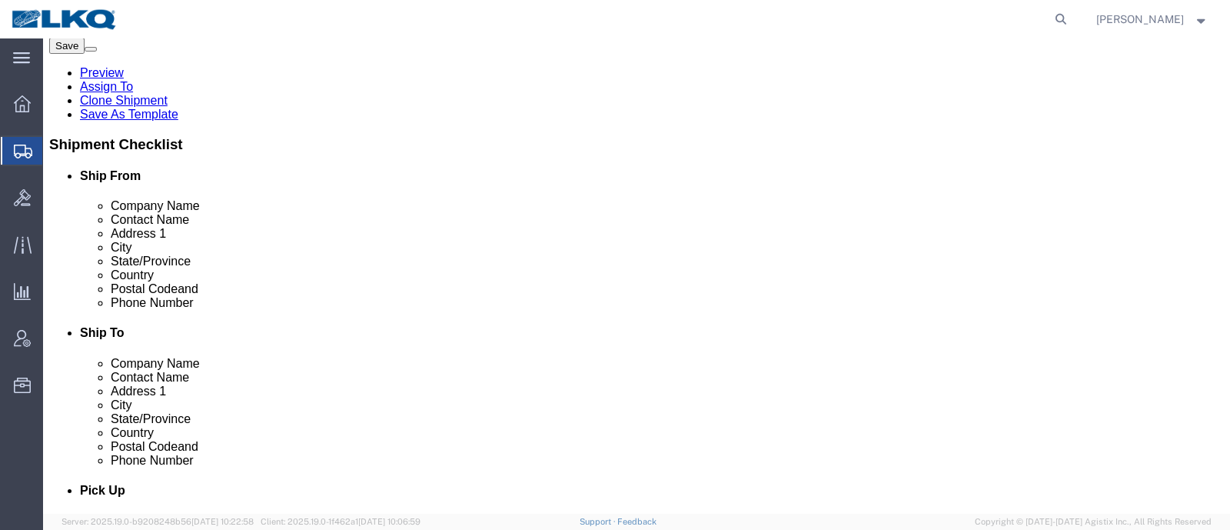
scroll to position [384, 0]
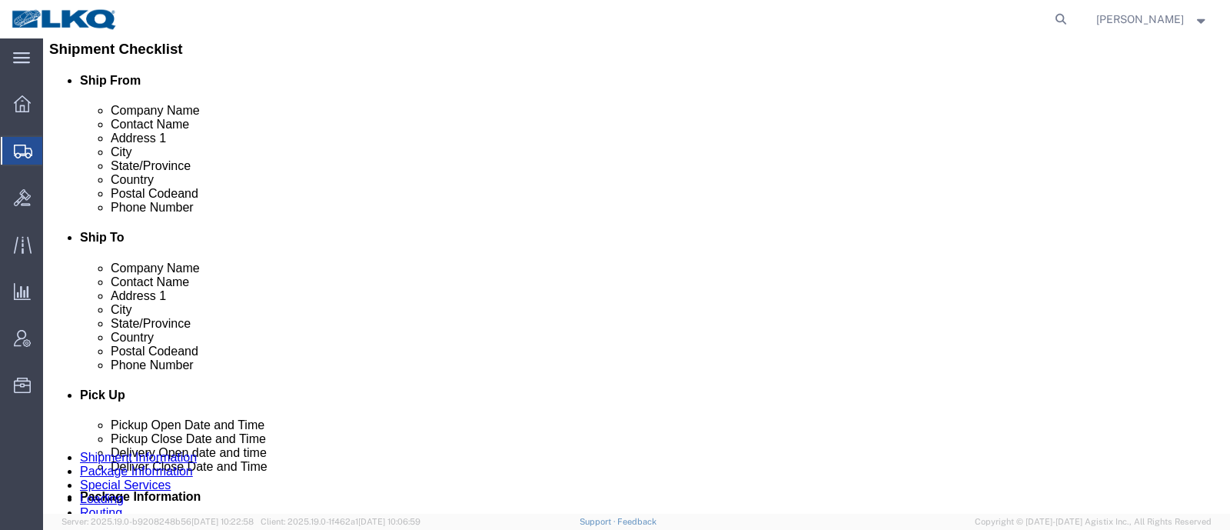
click div "Ship From Location Location Select Select My Profile Location 1100 - LKQ Crysta…"
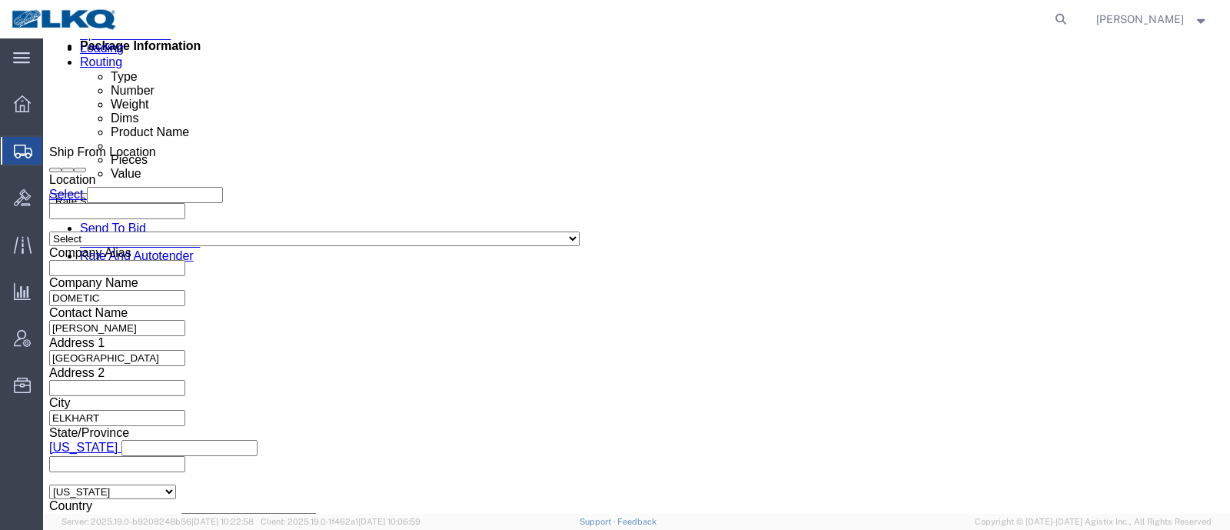
scroll to position [865, 0]
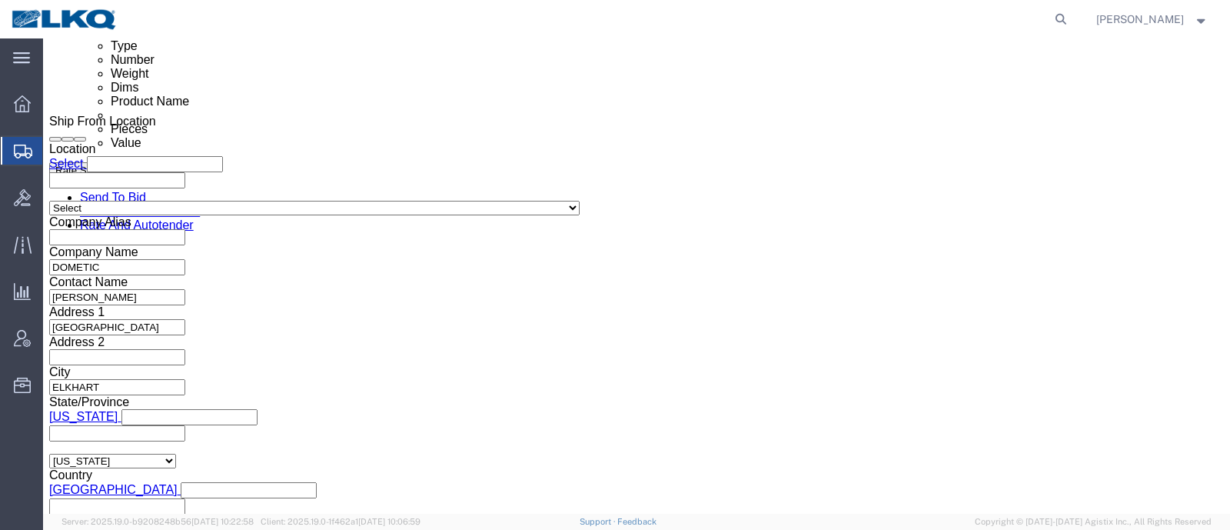
click input "56889526"
click input "text"
paste input "56889526"
type input "56889526"
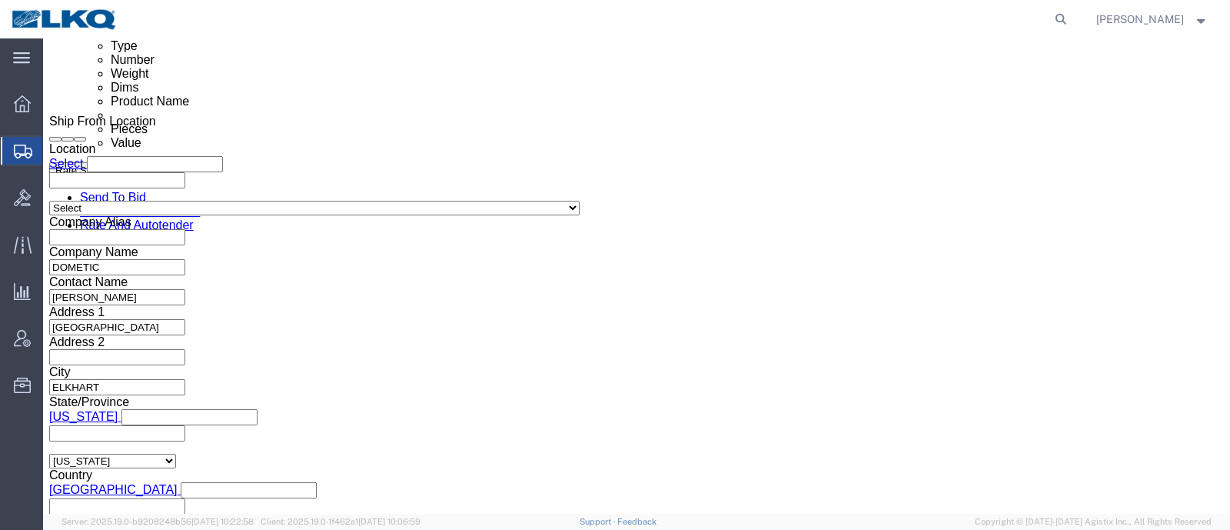
click input "56889526"
type input "x"
click button "Save"
click div "Pickup Date: Pickup Start Date Pickup Start Time Pickup Open Date and Time Sep …"
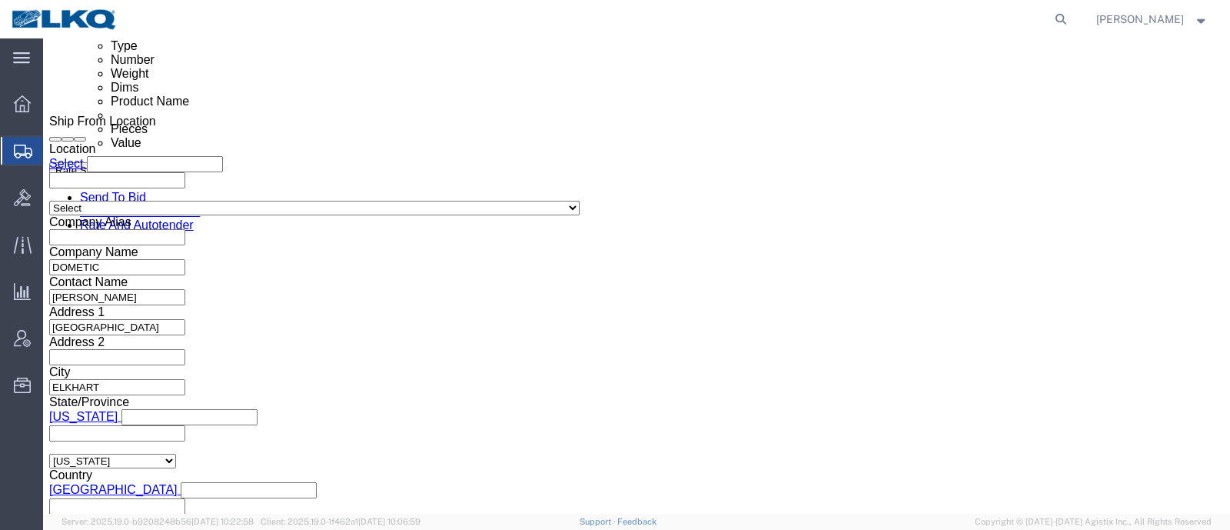
click at [378, 13] on div at bounding box center [601, 19] width 944 height 38
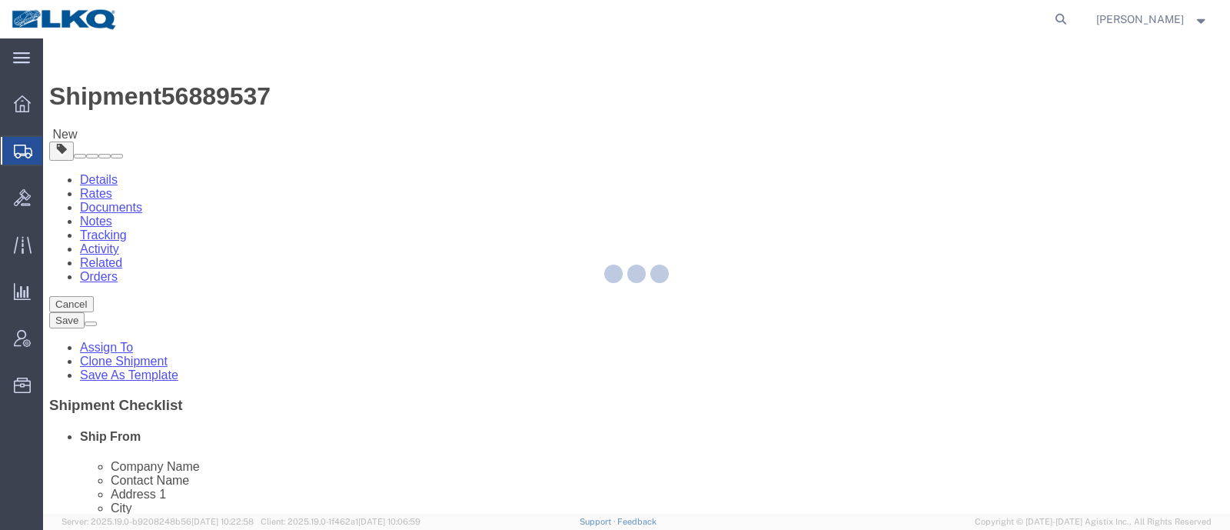
select select
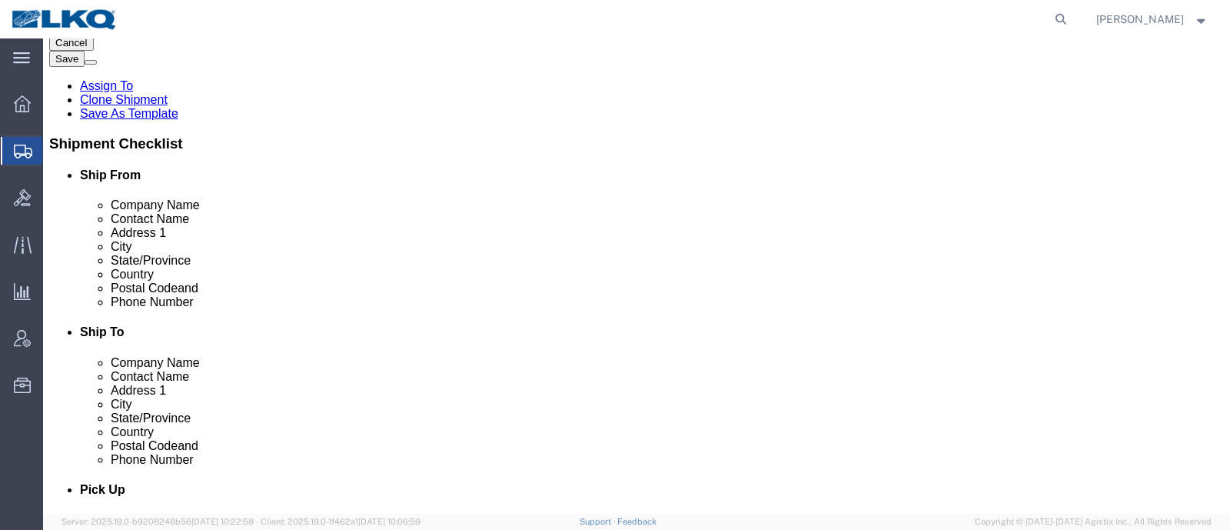
scroll to position [191, 0]
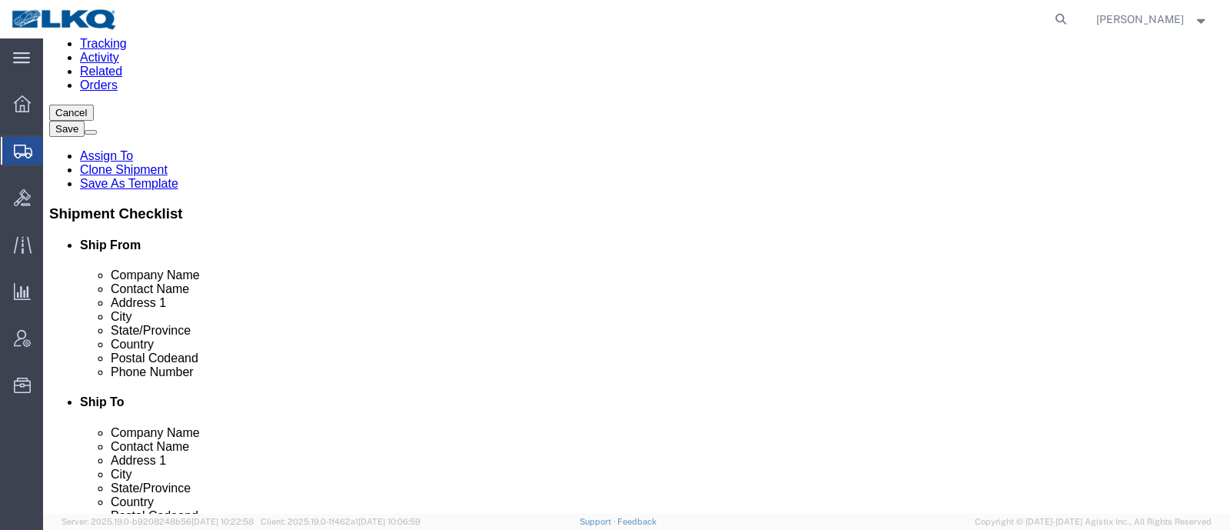
click link "Notes"
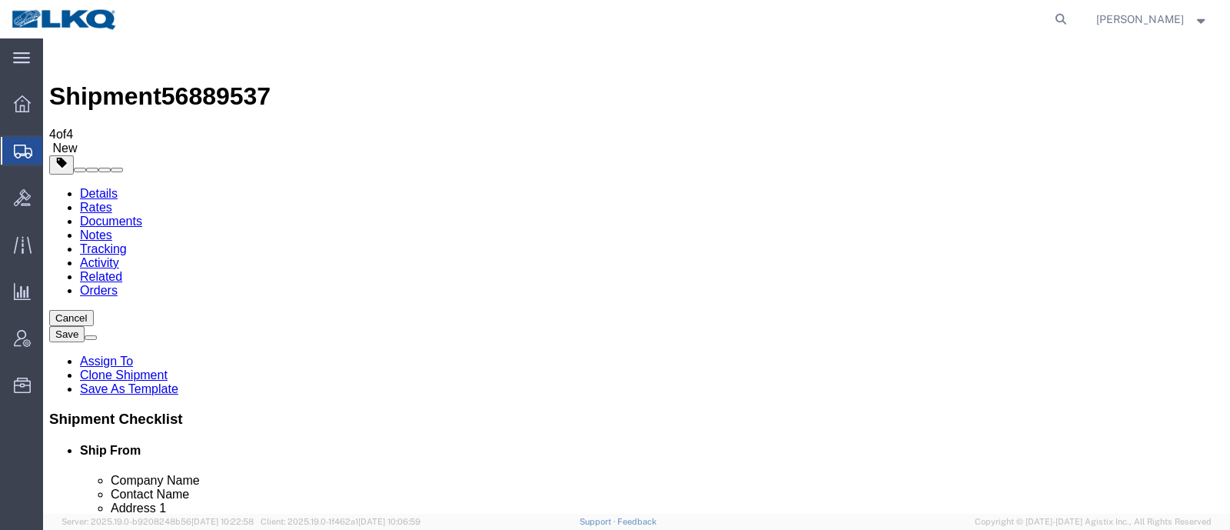
click at [90, 187] on link "Details" at bounding box center [99, 193] width 38 height 13
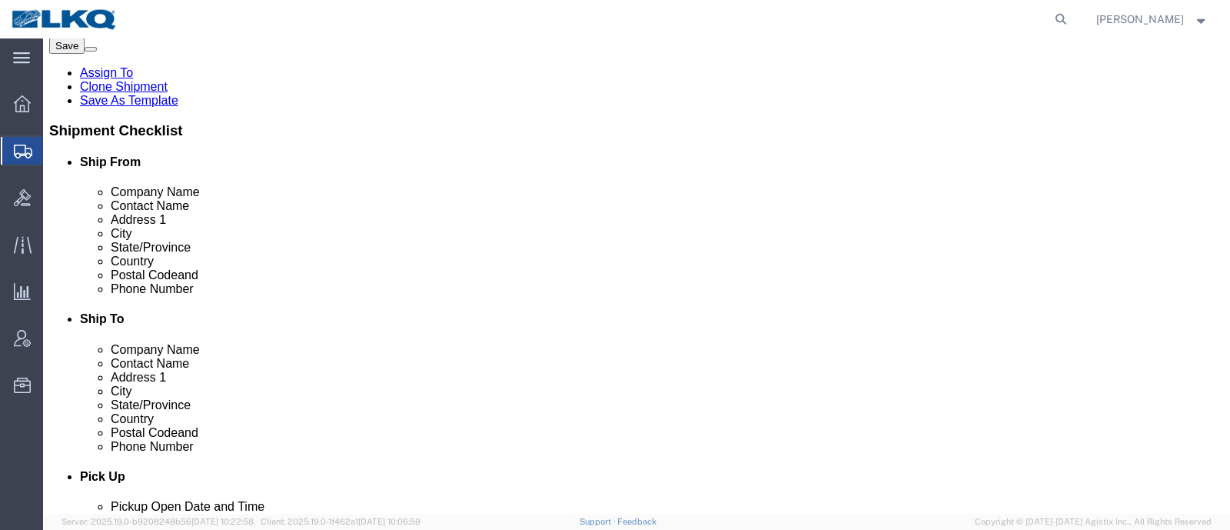
scroll to position [577, 0]
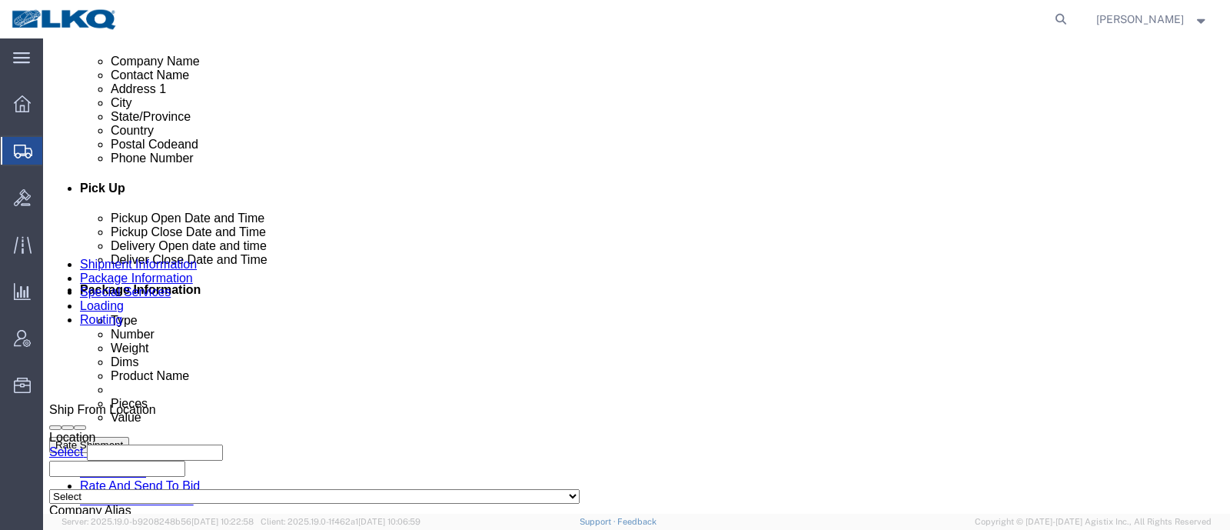
click link "Notes"
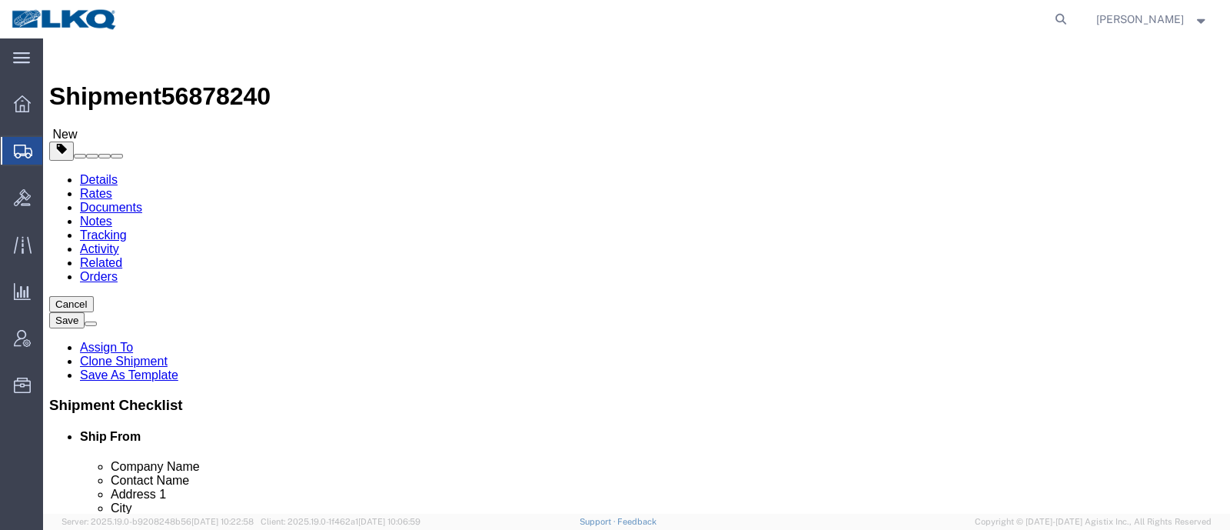
select select "28146"
select select "28716"
click div "Shipment Information Package Information Special Services Loading Routing"
click span "56878240"
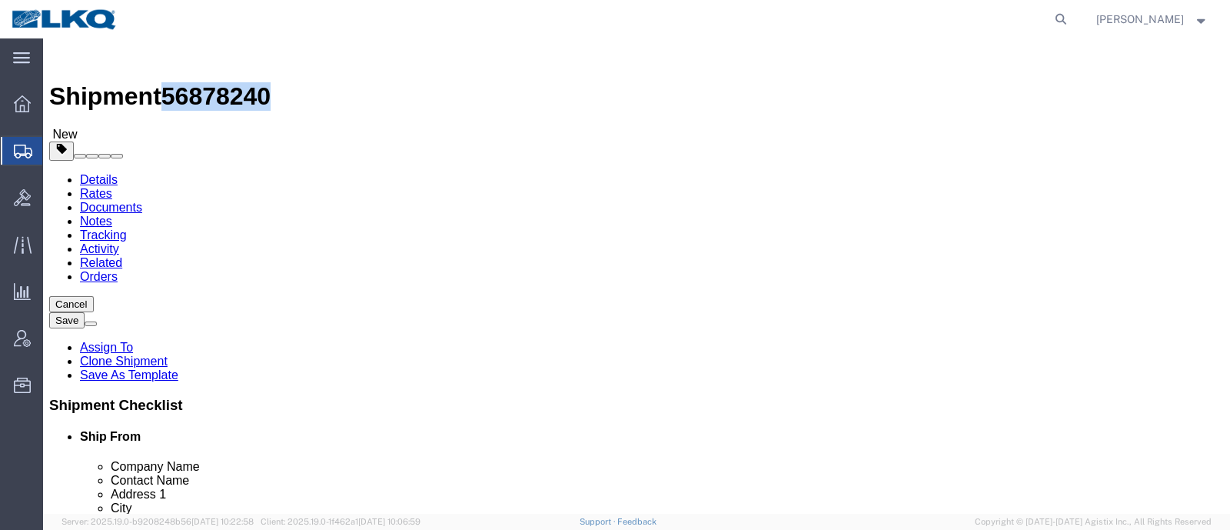
copy span "56878240"
click icon
click link "Shipment Information"
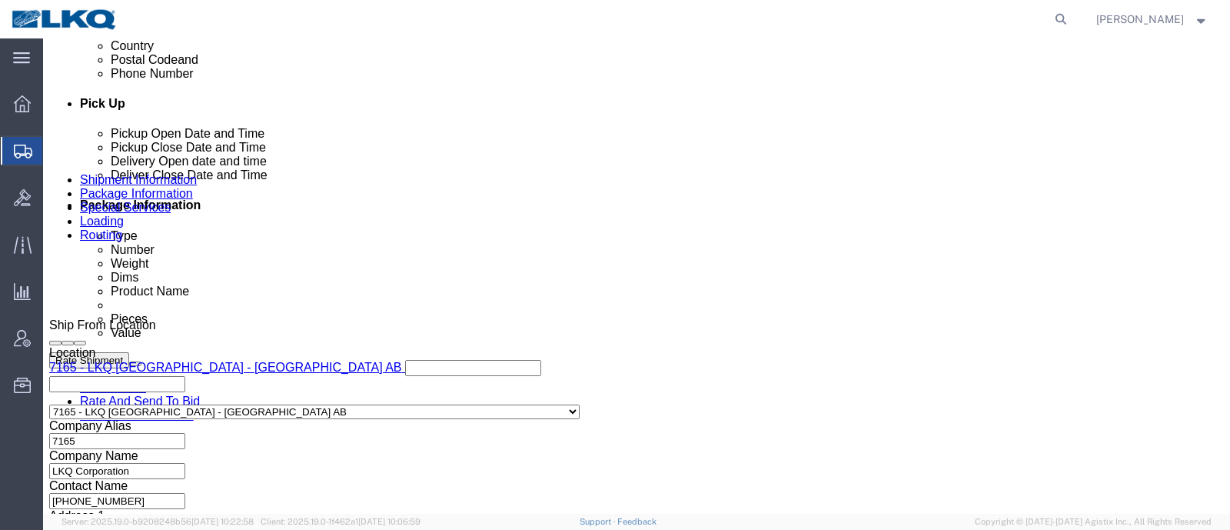
scroll to position [768, 0]
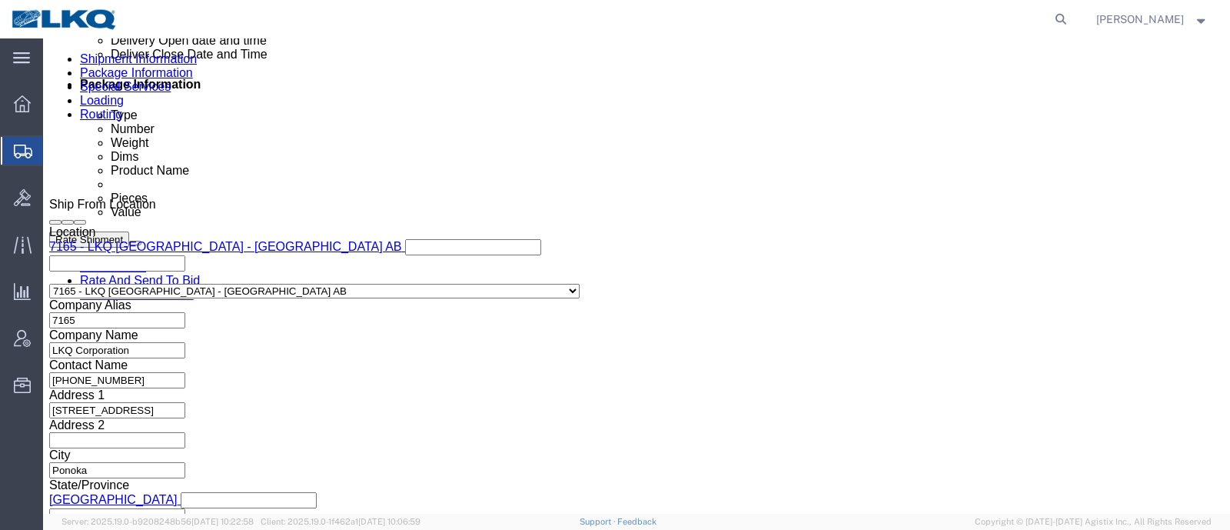
click div "[DATE] 5:00 PM"
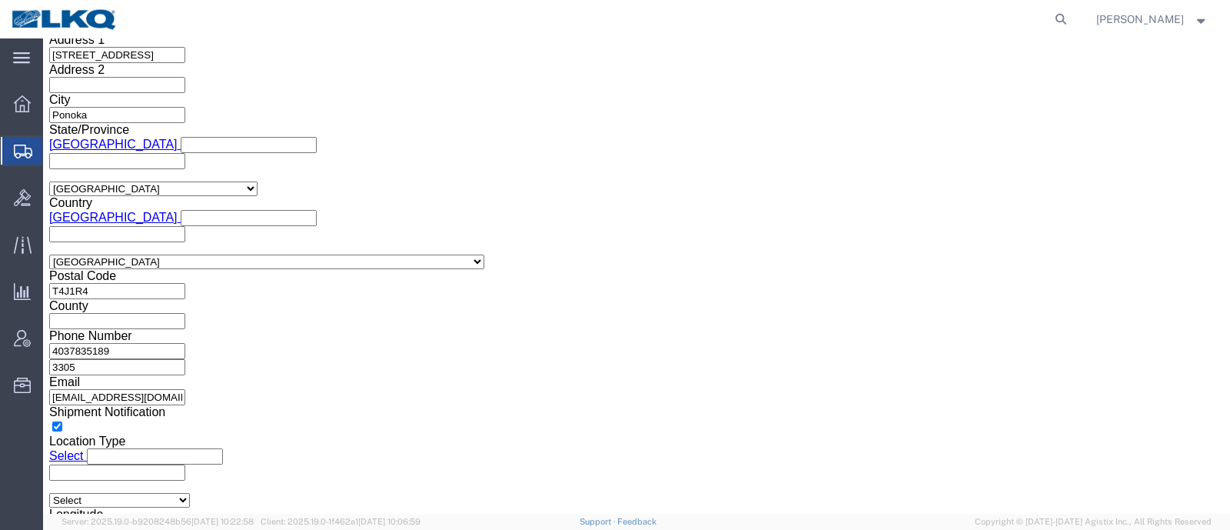
click button "Apply"
click h3 "Leg 1"
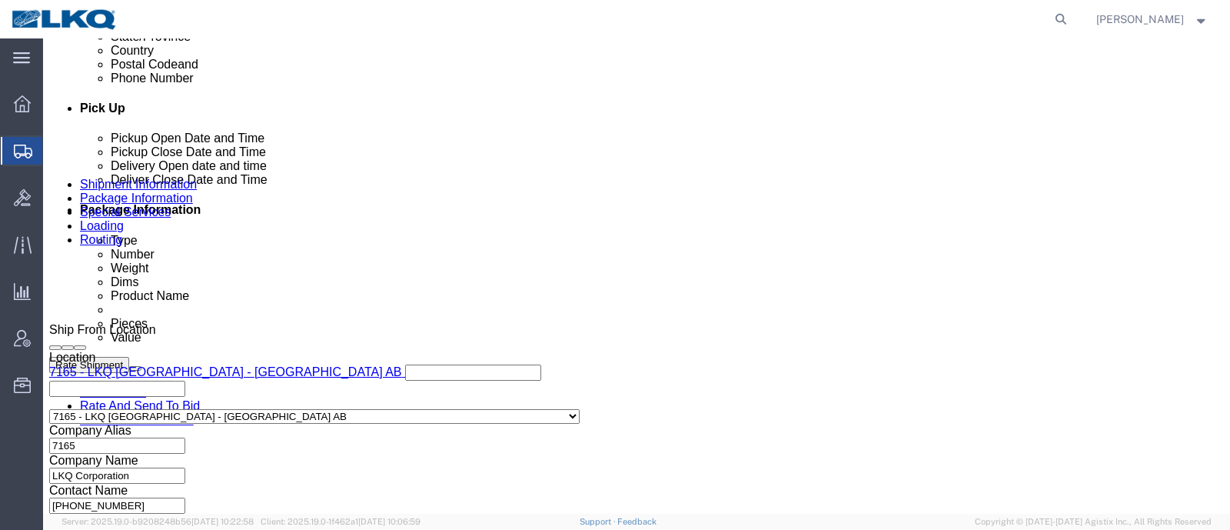
scroll to position [547, 0]
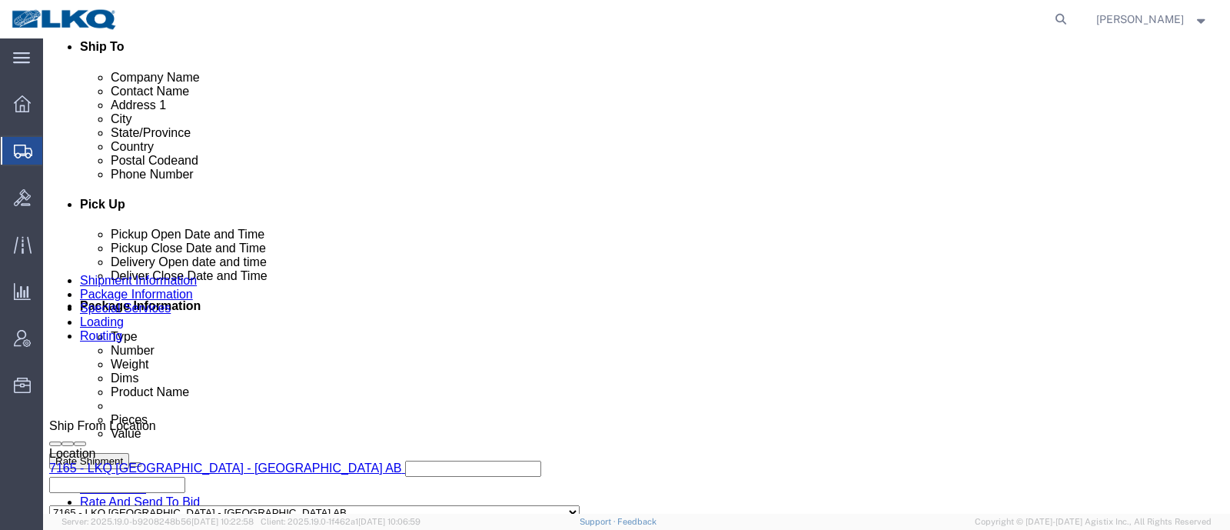
click div "Route Details (Approximate route mileage 1,626.15 miles) Add Stop"
click link "Schedule appointment"
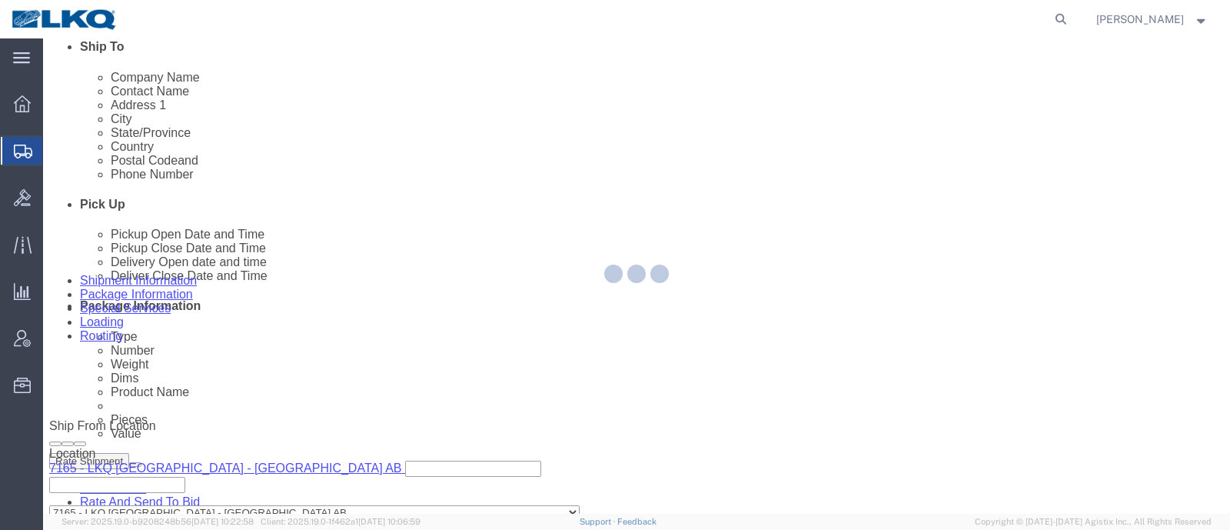
select select
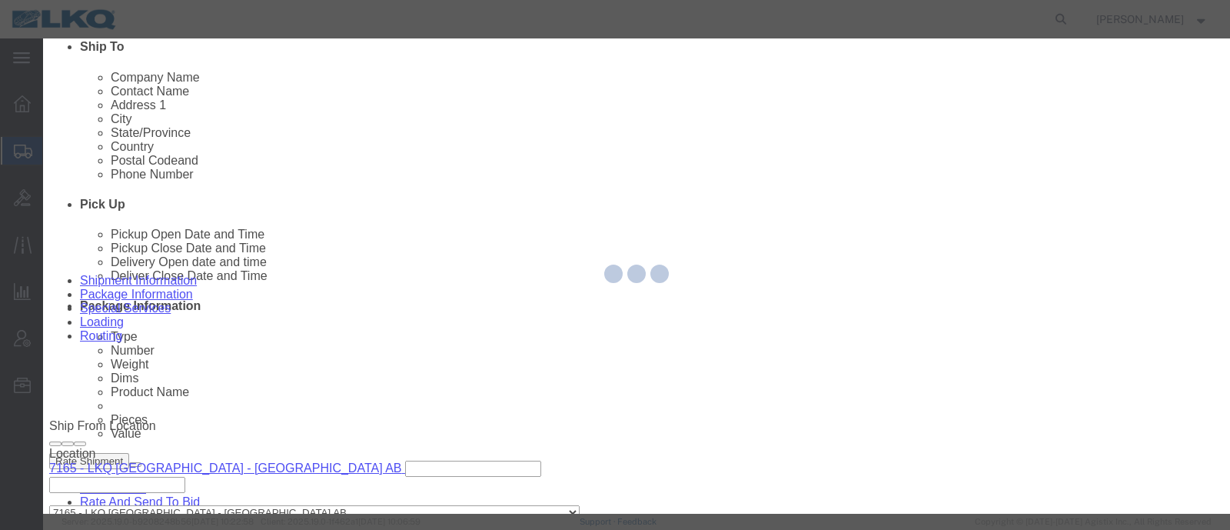
click at [477, 248] on div at bounding box center [636, 275] width 1187 height 475
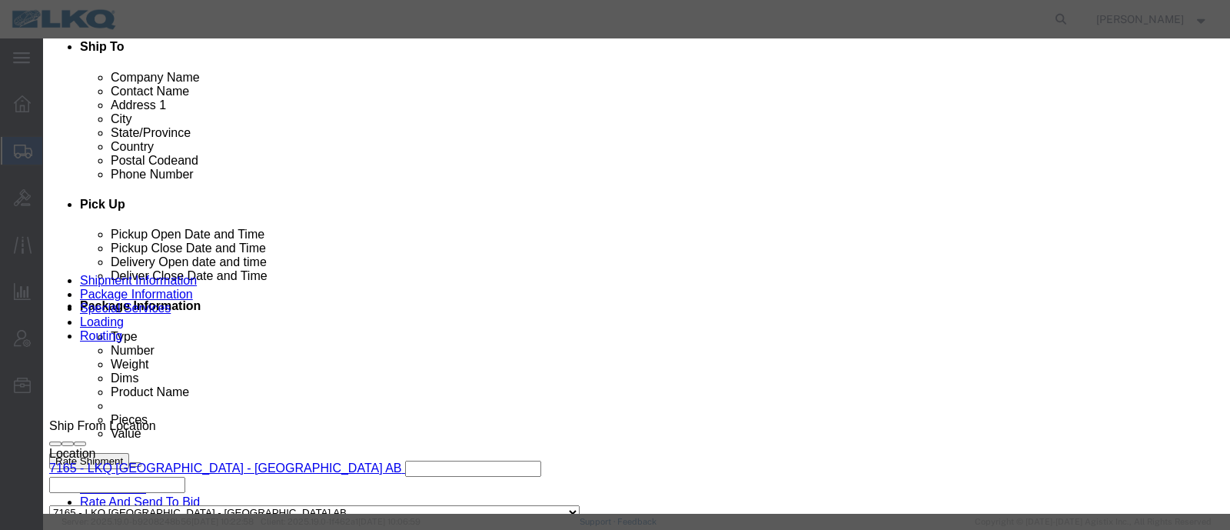
click input "[DATE]"
click td "26"
click link "Availability"
click button "Close"
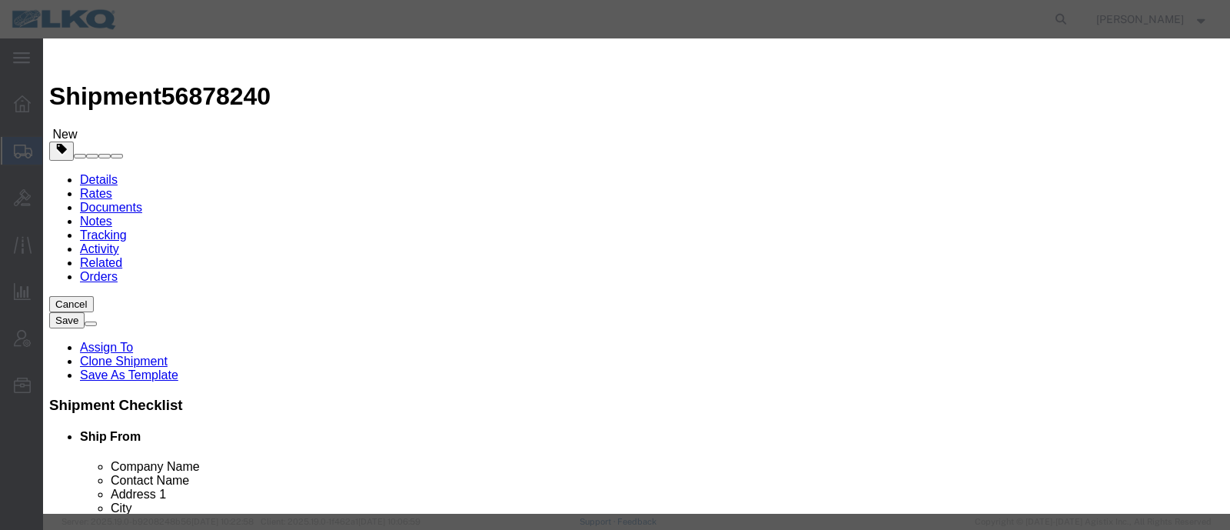
click icon "button"
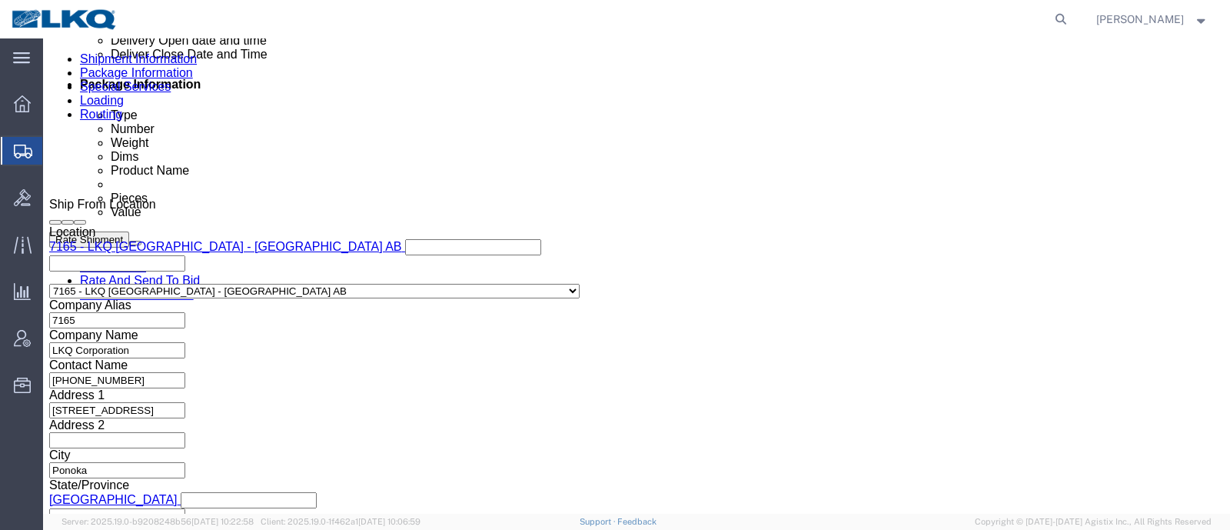
scroll to position [961, 0]
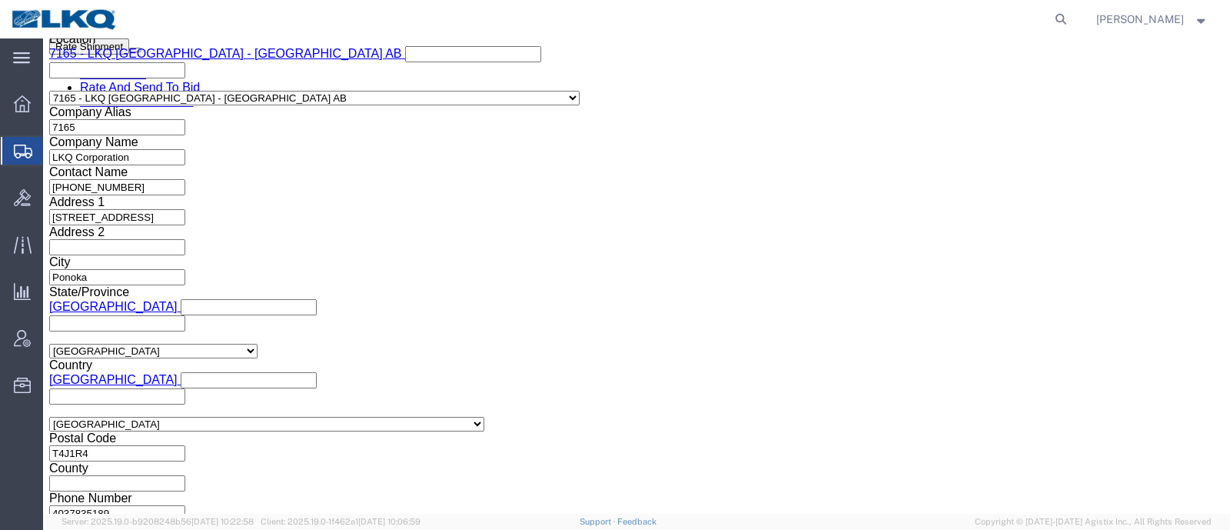
click input "56878240"
click input "text"
paste input "56878240"
type input "56878240"
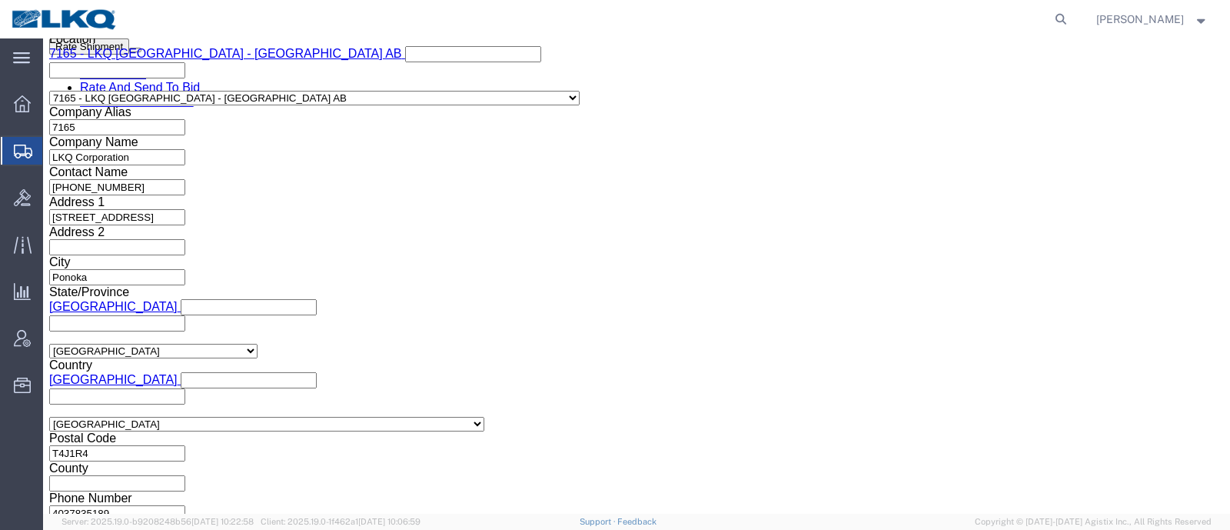
click input "56878240"
type input "x"
click button "Save"
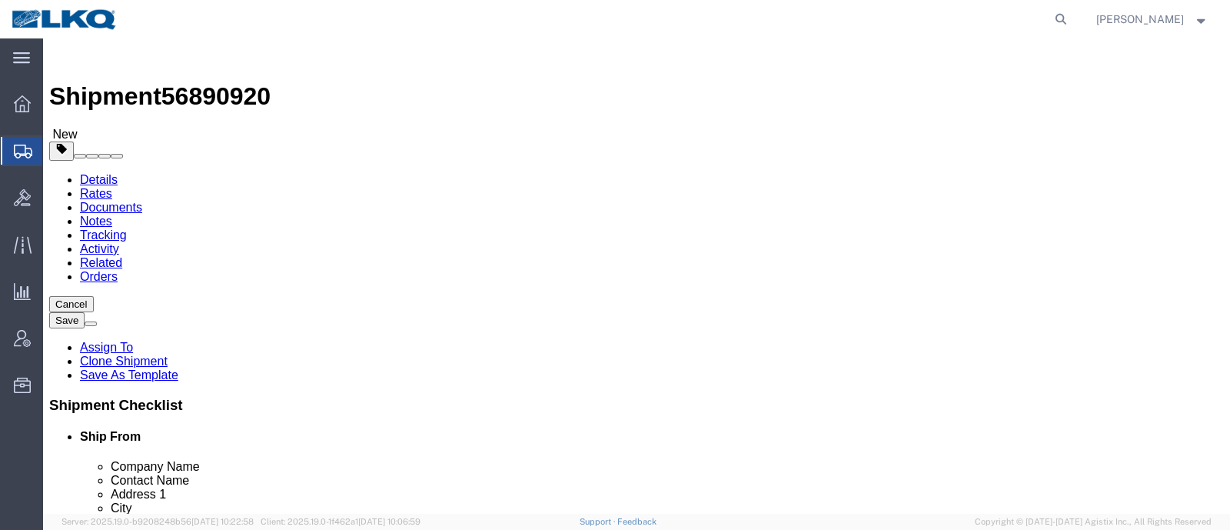
click span "56890920"
copy span "56890920"
select select "27378"
select select "28712"
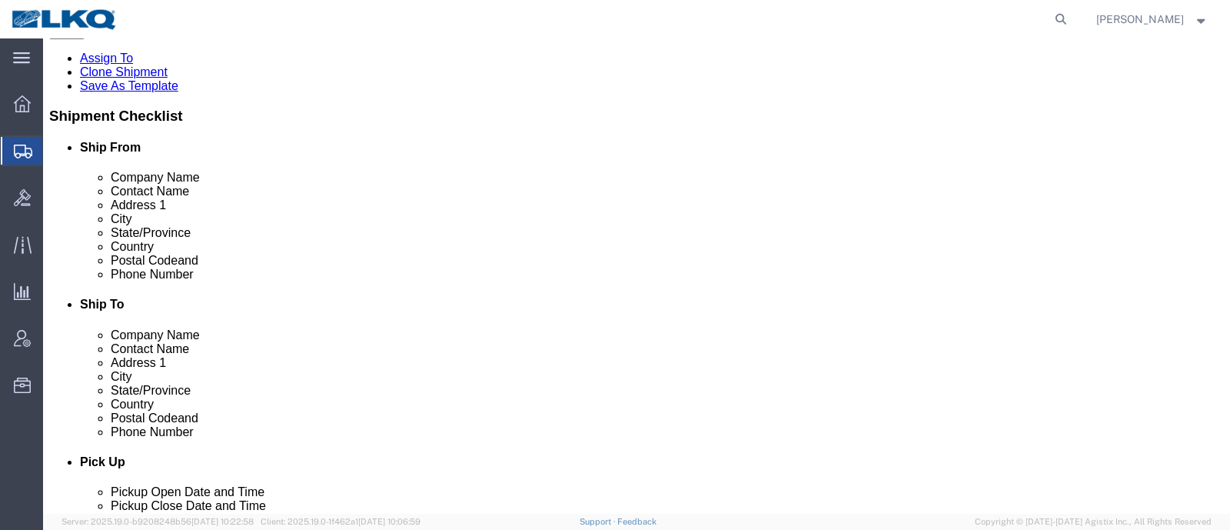
scroll to position [288, 0]
click icon
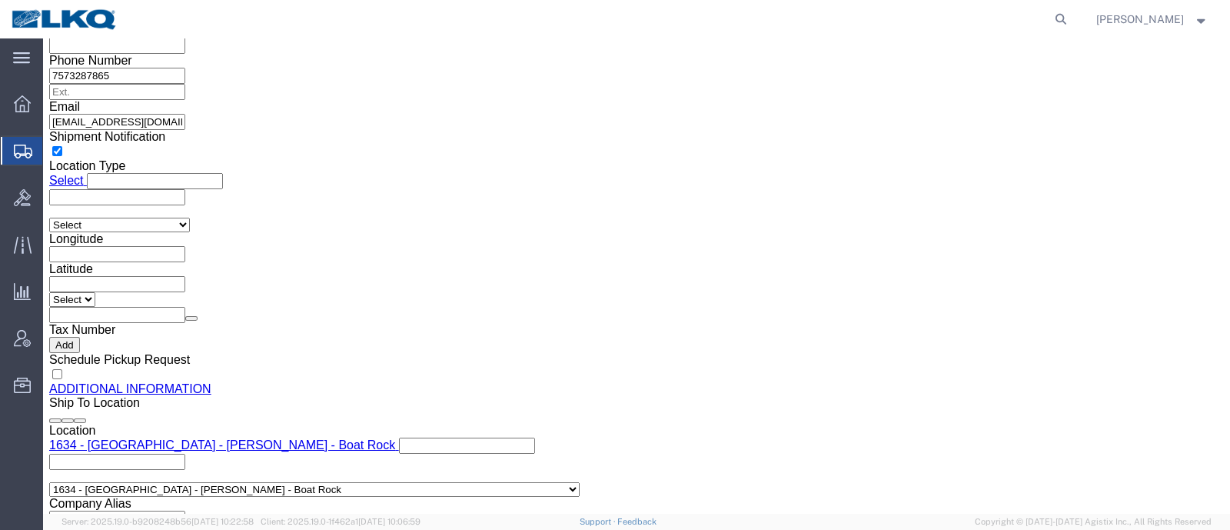
scroll to position [1441, 0]
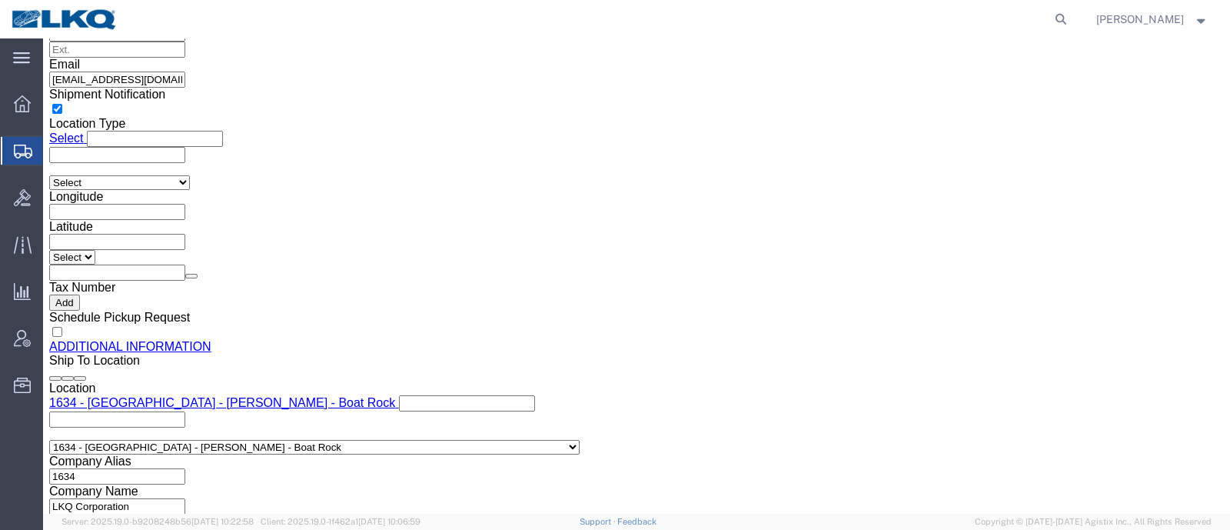
click input "[EMAIL_ADDRESS][DOMAIN_NAME]"
click link "Shipment Information"
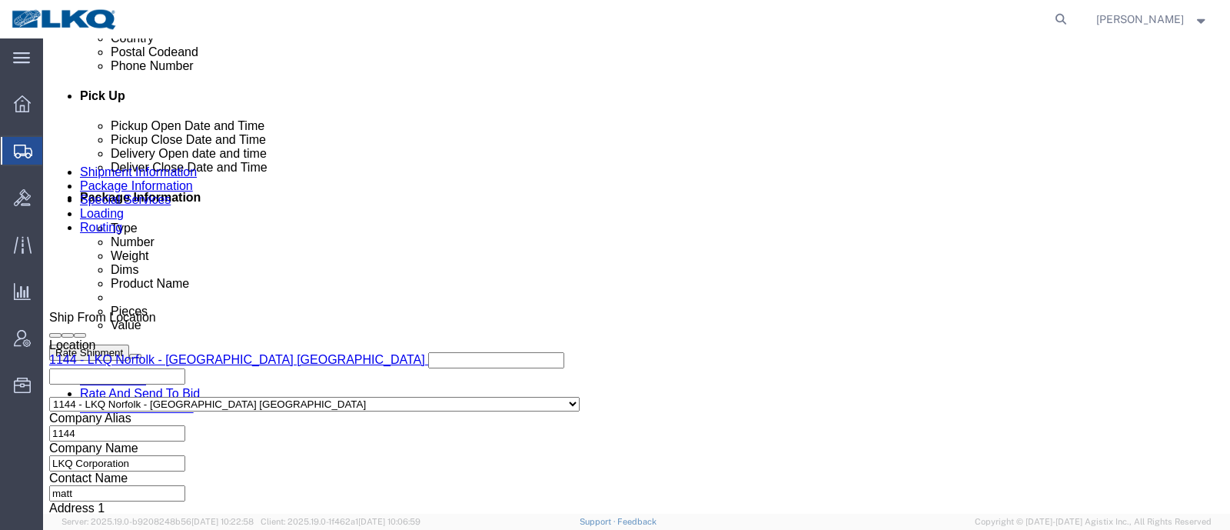
scroll to position [649, 0]
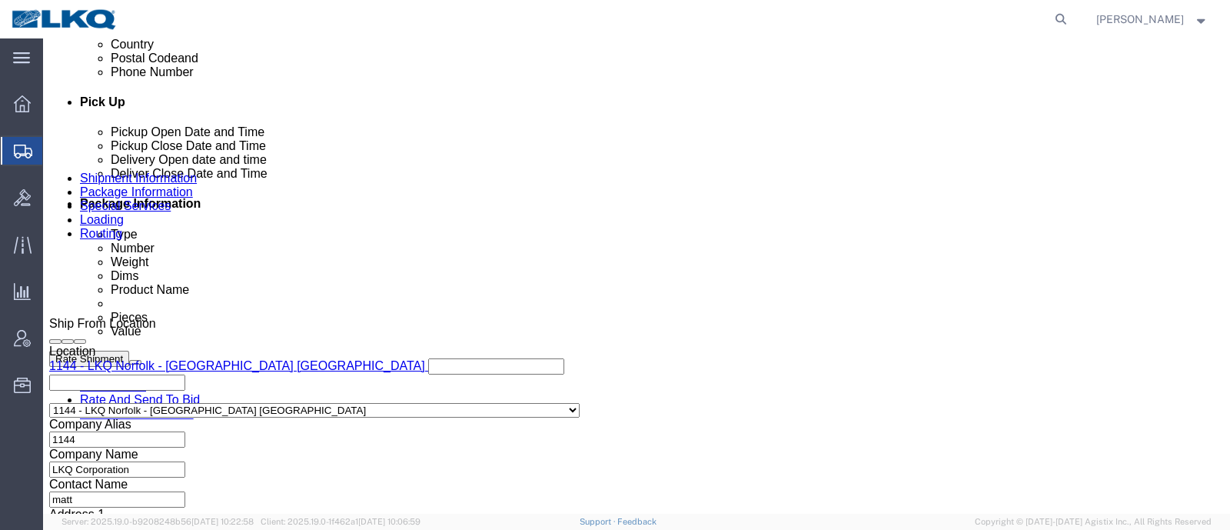
click link "Schedule appointment"
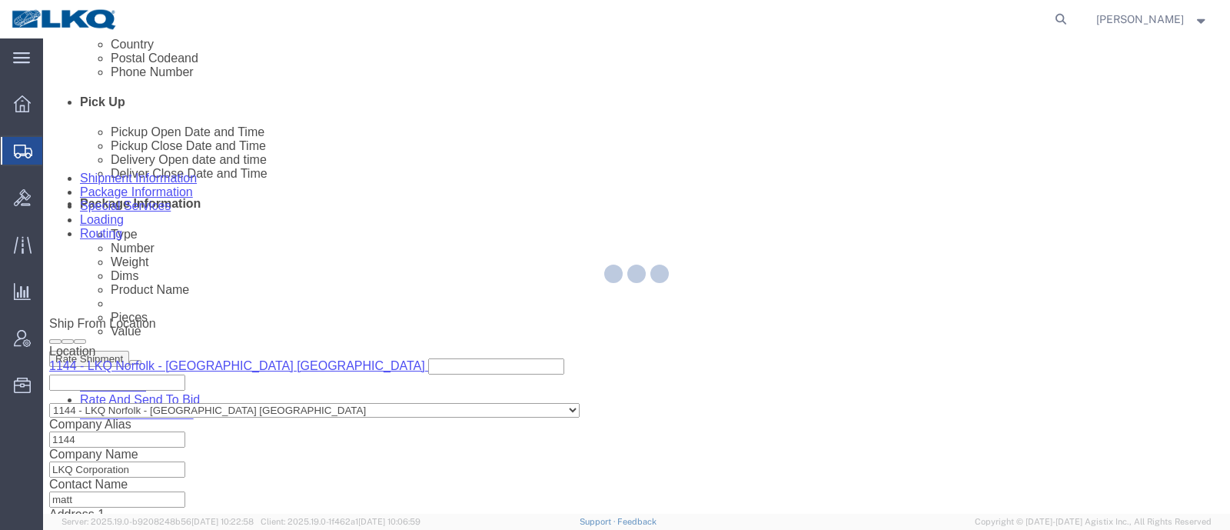
select select
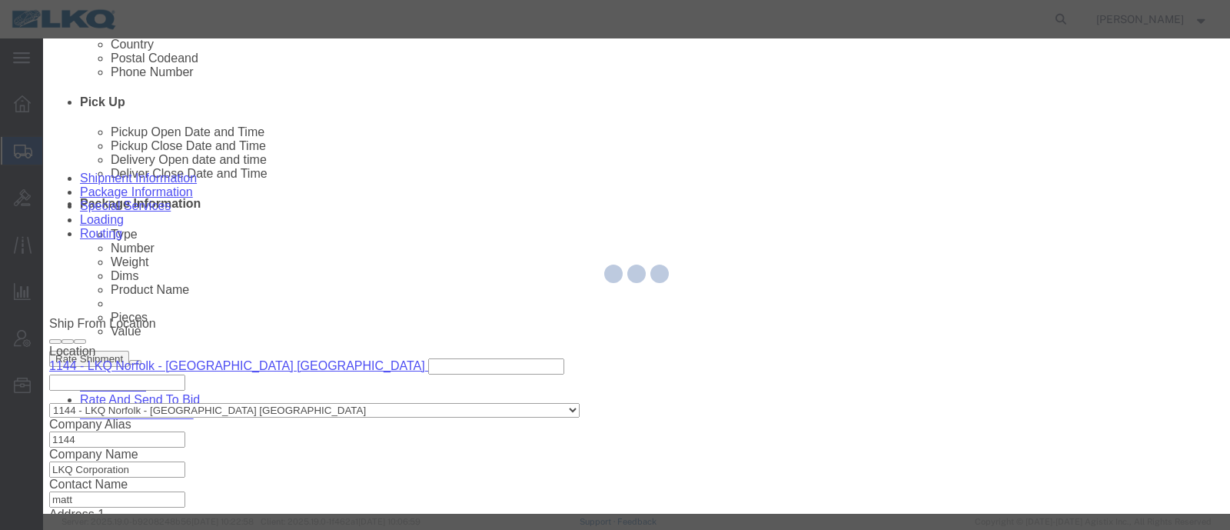
click at [463, 250] on div at bounding box center [636, 275] width 1187 height 475
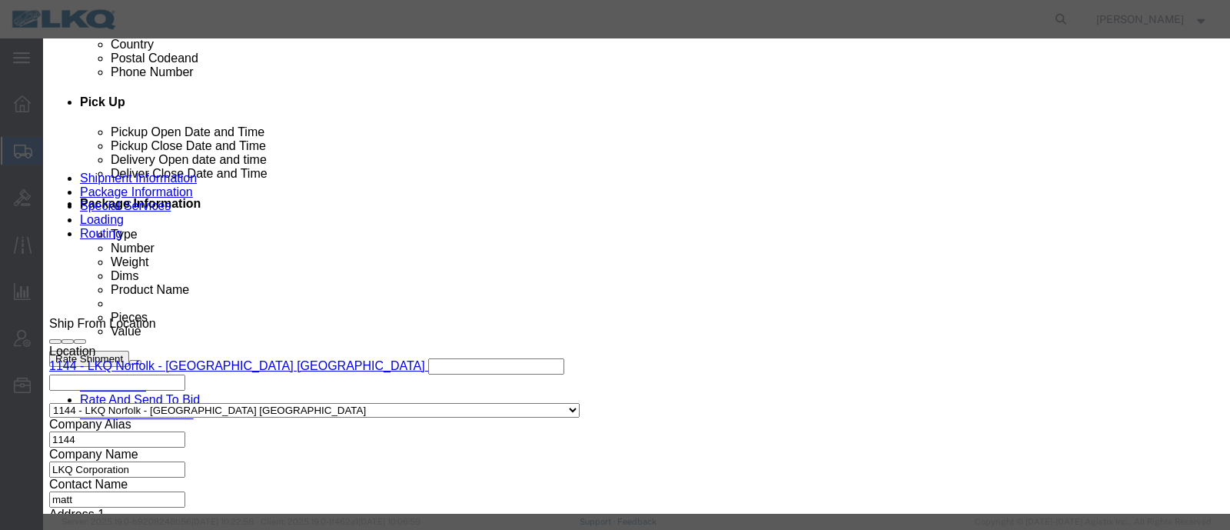
click input "[DATE]"
click td "26"
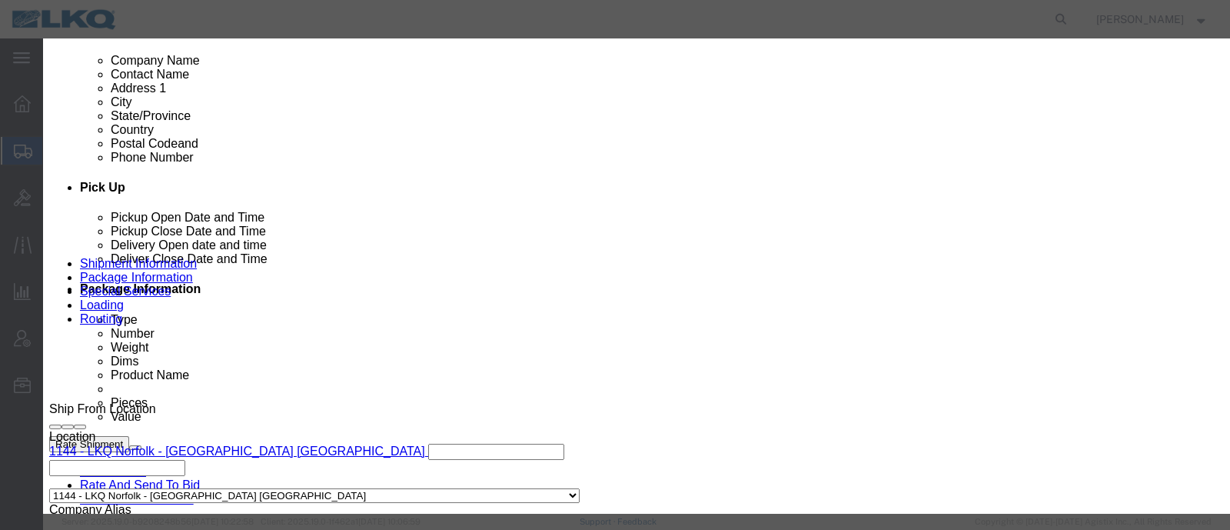
scroll to position [457, 0]
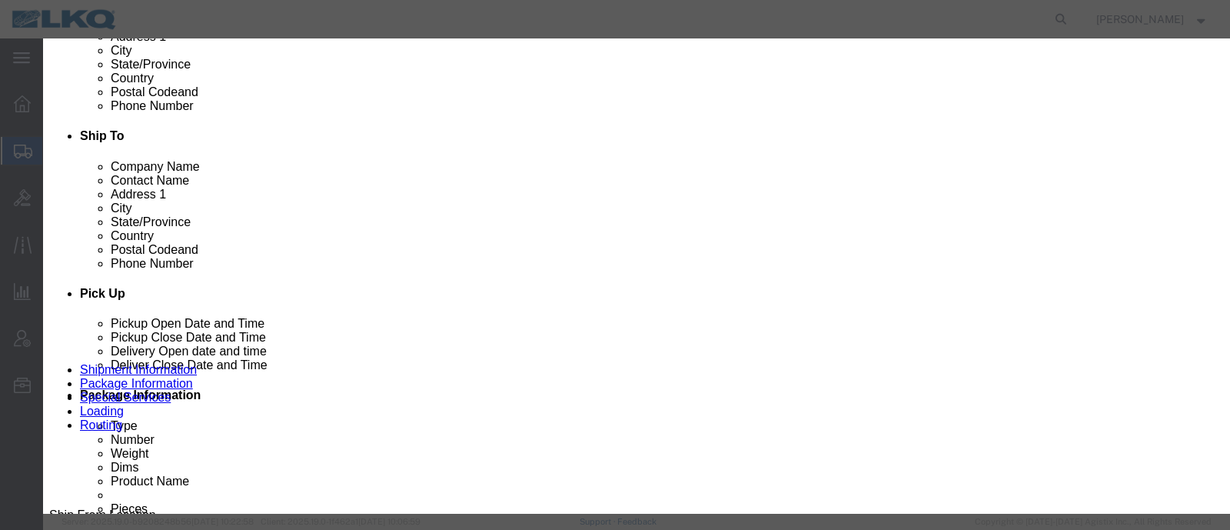
click icon "button"
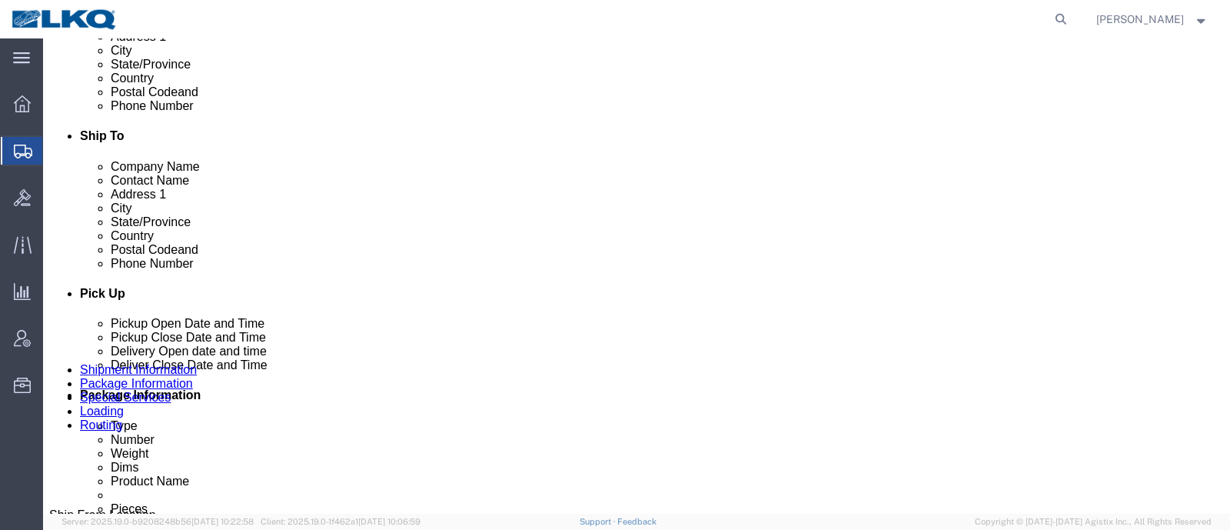
scroll to position [554, 0]
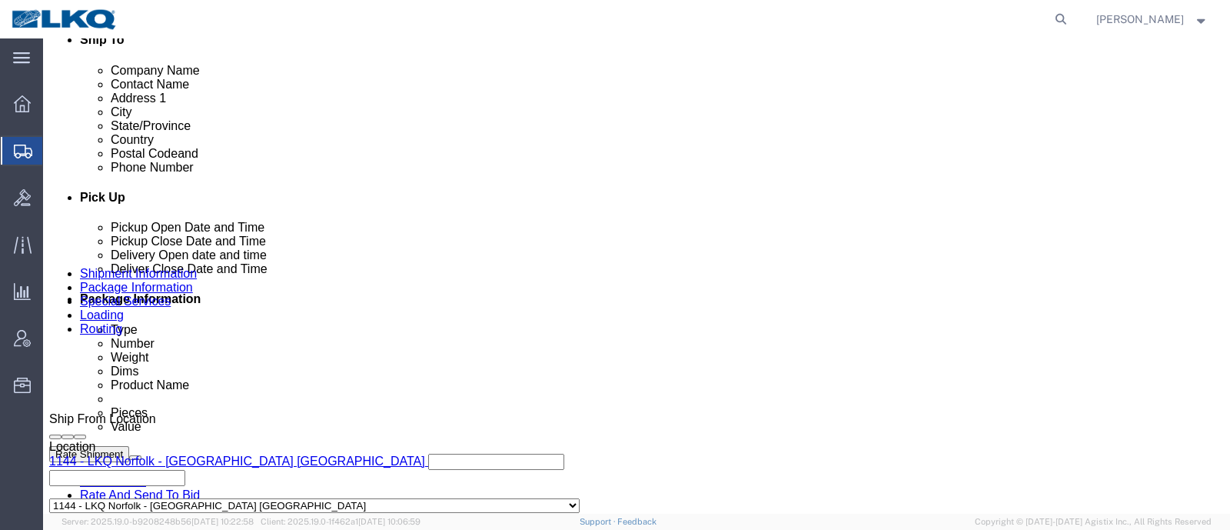
click link "Schedule appointment"
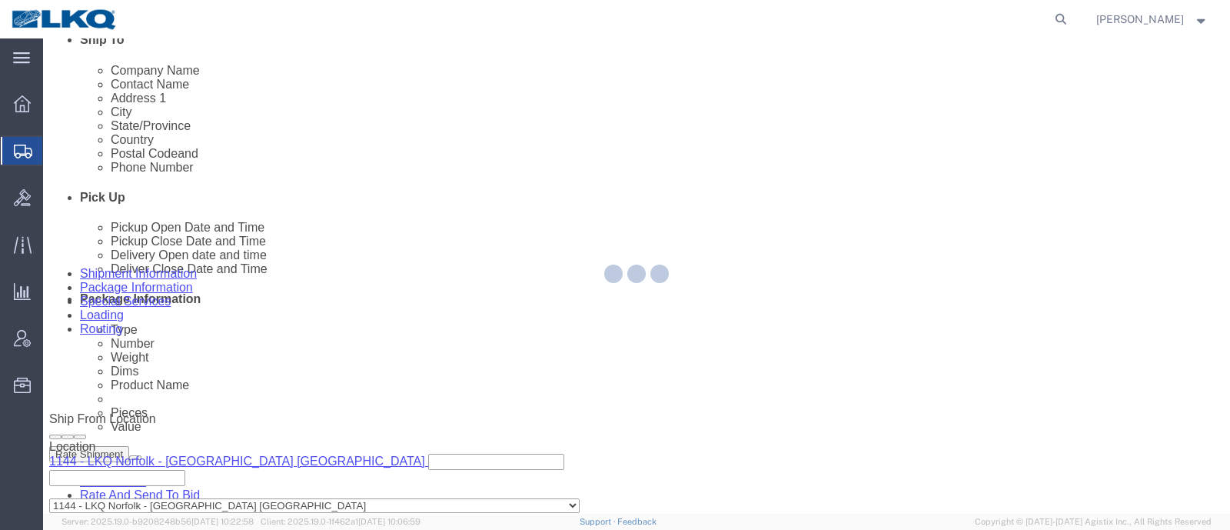
select select
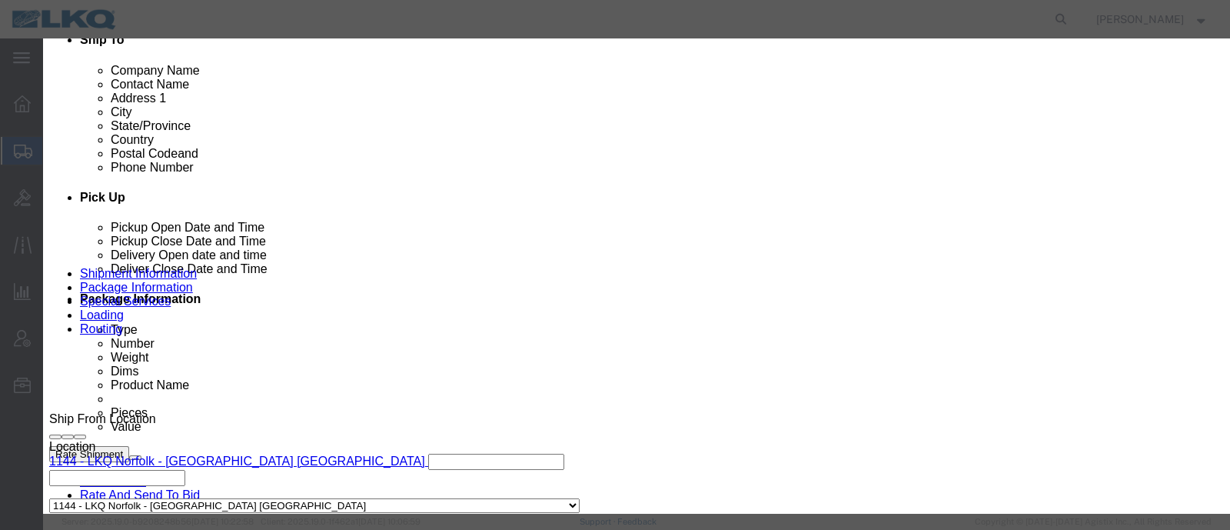
click input "[DATE]"
click td "24"
click link "Availability"
click button "Close"
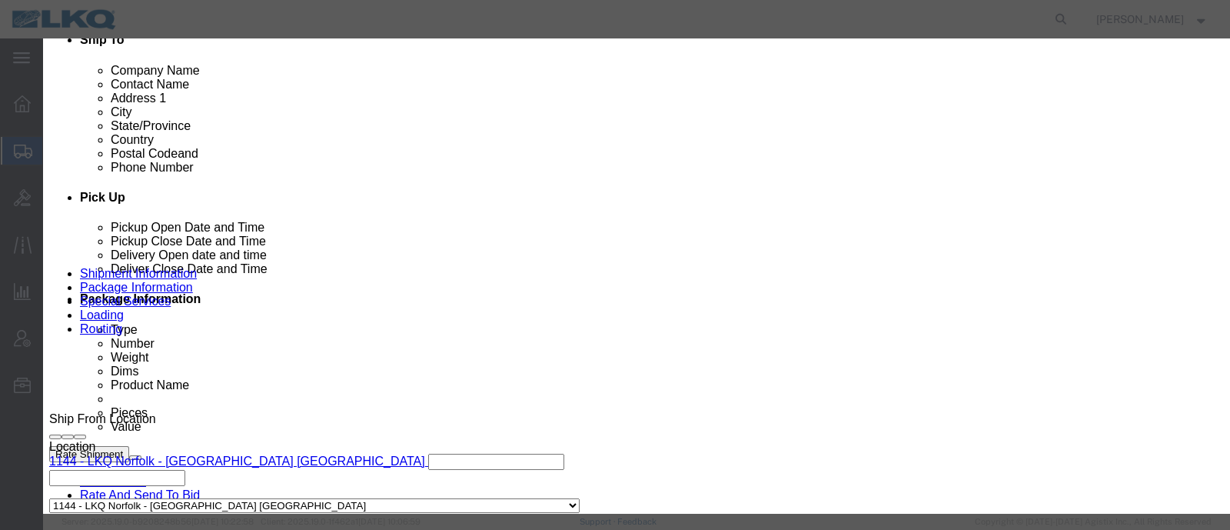
scroll to position [0, 0]
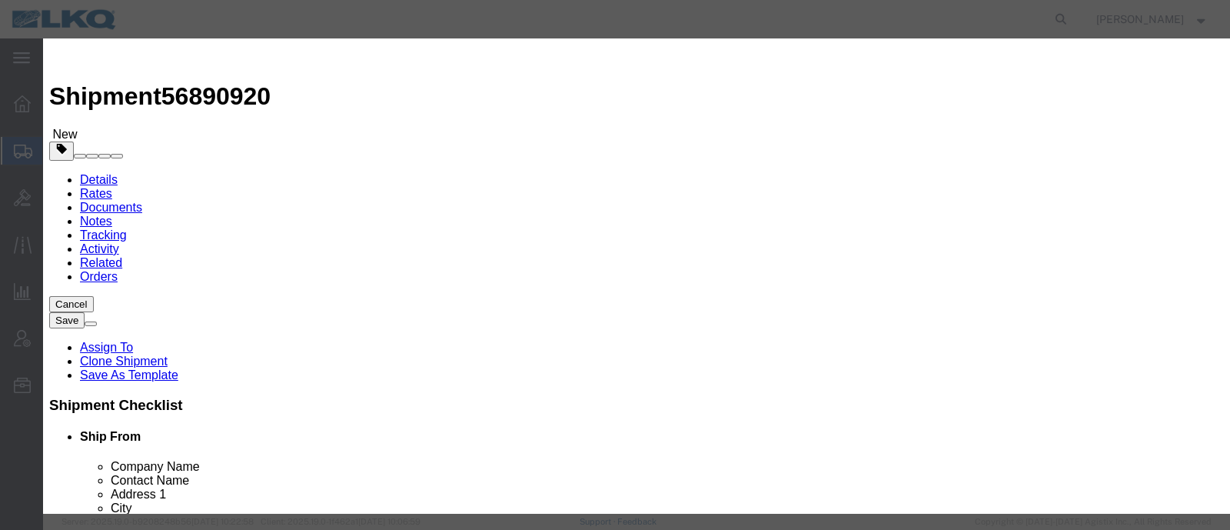
click input "2:00 PM"
drag, startPoint x: 700, startPoint y: 204, endPoint x: 703, endPoint y: 217, distance: 12.5
click select "Select 15 min 30 min 45 min 1 hr 2 hr 3 hr 4 hr"
select select "15"
click select "Select 15 min 30 min 45 min 1 hr 2 hr 3 hr 4 hr"
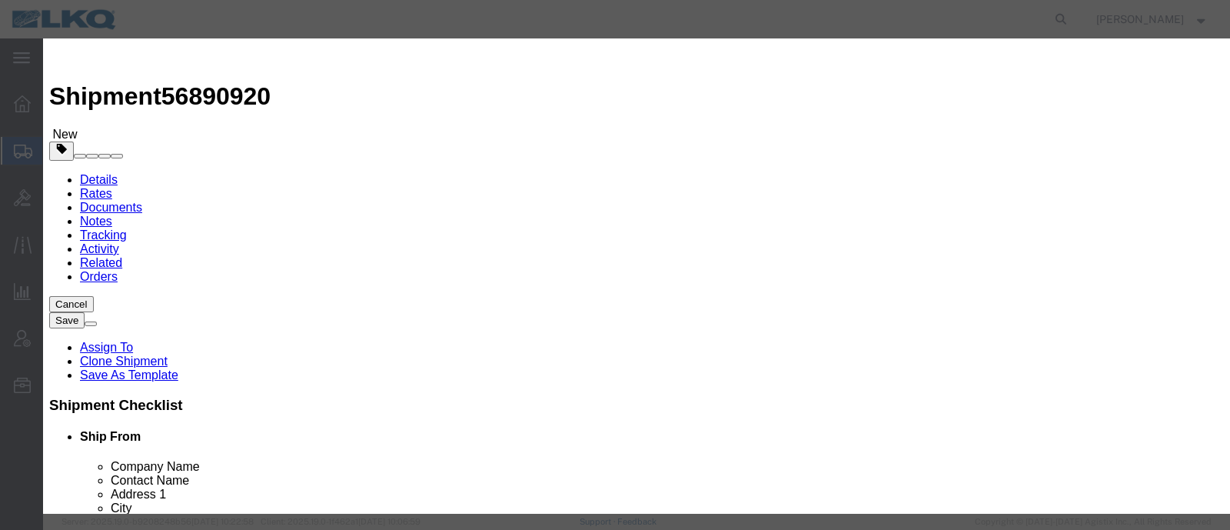
click button "Save"
click button "Ok"
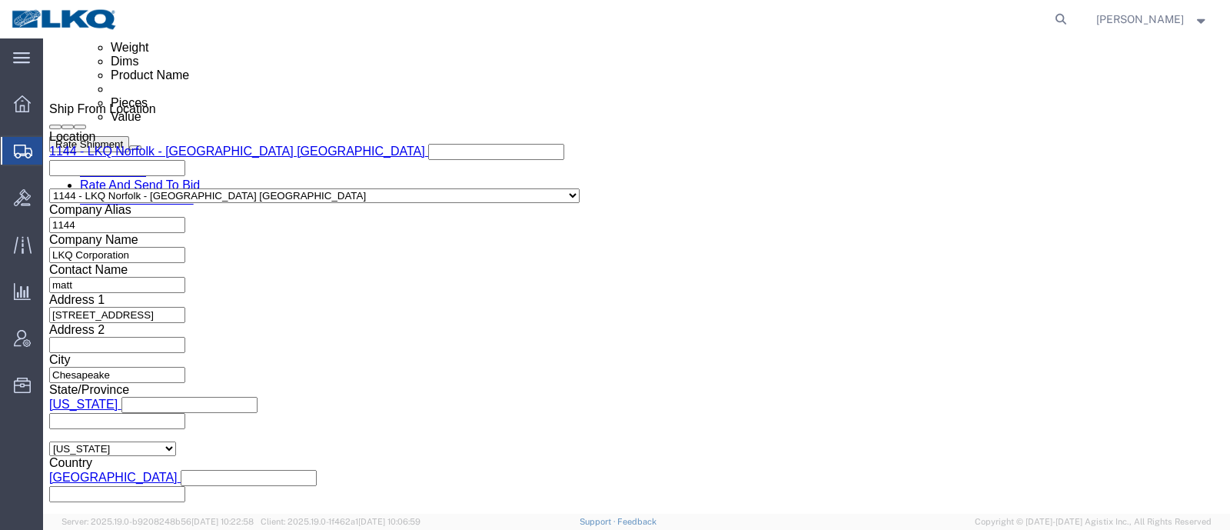
scroll to position [865, 0]
click button "Rate Shipment"
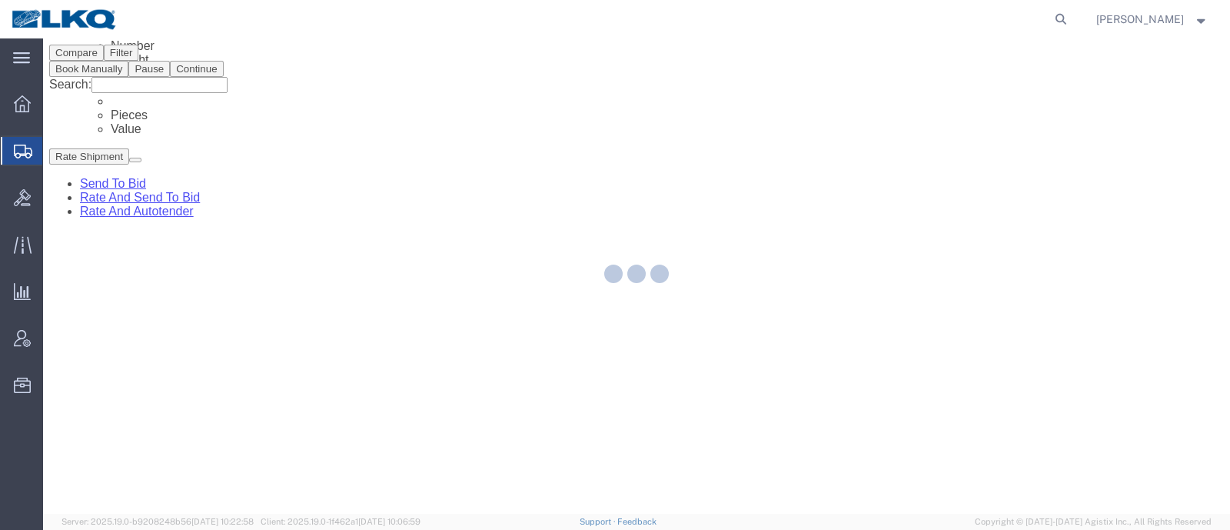
scroll to position [0, 0]
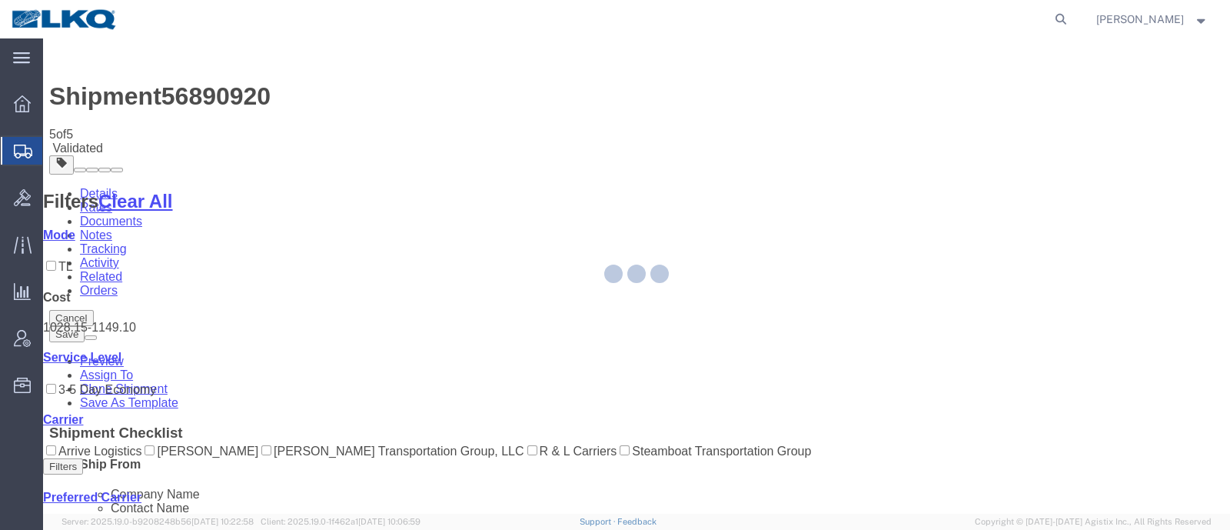
select select "27378"
select select "28712"
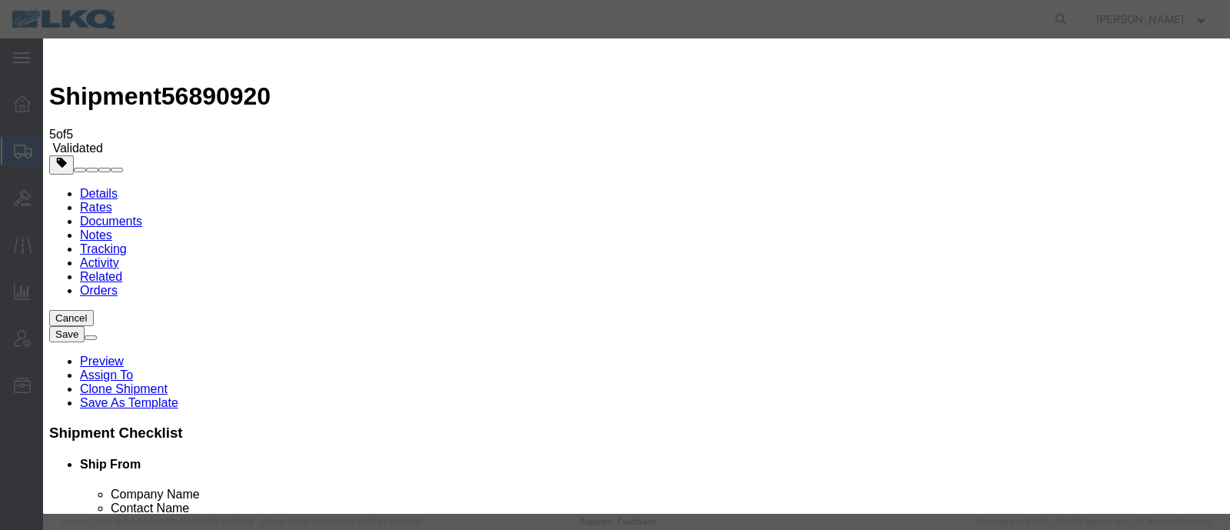
click input "4"
click input "3"
click input "2"
type input "1"
click input "1"
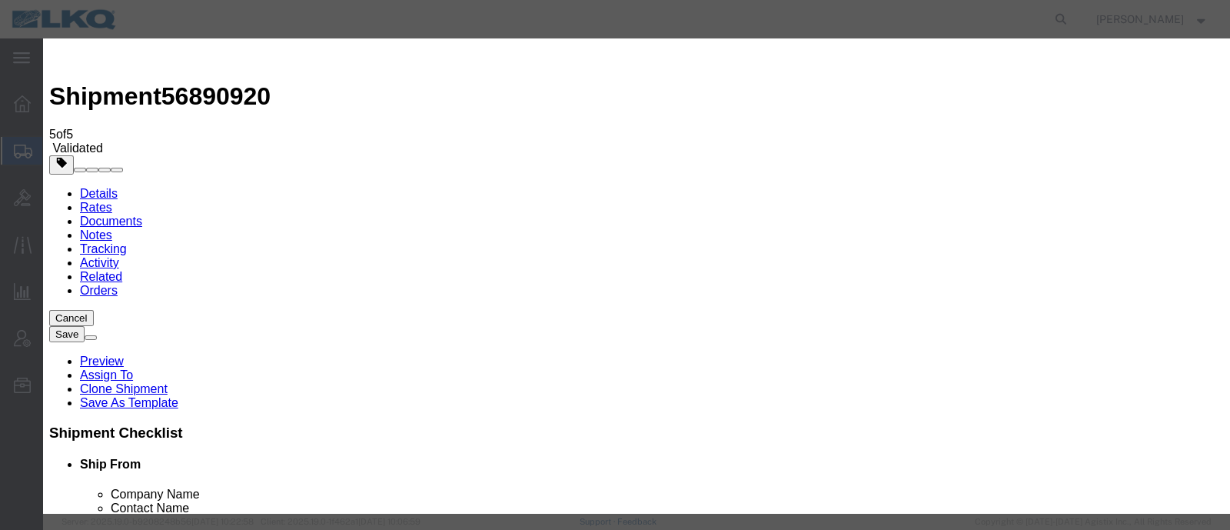
click select "Price Carrier Rank"
select select "LANE_RANK"
click select "Price Carrier Rank"
click input "8:00 AM"
type input "7:00 AM"
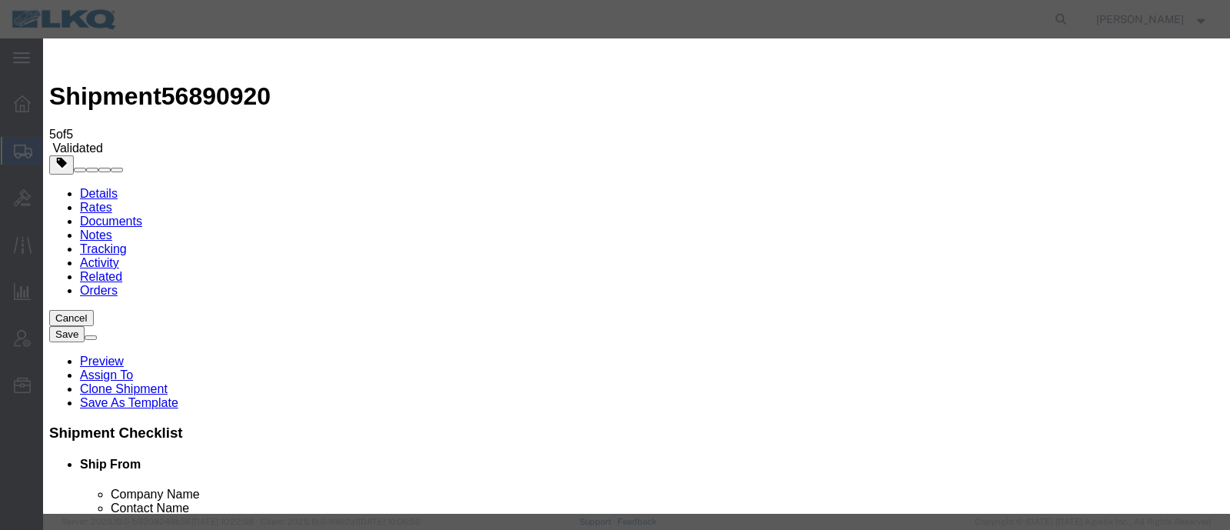
click button "Save Auto-Tender"
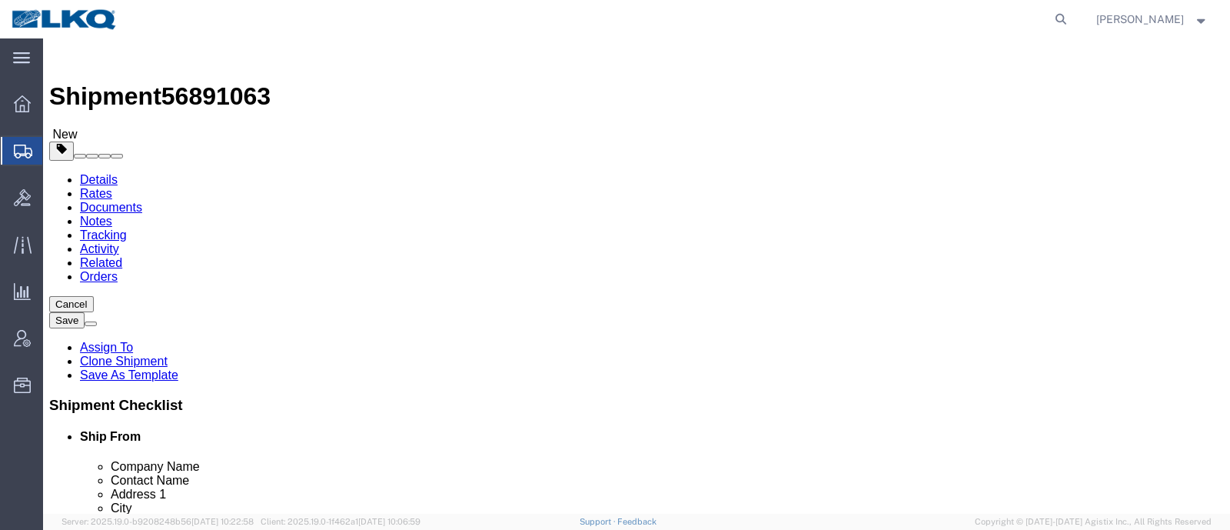
select select "27628"
select select "27634"
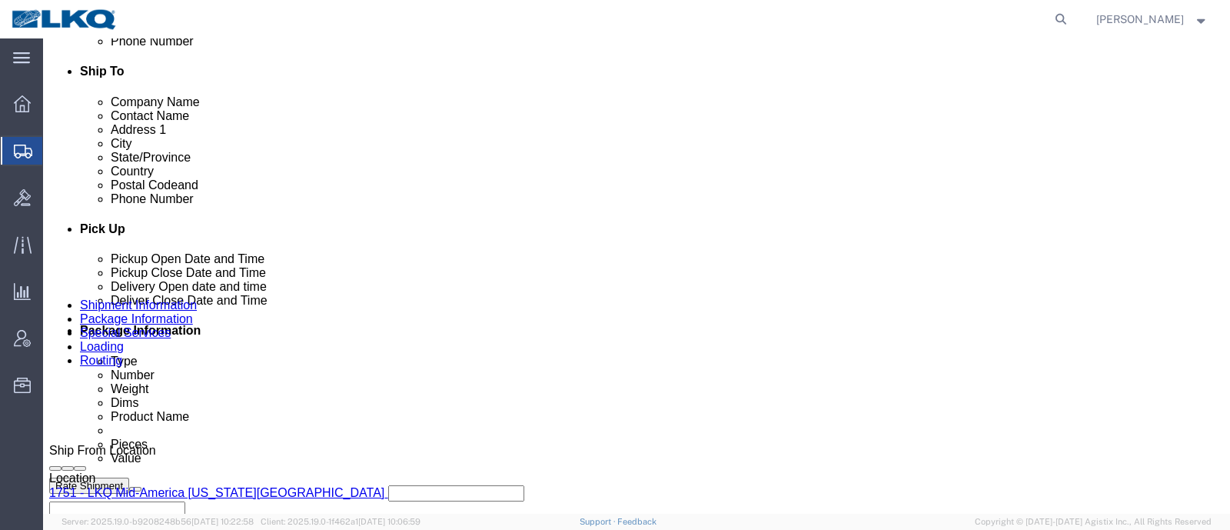
scroll to position [480, 0]
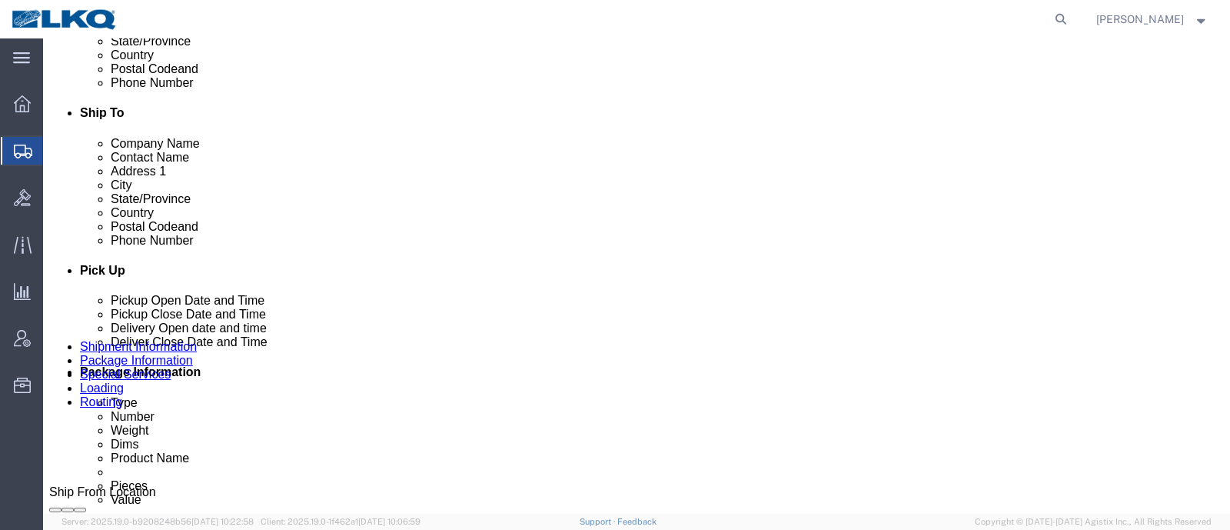
click link "Schedule appointment"
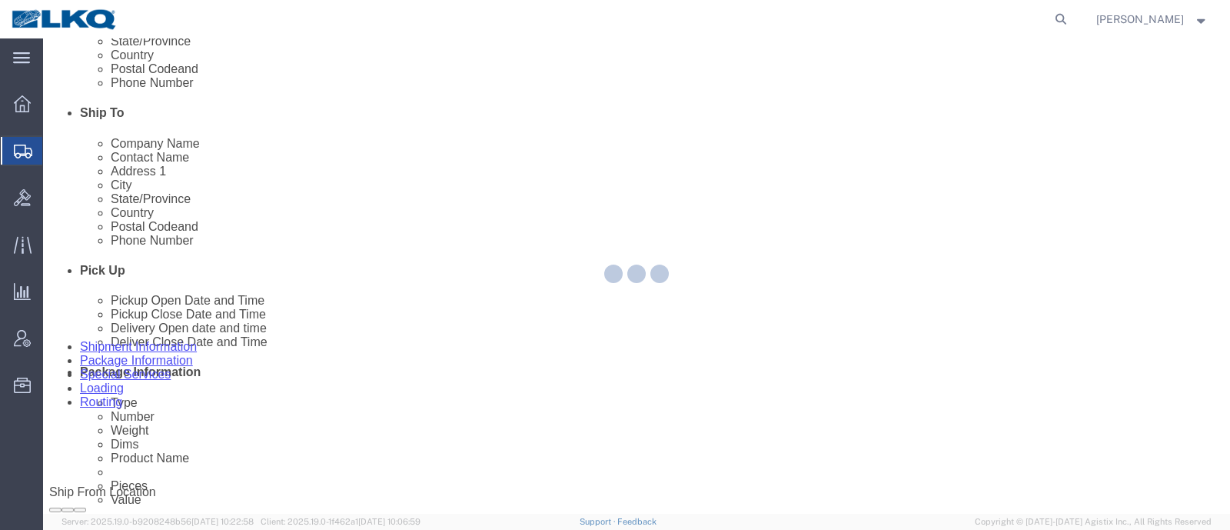
select select
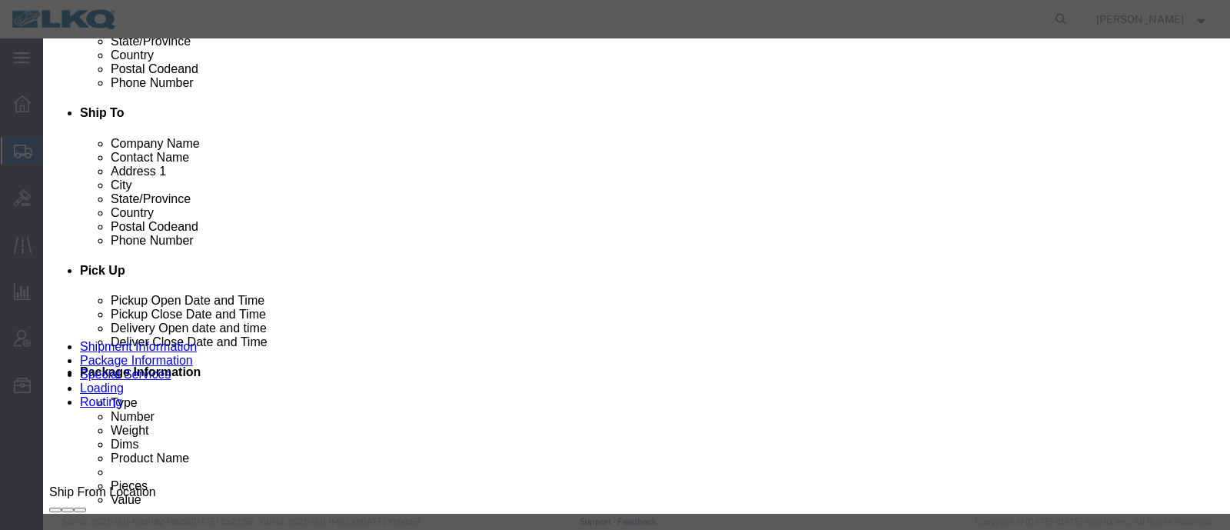
click input "[DATE]"
click td "24"
click div "Event Date 09/23/2025"
click select "Select 1760 - LKQ Best Core 1760 - Outbound Loads"
select select "1"
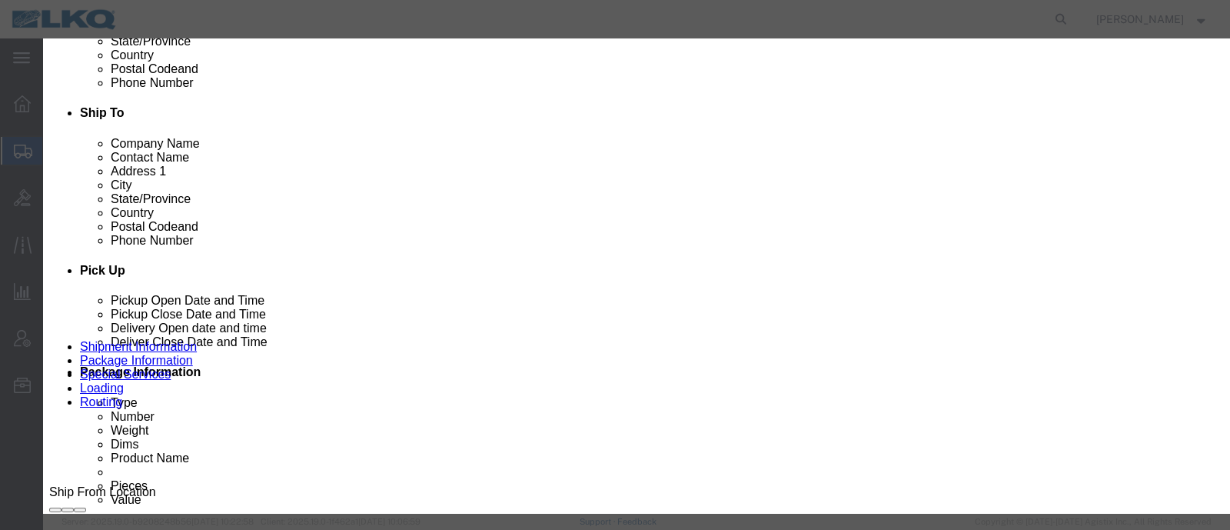
click select "Select 1760 - LKQ Best Core 1760 - Outbound Loads"
click link "Availability"
click button "Close"
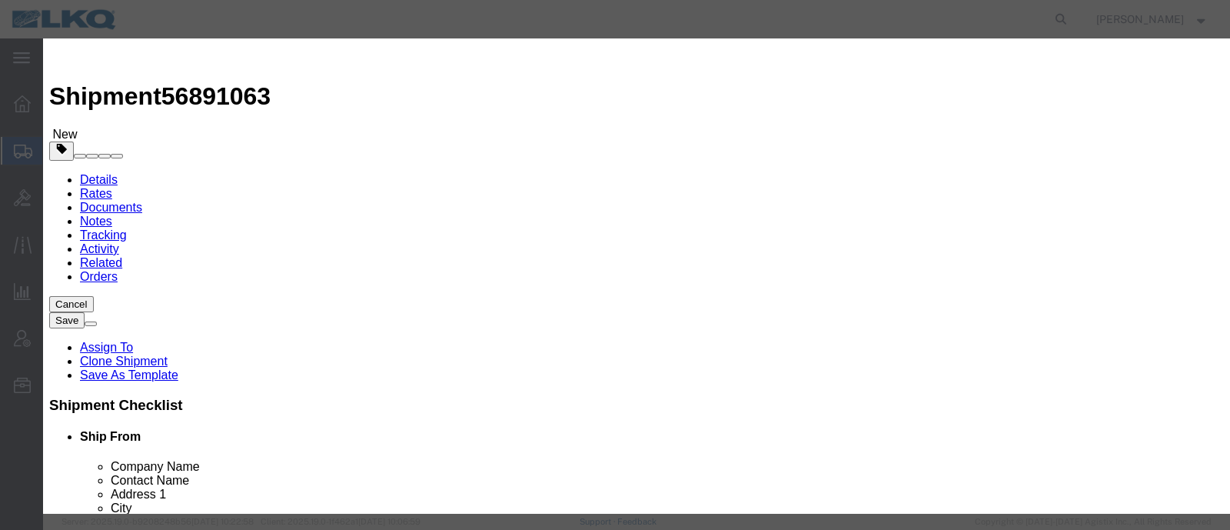
click input "6:00 PM"
click input "[DATE]"
click input "6:00 PM"
type input "12:45 PM"
click select "Select 15 min 30 min 45 min 1 hr 2 hr 3 hr 4 hr"
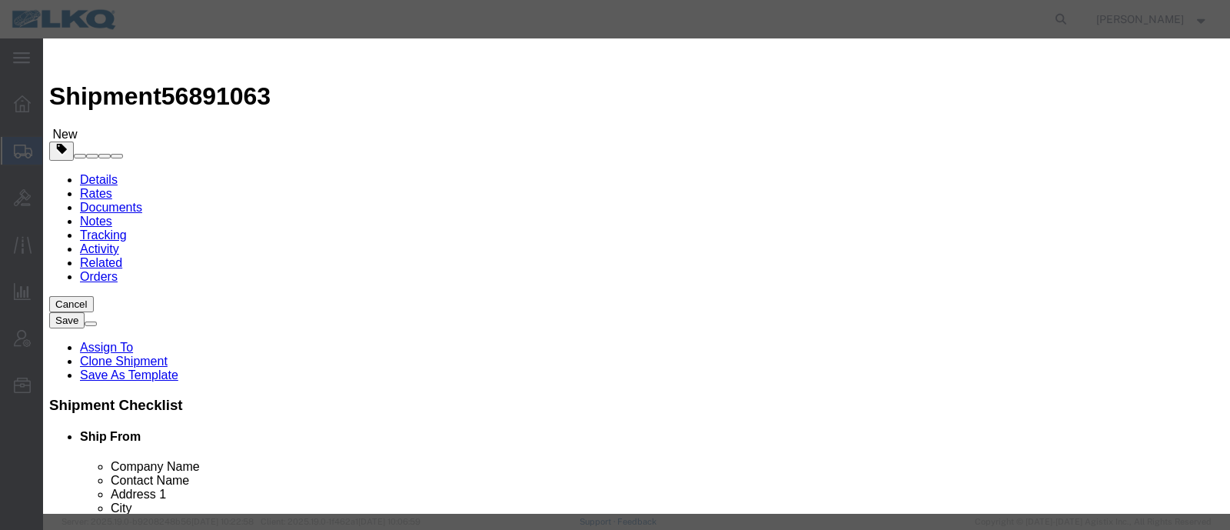
select select "15"
click select "Select 15 min 30 min 45 min 1 hr 2 hr 3 hr 4 hr"
click button "Save"
click button "Ok"
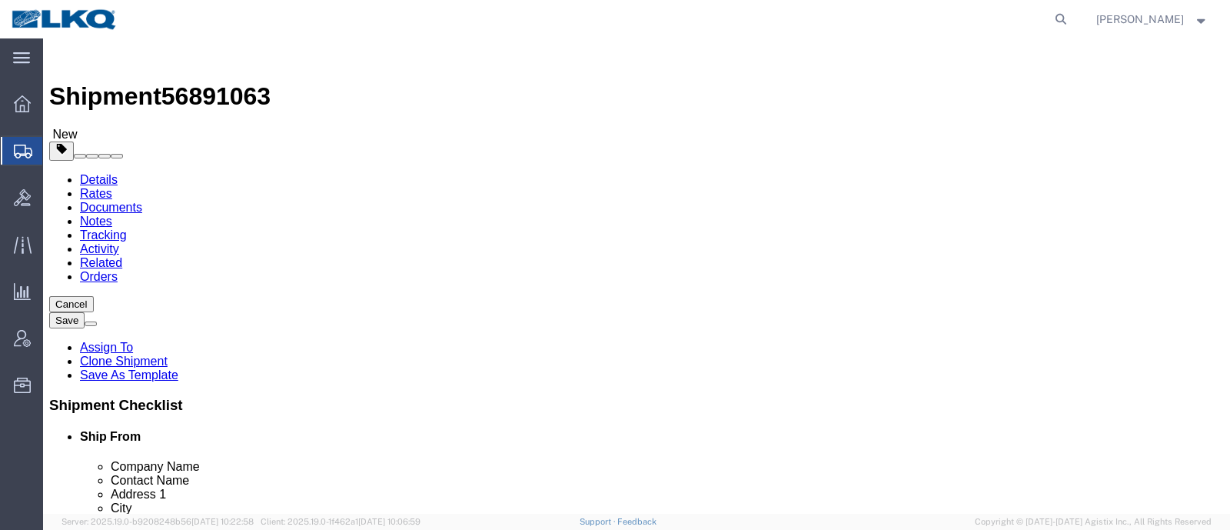
click div "Shipment Information Package Information Special Services Loading Routing"
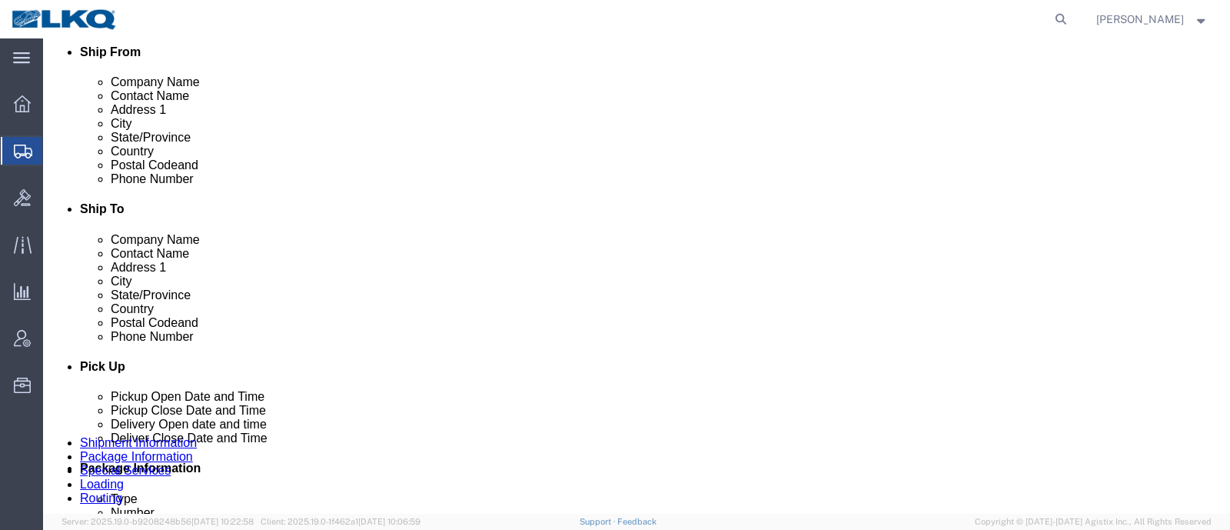
scroll to position [480, 0]
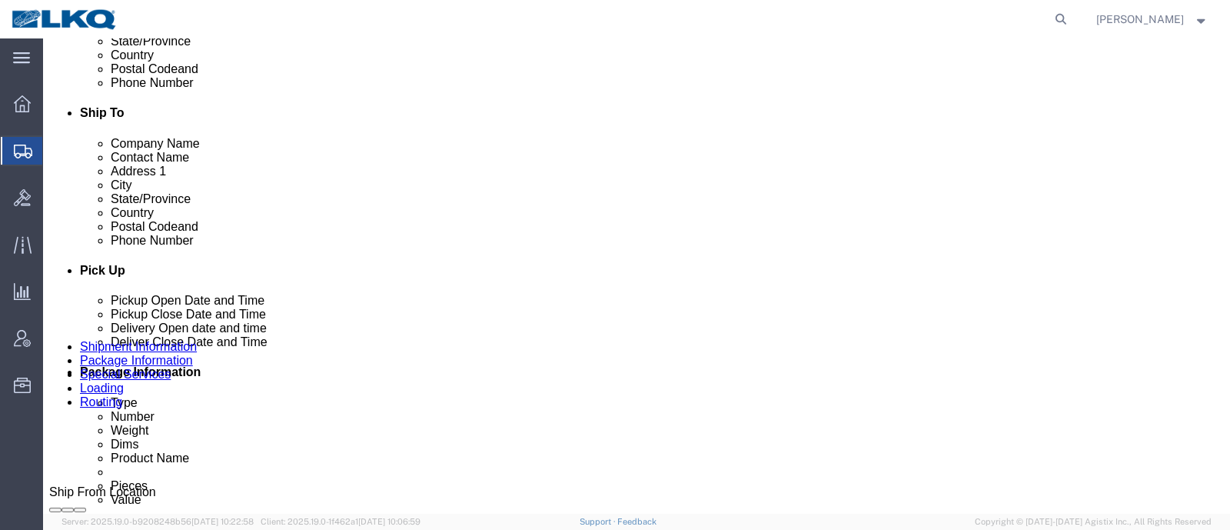
click span "56891063"
copy span "56891063"
click icon
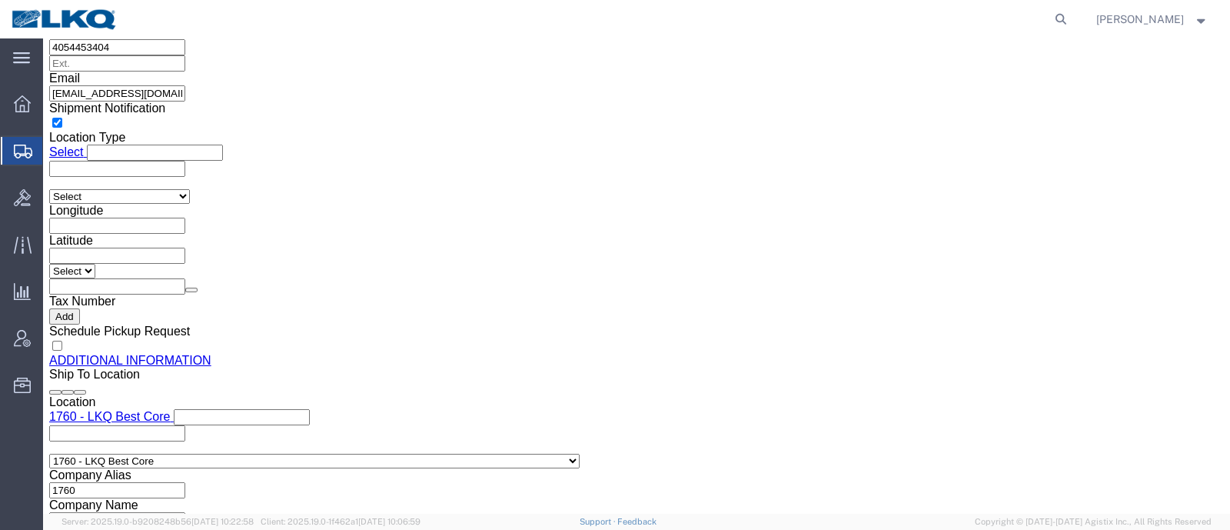
scroll to position [1537, 0]
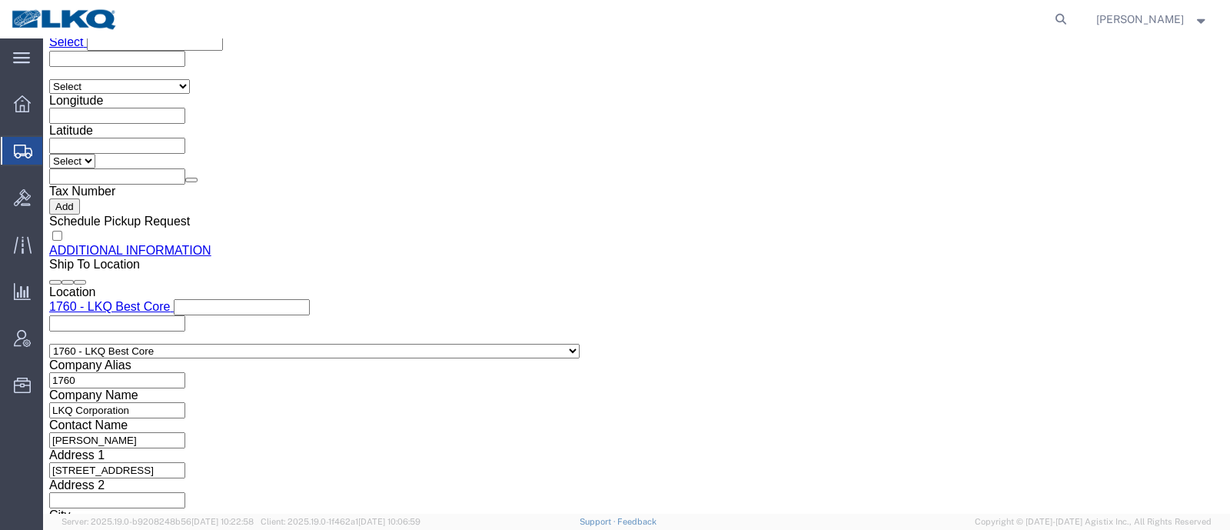
click input "btjohnson@lkqcorp.com"
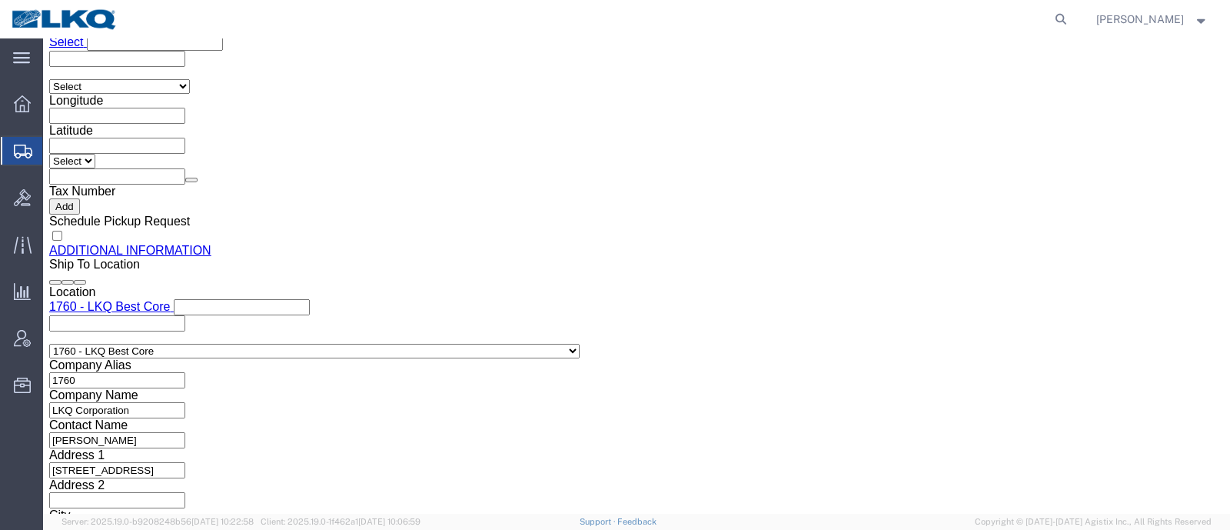
click icon
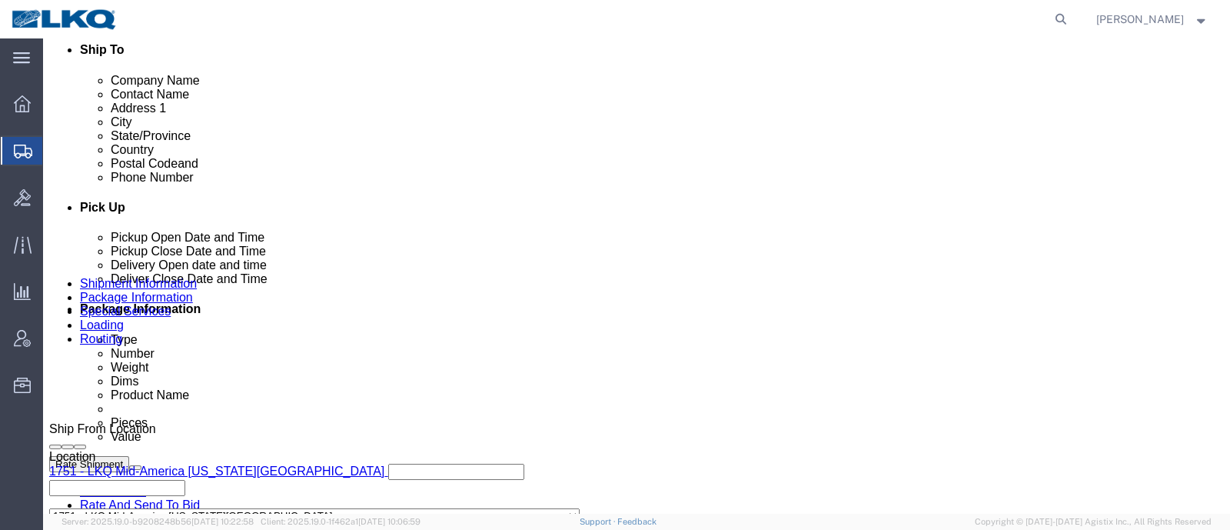
scroll to position [633, 0]
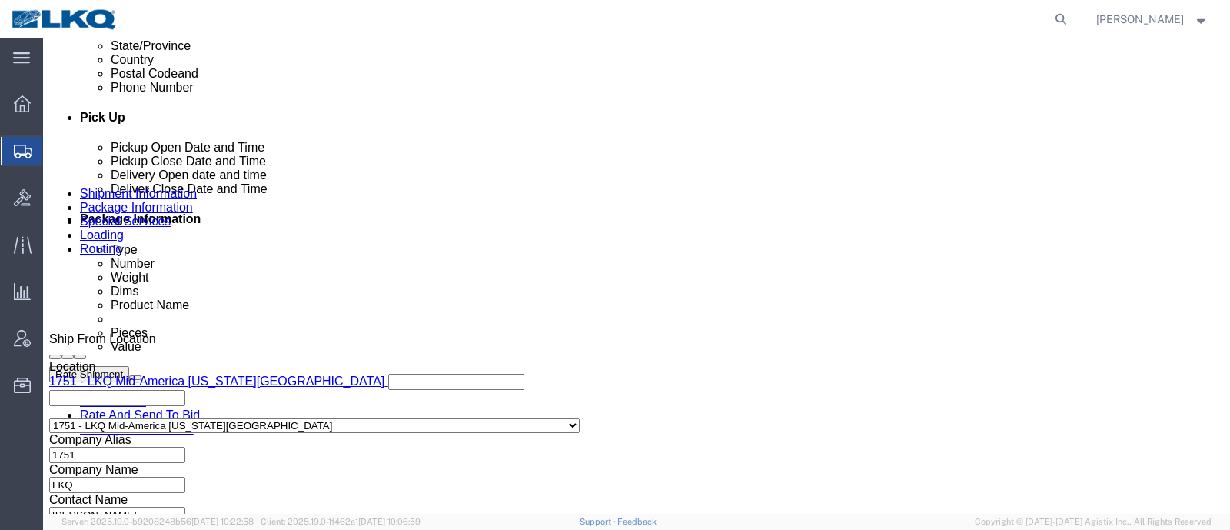
click button "Rate Shipment"
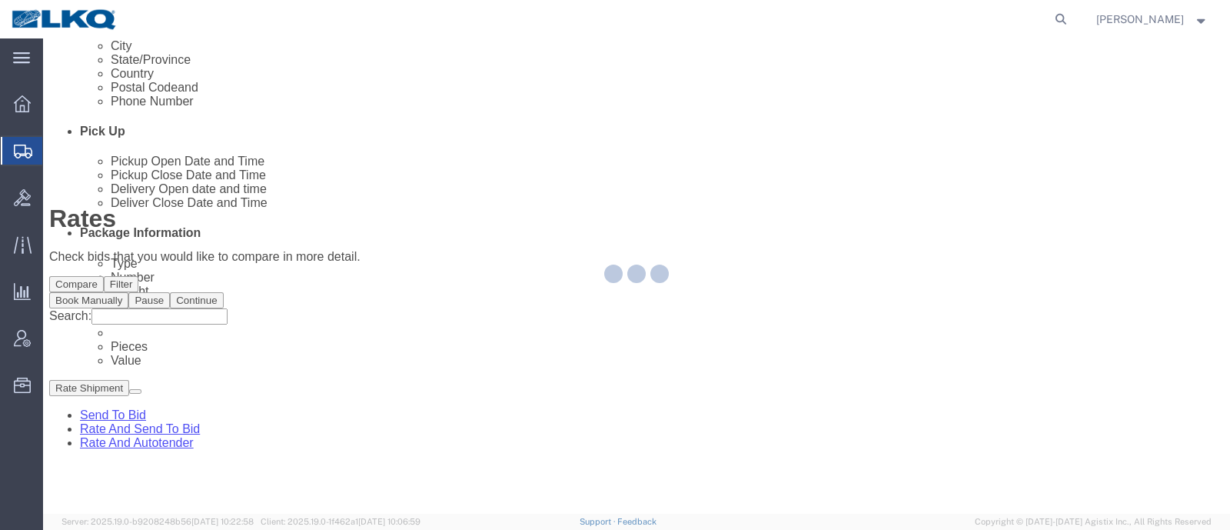
scroll to position [0, 0]
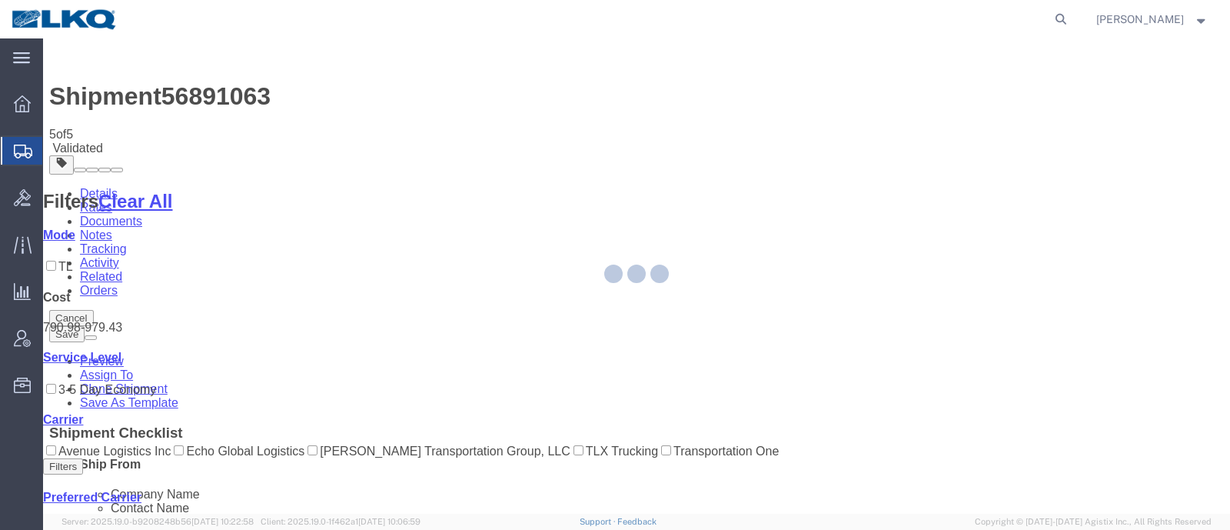
select select "27628"
select select "27634"
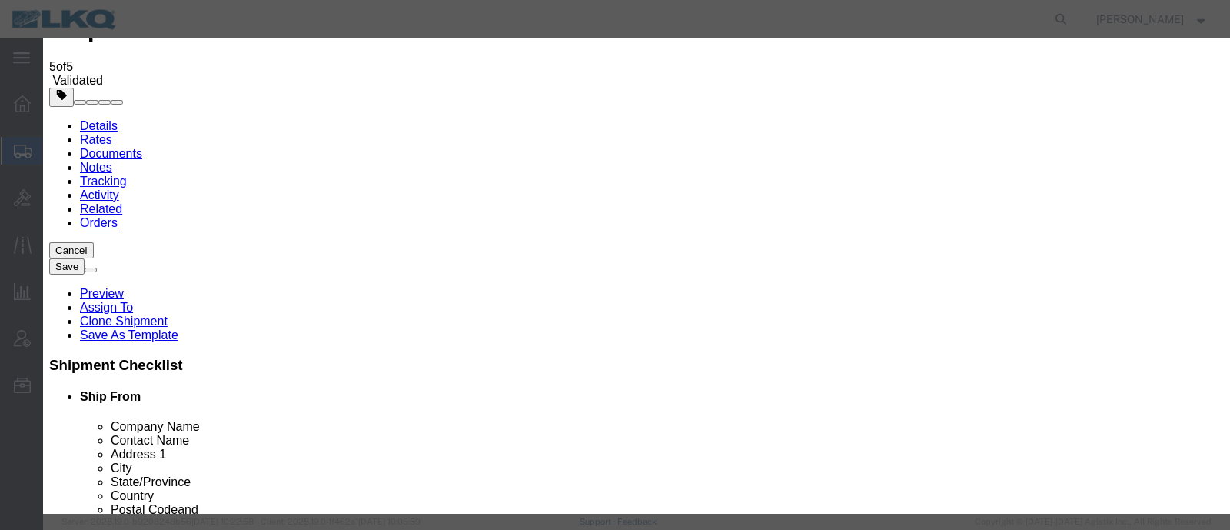
scroll to position [191, 0]
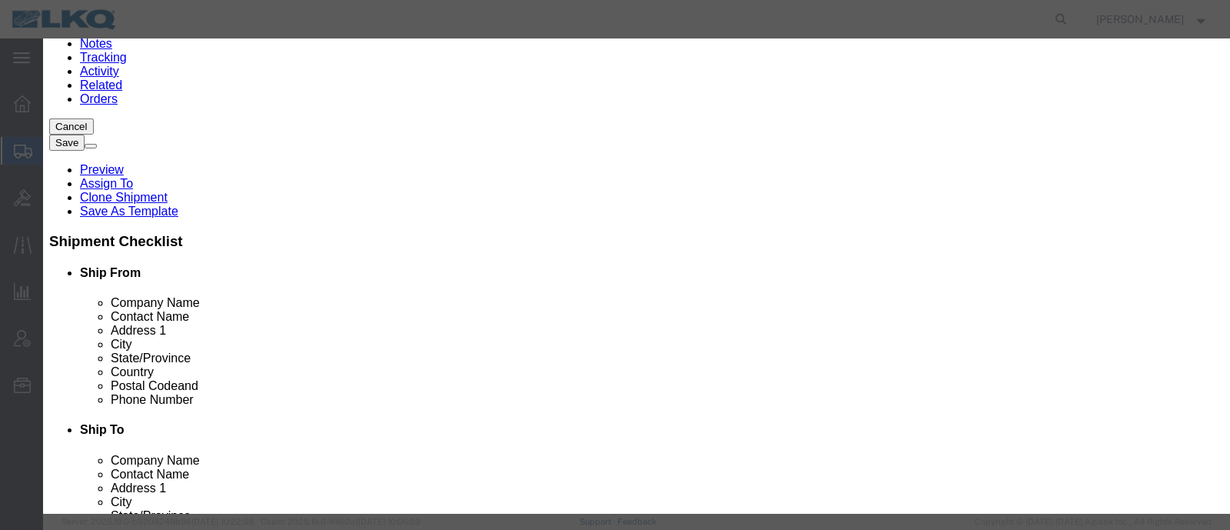
click input "2"
type input "1"
click input "1"
click select "Price Carrier Rank"
select select "LANE_RANK"
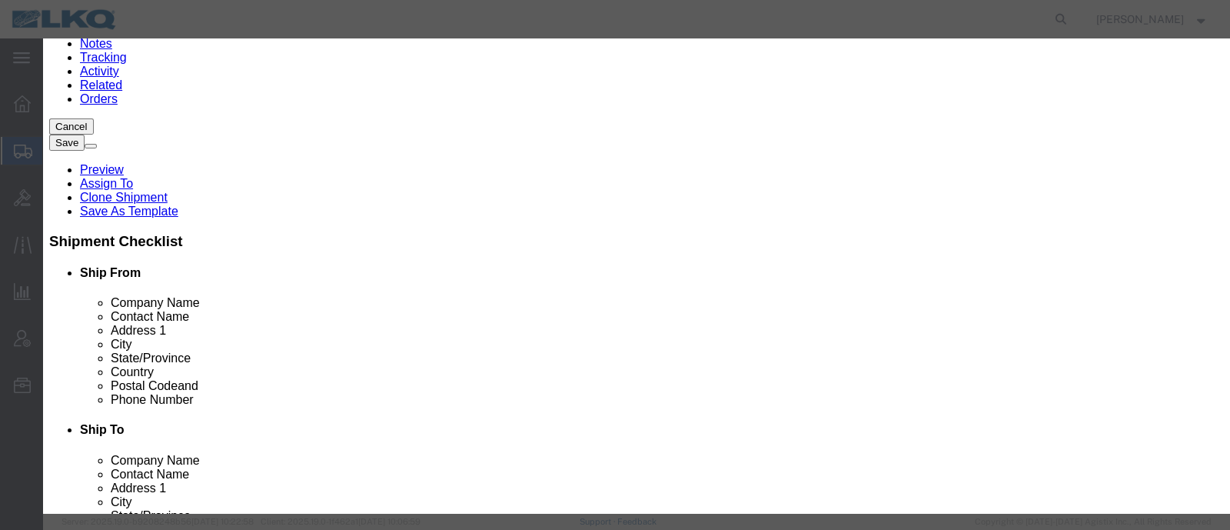
click select "Price Carrier Rank"
click input "8:00 AM"
type input "7:00 AM"
click button "Save Auto-Tender"
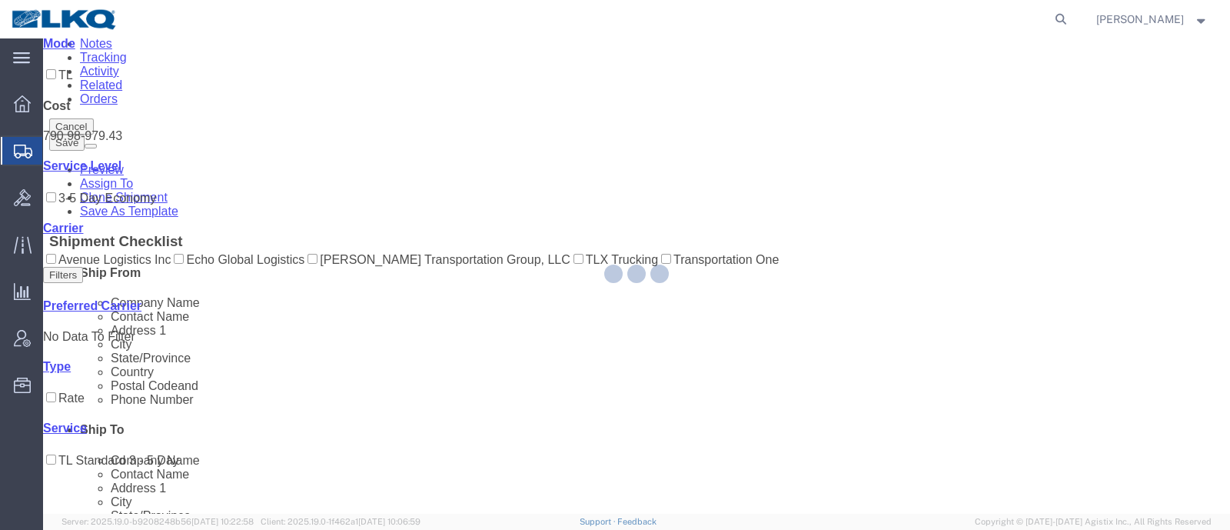
scroll to position [0, 0]
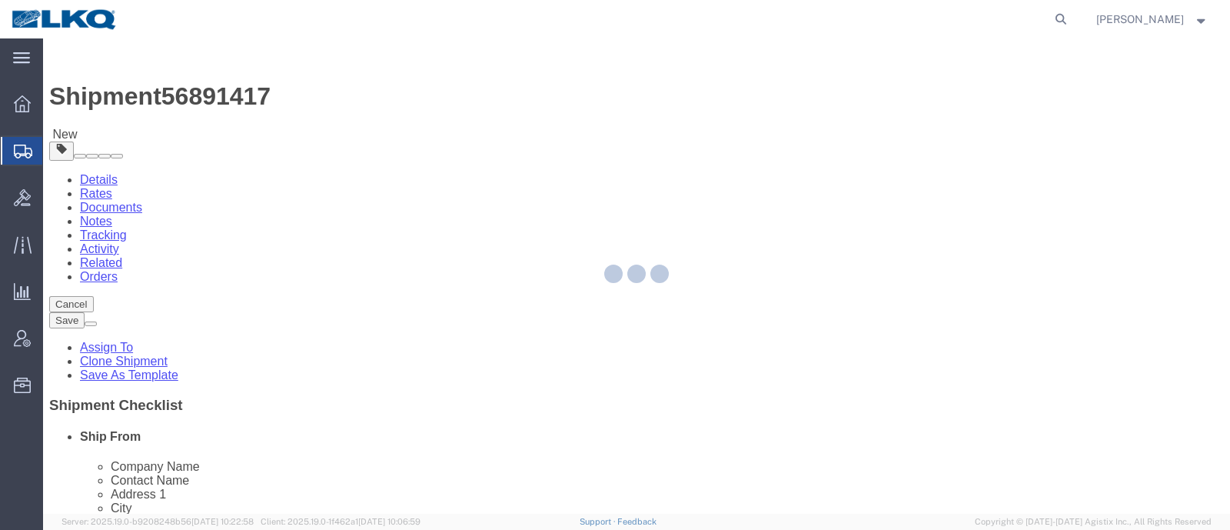
select select
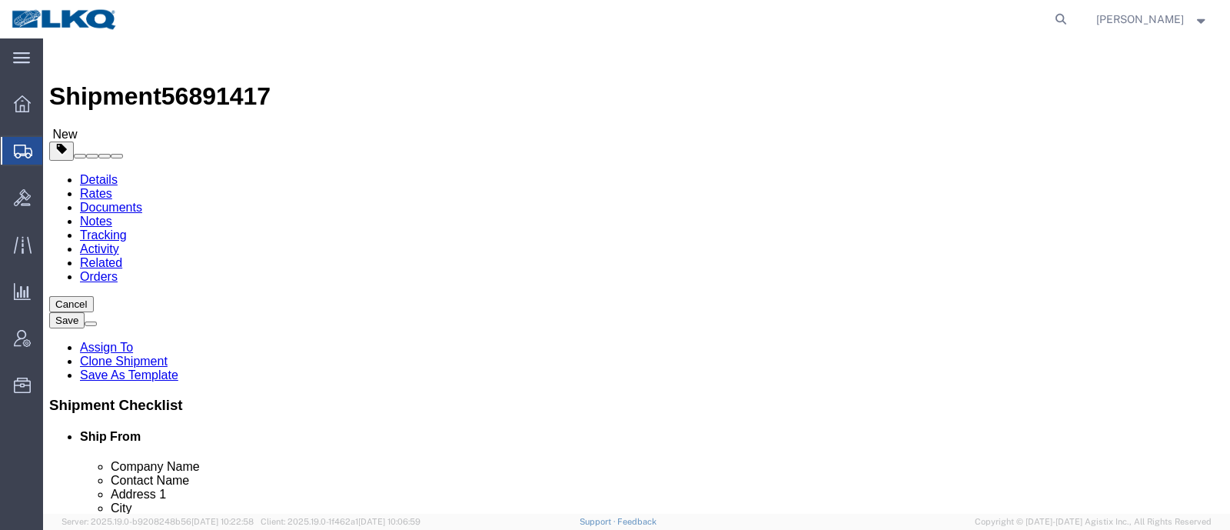
click span "56891417"
copy span "56891417"
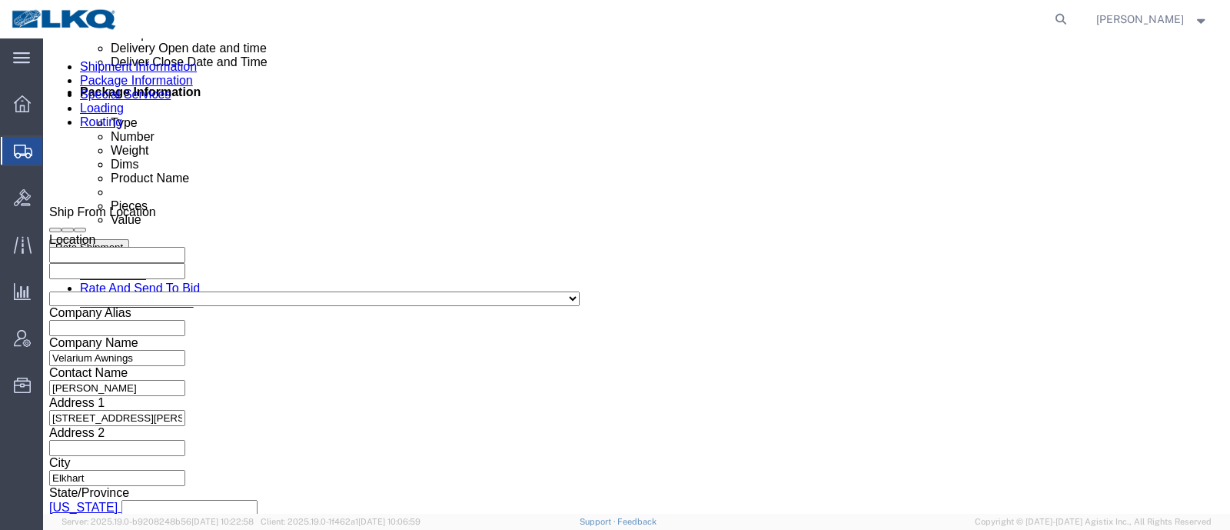
scroll to position [730, 0]
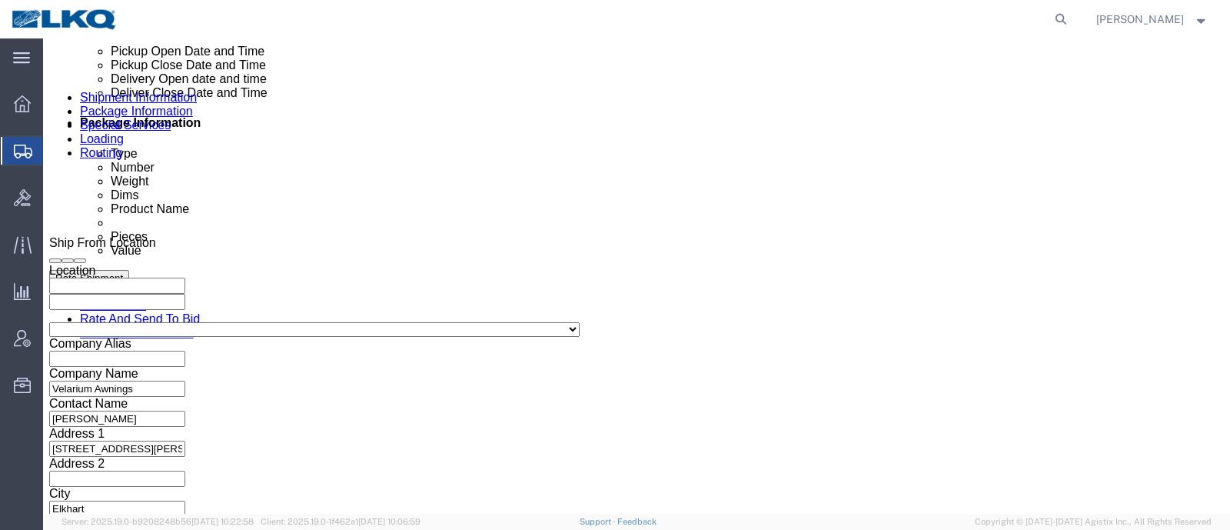
click icon
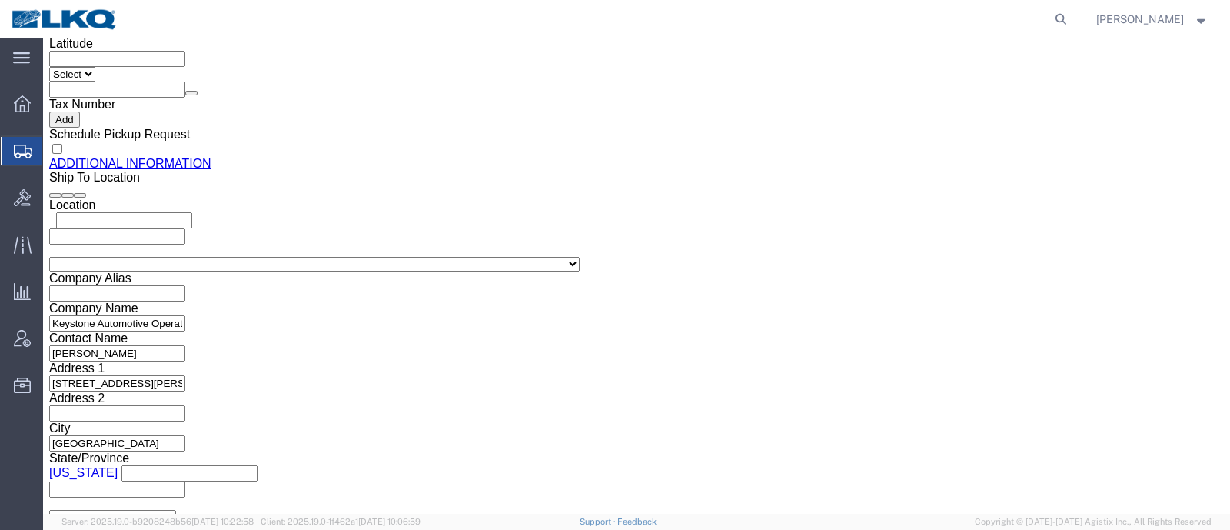
scroll to position [1595, 0]
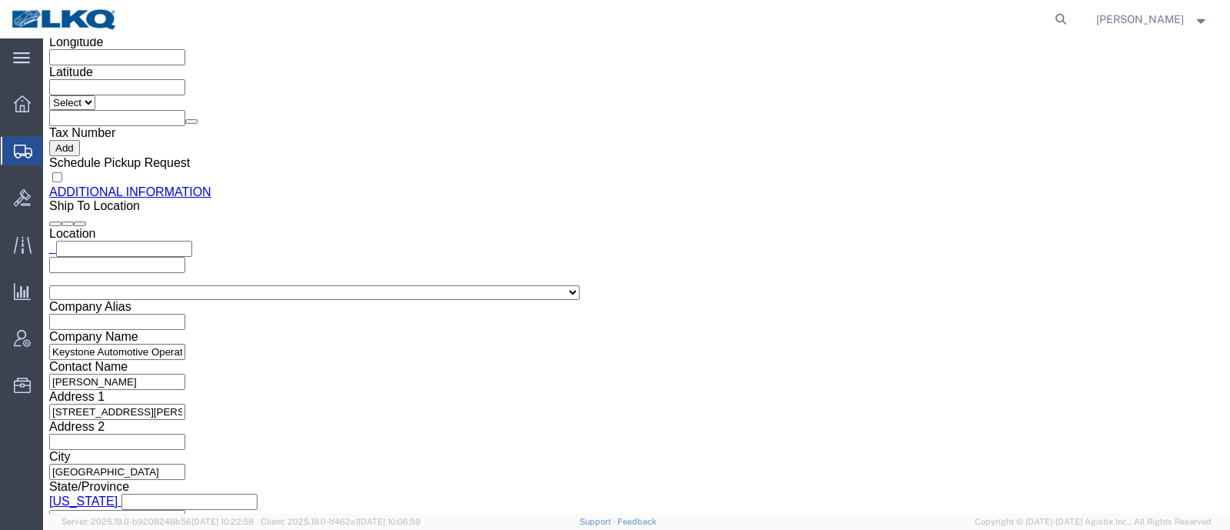
click input "[EMAIL_ADDRESS][DOMAIN_NAME]"
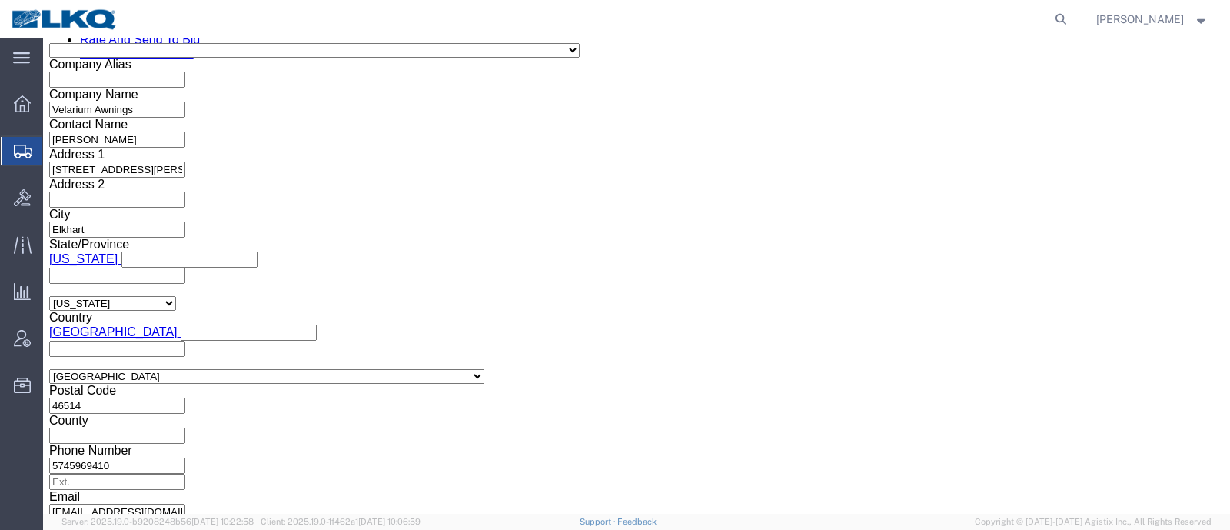
scroll to position [923, 0]
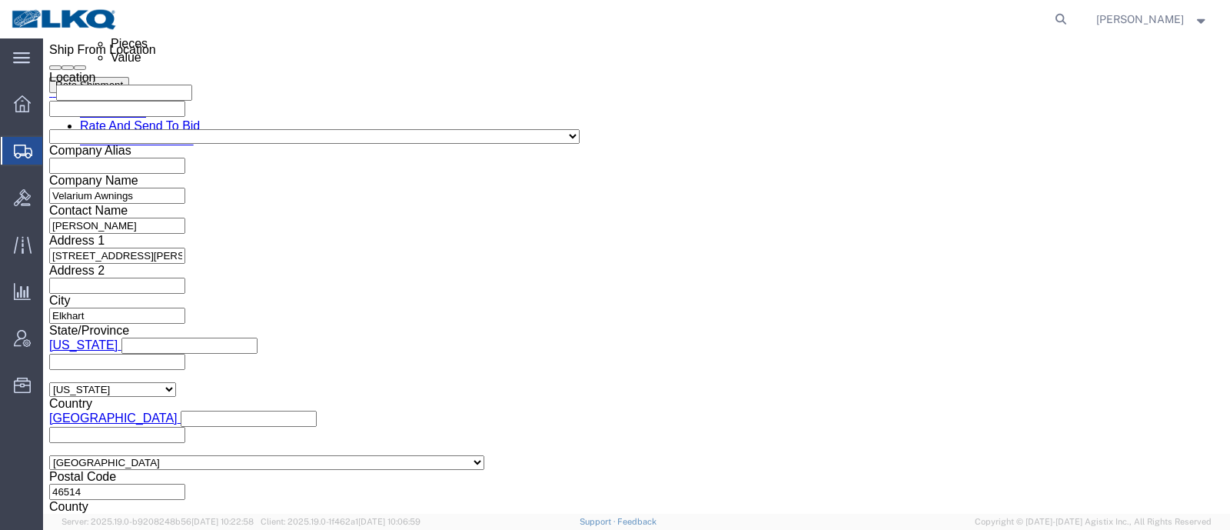
click link "Details"
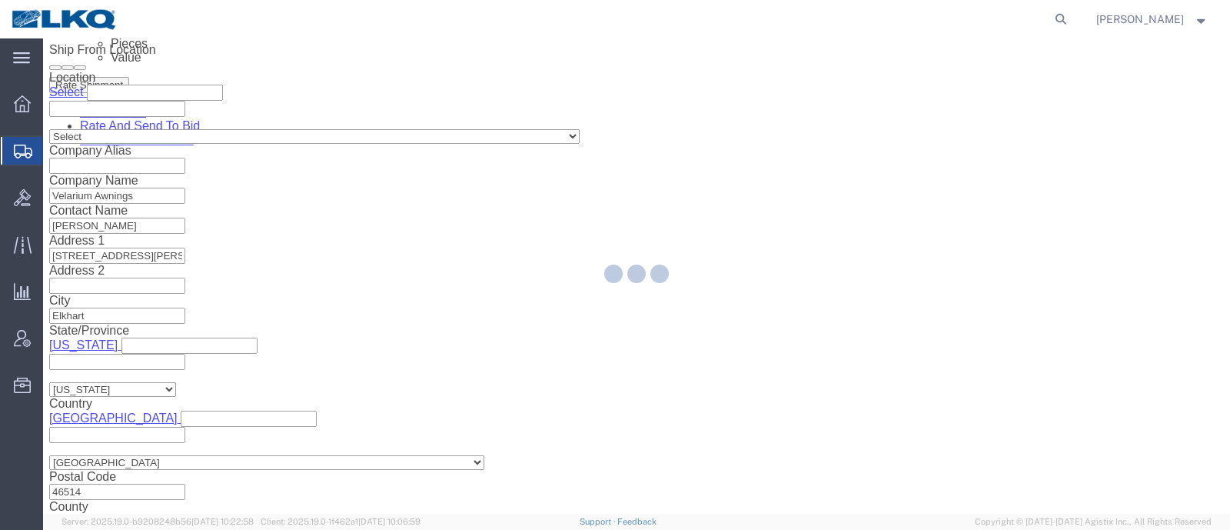
click at [491, 153] on div at bounding box center [636, 275] width 1187 height 475
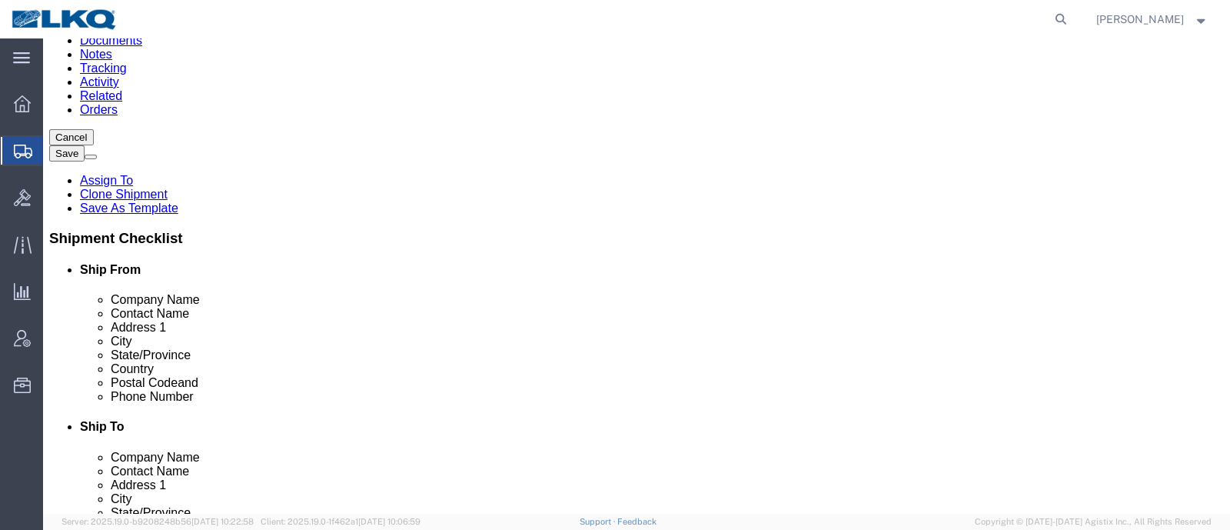
scroll to position [95, 0]
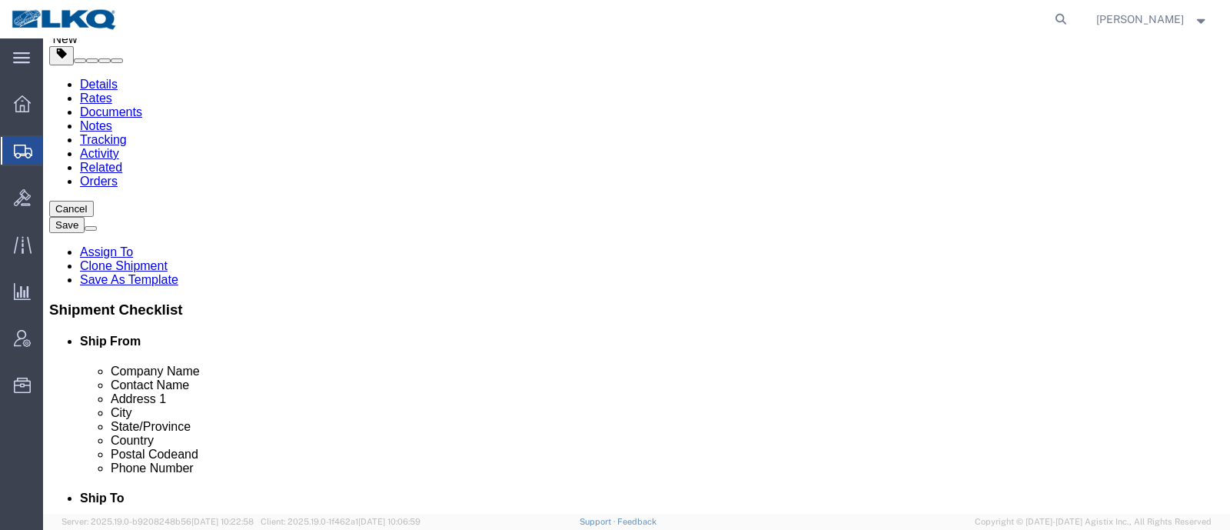
drag, startPoint x: 188, startPoint y: 181, endPoint x: 149, endPoint y: 182, distance: 38.5
click div "Velarium Awnings"
click icon
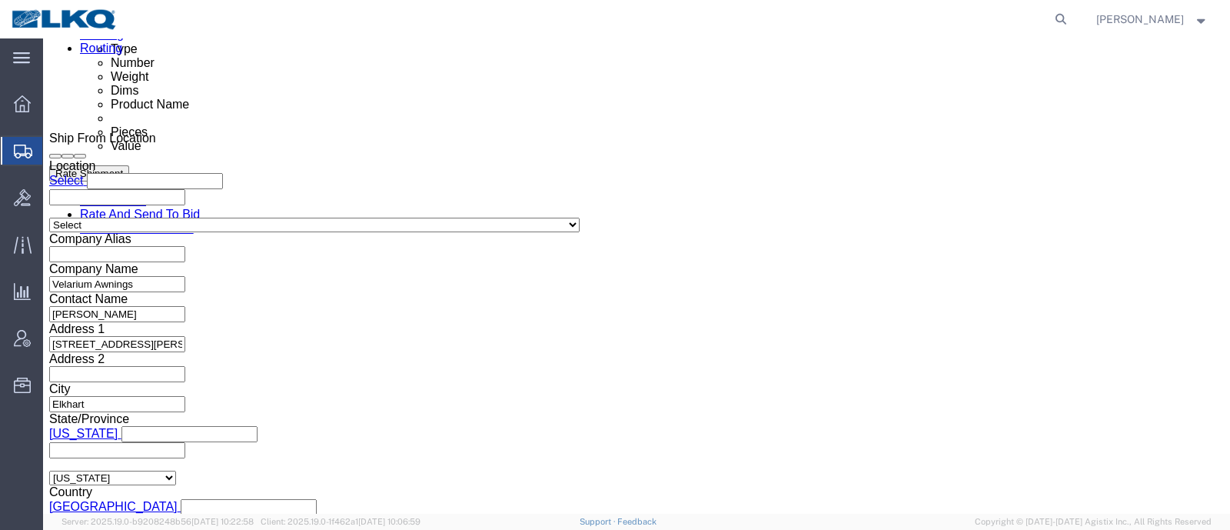
scroll to position [865, 0]
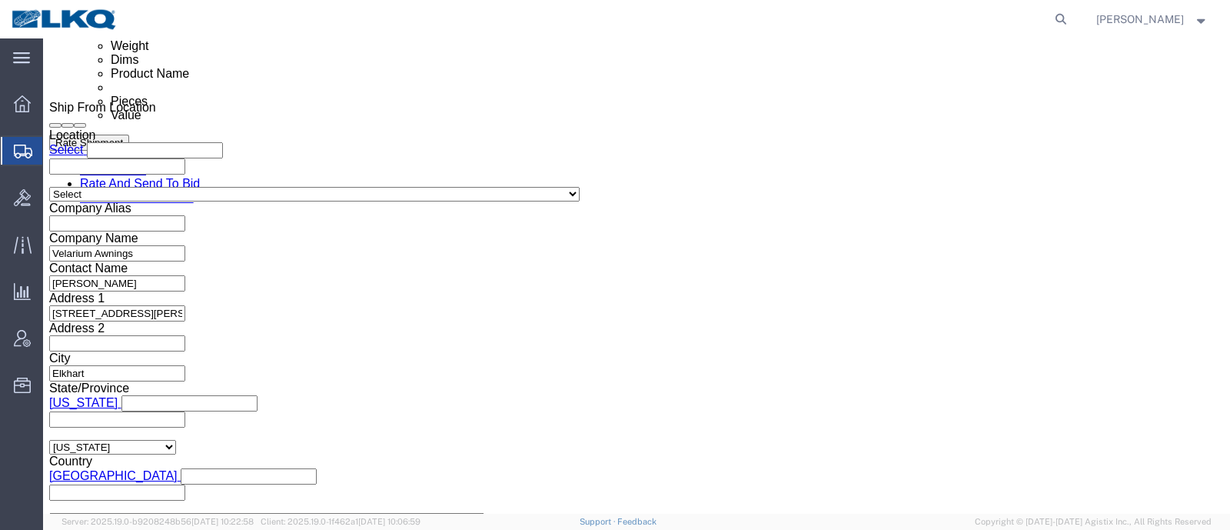
click input "465987"
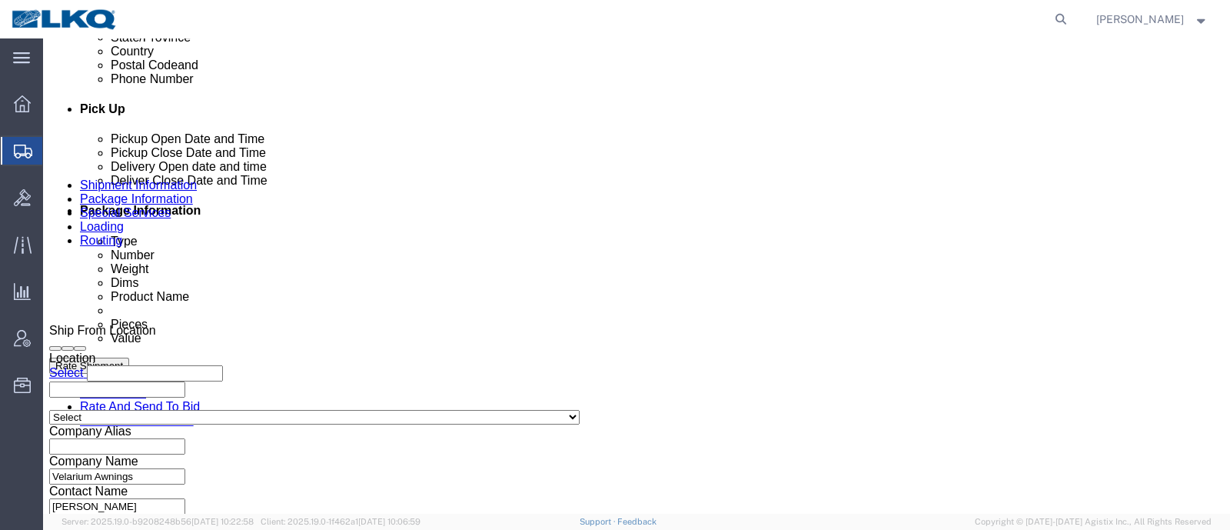
scroll to position [672, 0]
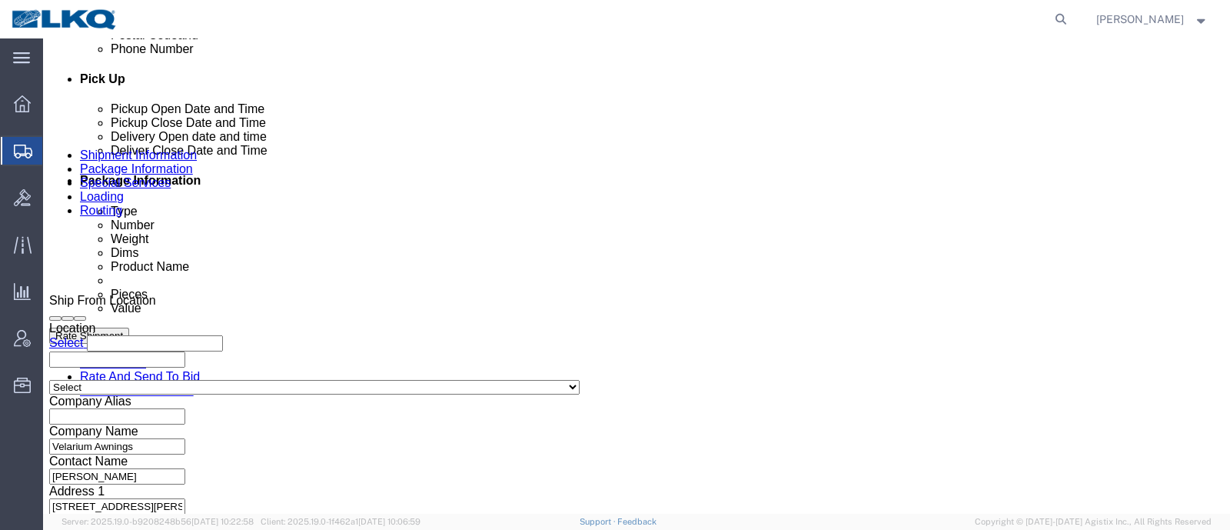
click icon
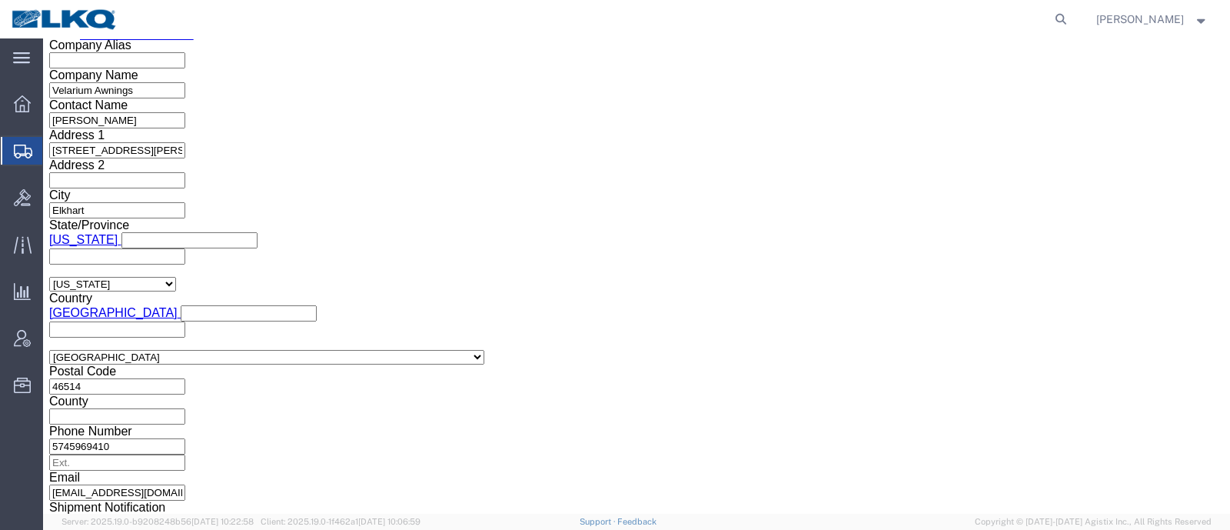
scroll to position [923, 0]
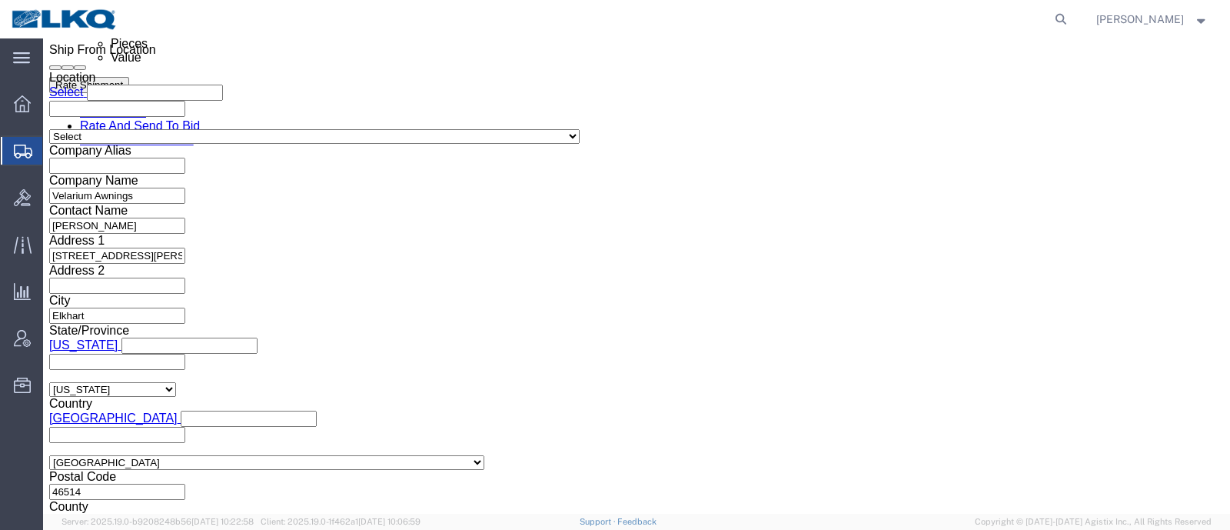
click input "56891417"
click input "text"
paste input "56891417"
type input "56891417"
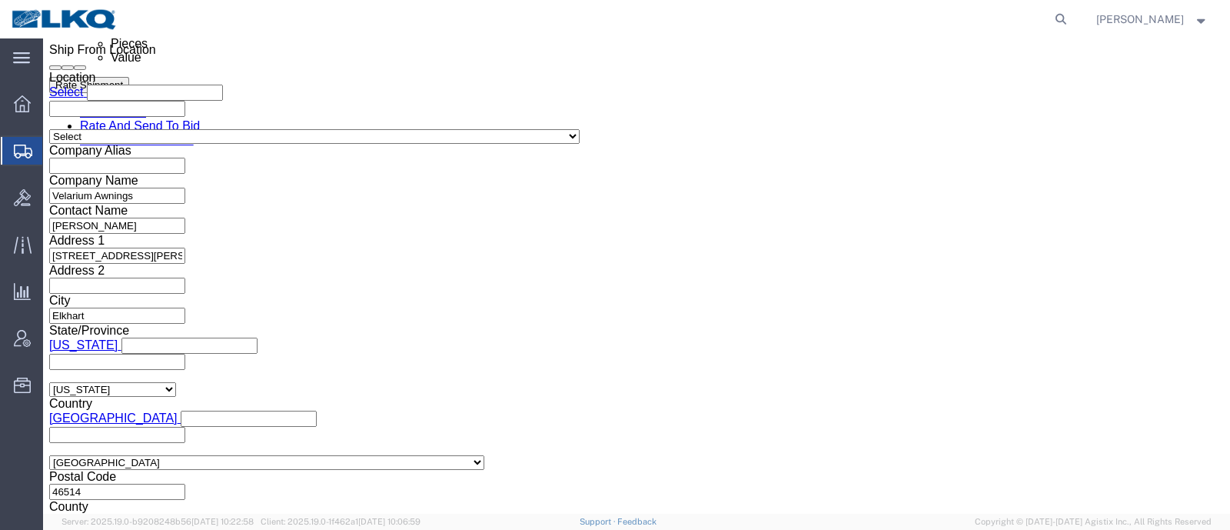
click div "Select Account Type Activity ID Airline Appointment Number ASN Batch Request # …"
click input "56891417"
click input "z"
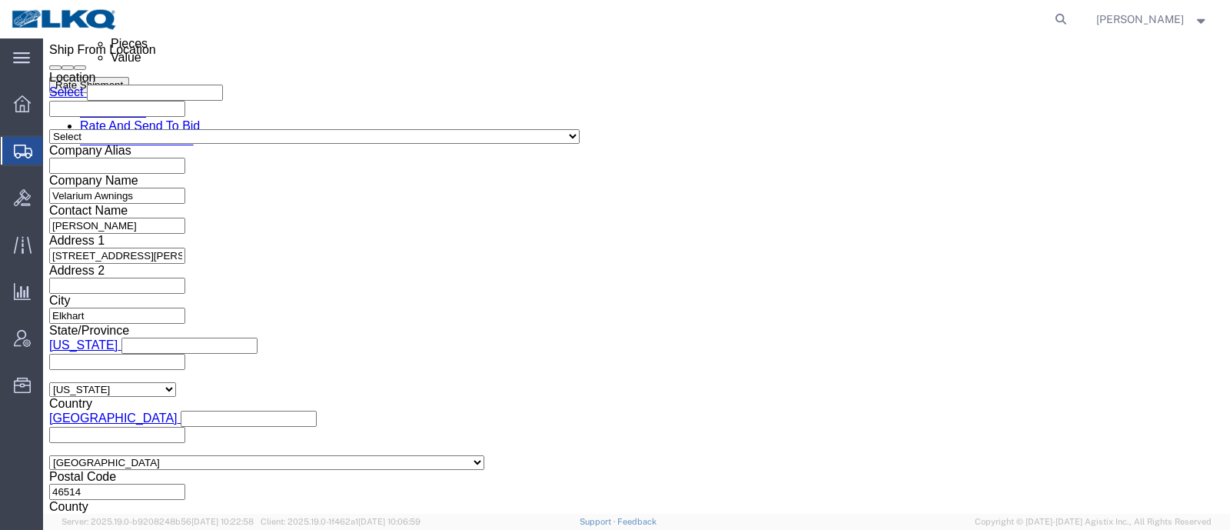
click input "z"
type input "x"
click button "Save"
click at [464, 32] on div at bounding box center [601, 19] width 944 height 38
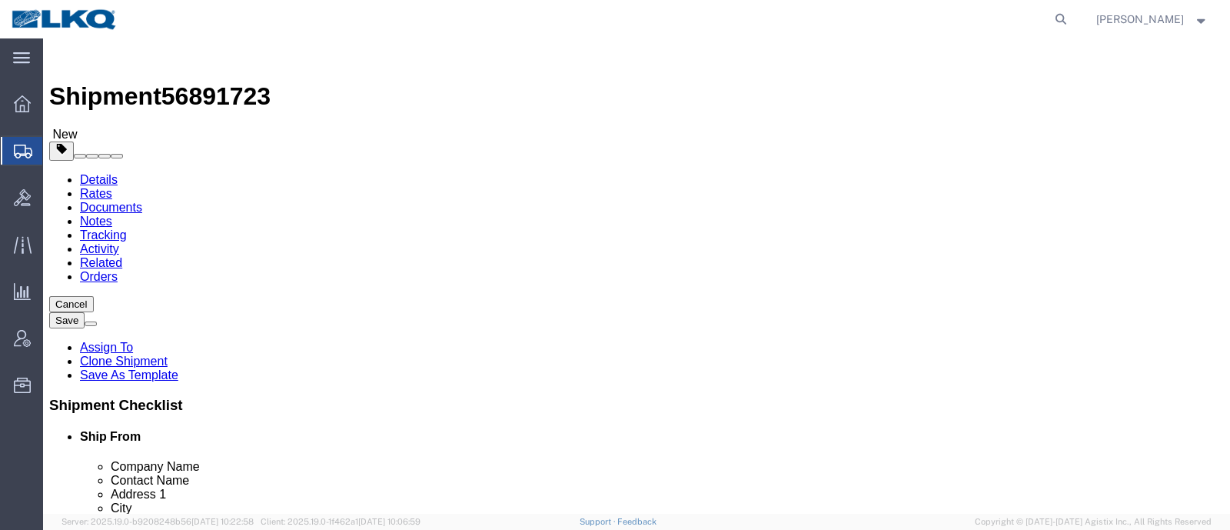
click link "Send To Bid"
select select "27710"
select select "27708"
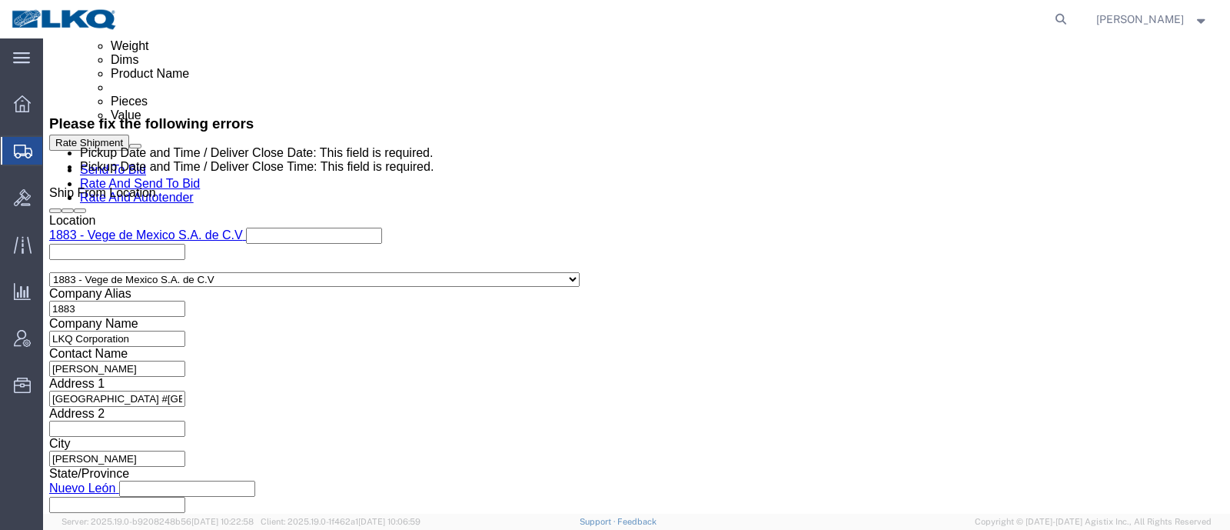
click div
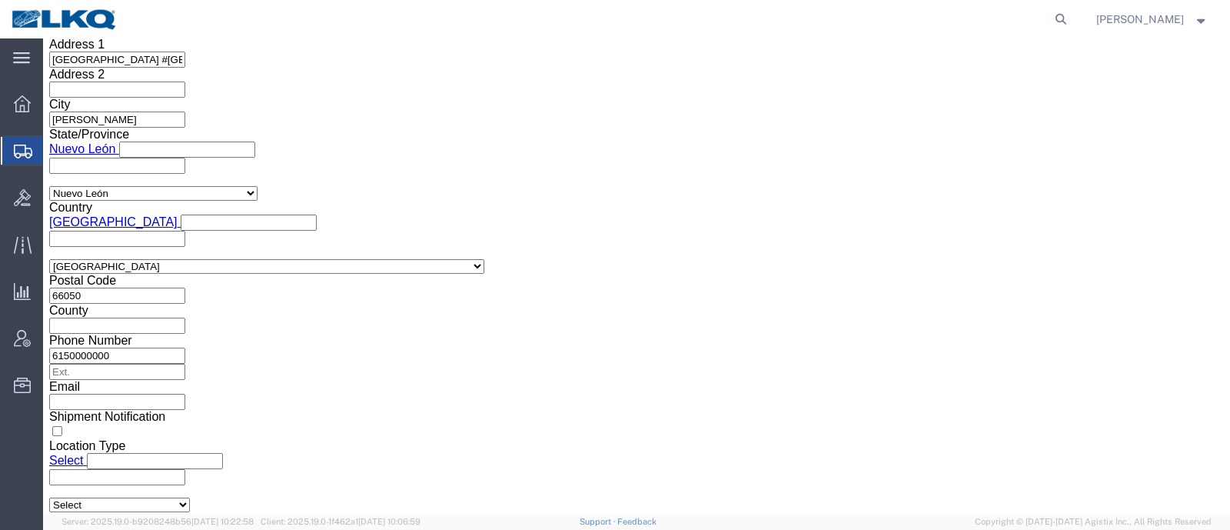
click button "Apply"
click button "Rate Shipment"
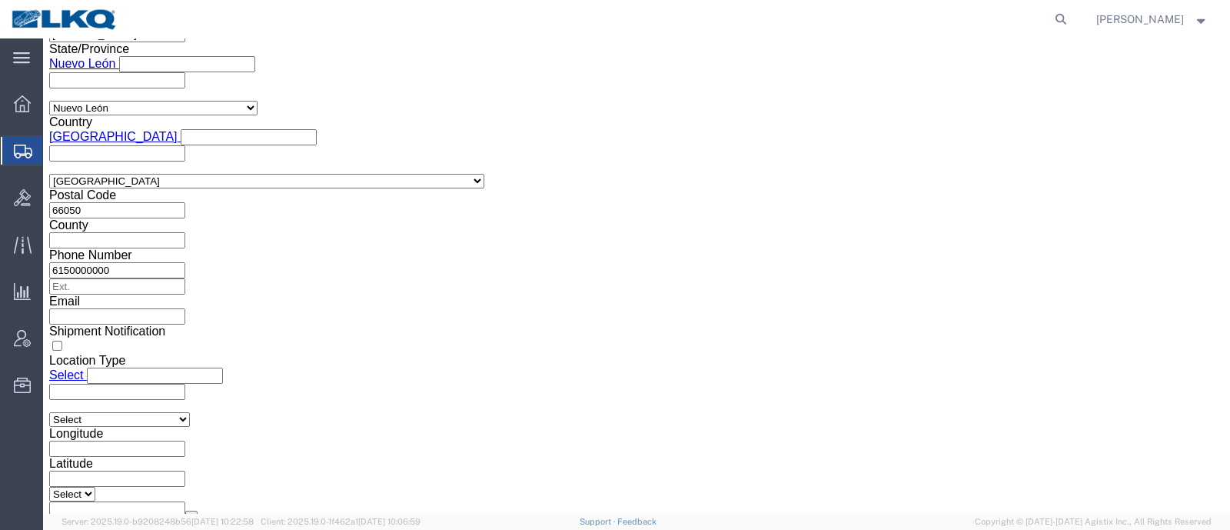
scroll to position [1122, 0]
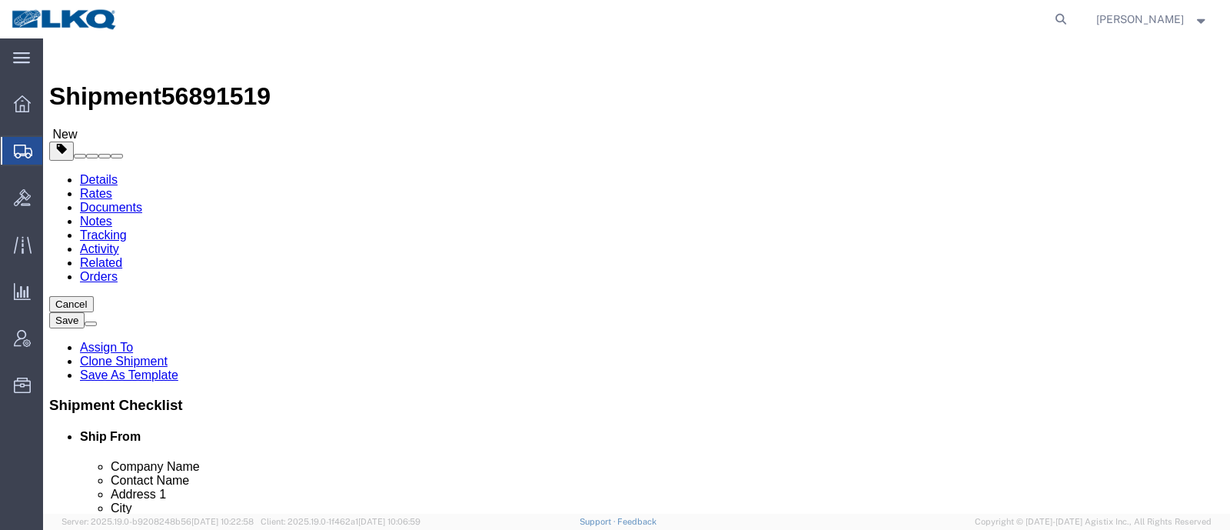
select select
select select "27832"
click span "56891519"
copy span "56891519"
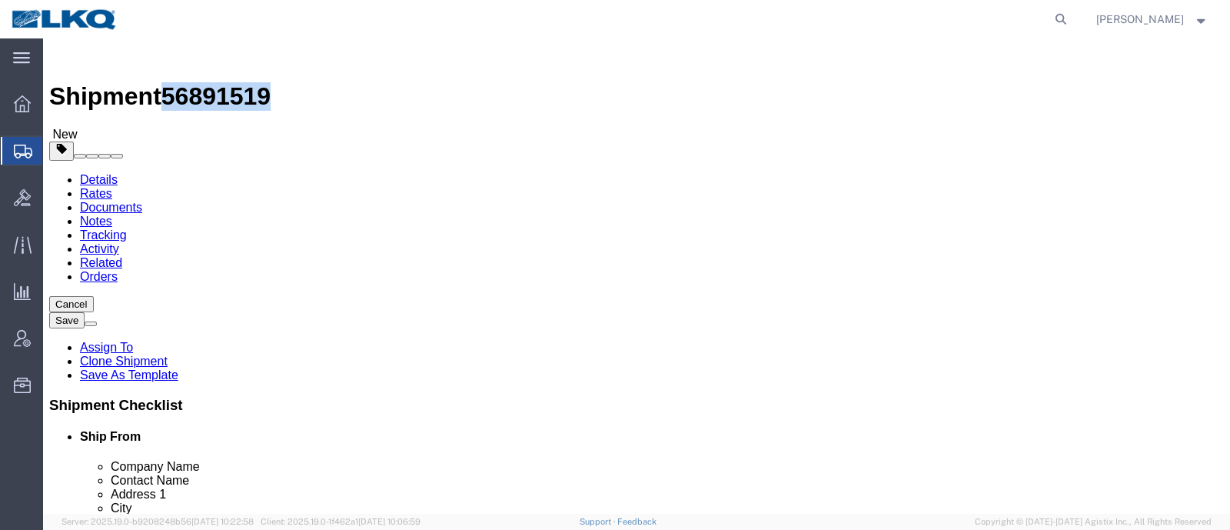
click icon
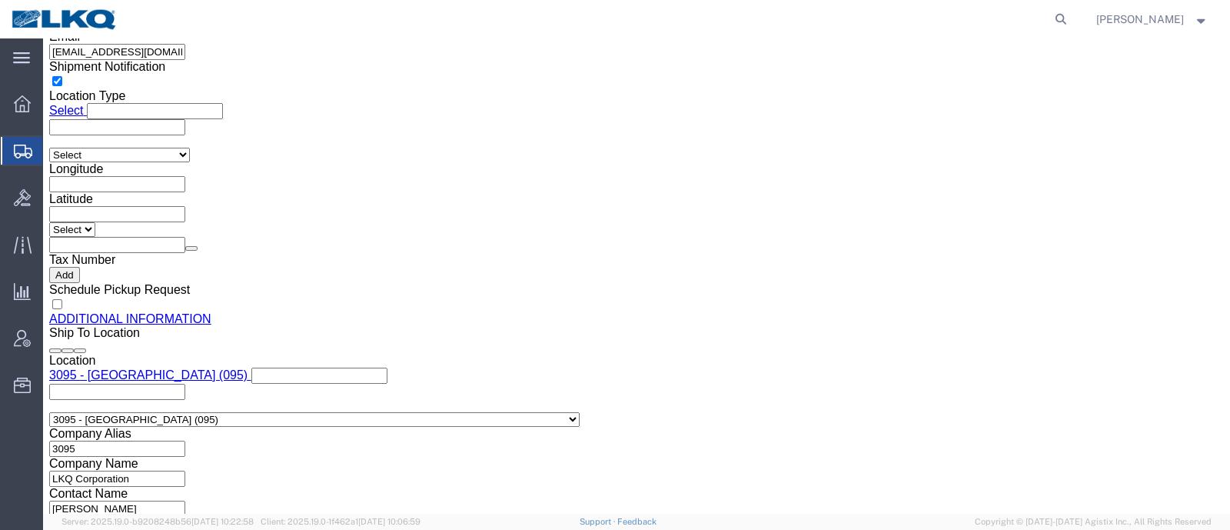
scroll to position [1537, 0]
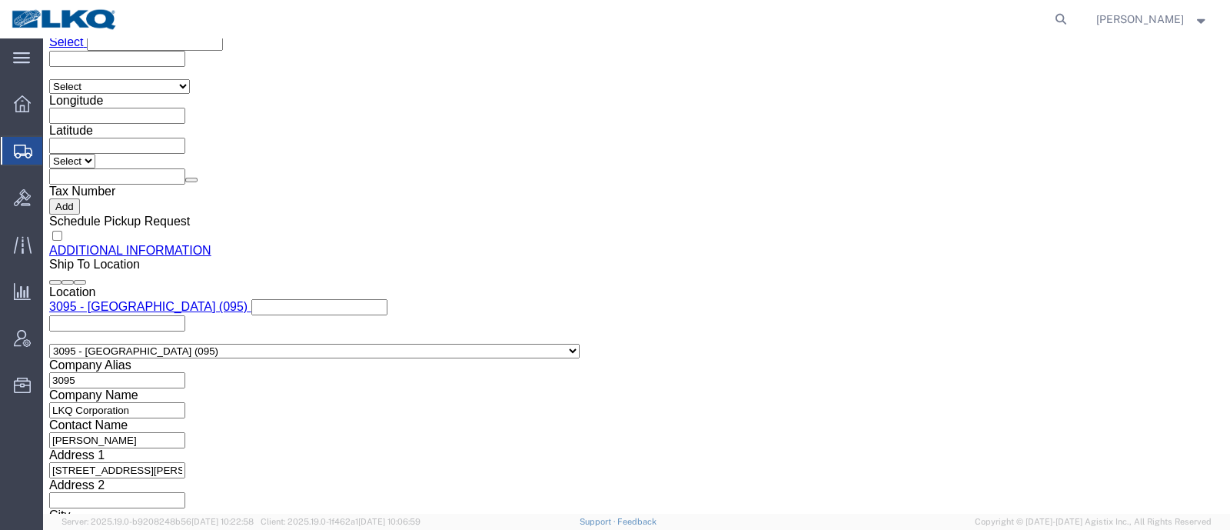
click input "receivingdepartmentdallas@victorypackaging.com"
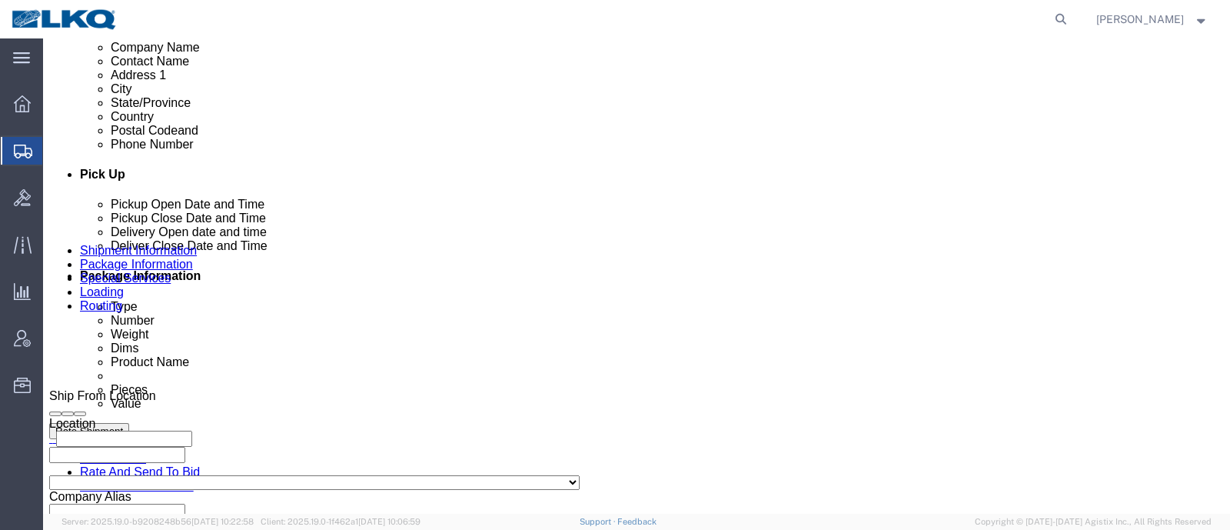
click icon
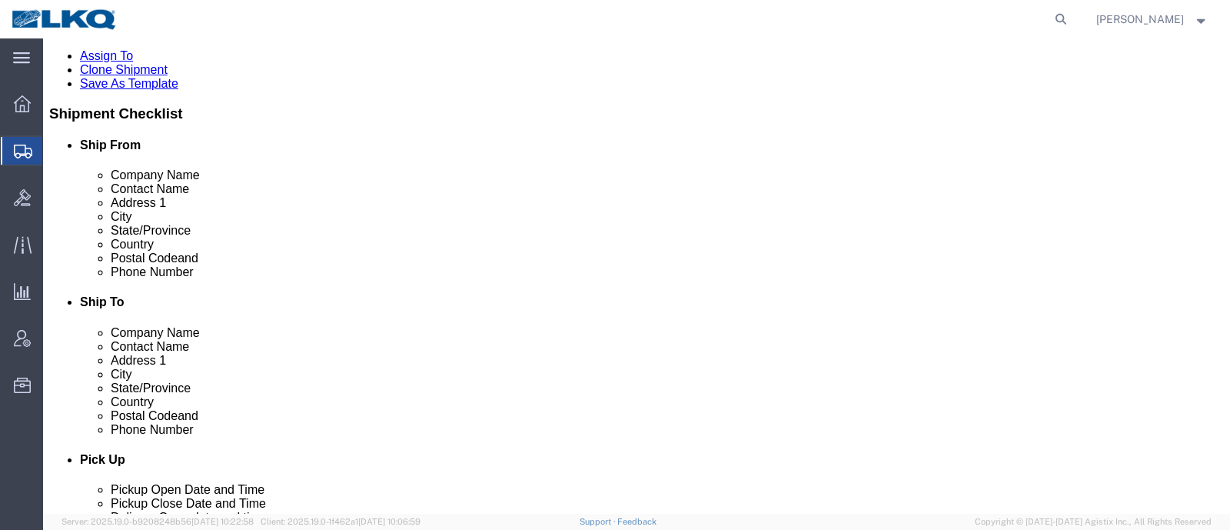
scroll to position [288, 0]
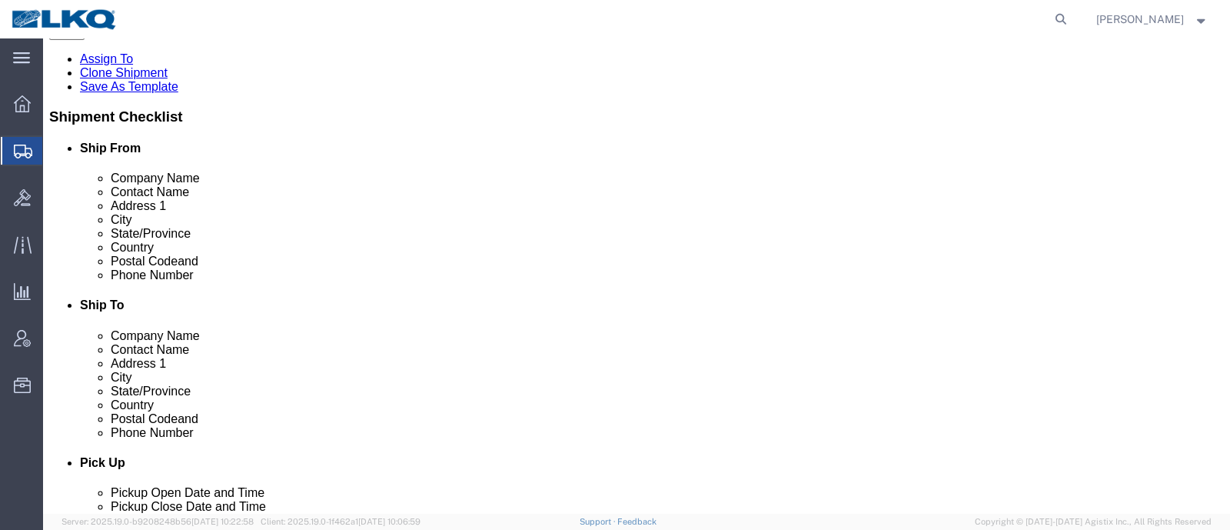
click icon
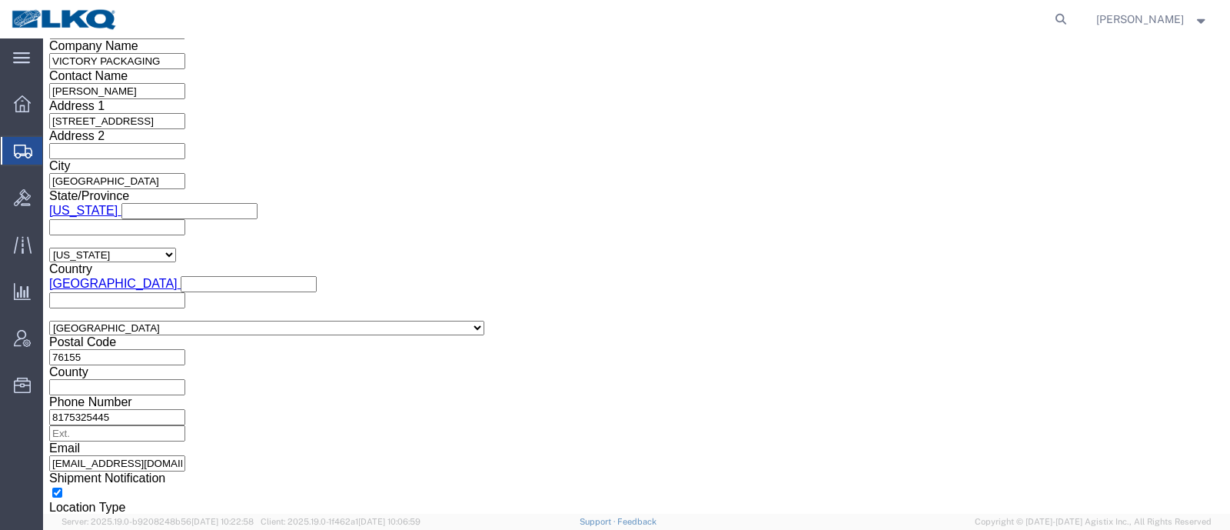
scroll to position [1345, 0]
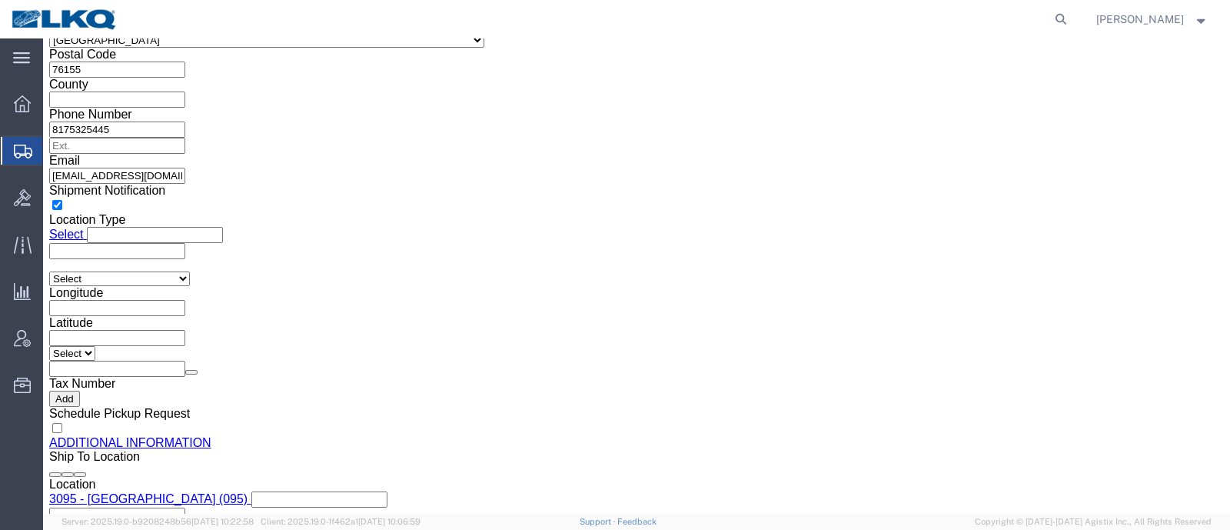
click link "Notes"
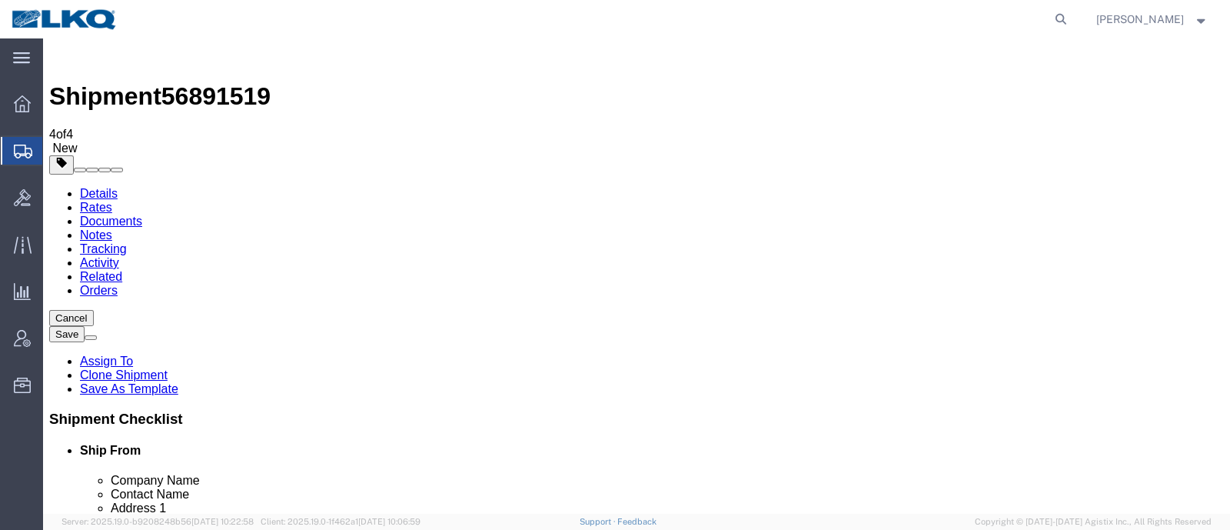
click at [88, 187] on link "Details" at bounding box center [99, 193] width 38 height 13
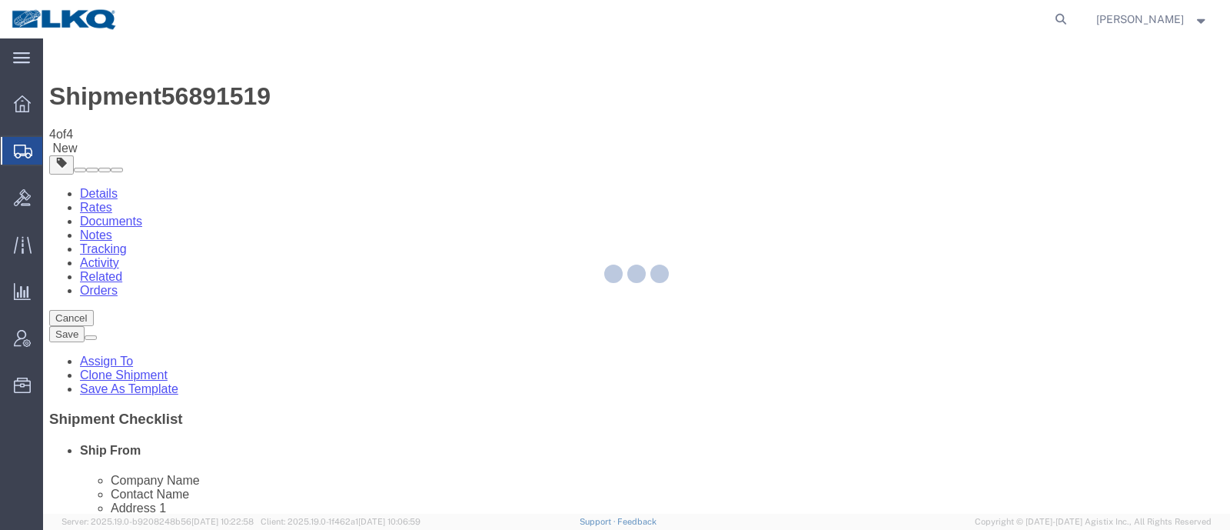
select select "27832"
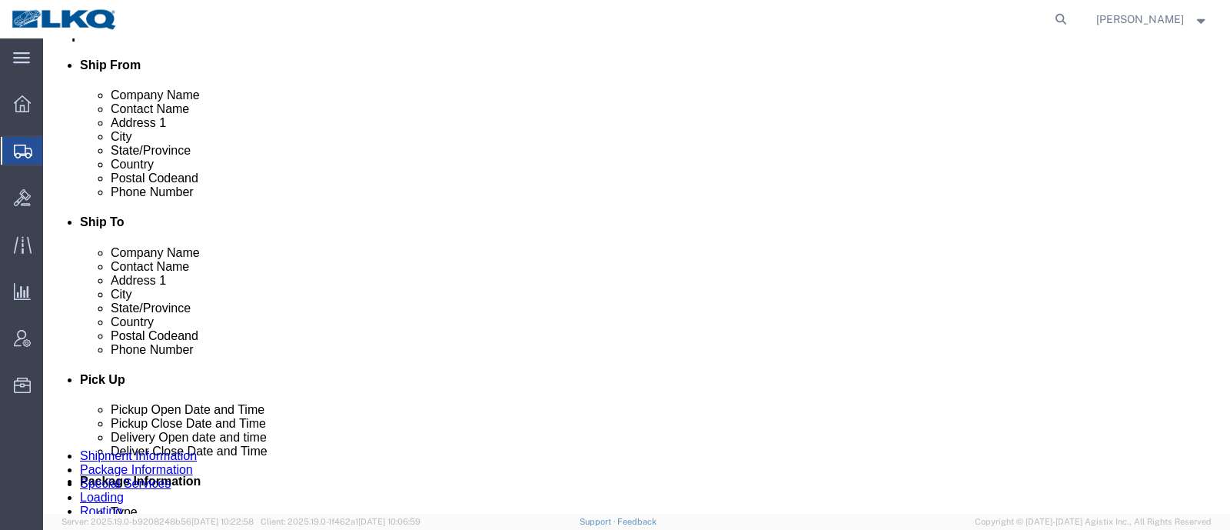
scroll to position [480, 0]
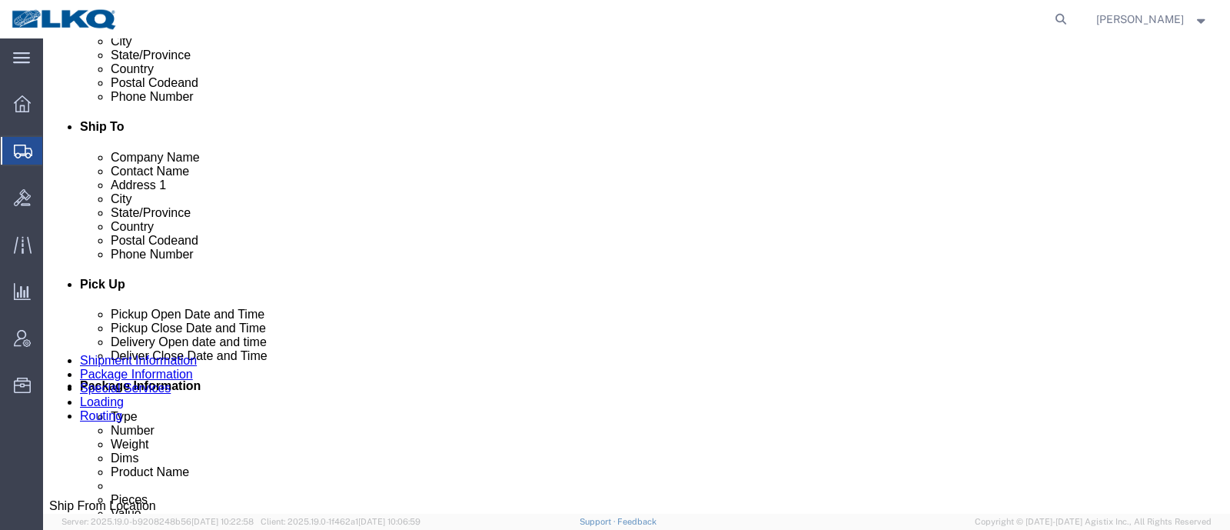
drag, startPoint x: 969, startPoint y: 445, endPoint x: 1015, endPoint y: 484, distance: 59.5
click button "Rate Shipment"
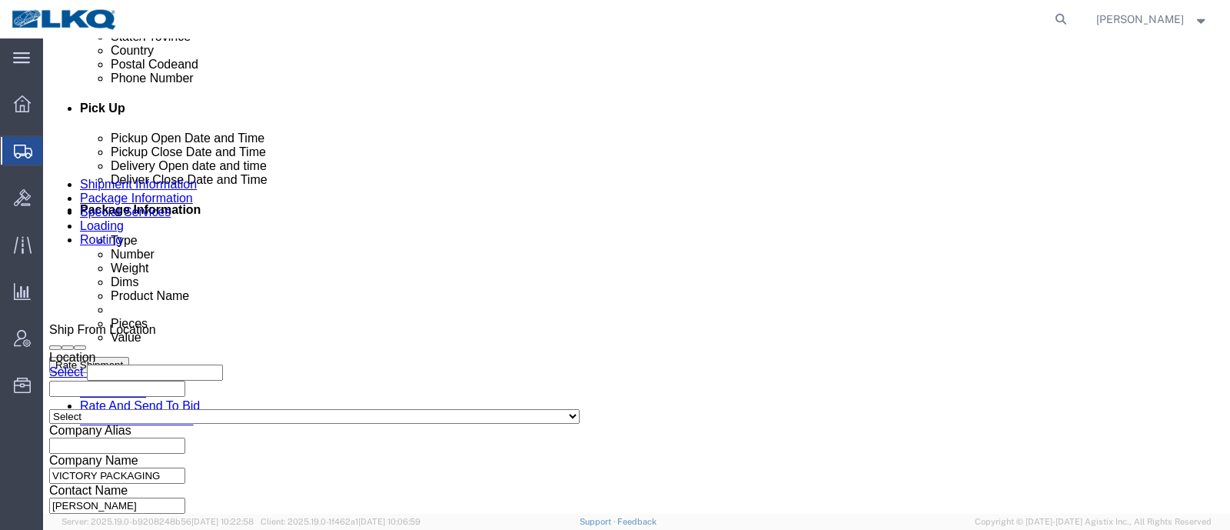
scroll to position [865, 0]
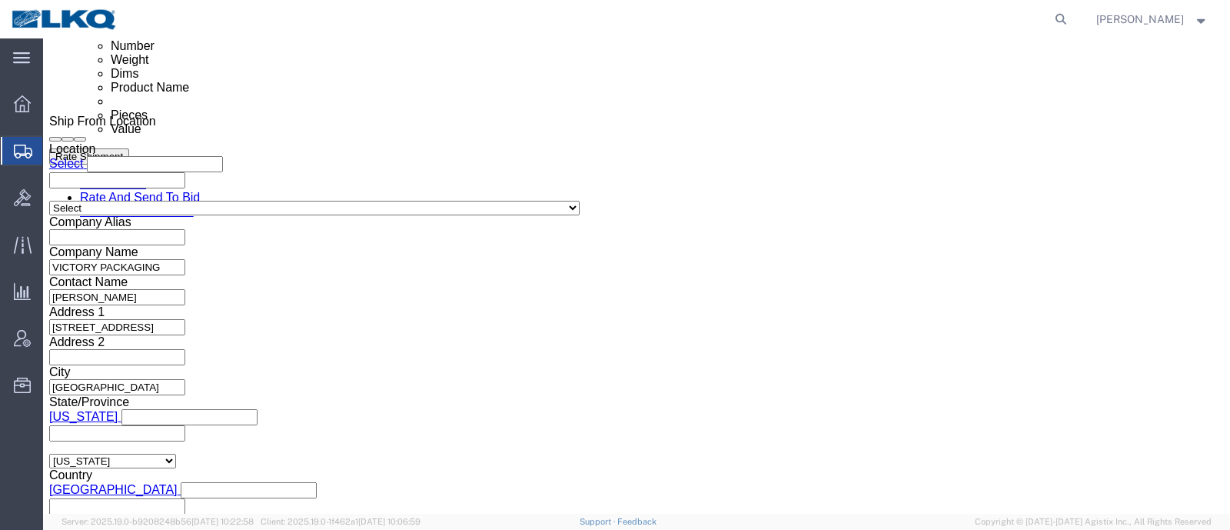
click div
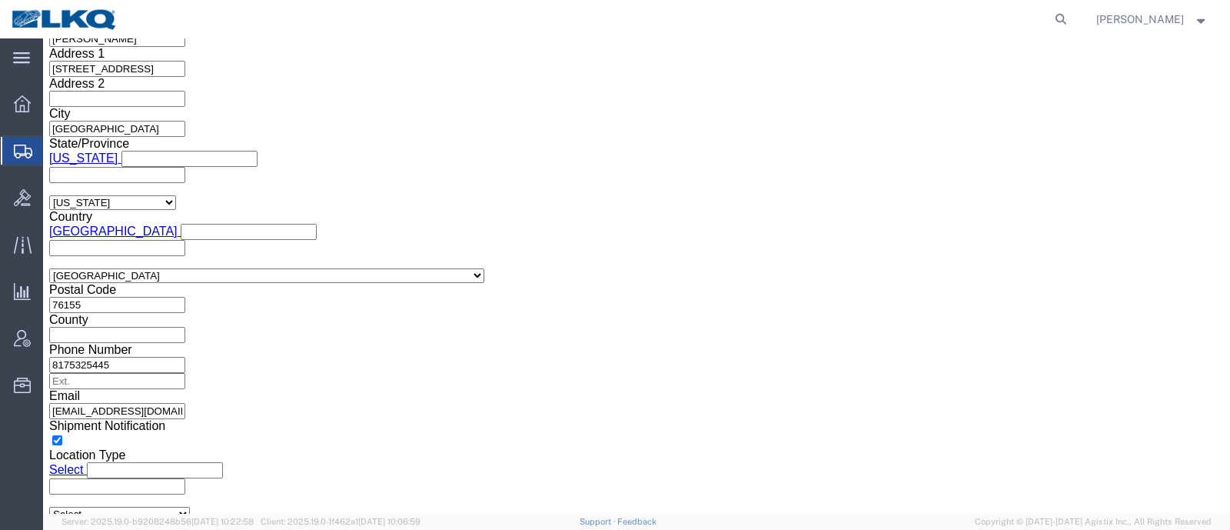
drag, startPoint x: 836, startPoint y: 236, endPoint x: 863, endPoint y: 278, distance: 50.5
click button "Apply"
click button "Rate Shipment"
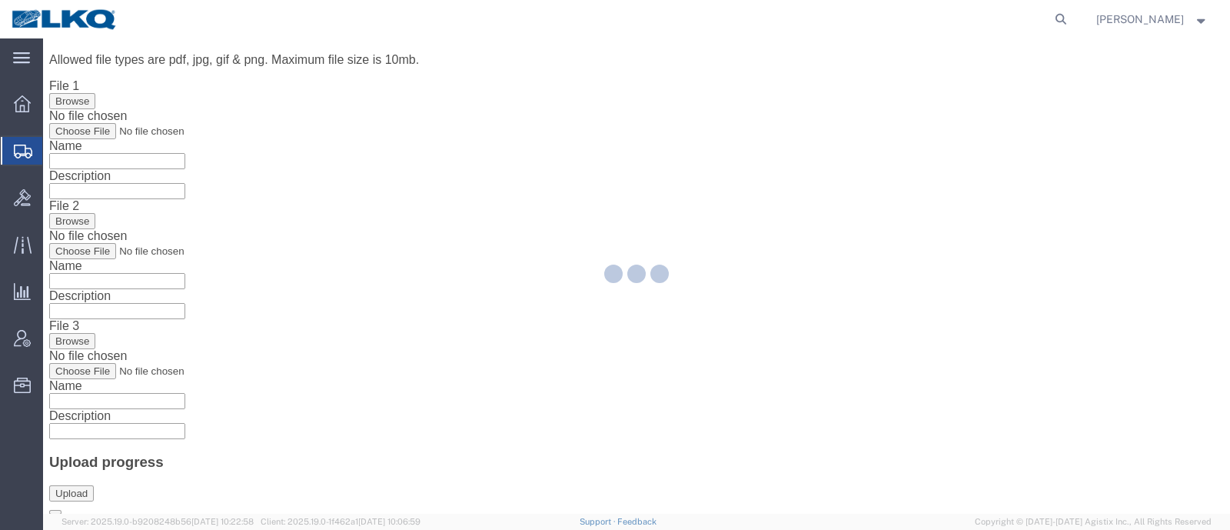
scroll to position [0, 0]
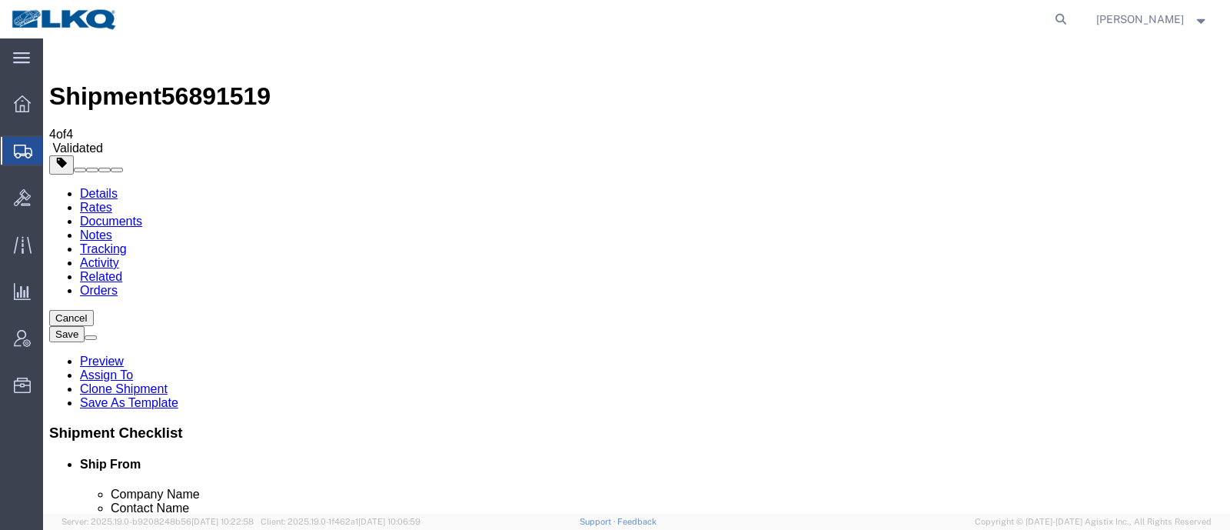
click at [98, 187] on link "Details" at bounding box center [99, 193] width 38 height 13
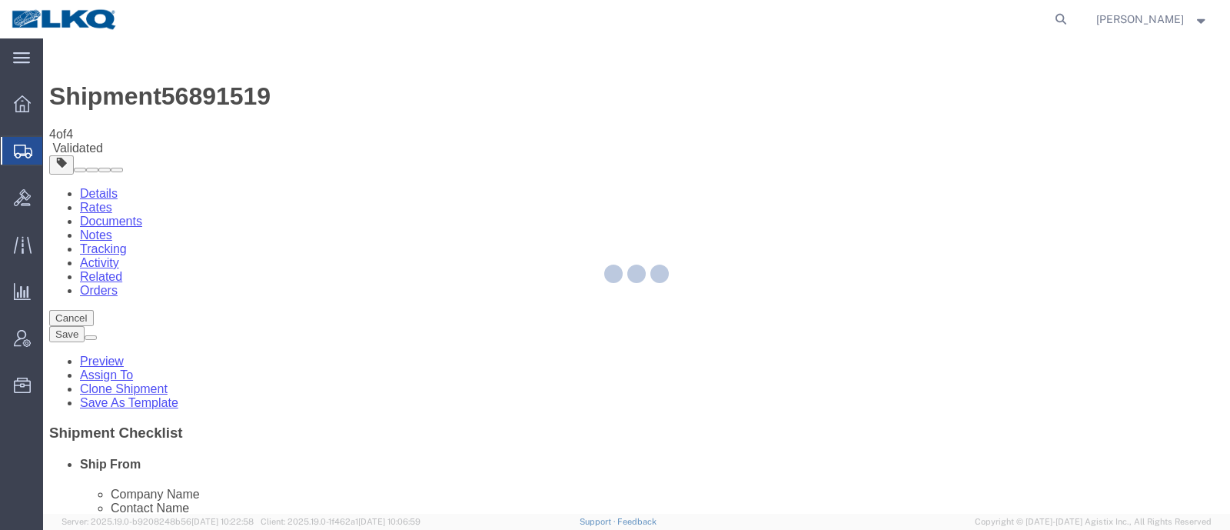
select select "27832"
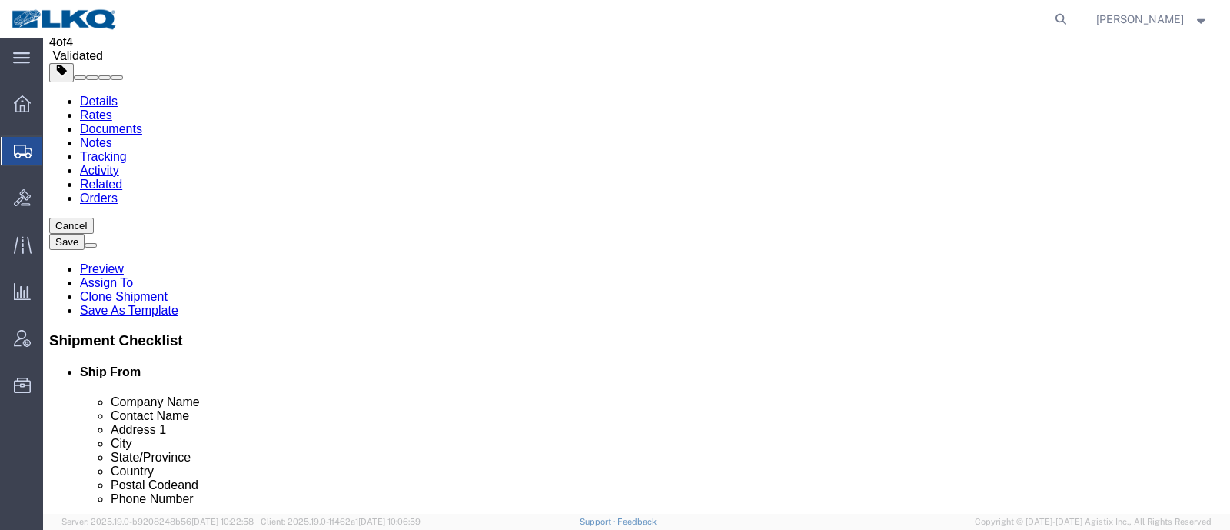
scroll to position [191, 0]
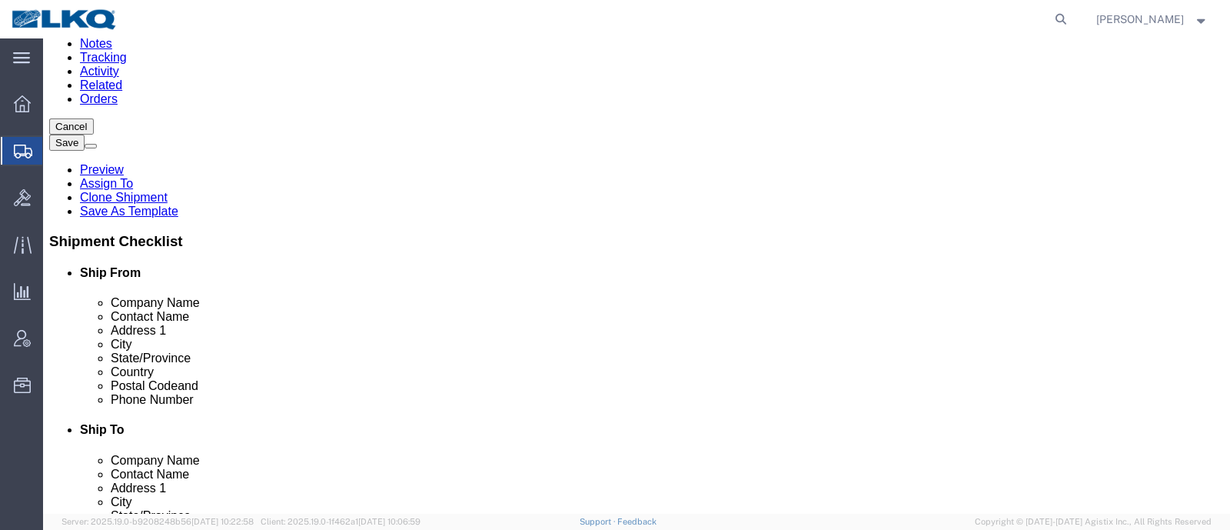
click input "76155"
click input "78728"
click link "Notes"
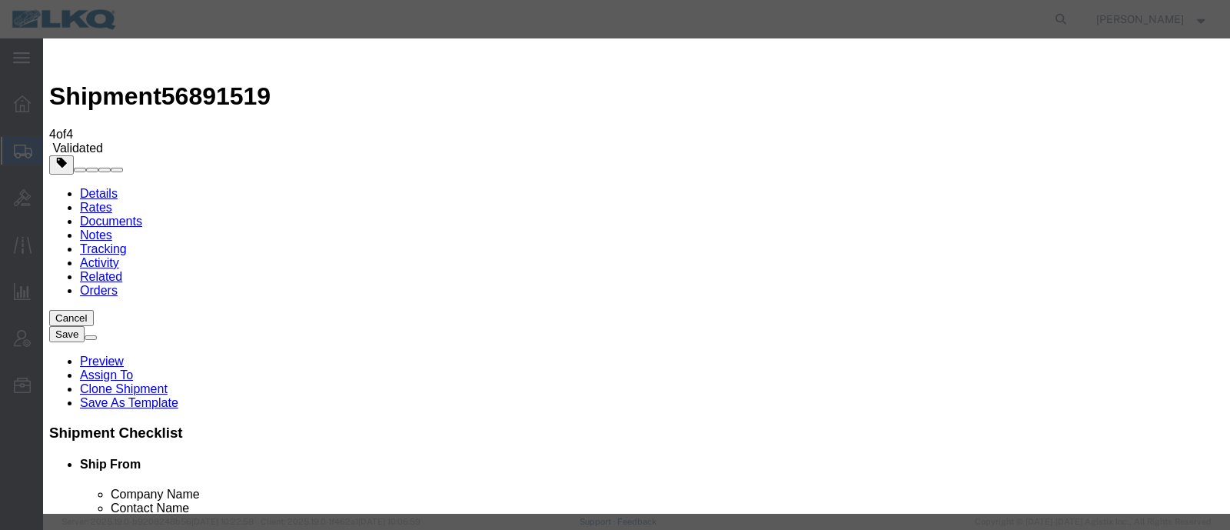
select select "BID_NOTES"
select select "PRIVATE_TO_ACCOUNT"
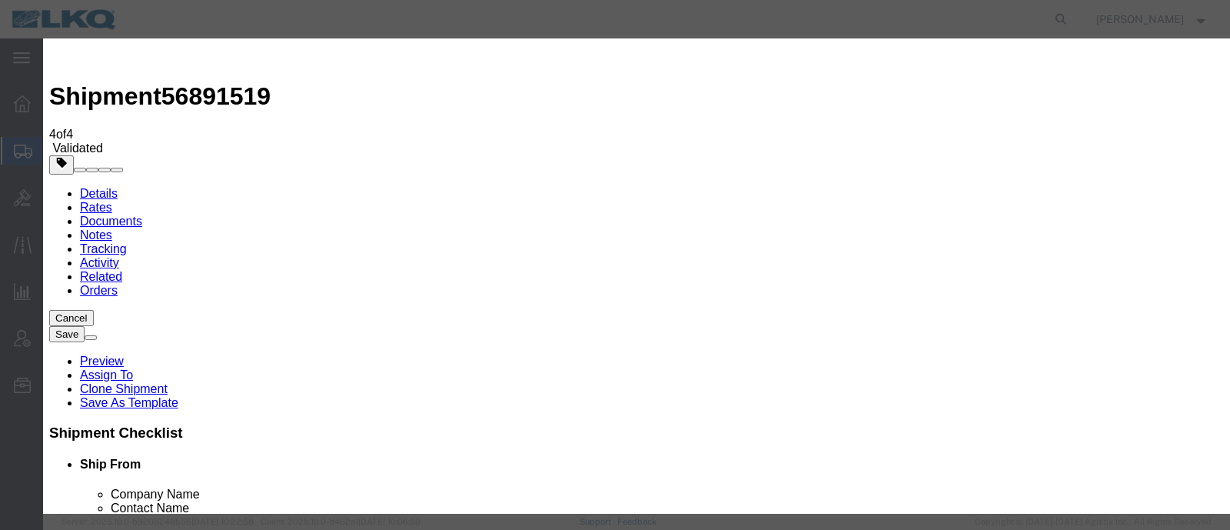
type textarea "DAT: $521"
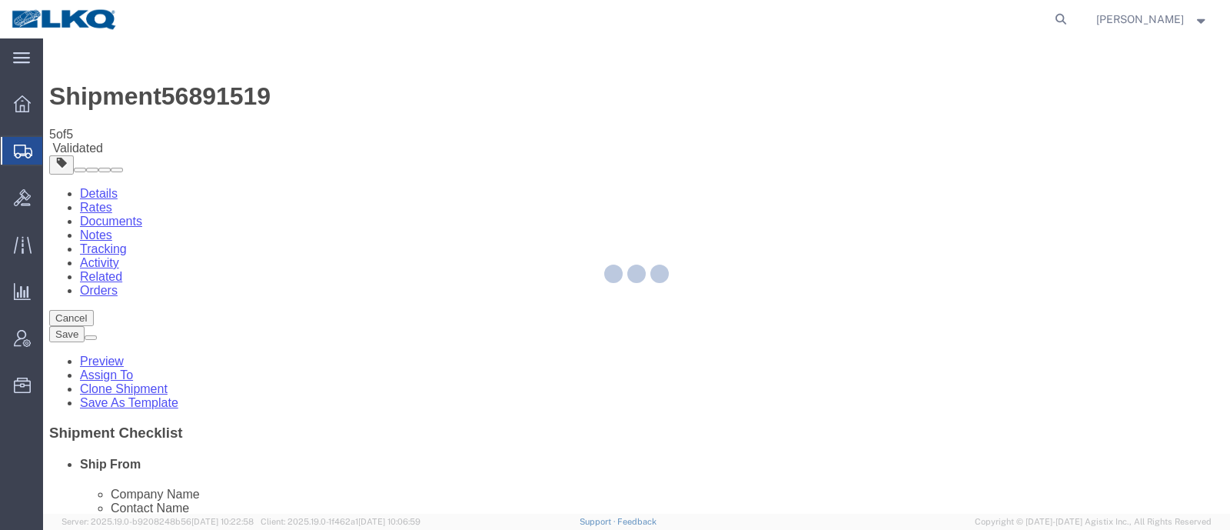
select select "27832"
select select "TL"
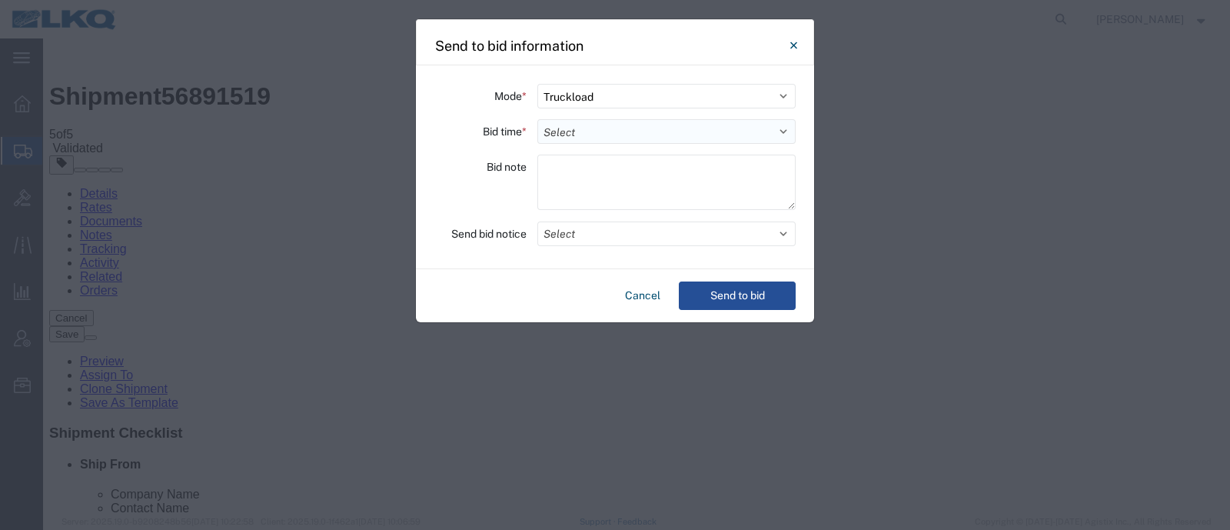
click at [596, 130] on select "Select 30 Min (Rush) 1 Hour (Rush) 2 Hours (Rush) 4 Hours (Rush) 8 Hours (Rush)…" at bounding box center [666, 131] width 258 height 25
select select "12"
click at [537, 119] on select "Select 30 Min (Rush) 1 Hour (Rush) 2 Hours (Rush) 4 Hours (Rush) 8 Hours (Rush)…" at bounding box center [666, 131] width 258 height 25
click at [736, 309] on div "Cancel Send to bid" at bounding box center [615, 295] width 398 height 53
click at [734, 288] on button "Send to bid" at bounding box center [737, 295] width 117 height 28
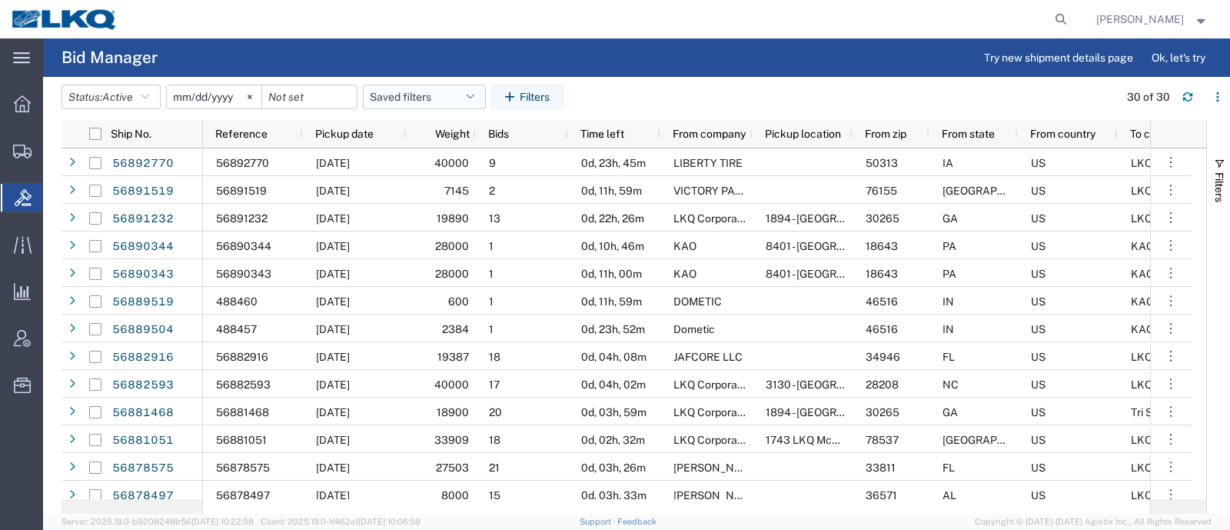
click at [419, 94] on button "Saved filters" at bounding box center [424, 97] width 123 height 25
click at [427, 159] on span "Bid Board" at bounding box center [465, 164] width 201 height 28
type input "2024-12-01"
type input "2025-12-31"
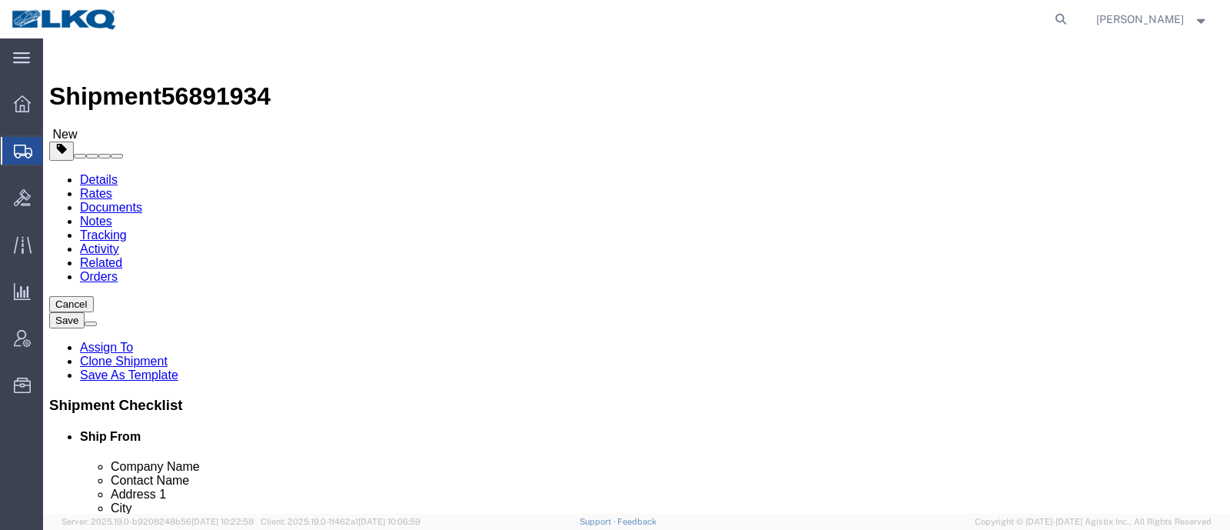
click div "Please fix the following errors Ship From Location Location 1810 - LKQ Heavy Du…"
select select "27660"
select select
click span "56891934"
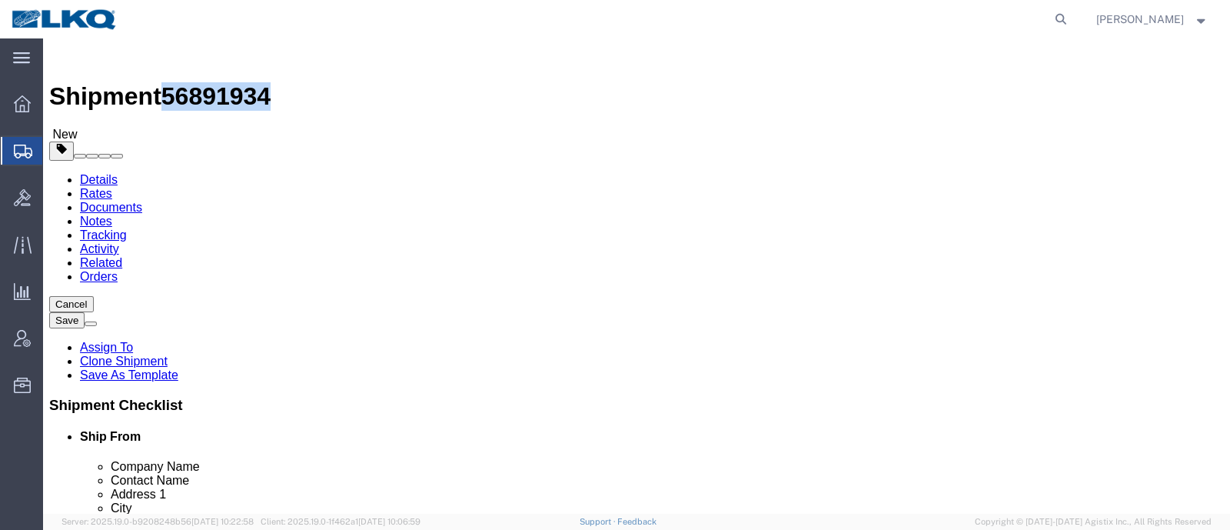
copy span "56891934"
click link "Special Services"
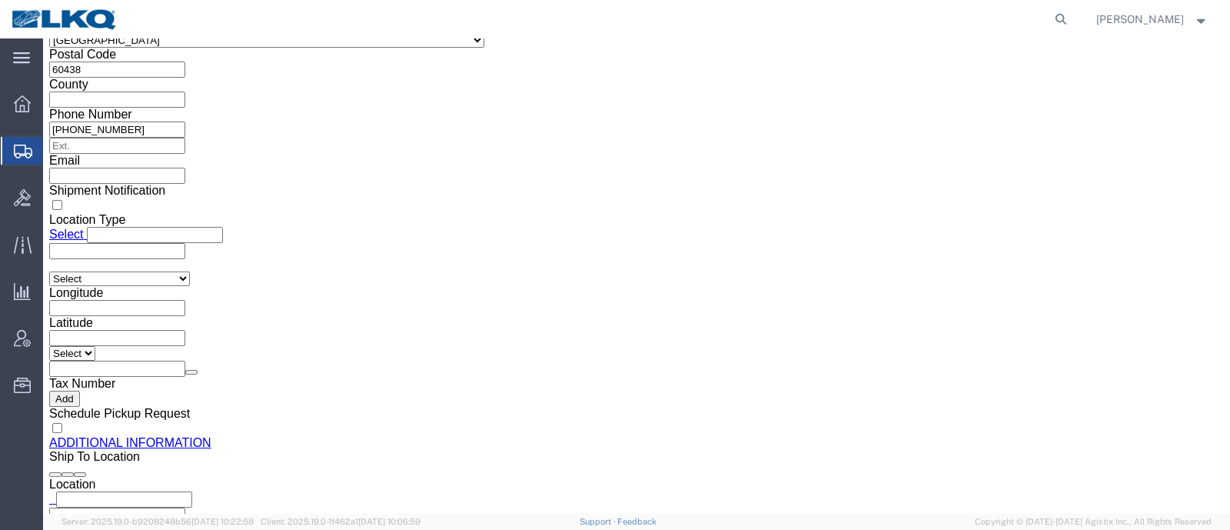
scroll to position [1537, 0]
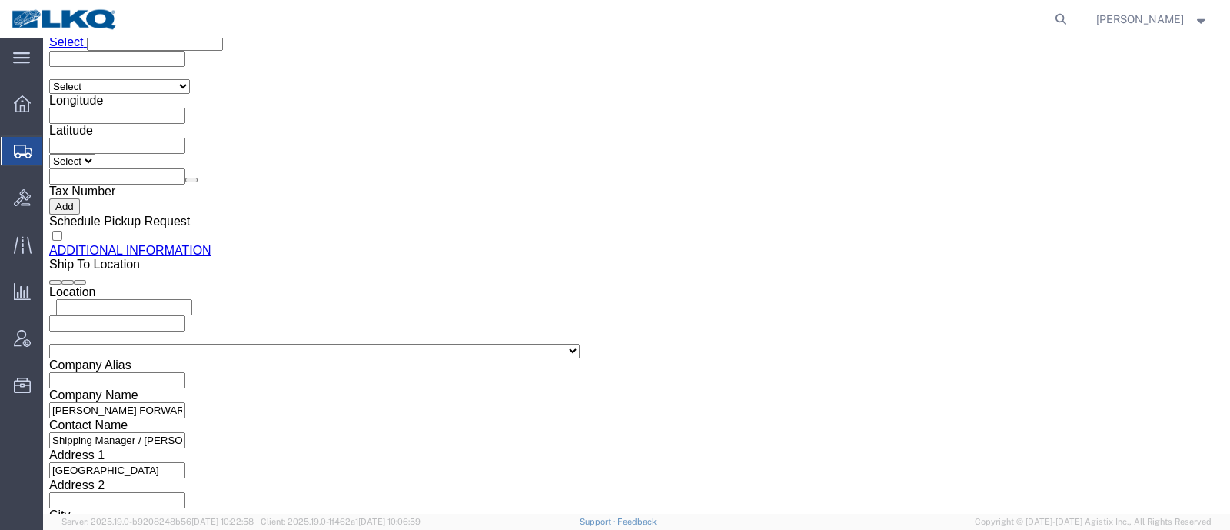
click input "drlinton@lkqcorp.com"
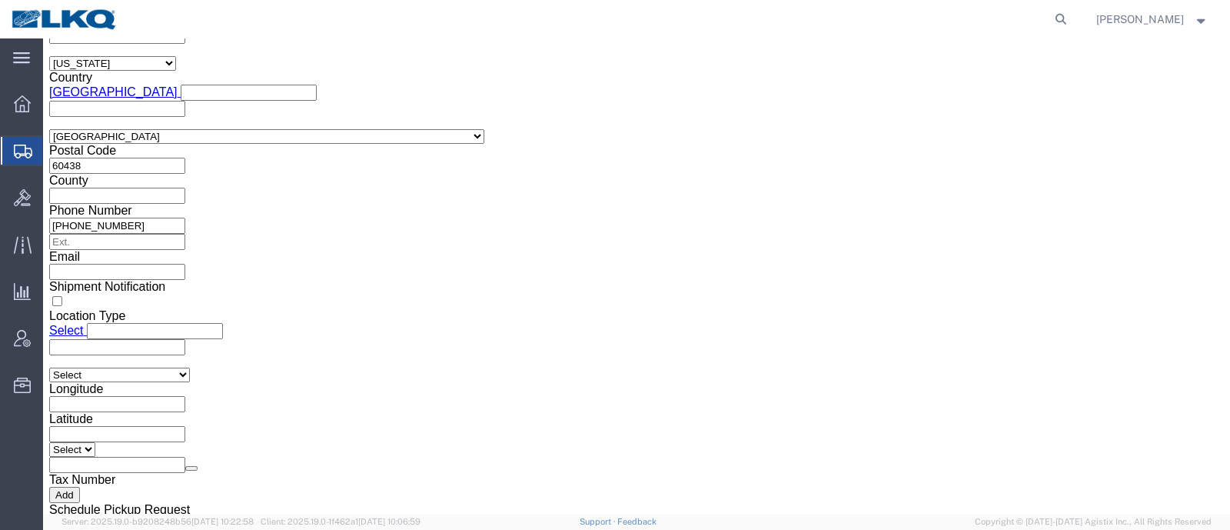
click link "Shipment Information"
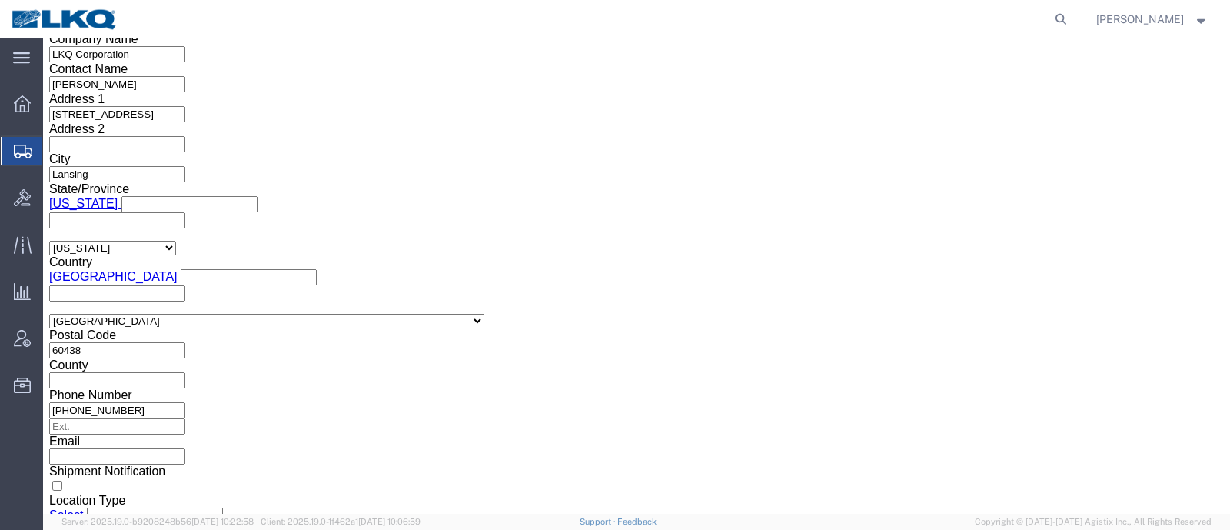
scroll to position [1034, 0]
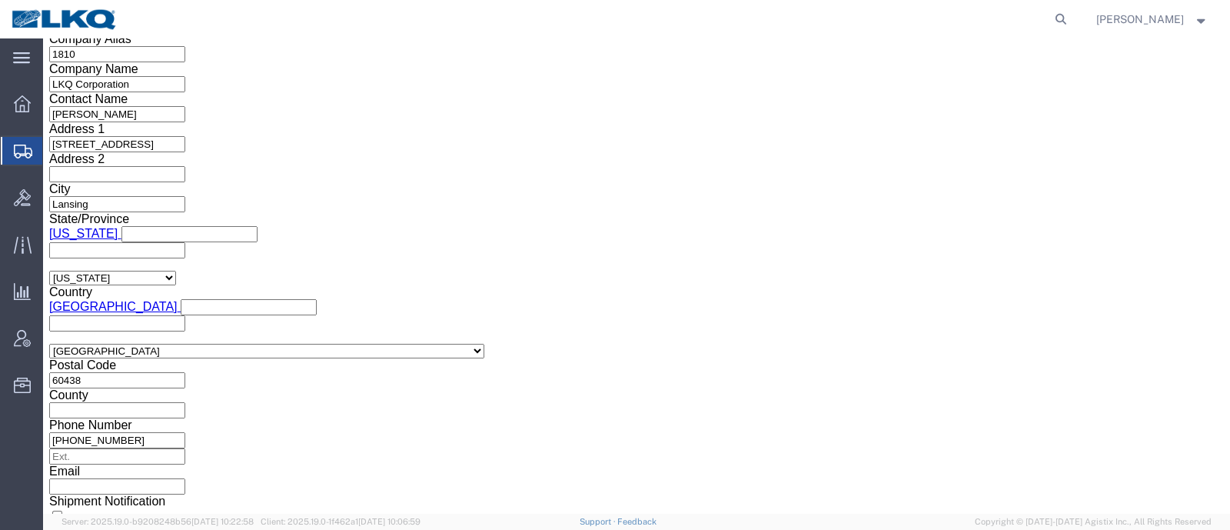
click input "56891934"
click div "References Add reference"
click button "Save"
click link "Send To Bid"
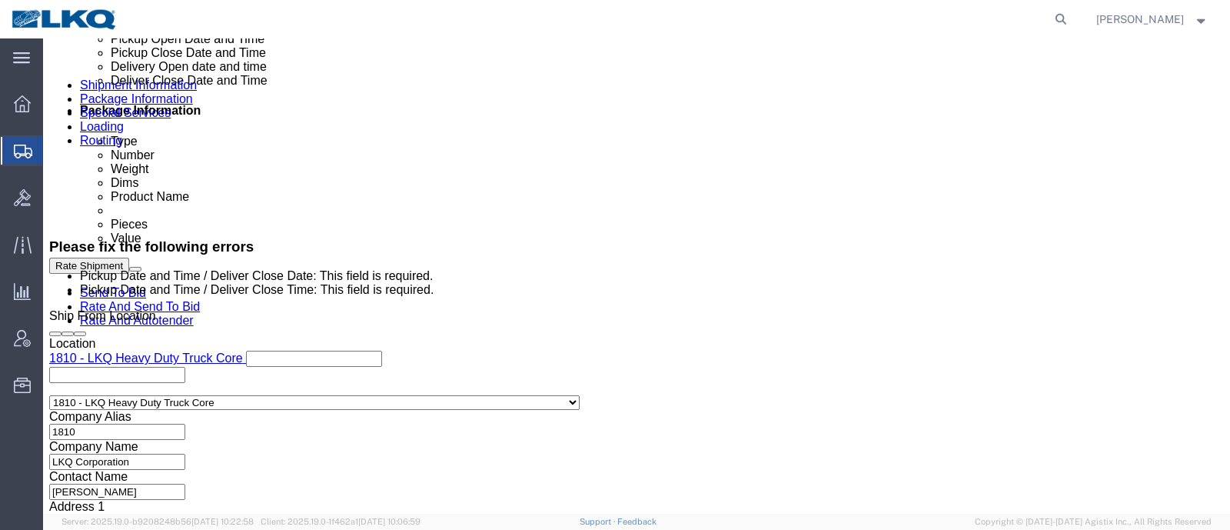
scroll to position [865, 0]
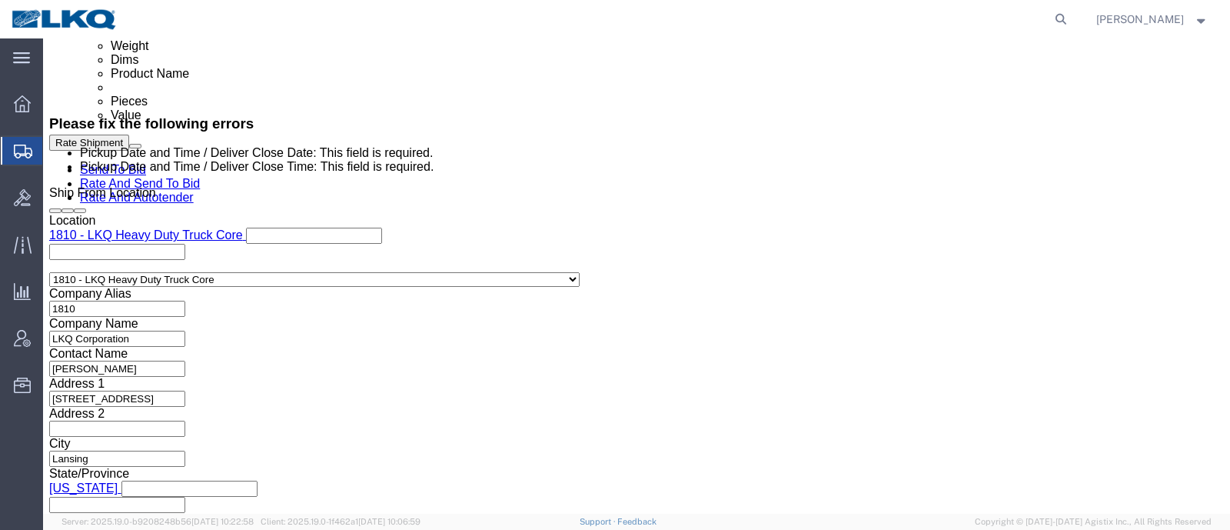
click div
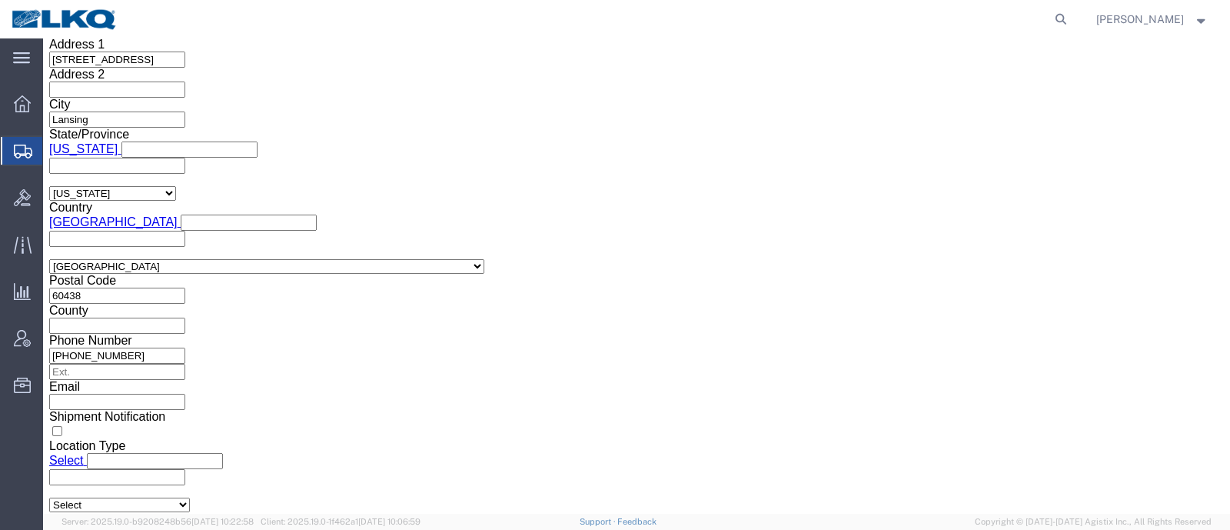
click button "Apply"
click div "Leg 1 Mode Select Air Less than Truckload Multi-Leg Ocean Freight Rail Small Pa…"
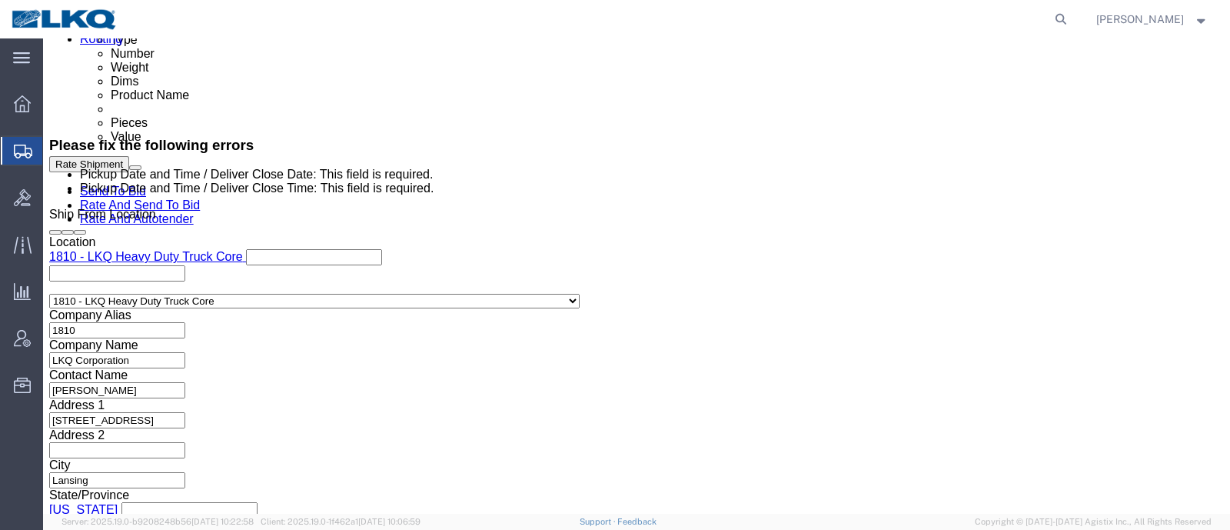
scroll to position [820, 0]
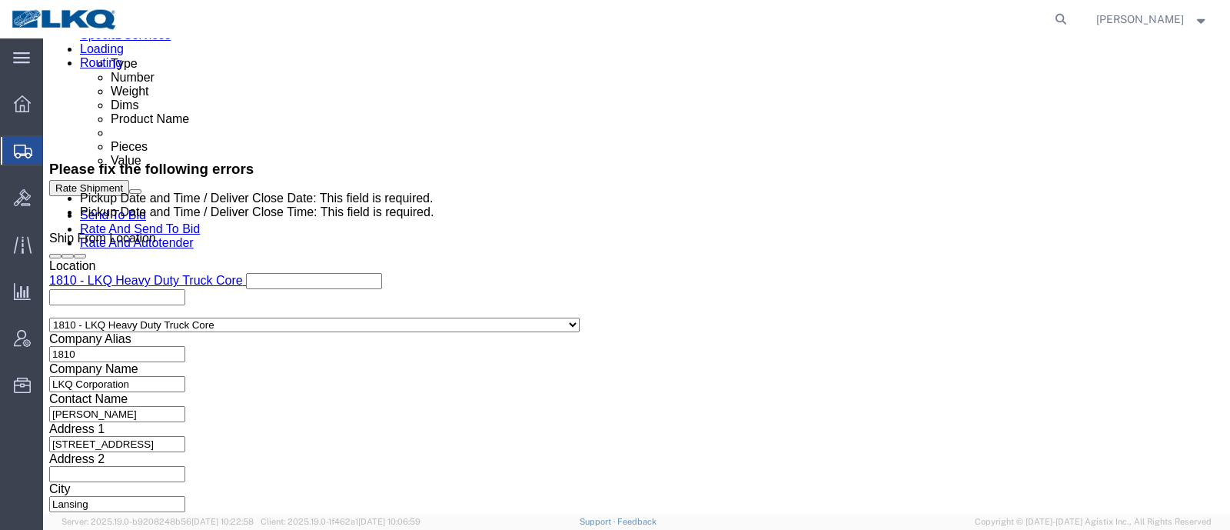
click button "Rate Shipment"
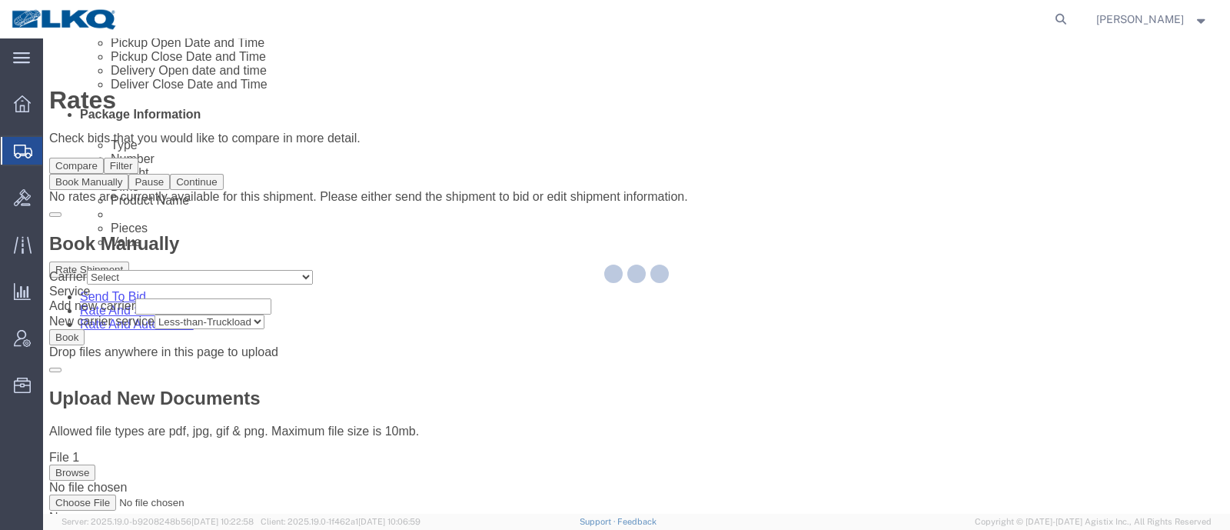
scroll to position [0, 0]
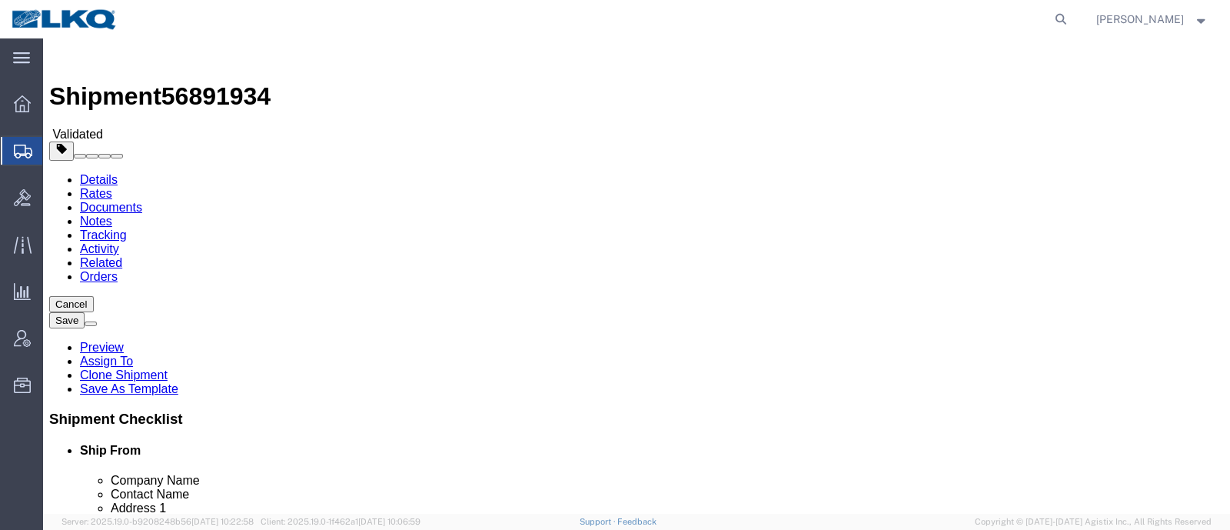
click at [92, 173] on link "Details" at bounding box center [99, 179] width 38 height 13
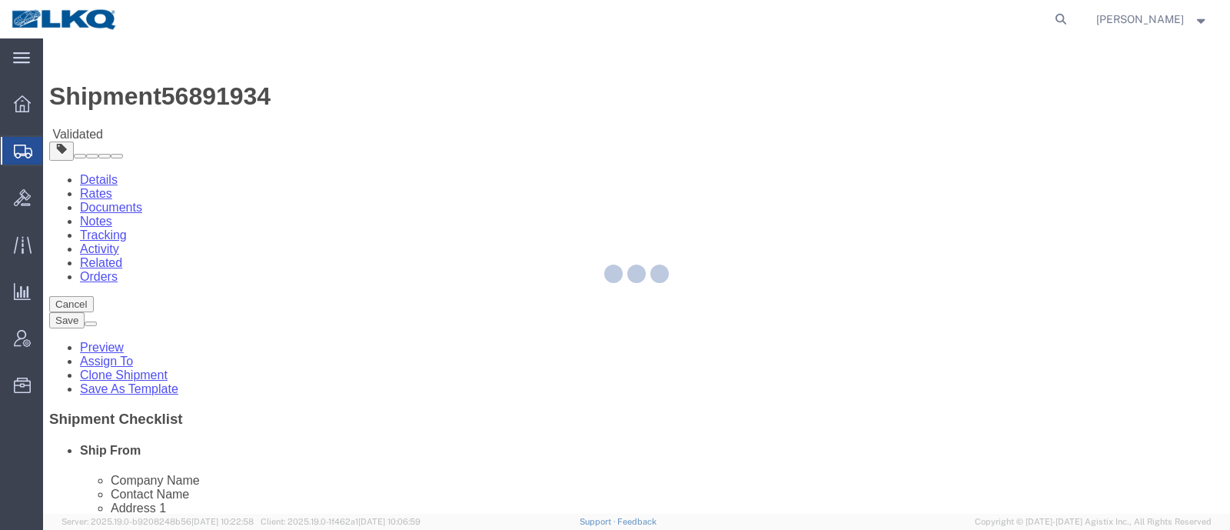
select select "27660"
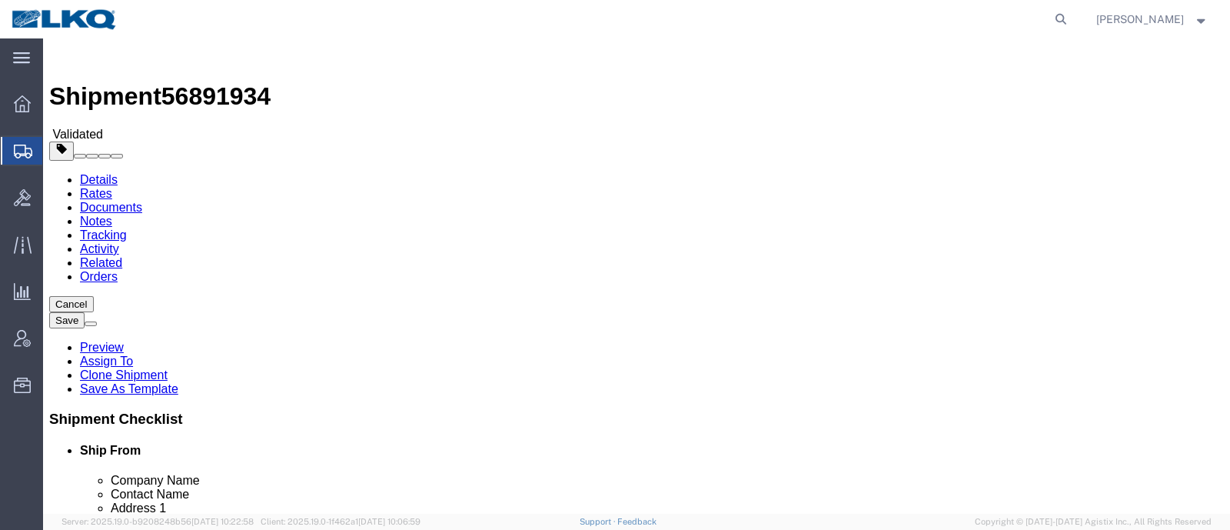
click div "Shipment Information Package Information Special Services Loading Routing"
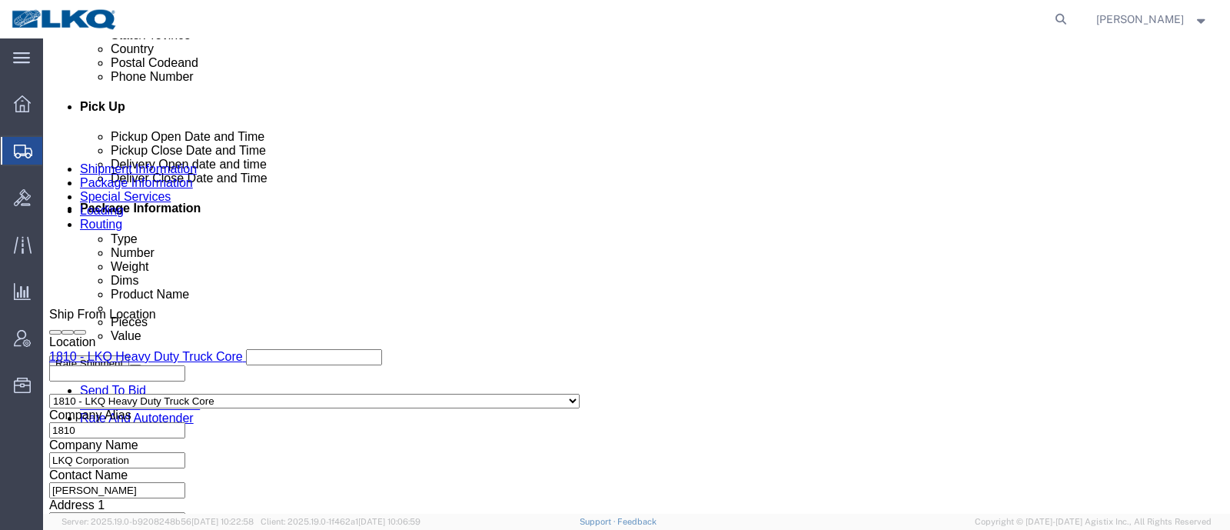
scroll to position [672, 0]
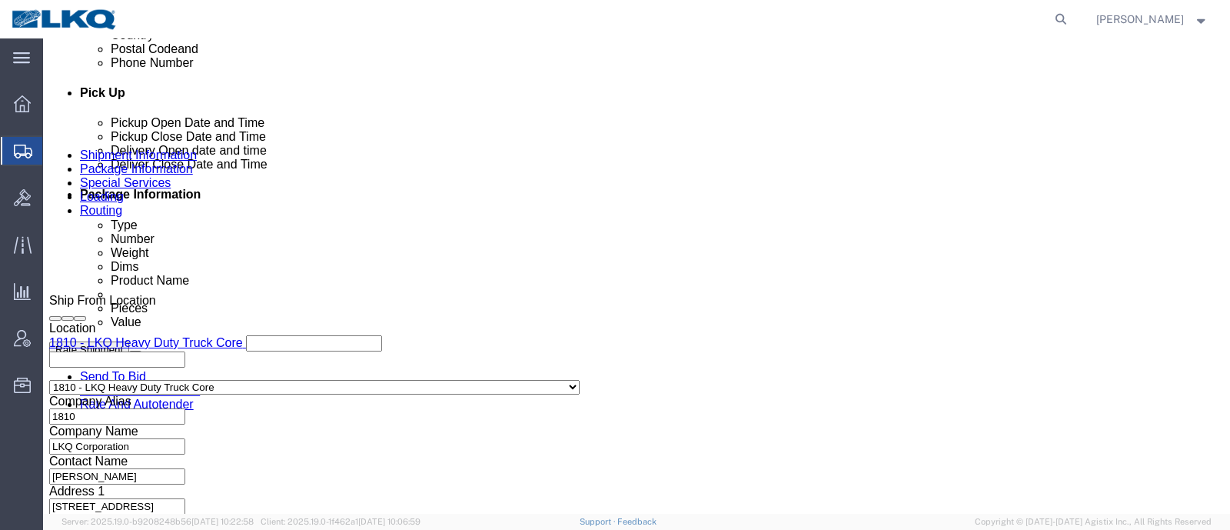
drag, startPoint x: 821, startPoint y: 411, endPoint x: 805, endPoint y: 415, distance: 16.6
click icon
click div "Sep 28 2025 12:00 PM"
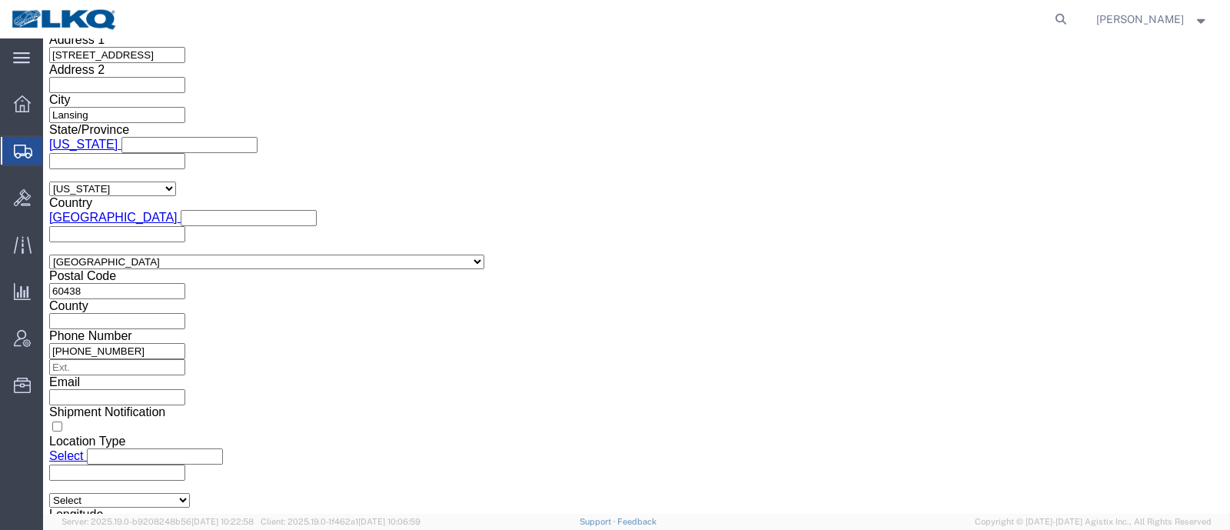
click button "Apply"
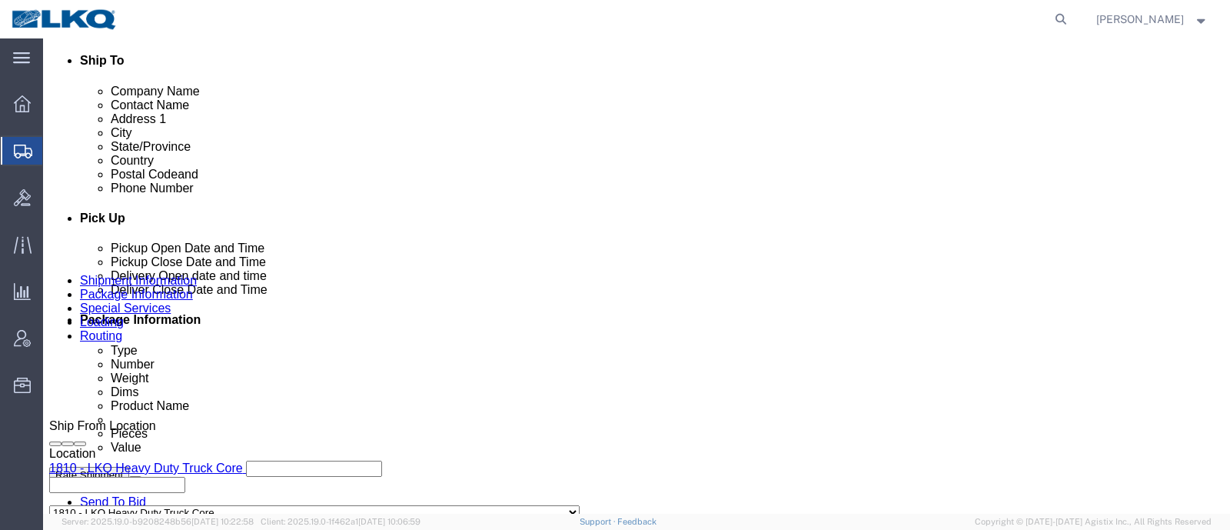
scroll to position [451, 0]
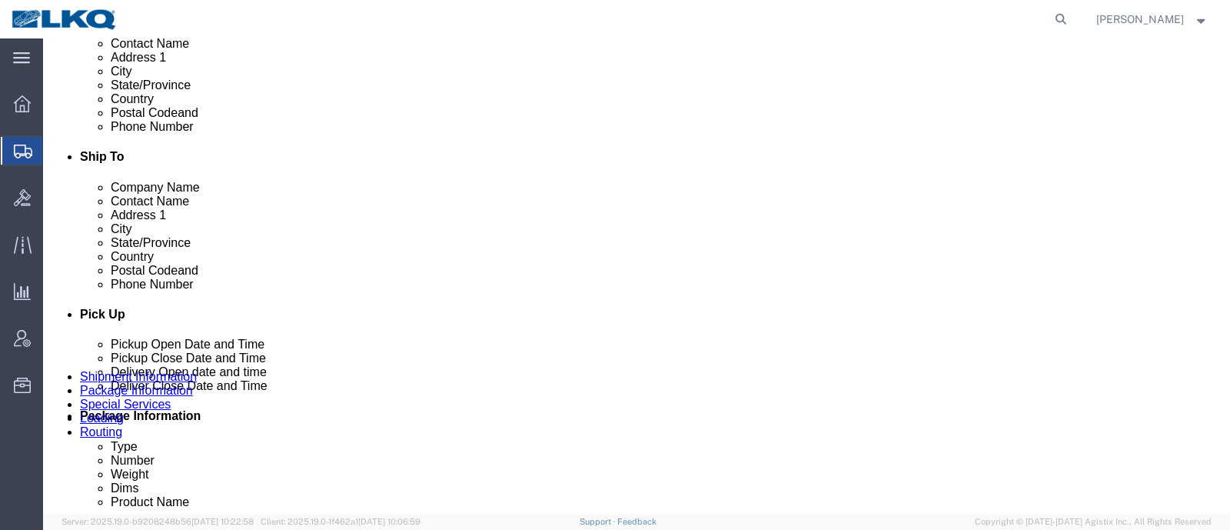
click div "Ship To Location Location Select Select My Profile Location 1100 - LKQ Crystal …"
click div "Ship From Location Location 1810 - LKQ Heavy Duty Truck Core Select My Profile …"
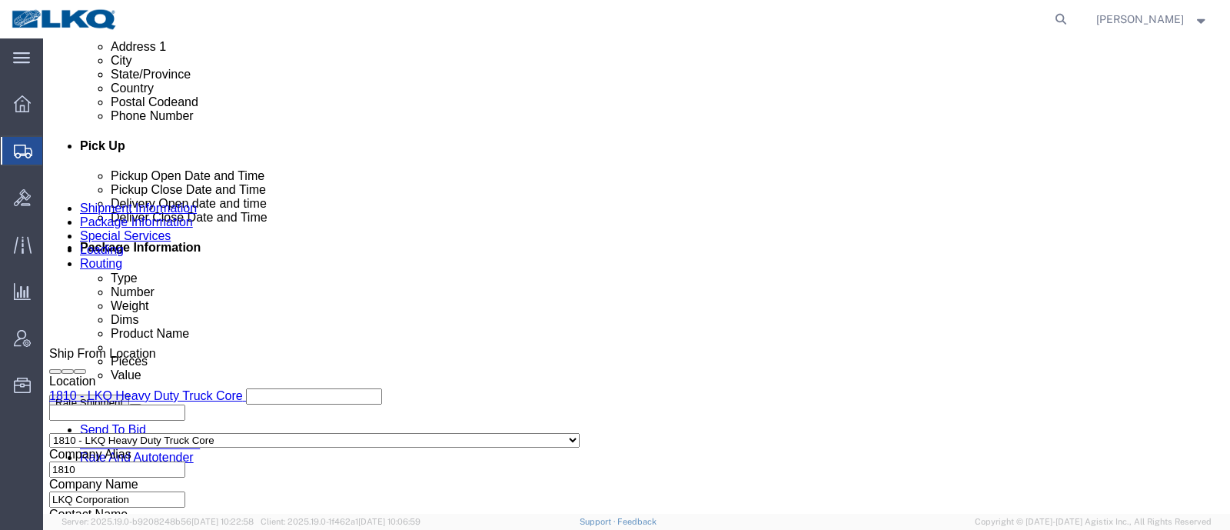
scroll to position [739, 0]
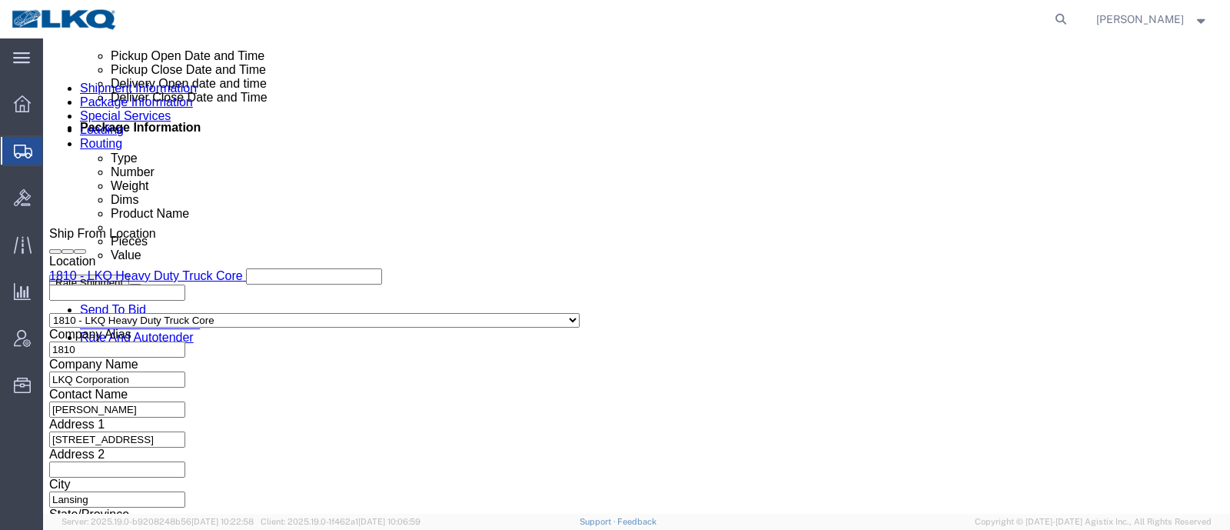
click div "Sep 23 2025 7:30 AM"
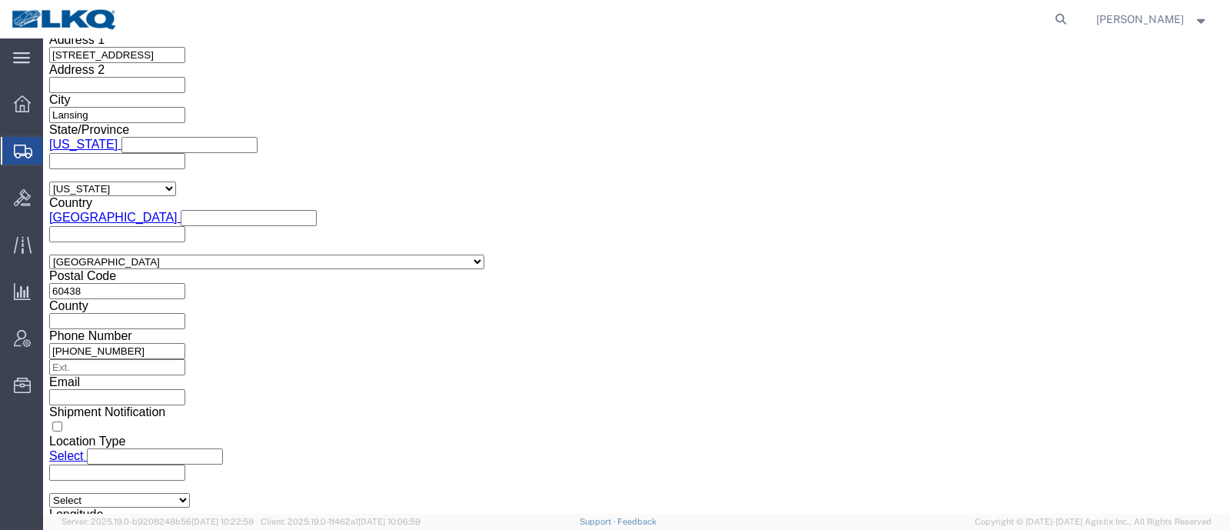
click div "Shipping Mode (Optional) Add another leg"
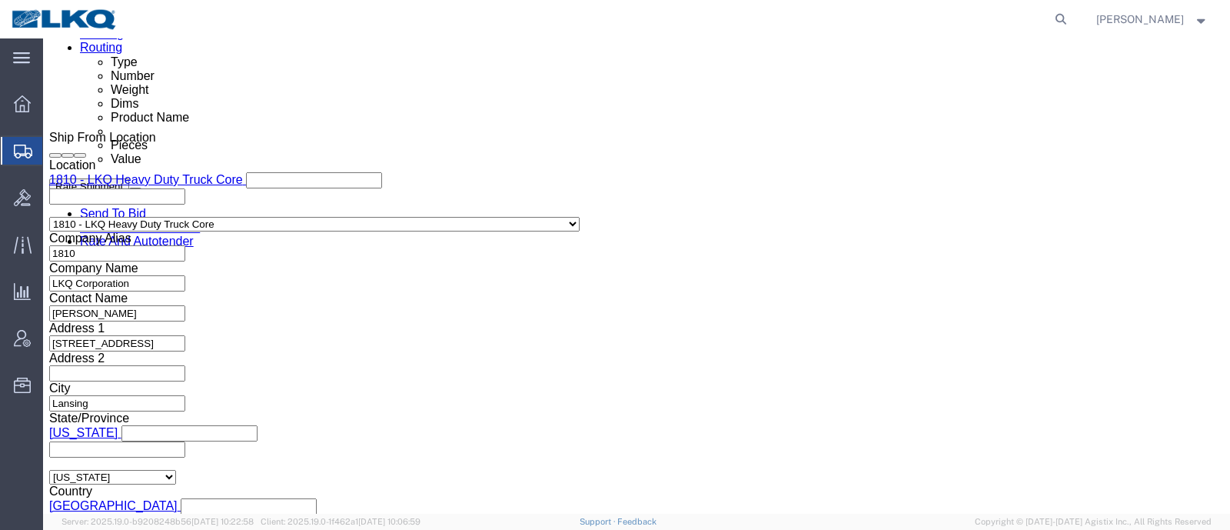
click div "Sep 25 2025 4:00 PM"
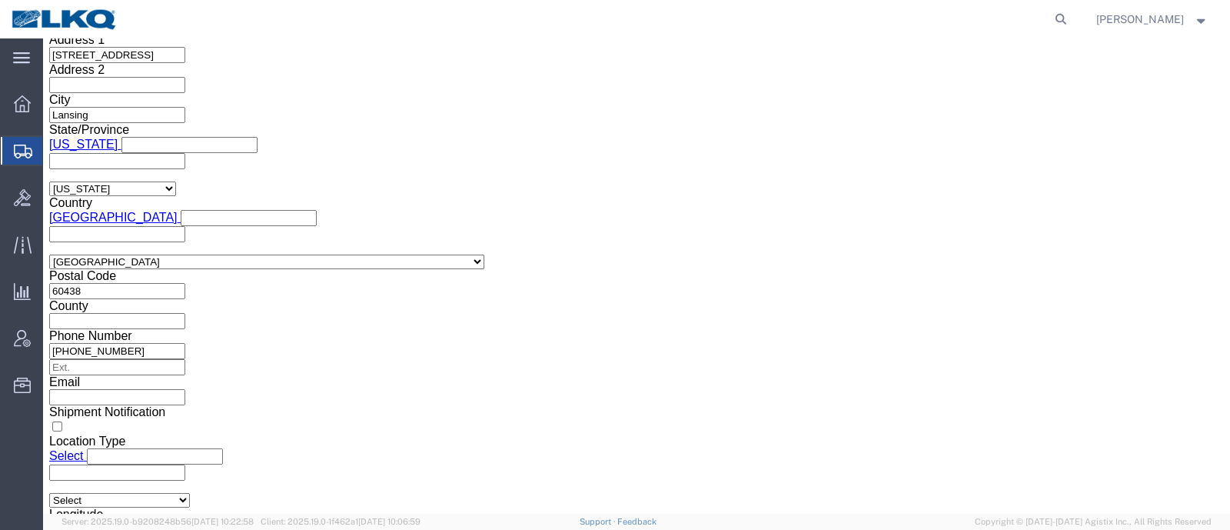
click button "Apply"
drag, startPoint x: 510, startPoint y: 221, endPoint x: 525, endPoint y: 220, distance: 14.6
click div "Leg 1 Mode Select Air Less than Truckload Multi-Leg Ocean Freight Rail Small Pa…"
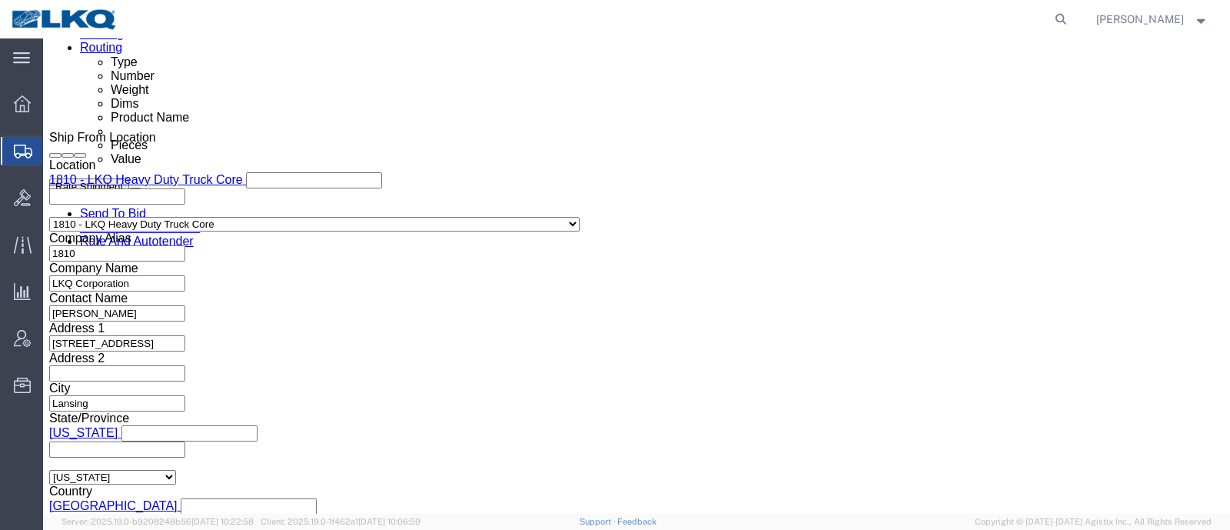
click div
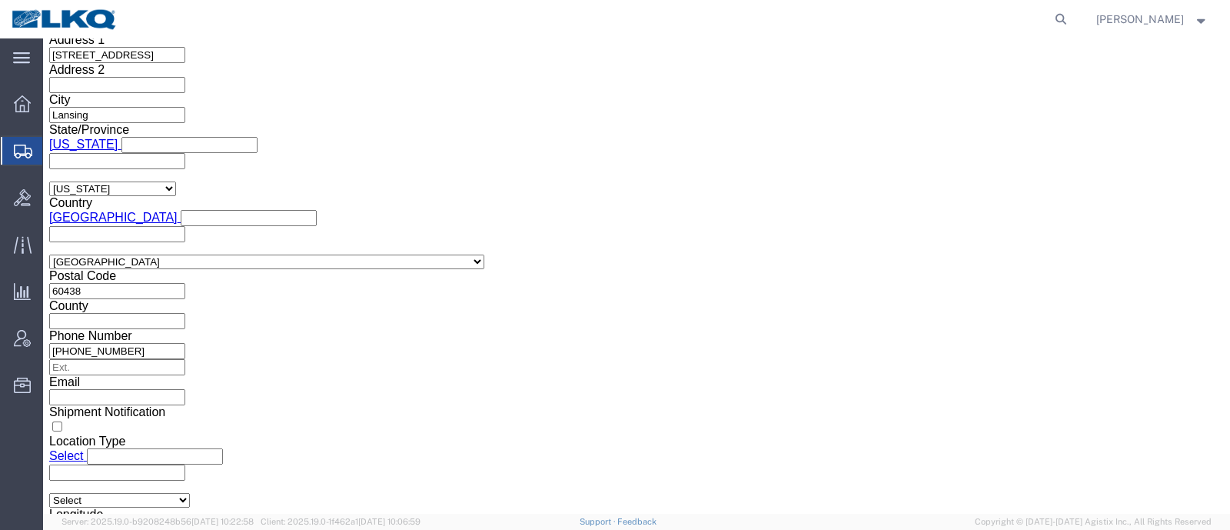
click button "Apply"
drag, startPoint x: 685, startPoint y: 231, endPoint x: 677, endPoint y: 233, distance: 8.8
click h3 "Leg 1"
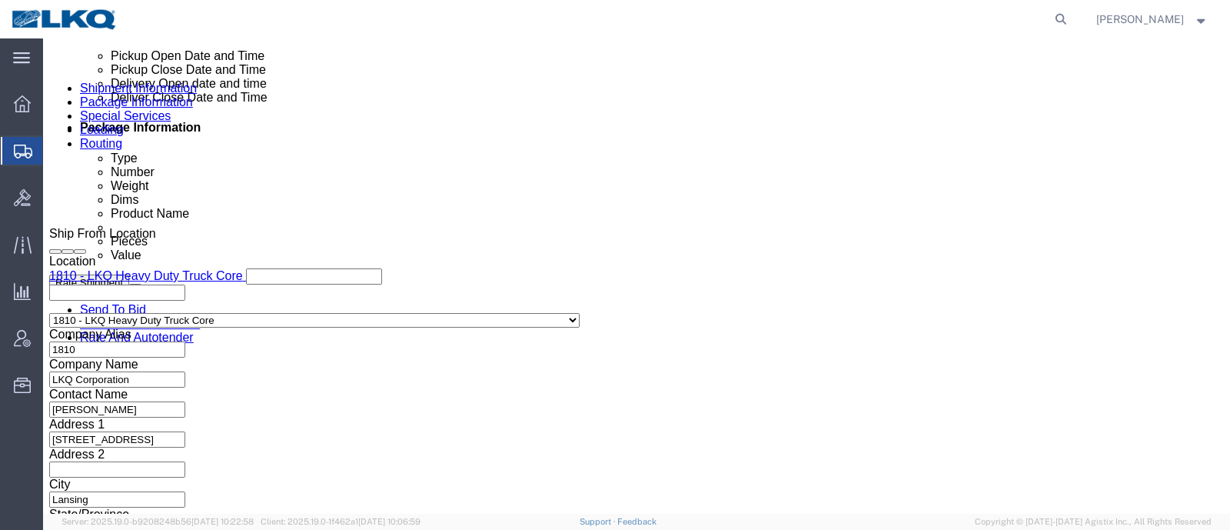
scroll to position [643, 0]
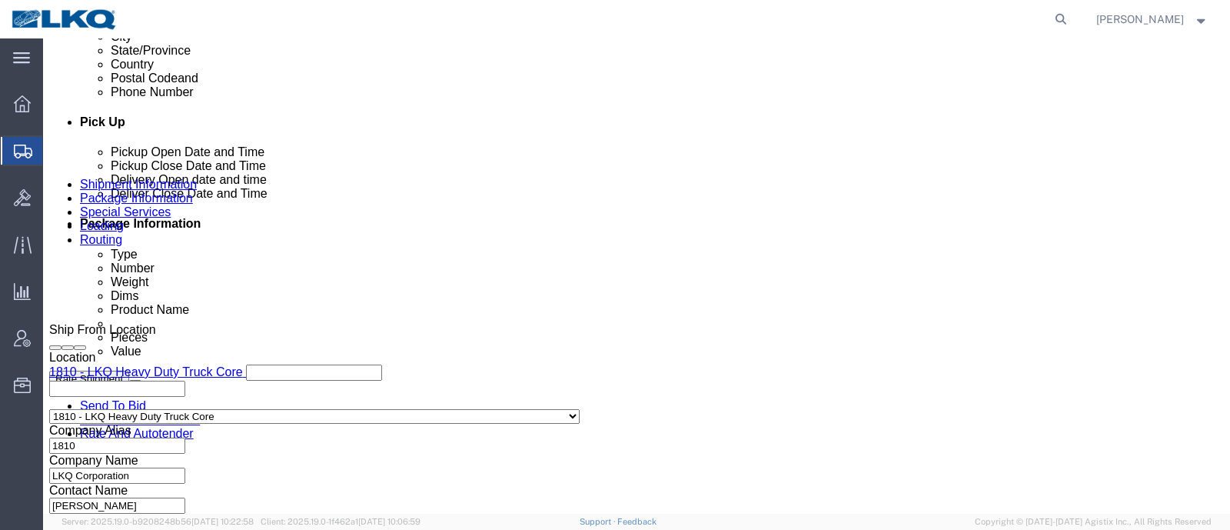
click div "Pickup Date and Time"
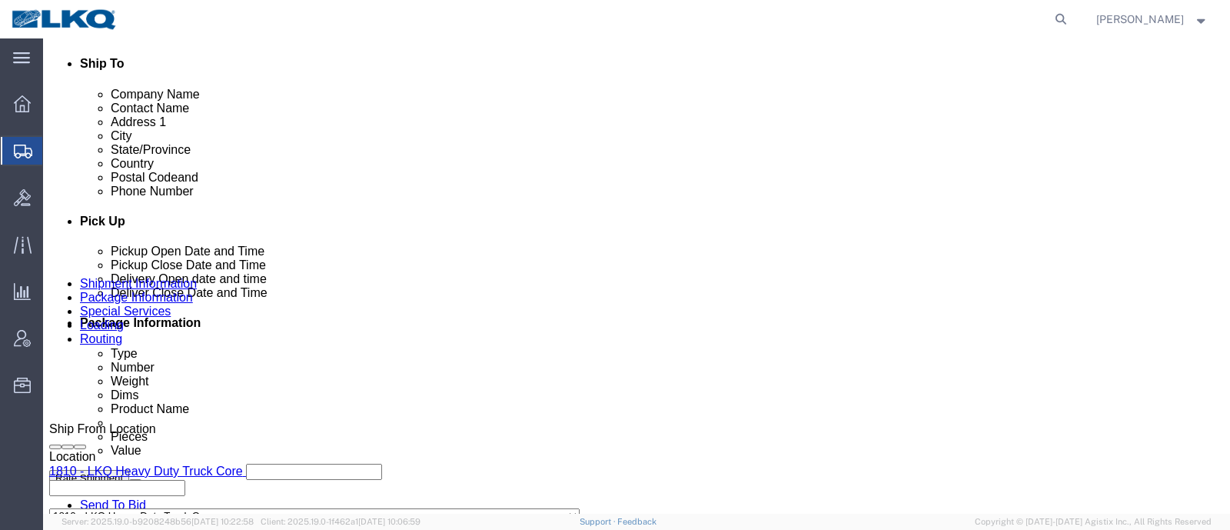
scroll to position [547, 0]
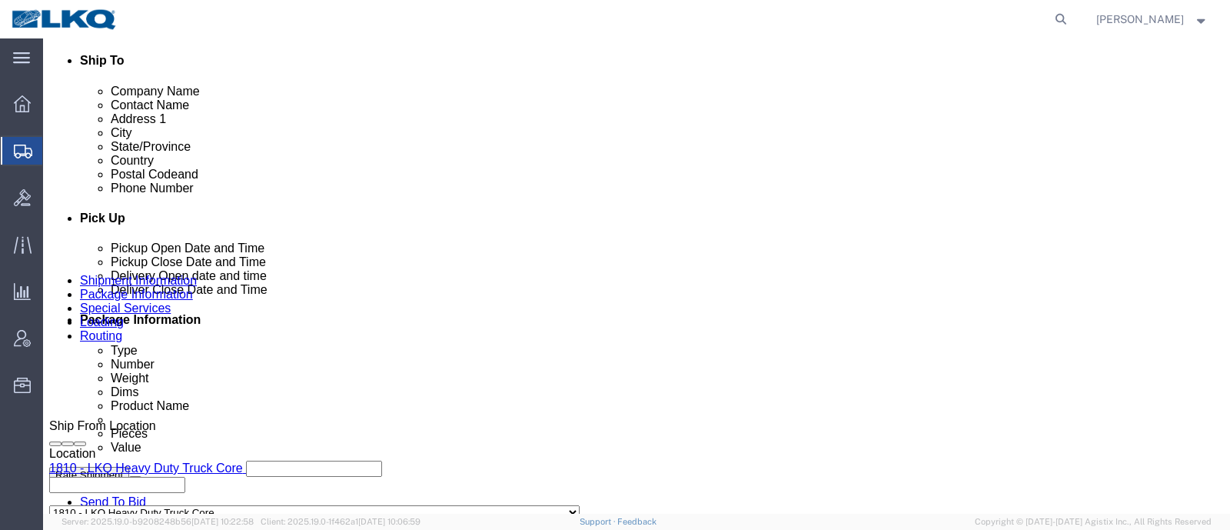
click span "56891934"
copy span "56891934"
click button "Save"
click div "Shipment Information Package Information Special Services Loading Routing"
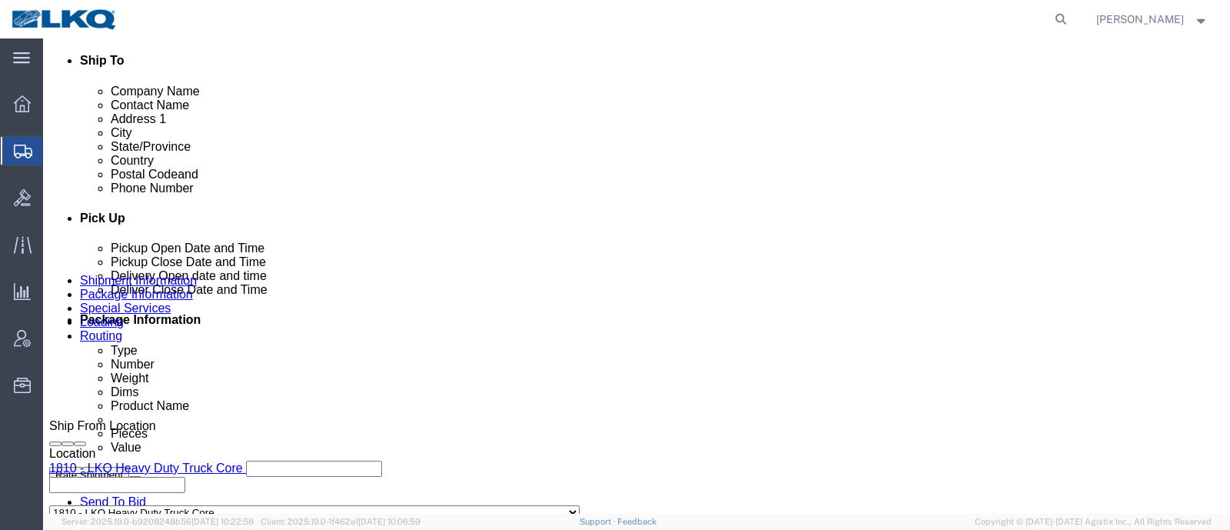
click icon
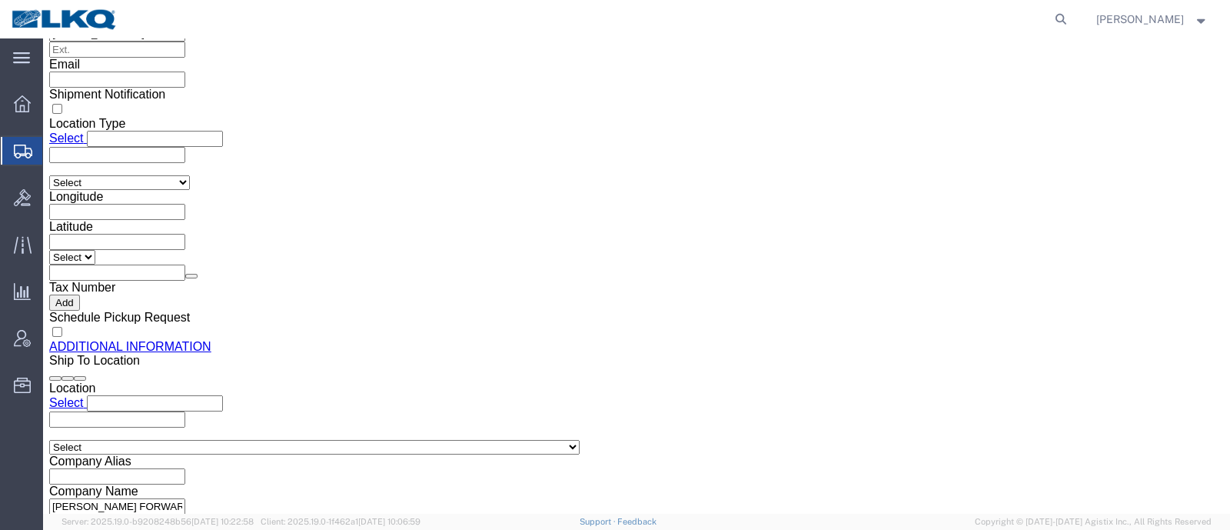
scroll to position [1537, 0]
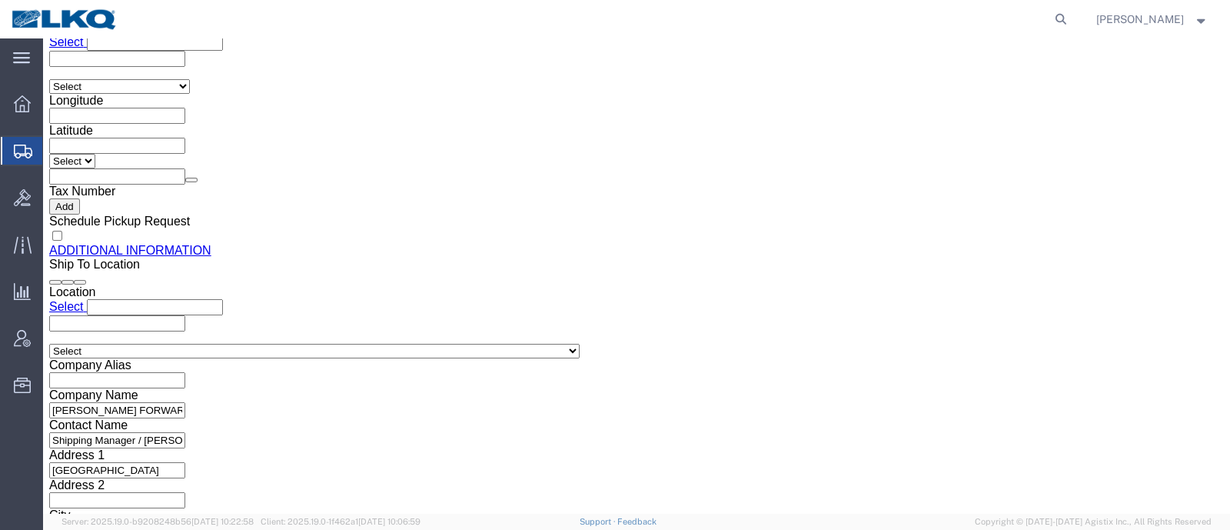
click link "Send To Bid"
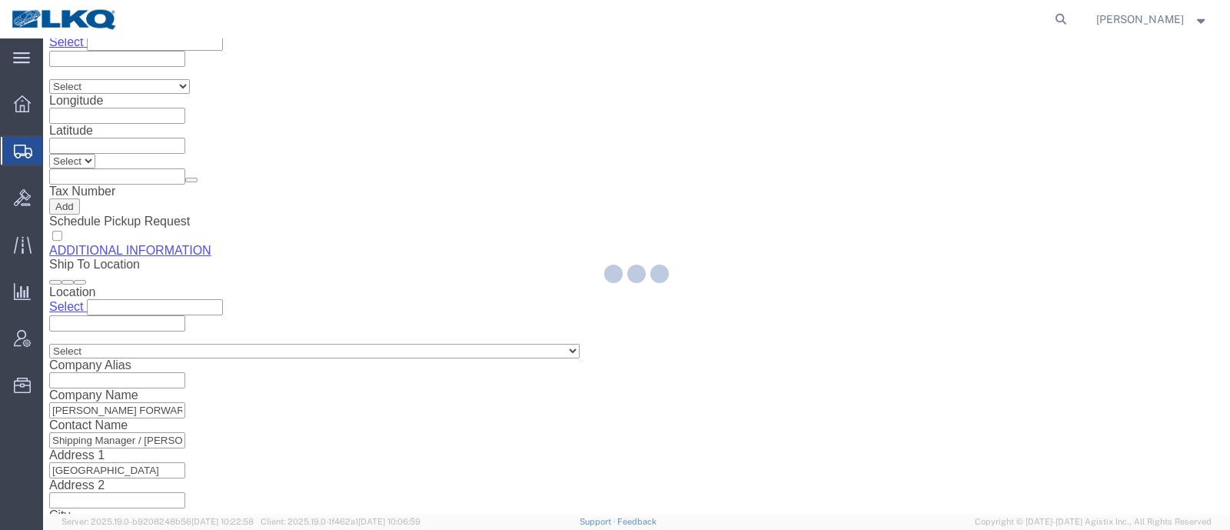
select select "TL"
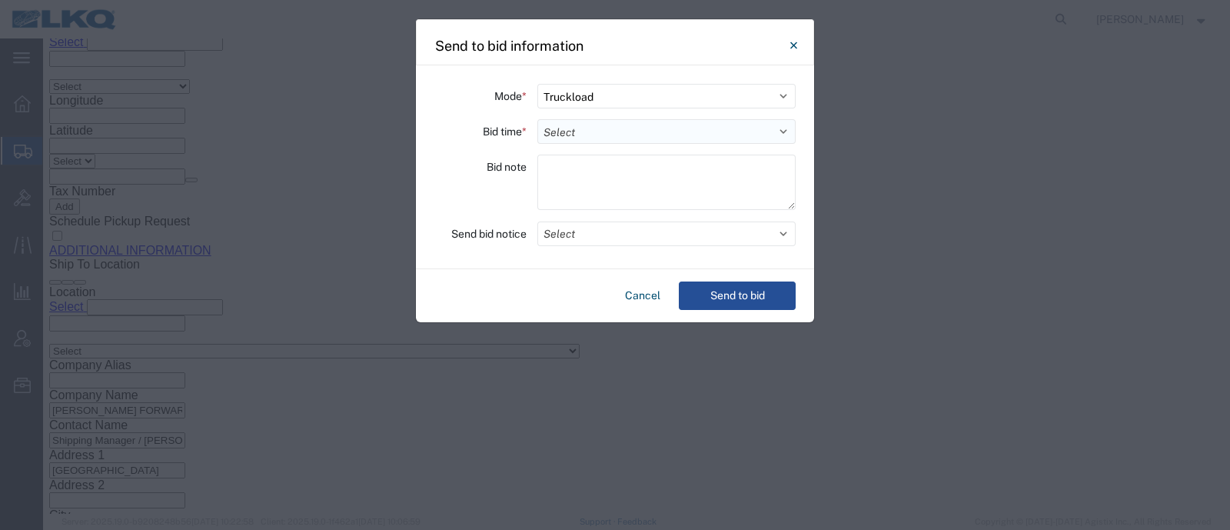
click at [669, 126] on select "Select 30 Min (Rush) 1 Hour (Rush) 2 Hours (Rush) 4 Hours (Rush) 8 Hours (Rush)…" at bounding box center [666, 131] width 258 height 25
select select "12"
click at [537, 119] on select "Select 30 Min (Rush) 1 Hour (Rush) 2 Hours (Rush) 4 Hours (Rush) 8 Hours (Rush)…" at bounding box center [666, 131] width 258 height 25
click at [715, 282] on button "Send to bid" at bounding box center [737, 295] width 117 height 28
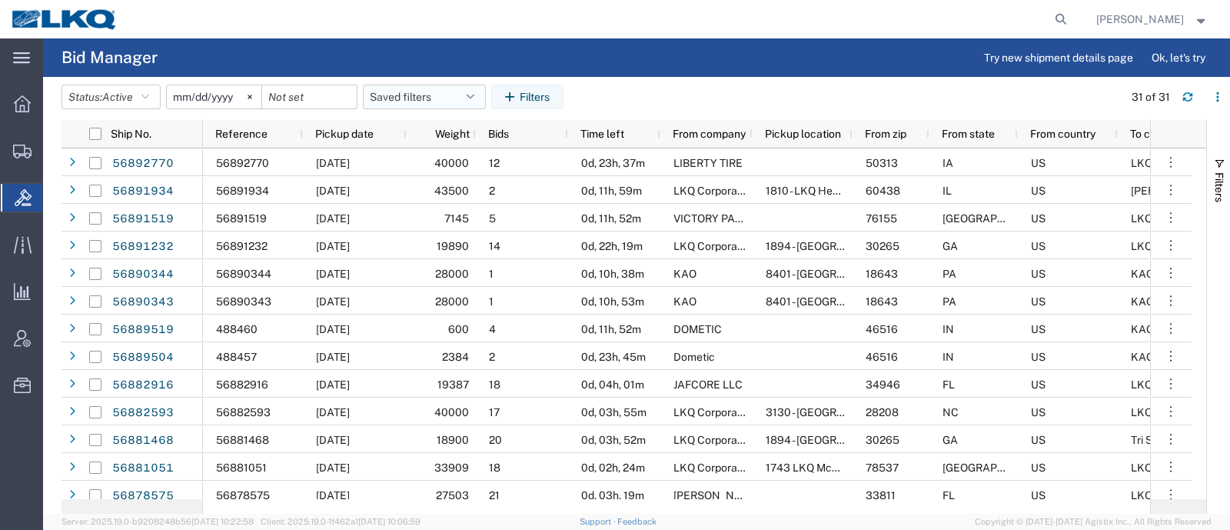
click at [410, 100] on button "Saved filters" at bounding box center [424, 97] width 123 height 25
drag, startPoint x: 439, startPoint y: 165, endPoint x: 506, endPoint y: 115, distance: 84.0
click at [441, 164] on span "Bid Board" at bounding box center [465, 164] width 201 height 28
type input "2024-12-01"
type input "2025-12-31"
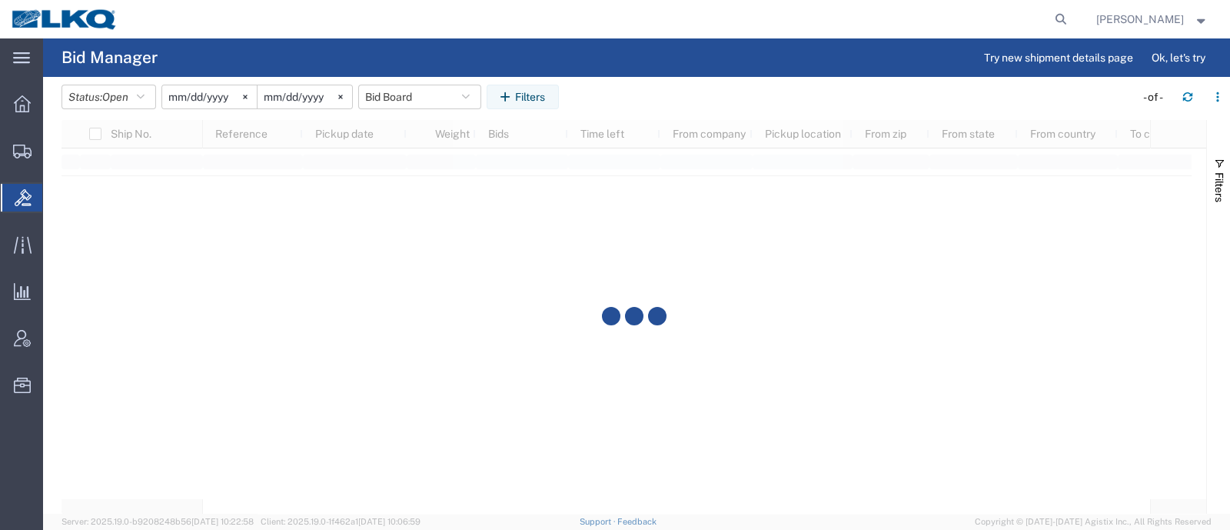
click at [635, 89] on agx-table-filter-chips "Status: Open Active All Awaiting Confirmation Awarded Closed Expired Open Withd…" at bounding box center [595, 102] width 1066 height 35
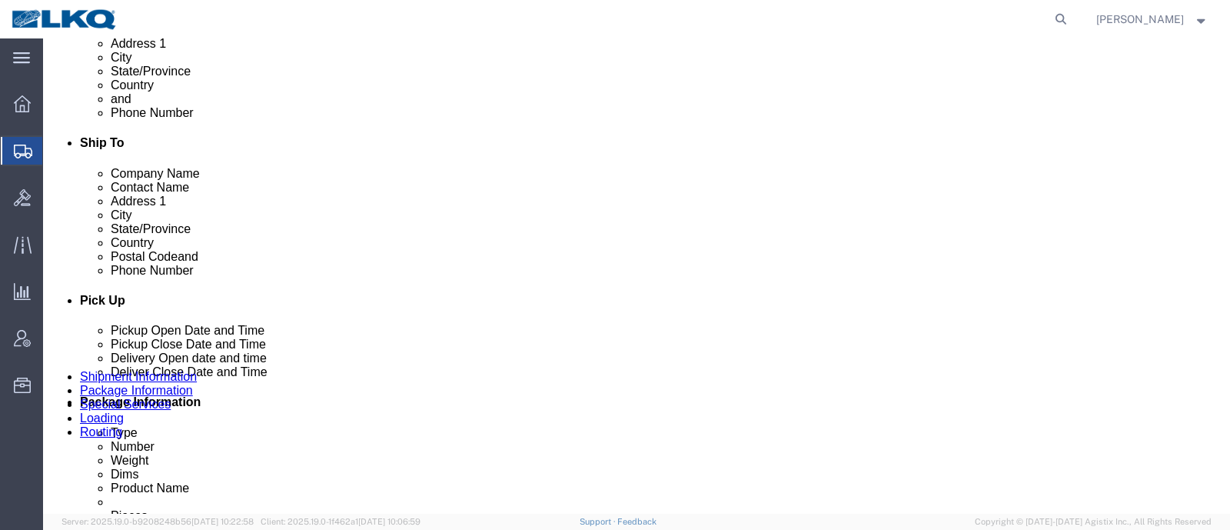
select select "28152"
select select "27578"
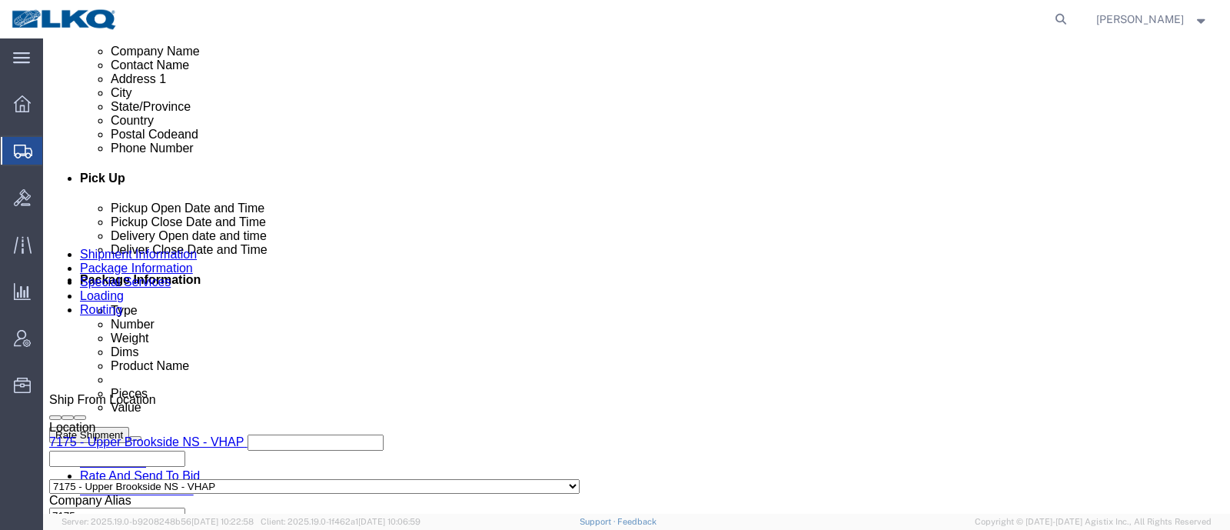
scroll to position [672, 0]
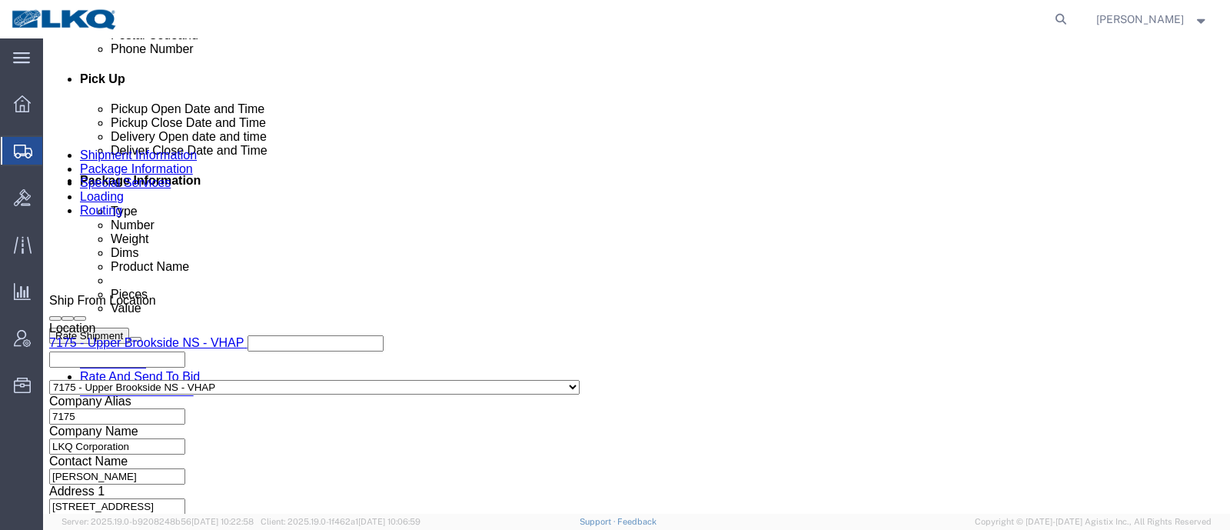
click div "Sep 26 2025 4:00 PM"
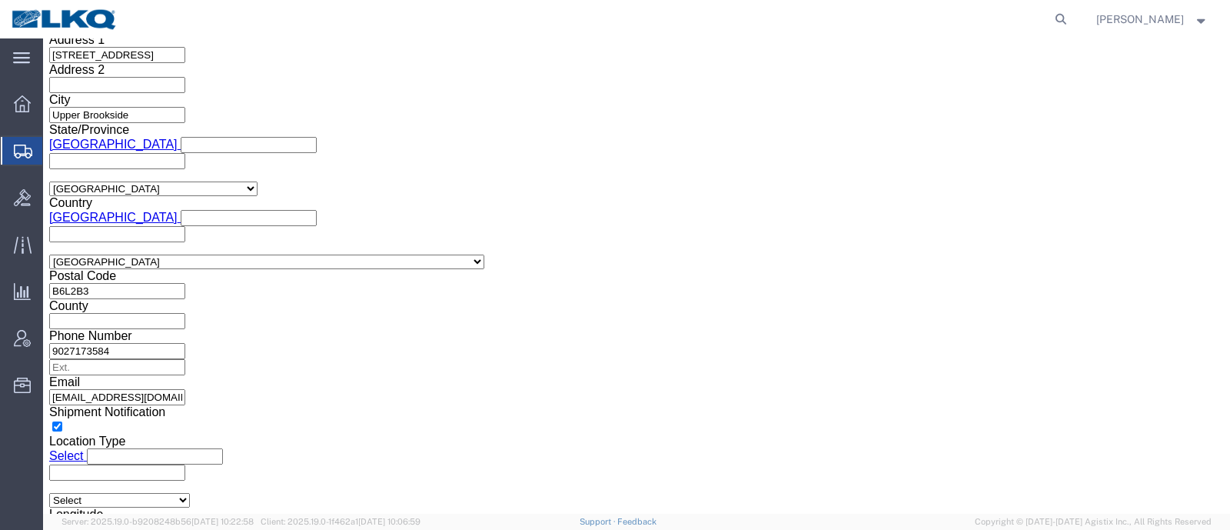
click button "Apply"
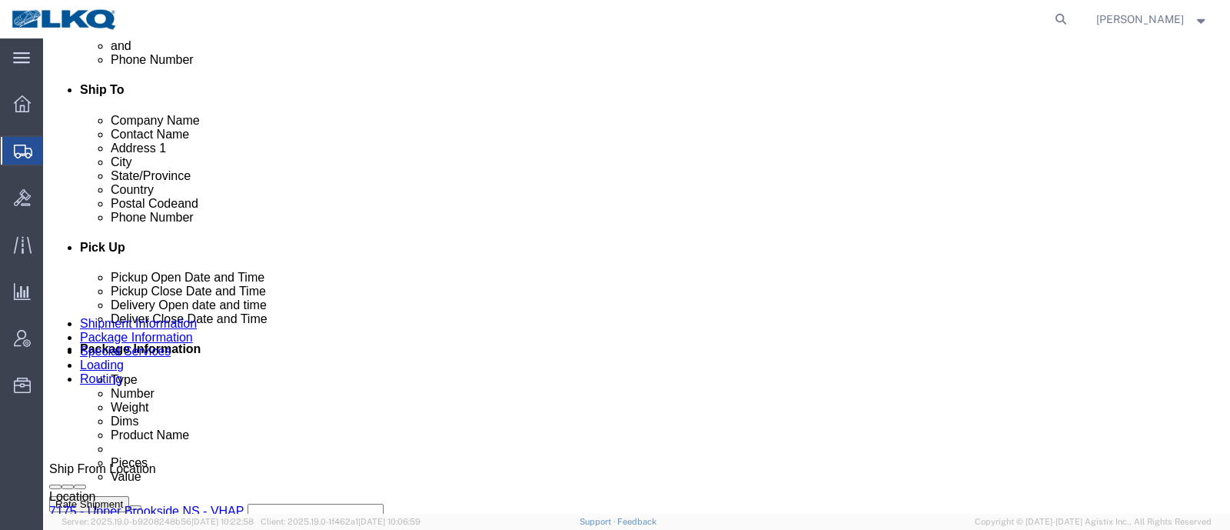
scroll to position [547, 0]
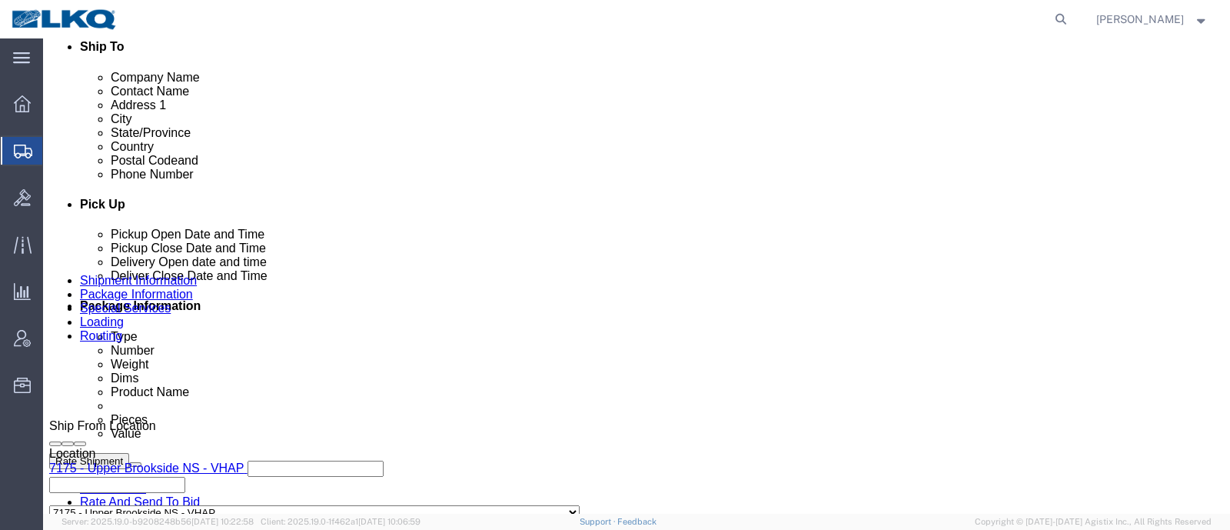
click link "Schedule appointment"
select select
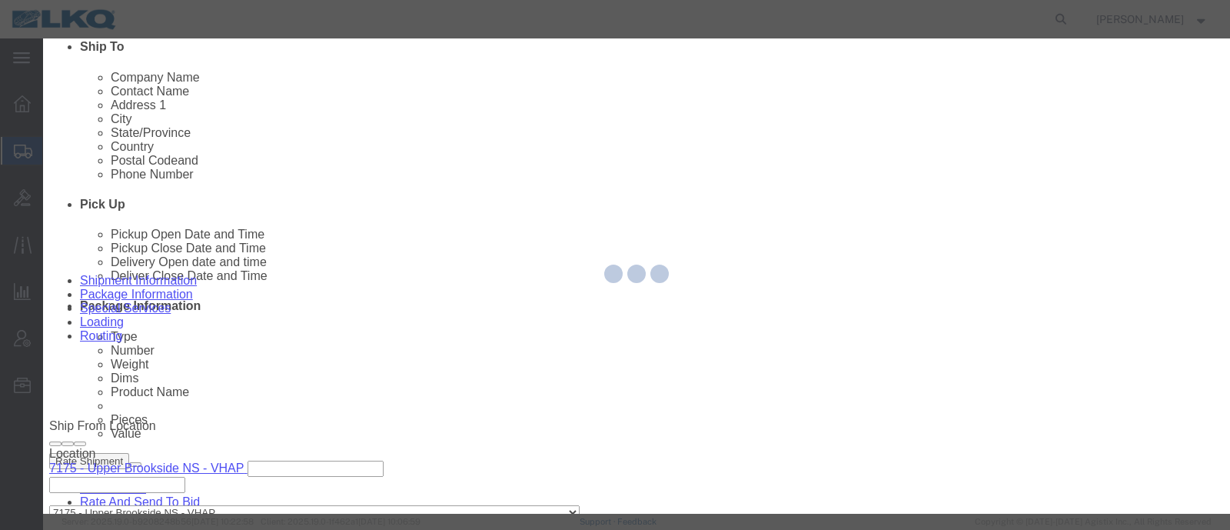
click at [461, 251] on div at bounding box center [636, 275] width 1187 height 475
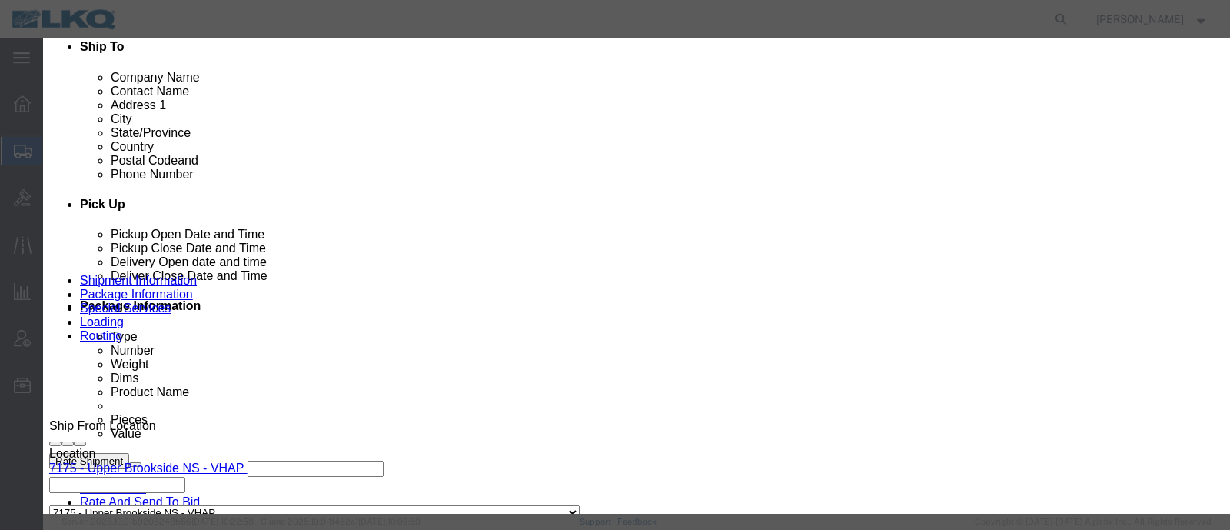
click input "[DATE]"
click td "26"
click link "Availability"
drag, startPoint x: 988, startPoint y: 401, endPoint x: 984, endPoint y: 390, distance: 12.2
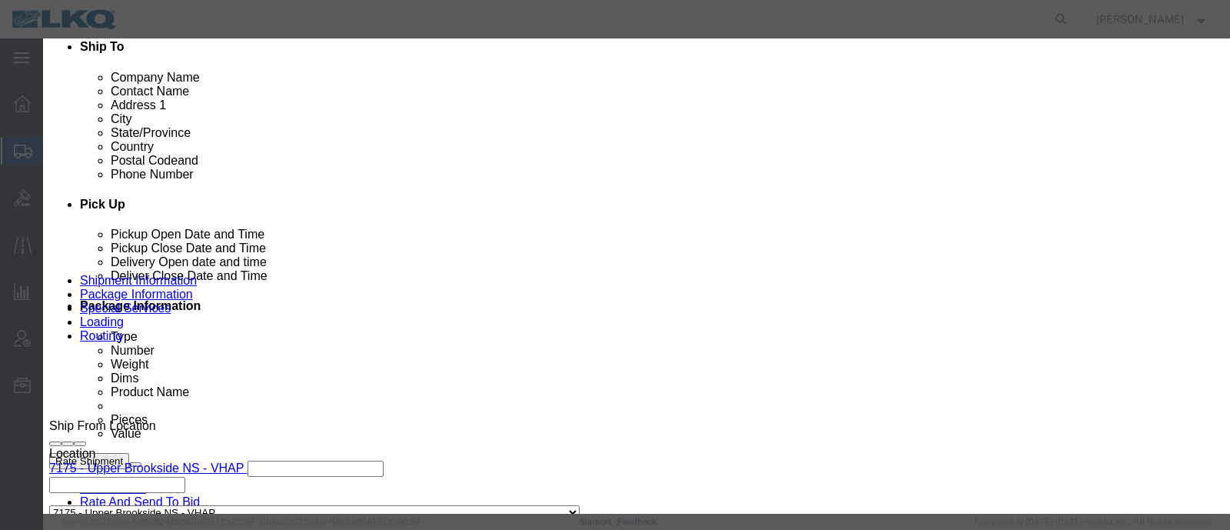
click div "Close"
click button "Close"
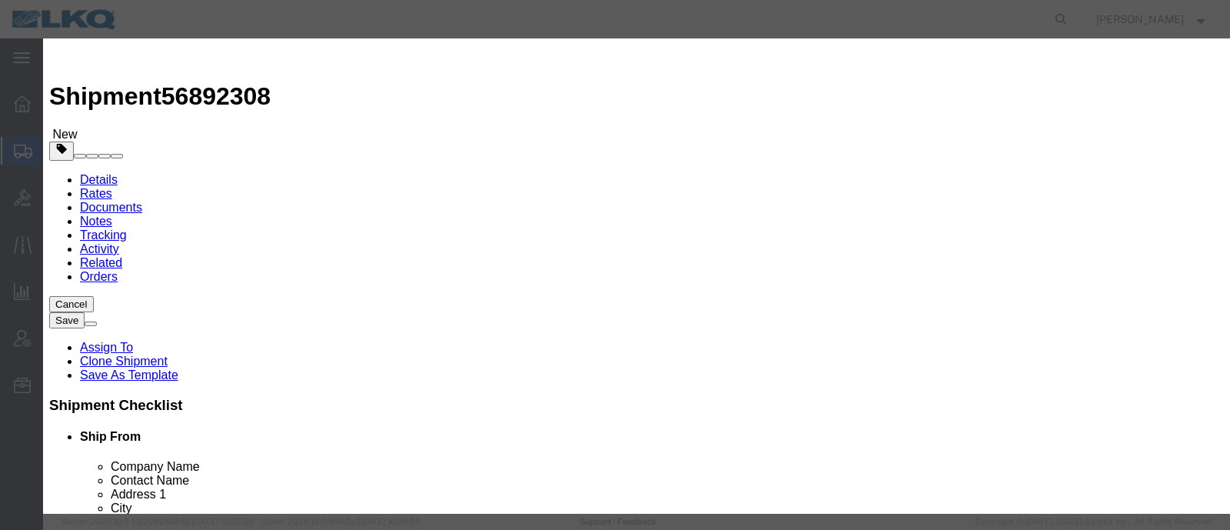
click input "5:00 PM"
type input "12:00 PM"
click select "Select 15 min 30 min 45 min 1 hr 2 hr 3 hr 4 hr"
select select "15"
click select "Select 15 min 30 min 45 min 1 hr 2 hr 3 hr 4 hr"
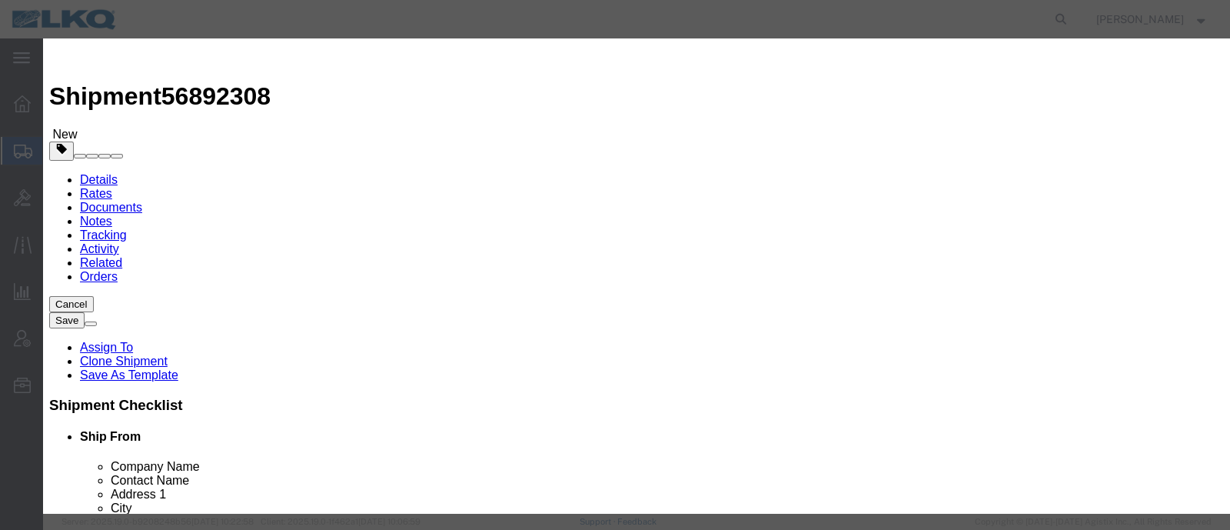
click div "Shipment/Tracking Number 56892308"
click button "Save"
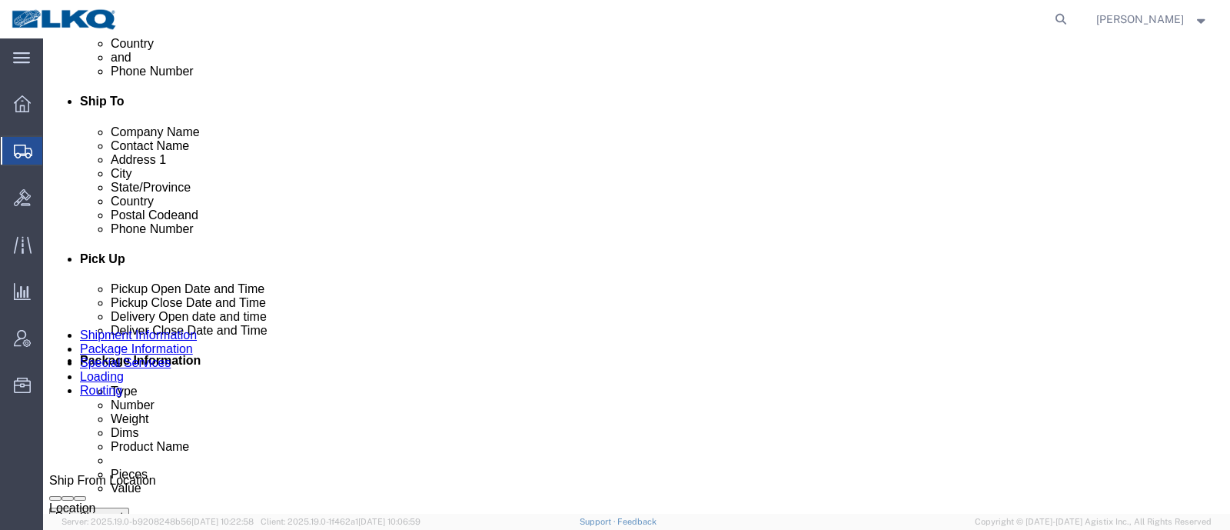
scroll to position [480, 0]
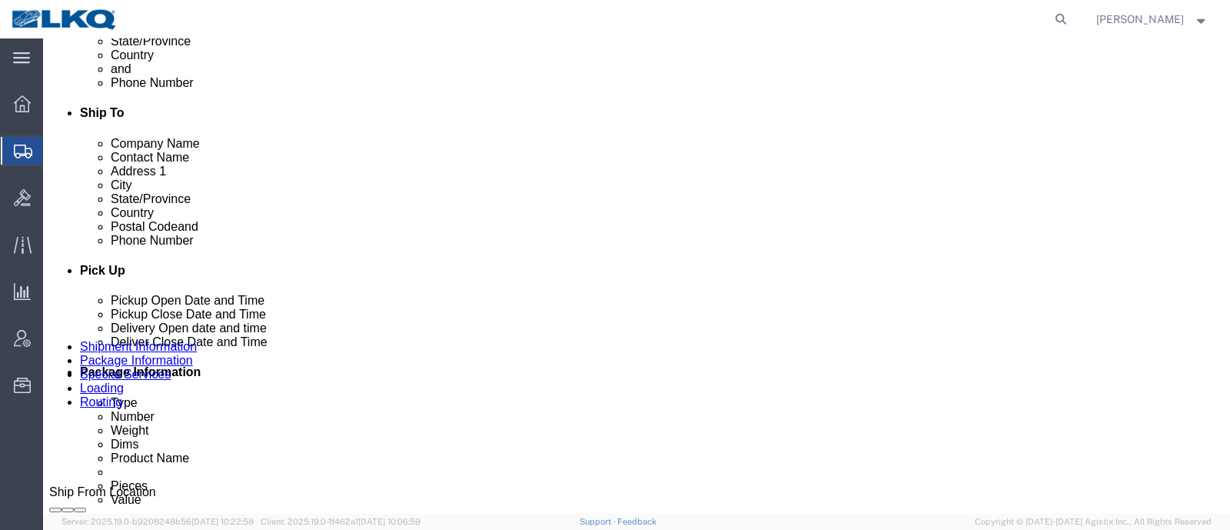
click span "56892308"
copy span "56892308"
click link "Special Services"
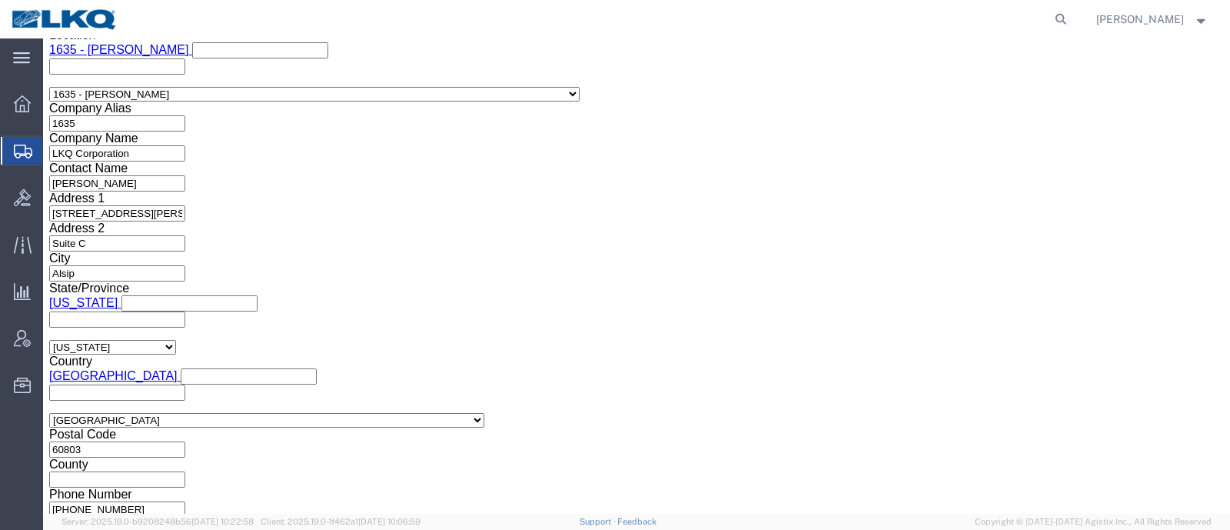
scroll to position [1826, 0]
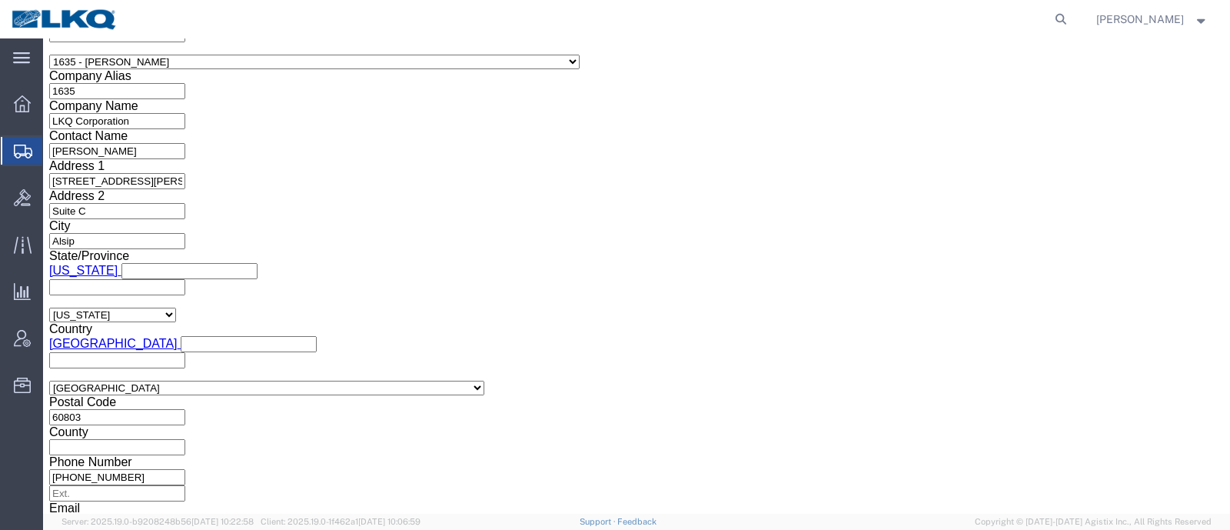
click input "doxmiller@lkqcorp.com"
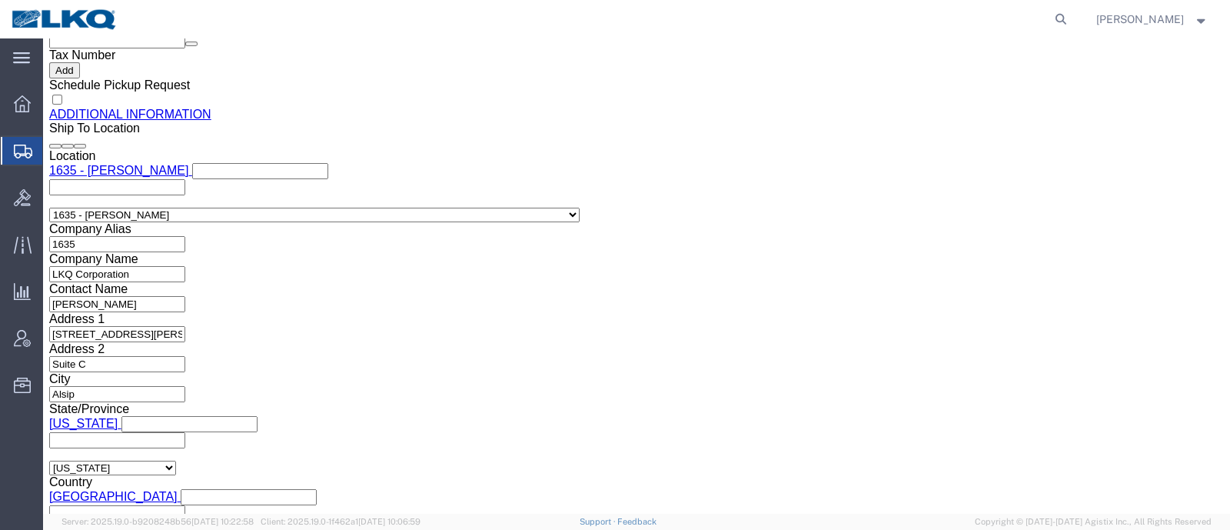
scroll to position [1537, 0]
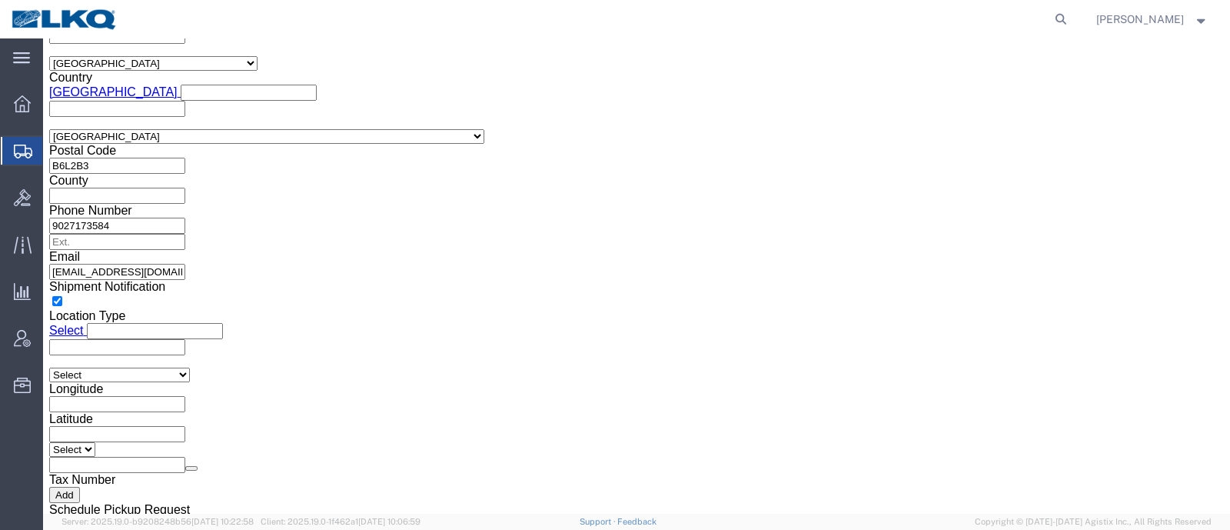
drag, startPoint x: 92, startPoint y: 105, endPoint x: 116, endPoint y: 188, distance: 86.4
click icon
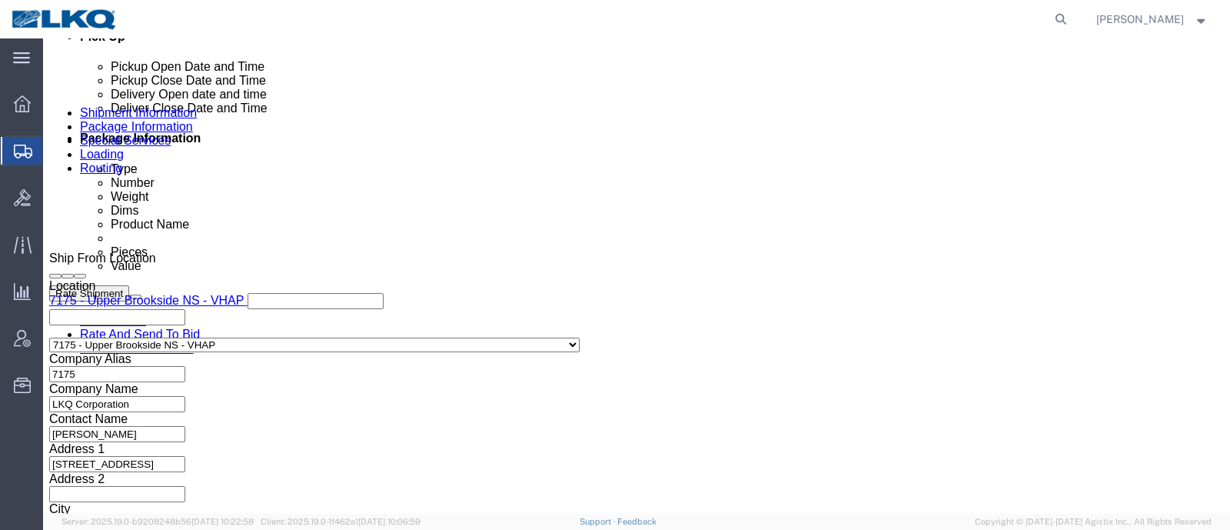
scroll to position [649, 0]
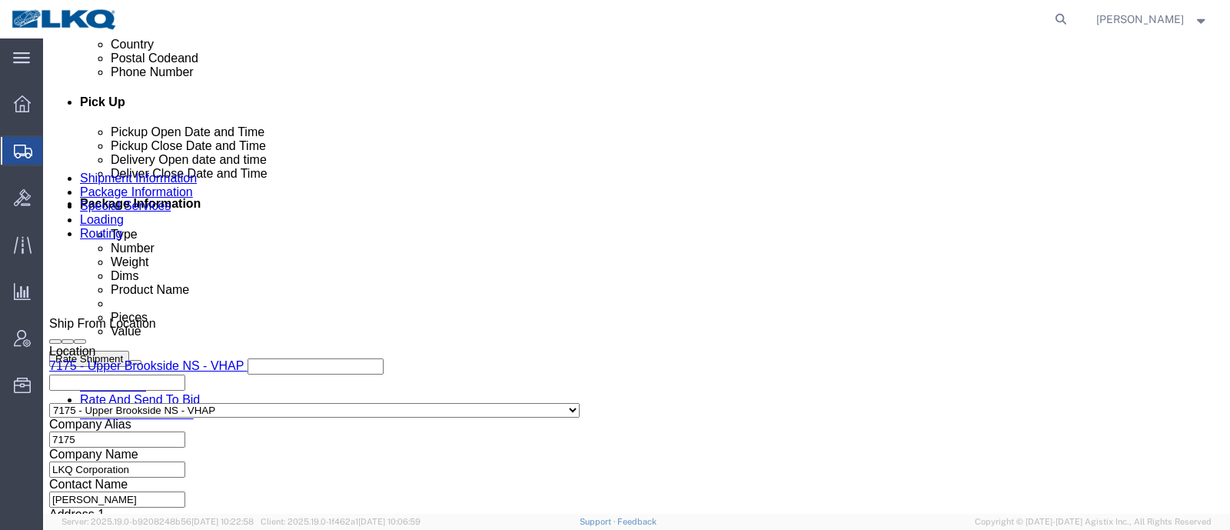
click div "Pickup Date: Pickup Start Date Pickup Start Time Pickup Open Date and Time Sep …"
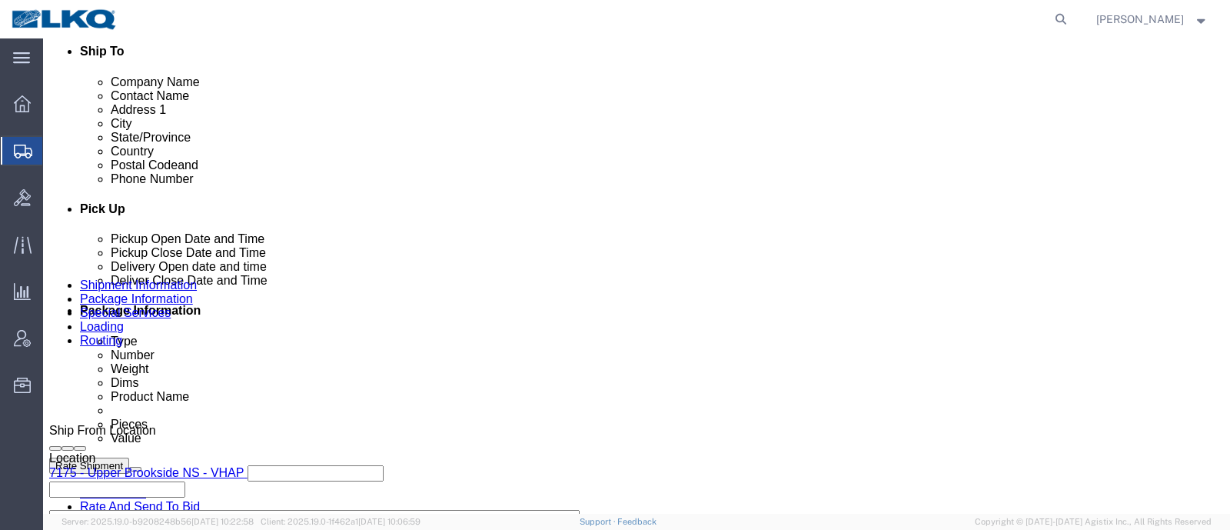
scroll to position [745, 0]
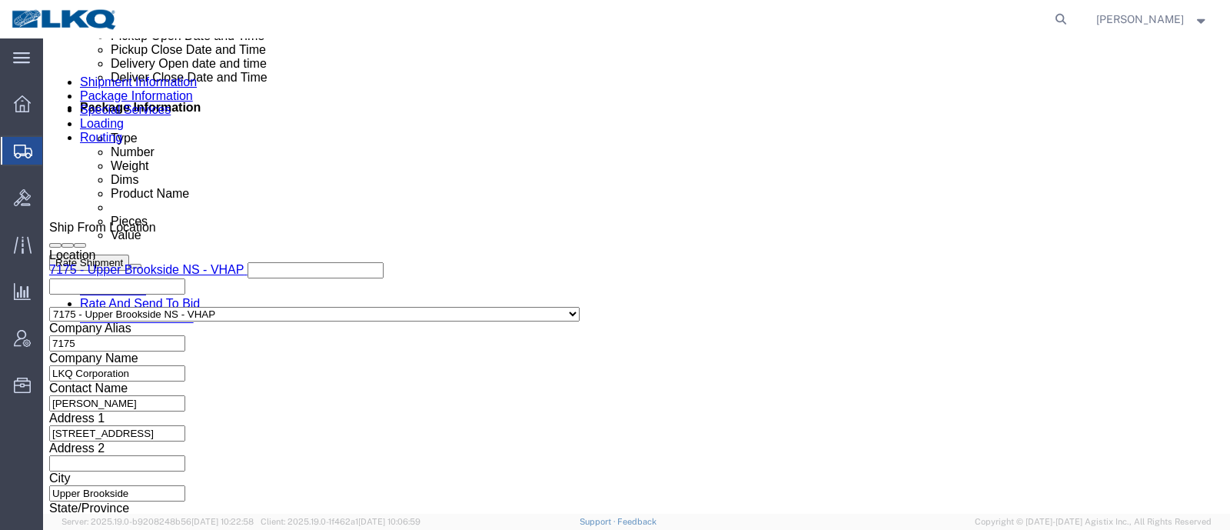
click button "Rate Shipment"
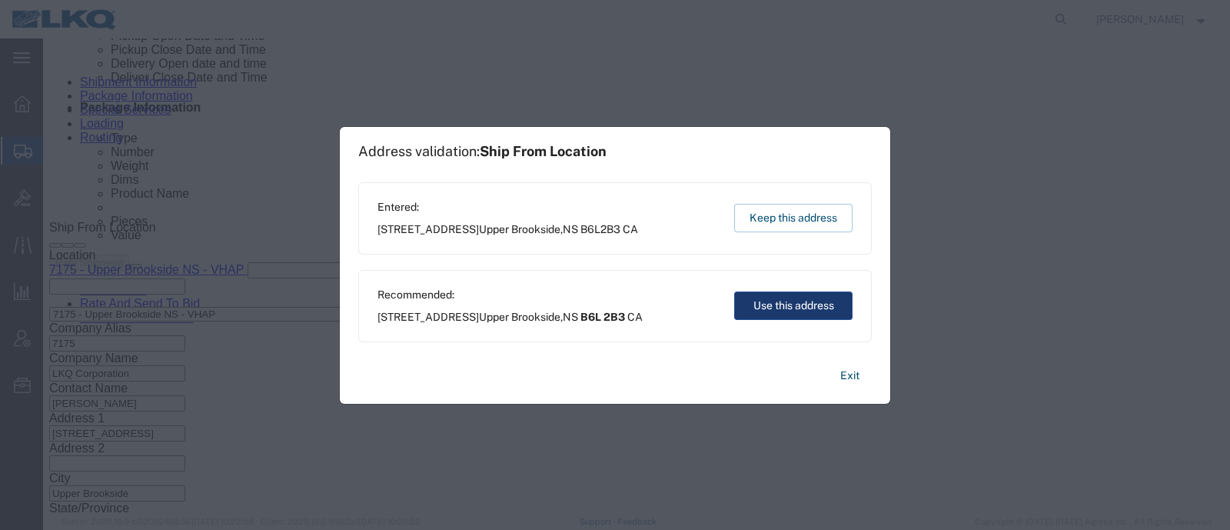
click at [787, 294] on button "Use this address" at bounding box center [793, 305] width 118 height 28
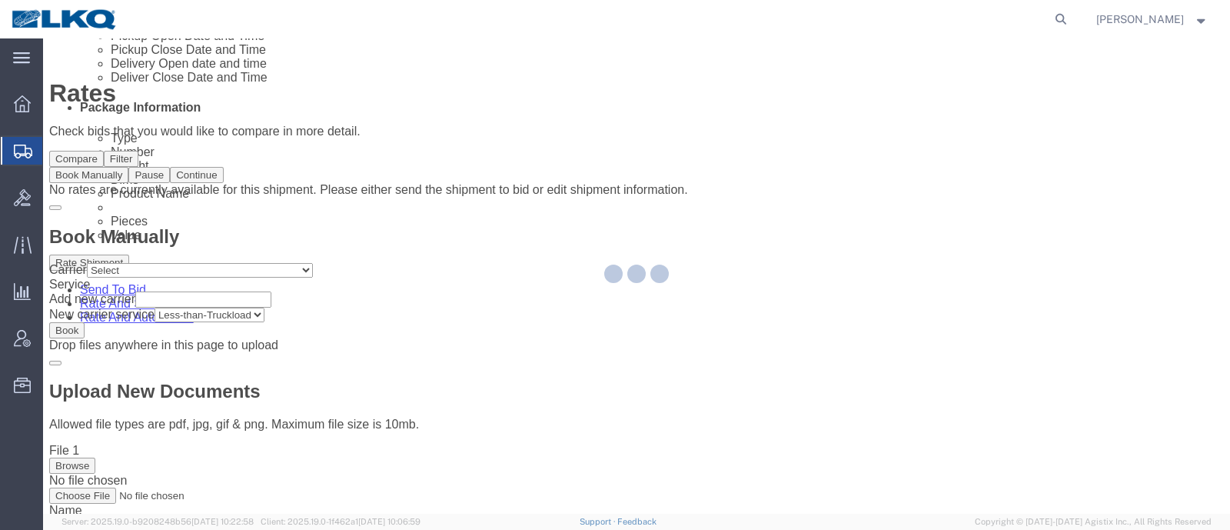
scroll to position [0, 0]
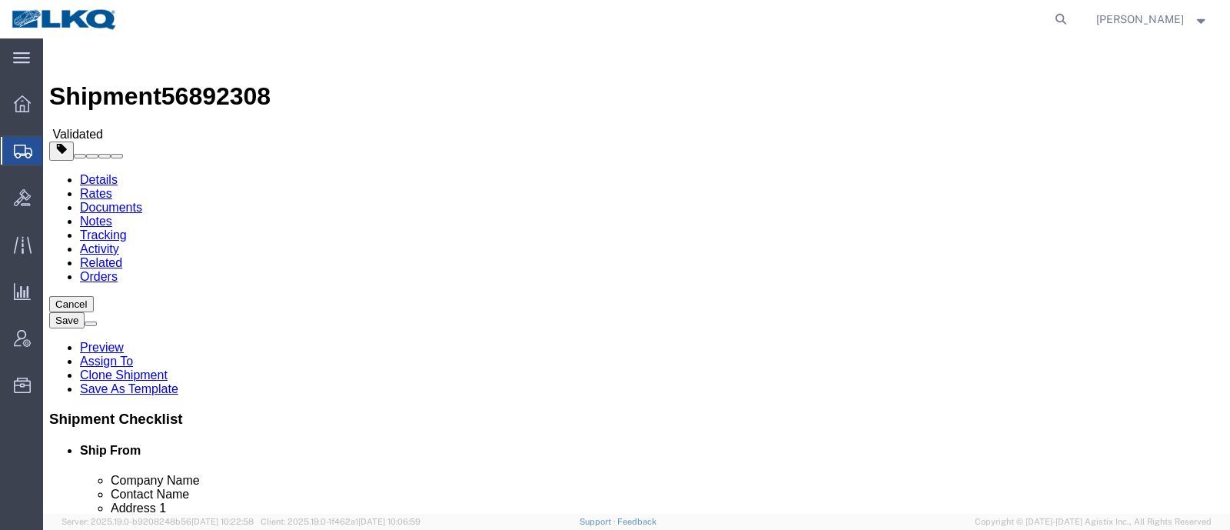
click at [67, 173] on div "Details Rates Documents Notes Tracking Activity Related Orders Cancel Save Prev…" at bounding box center [636, 453] width 1175 height 560
click at [97, 173] on link "Details" at bounding box center [99, 179] width 38 height 13
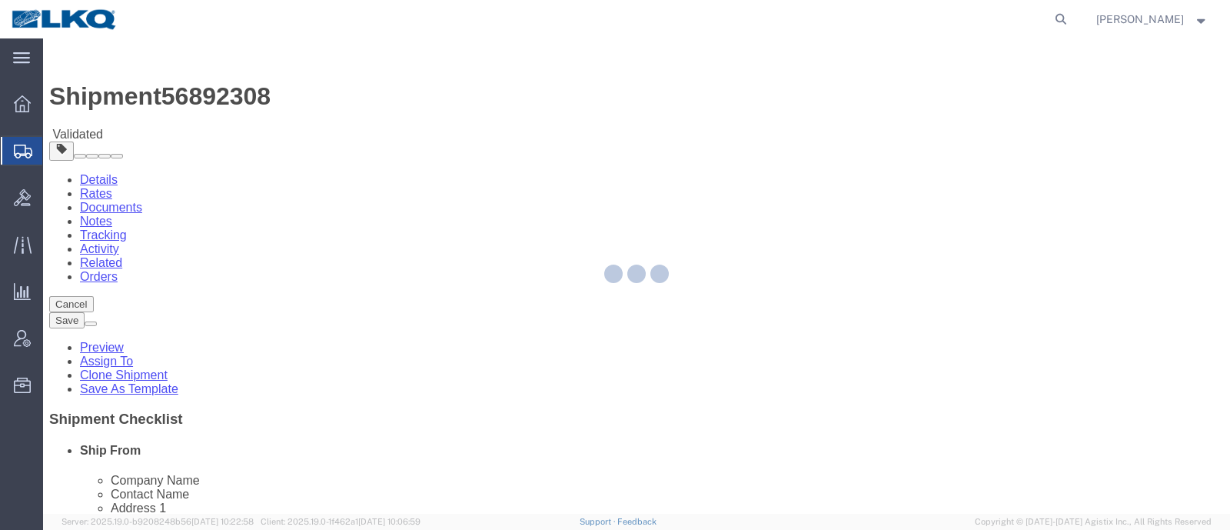
select select "28152"
select select "27578"
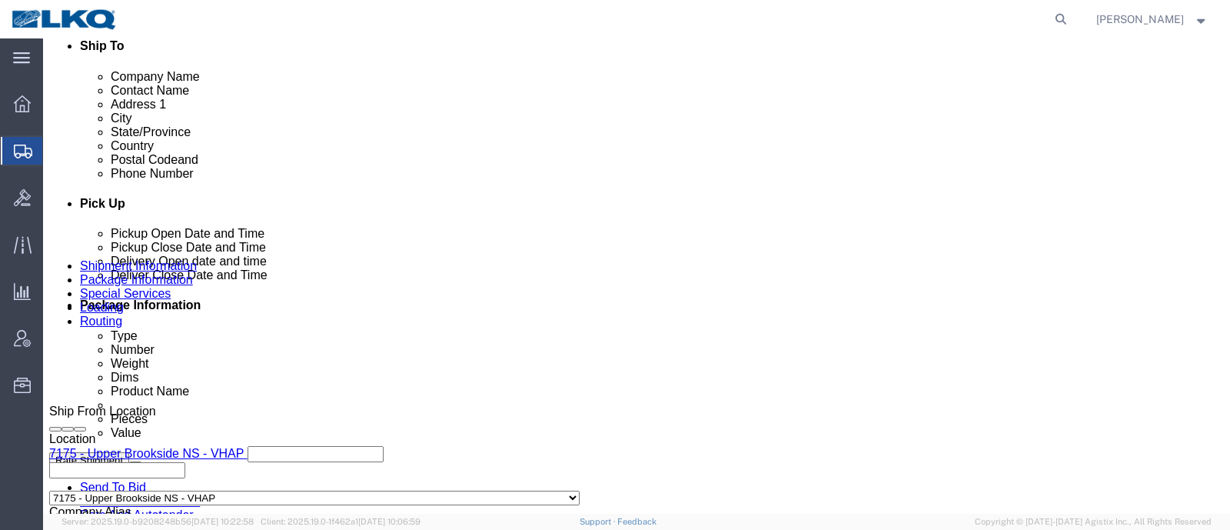
scroll to position [384, 0]
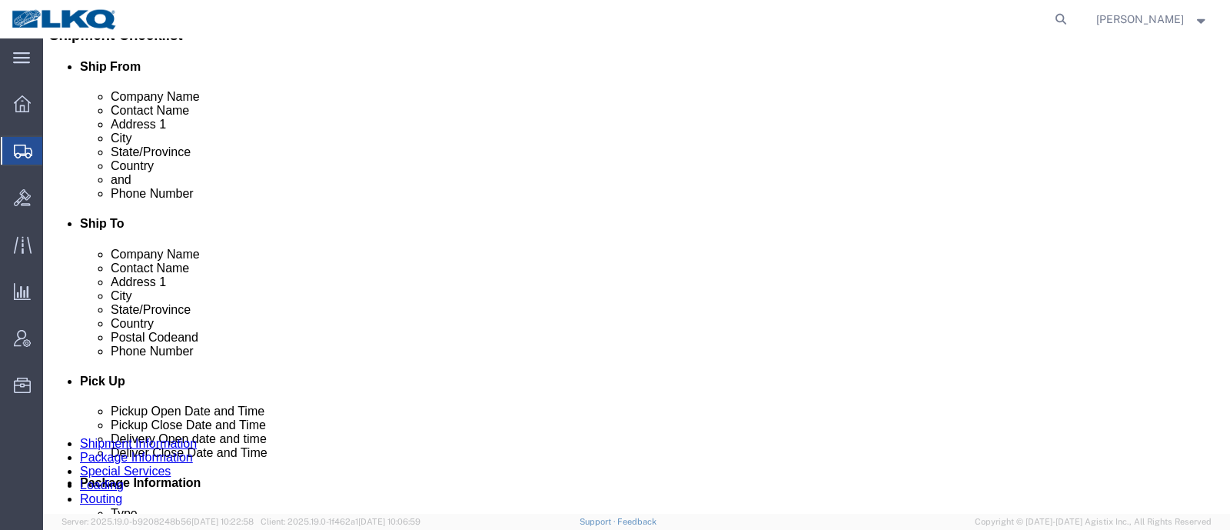
click span "56892308"
copy span "56892308"
click icon
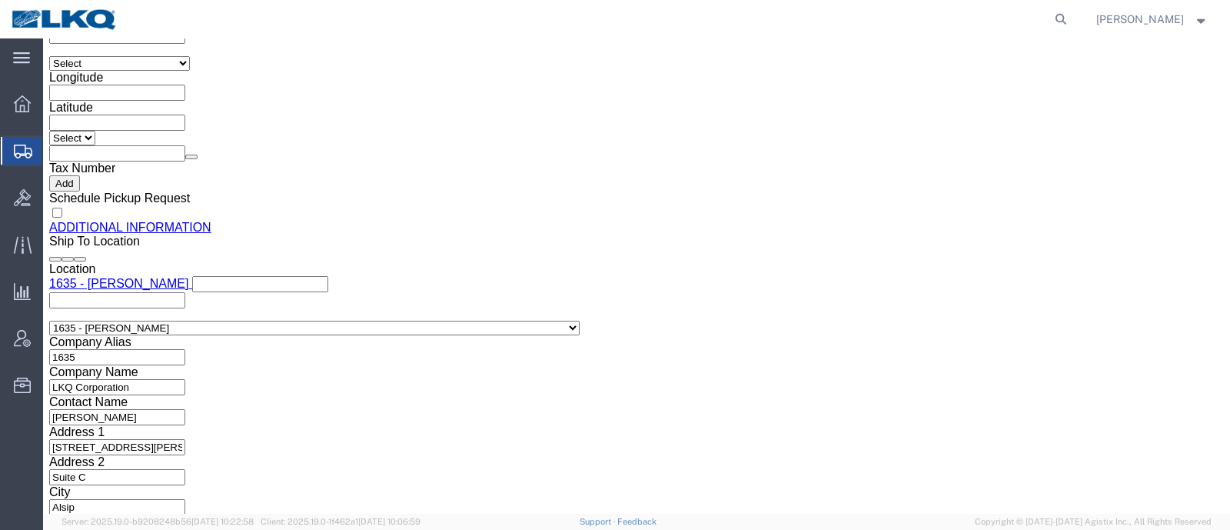
scroll to position [1730, 0]
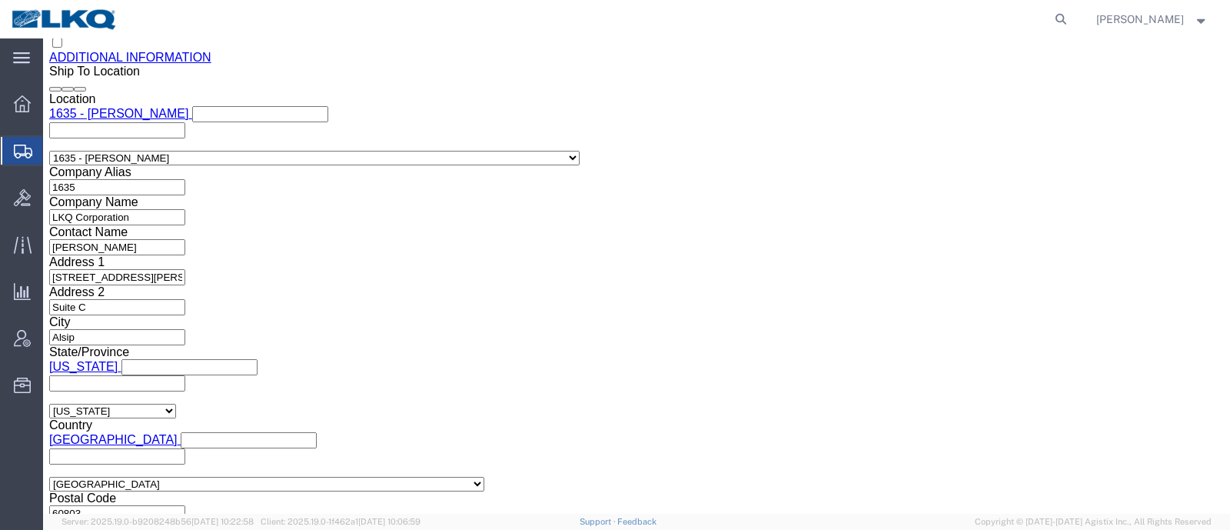
click input "doxmiller@lkqcorp.com"
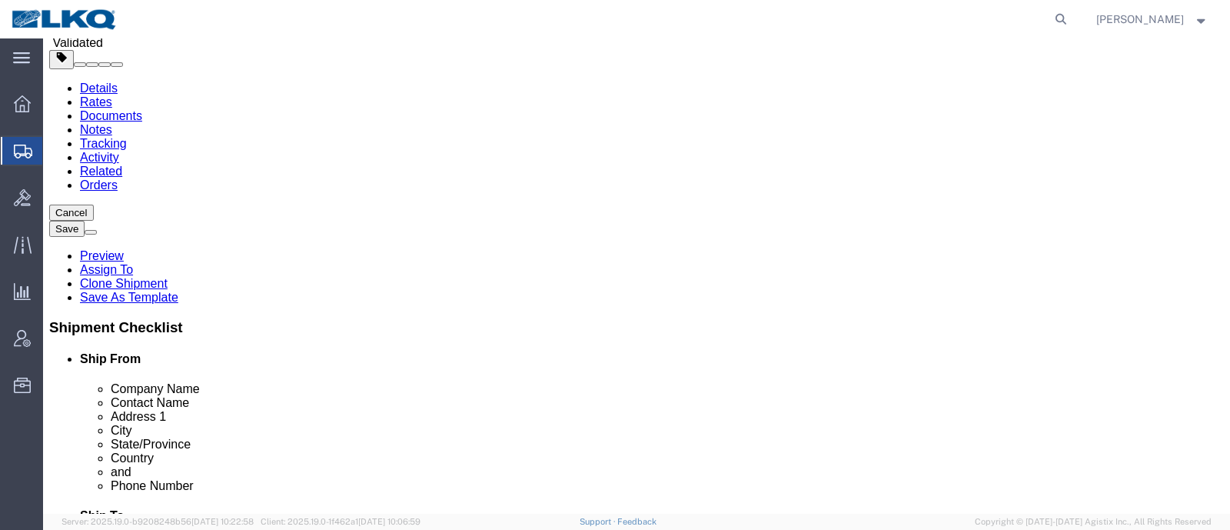
scroll to position [0, 0]
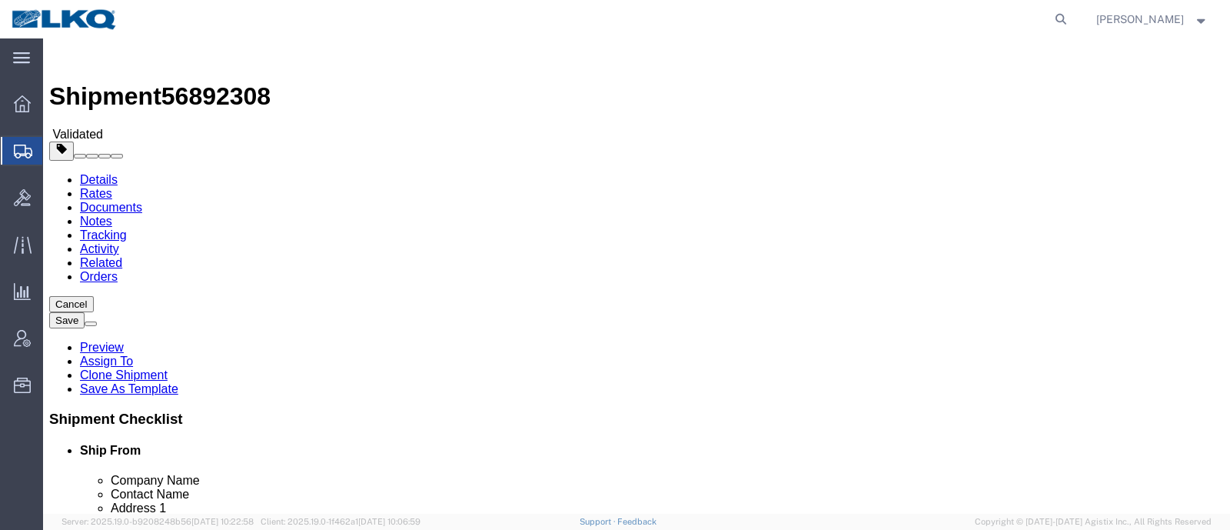
click icon
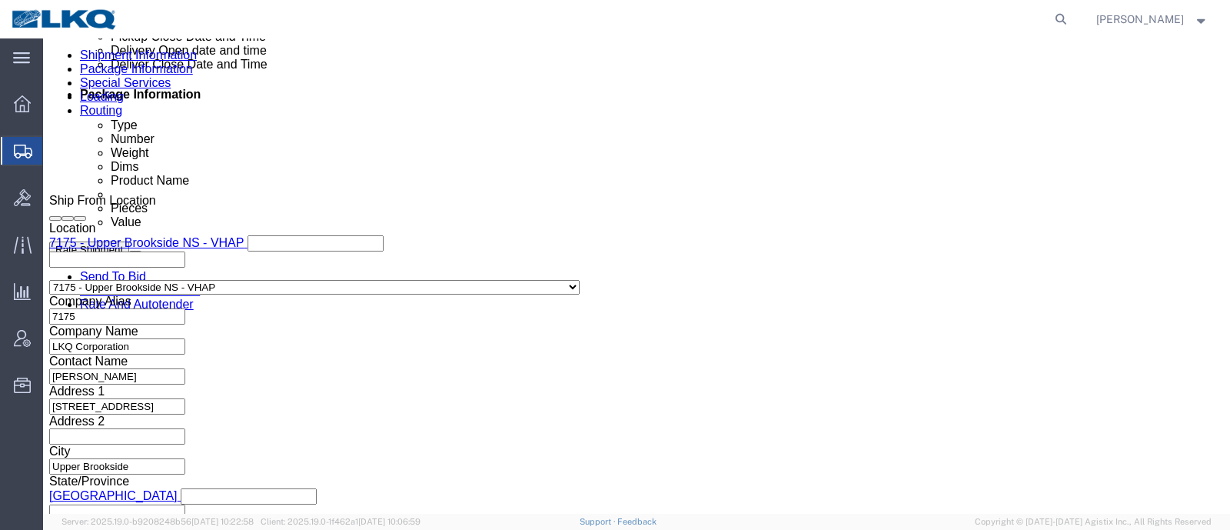
scroll to position [865, 0]
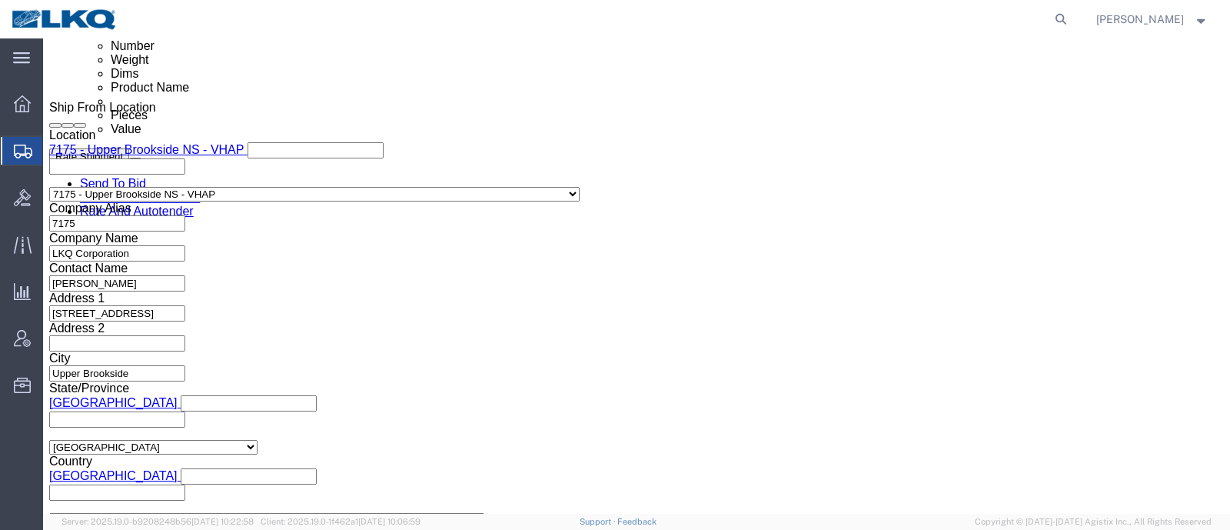
click button "Rate Shipment"
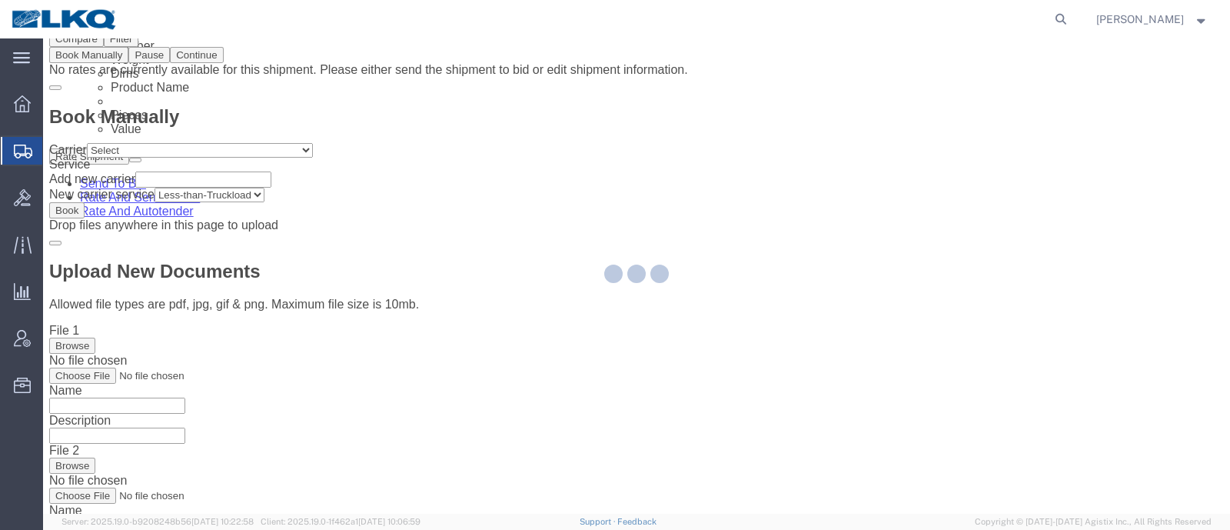
scroll to position [0, 0]
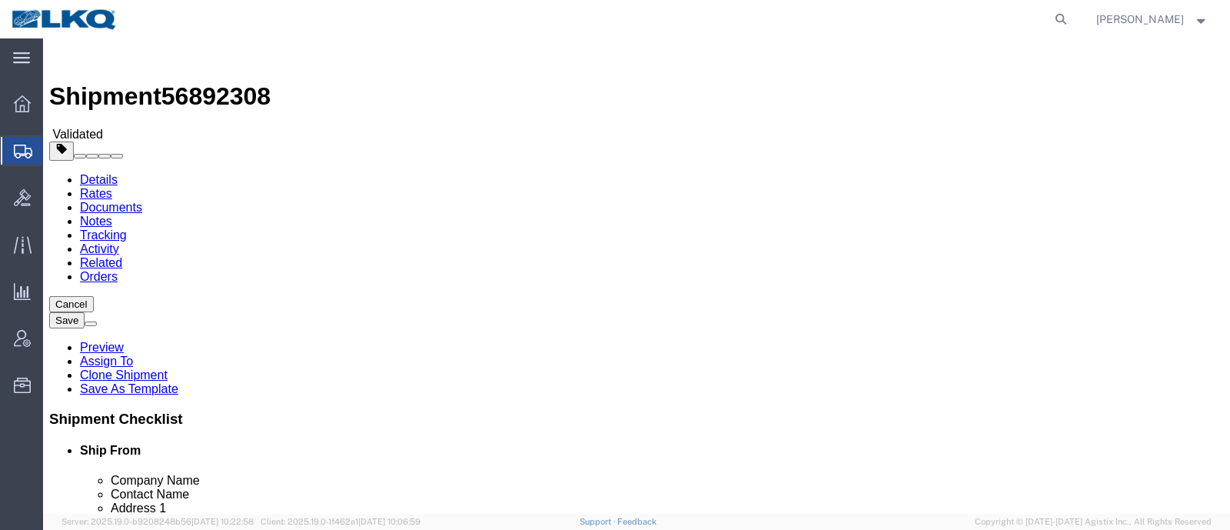
click at [104, 173] on link "Details" at bounding box center [99, 179] width 38 height 13
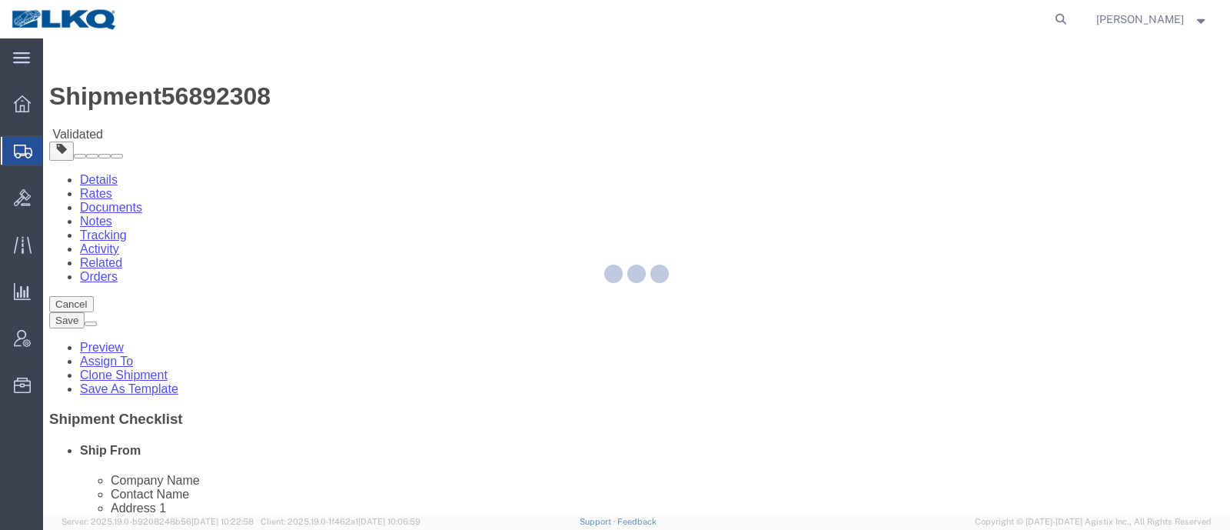
select select "28152"
select select "27578"
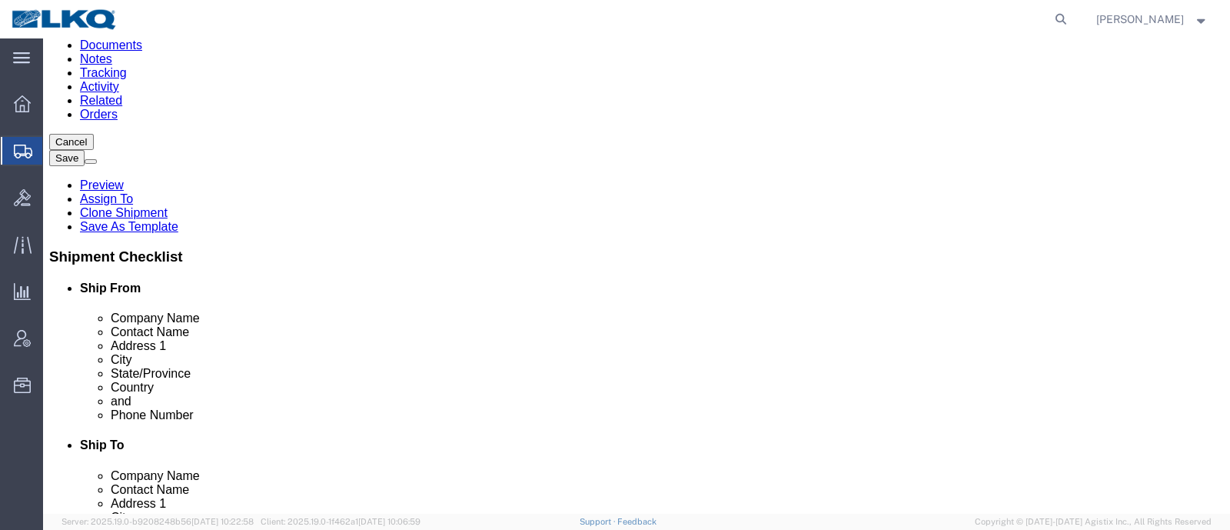
scroll to position [191, 0]
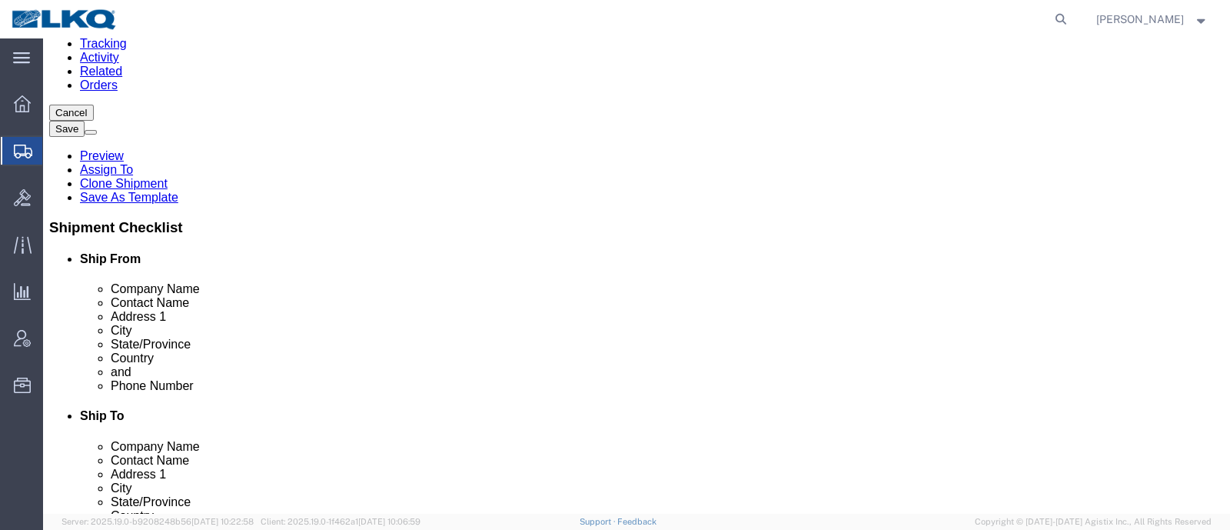
click input "B6L 2B3"
click input "60803"
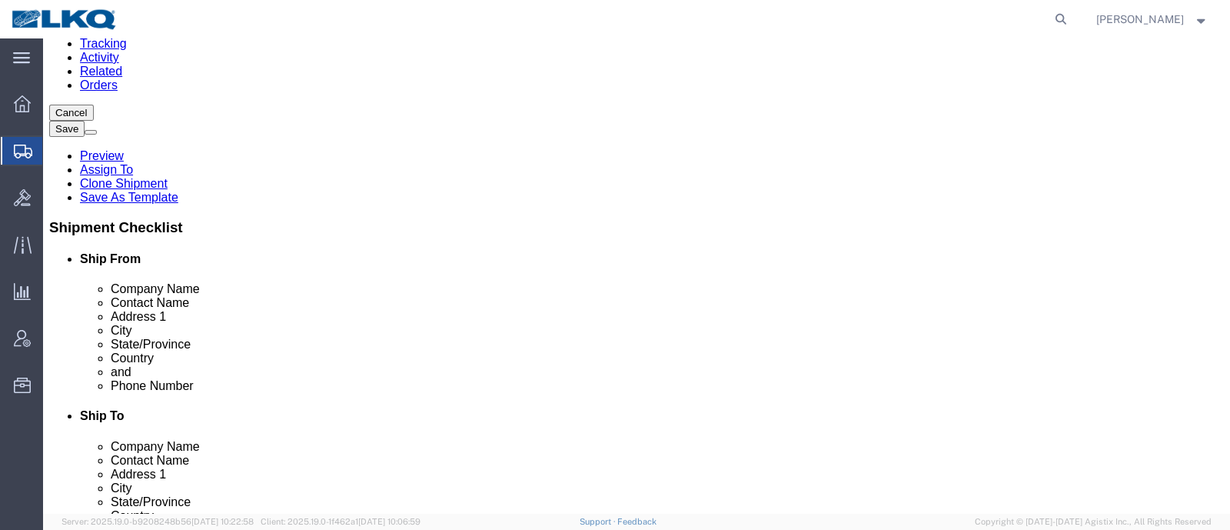
click link "Notes"
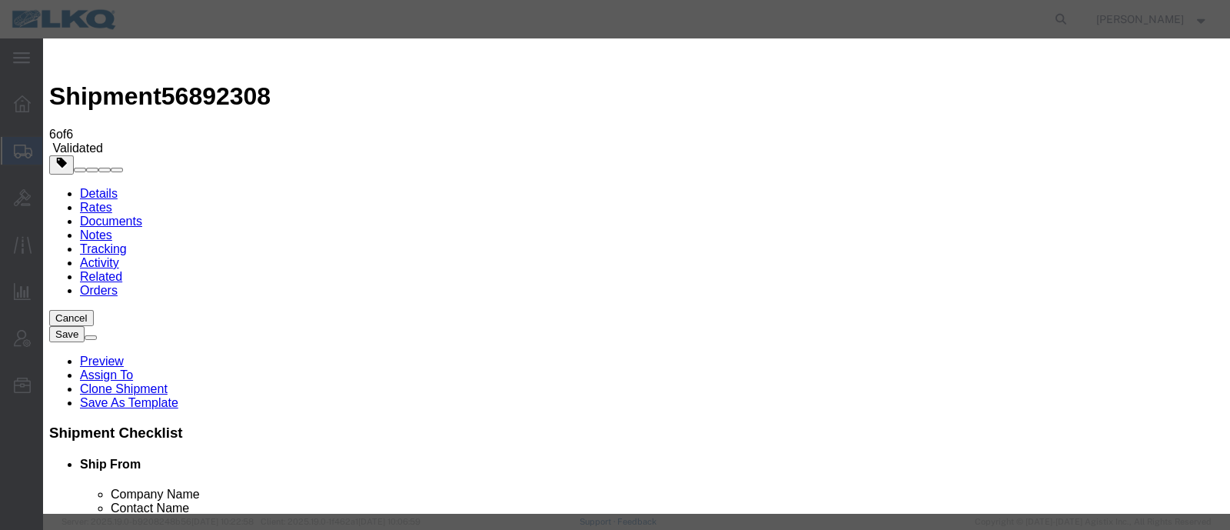
select select "BID_NOTES"
select select "PRIVATE_TO_ACCOUNT"
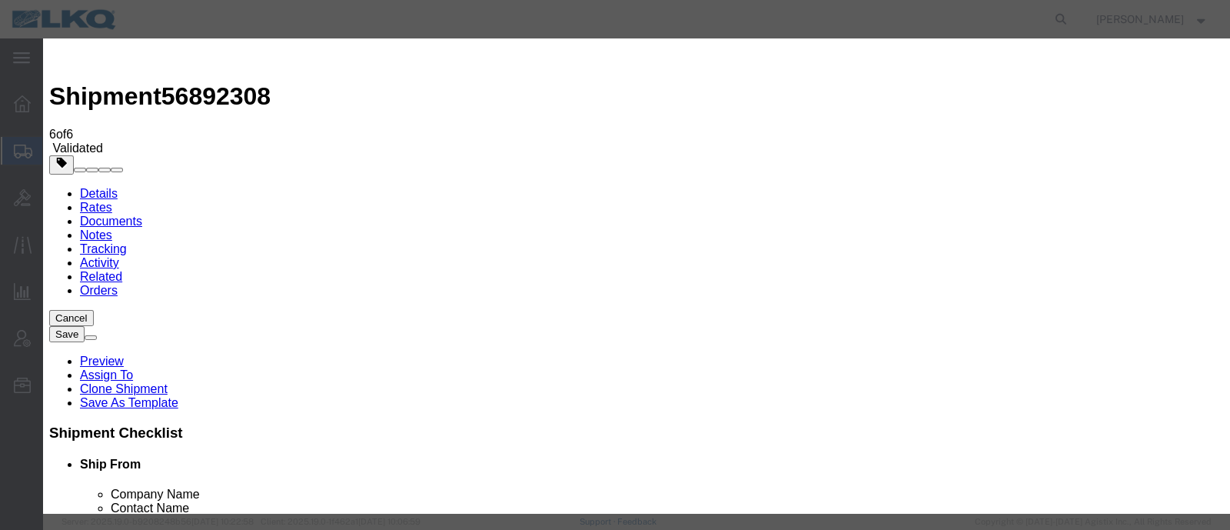
type textarea "DAT: $2720"
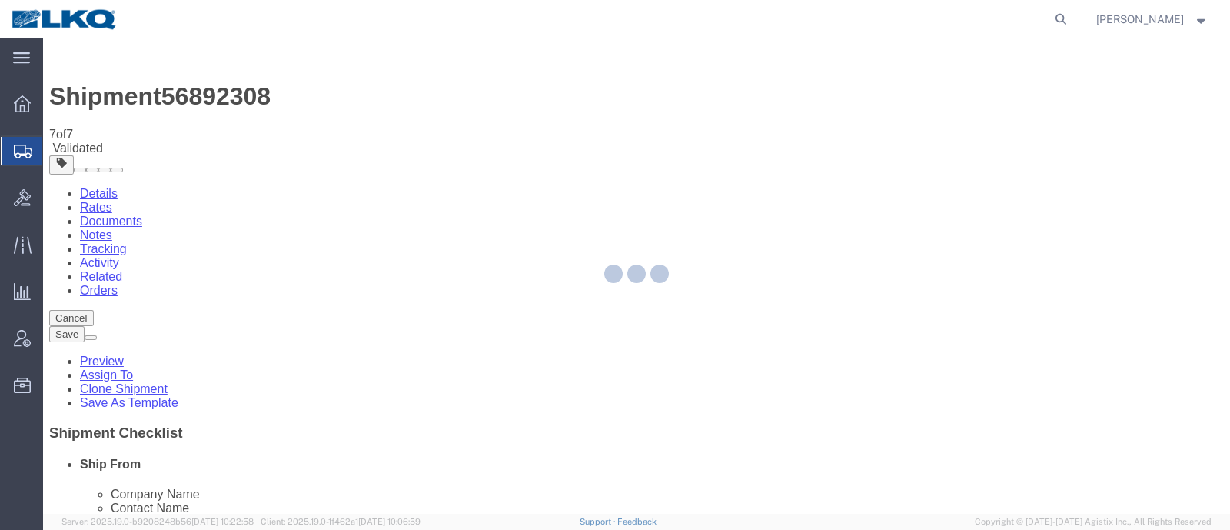
select select "28152"
select select "27578"
select select "TL"
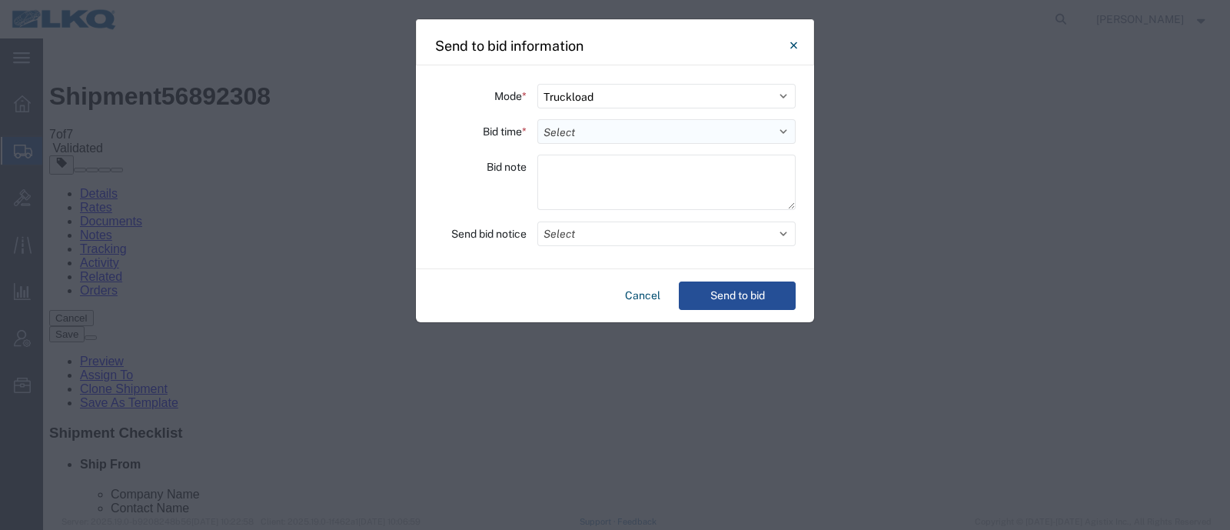
click at [595, 128] on select "Select 30 Min (Rush) 1 Hour (Rush) 2 Hours (Rush) 4 Hours (Rush) 8 Hours (Rush)…" at bounding box center [666, 131] width 258 height 25
click at [537, 119] on select "Select 30 Min (Rush) 1 Hour (Rush) 2 Hours (Rush) 4 Hours (Rush) 8 Hours (Rush)…" at bounding box center [666, 131] width 258 height 25
click at [581, 131] on select "Select 30 Min (Rush) 1 Hour (Rush) 2 Hours (Rush) 4 Hours (Rush) 8 Hours (Rush)…" at bounding box center [666, 131] width 258 height 25
select select "12"
click at [537, 119] on select "Select 30 Min (Rush) 1 Hour (Rush) 2 Hours (Rush) 4 Hours (Rush) 8 Hours (Rush)…" at bounding box center [666, 131] width 258 height 25
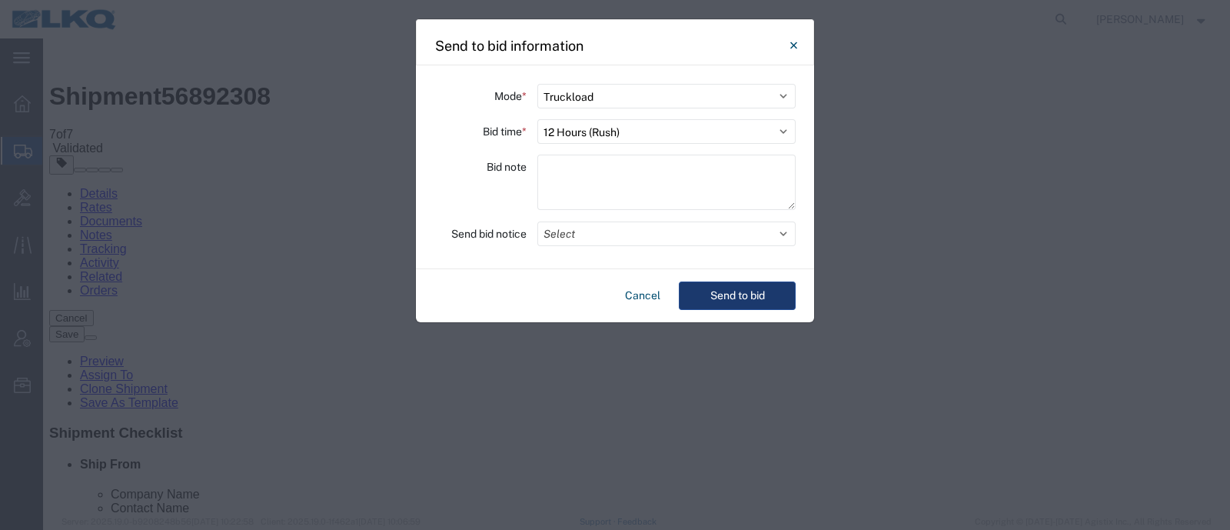
click at [724, 294] on button "Send to bid" at bounding box center [737, 295] width 117 height 28
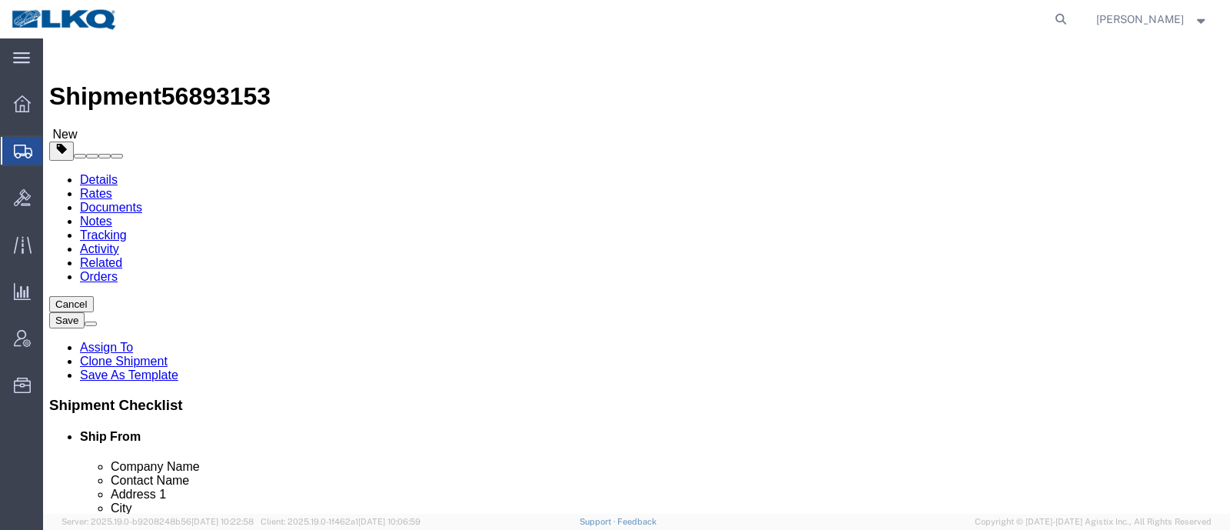
click span "56893153"
copy span "56893153"
select select
select select "27580"
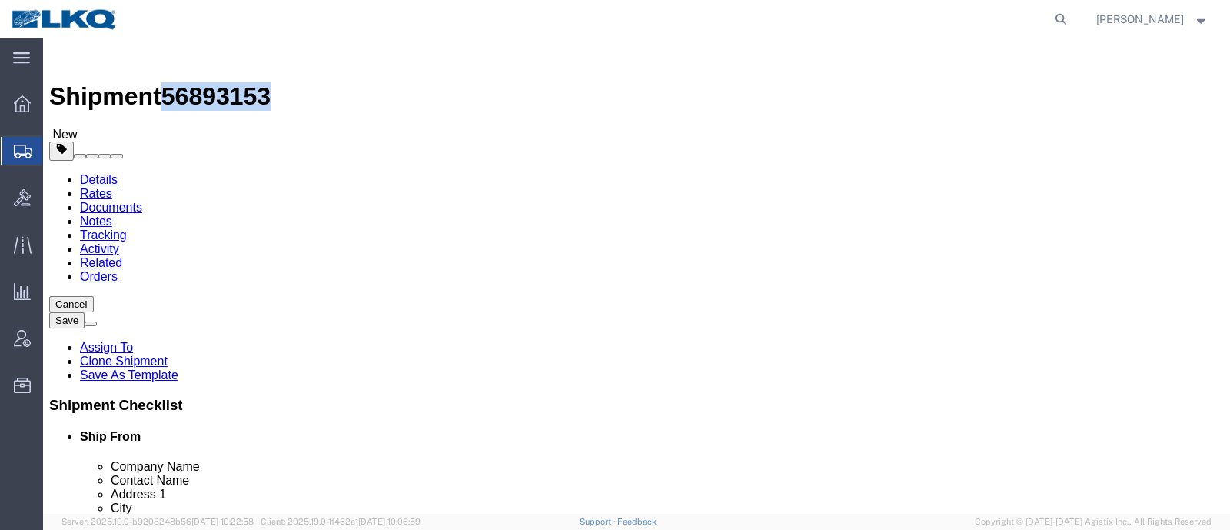
click link "Special Services"
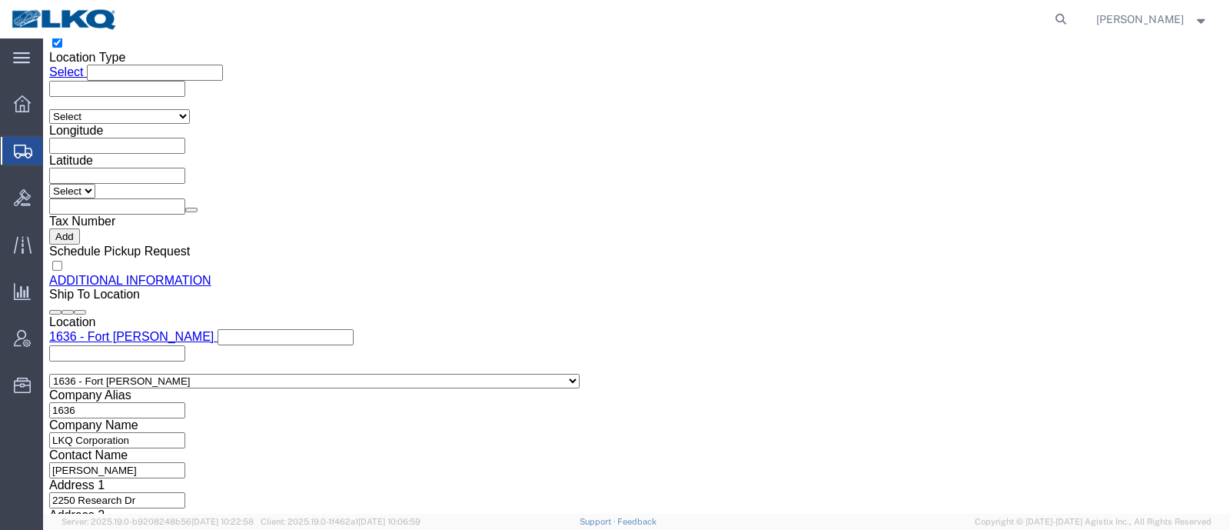
scroll to position [1537, 0]
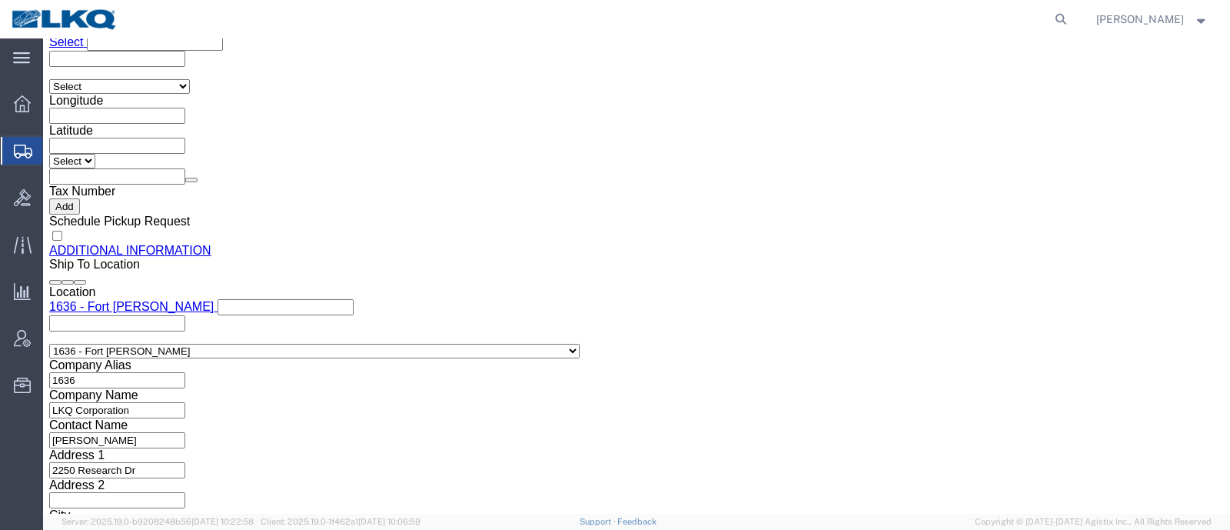
click input "[EMAIL_ADDRESS][DOMAIN_NAME]"
click link "Shipment Information"
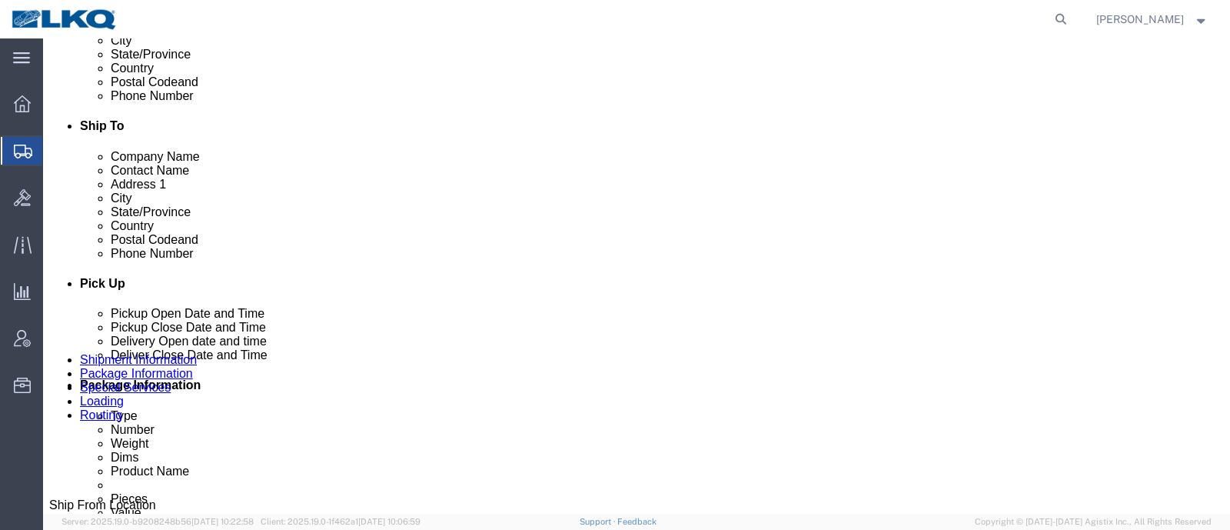
scroll to position [442, 0]
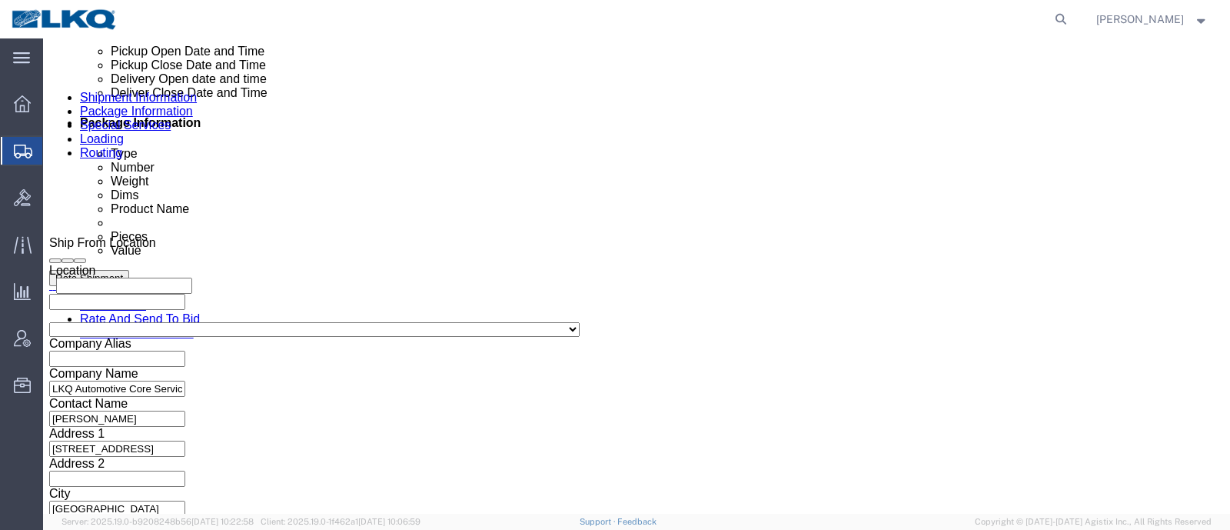
click div "[DATE] 8:30 AM"
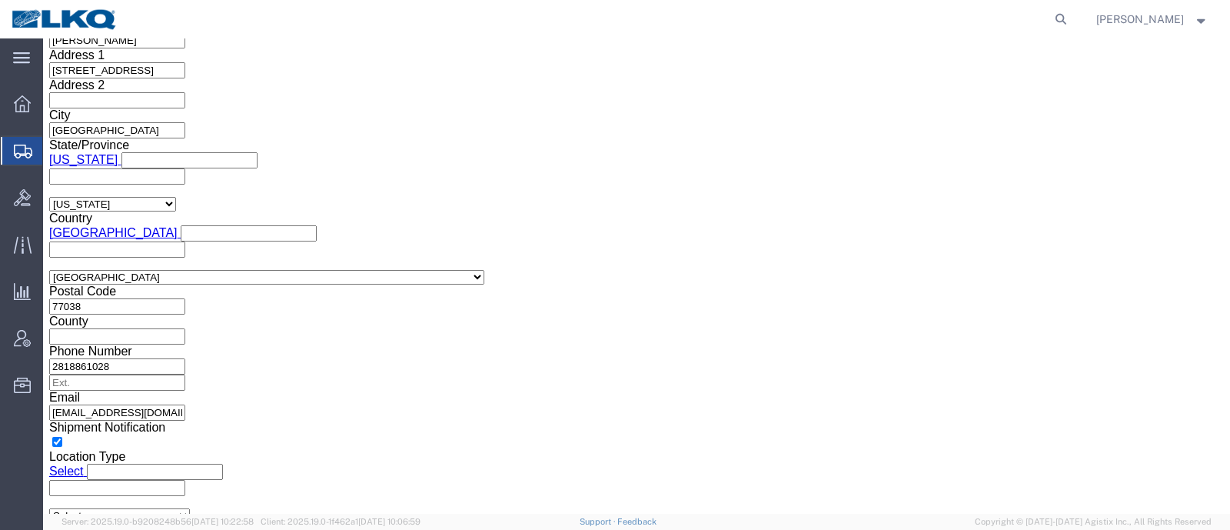
click button "Apply"
drag, startPoint x: 653, startPoint y: 224, endPoint x: 663, endPoint y: 228, distance: 10.7
click h3 "Leg 1"
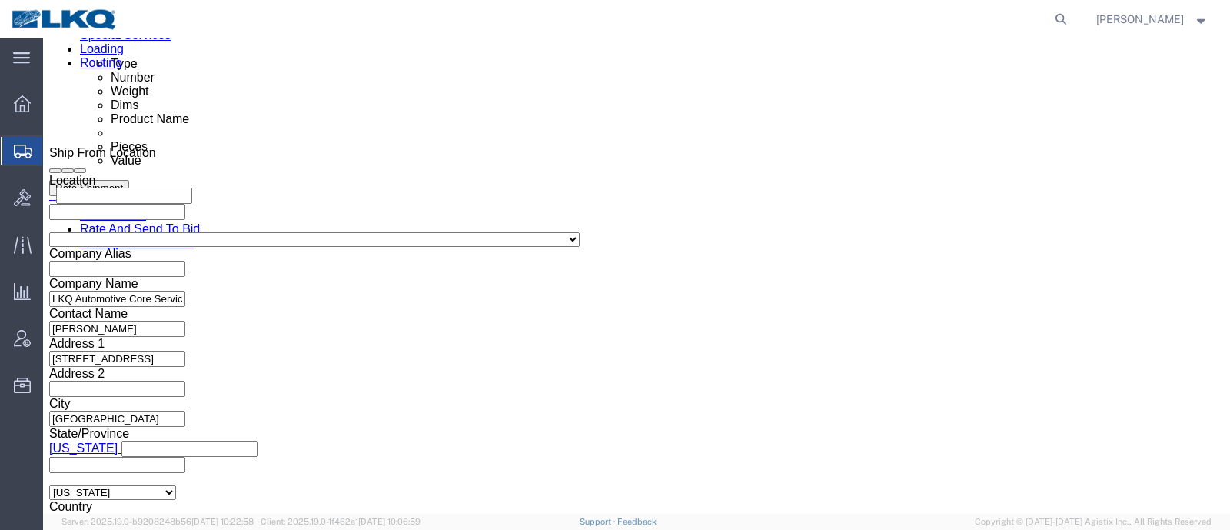
click div
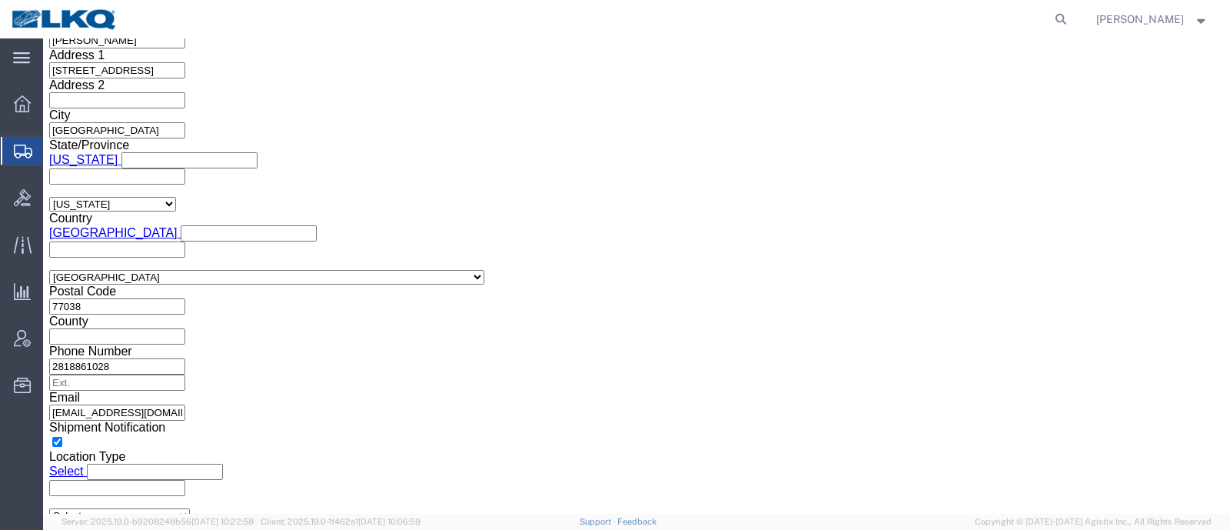
drag, startPoint x: 795, startPoint y: 128, endPoint x: 813, endPoint y: 185, distance: 59.6
click button "Apply"
click button "Rate Shipment"
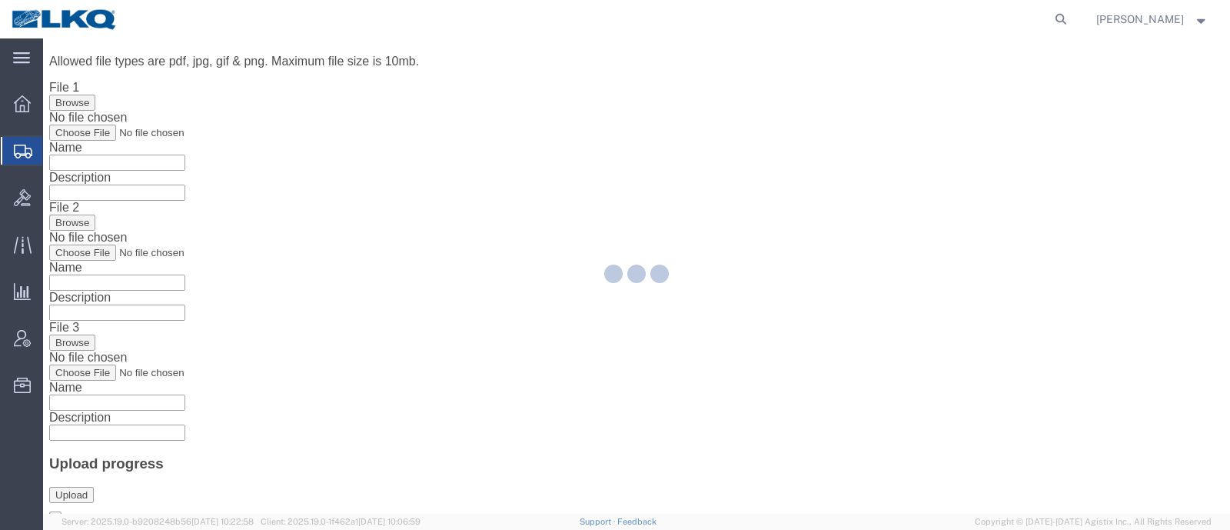
scroll to position [0, 0]
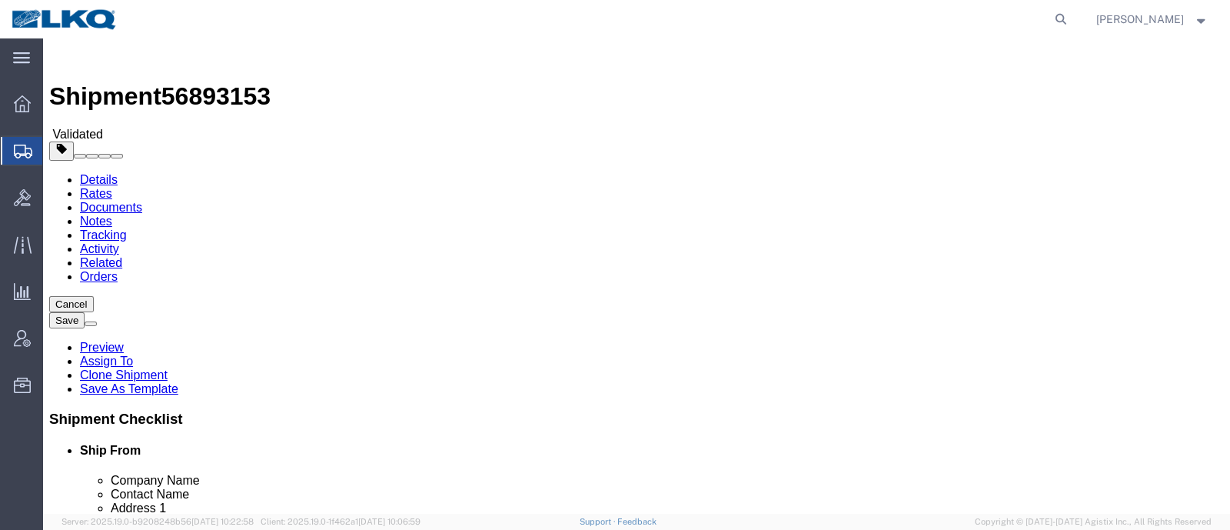
click at [107, 173] on link "Details" at bounding box center [99, 179] width 38 height 13
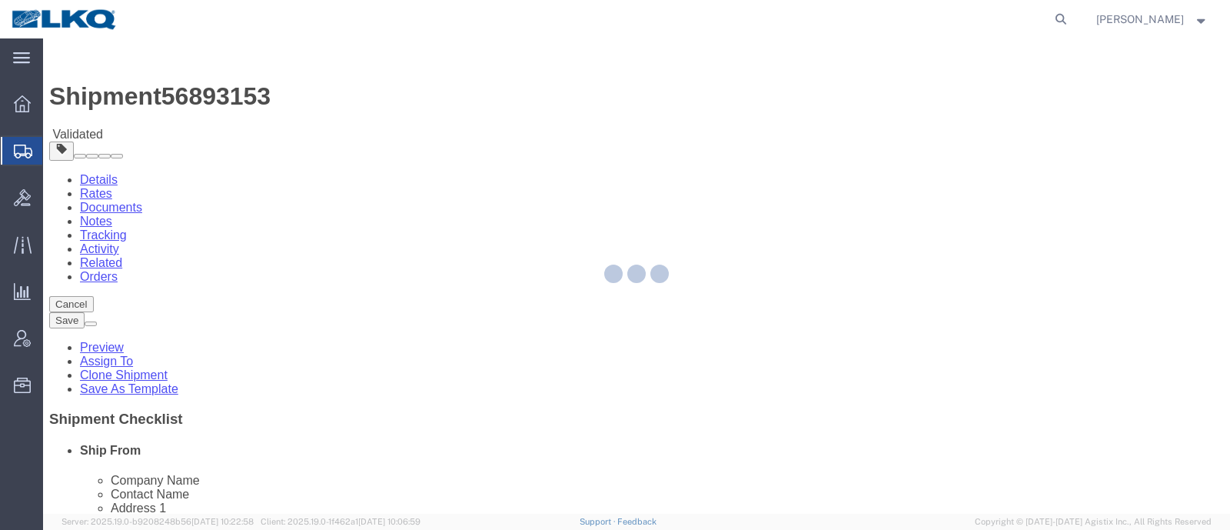
select select "27580"
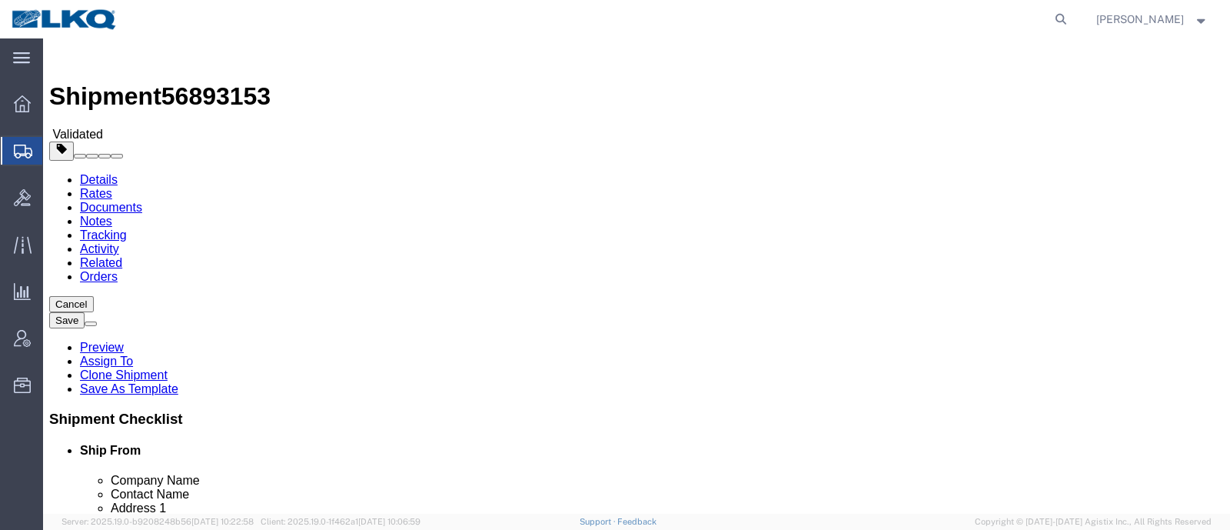
click div "Ship From Location Location Select Select My Profile Location 1100 - LKQ Crysta…"
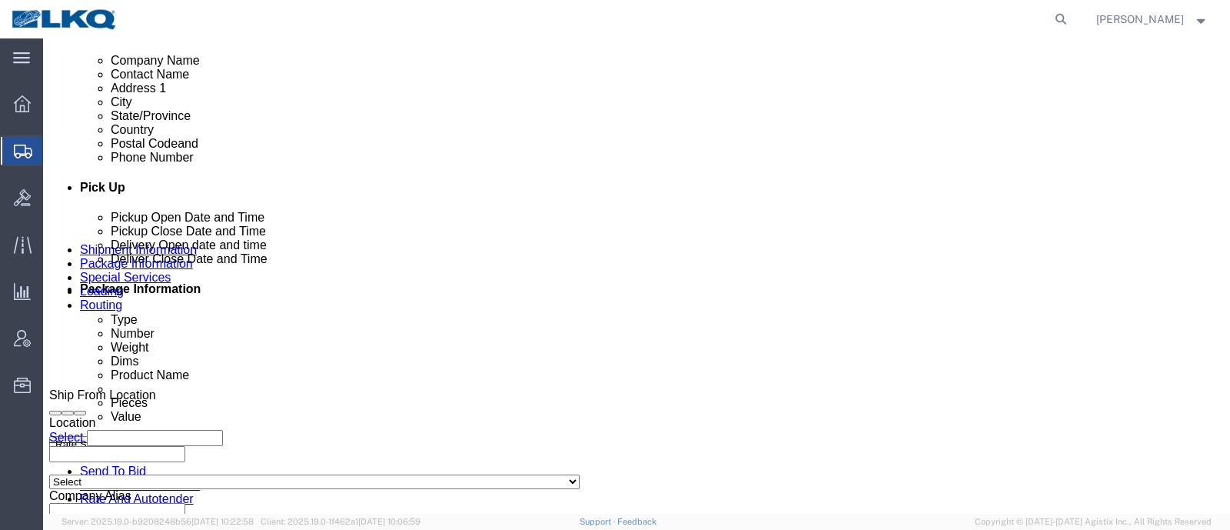
scroll to position [480, 0]
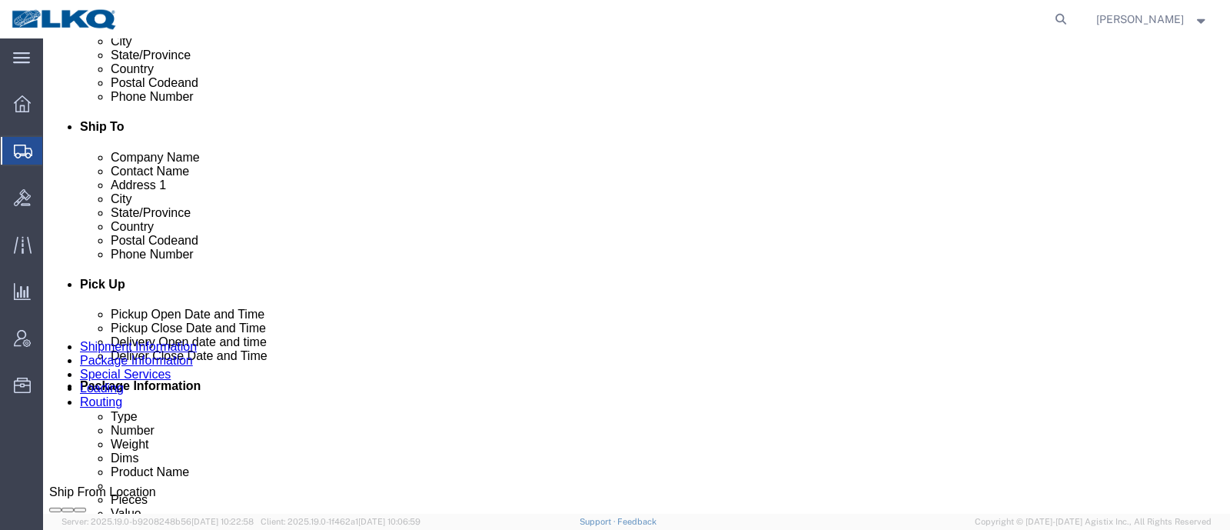
click p "[STREET_ADDRESS]"
copy p "77038"
click p "[STREET_ADDRESS][PERSON_NAME]"
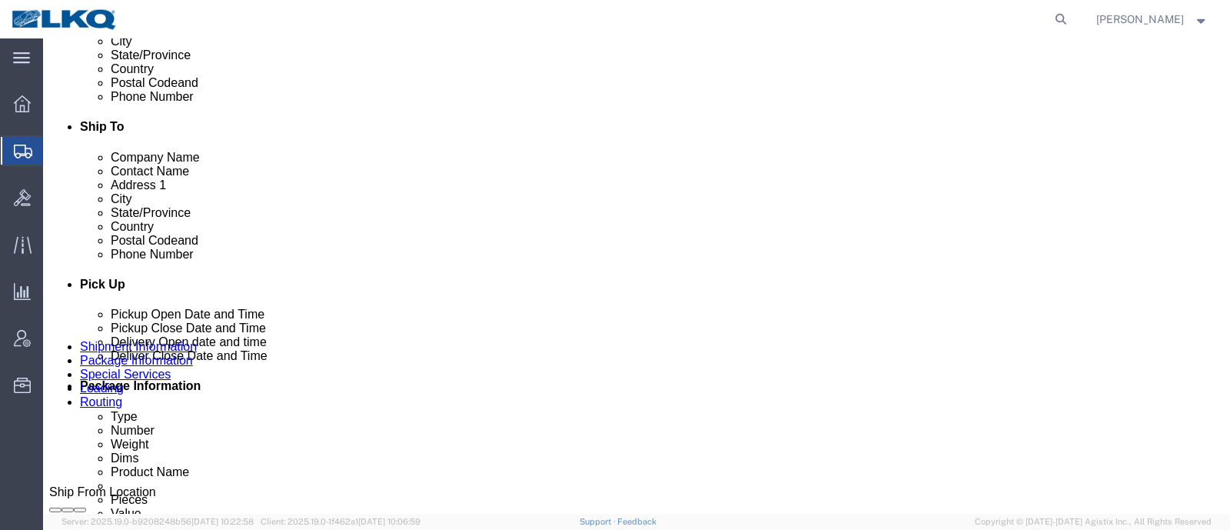
copy p "46808"
click link "Notes"
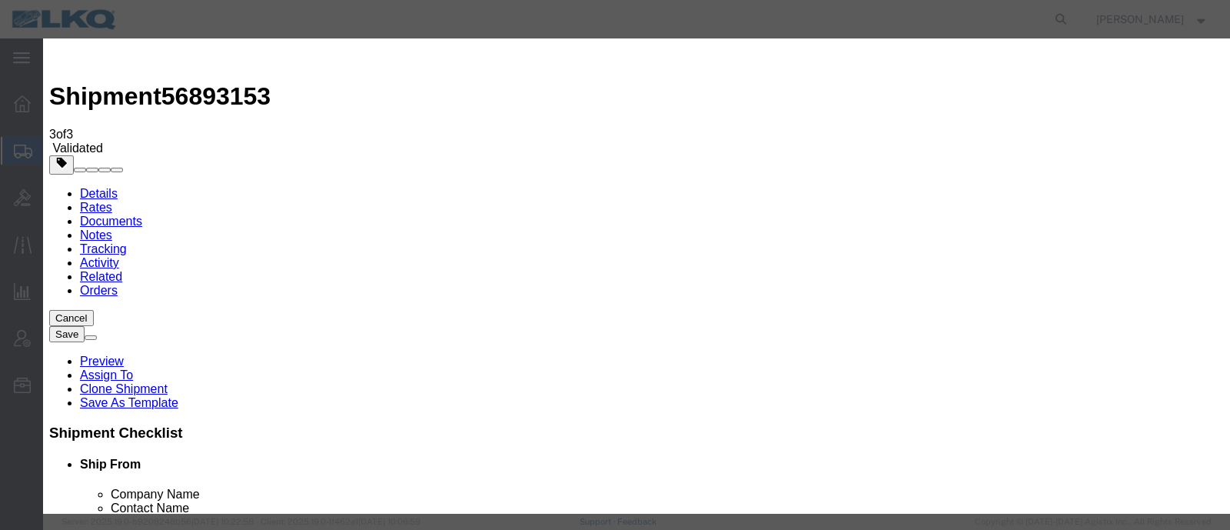
select select "BID_NOTES"
select select "PRIVATE_TO_ACCOUNT"
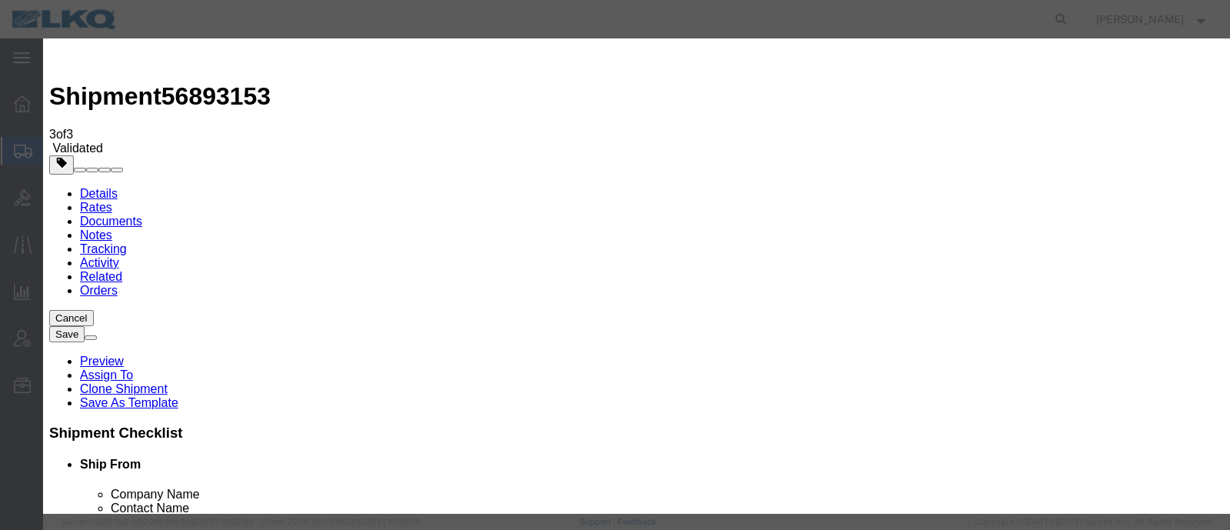
type textarea "DAT: $2091"
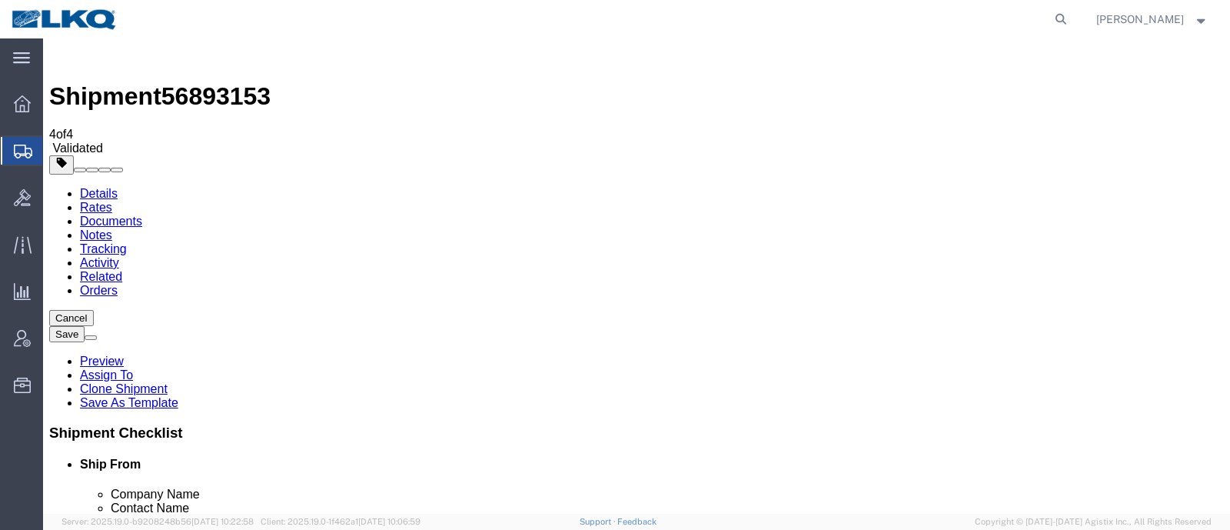
drag, startPoint x: 1138, startPoint y: 416, endPoint x: 1123, endPoint y: 420, distance: 15.1
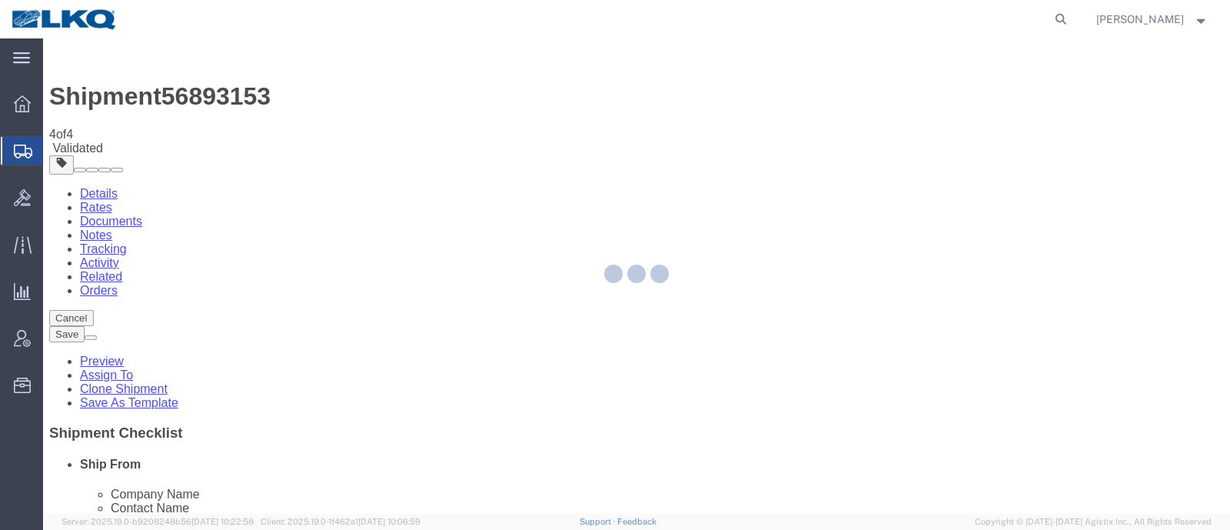
select select "27580"
select select "TL"
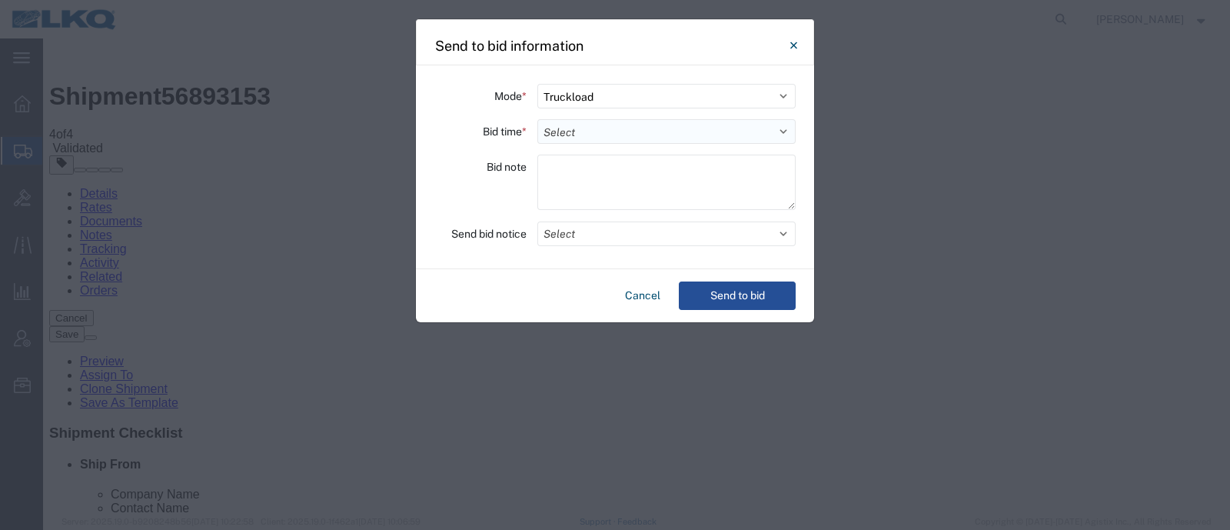
click at [568, 136] on select "Select 30 Min (Rush) 1 Hour (Rush) 2 Hours (Rush) 4 Hours (Rush) 8 Hours (Rush)…" at bounding box center [666, 131] width 258 height 25
select select "12"
click at [537, 119] on select "Select 30 Min (Rush) 1 Hour (Rush) 2 Hours (Rush) 4 Hours (Rush) 8 Hours (Rush)…" at bounding box center [666, 131] width 258 height 25
click at [728, 288] on button "Send to bid" at bounding box center [737, 295] width 117 height 28
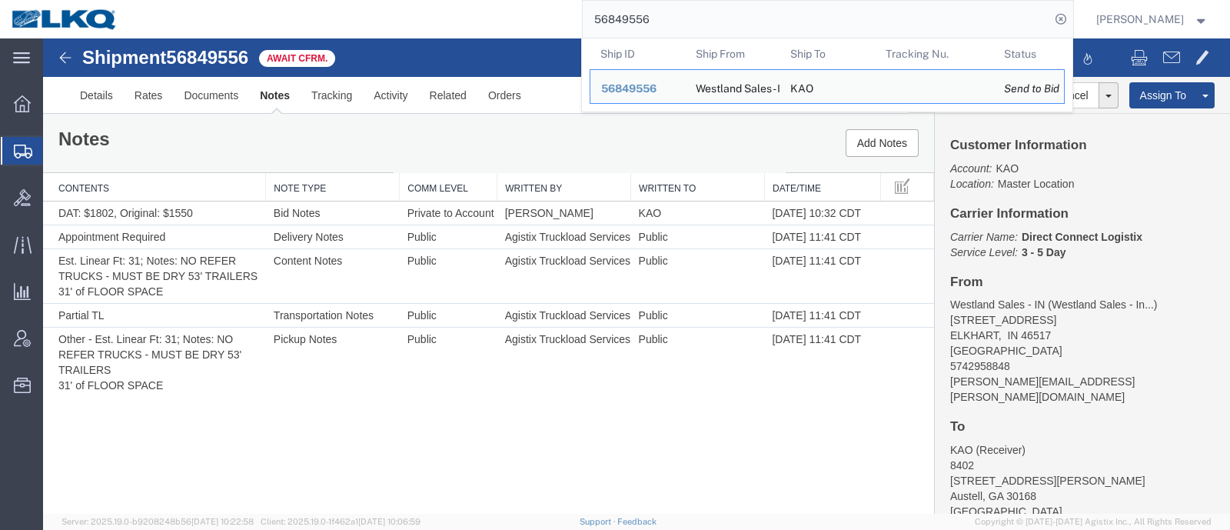
drag, startPoint x: 731, startPoint y: 24, endPoint x: 540, endPoint y: 25, distance: 190.7
click at [550, 25] on div "56849556 Ship ID Ship From Ship To Tracking Nu. Status Ship ID 56849556 Ship Fr…" at bounding box center [601, 19] width 944 height 38
paste input "89504"
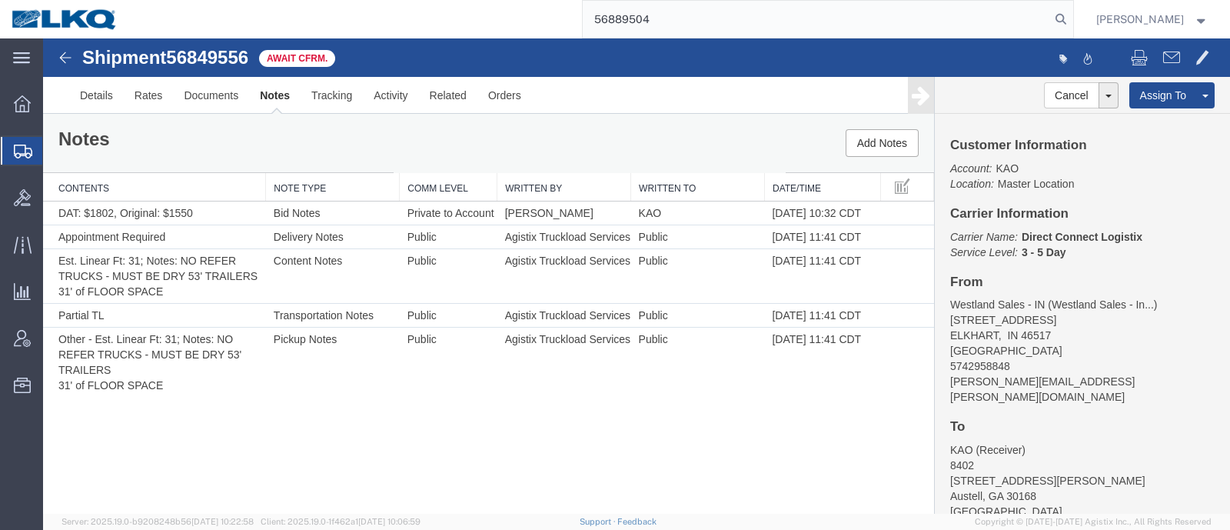
type input "56889504"
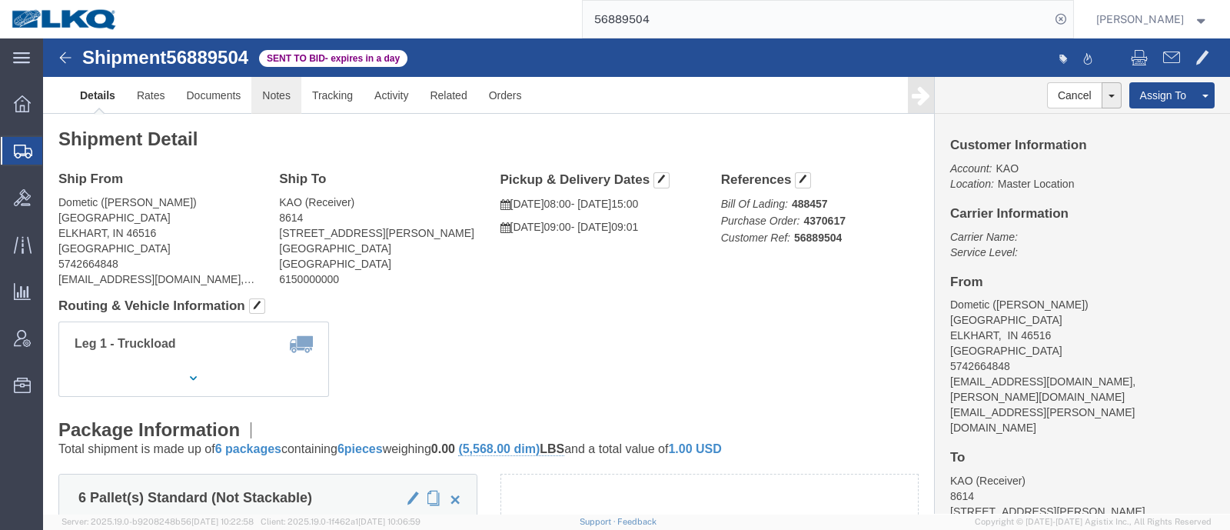
click link "Notes"
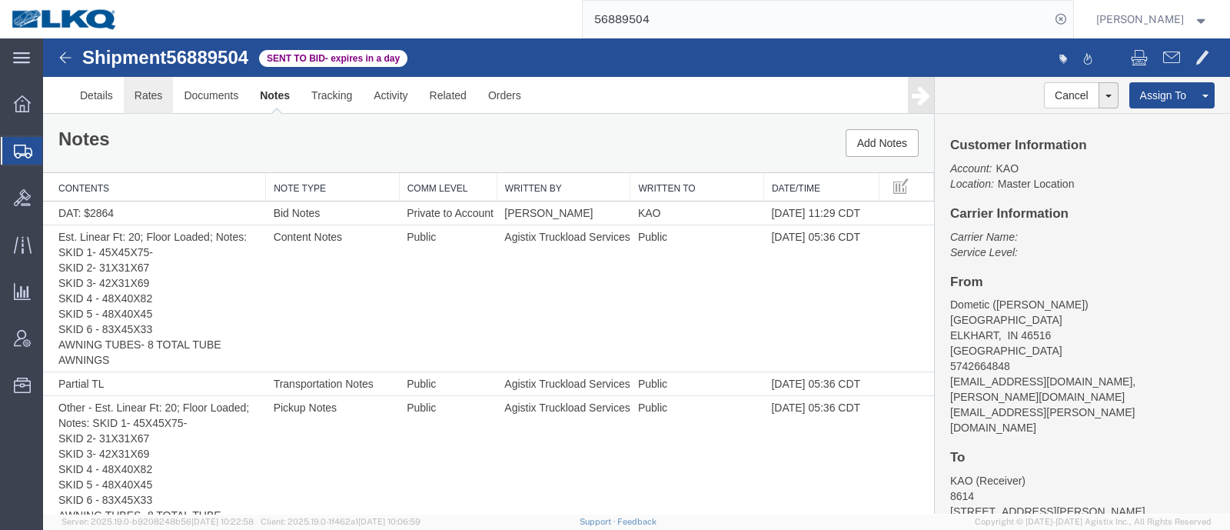
click at [126, 88] on link "Rates" at bounding box center [149, 95] width 50 height 37
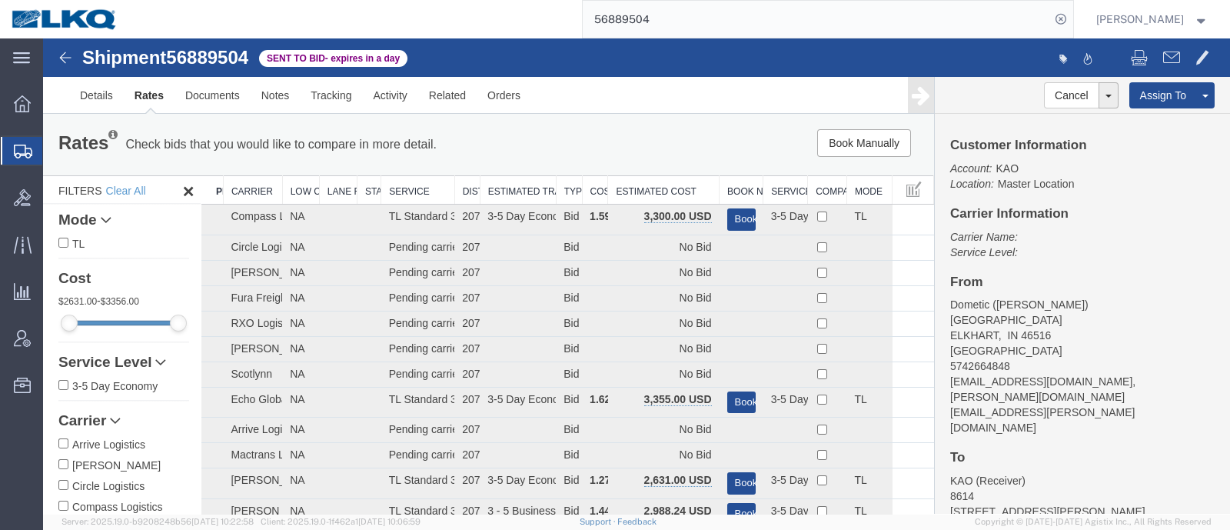
click at [613, 154] on div "Book Manually Pause Continue" at bounding box center [746, 143] width 368 height 28
click at [657, 183] on th "Estimated Cost" at bounding box center [663, 190] width 111 height 28
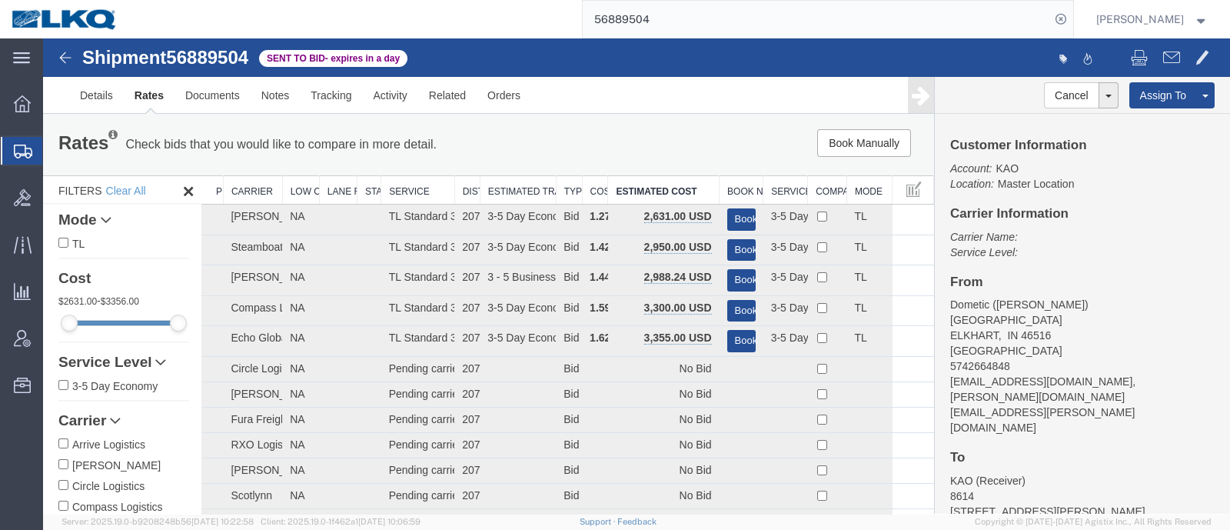
click at [1086, 273] on div "Customer Information Account: KAO Location: Master Location Carrier Information…" at bounding box center [1082, 314] width 295 height 400
click at [148, 91] on link "Rates" at bounding box center [149, 95] width 51 height 37
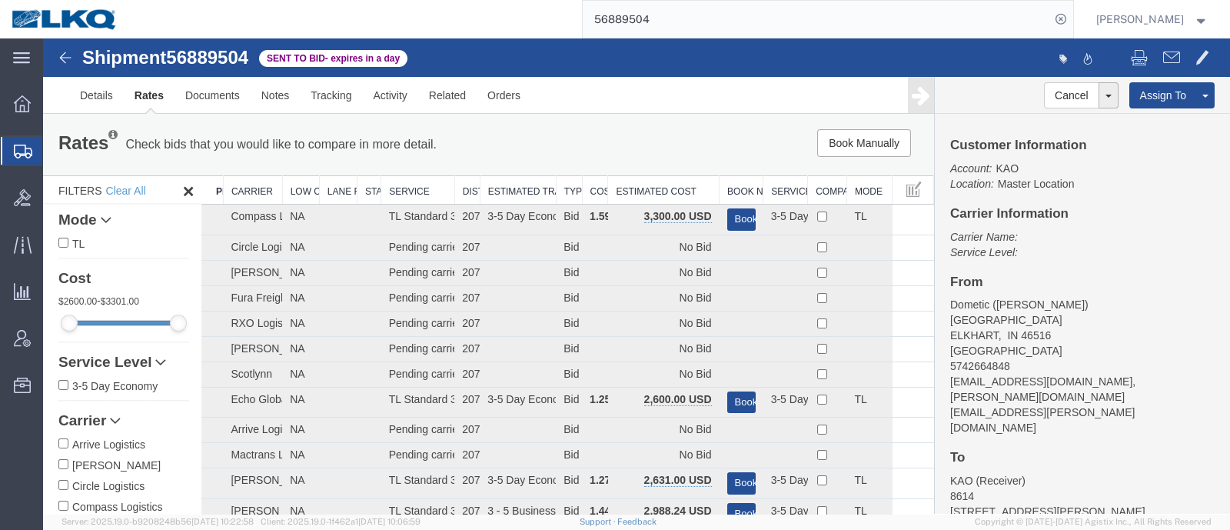
drag, startPoint x: 673, startPoint y: 165, endPoint x: 670, endPoint y: 172, distance: 8.6
click at [673, 168] on div "Rates Check bids that you would like to compare in more detail. Compare Filter …" at bounding box center [488, 145] width 891 height 62
click at [662, 182] on th "Estimated Cost" at bounding box center [663, 190] width 111 height 28
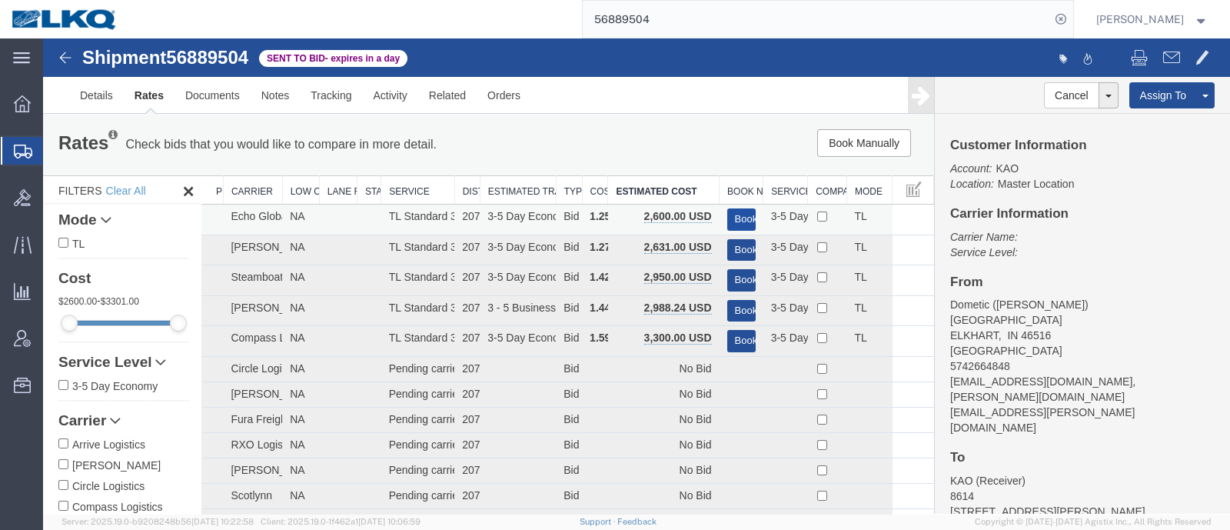
click at [734, 213] on button "Book" at bounding box center [741, 219] width 28 height 22
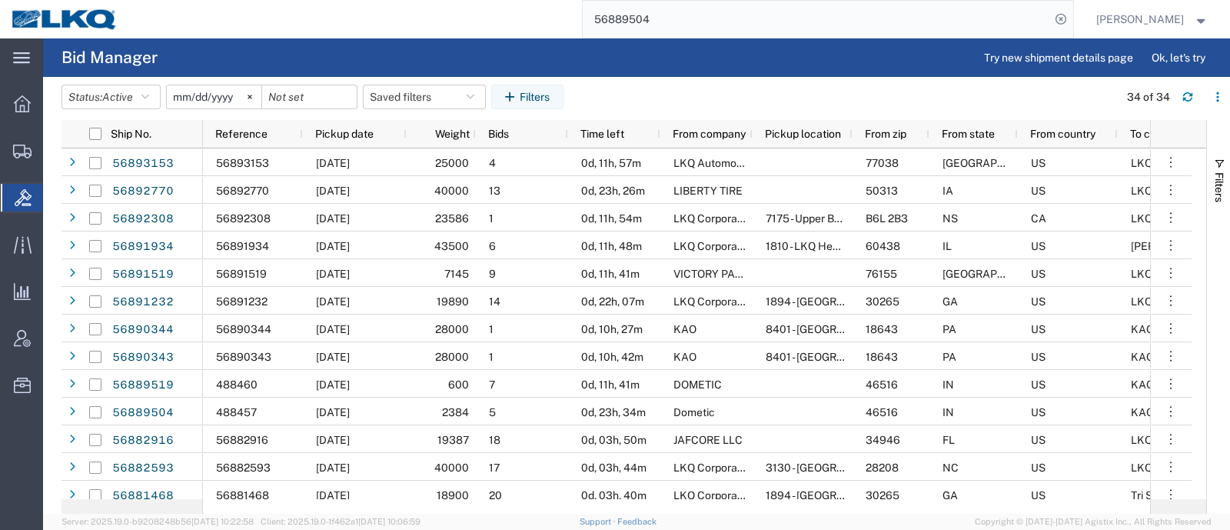
drag, startPoint x: 657, startPoint y: 19, endPoint x: 606, endPoint y: 25, distance: 51.8
click at [606, 25] on input "56889504" at bounding box center [816, 19] width 467 height 37
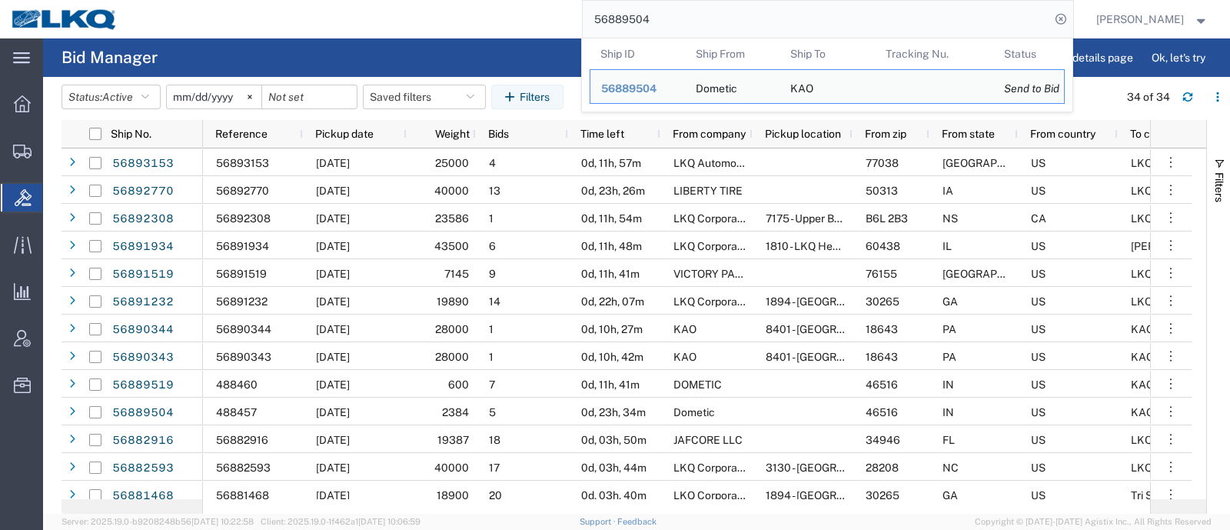
paste input "19"
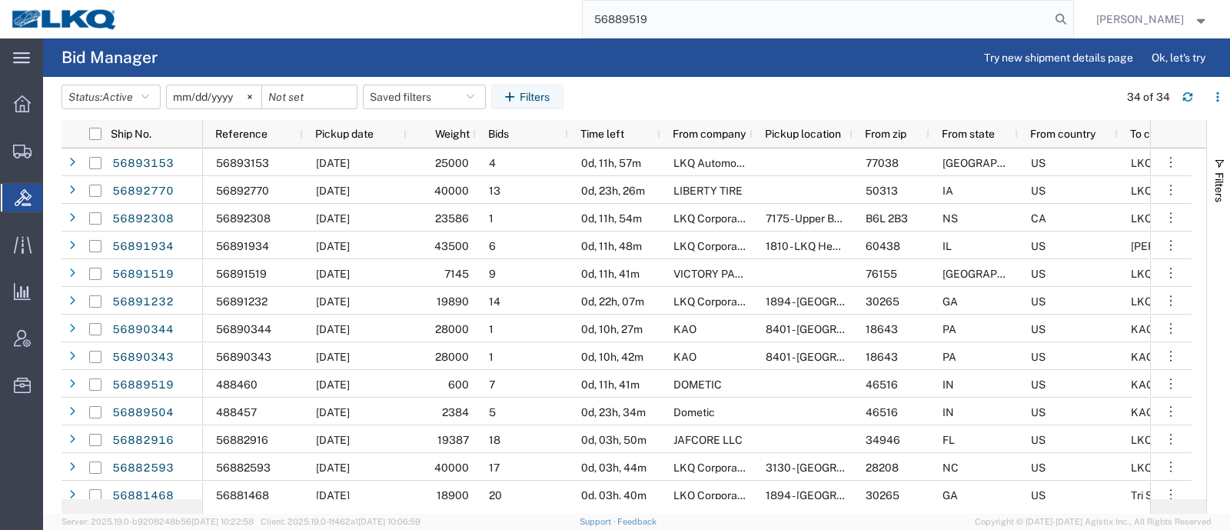
type input "56889519"
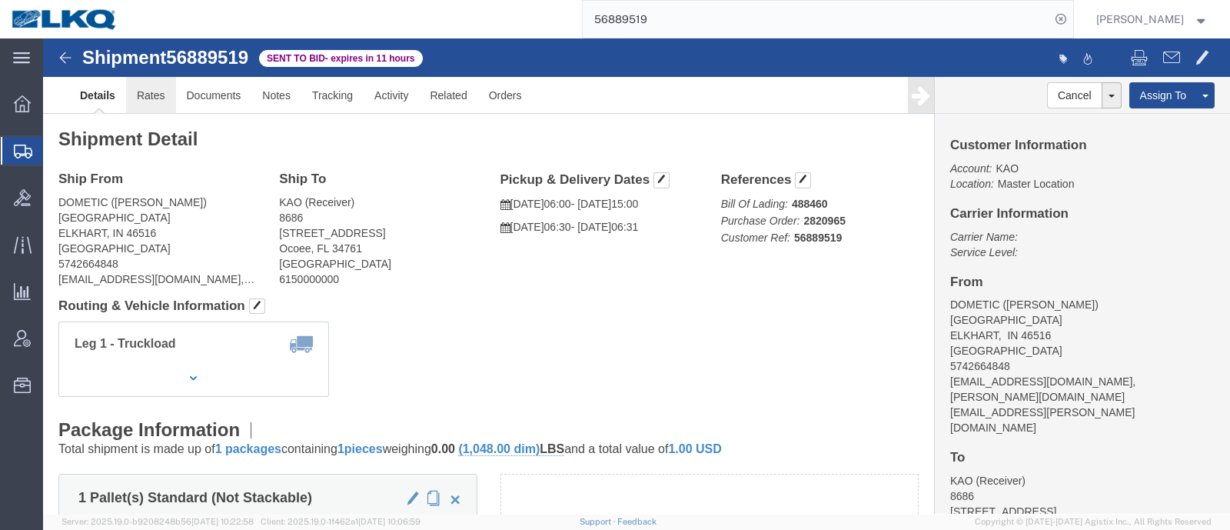
click link "Rates"
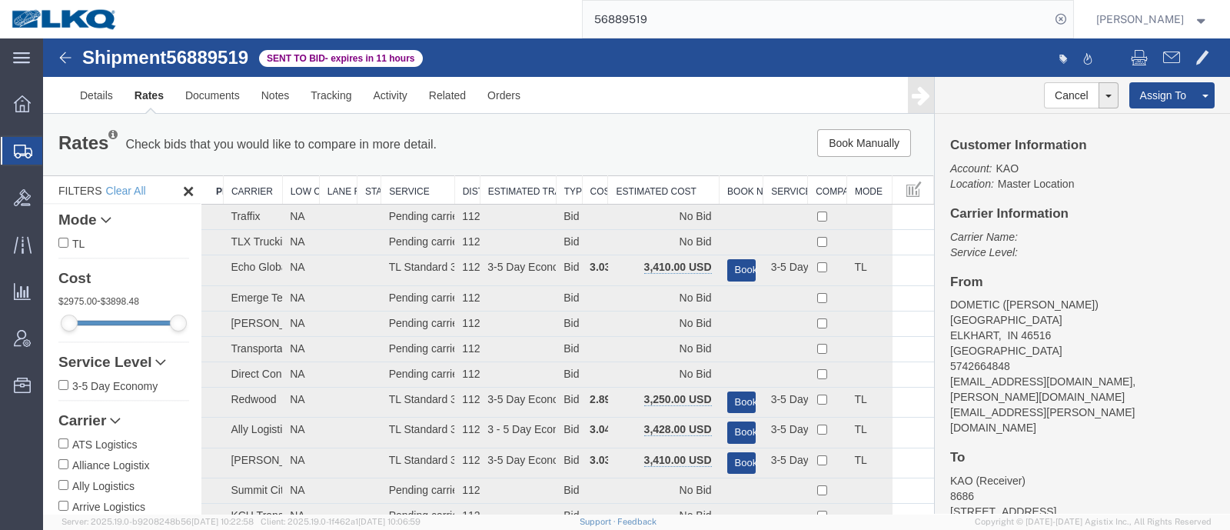
click at [642, 135] on div "Book Manually Pause Continue" at bounding box center [746, 143] width 368 height 28
click at [648, 185] on th "Estimated Cost" at bounding box center [663, 190] width 111 height 28
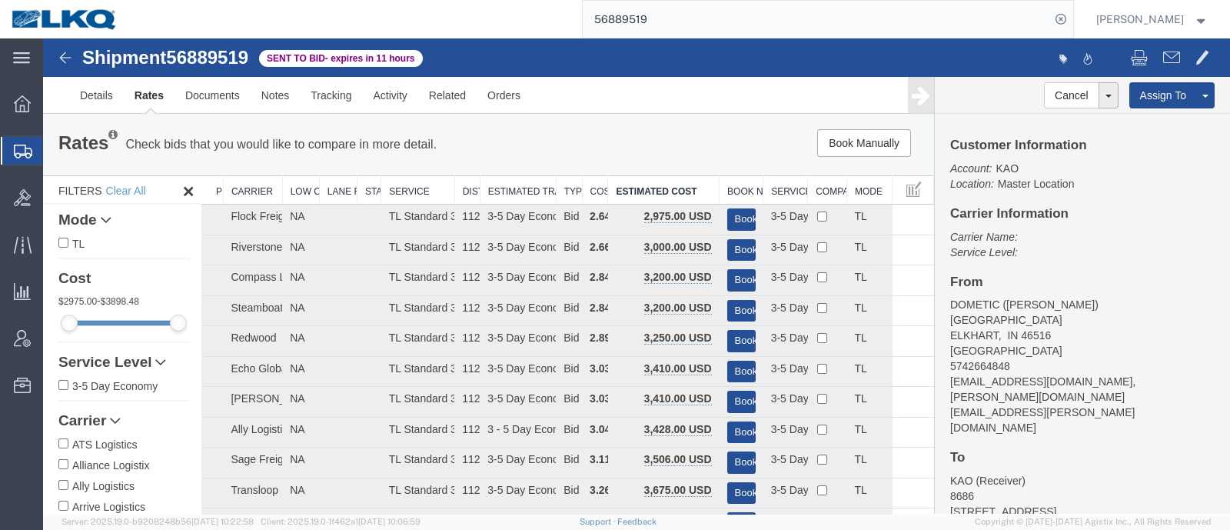
click at [1185, 244] on p "Carrier Name: Service Level:" at bounding box center [1082, 244] width 264 height 31
click at [540, 143] on div "Rates Check bids that you would like to compare in more detail. Compare Filter" at bounding box center [304, 144] width 515 height 31
click at [620, 144] on div "Book Manually Pause Continue" at bounding box center [746, 143] width 368 height 28
click at [138, 88] on link "Rates" at bounding box center [149, 95] width 51 height 37
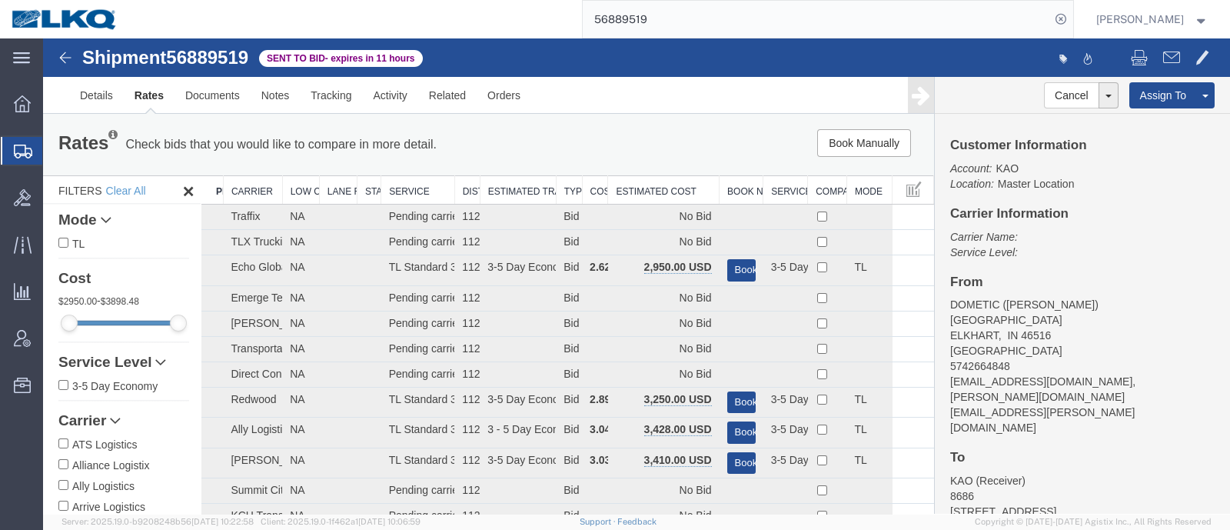
click at [646, 187] on th "Estimated Cost" at bounding box center [663, 190] width 111 height 28
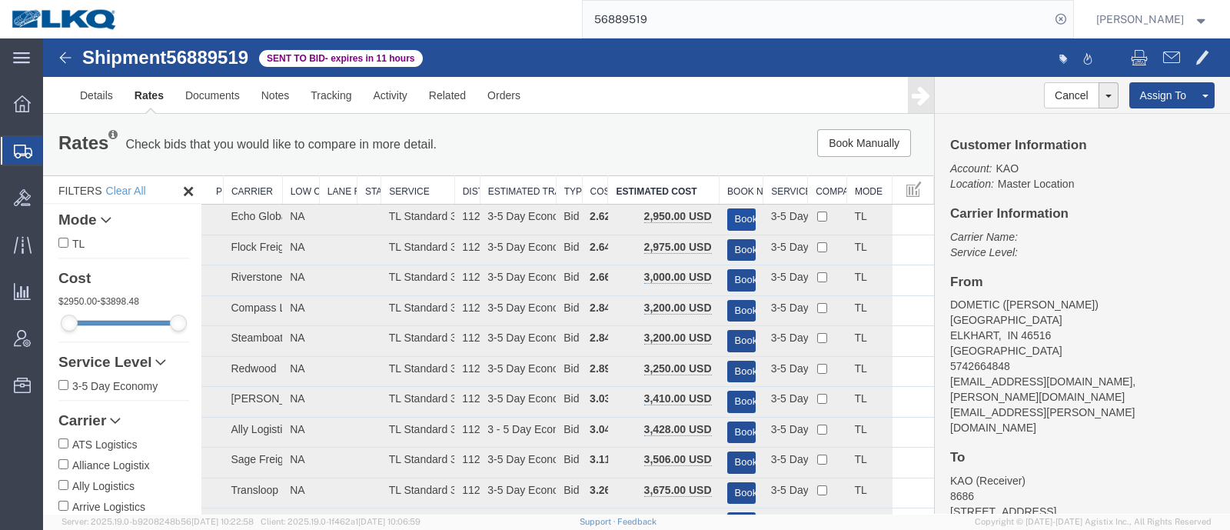
click at [731, 211] on button "Book" at bounding box center [741, 219] width 28 height 22
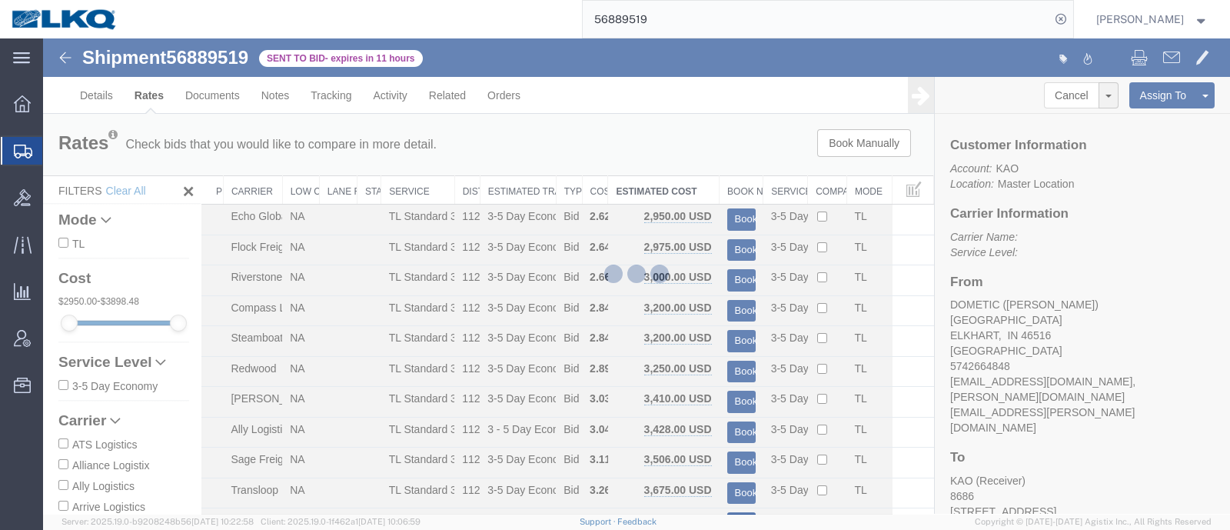
click at [702, 158] on div at bounding box center [636, 275] width 1187 height 475
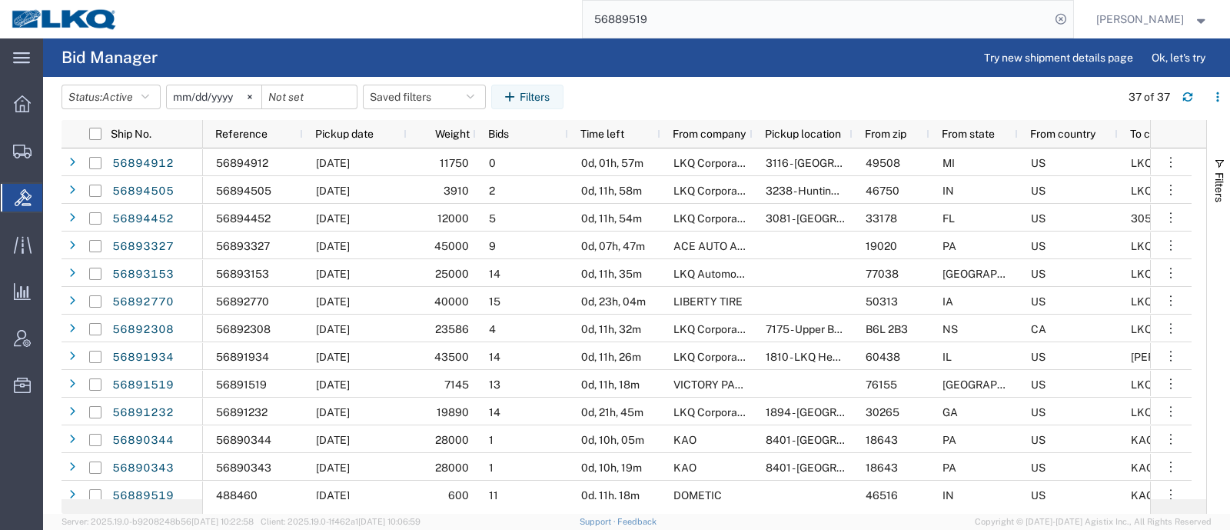
click at [1099, 94] on agx-table-filter-chips "Status: Active Active All Awaiting Confirmation Awarded Closed Expired Open Wit…" at bounding box center [587, 102] width 1051 height 35
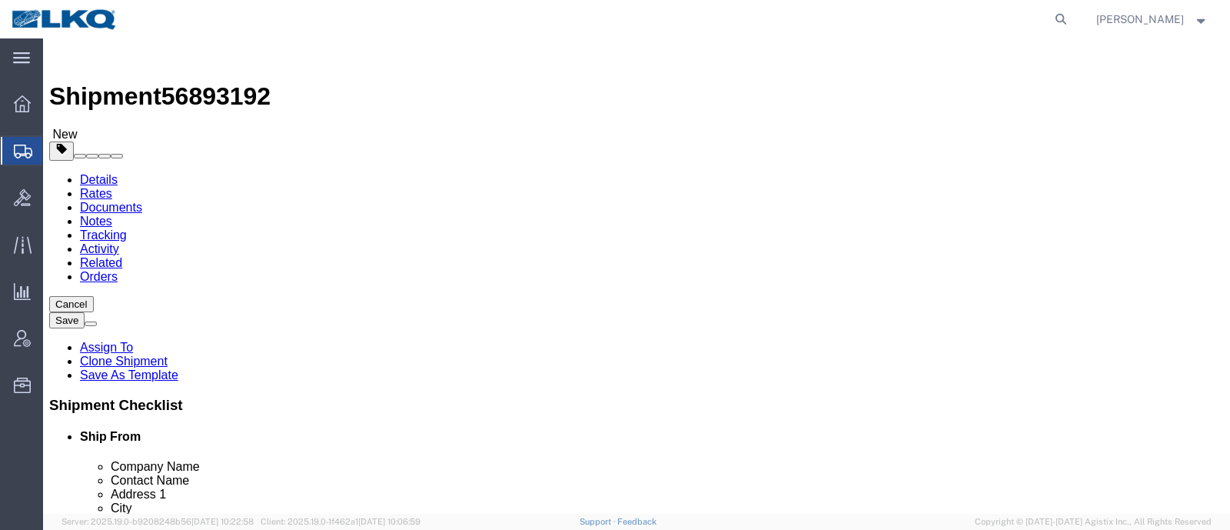
select select "27634"
select select
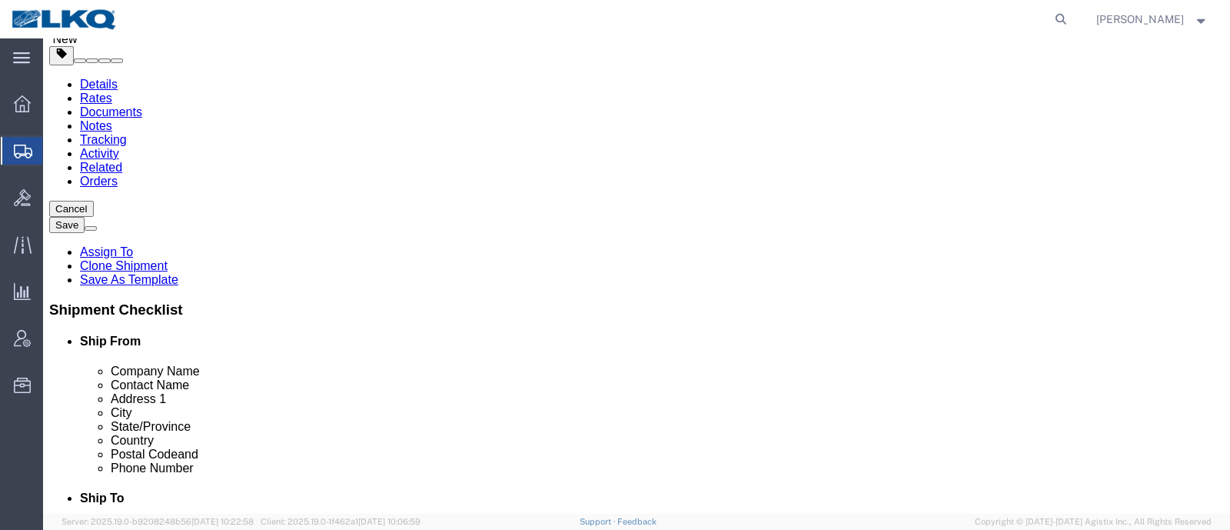
click span "56893192"
copy span "56893192"
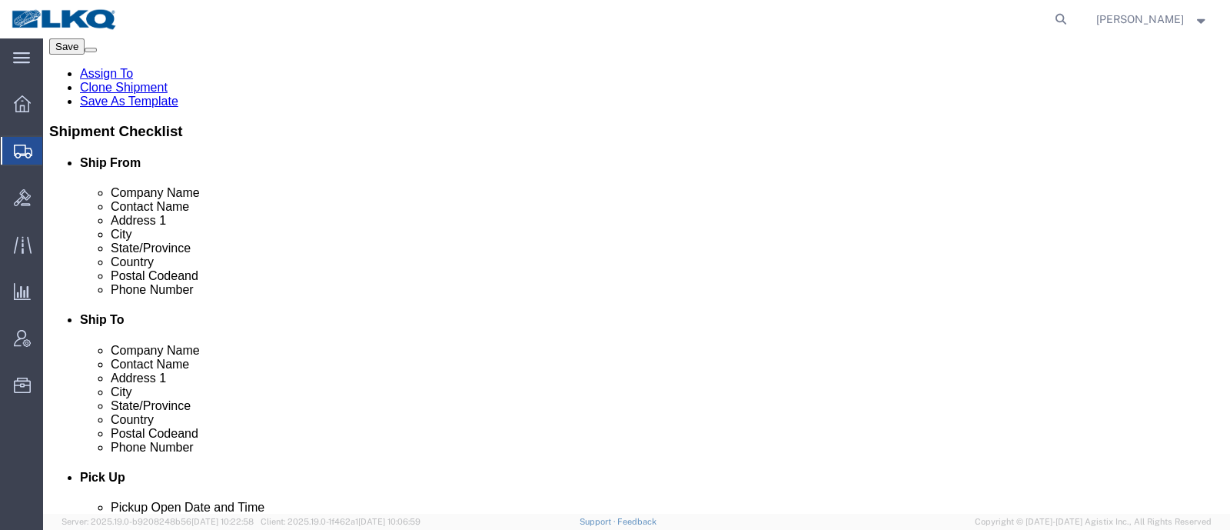
scroll to position [480, 0]
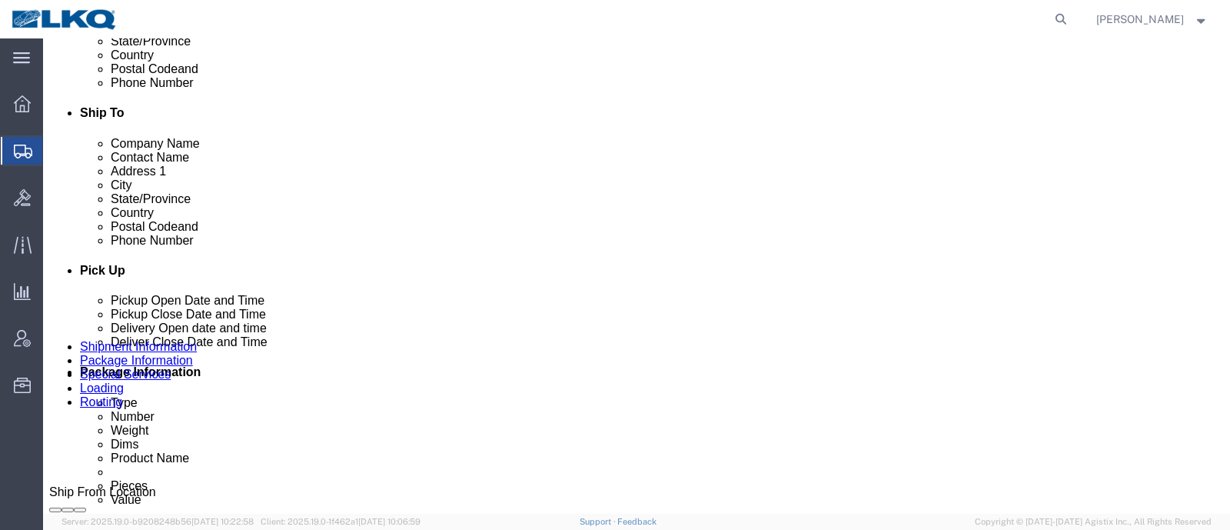
click icon
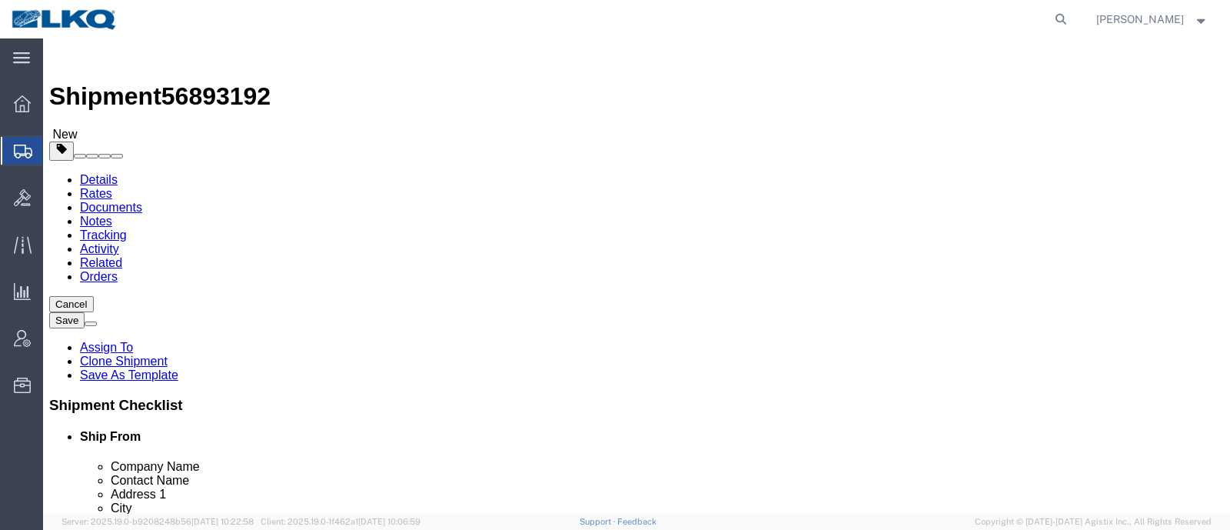
click link "Shipment Information"
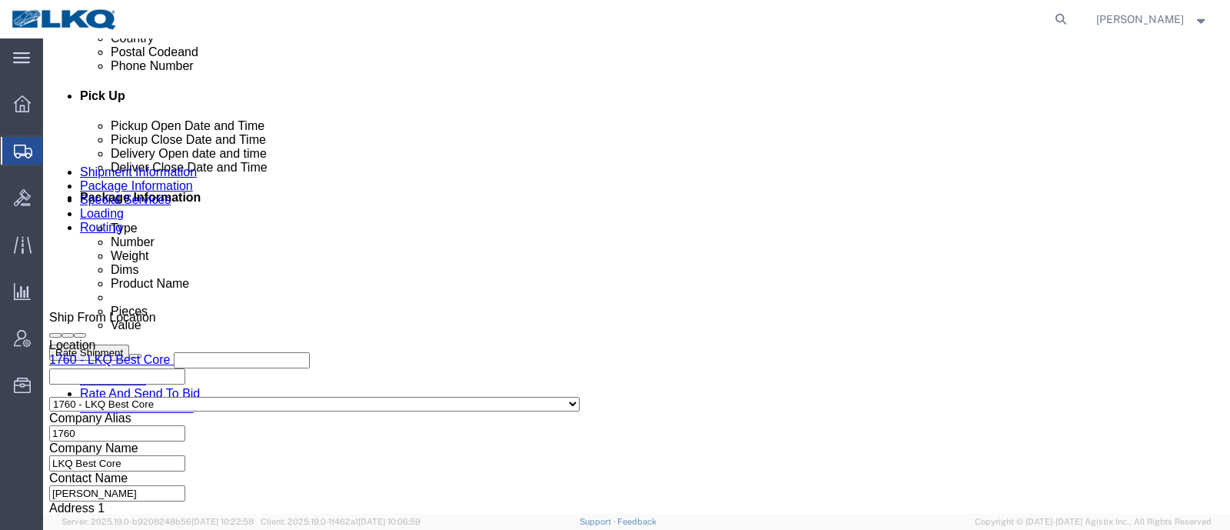
scroll to position [649, 0]
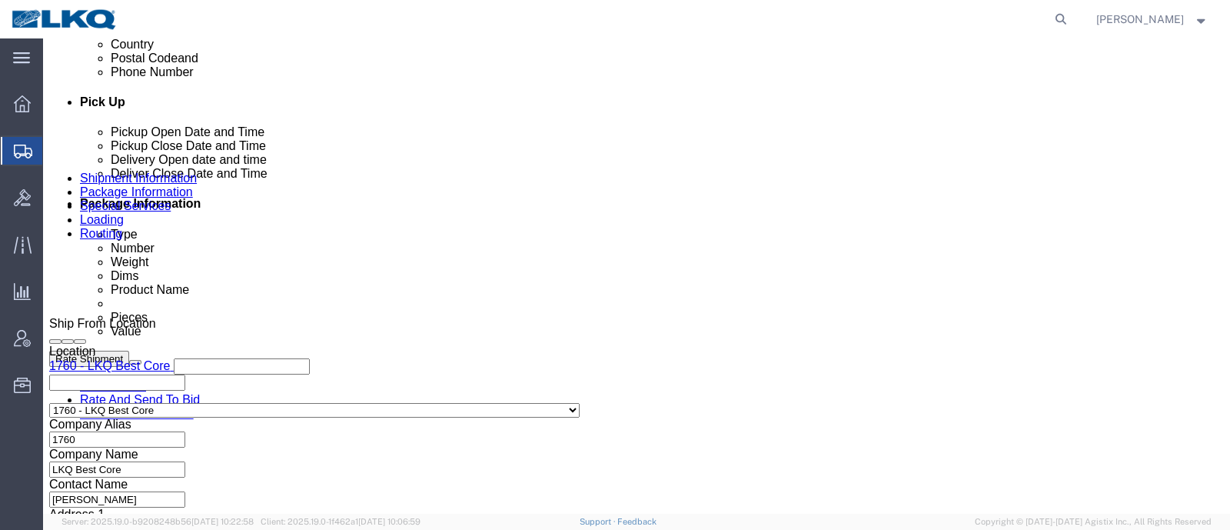
click link "Special Services"
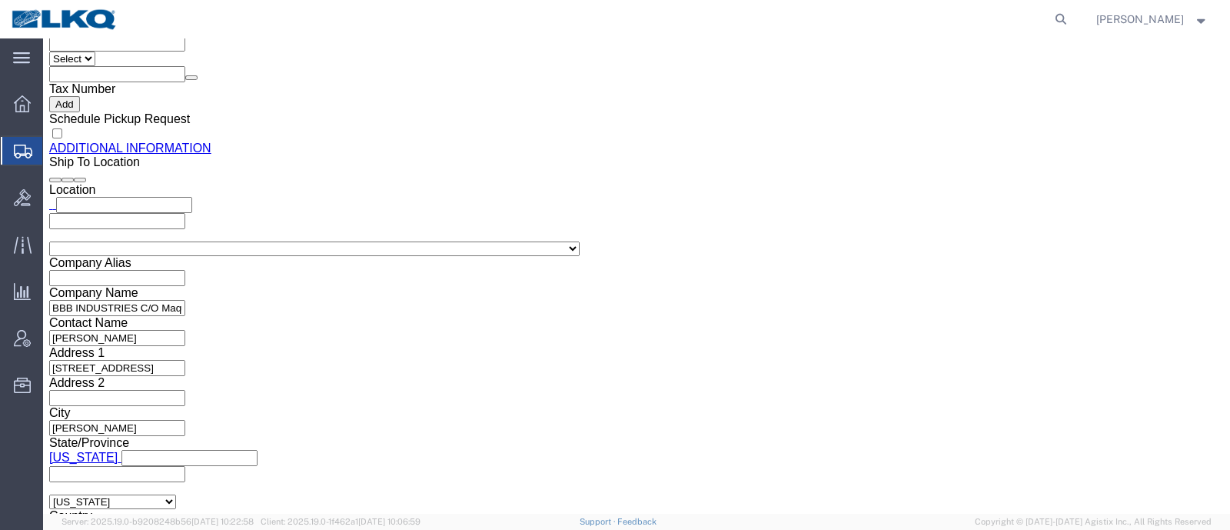
scroll to position [1610, 0]
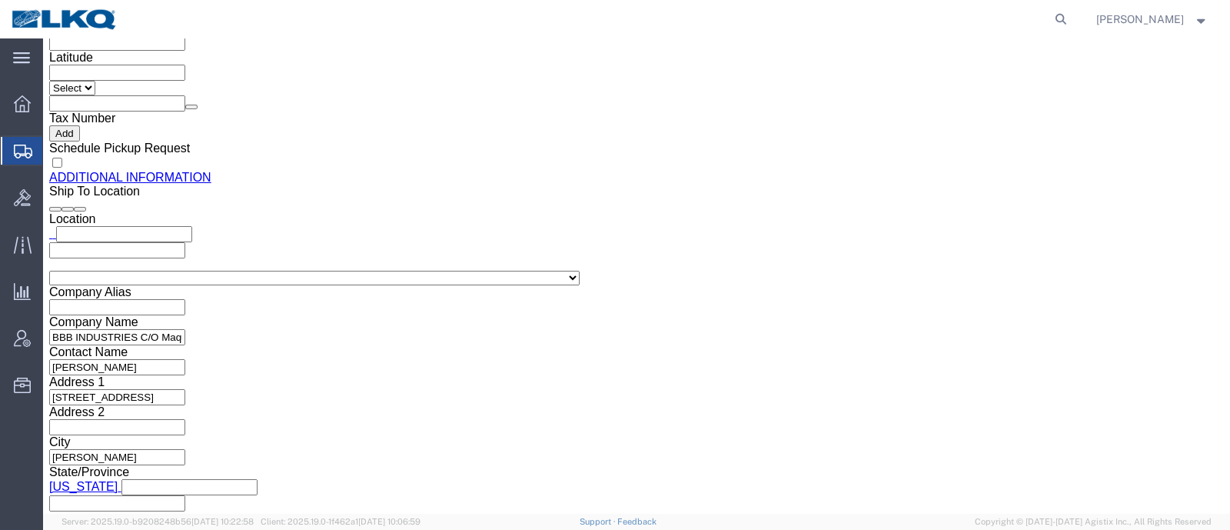
click input "[EMAIL_ADDRESS][DOMAIN_NAME]"
click icon
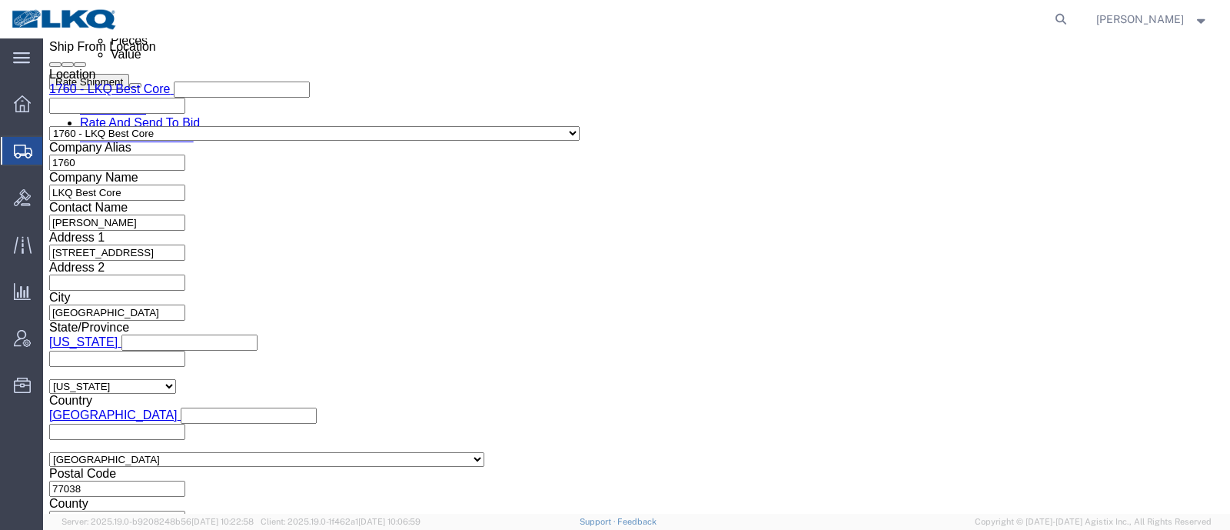
scroll to position [841, 0]
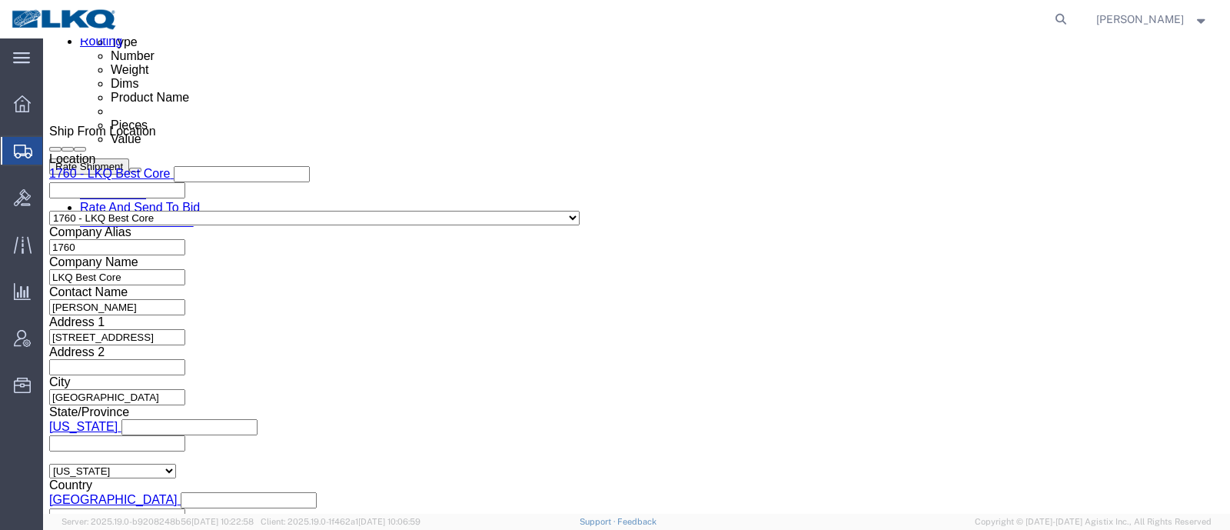
click button "Rate Shipment"
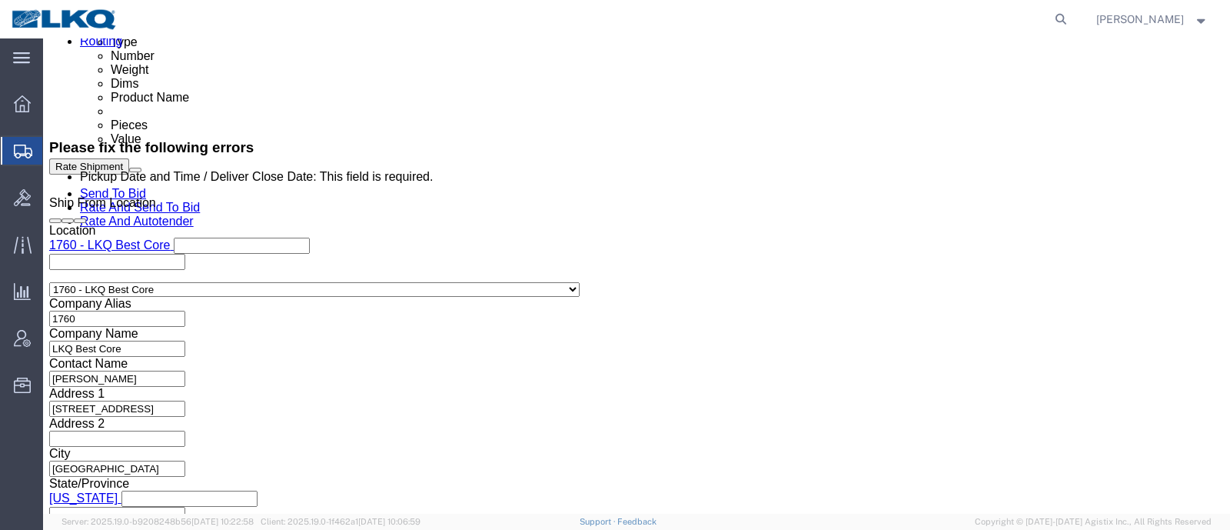
scroll to position [0, 0]
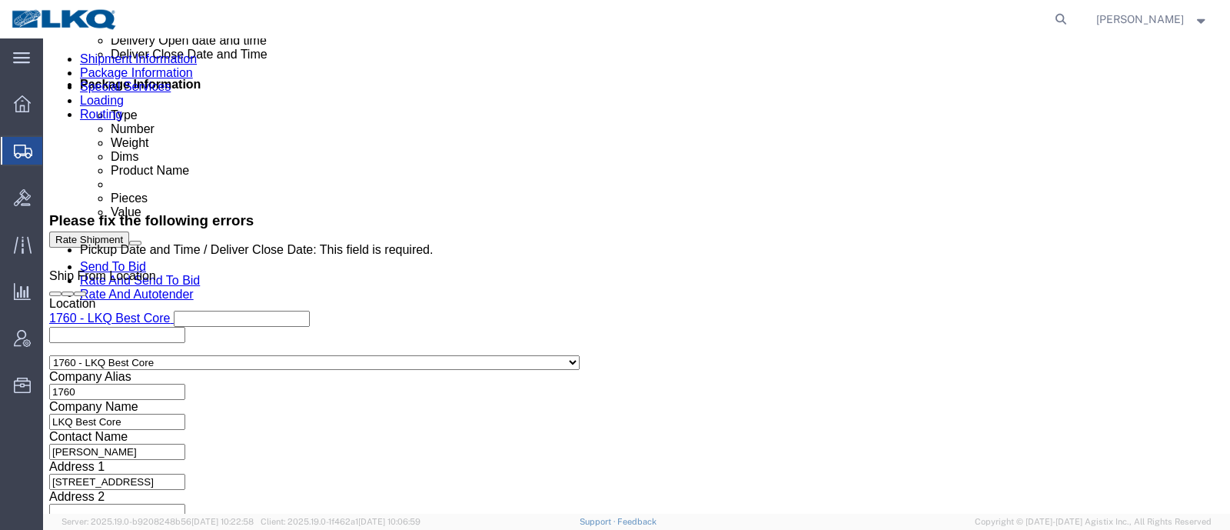
click div
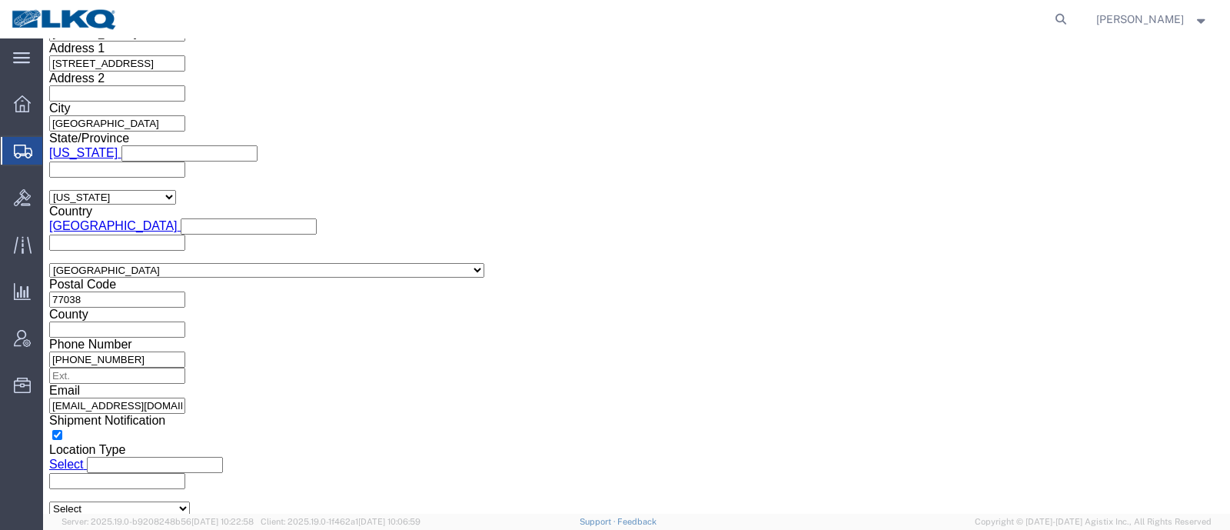
click button "Apply"
click button "Rate Shipment"
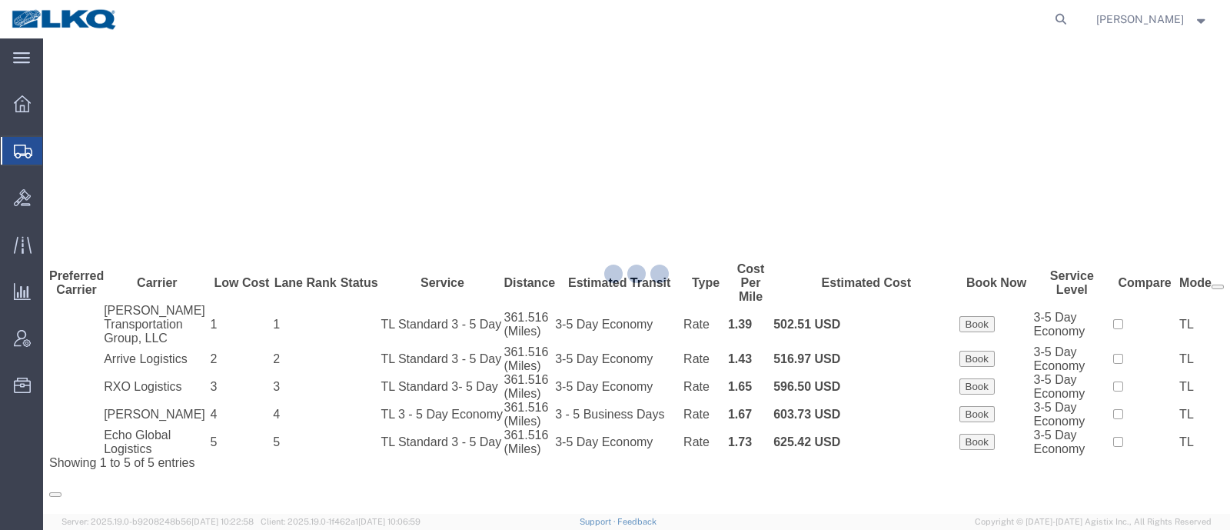
scroll to position [0, 0]
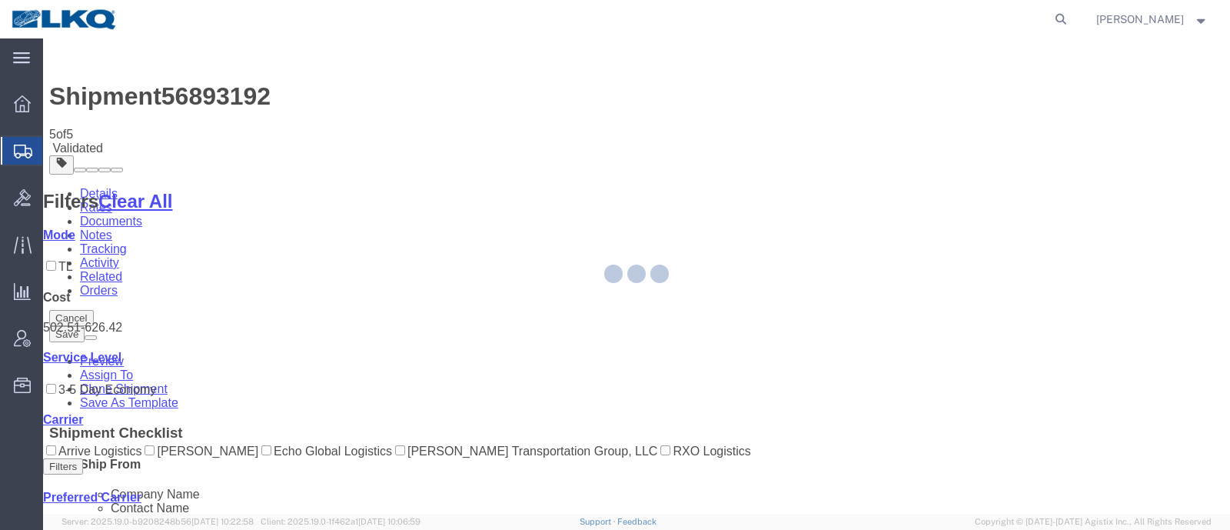
click at [826, 452] on div at bounding box center [636, 275] width 1187 height 475
select select "27634"
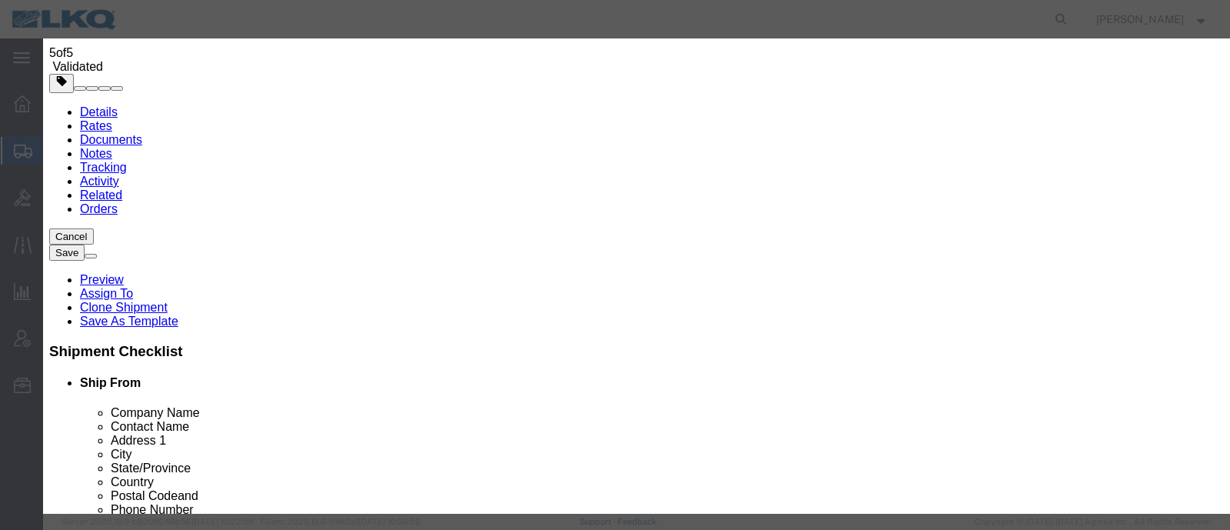
scroll to position [288, 0]
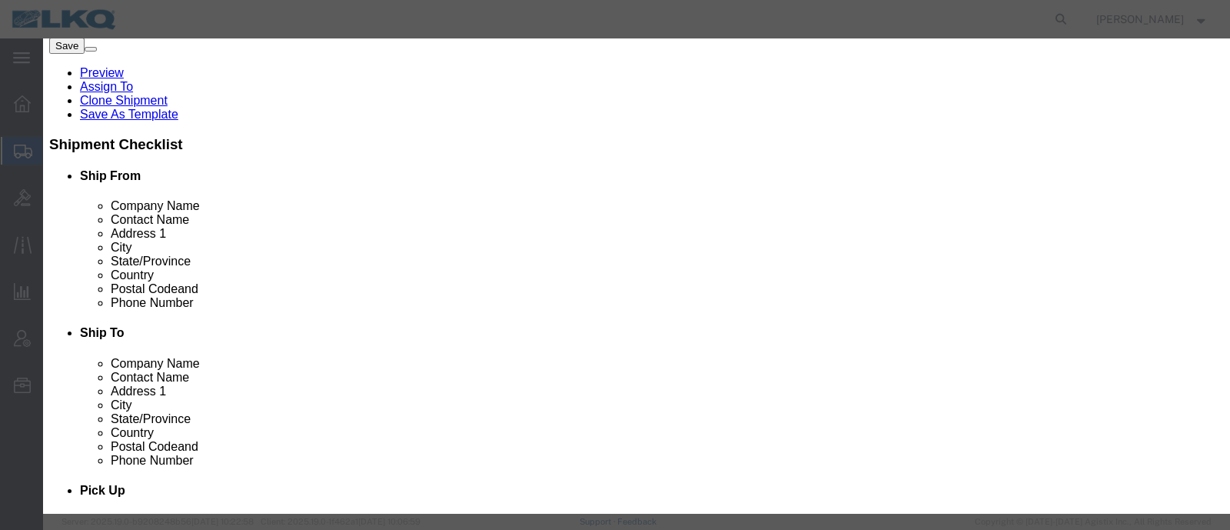
click input "2"
type input "1"
click input "1"
click div "Award Preference Price Carrier Rank"
drag, startPoint x: 703, startPoint y: 102, endPoint x: 703, endPoint y: 111, distance: 9.2
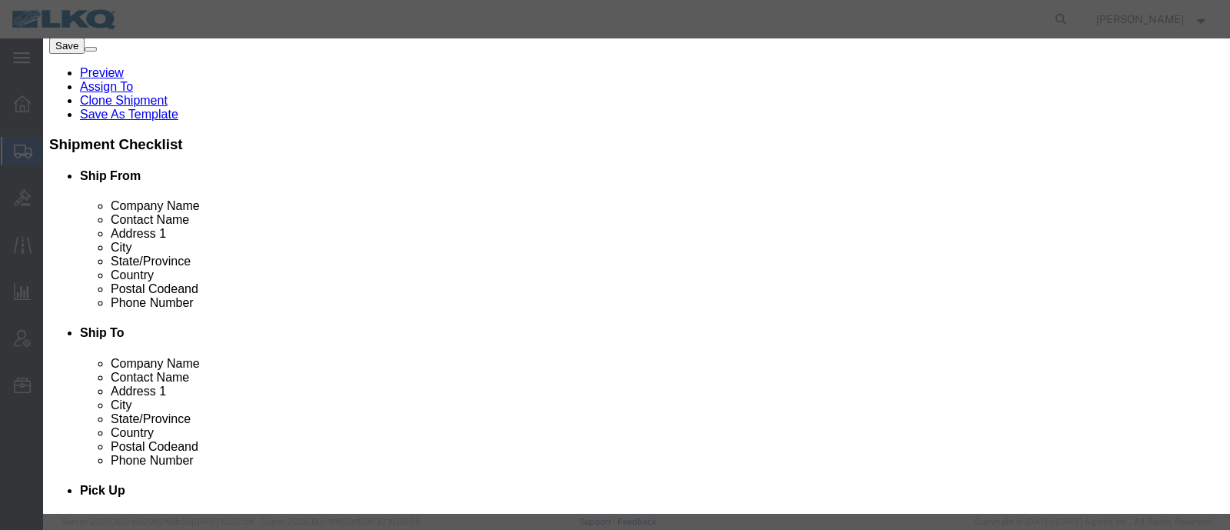
click select "Price Carrier Rank"
select select "LANE_RANK"
click select "Price Carrier Rank"
click input "8:00 AM"
type input "7:00 AM"
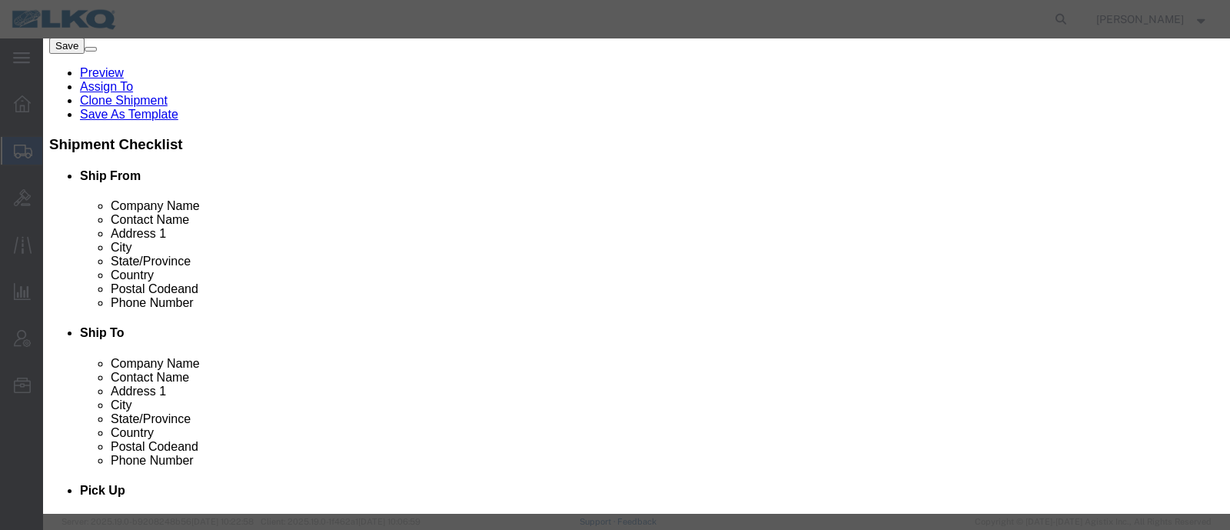
click button "Save Auto-Tender"
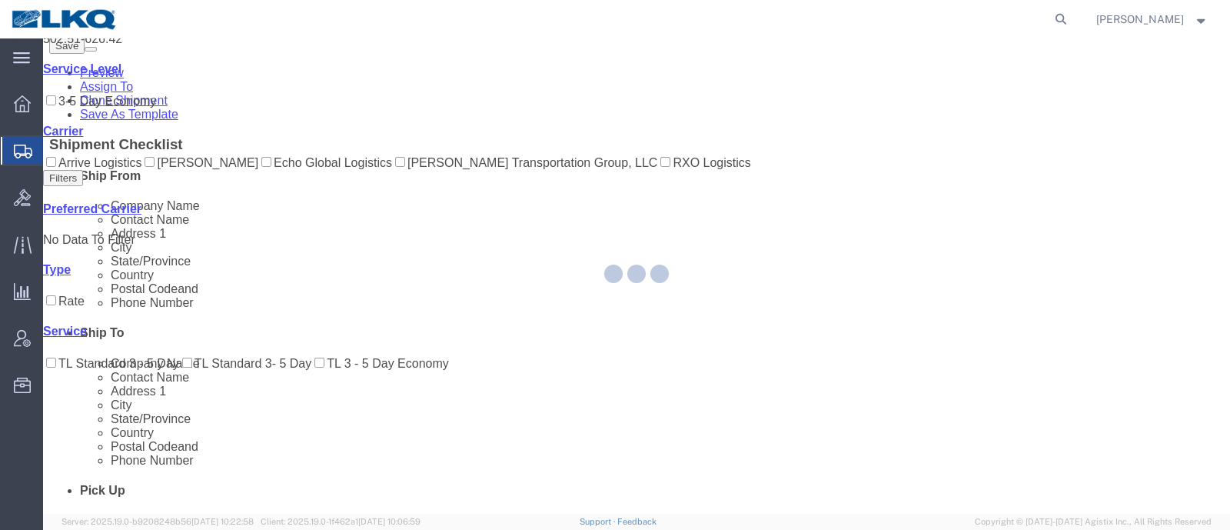
scroll to position [0, 0]
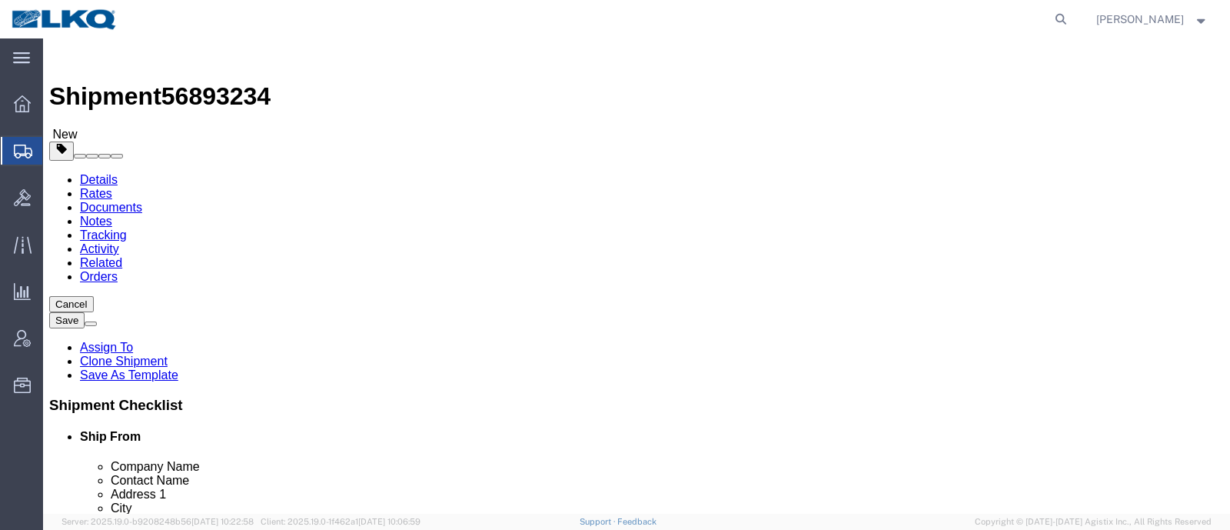
select select "27634"
select select
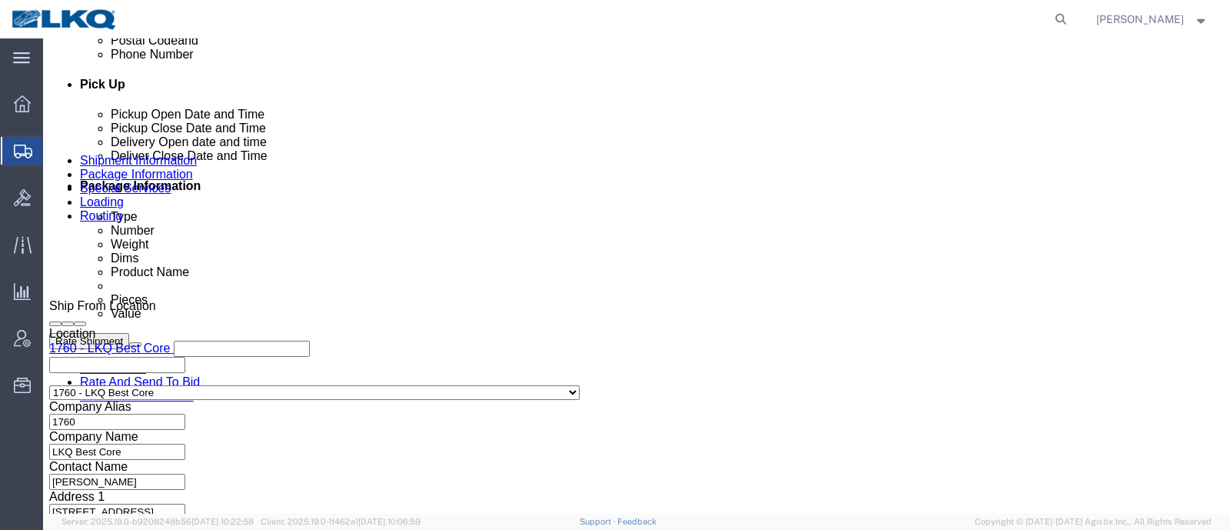
scroll to position [672, 0]
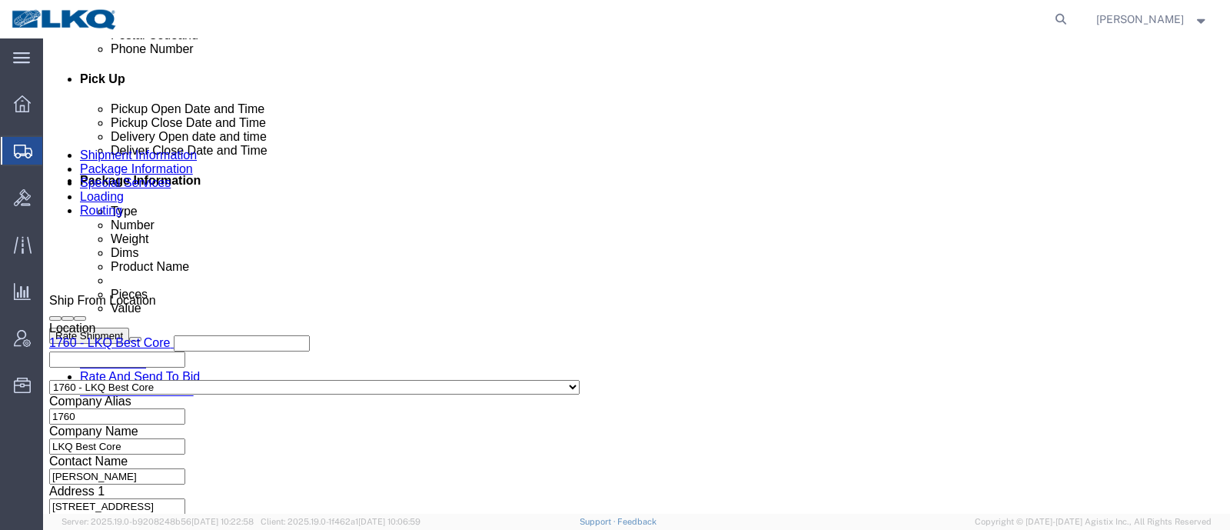
click div
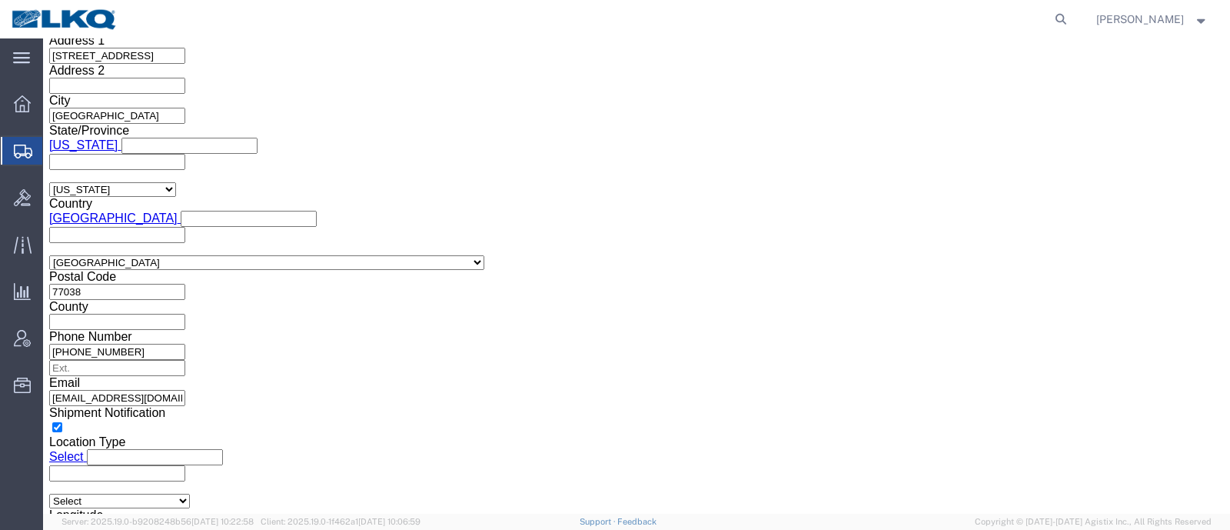
click button "Apply"
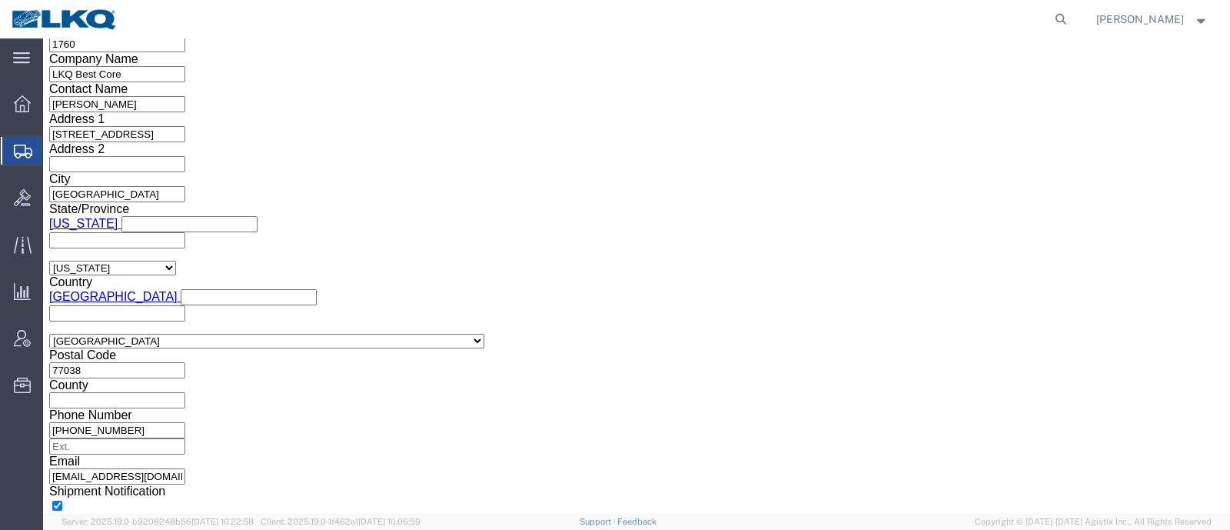
scroll to position [930, 0]
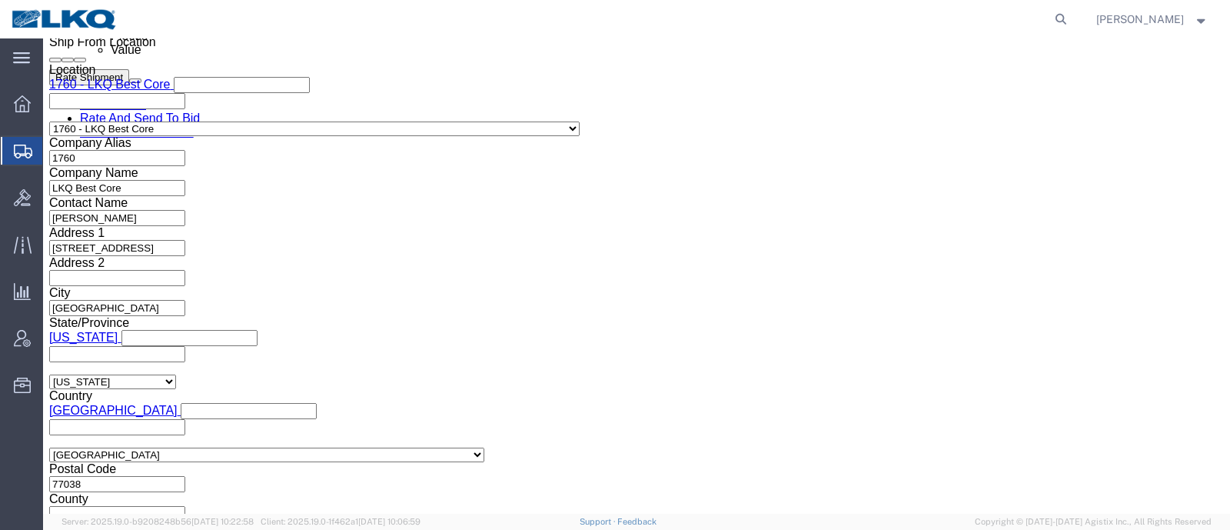
click span "56893234"
copy span "56893234"
click div "Shipment Information Package Information Special Services Loading Routing"
click icon
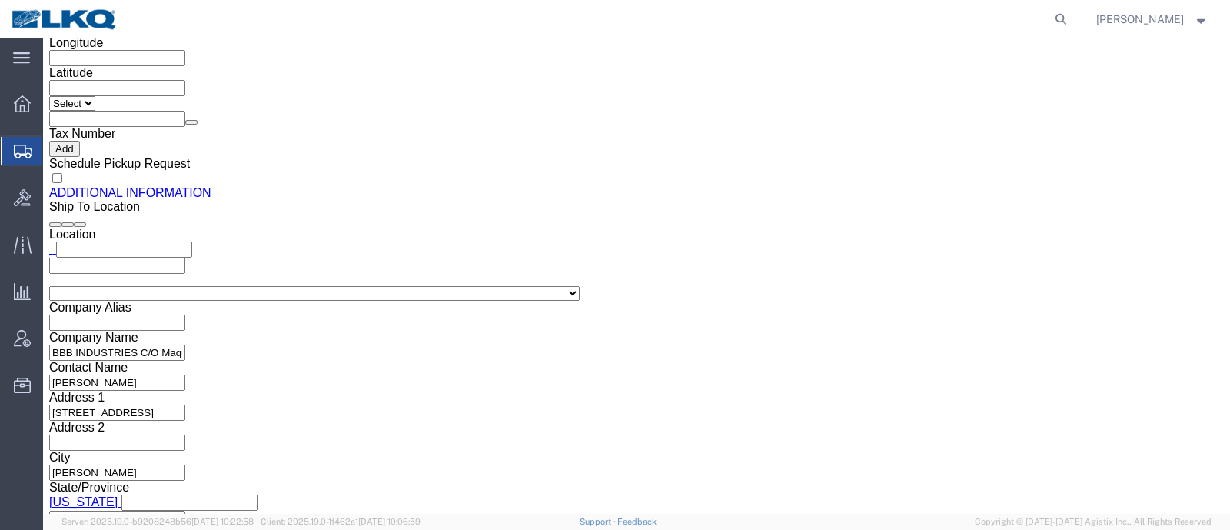
scroll to position [1506, 0]
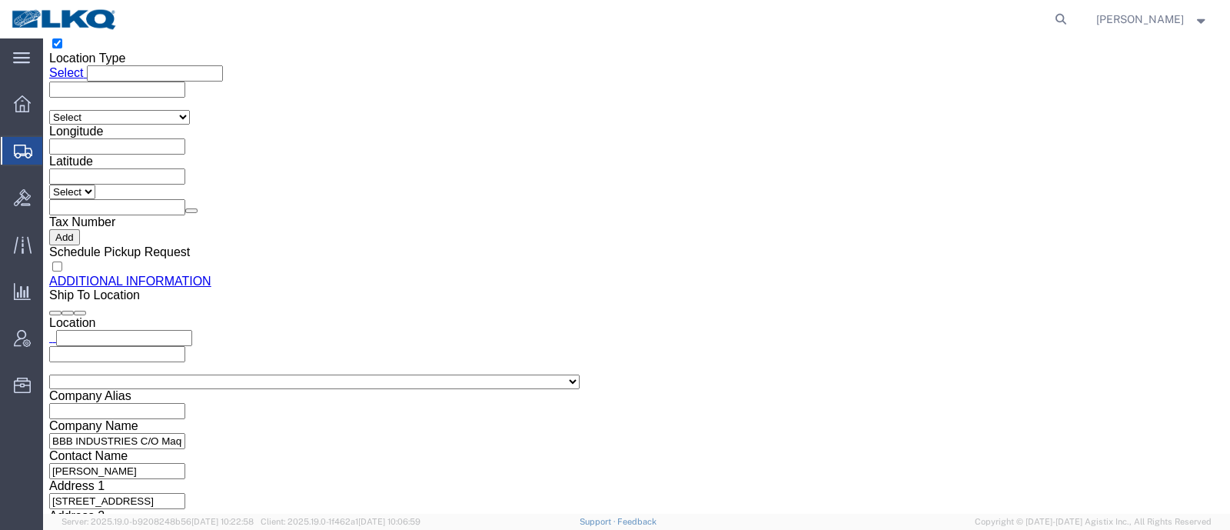
click input "[EMAIL_ADDRESS][DOMAIN_NAME]"
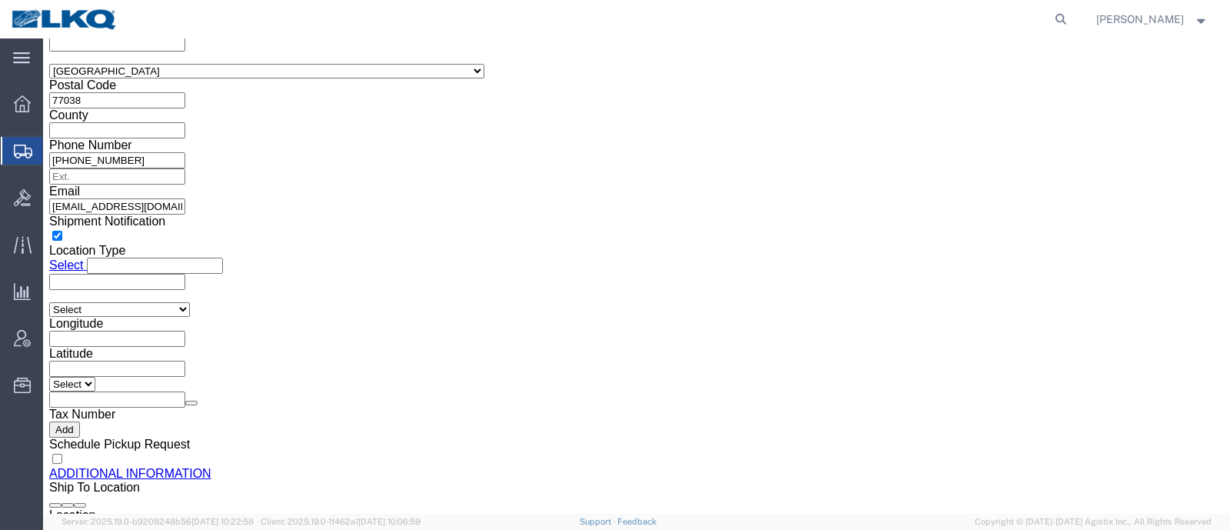
click icon
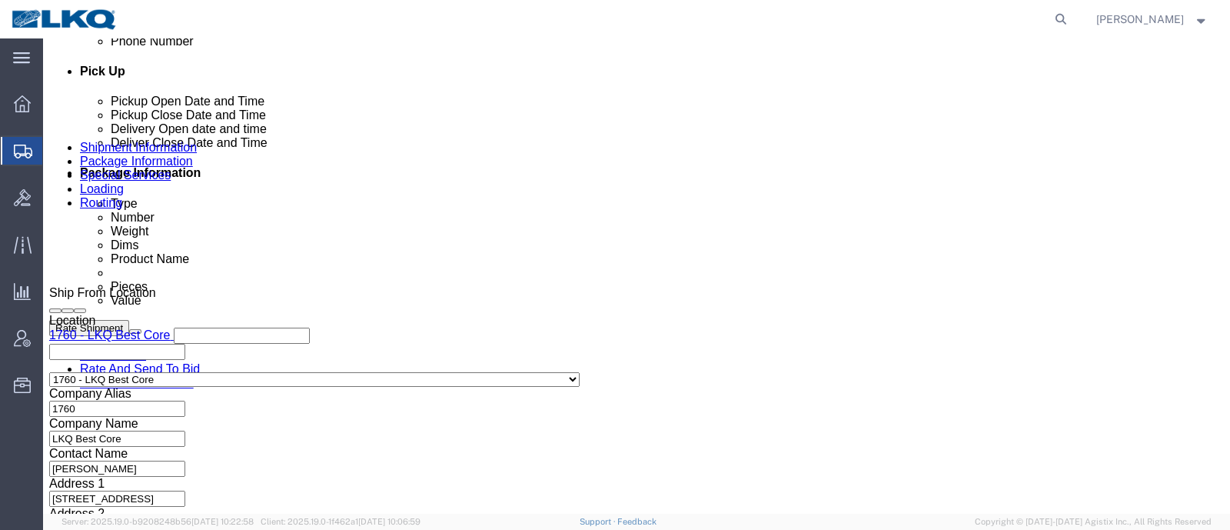
scroll to position [841, 0]
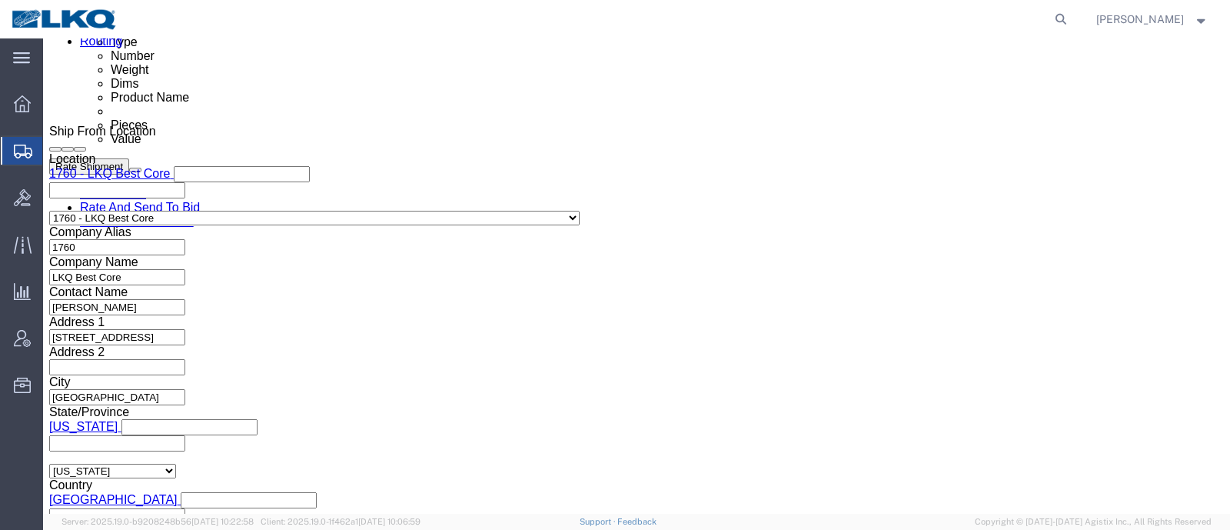
click button "Rate Shipment"
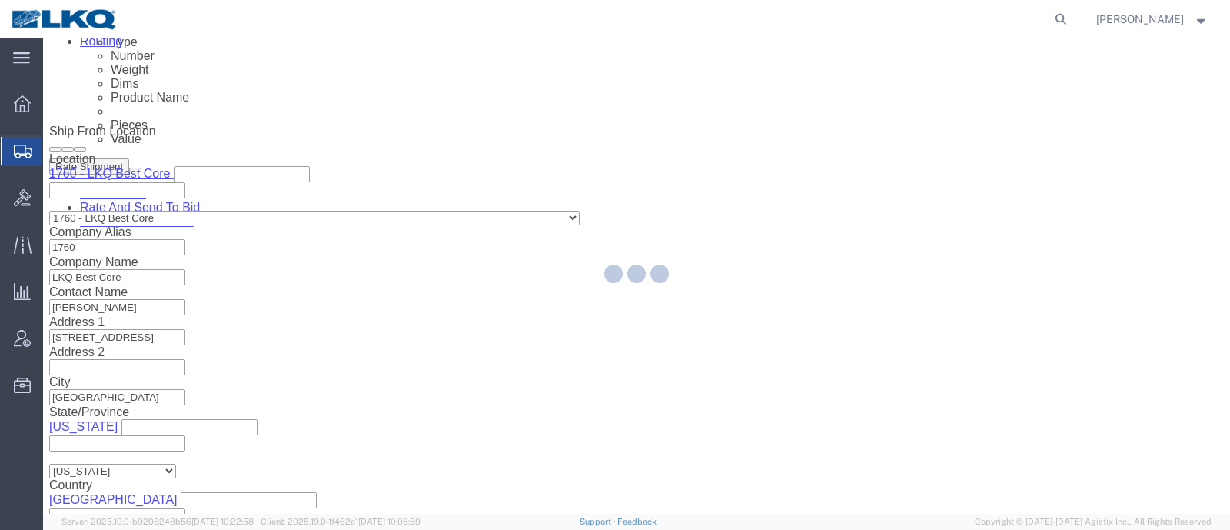
scroll to position [0, 0]
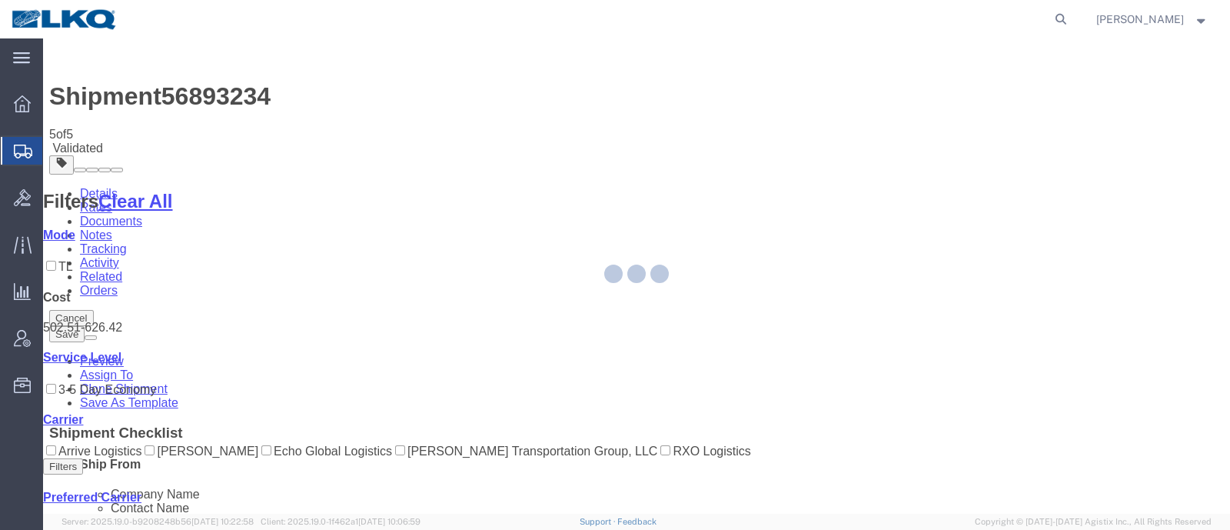
select select "27634"
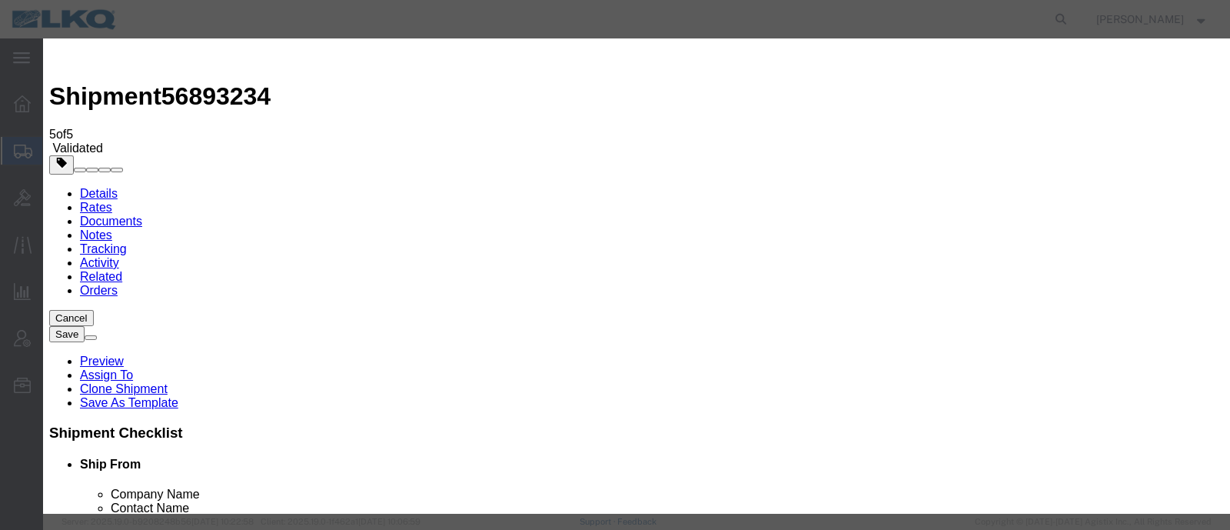
click input "2"
type input "1"
click input "1"
click select "Price Carrier Rank"
select select "LANE_RANK"
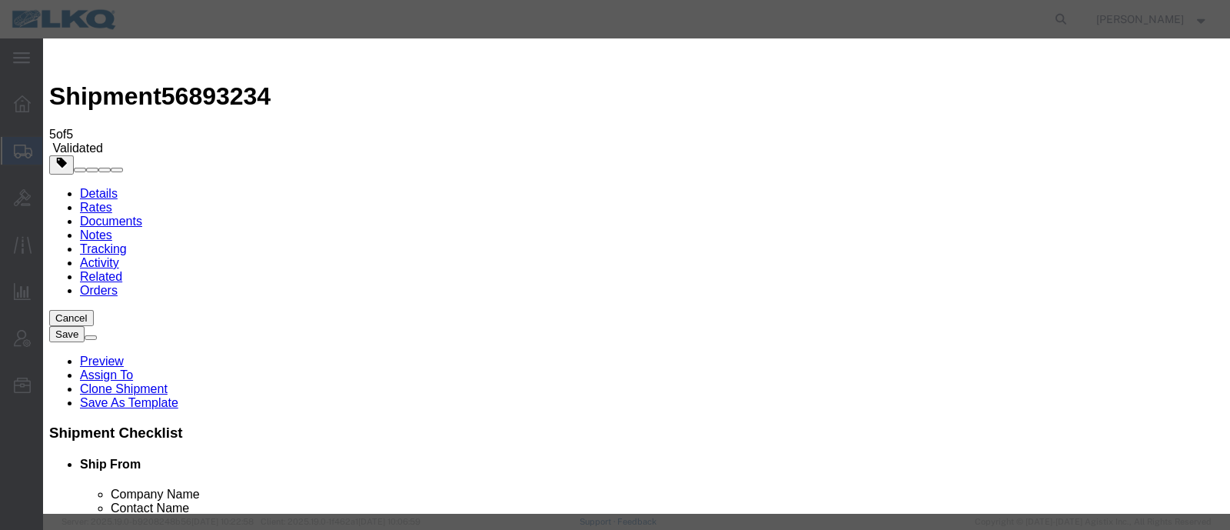
click select "Price Carrier Rank"
click input "8:00 AM"
type input "7:00 AM"
click button "Save Auto-Tender"
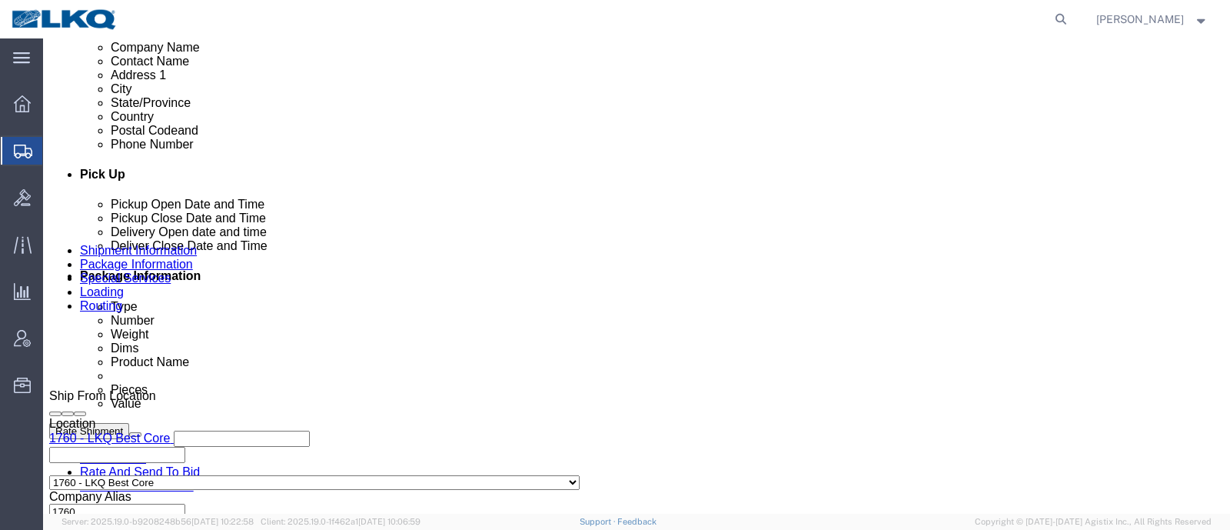
select select "27634"
select select
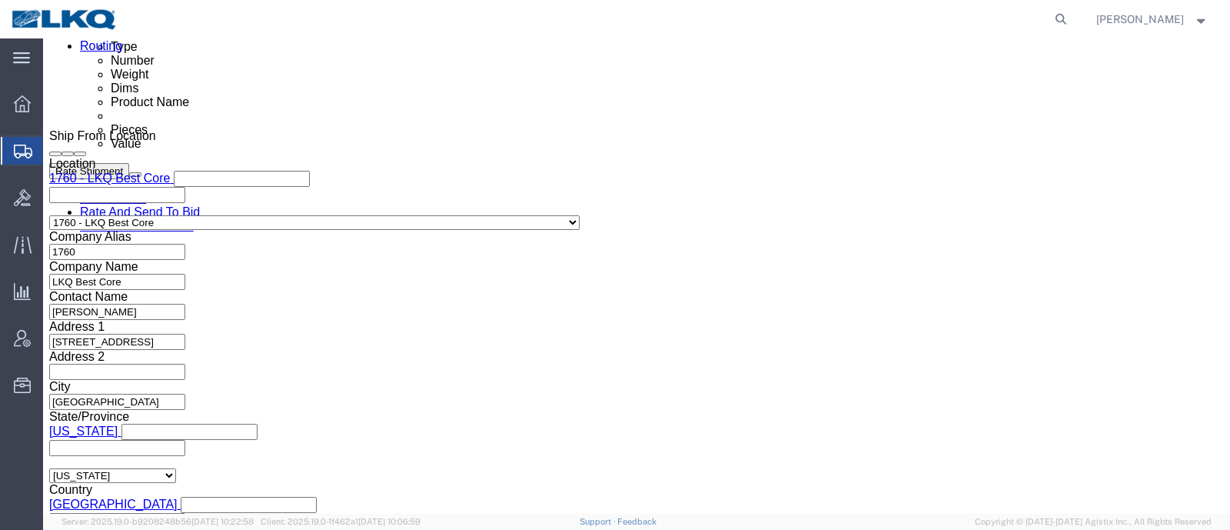
scroll to position [865, 0]
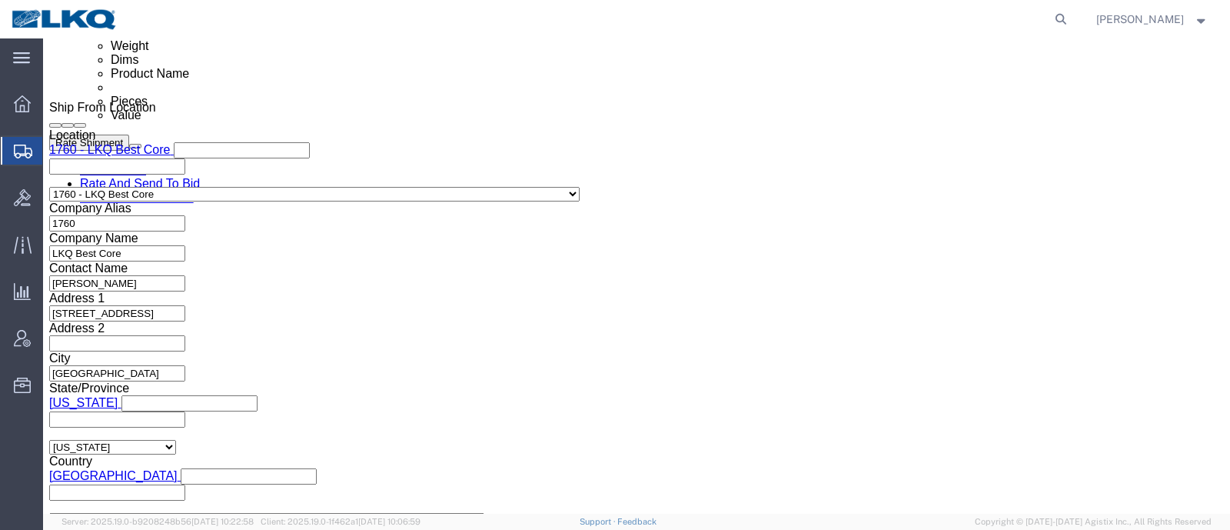
click div
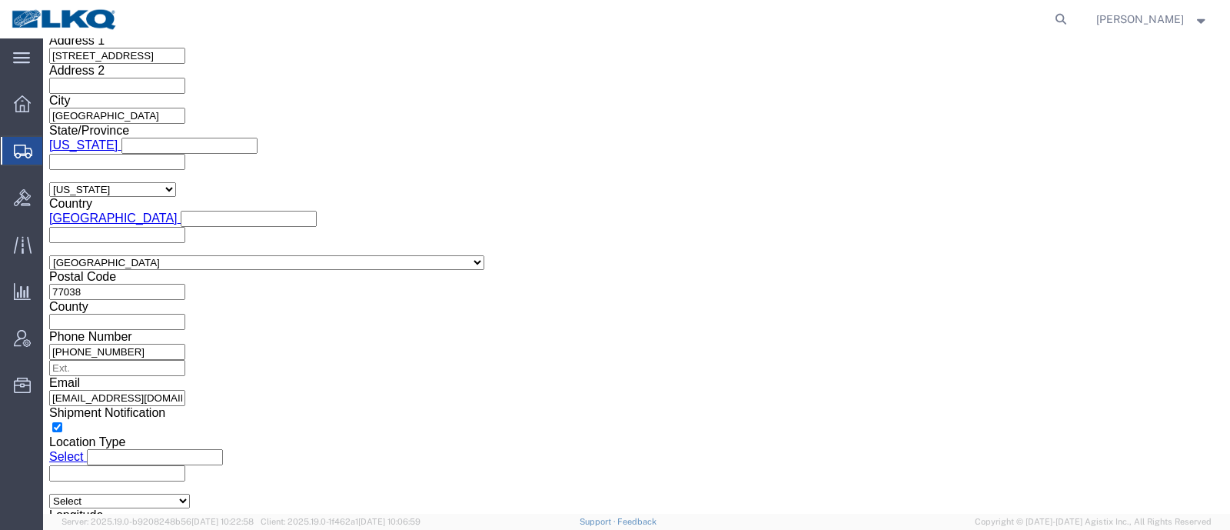
click button "Apply"
click div "Shipping Mode (Optional) Add another leg"
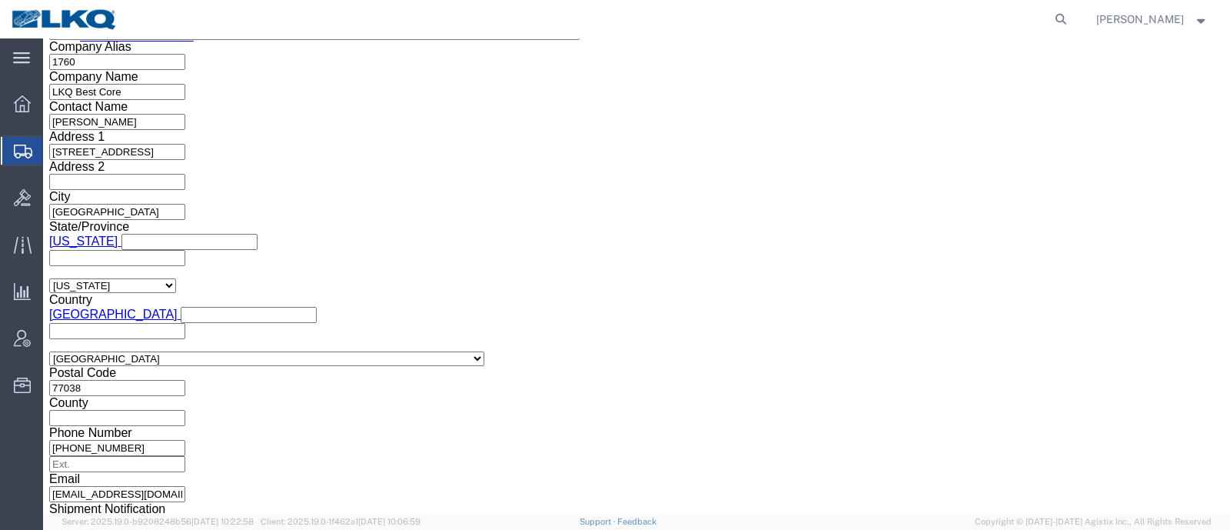
scroll to position [737, 0]
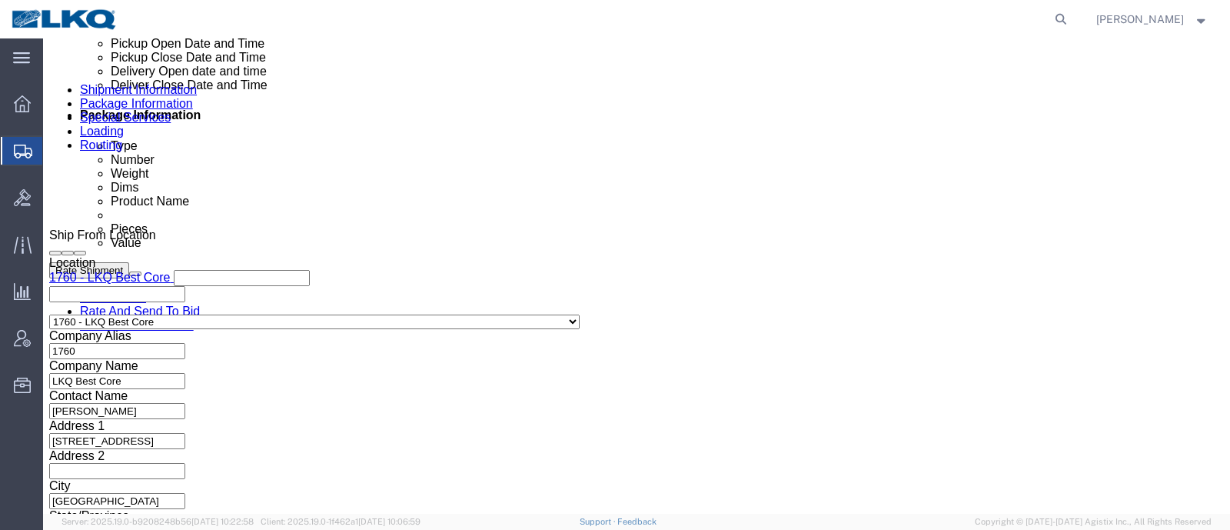
click span "56893261"
copy span "56893261"
click link "Special Services"
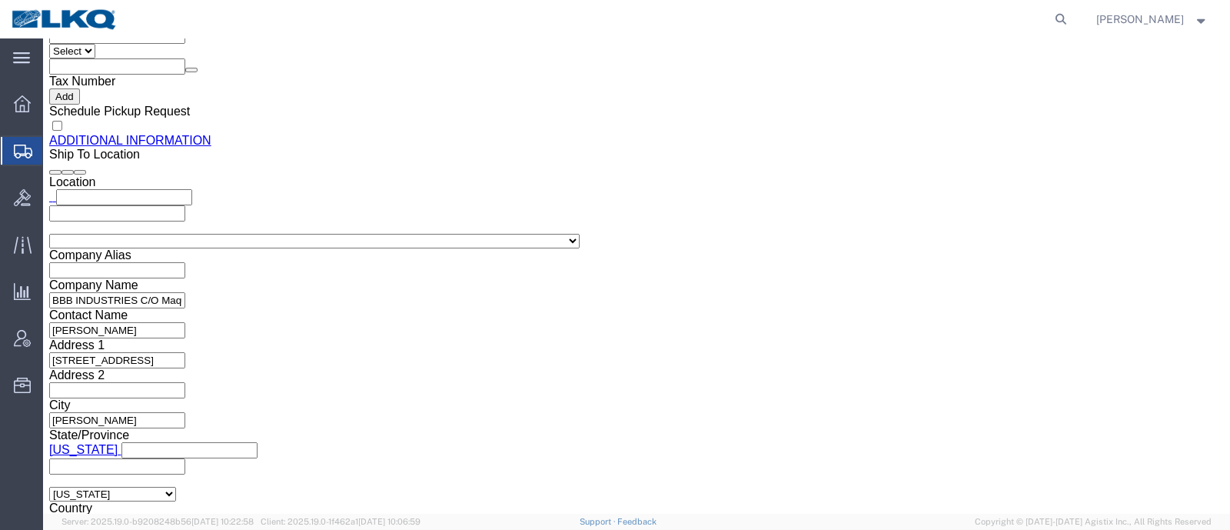
scroll to position [1603, 0]
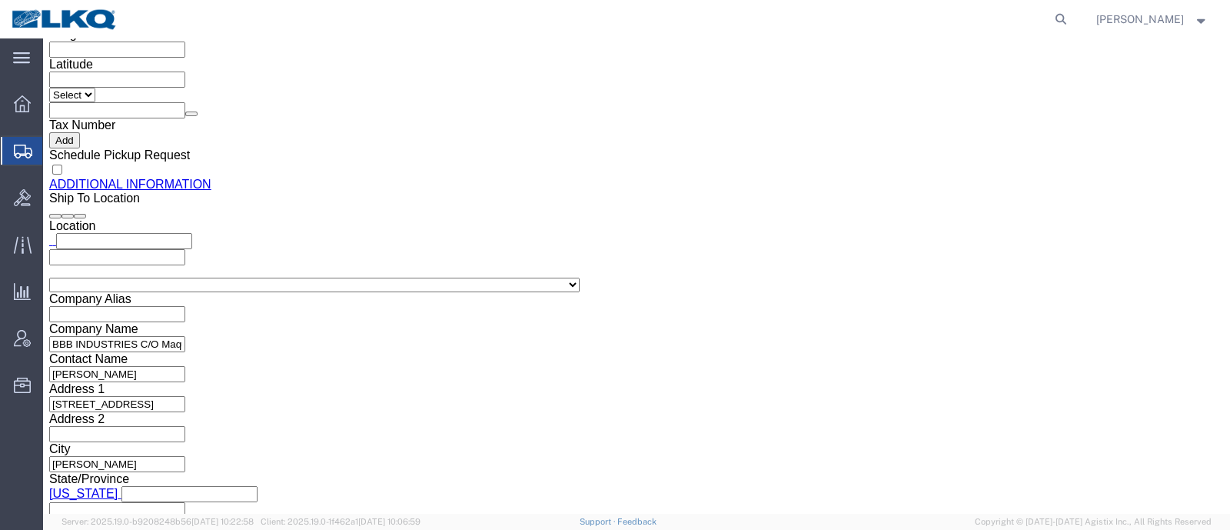
click input "[EMAIL_ADDRESS][DOMAIN_NAME]"
click icon
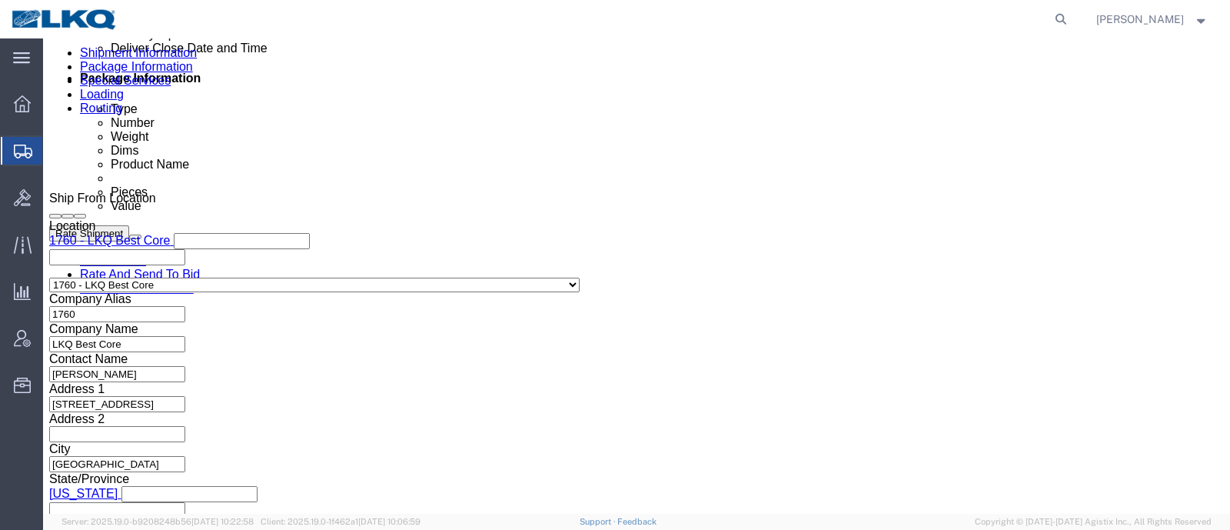
scroll to position [745, 0]
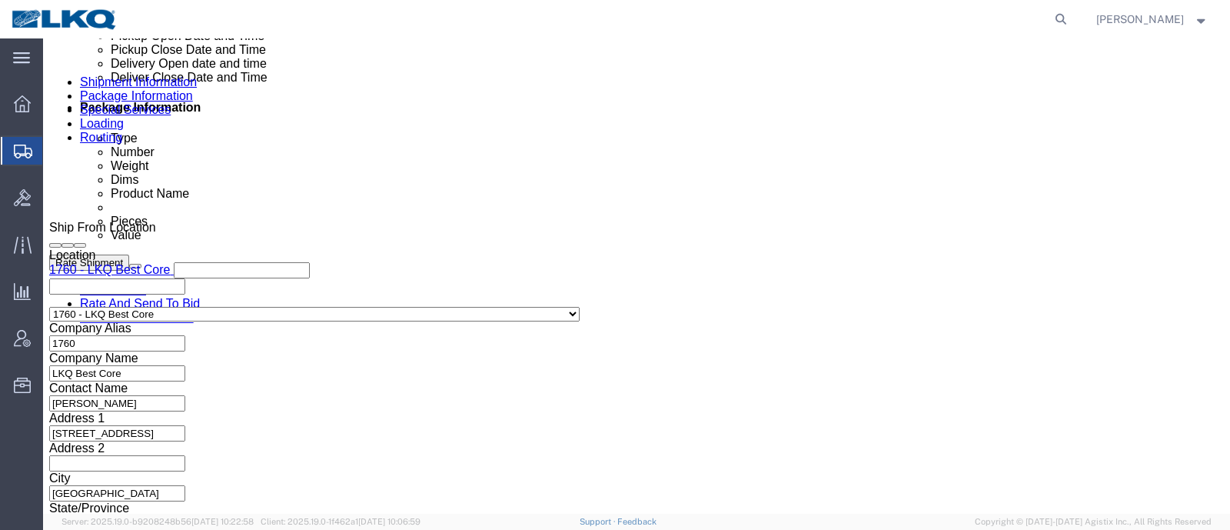
click button "Rate Shipment"
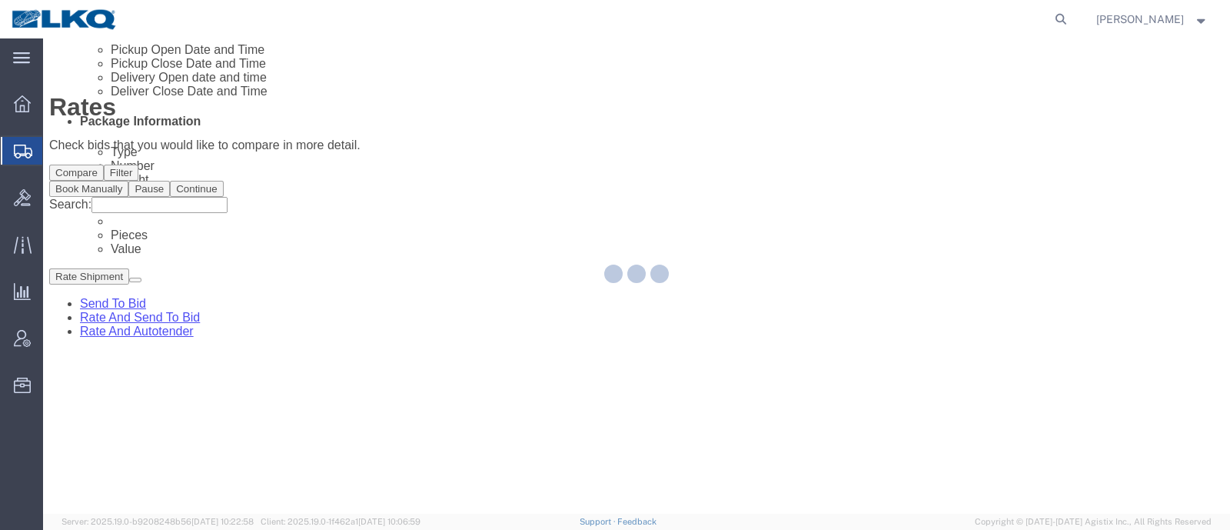
scroll to position [0, 0]
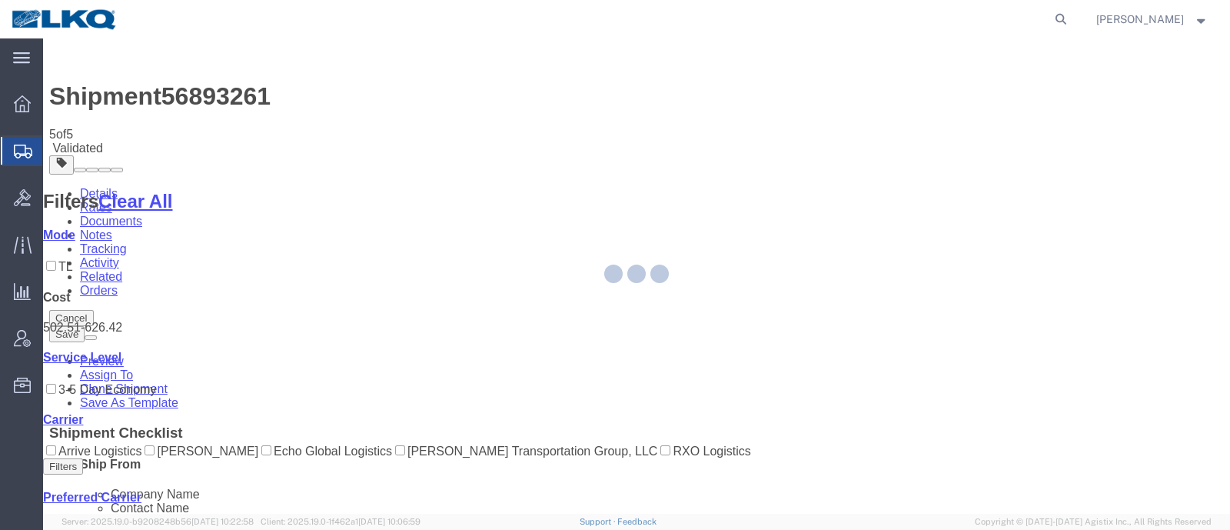
select select "27634"
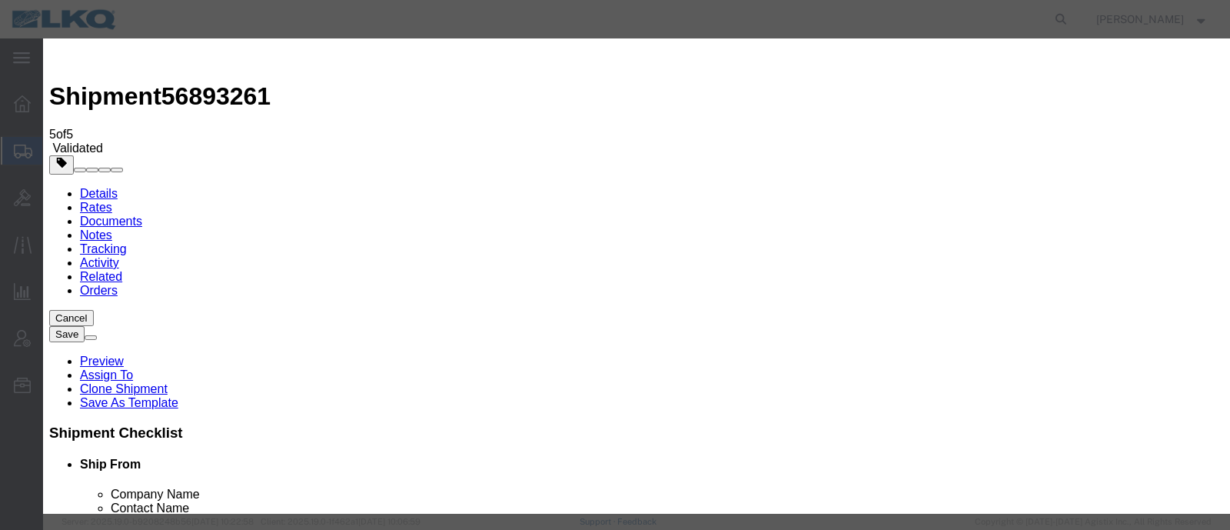
click input "2"
type input "1"
click input "1"
click select "Price Carrier Rank"
select select "LANE_RANK"
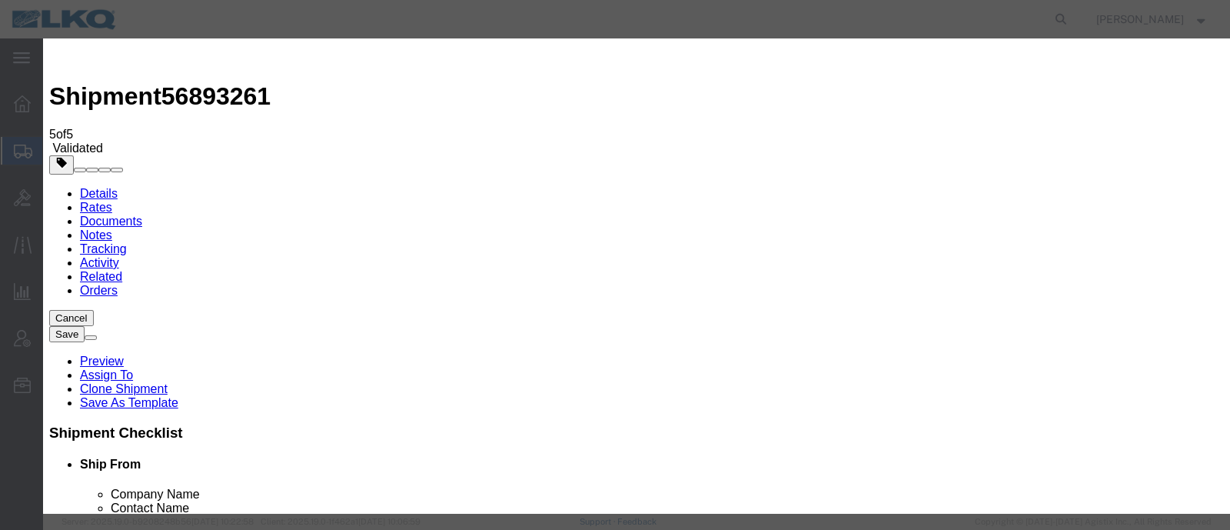
click select "Price Carrier Rank"
click input "8:00 AM"
type input "7:00 AM"
click button "Save Auto-Tender"
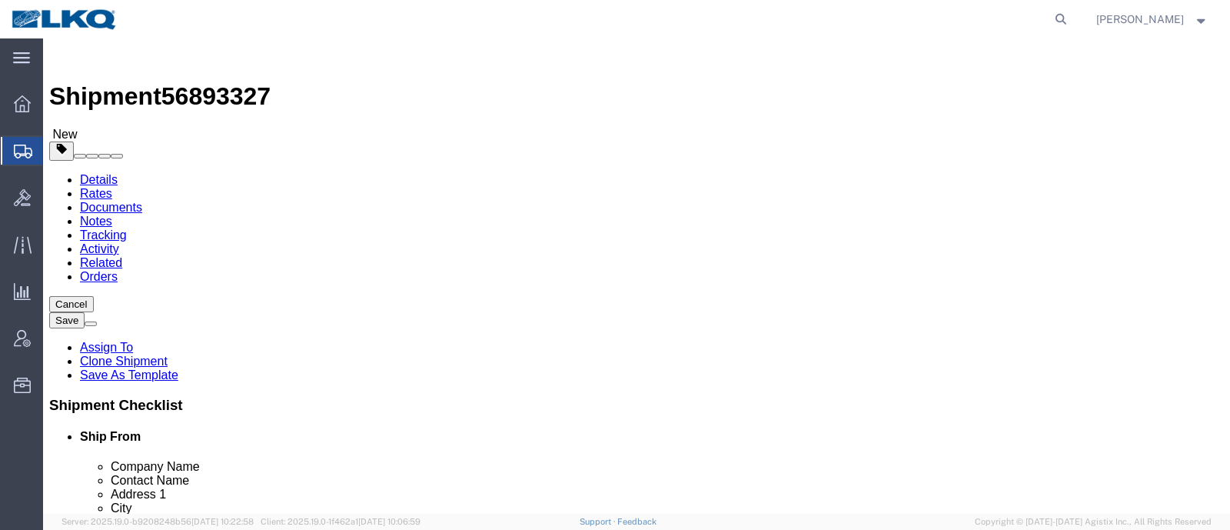
click span "56893327"
copy span "56893327"
select select
select select "27662"
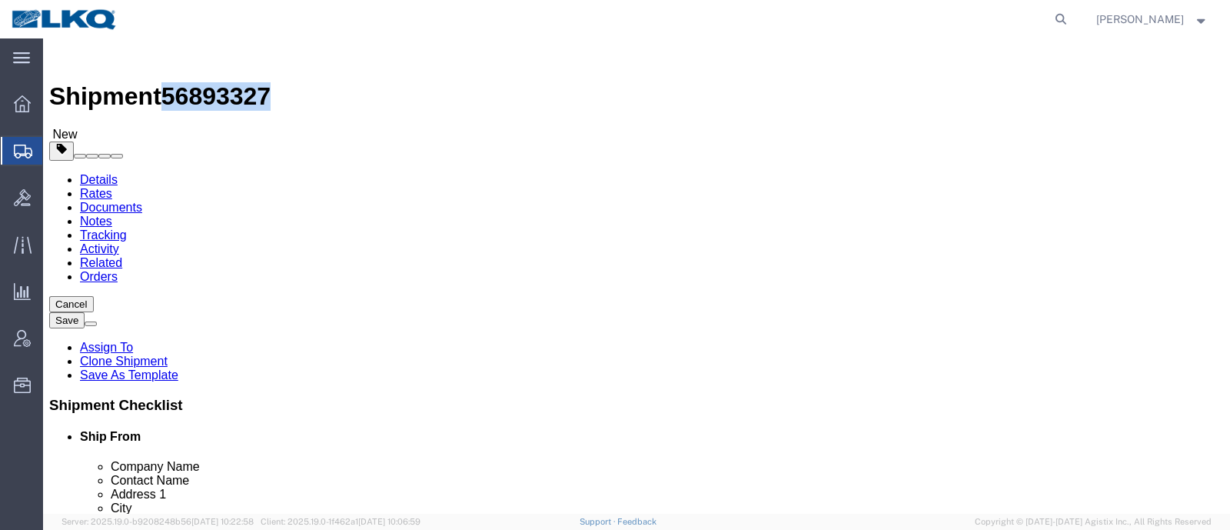
click icon
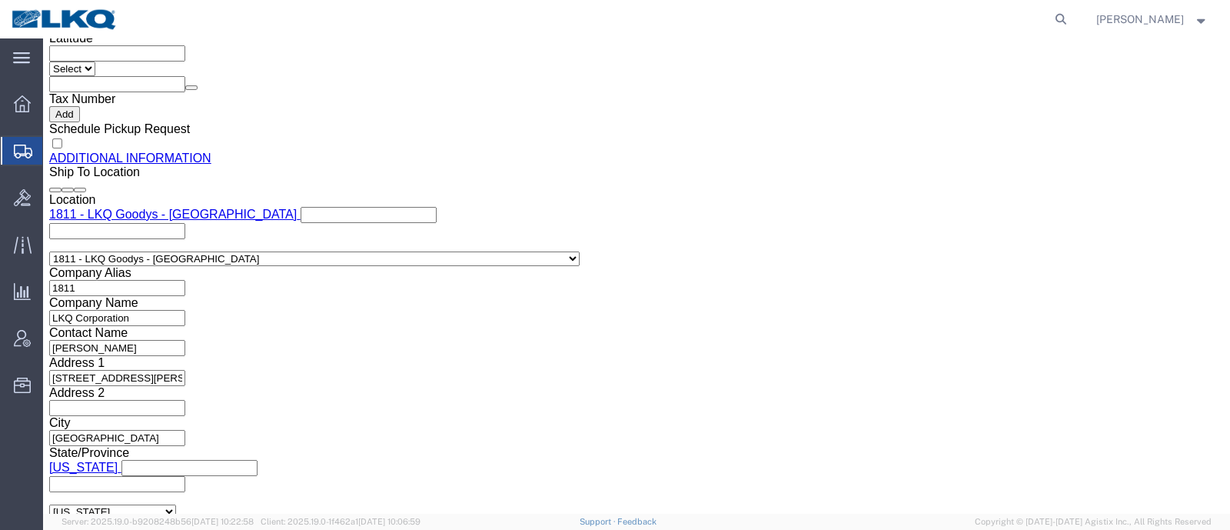
scroll to position [1537, 0]
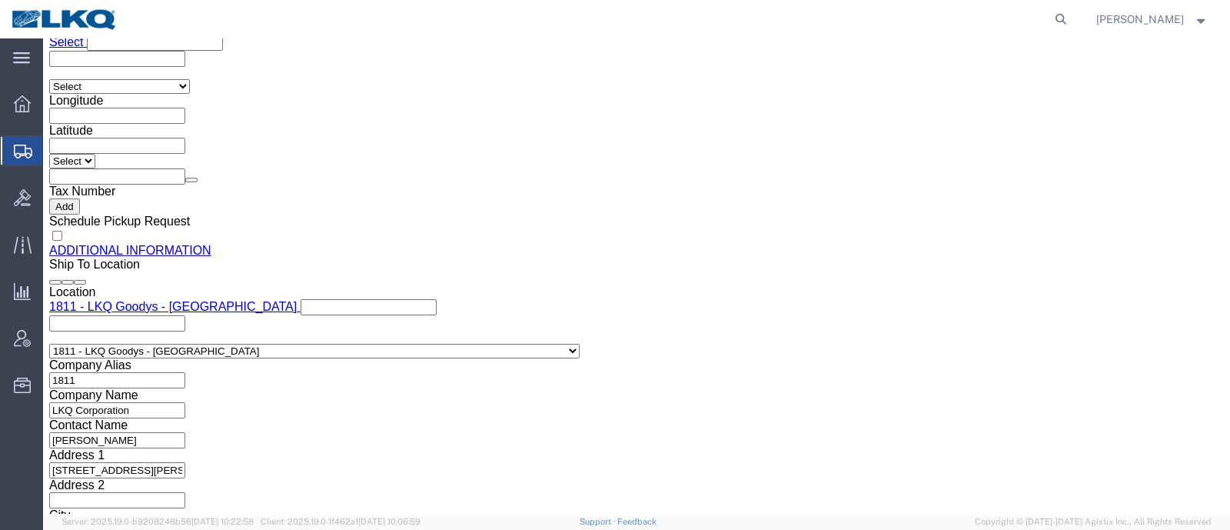
click input "[EMAIL_ADDRESS][DOMAIN_NAME]"
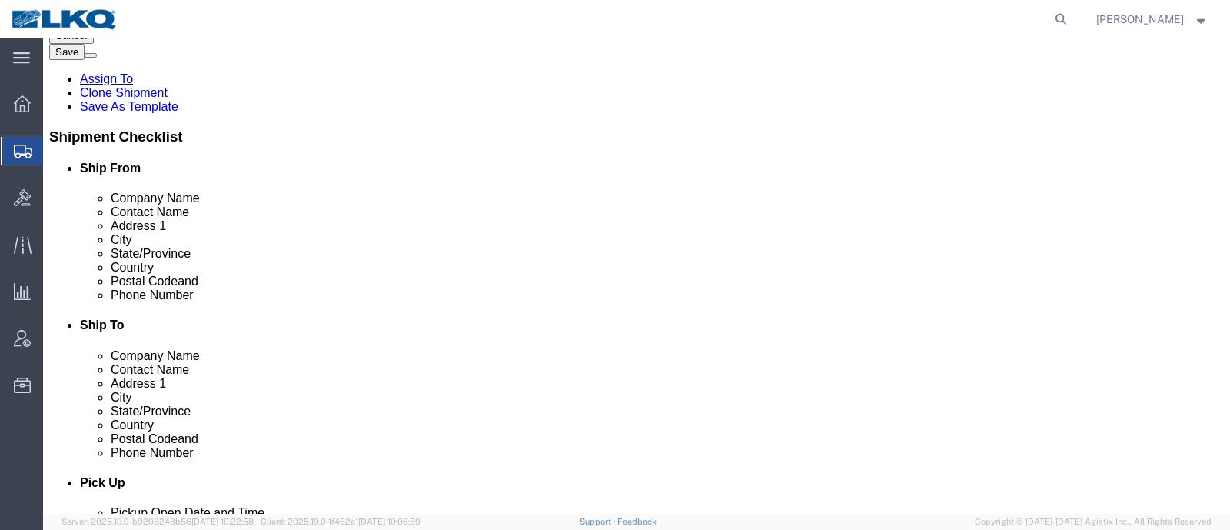
scroll to position [0, 0]
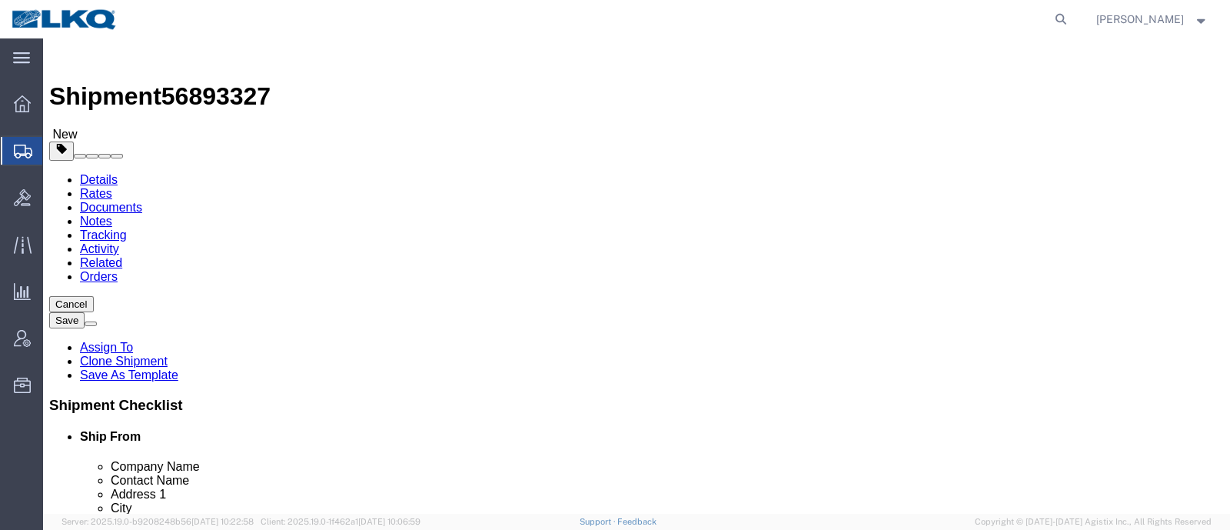
click icon
click link "Special Services"
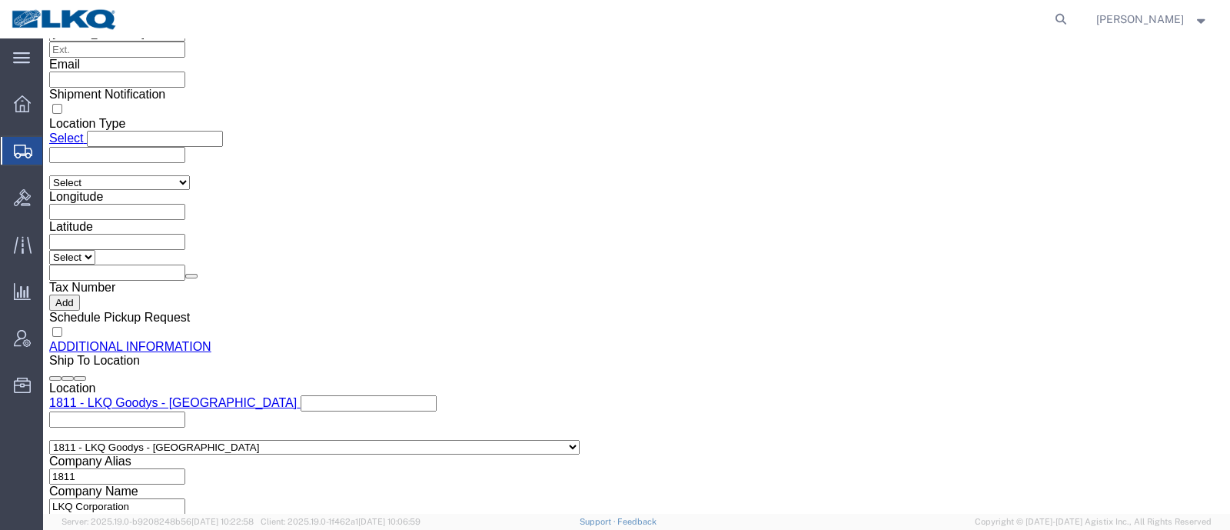
scroll to position [1537, 0]
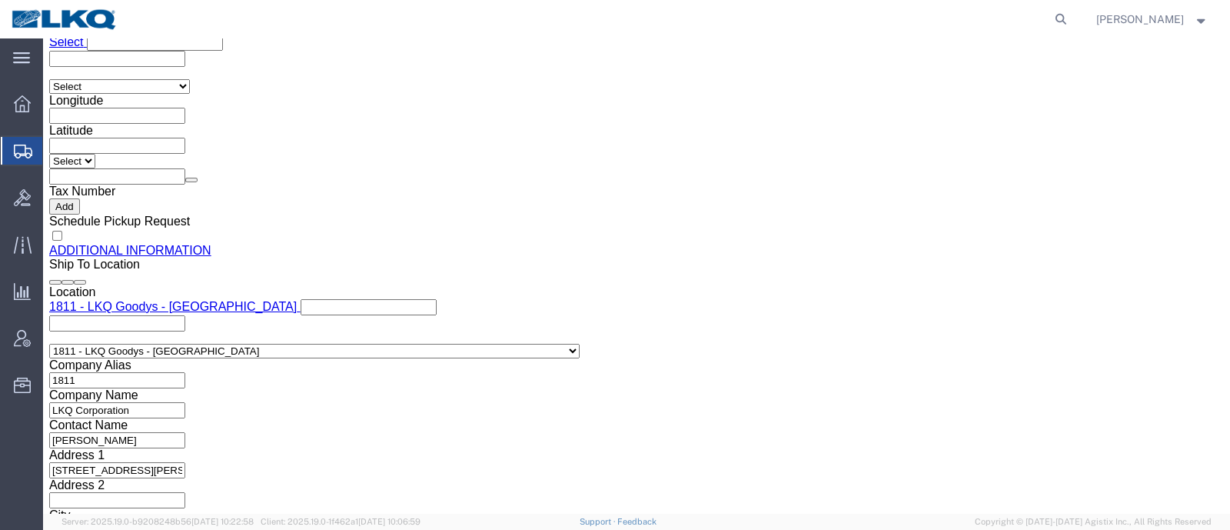
click icon
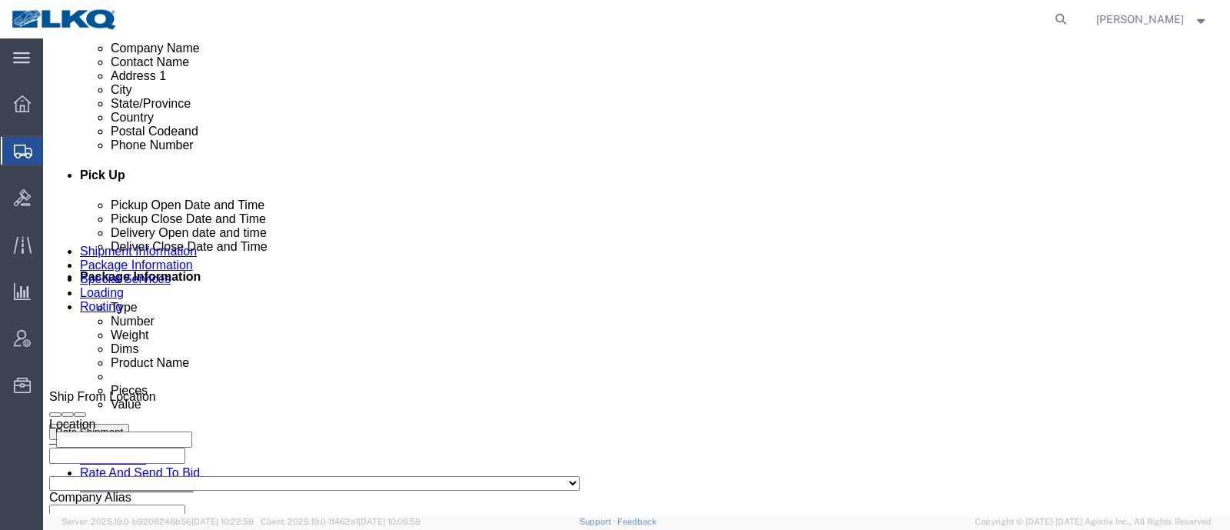
scroll to position [523, 0]
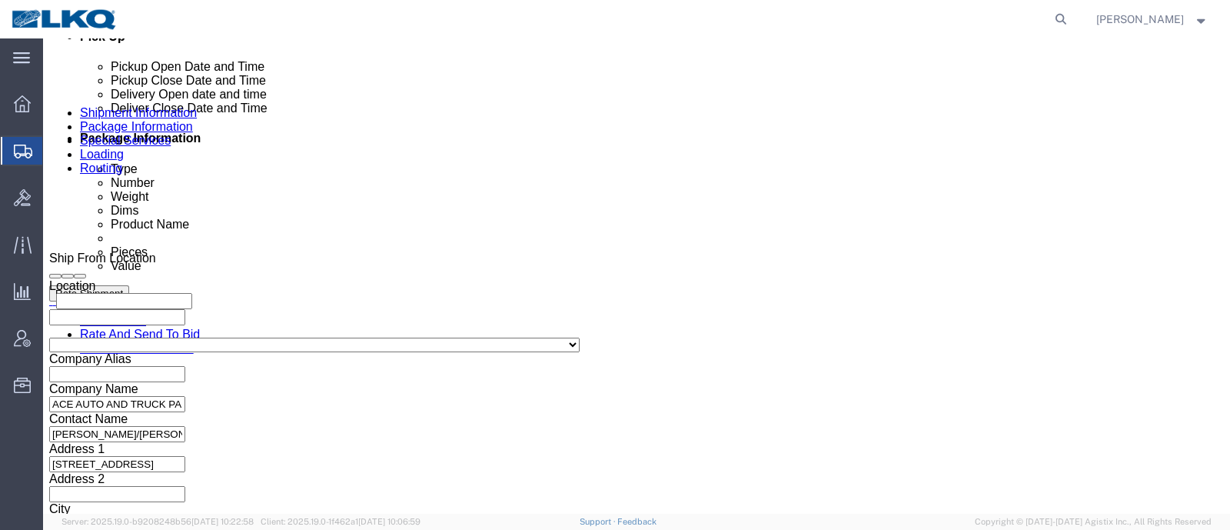
click div "[DATE] 3:00 PM"
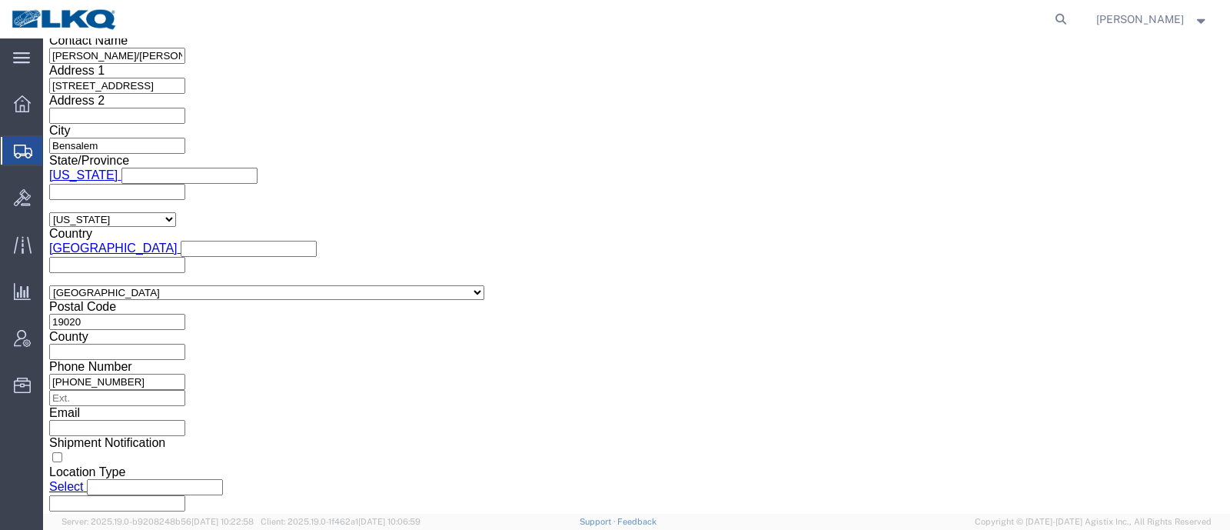
click button "Apply"
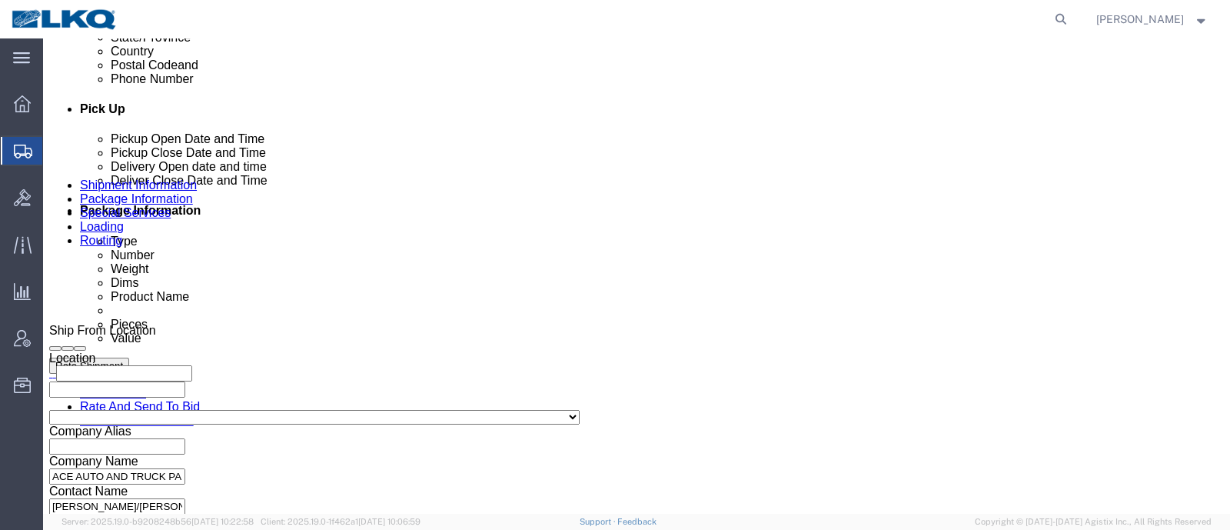
scroll to position [612, 0]
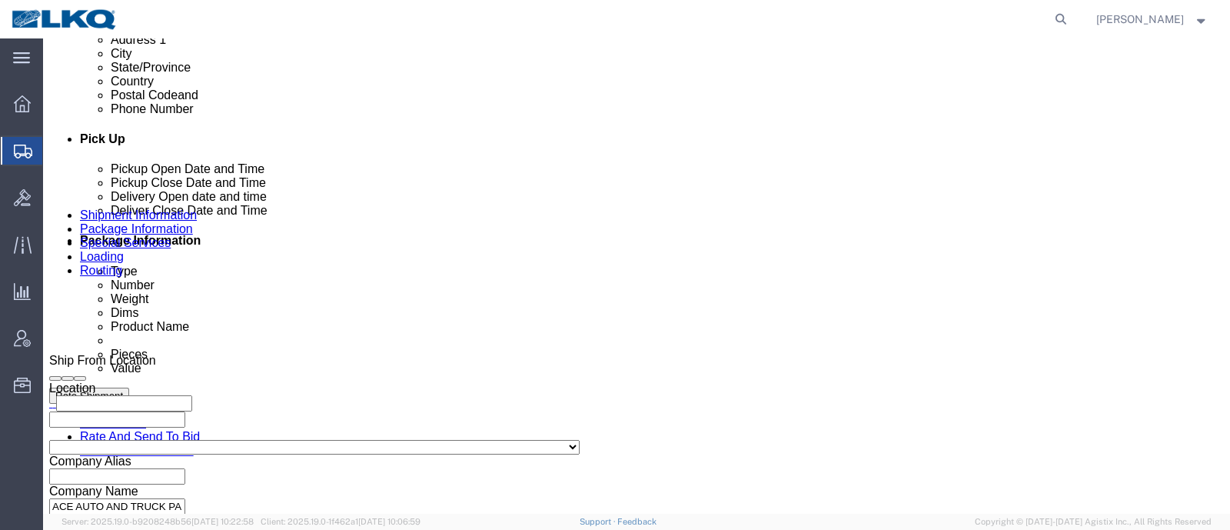
click div "[DATE] 8:00 AM"
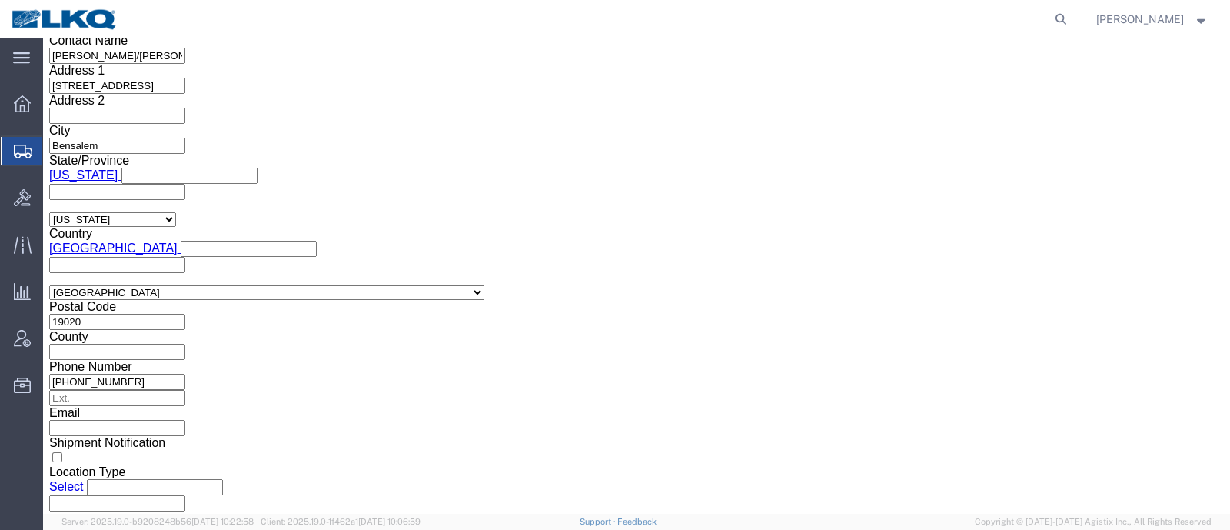
click button "Apply"
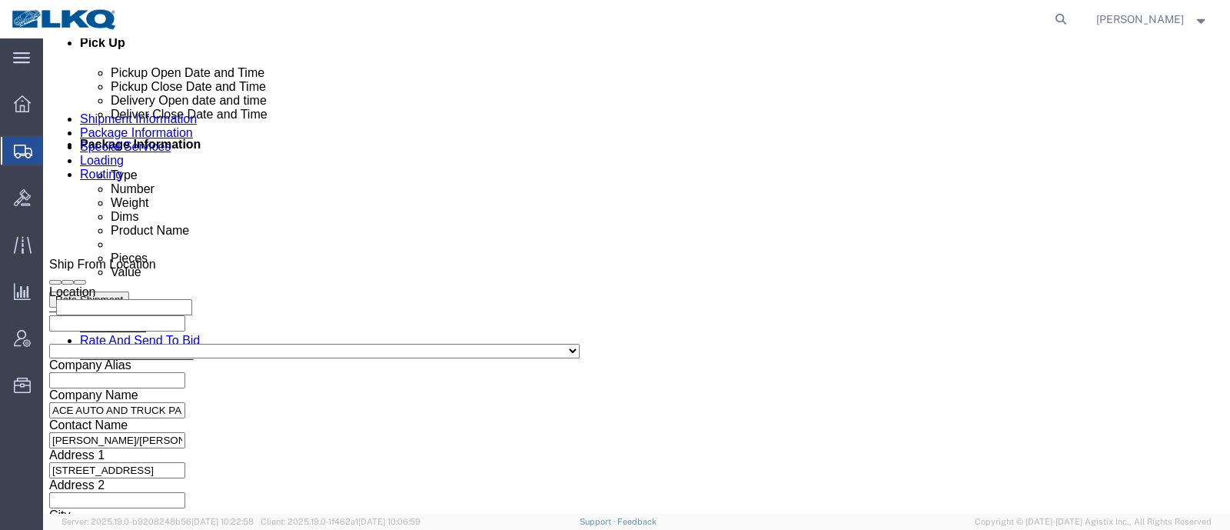
click div
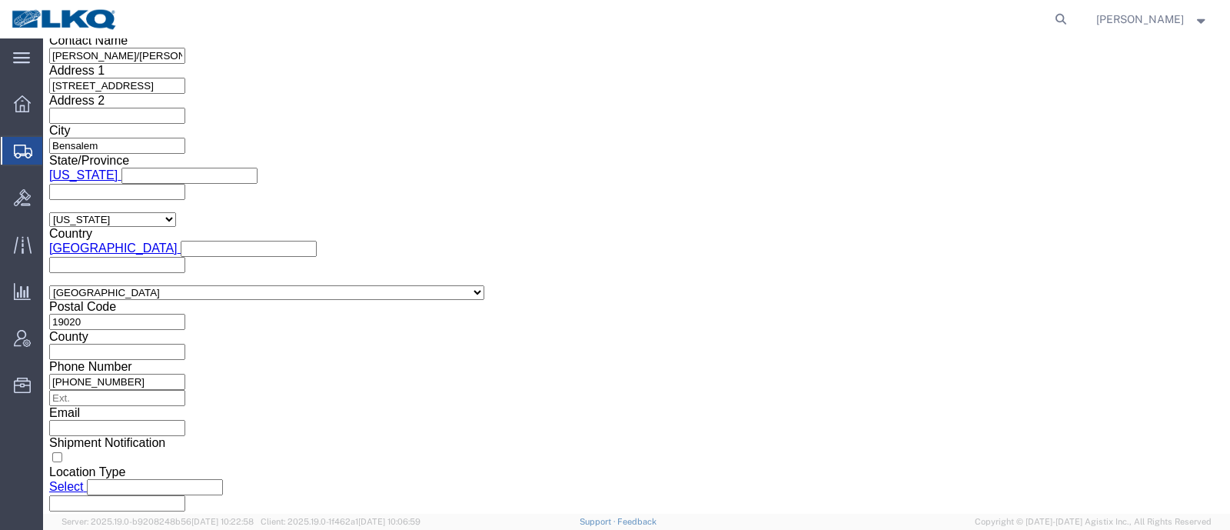
click button "Apply"
click button "Save"
type button "Save"
click button "Rate Shipment"
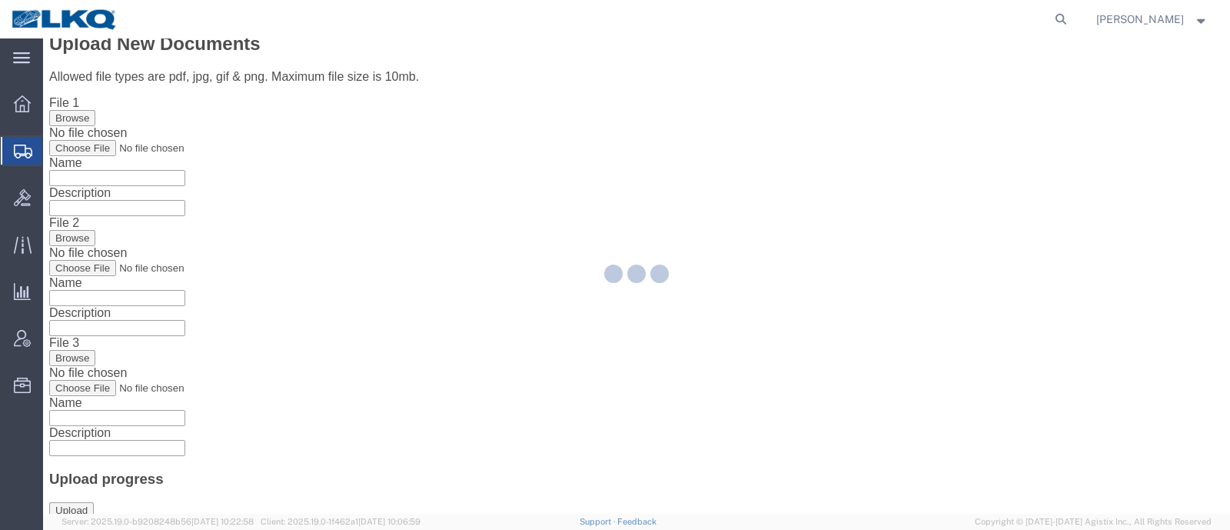
scroll to position [0, 0]
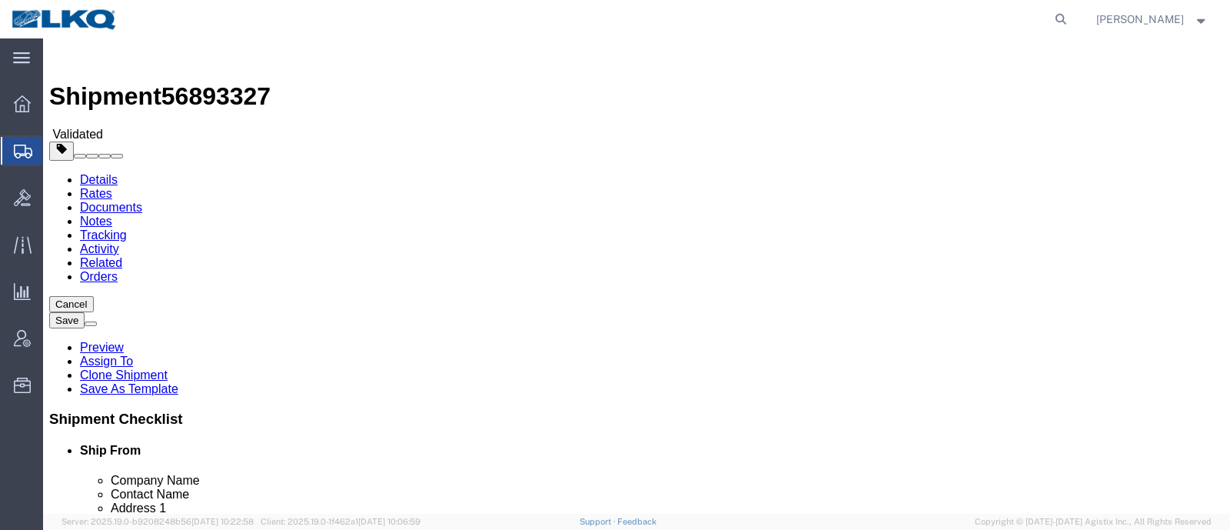
click at [96, 173] on link "Details" at bounding box center [99, 179] width 38 height 13
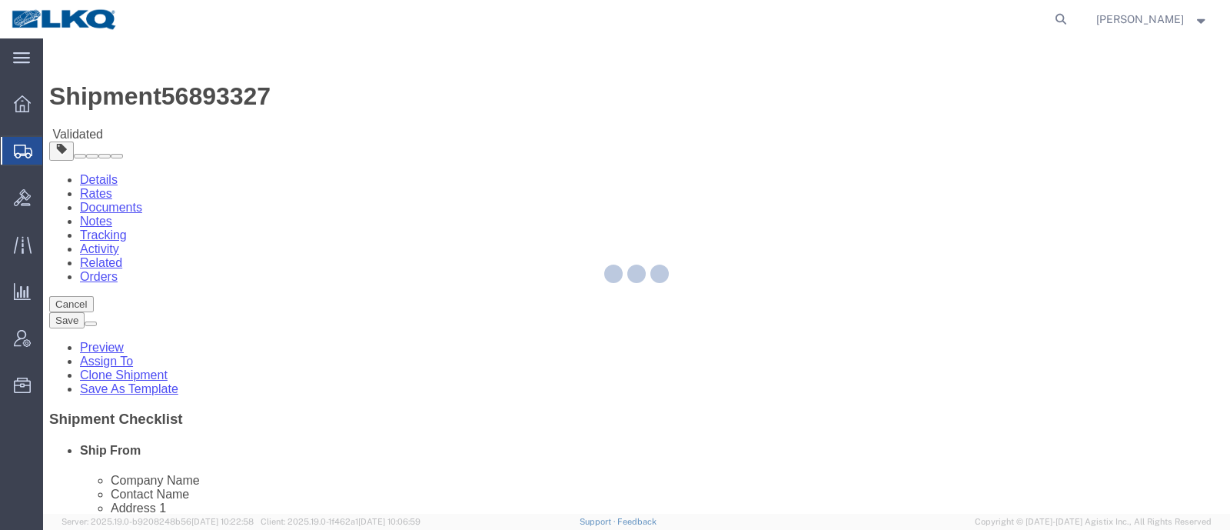
select select "27662"
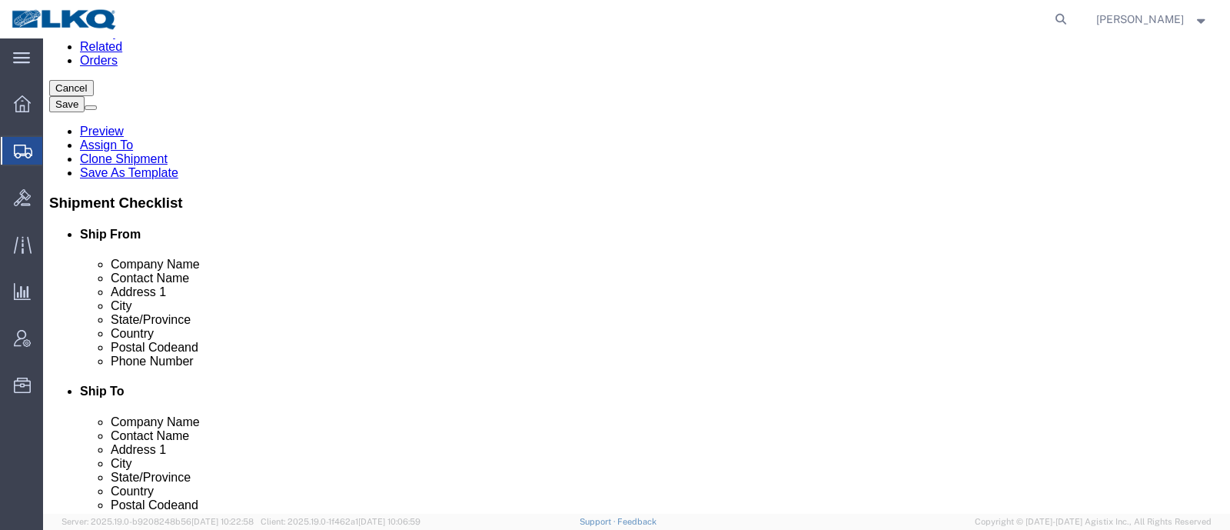
scroll to position [191, 0]
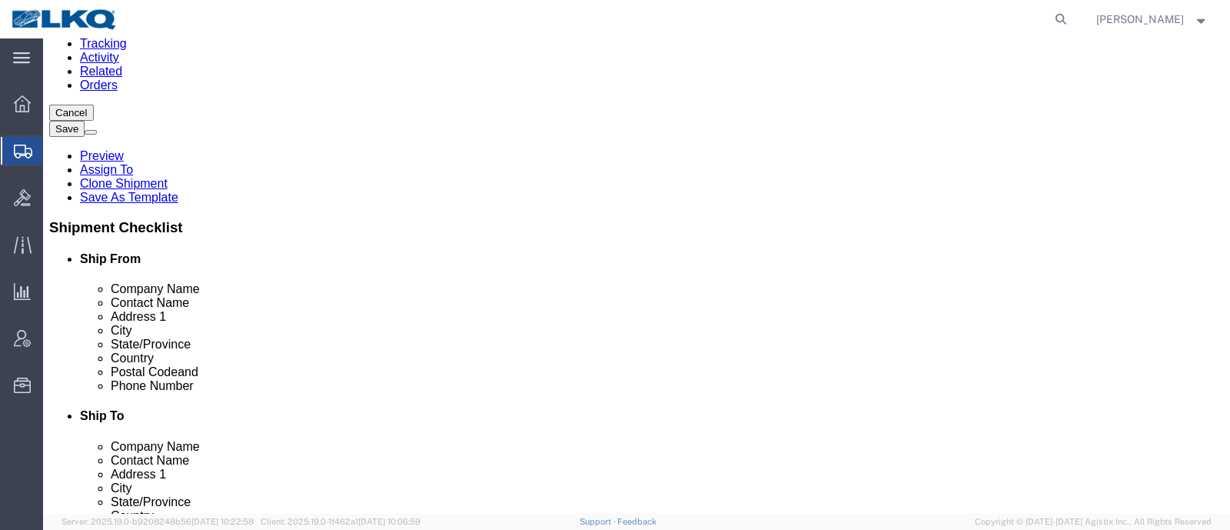
click input "19020"
click input "43612"
click link "Notes"
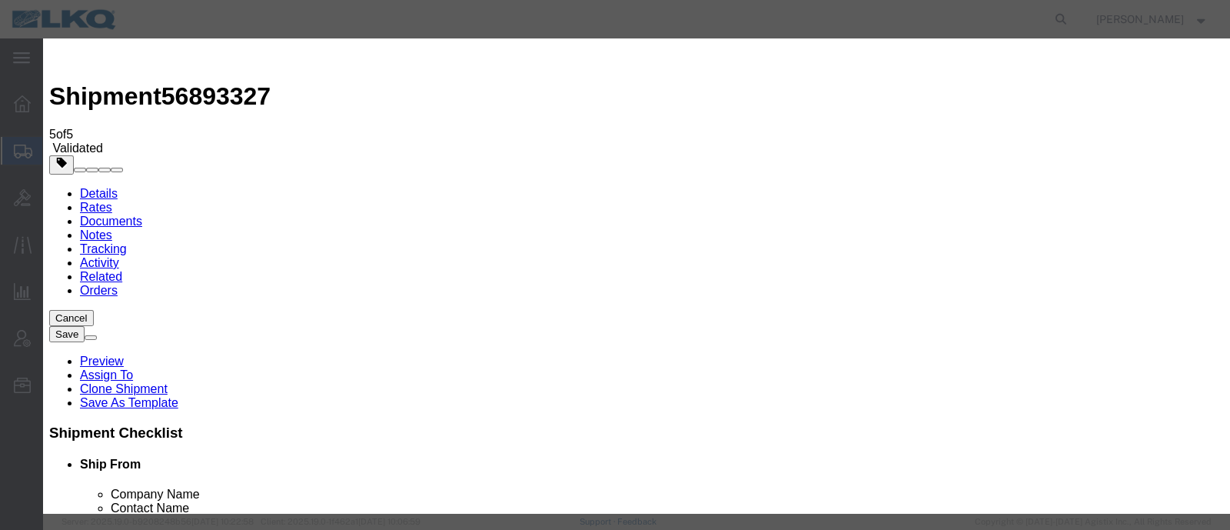
drag, startPoint x: 466, startPoint y: 138, endPoint x: 461, endPoint y: 150, distance: 13.4
select select "BID_NOTES"
drag, startPoint x: 464, startPoint y: 194, endPoint x: 464, endPoint y: 204, distance: 10.8
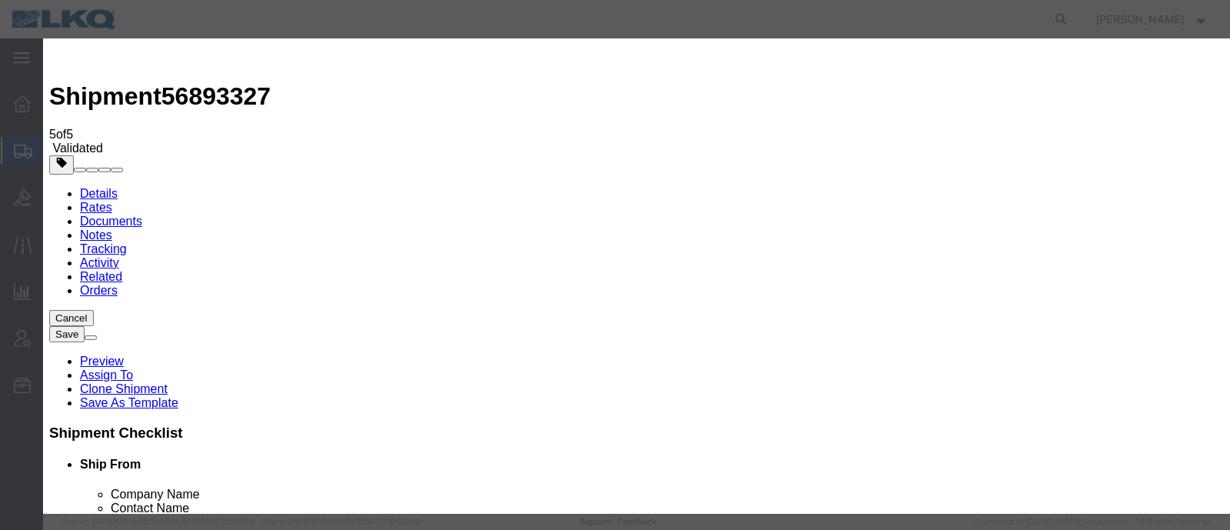
select select "PRIVATE_TO_ACCOUNT"
type textarea "DAT: $1014"
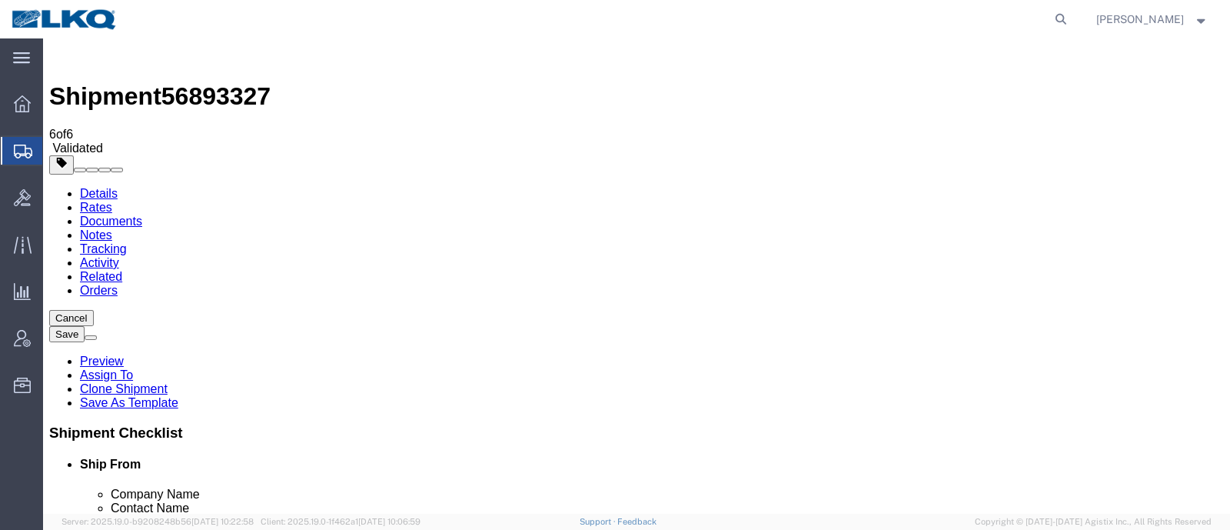
click at [92, 187] on link "Details" at bounding box center [99, 193] width 38 height 13
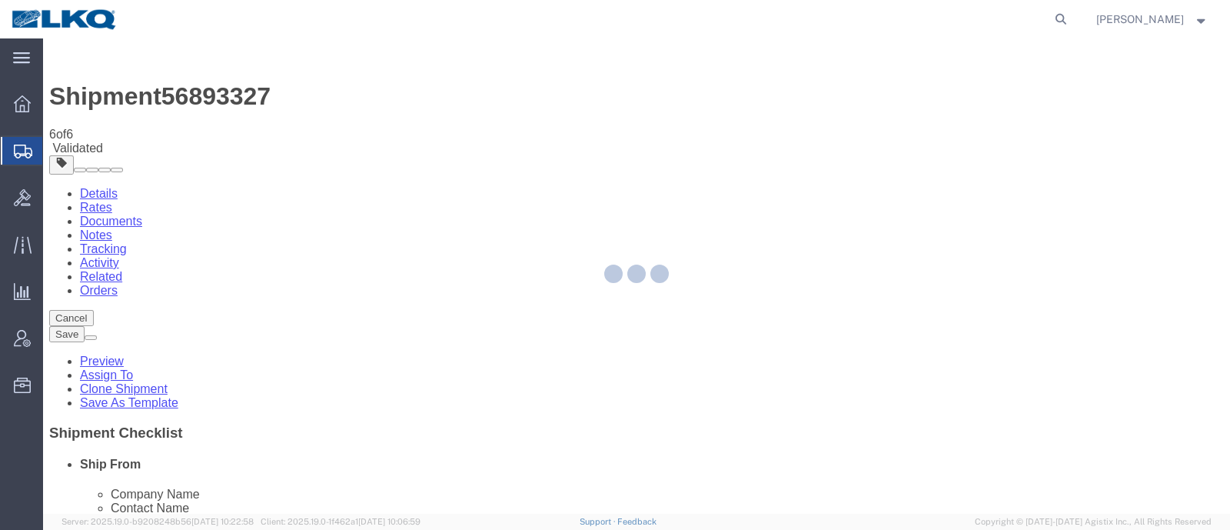
select select "27662"
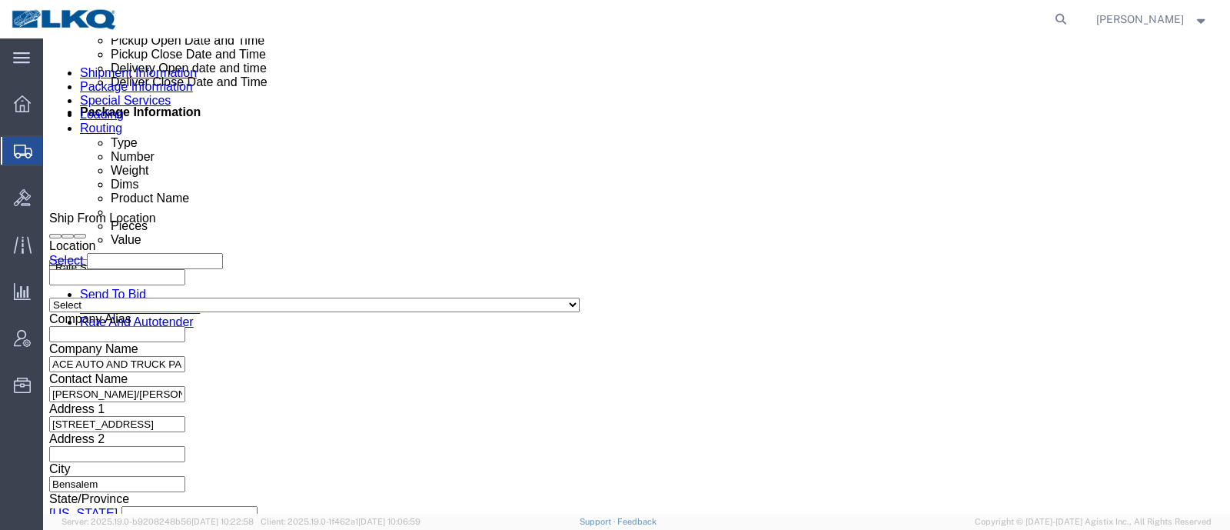
scroll to position [1057, 0]
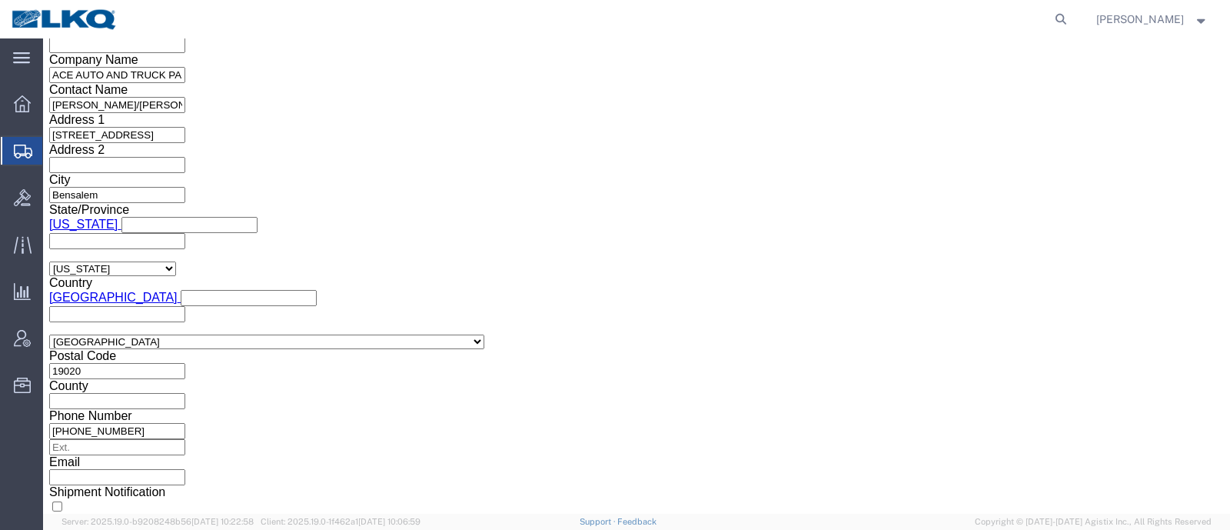
click button "Rate Shipment"
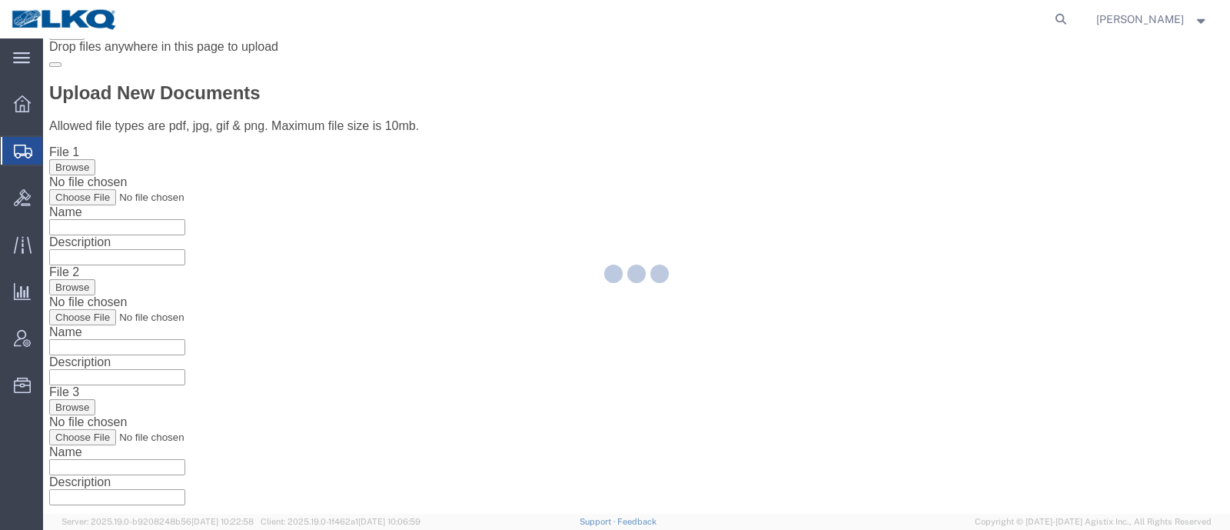
scroll to position [0, 0]
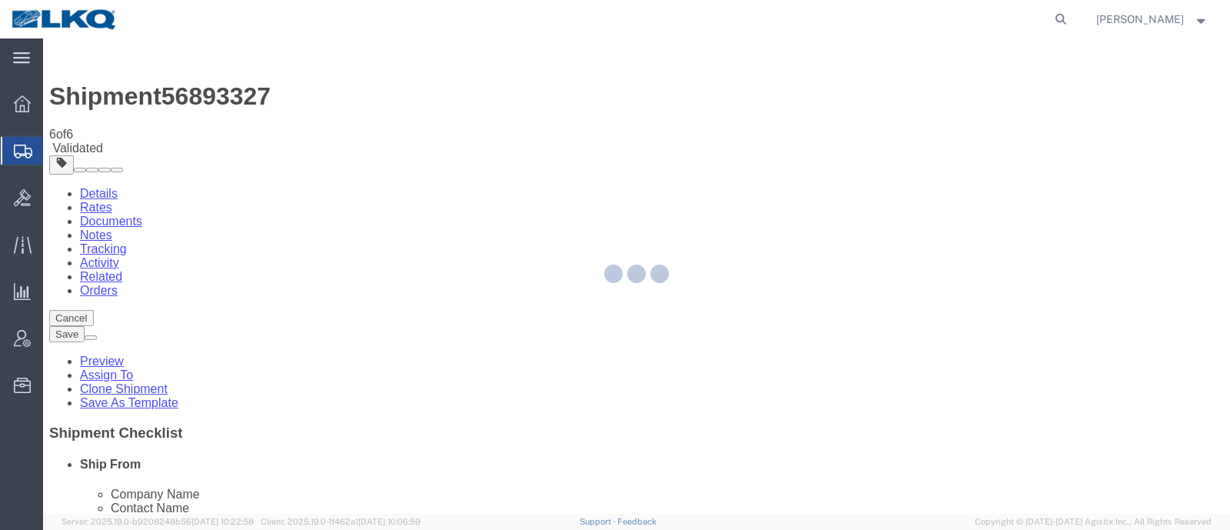
select select "27662"
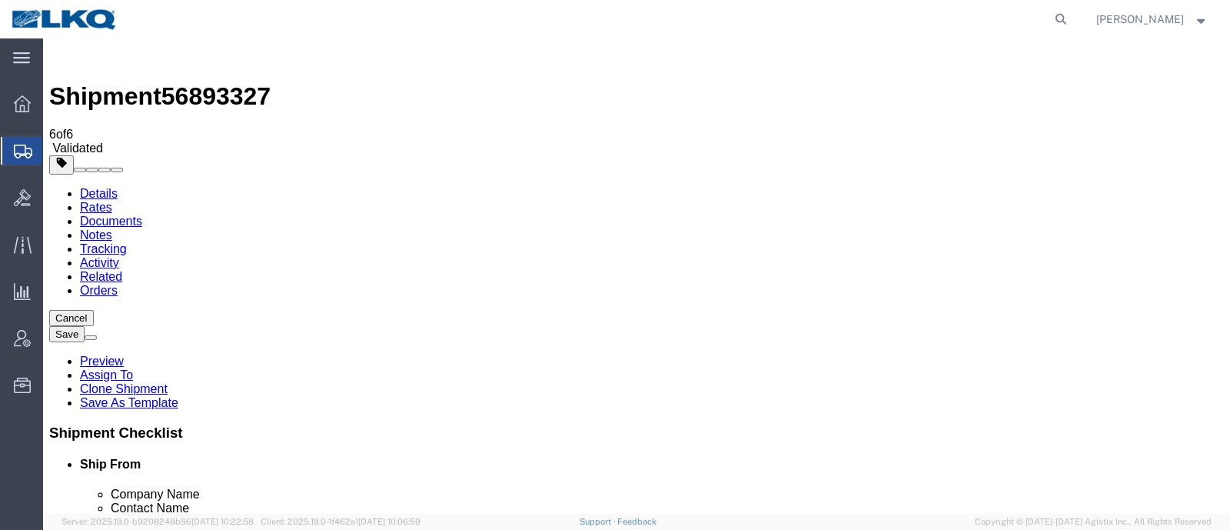
select select "TL"
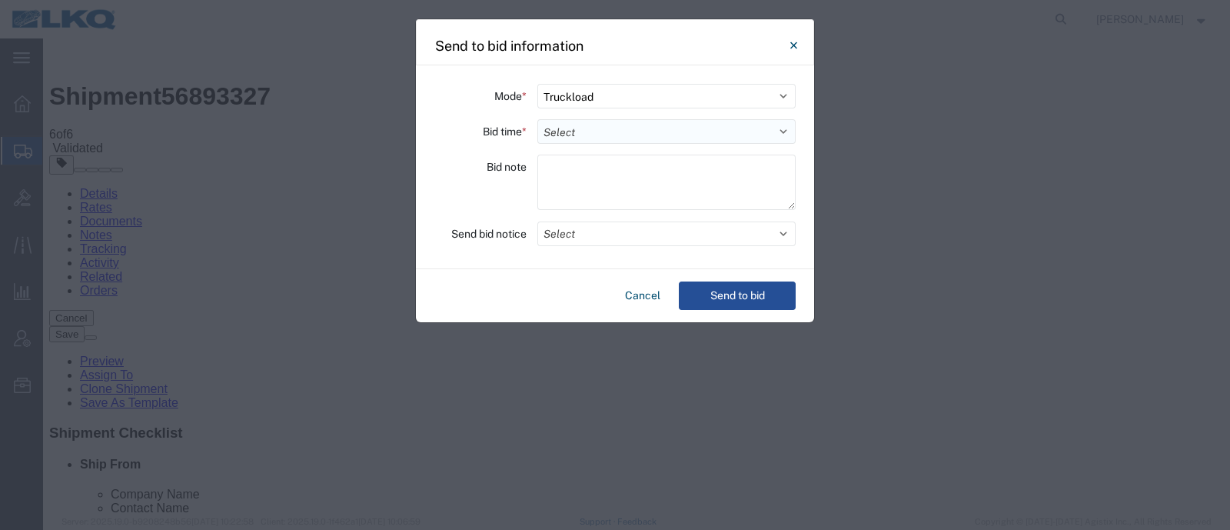
click at [559, 125] on select "Select 30 Min (Rush) 1 Hour (Rush) 2 Hours (Rush) 4 Hours (Rush) 8 Hours (Rush)…" at bounding box center [666, 131] width 258 height 25
select select "8"
click at [537, 119] on select "Select 30 Min (Rush) 1 Hour (Rush) 2 Hours (Rush) 4 Hours (Rush) 8 Hours (Rush)…" at bounding box center [666, 131] width 258 height 25
click at [750, 303] on button "Send to bid" at bounding box center [737, 295] width 117 height 28
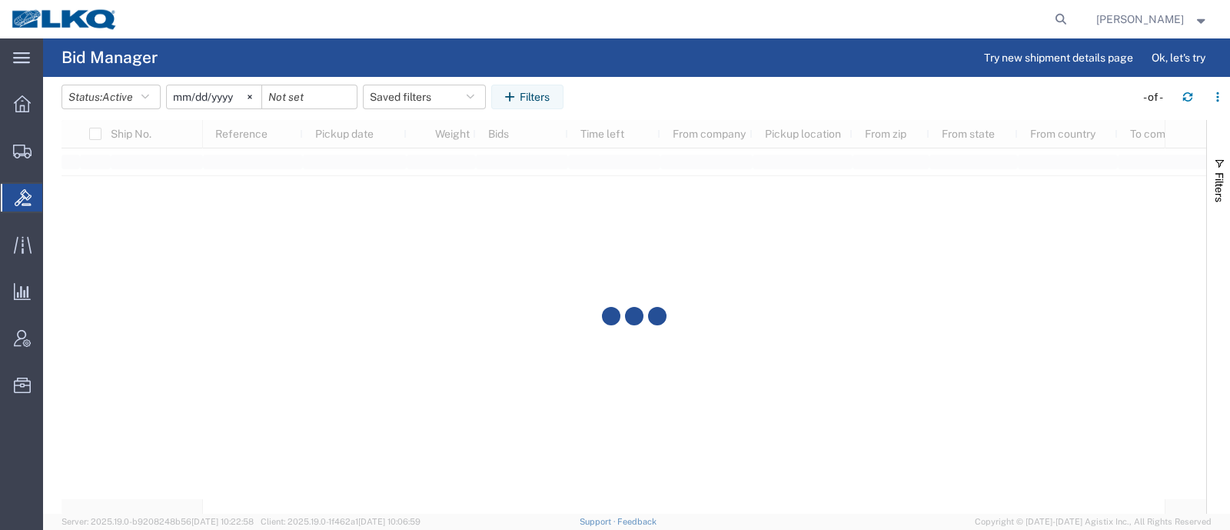
click at [613, 64] on agx-page-header "Bid Manager Try new shipment details page Ok, let's try" at bounding box center [636, 57] width 1187 height 38
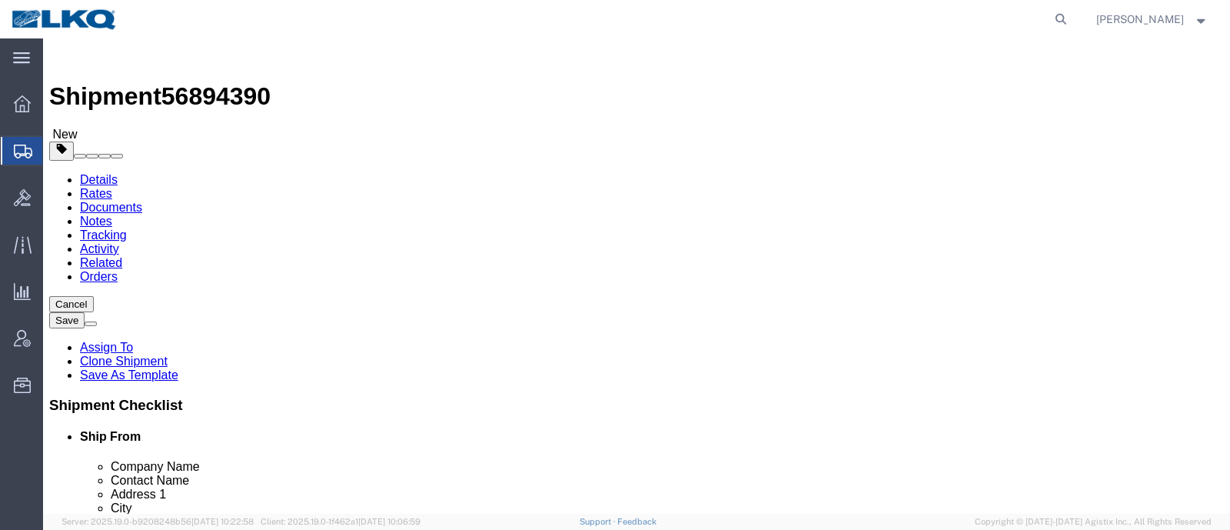
click span "56894390"
copy span "56894390"
select select "27940"
select select "27858"
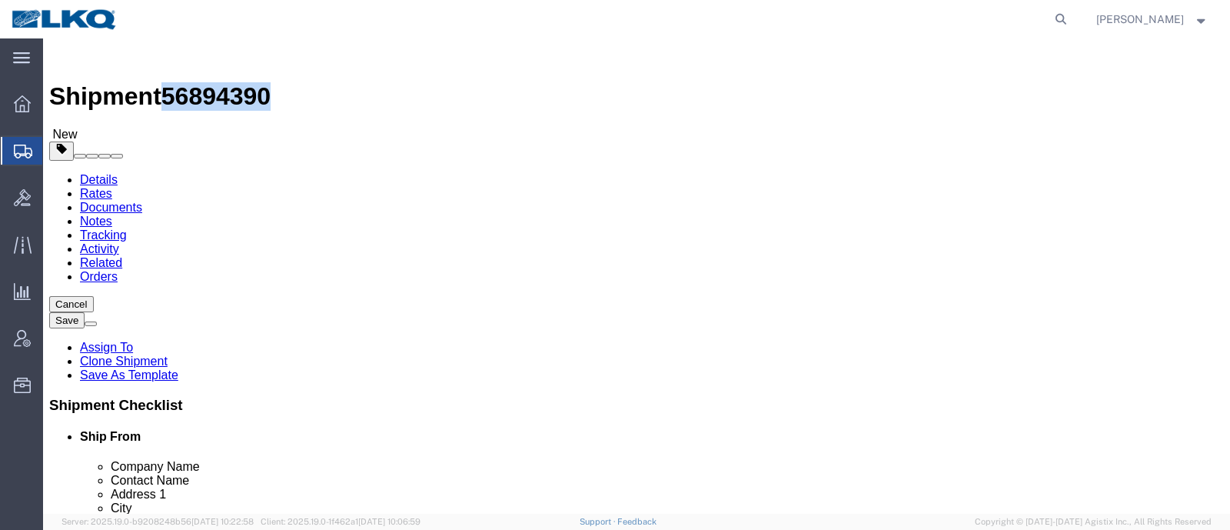
click link "Special Services"
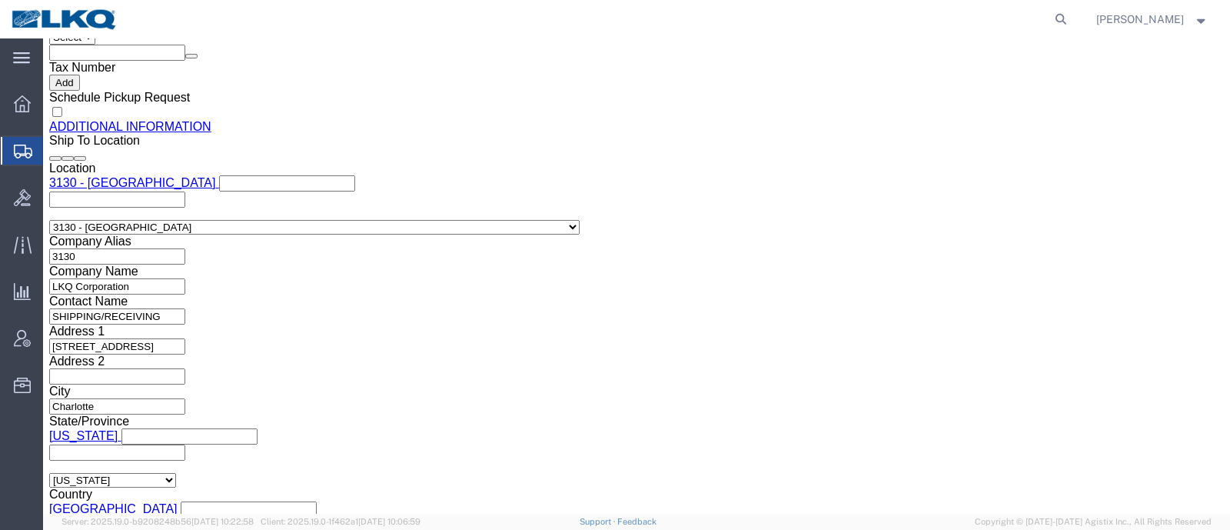
scroll to position [1537, 0]
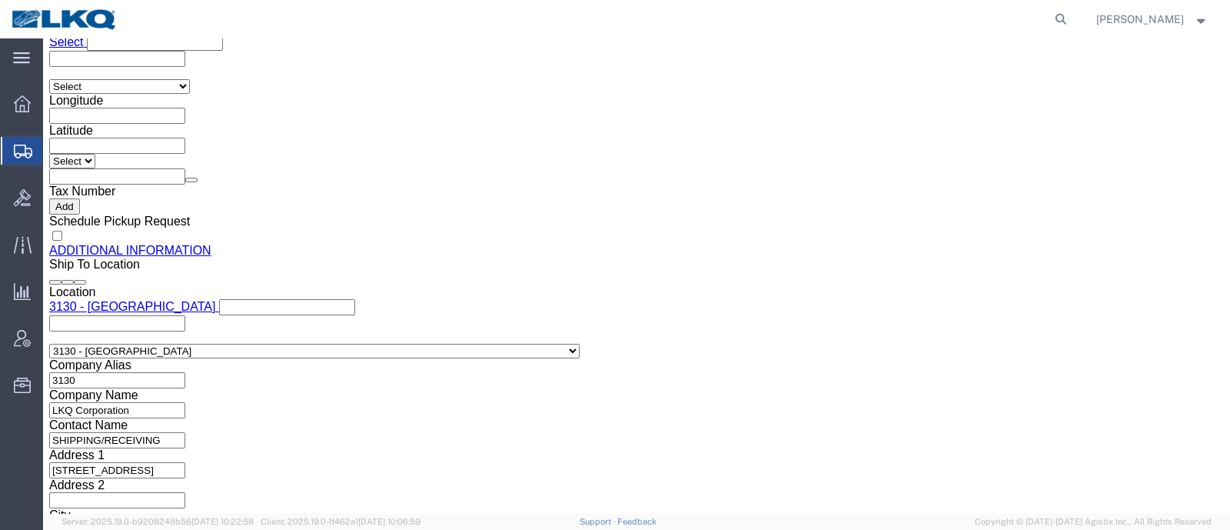
click input "drsnead@lkqcorp.com"
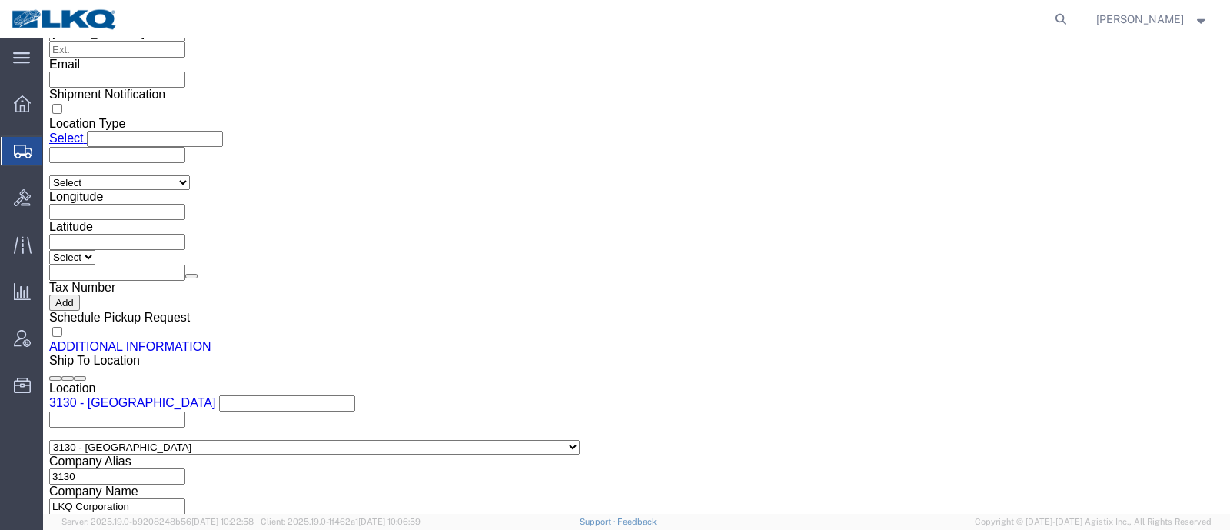
click icon
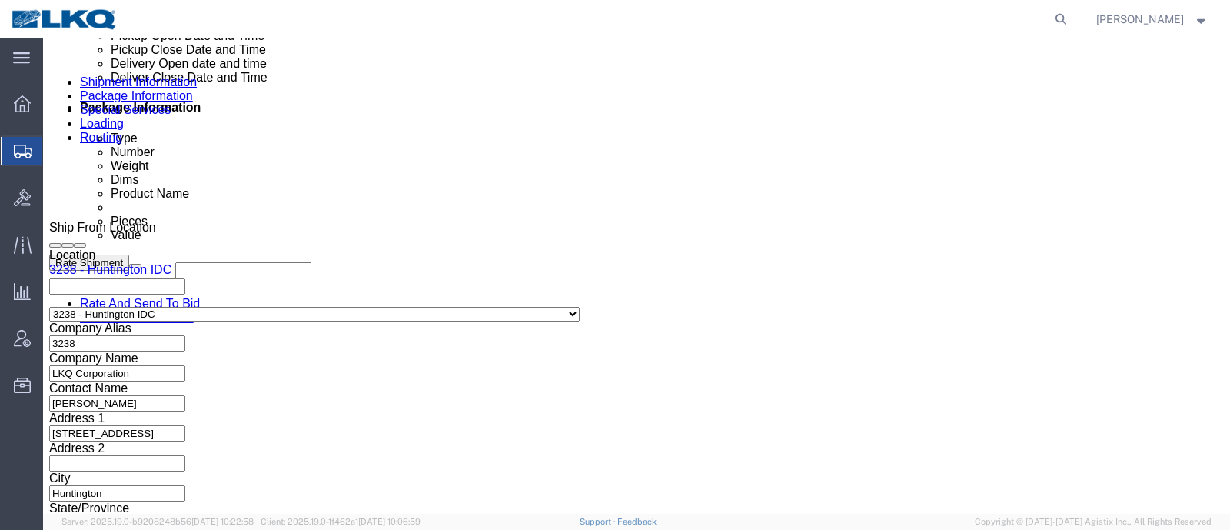
scroll to position [649, 0]
click div "Sep 24 2025 5:00 PM"
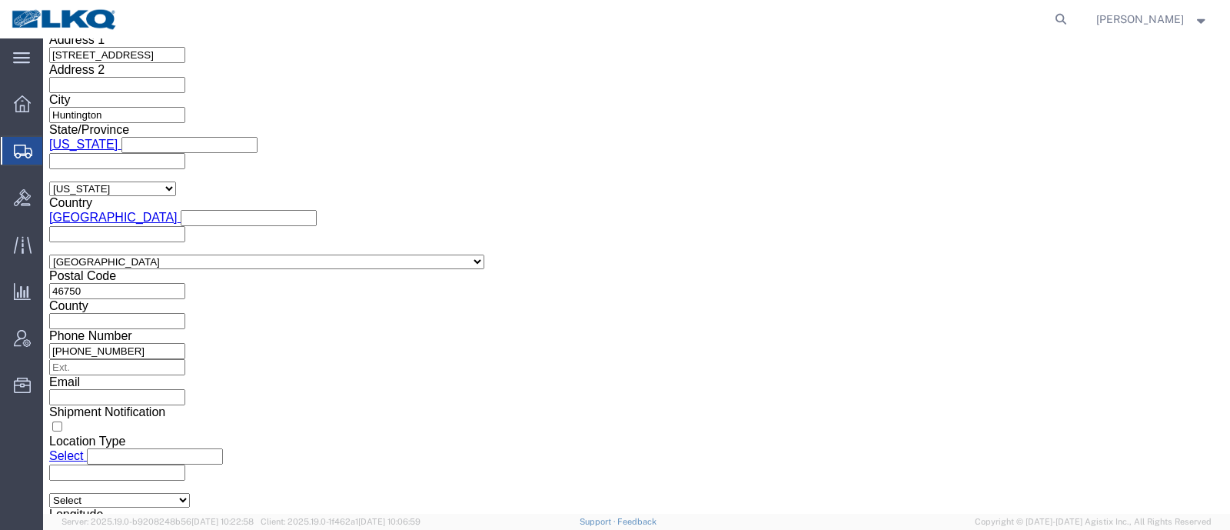
click button "Apply"
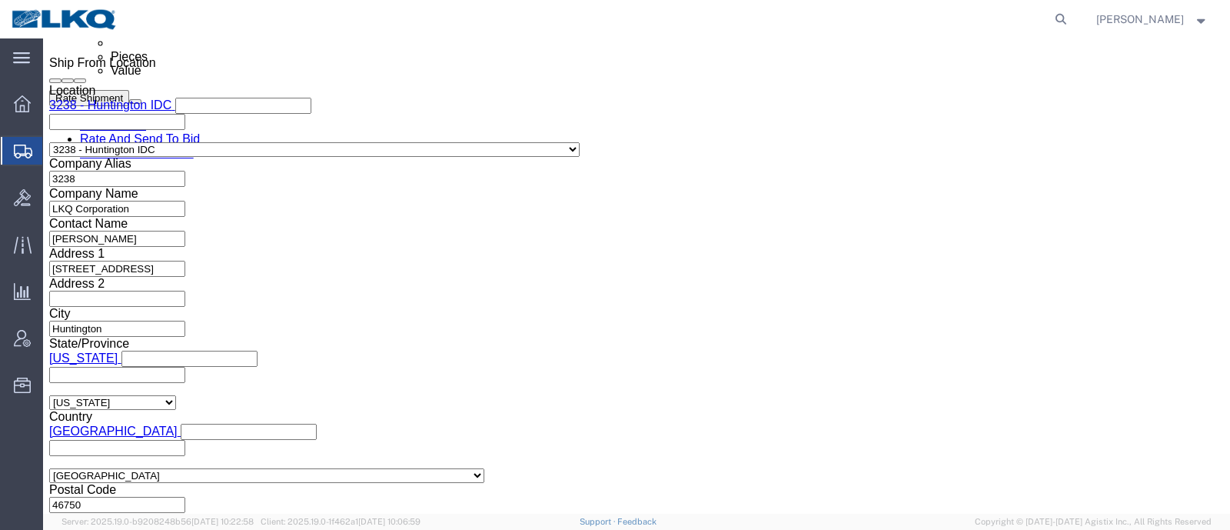
scroll to position [739, 0]
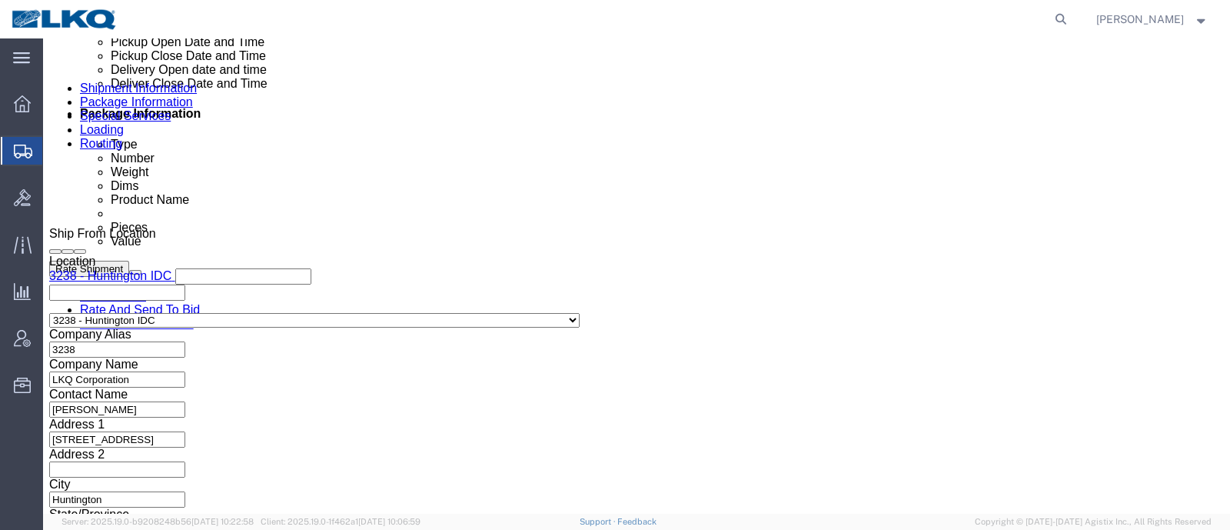
click div "Sep 26 2025 7:00 AM"
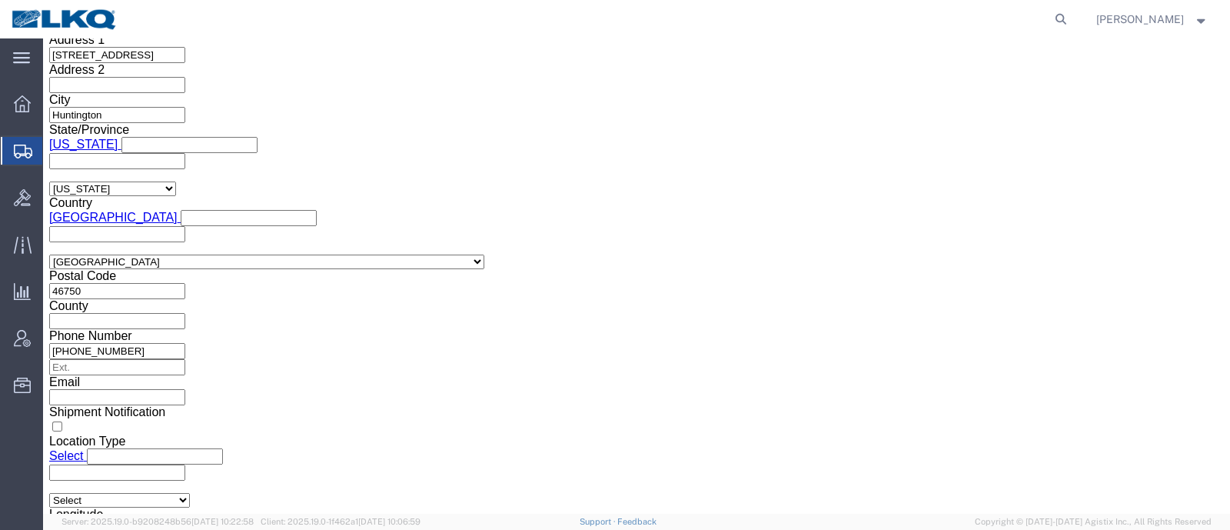
click div "Deliver Open Date and Time must be later than Pickup Close Date and Time"
click div "Shipping Mode (Optional) Add another leg"
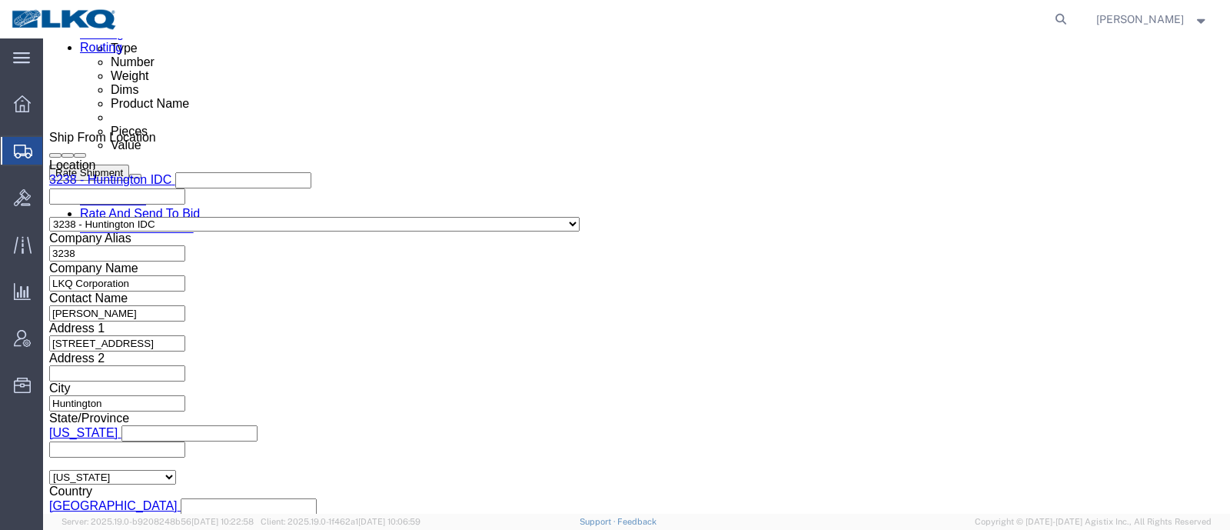
click div "Sep 23 2025 6:00 PM"
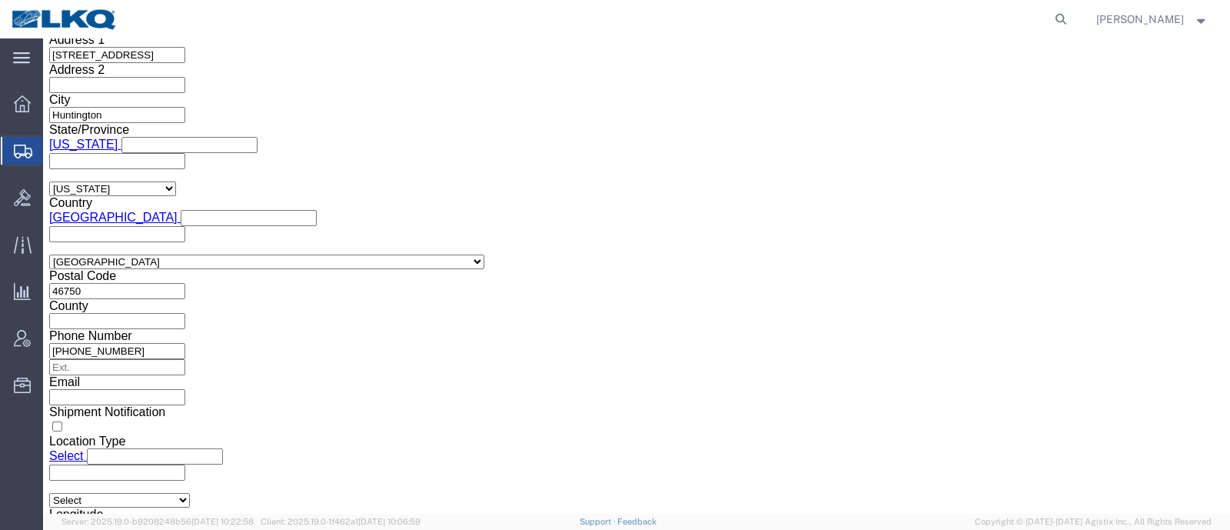
click button "Apply"
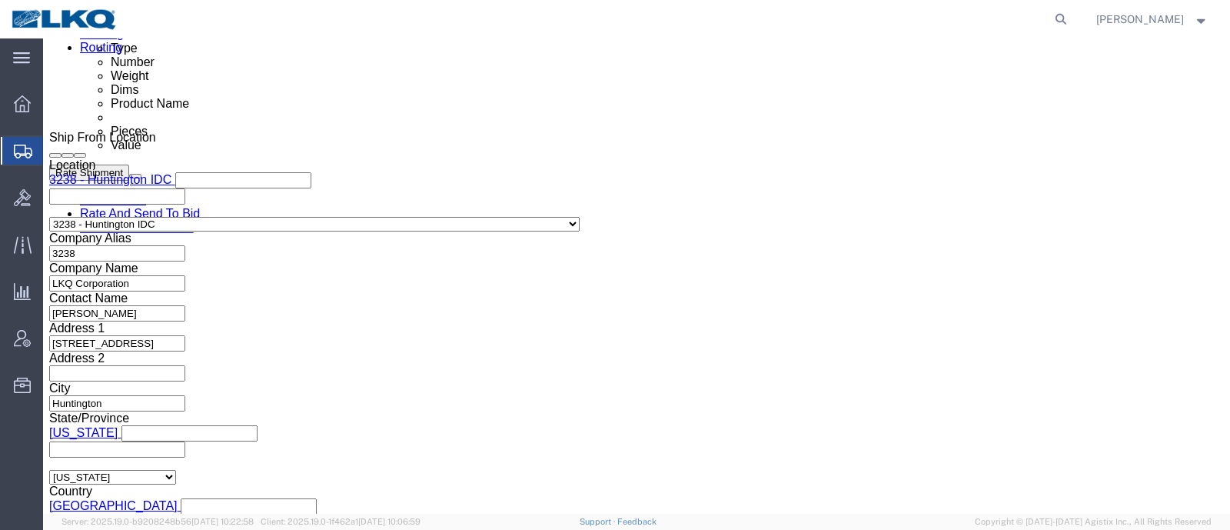
click div
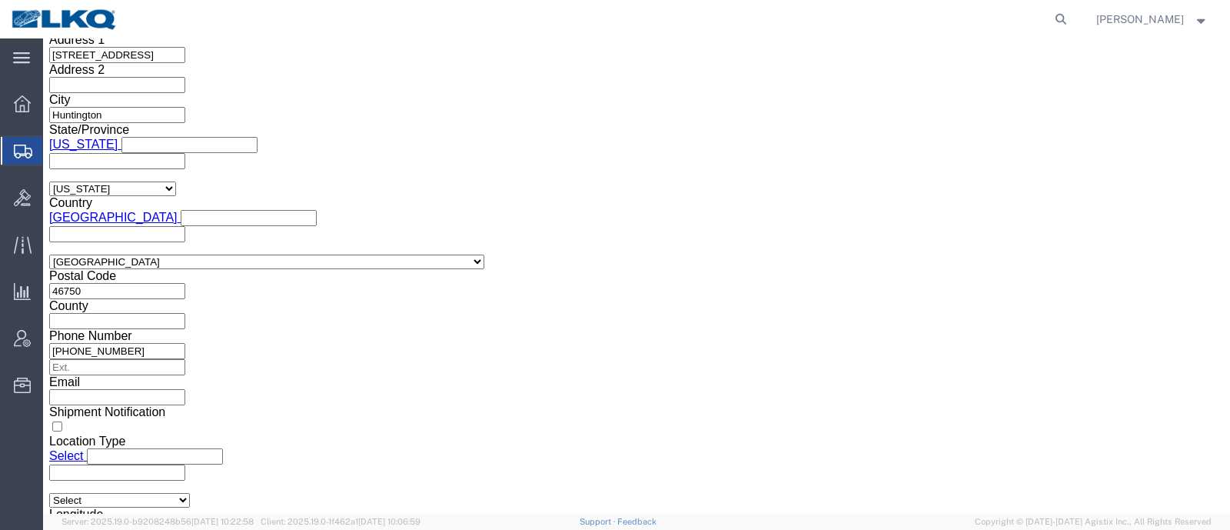
click button "Apply"
click button "Rate Shipment"
type button "Rate Shipment"
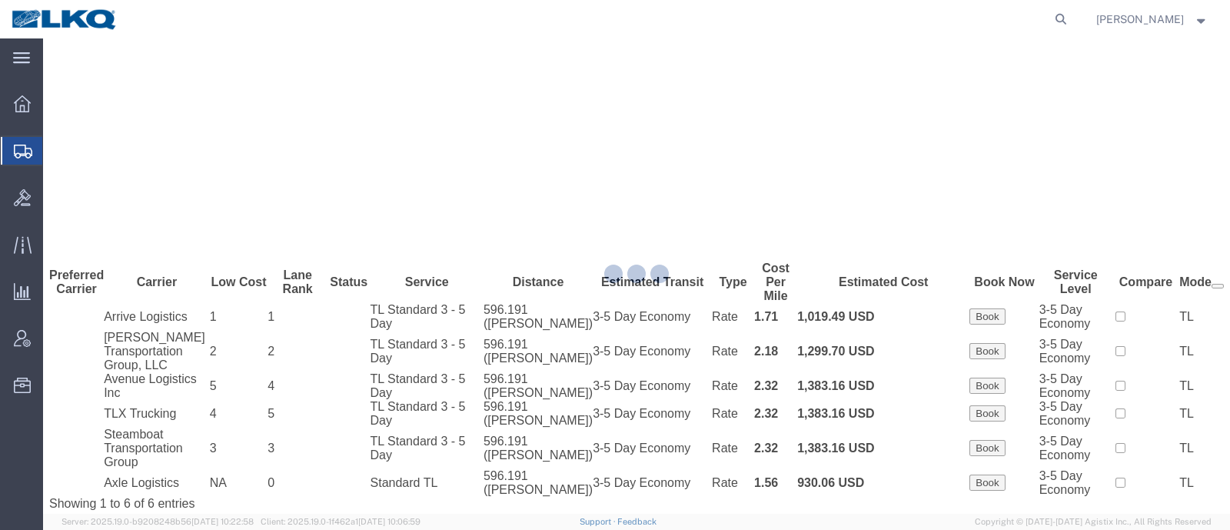
scroll to position [0, 0]
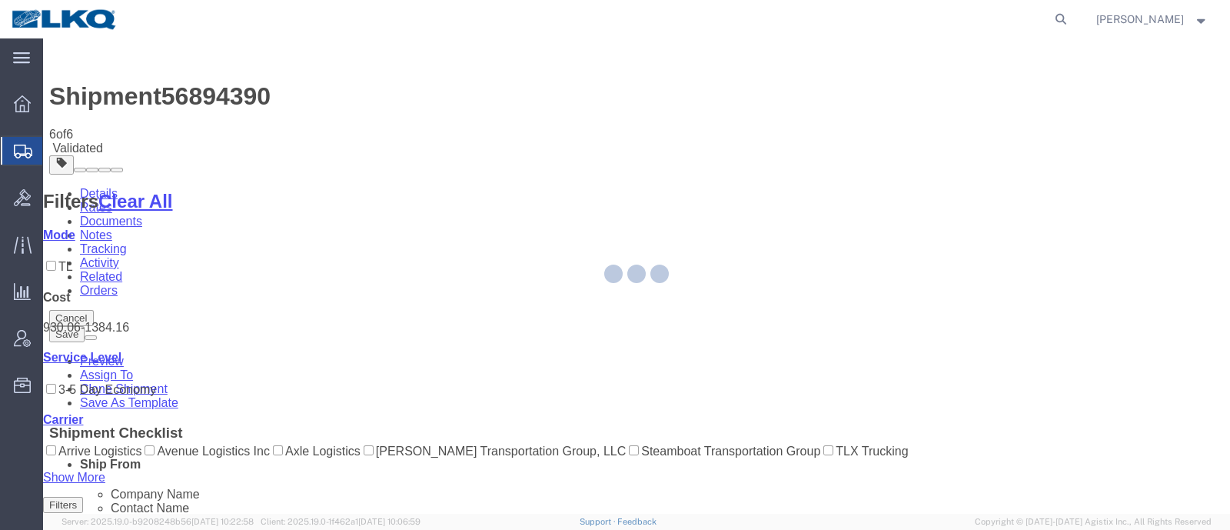
select select "27940"
select select "27858"
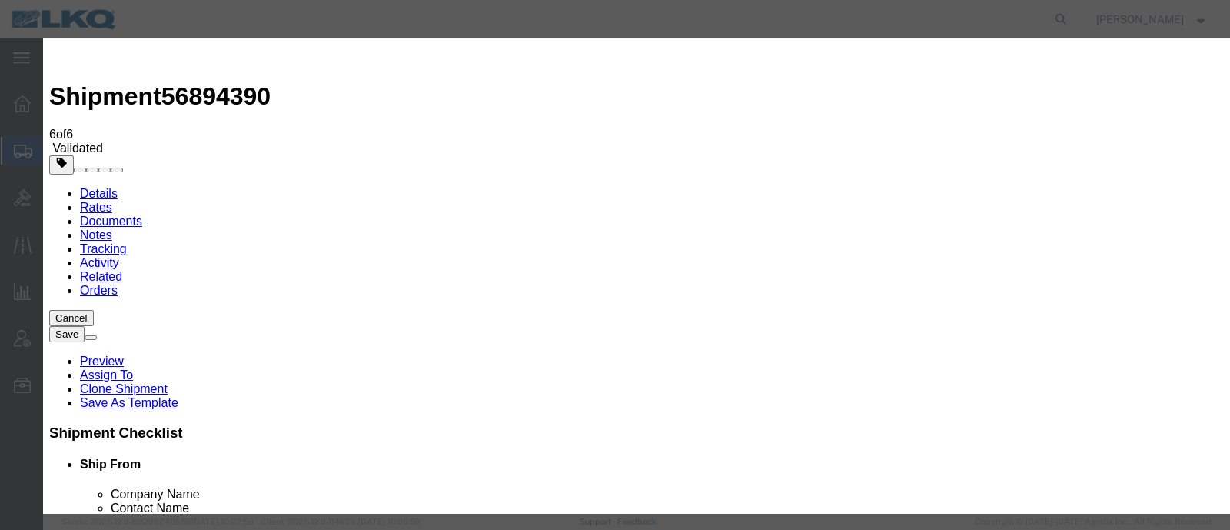
click input "2"
type input "1"
click input "1"
click select "Price Carrier Rank"
select select "LANE_RANK"
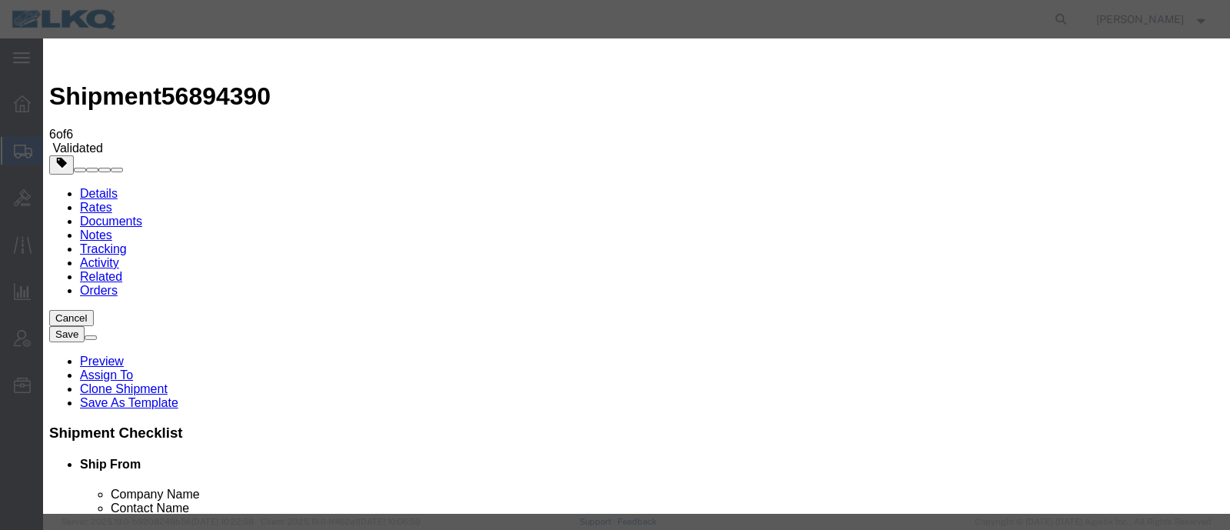
click select "Price Carrier Rank"
click input "8:00 AM"
type input "7:00 AM"
click button "Save Auto-Tender"
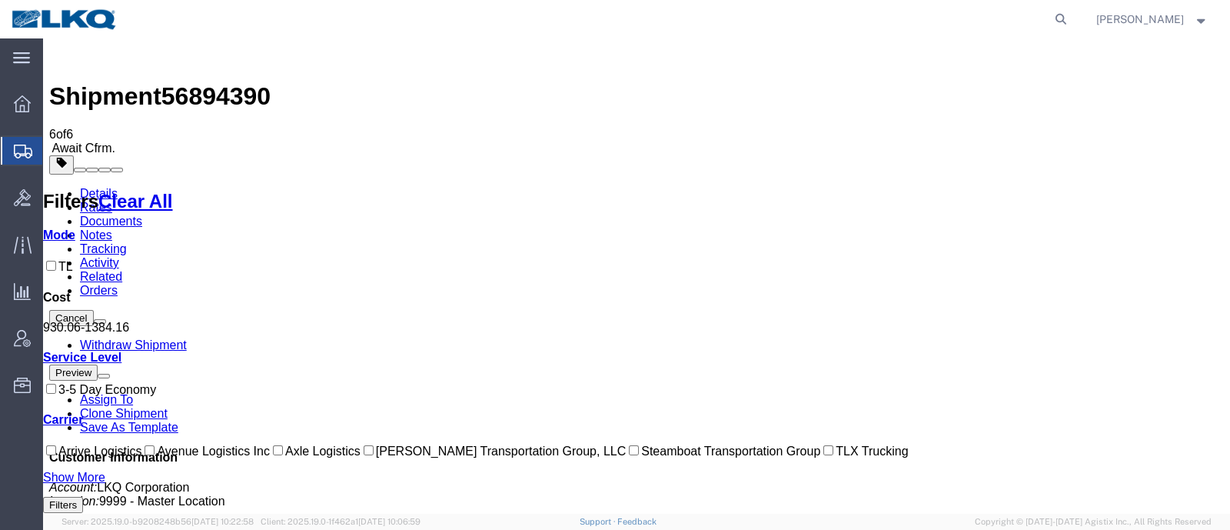
click at [408, 46] on div "Shipment 56894390 6 of 6 Await Cfrm. Details Rates Documents Notes Tracking Act…" at bounding box center [636, 396] width 1175 height 702
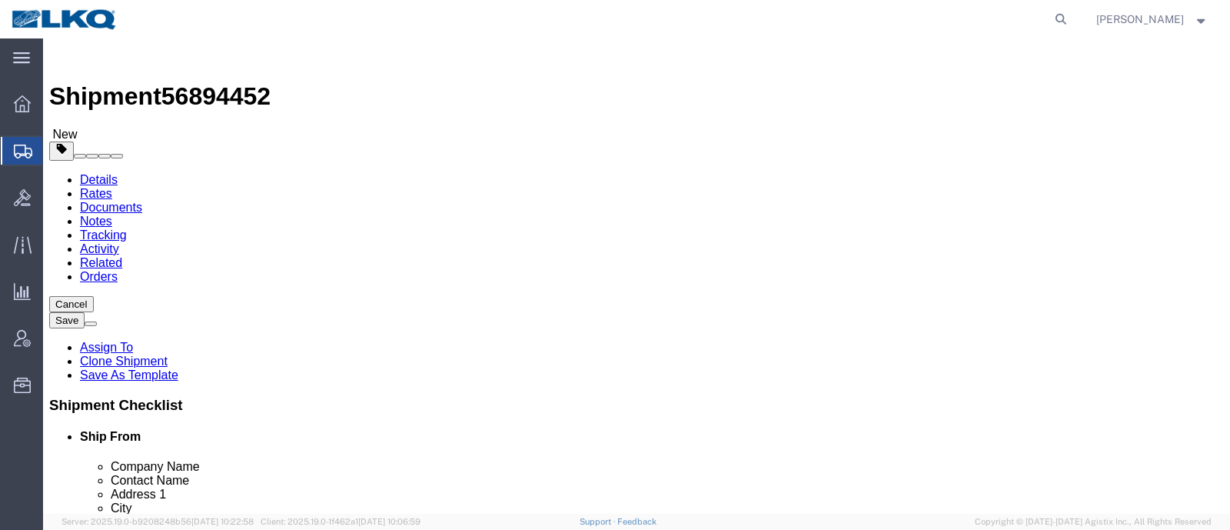
click div "Shipment Information Package Information Special Services Loading Routing"
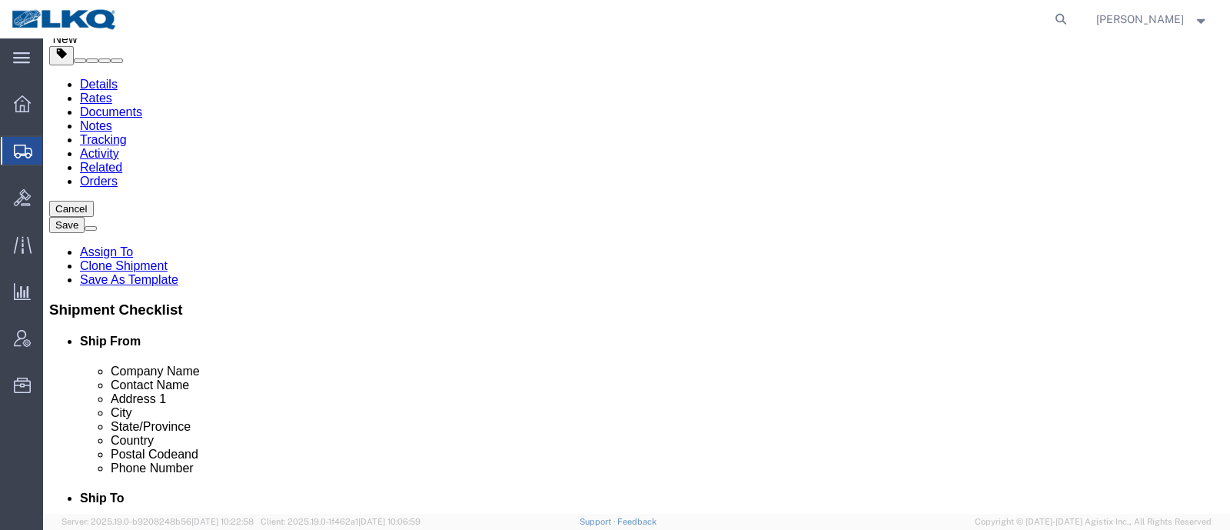
scroll to position [30, 0]
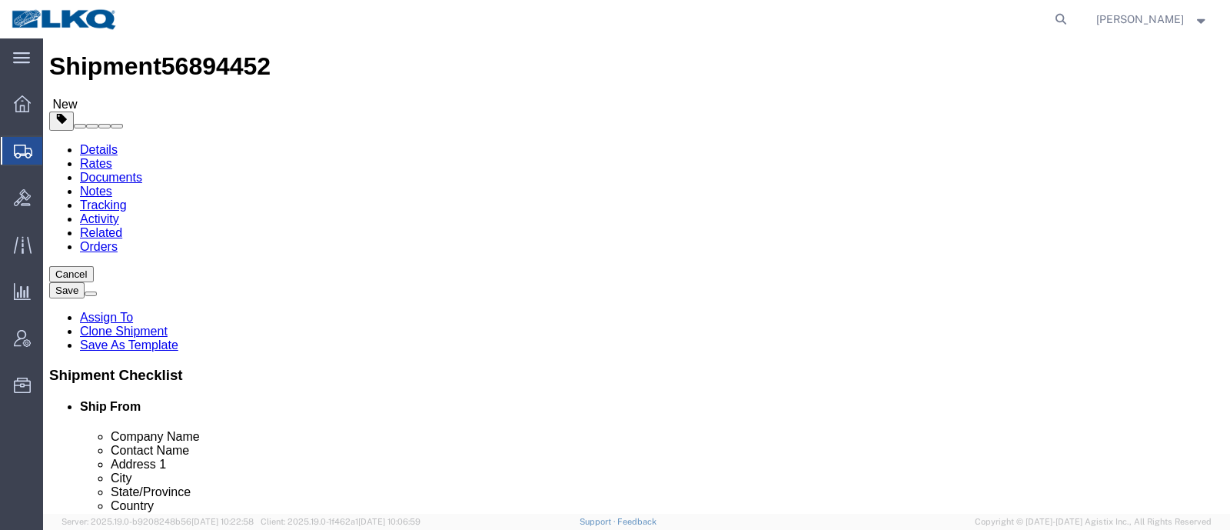
select select "27816"
select select "27768"
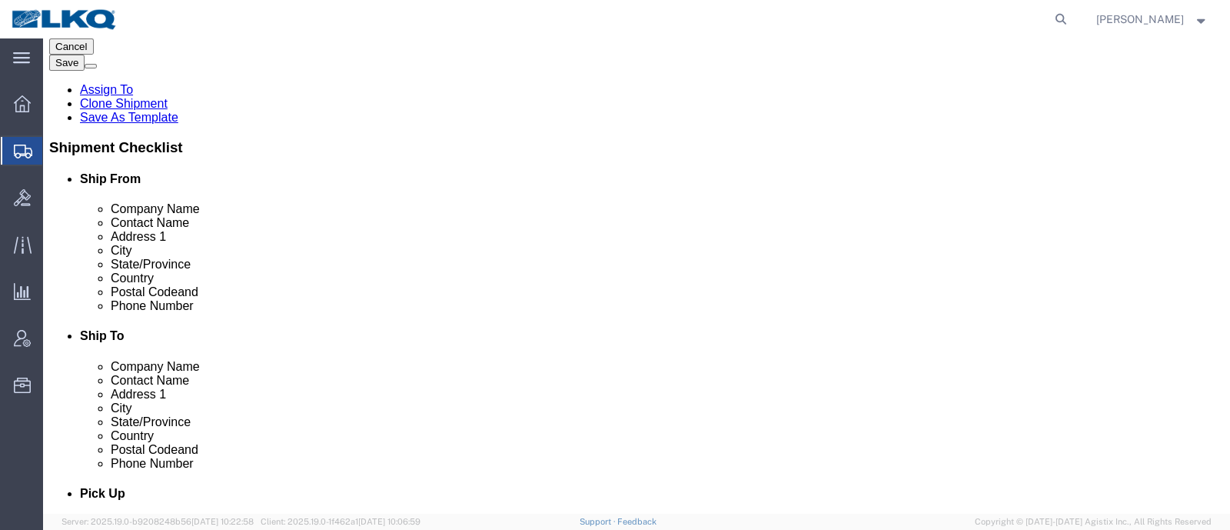
scroll to position [288, 0]
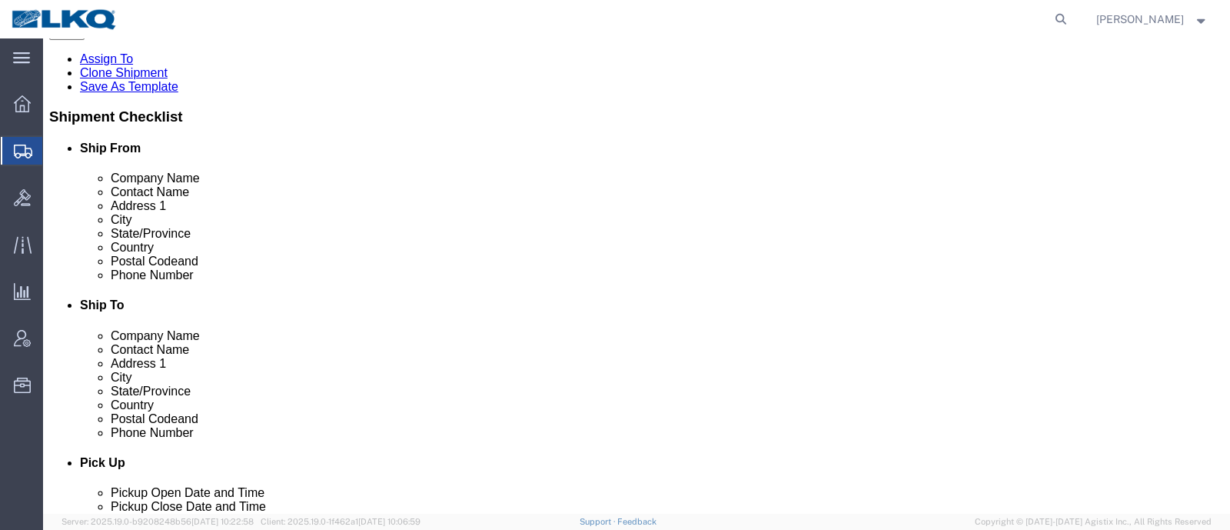
click span "56894452"
click div "Shipment Information Package Information Special Services Loading Routing"
click span "56894452"
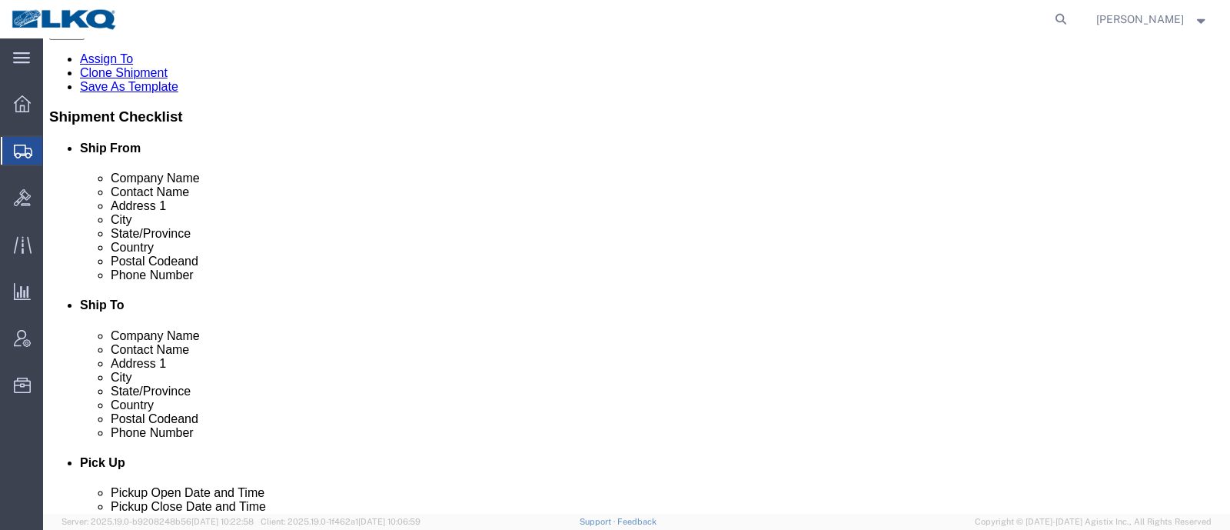
click span "56894452"
copy span "56894452"
click icon
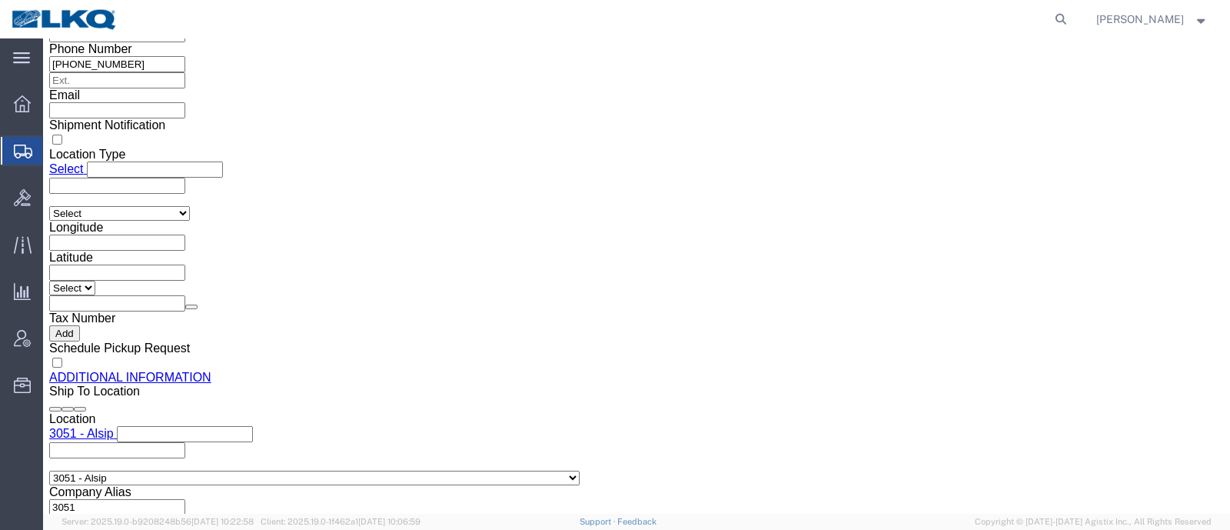
scroll to position [1537, 0]
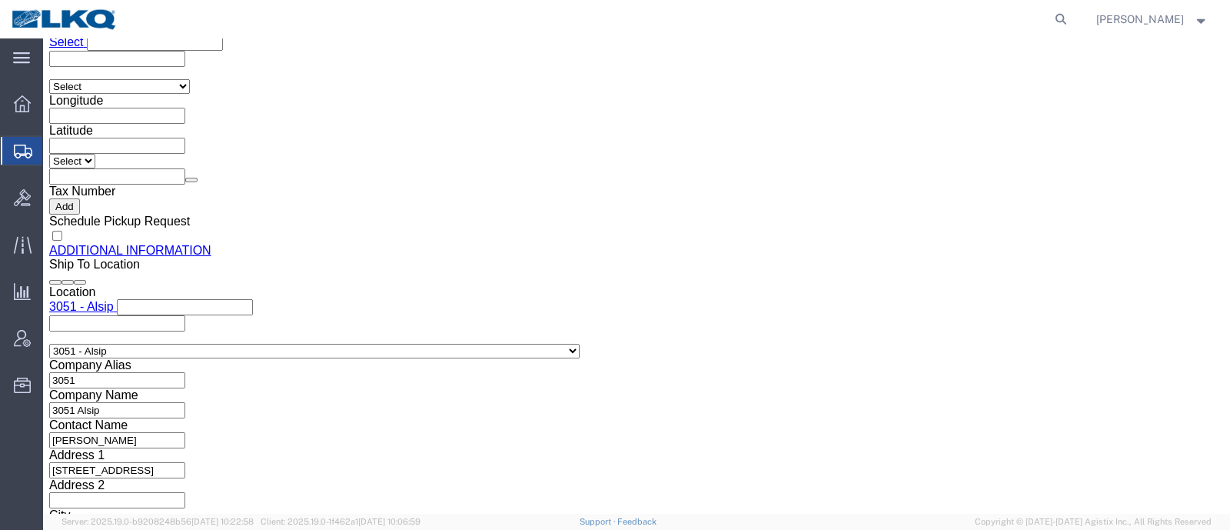
click input "[PERSON_NAME][EMAIL_ADDRESS][PERSON_NAME][DOMAIN_NAME]"
click icon
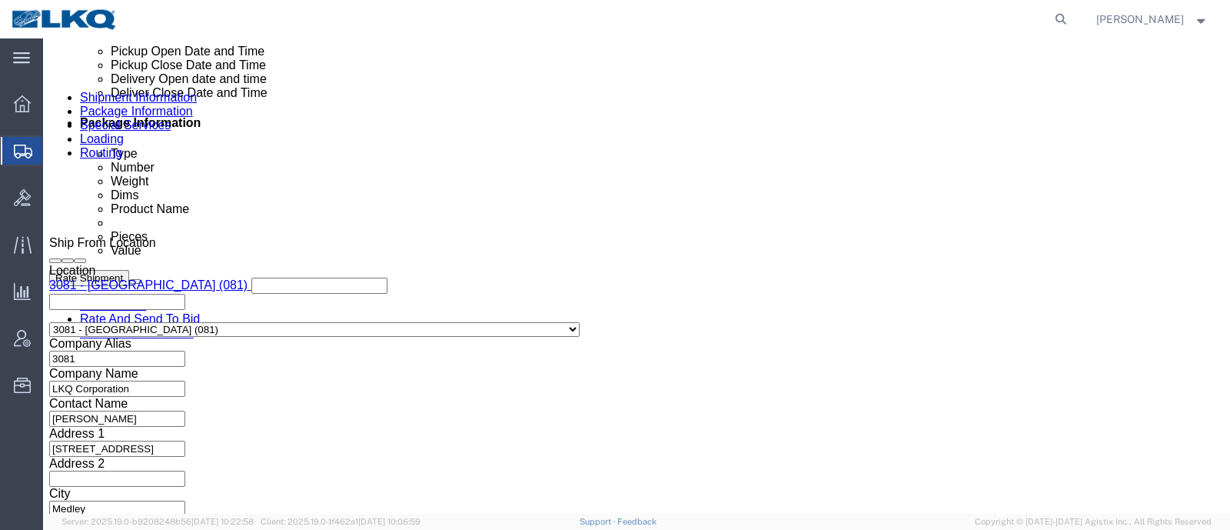
click div "[DATE] 7:00 PM"
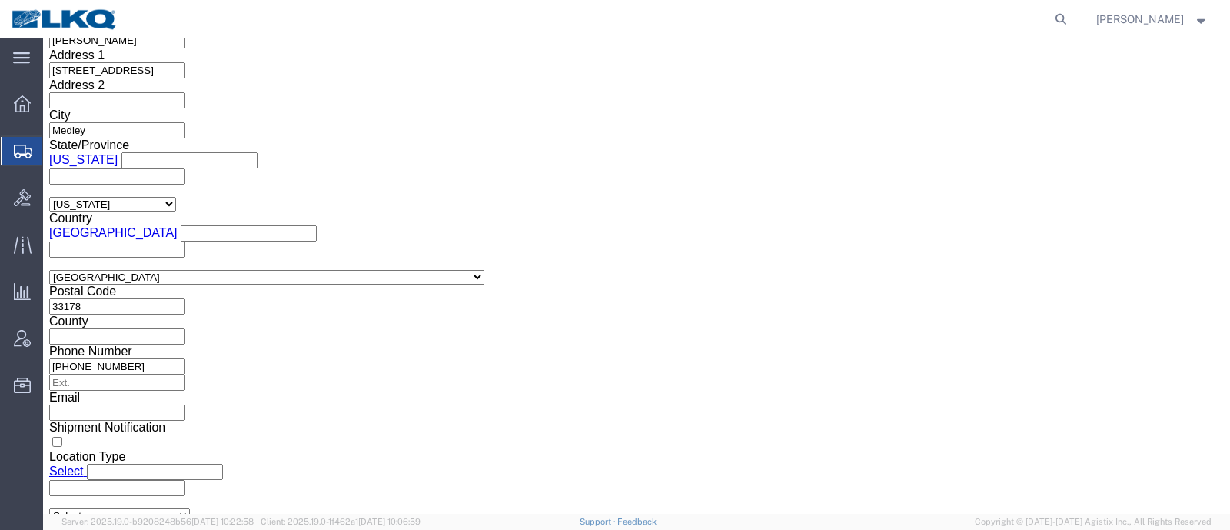
click button "Apply"
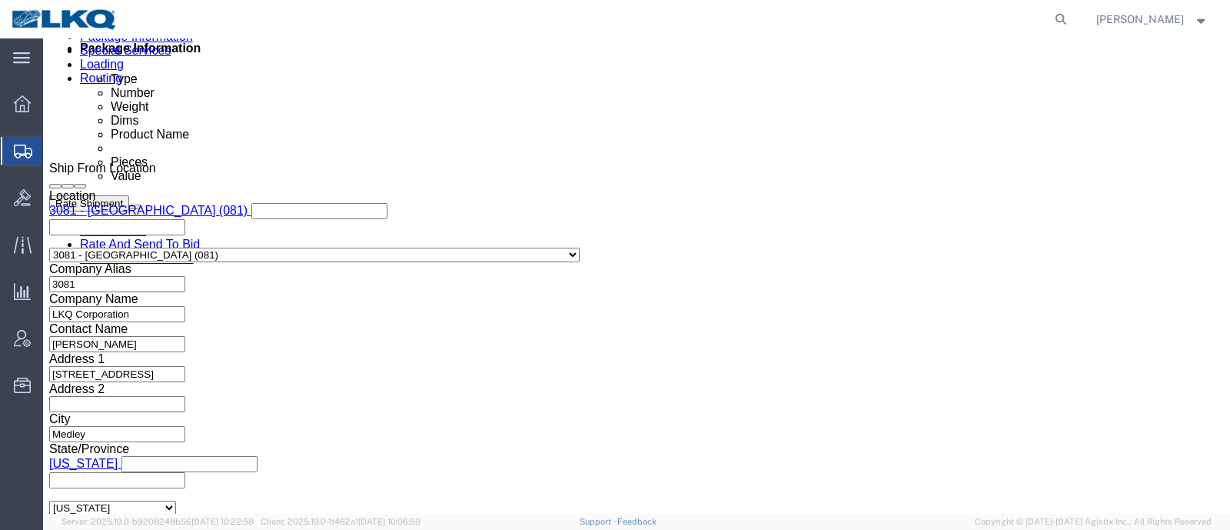
scroll to position [820, 0]
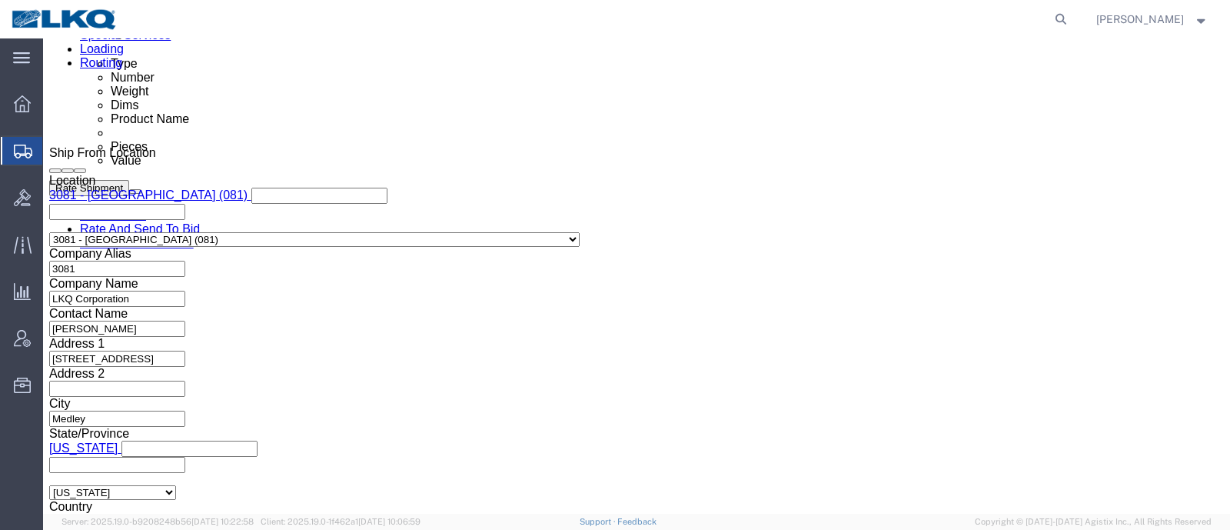
click div "[DATE] 7:00 AM"
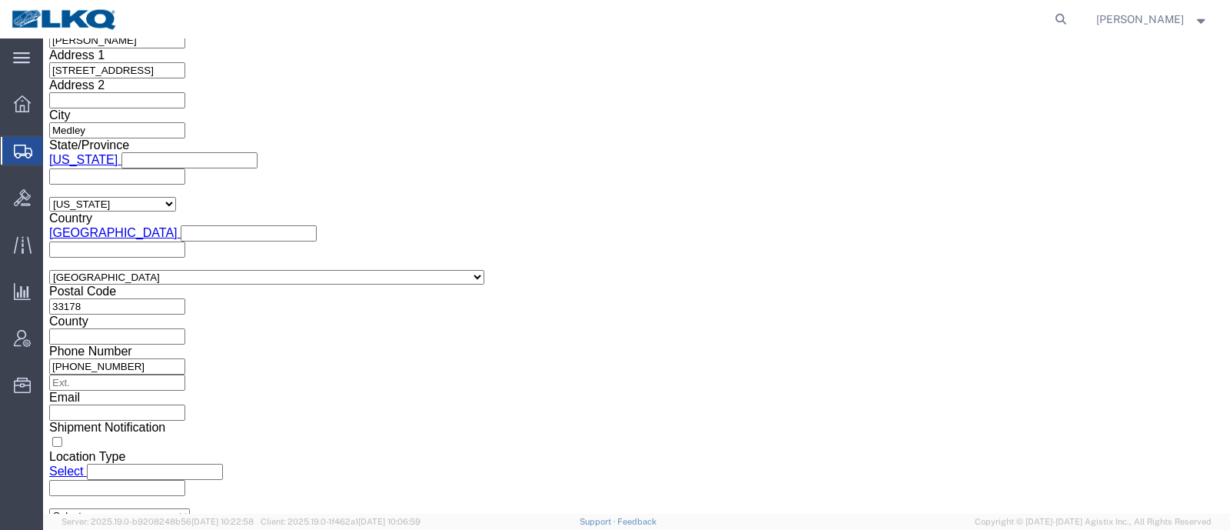
click div "Leg 1 Mode Select Air Less than Truckload Multi-Leg Ocean Freight Rail Small Pa…"
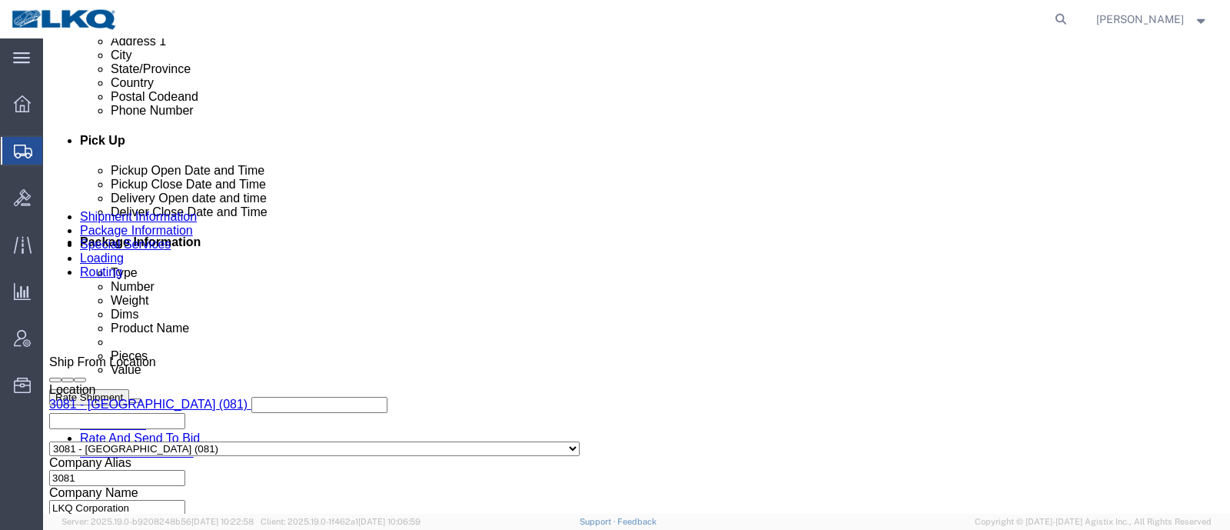
scroll to position [723, 0]
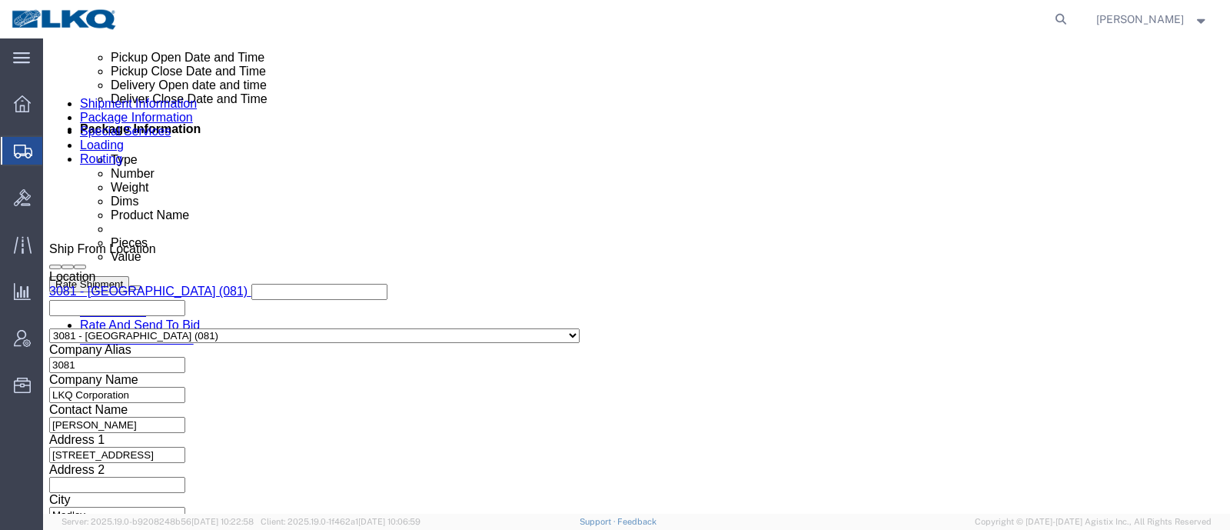
click div "[DATE] 7:00 AM"
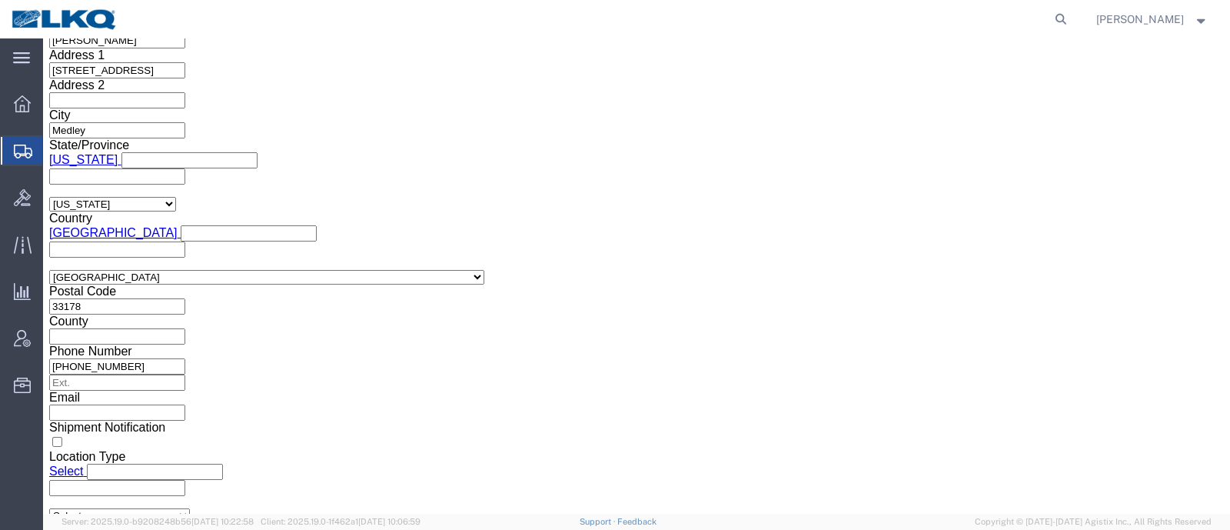
click button "Apply"
click h3 "Leg 1"
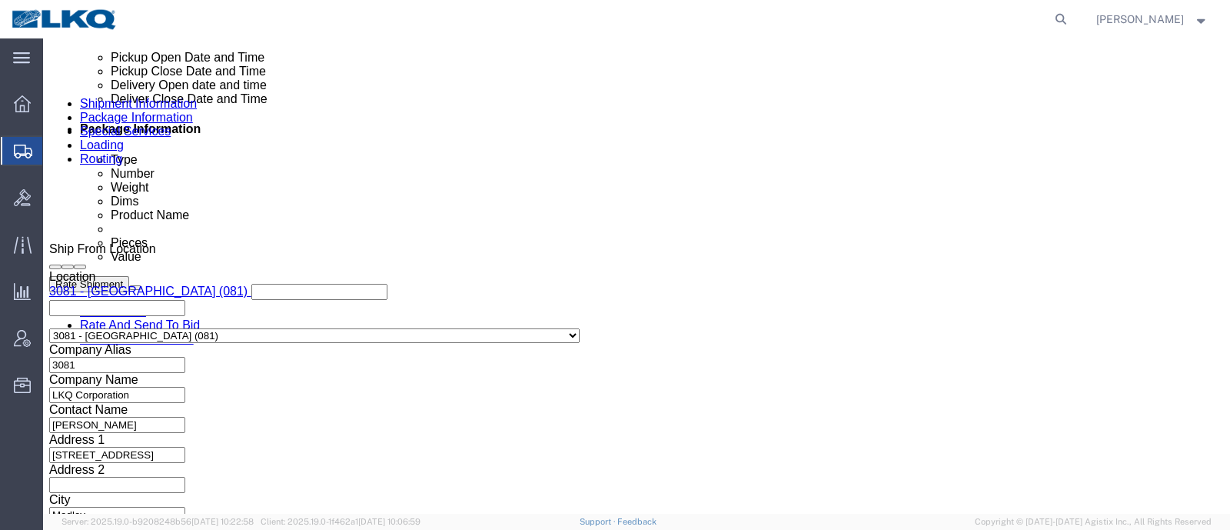
click div
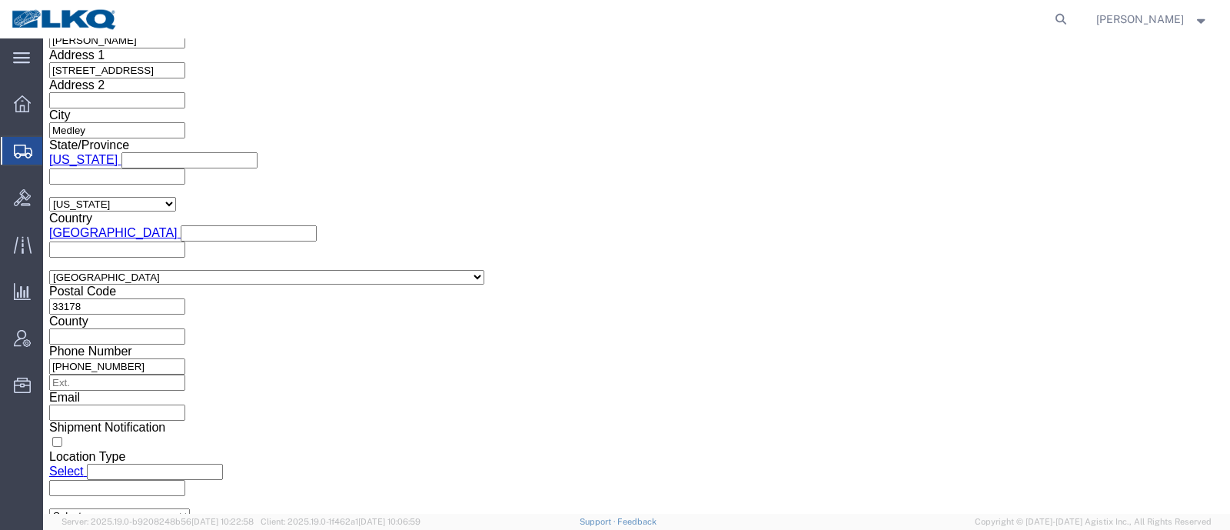
click button "Apply"
click div "Leg 1 Mode Select Air Less than Truckload Multi-Leg Ocean Freight Rail Small Pa…"
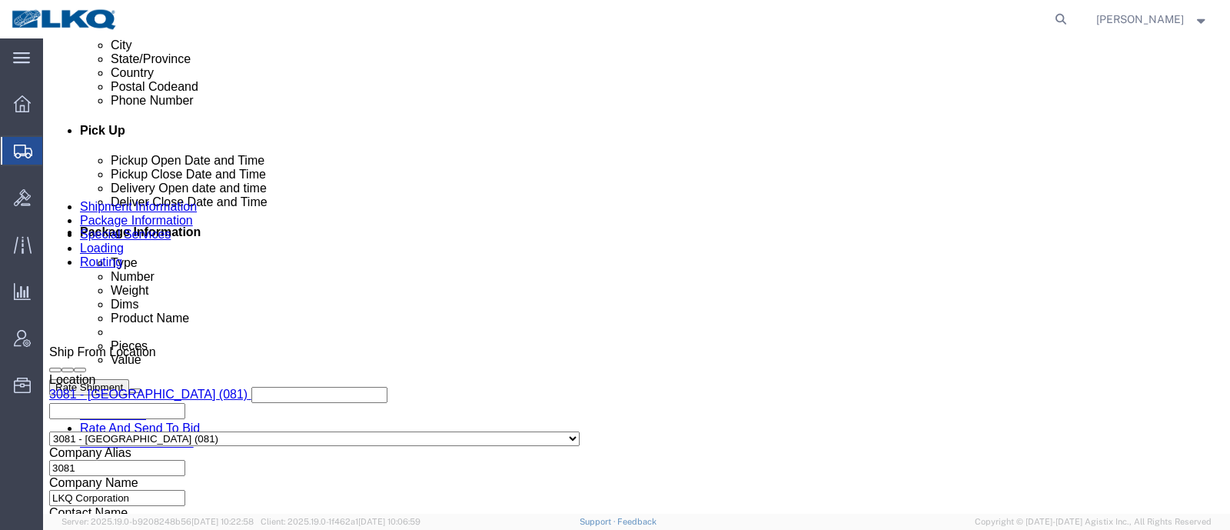
scroll to position [531, 0]
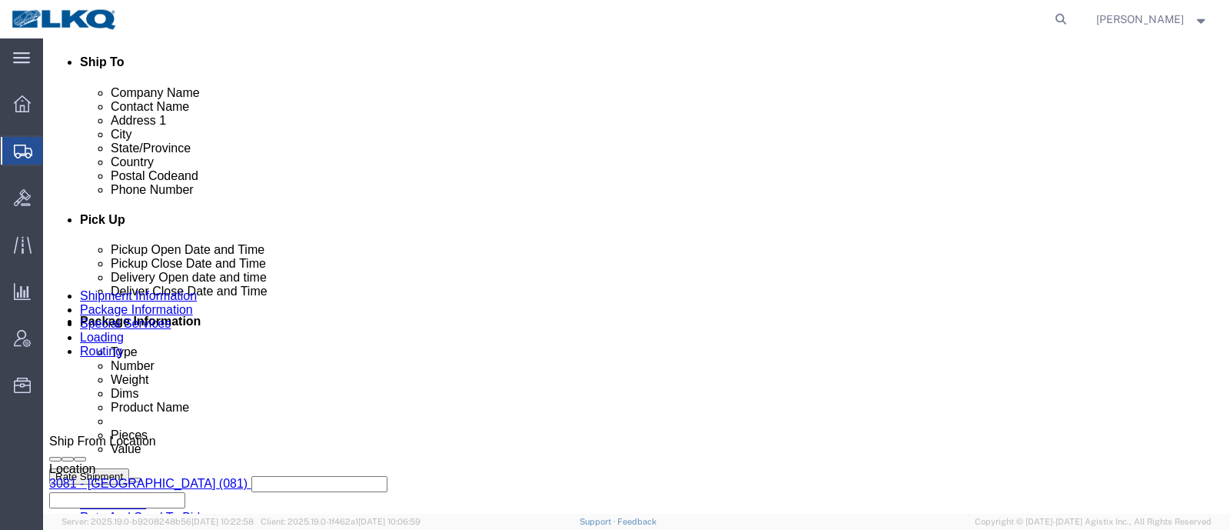
click button "Rate Shipment"
type button "Rate Shipment"
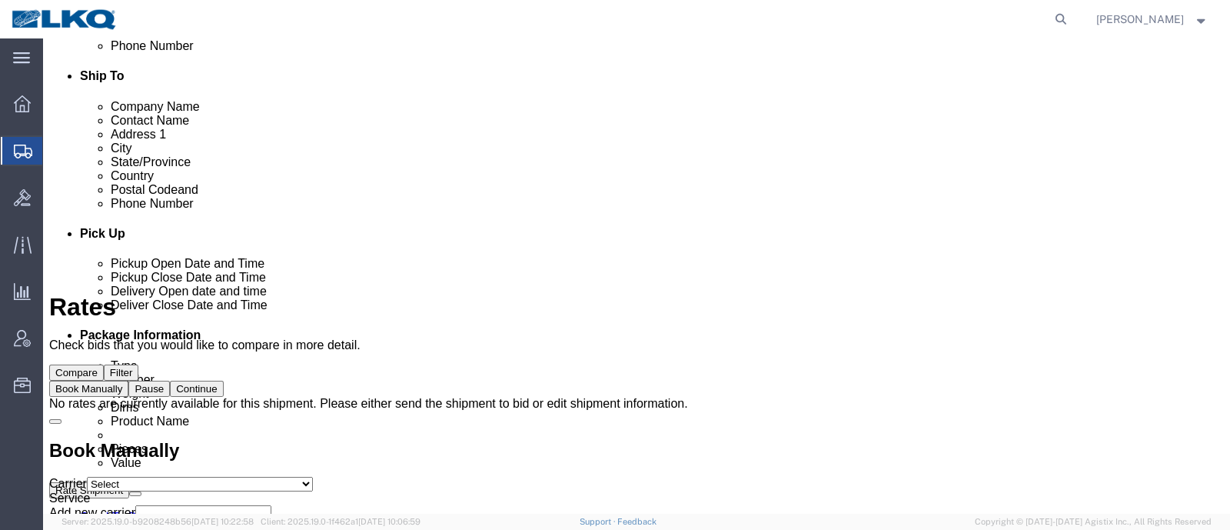
scroll to position [0, 0]
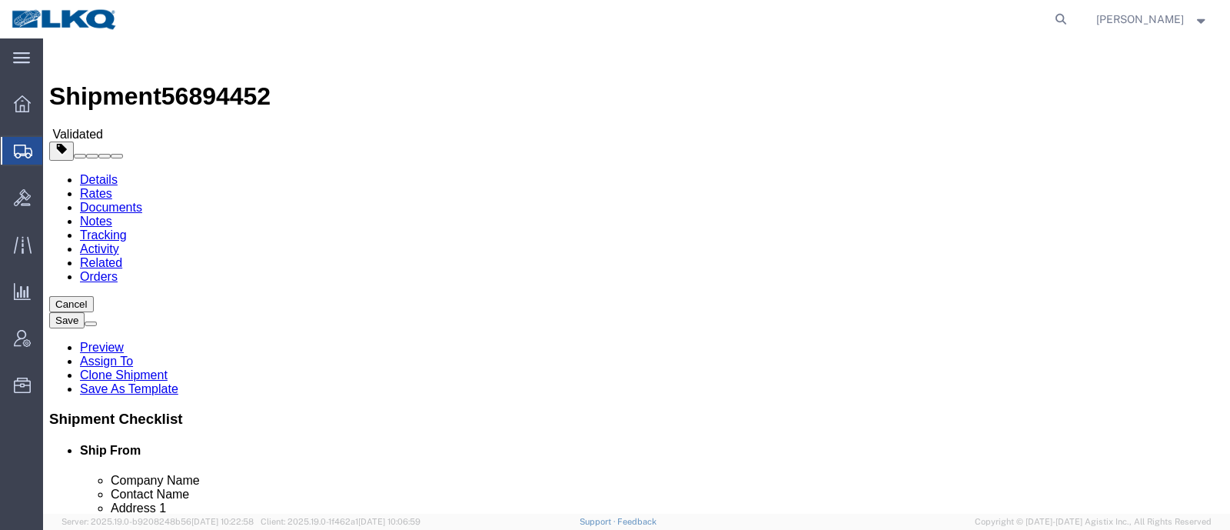
click at [108, 173] on link "Details" at bounding box center [99, 179] width 38 height 13
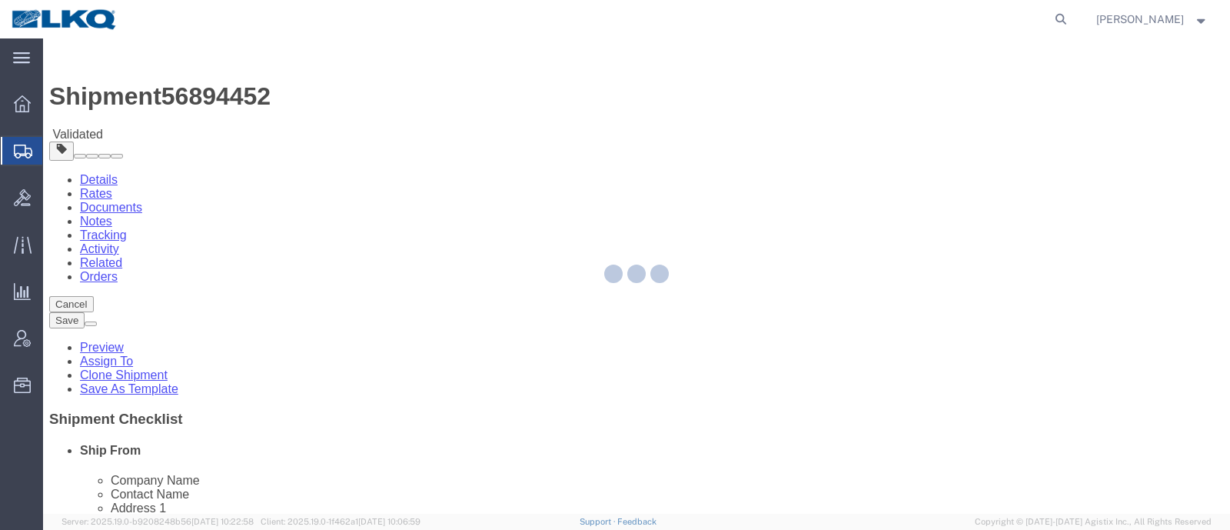
select select "27816"
select select "27768"
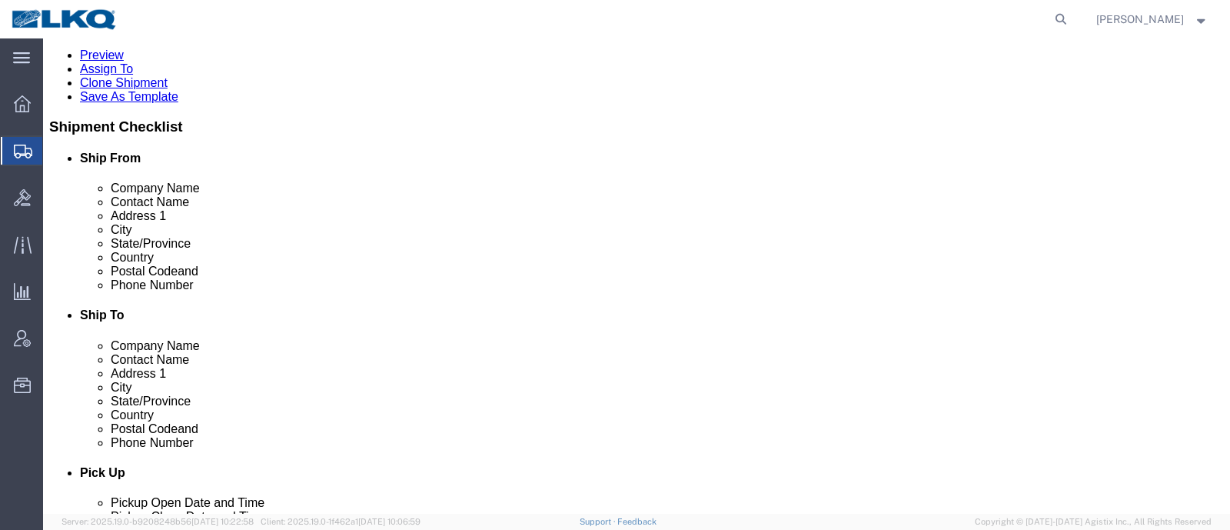
scroll to position [288, 0]
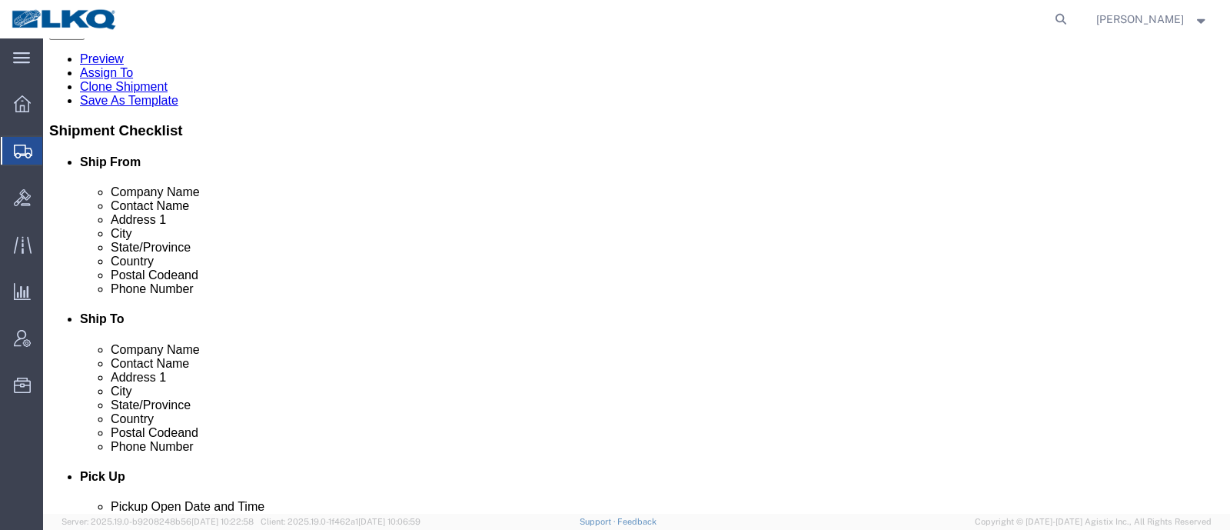
click span "56894452"
copy span "56894452"
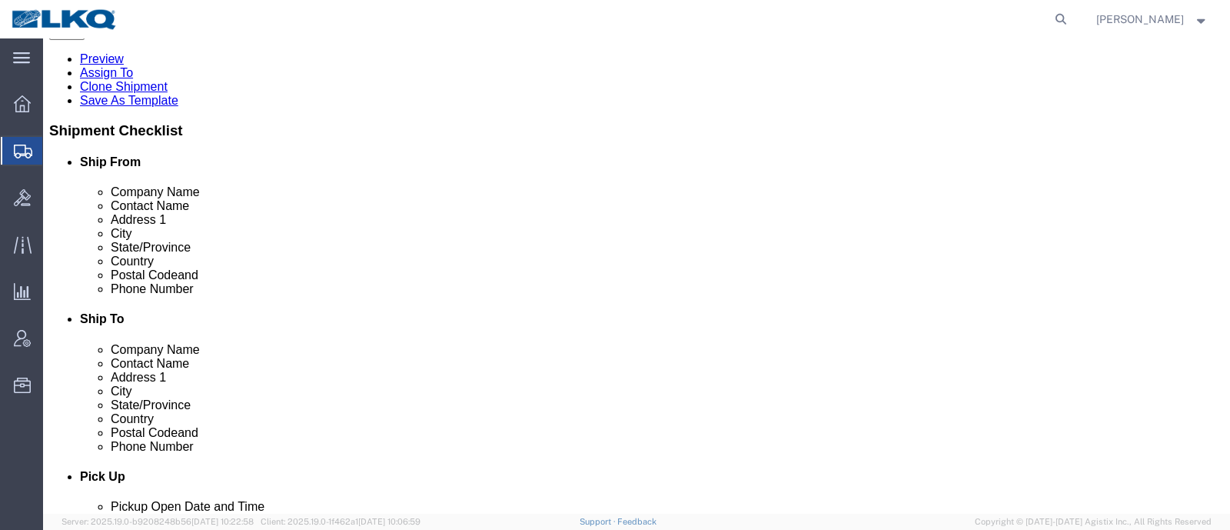
click icon
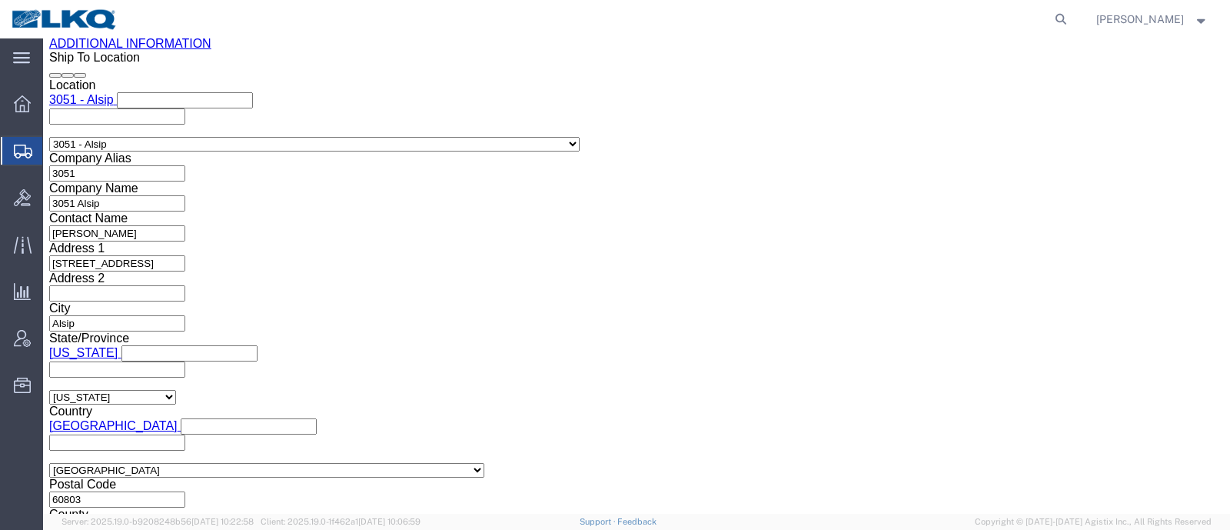
scroll to position [1634, 0]
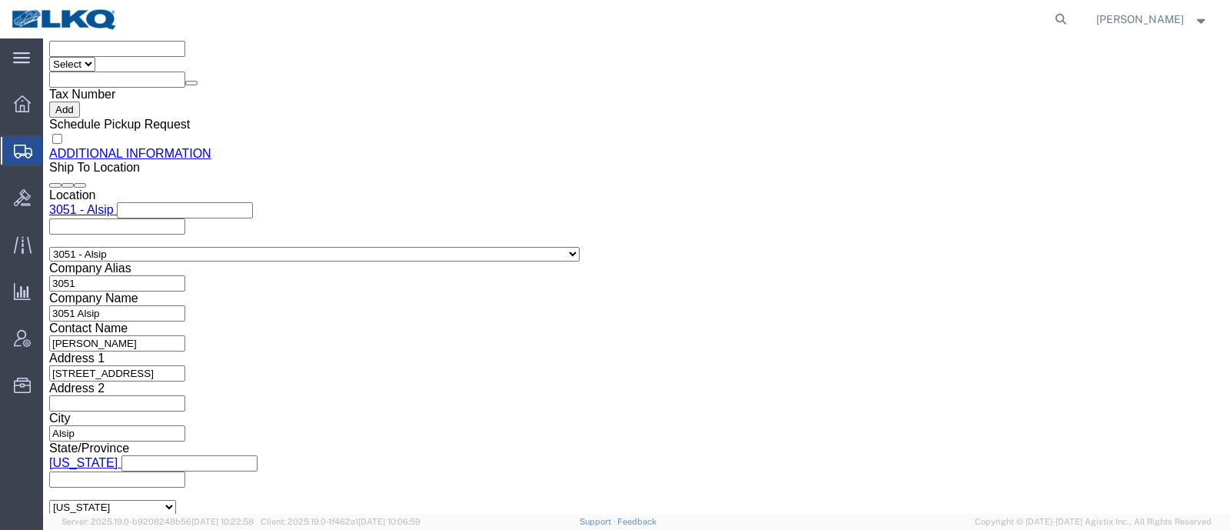
click input "jose.ellis@lkqcorp.com"
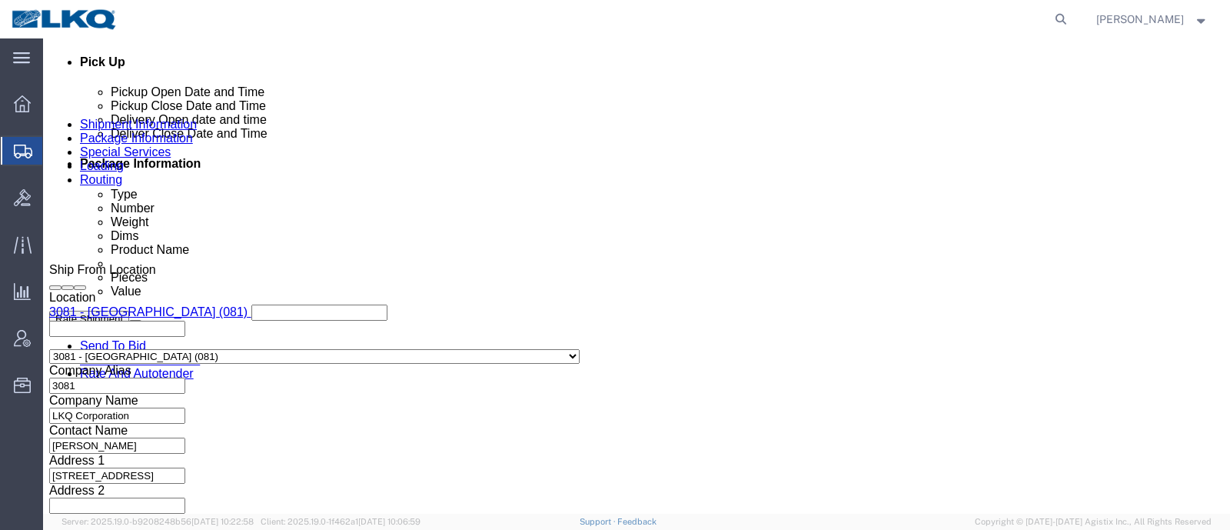
scroll to position [672, 0]
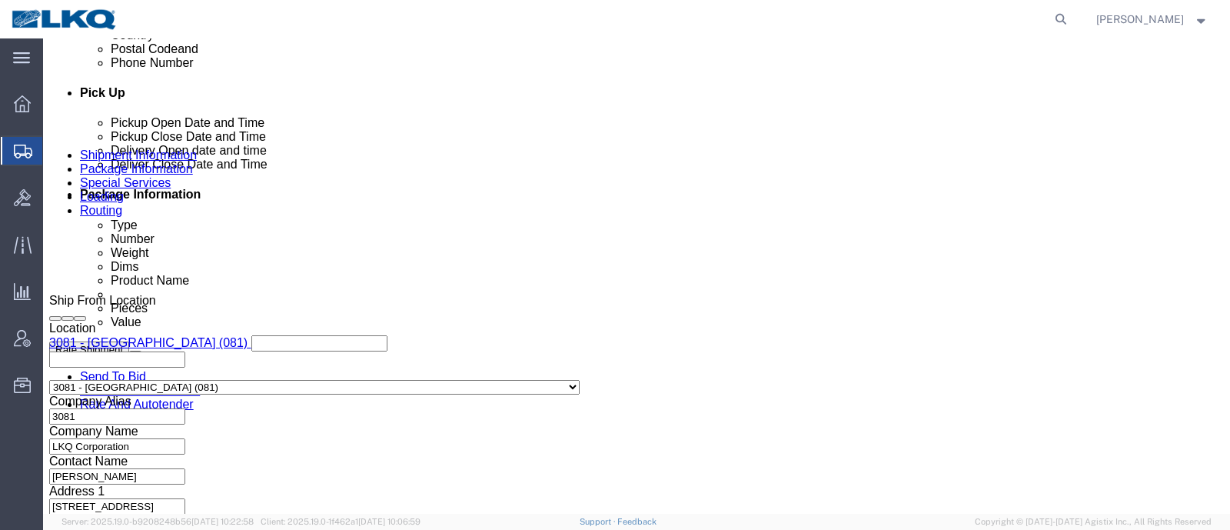
click icon
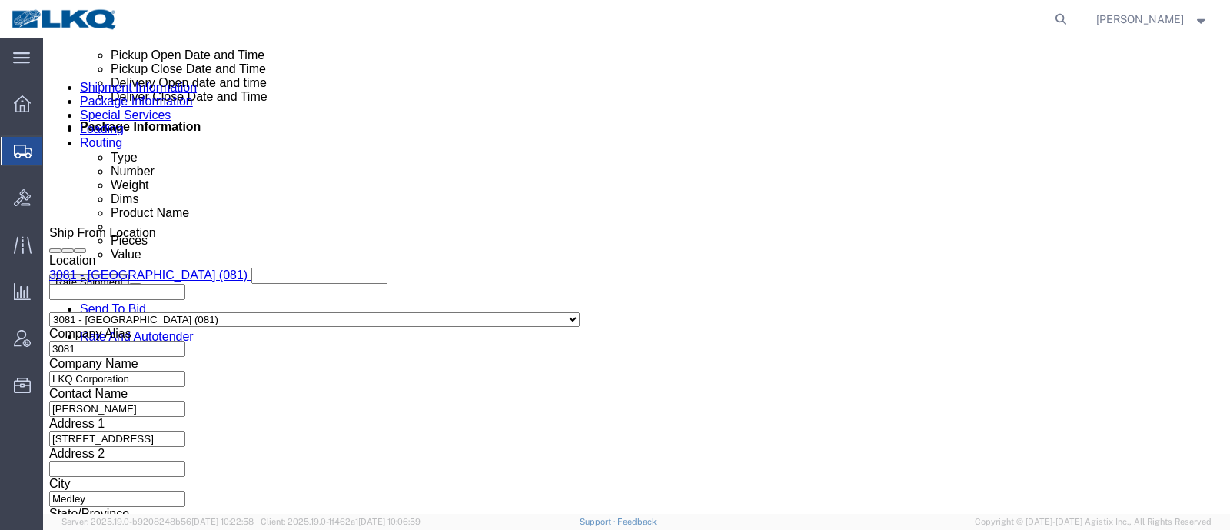
scroll to position [768, 0]
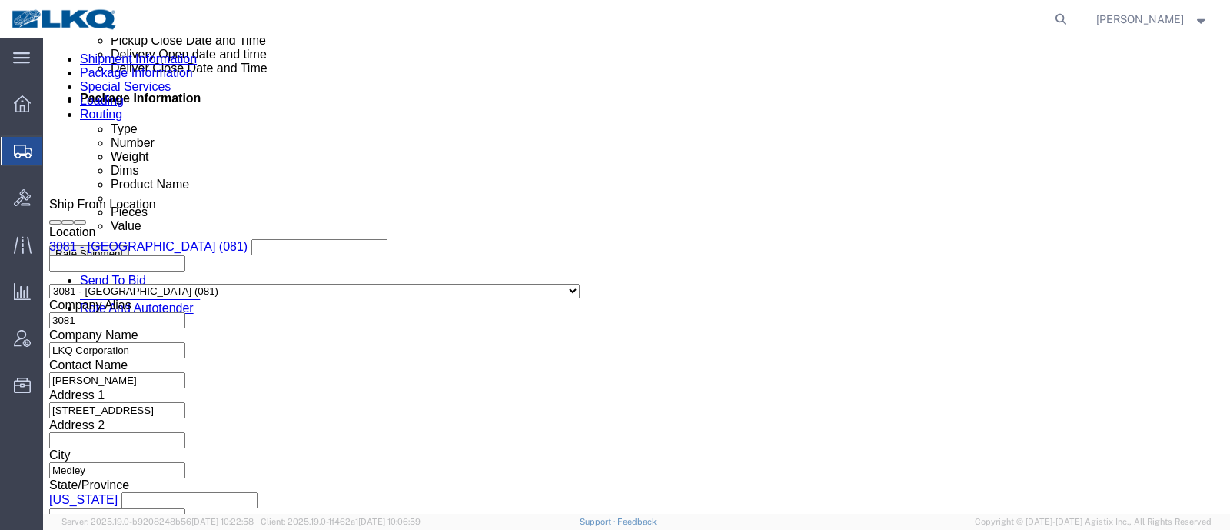
click div "Sep 30 2025 8:00 AM"
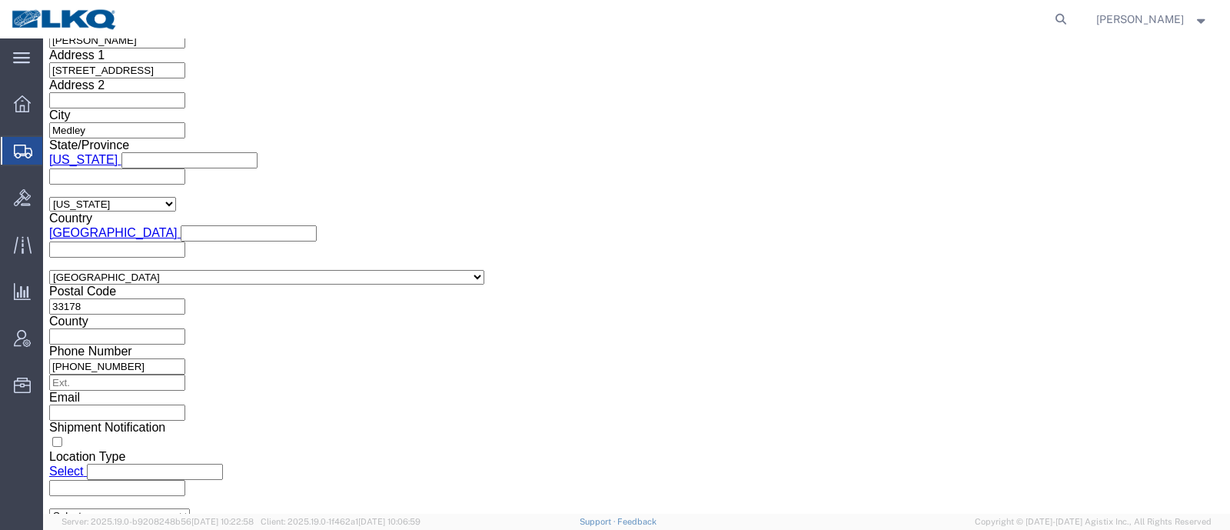
click button "Apply"
click button "Rate Shipment"
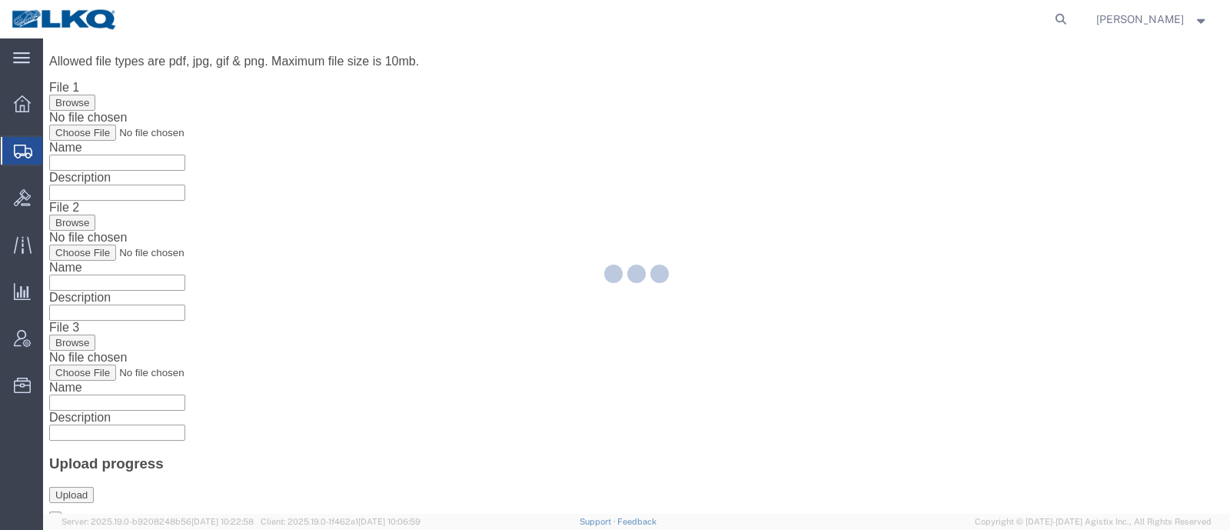
scroll to position [0, 0]
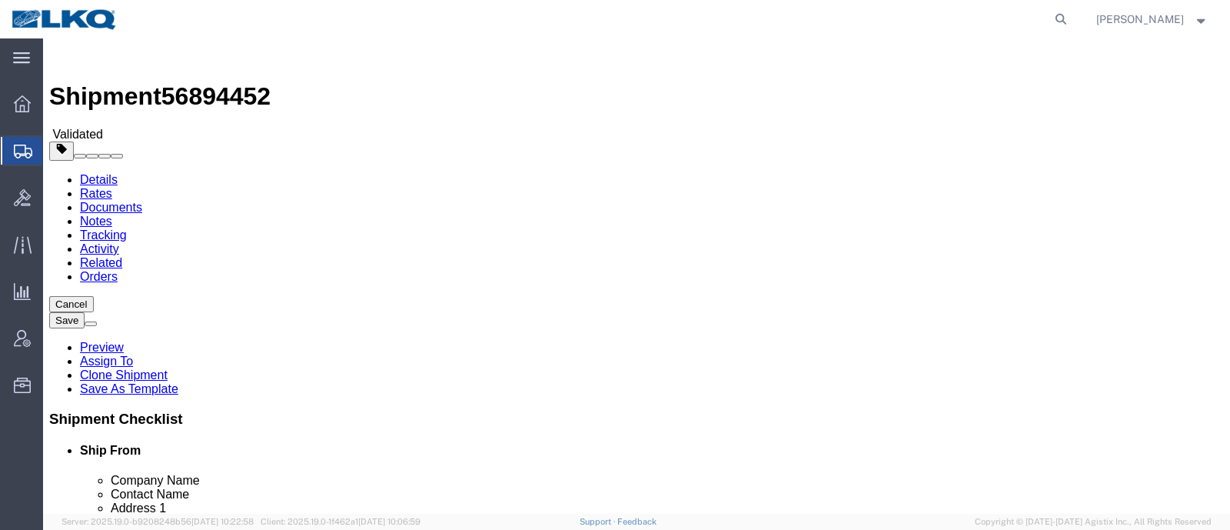
click at [91, 173] on link "Details" at bounding box center [99, 179] width 38 height 13
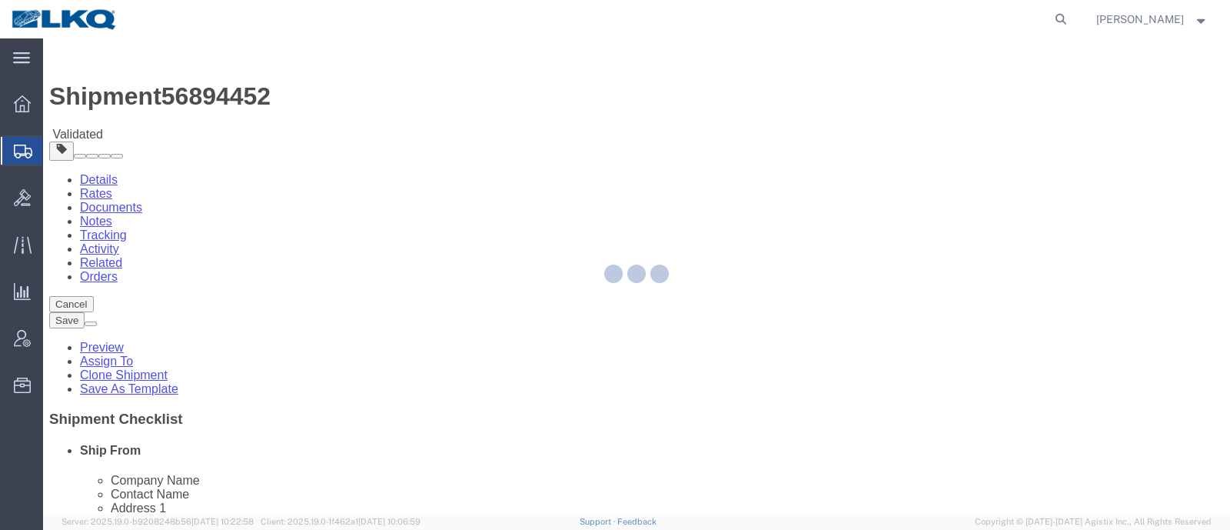
select select "27816"
select select "27768"
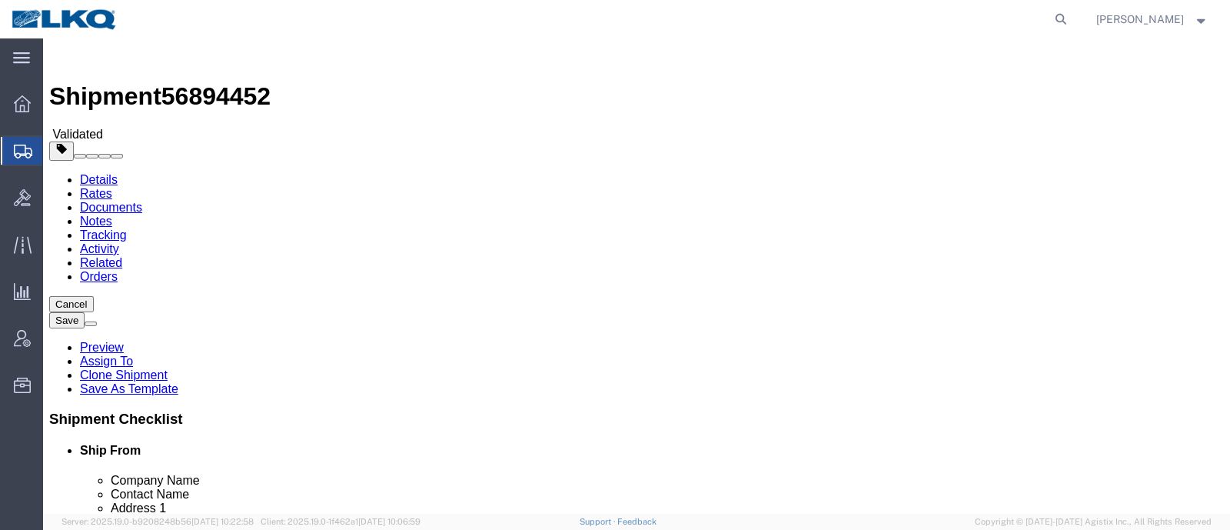
click div "Shipment Information Package Information Special Services Loading Routing"
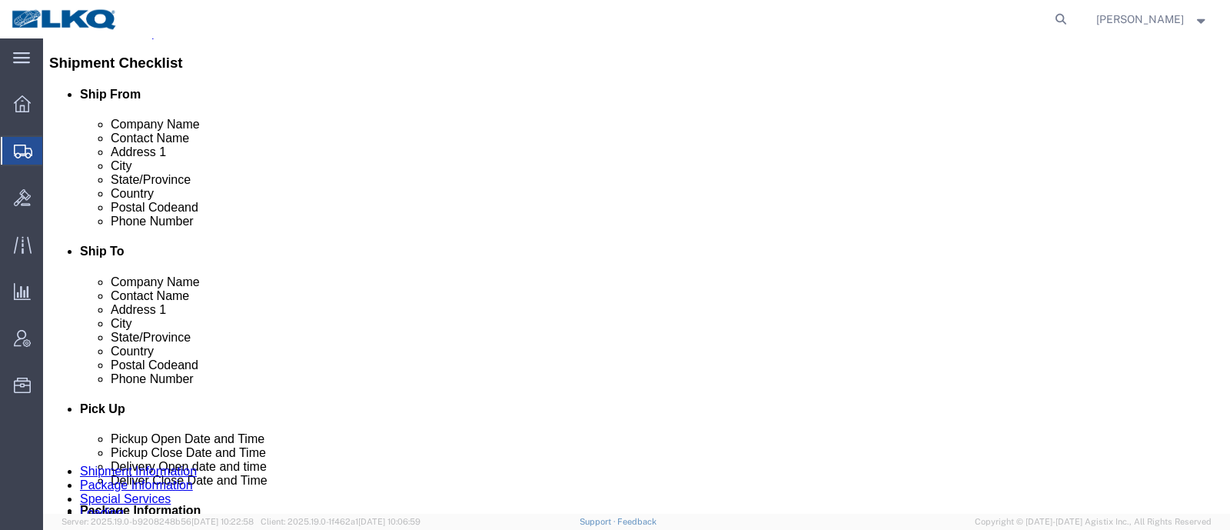
scroll to position [480, 0]
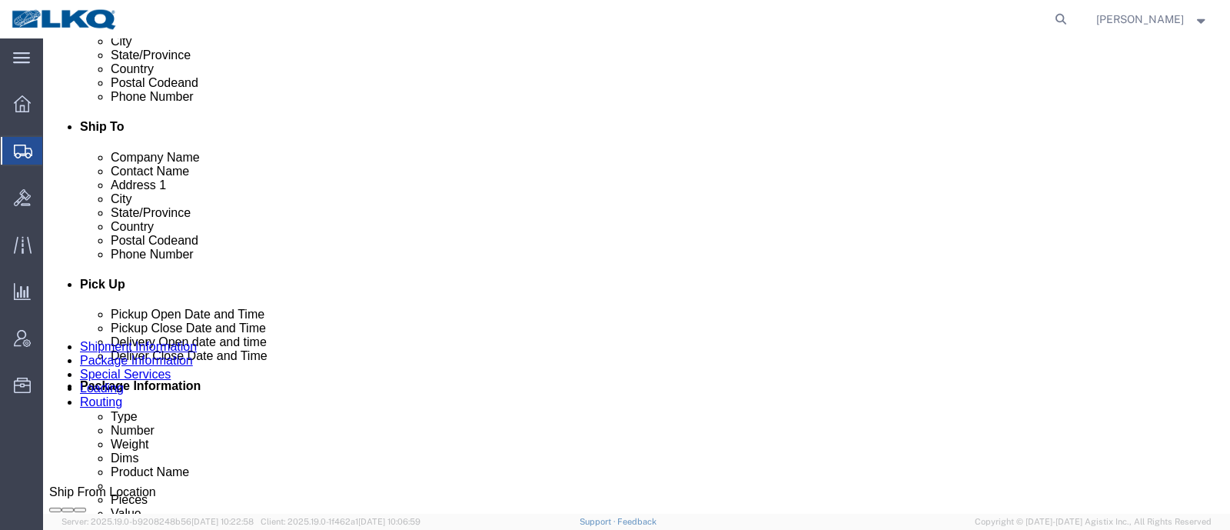
click p "[STREET_ADDRESS]"
copy p "33178"
click p "5100 W 123rd St Suite B, Alsip, IL, 60803, US"
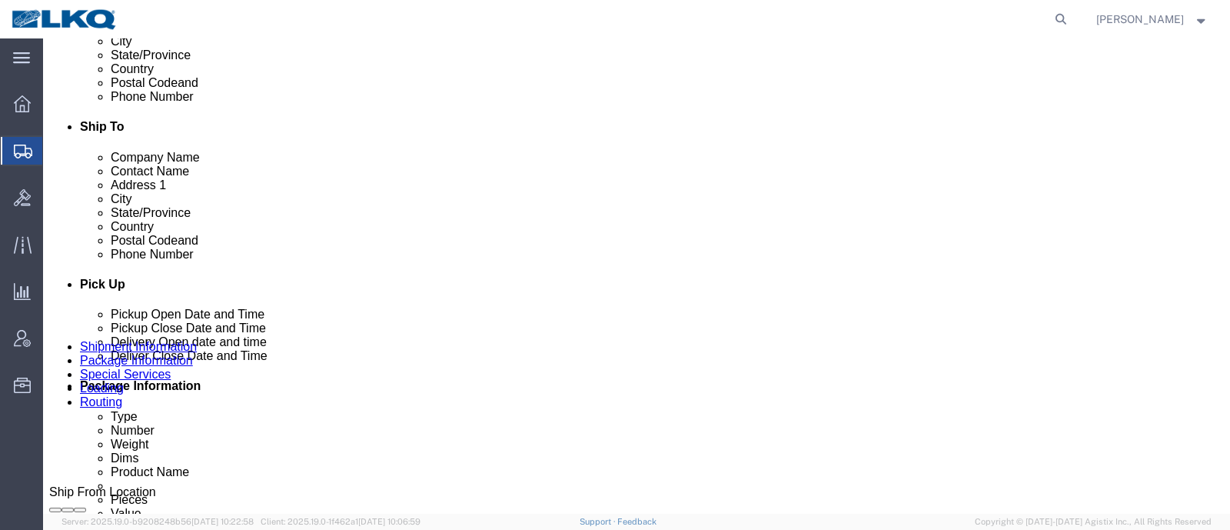
copy p "60803"
click link "Notes"
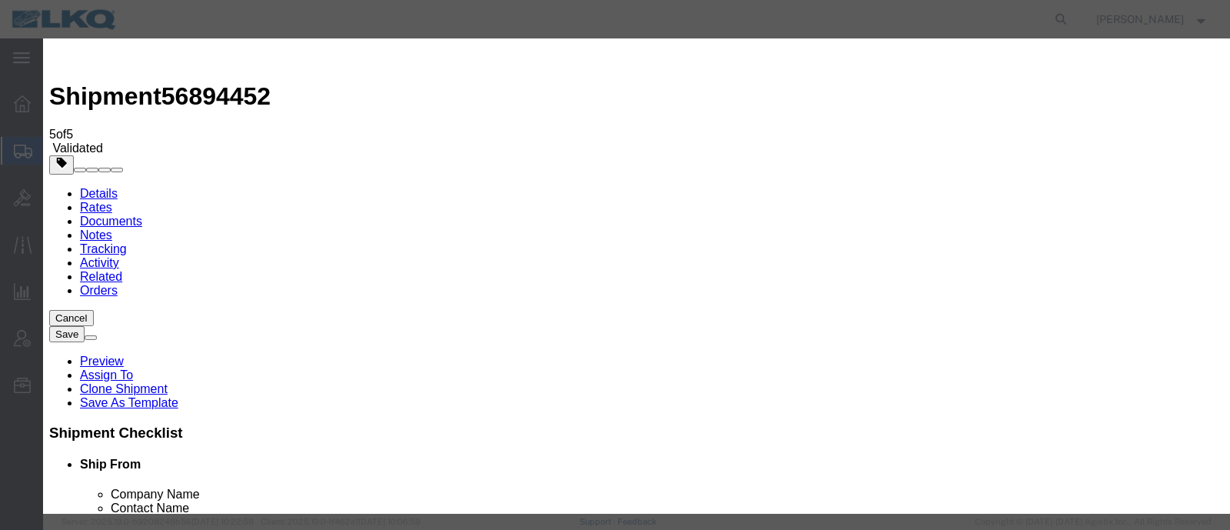
select select "BID_NOTES"
drag, startPoint x: 484, startPoint y: 188, endPoint x: 483, endPoint y: 204, distance: 15.5
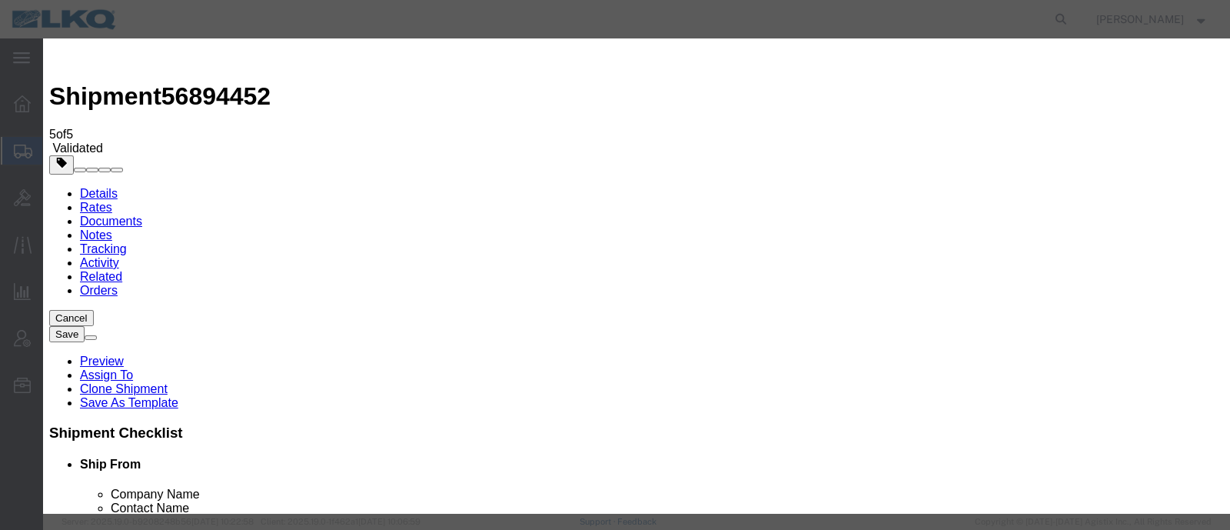
select select "PRIVATE_TO_ACCOUNT"
type textarea "DAT: $1368"
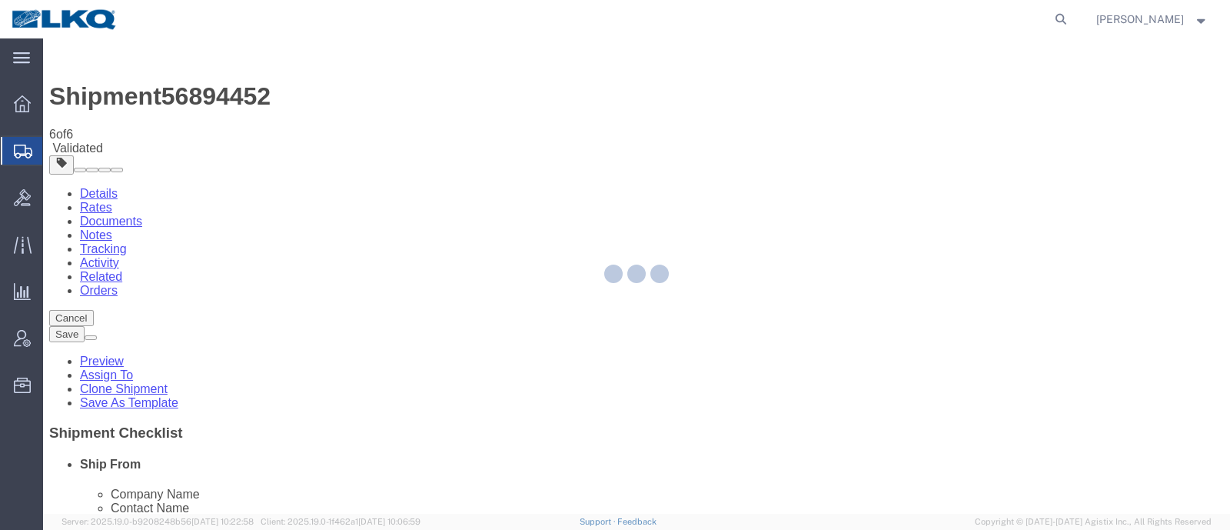
select select "27816"
select select "27768"
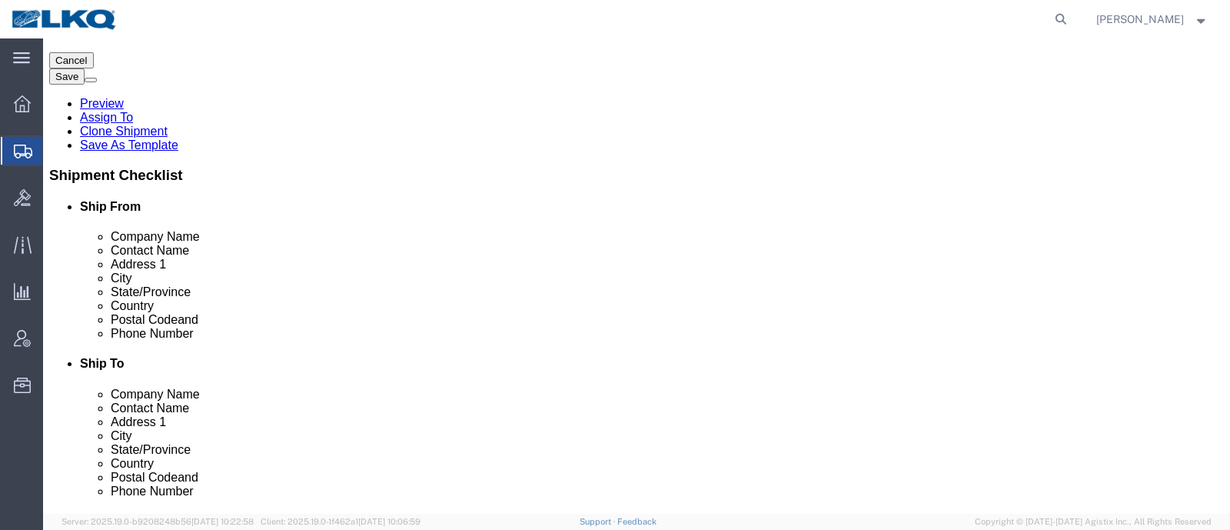
select select "TL"
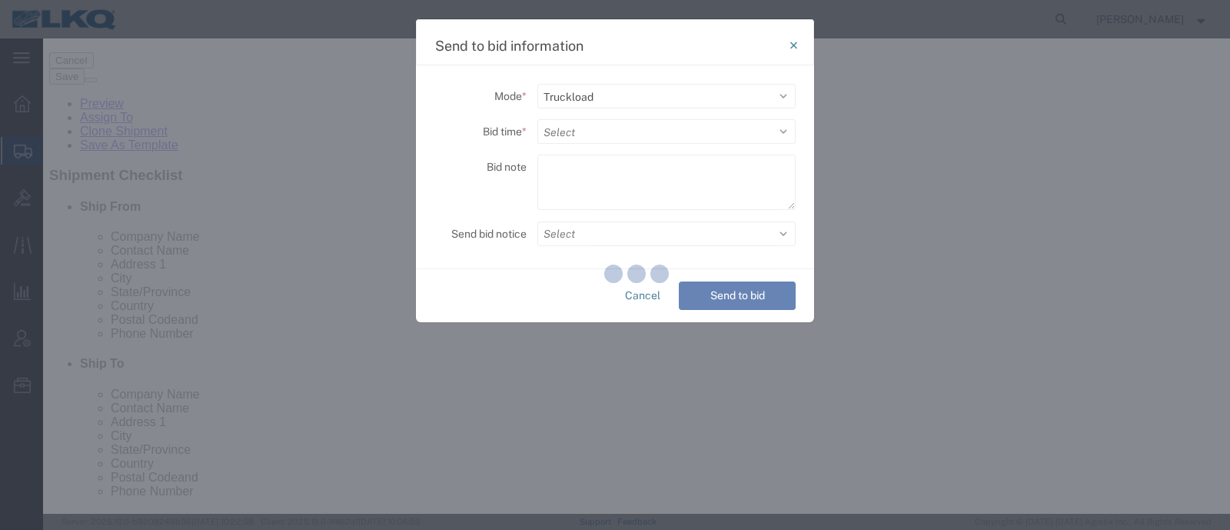
scroll to position [288, 0]
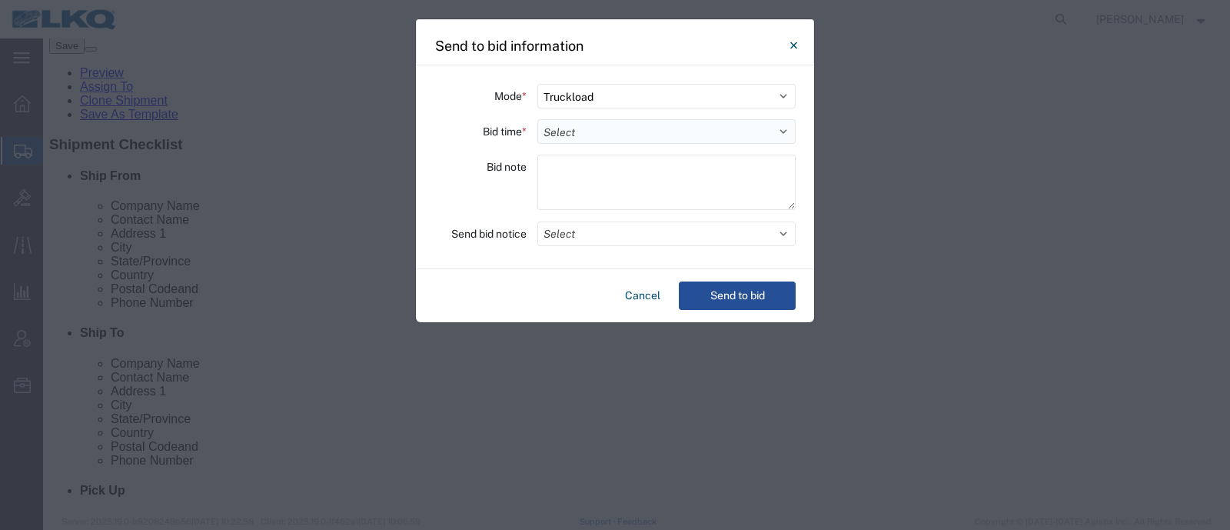
click at [591, 130] on select "Select 30 Min (Rush) 1 Hour (Rush) 2 Hours (Rush) 4 Hours (Rush) 8 Hours (Rush)…" at bounding box center [666, 131] width 258 height 25
select select "12"
click at [537, 119] on select "Select 30 Min (Rush) 1 Hour (Rush) 2 Hours (Rush) 4 Hours (Rush) 8 Hours (Rush)…" at bounding box center [666, 131] width 258 height 25
click at [722, 300] on button "Send to bid" at bounding box center [737, 295] width 117 height 28
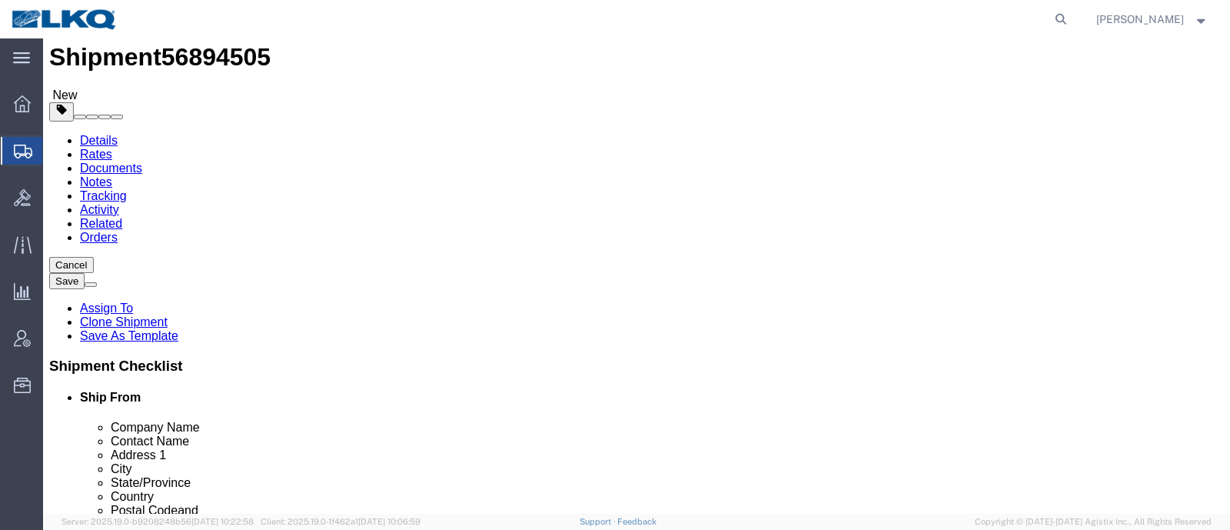
scroll to position [95, 0]
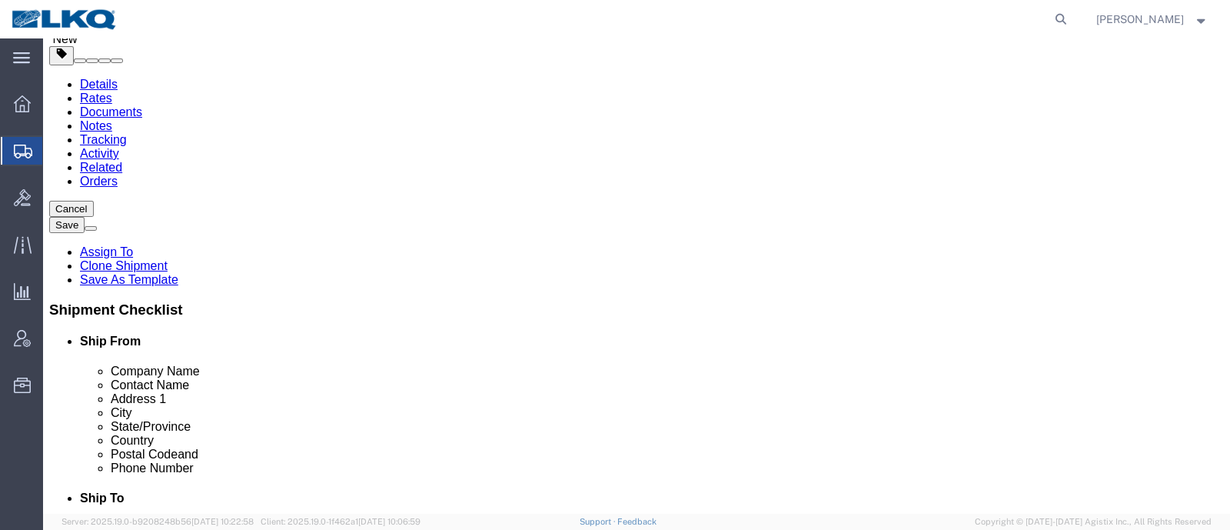
click span "56894505"
select select "27940"
select select "27816"
copy span "56894505"
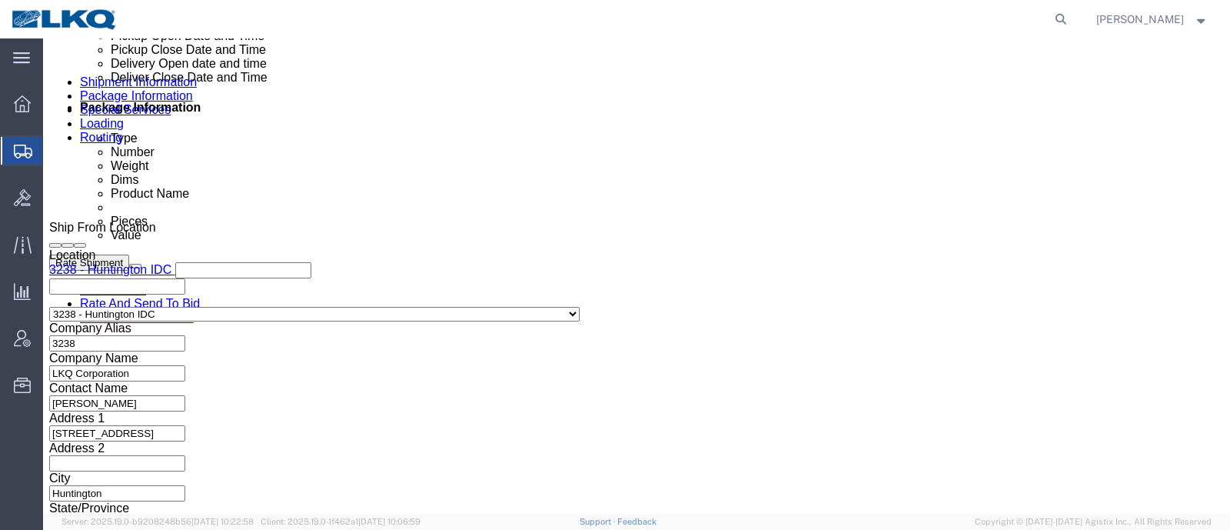
scroll to position [361, 0]
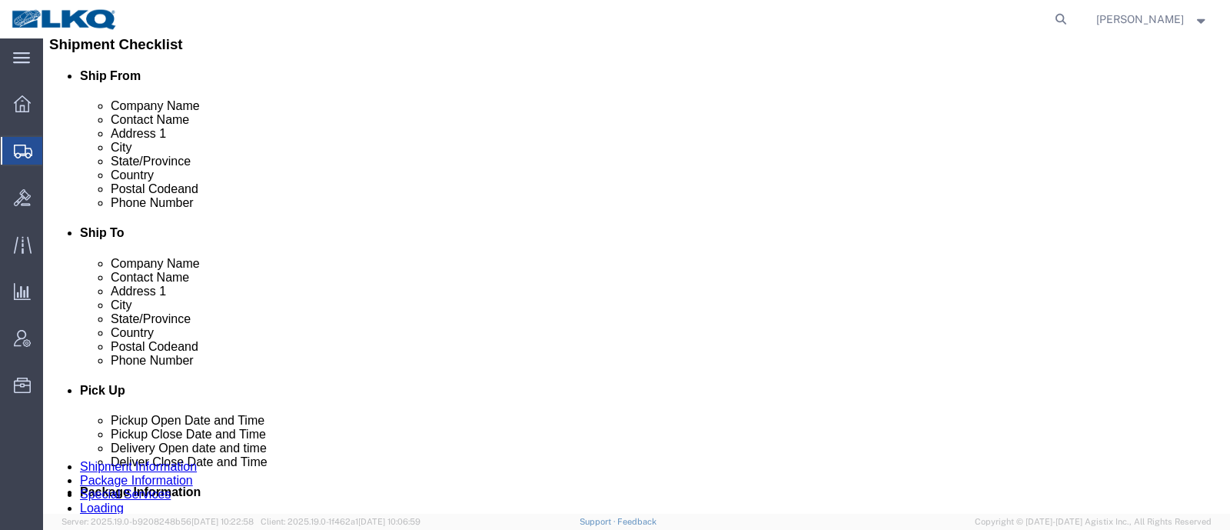
click icon
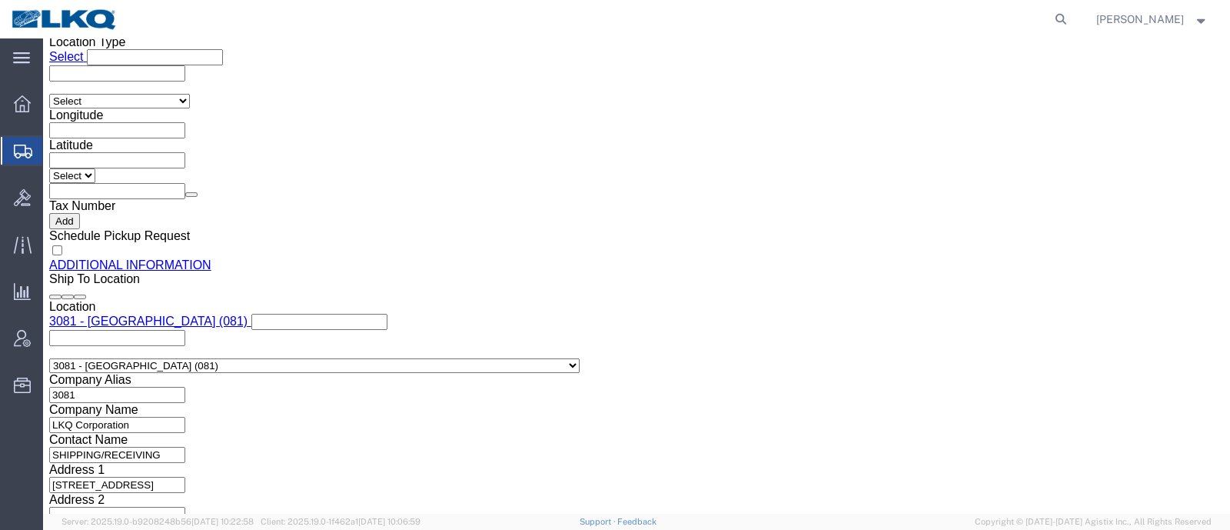
scroll to position [1514, 0]
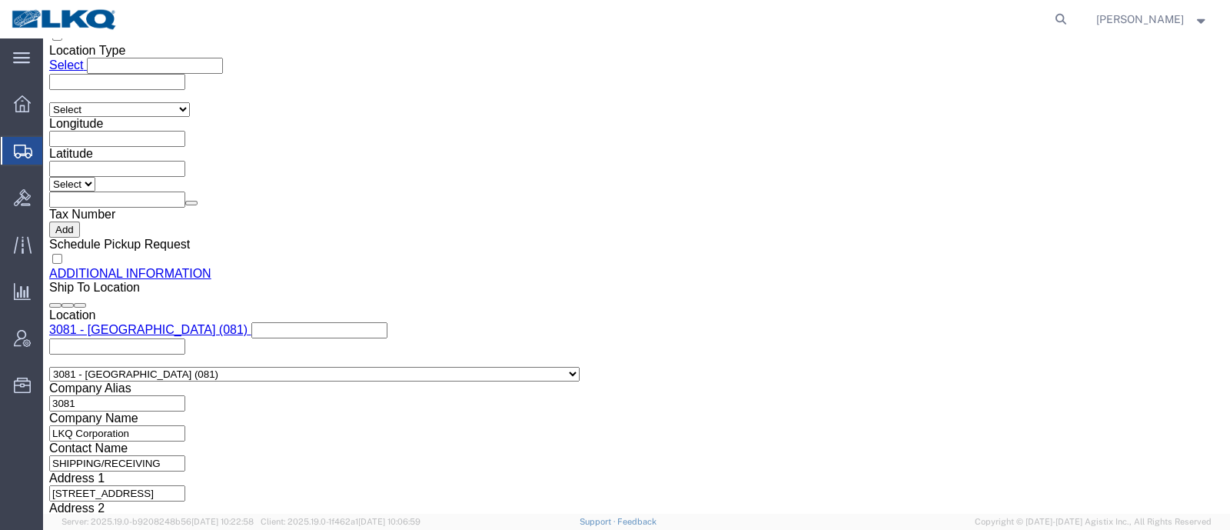
click input "[EMAIL_ADDRESS][DOMAIN_NAME]"
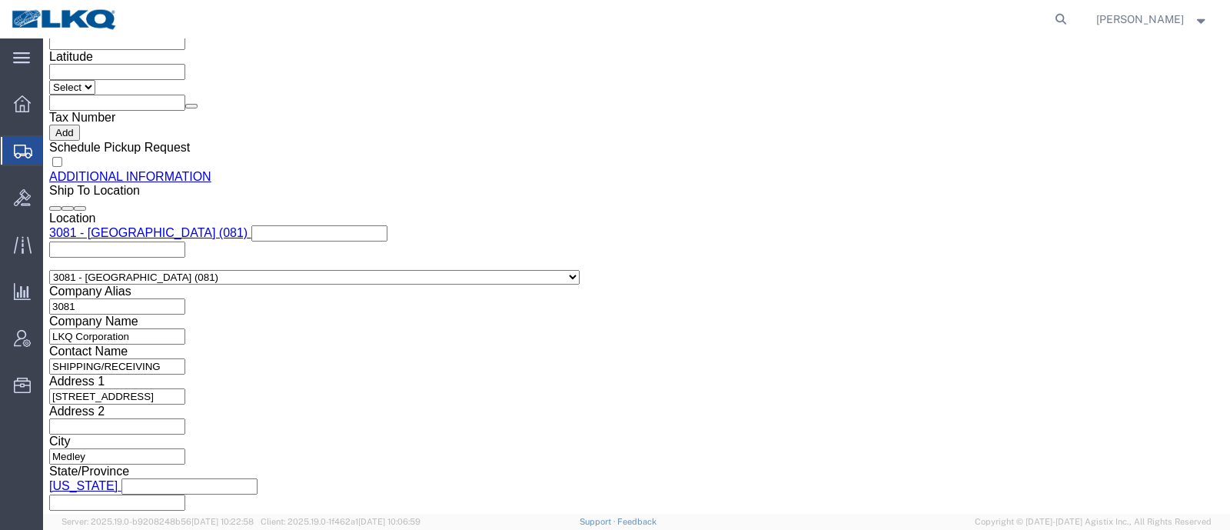
click icon
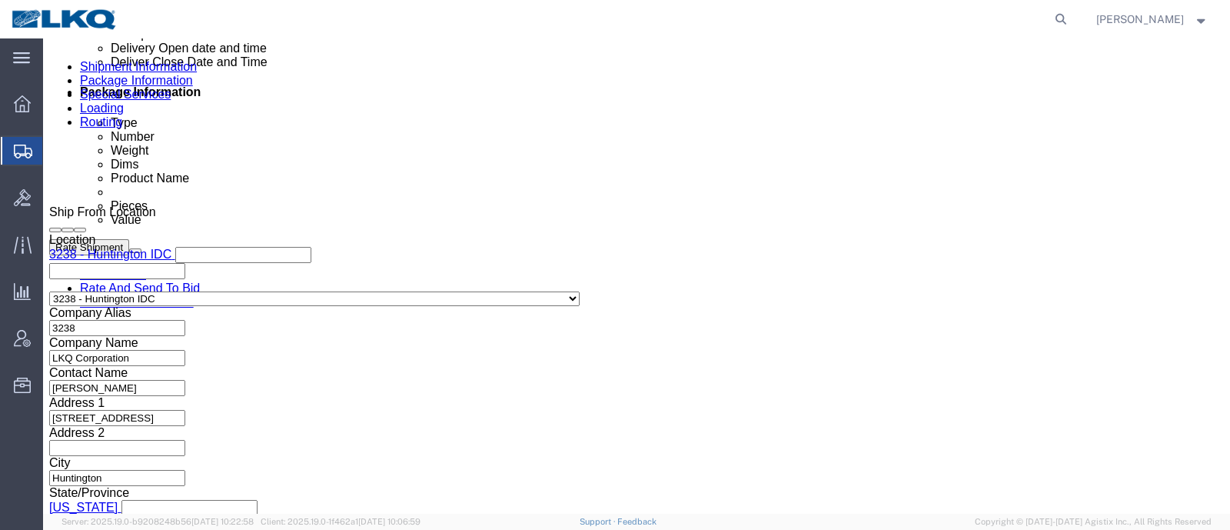
scroll to position [745, 0]
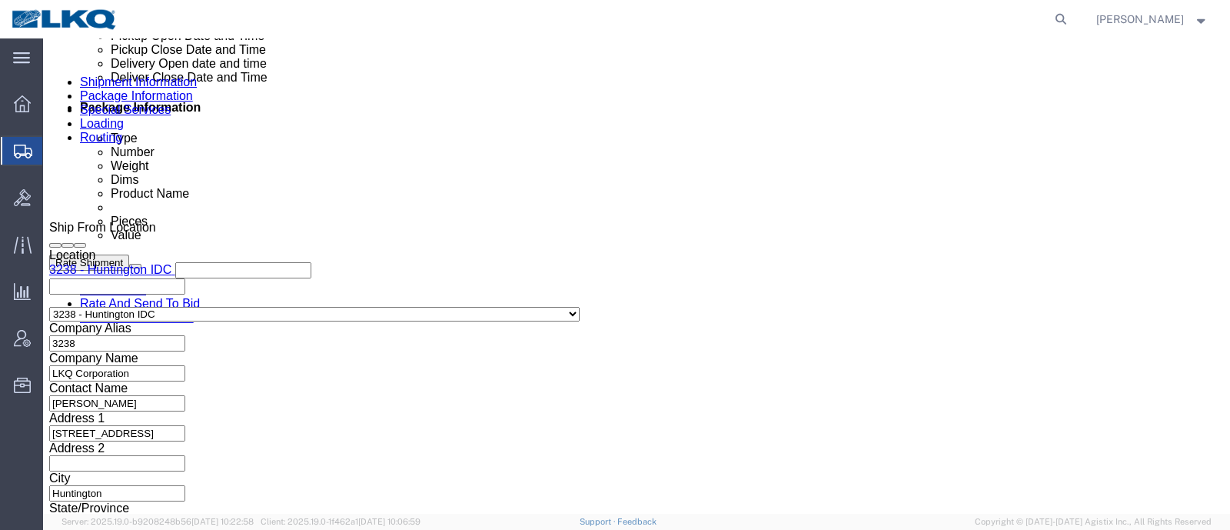
click div "[DATE] 8:30 AM"
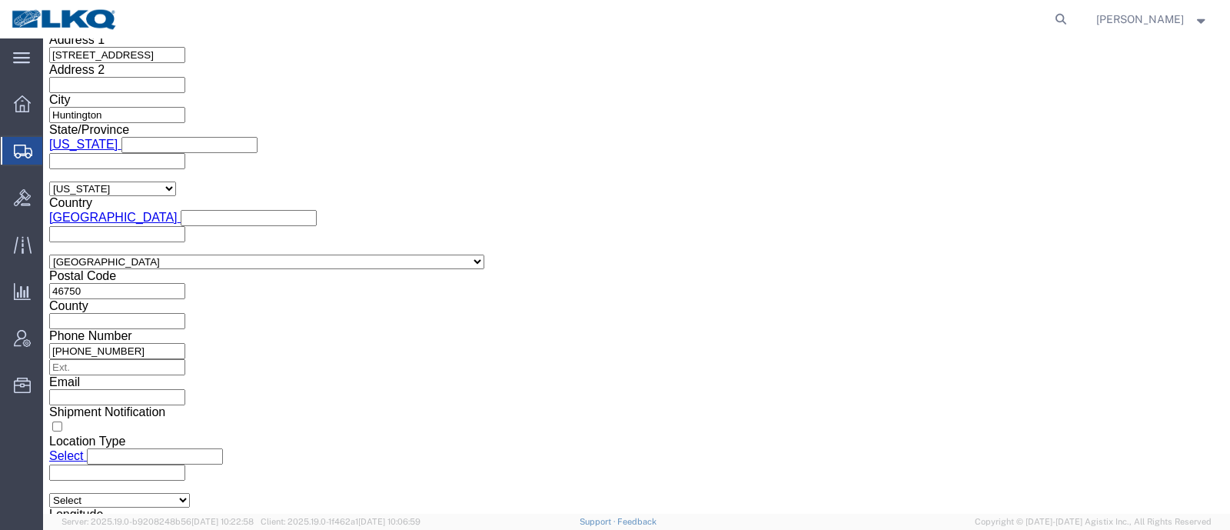
click button "Apply"
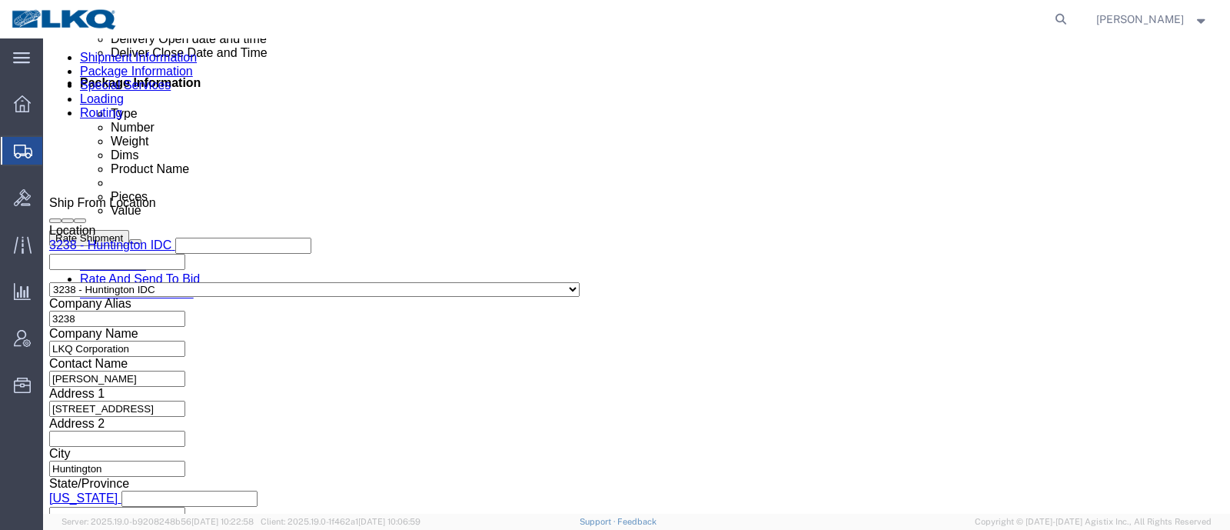
scroll to position [739, 0]
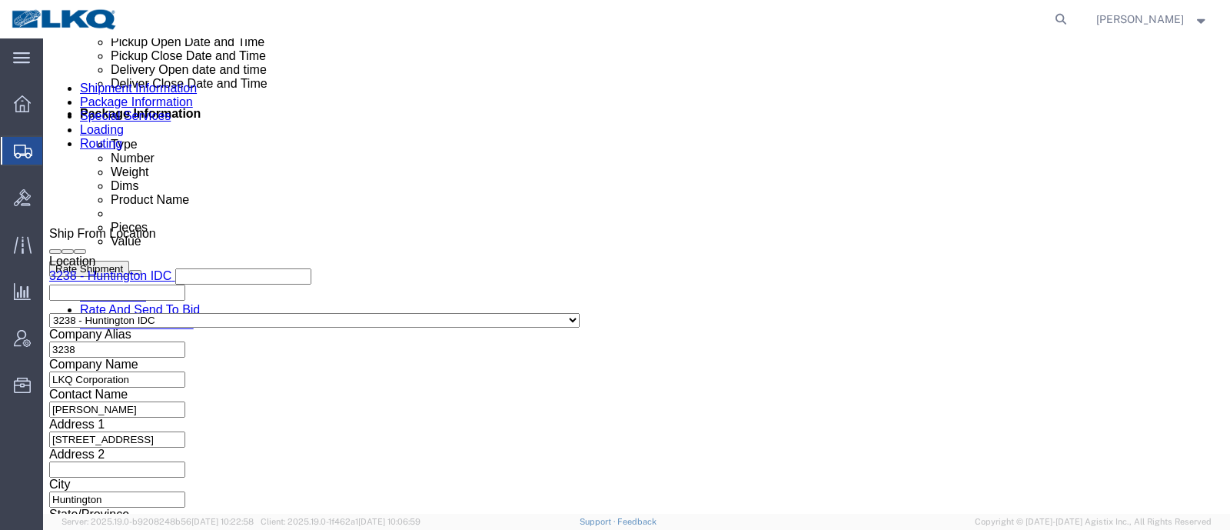
click div
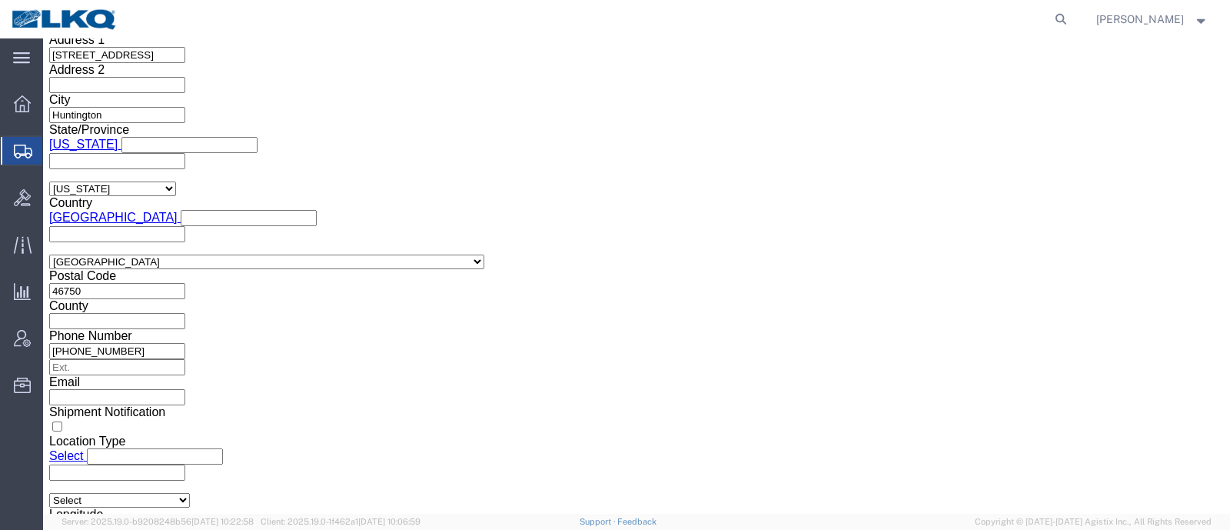
click button "Apply"
drag, startPoint x: 785, startPoint y: 284, endPoint x: 793, endPoint y: 301, distance: 18.6
click div "Mode Select Air Less than Truckload Multi-Leg Ocean Freight Rail Small Parcel T…"
click button "Rate Shipment"
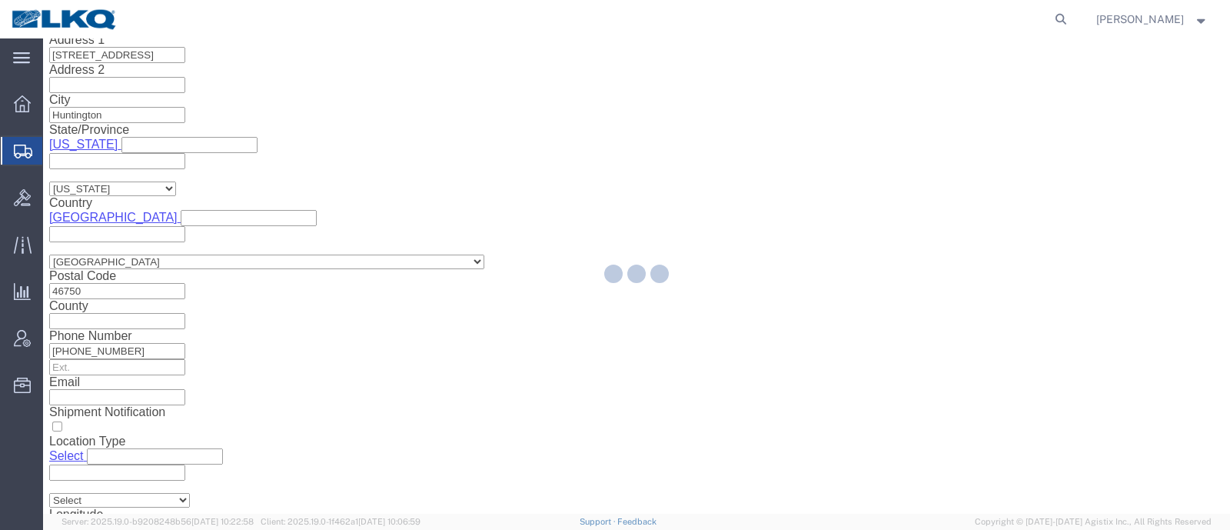
scroll to position [0, 0]
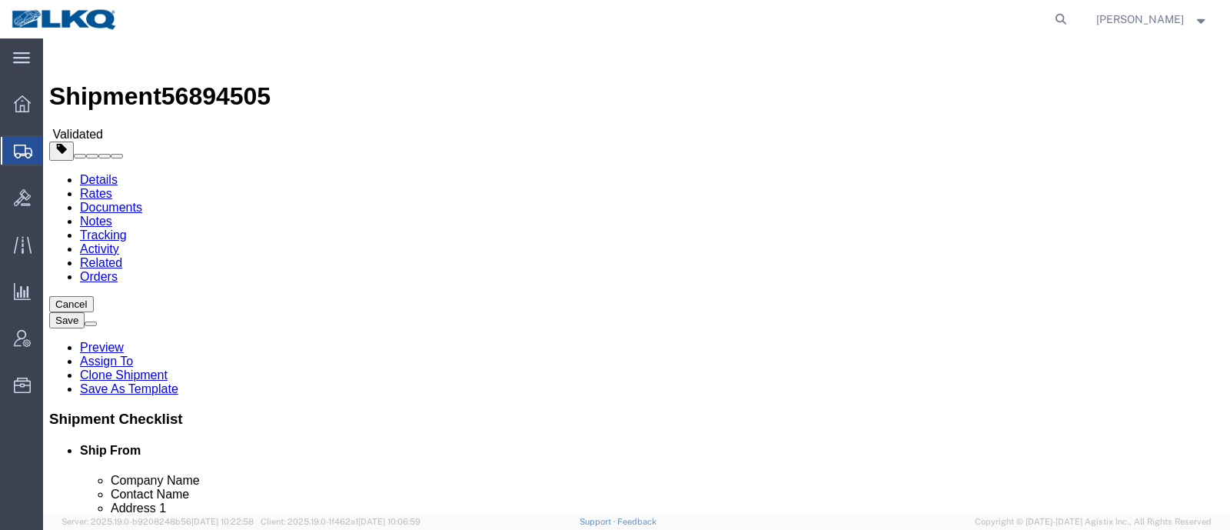
click at [97, 173] on link "Details" at bounding box center [99, 179] width 38 height 13
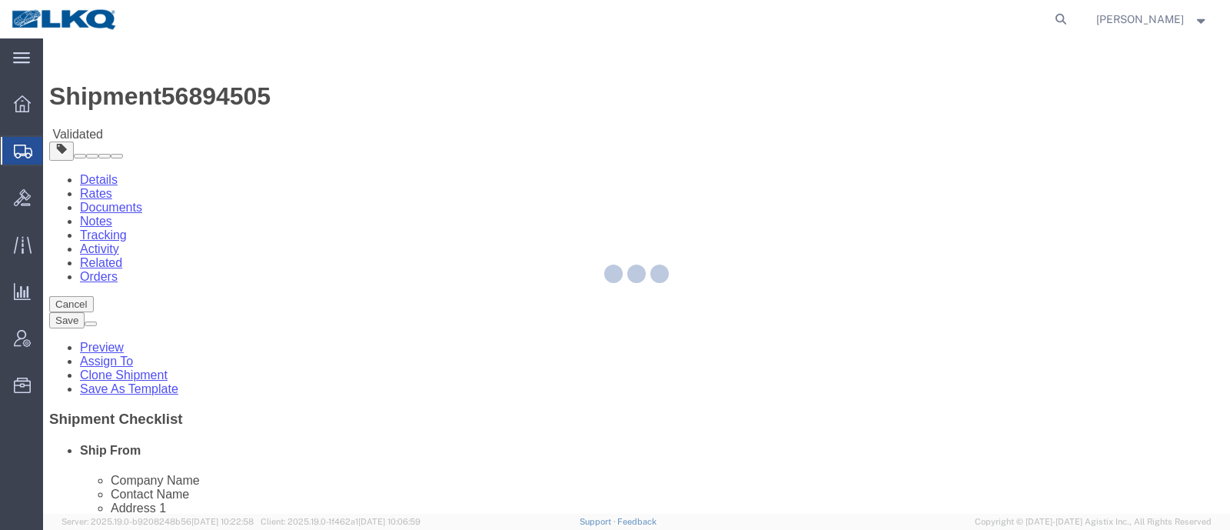
select select "27940"
select select "27816"
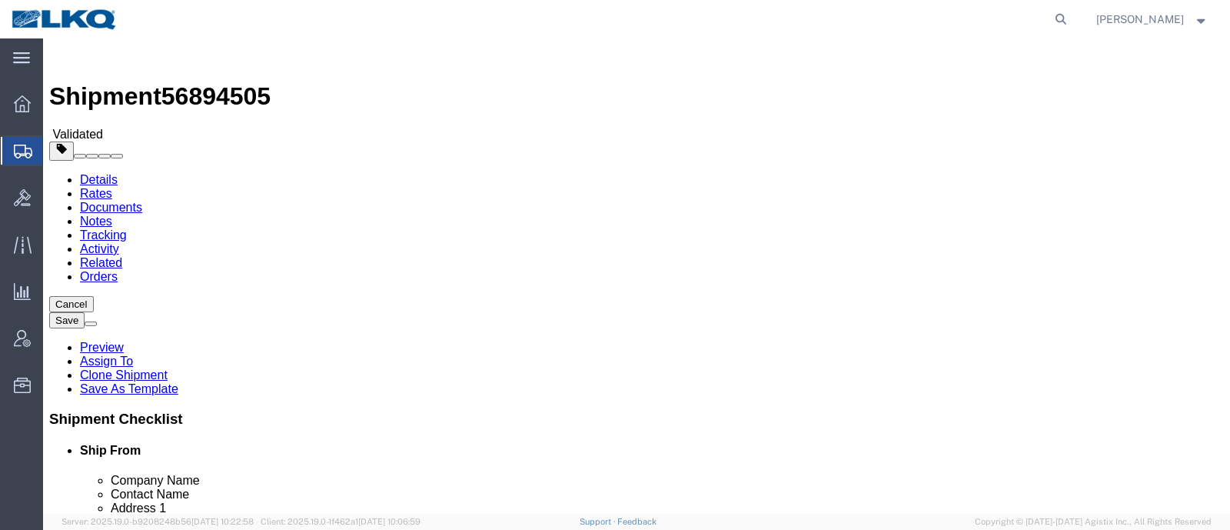
scroll to position [191, 0]
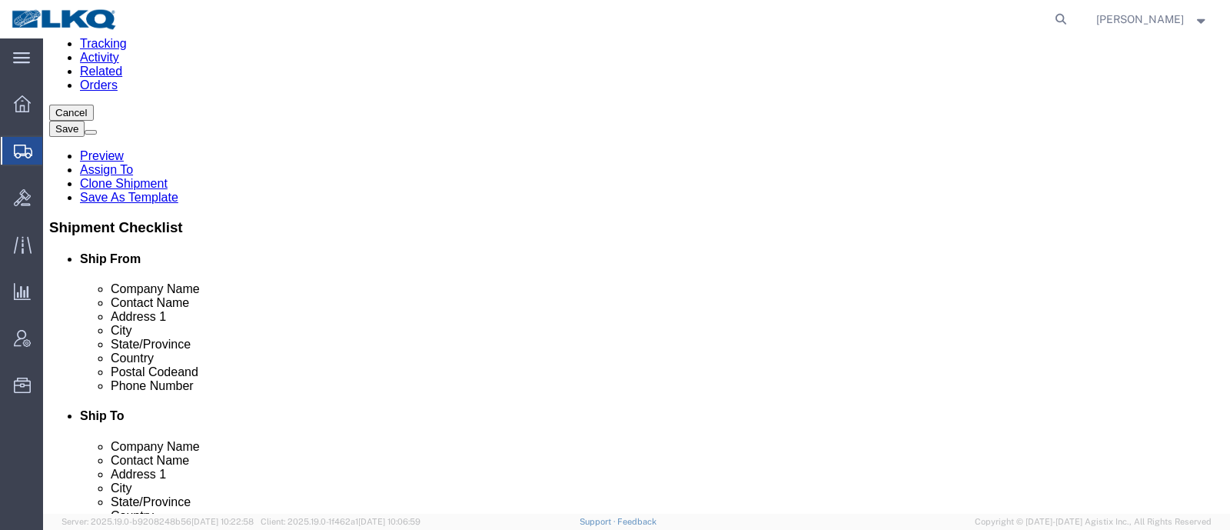
click input "46750"
click input "33178"
click link "Notes"
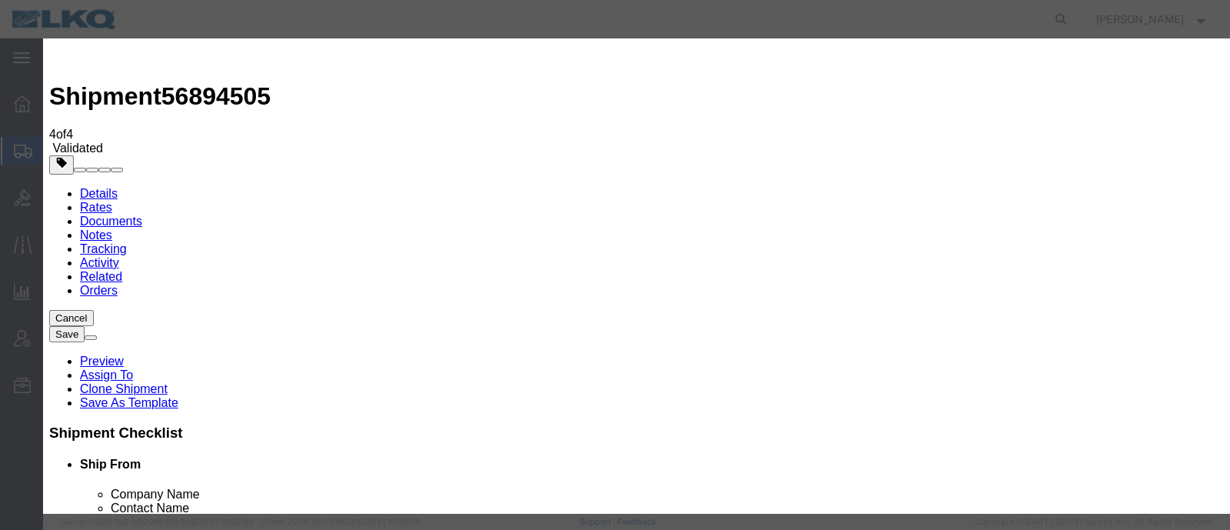
select select "BID_NOTES"
drag, startPoint x: 526, startPoint y: 195, endPoint x: 523, endPoint y: 204, distance: 9.0
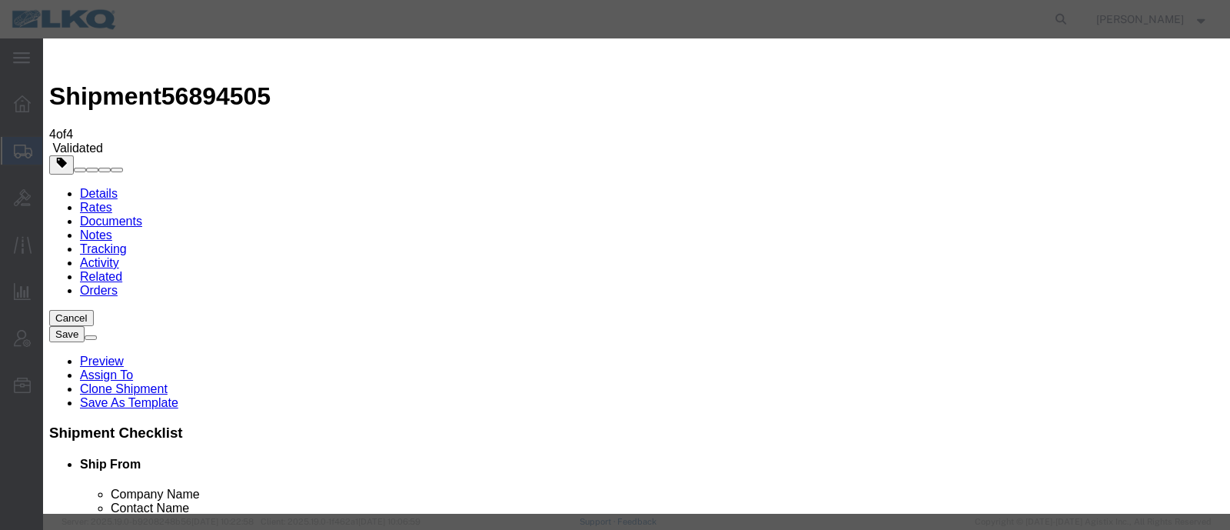
select select "PRIVATE_TO_ACCOUNT"
type textarea "DAT: $3524"
drag, startPoint x: 796, startPoint y: 436, endPoint x: 833, endPoint y: 474, distance: 53.8
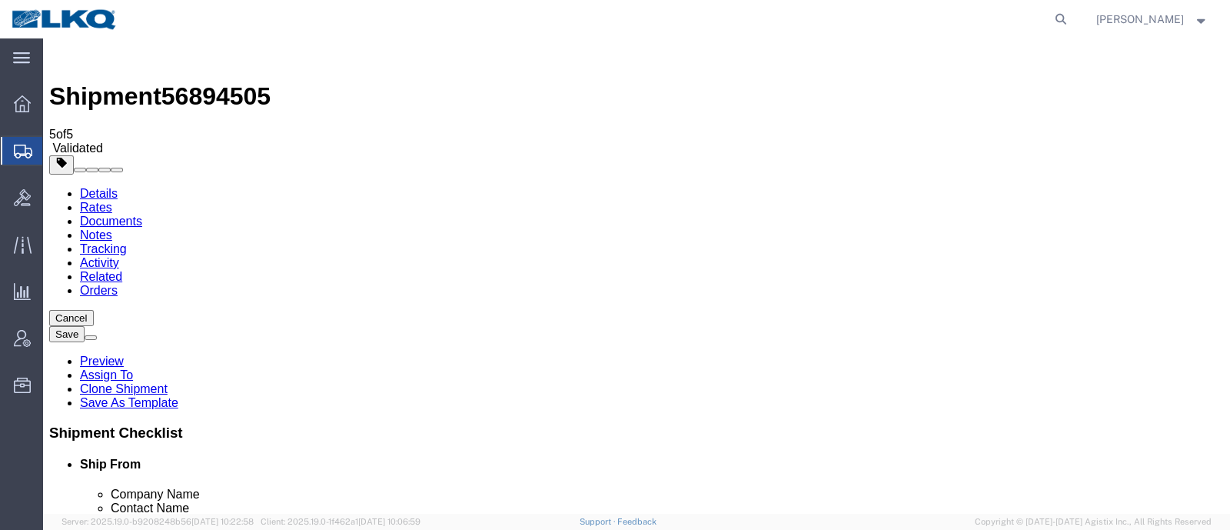
click at [85, 326] on button "Save" at bounding box center [66, 334] width 35 height 16
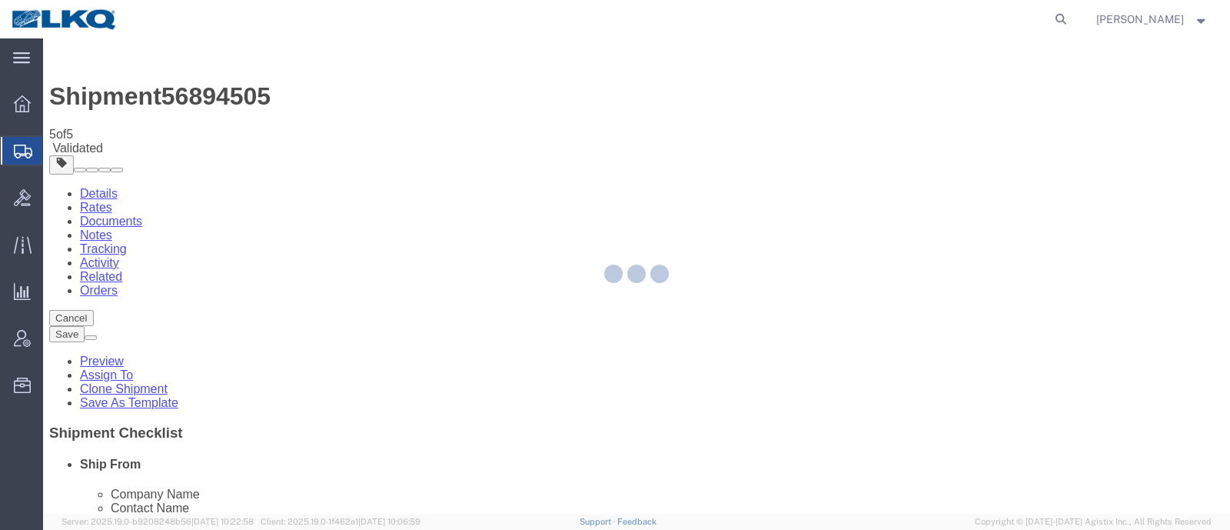
select select "27940"
select select "27816"
select select "TL"
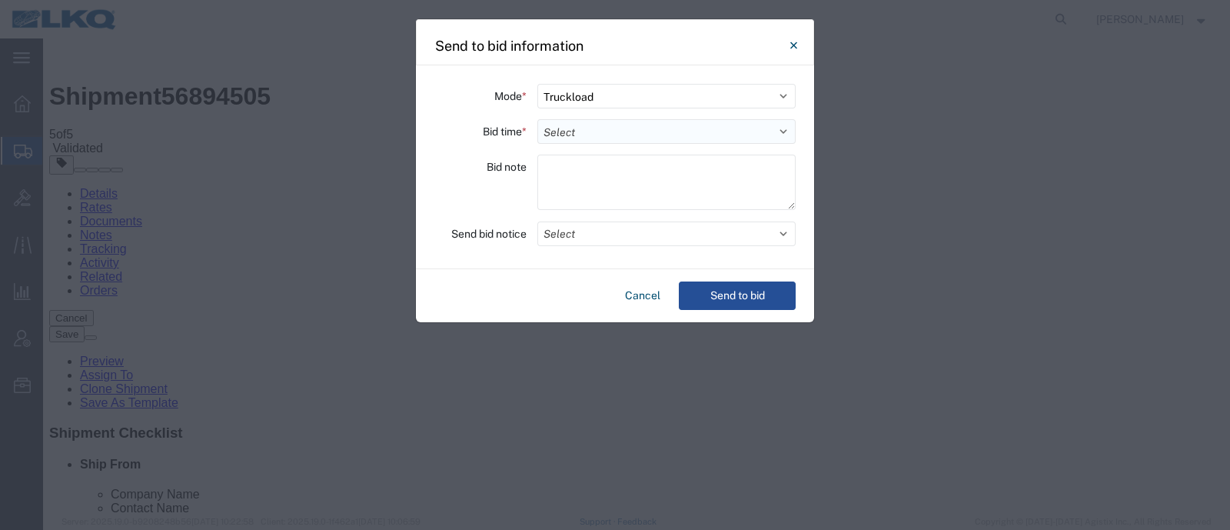
click at [611, 136] on select "Select 30 Min (Rush) 1 Hour (Rush) 2 Hours (Rush) 4 Hours (Rush) 8 Hours (Rush)…" at bounding box center [666, 131] width 258 height 25
select select "12"
click at [537, 119] on select "Select 30 Min (Rush) 1 Hour (Rush) 2 Hours (Rush) 4 Hours (Rush) 8 Hours (Rush)…" at bounding box center [666, 131] width 258 height 25
click at [750, 293] on button "Send to bid" at bounding box center [737, 295] width 117 height 28
